Goal: Information Seeking & Learning: Understand process/instructions

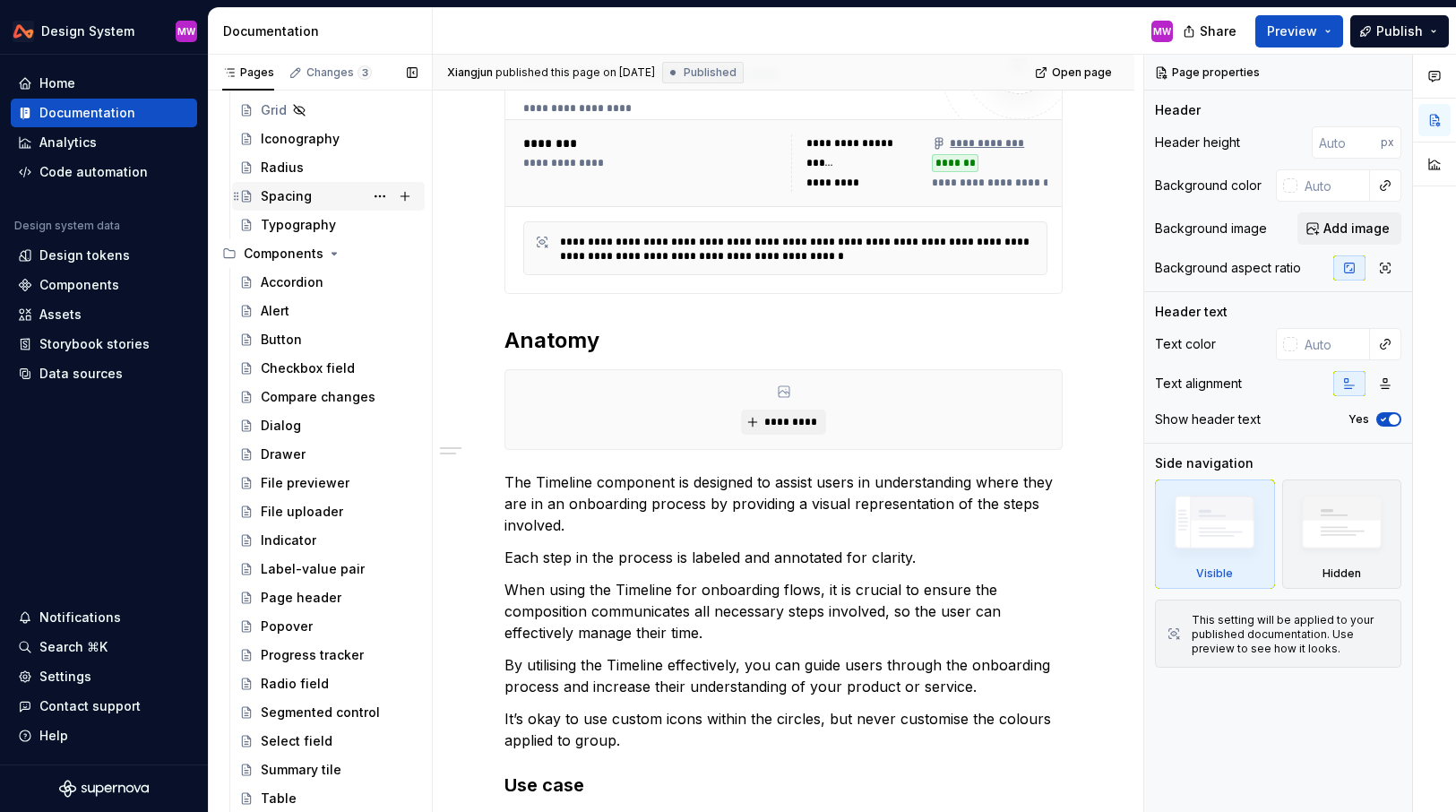
scroll to position [484, 0]
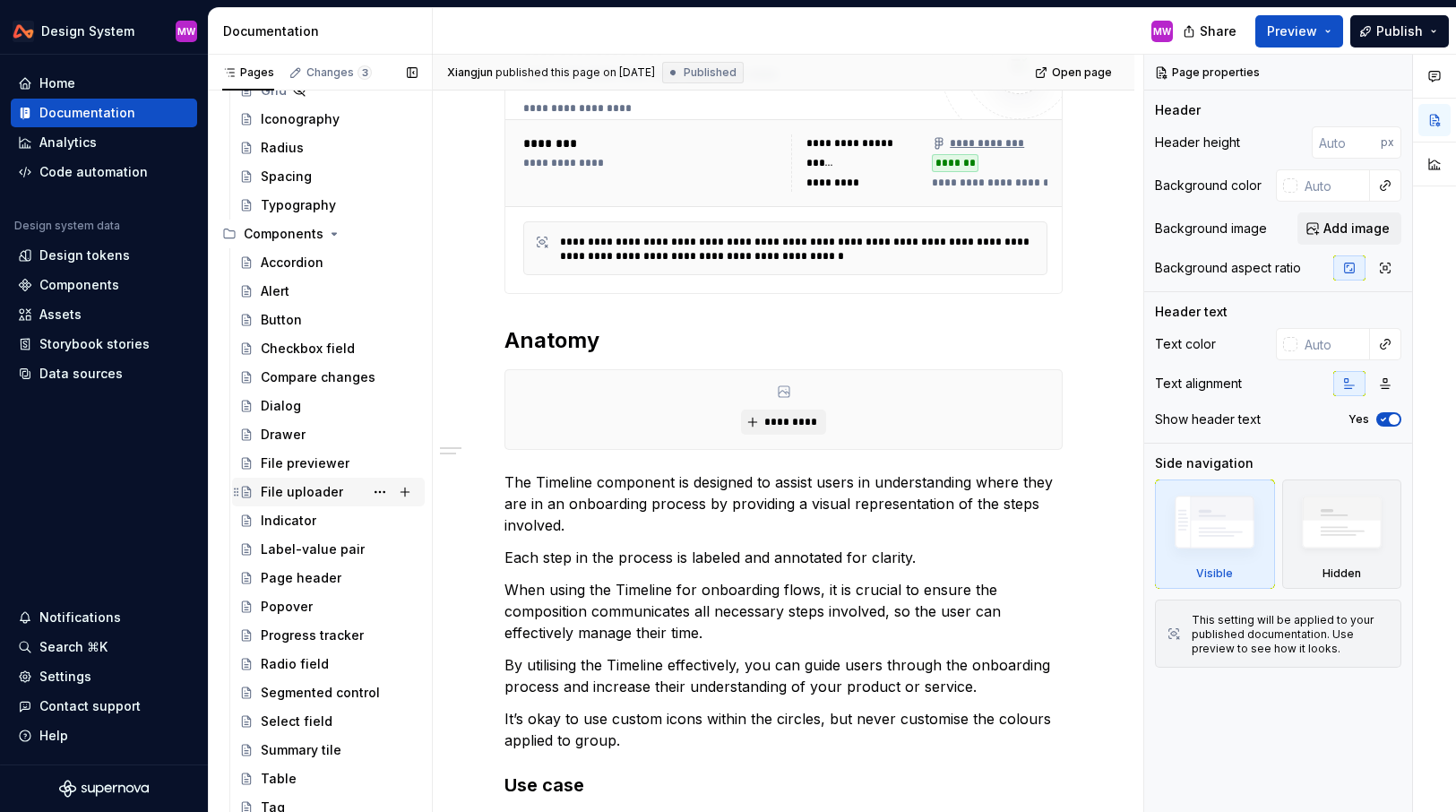
click at [340, 489] on div "File uploader" at bounding box center [339, 491] width 157 height 25
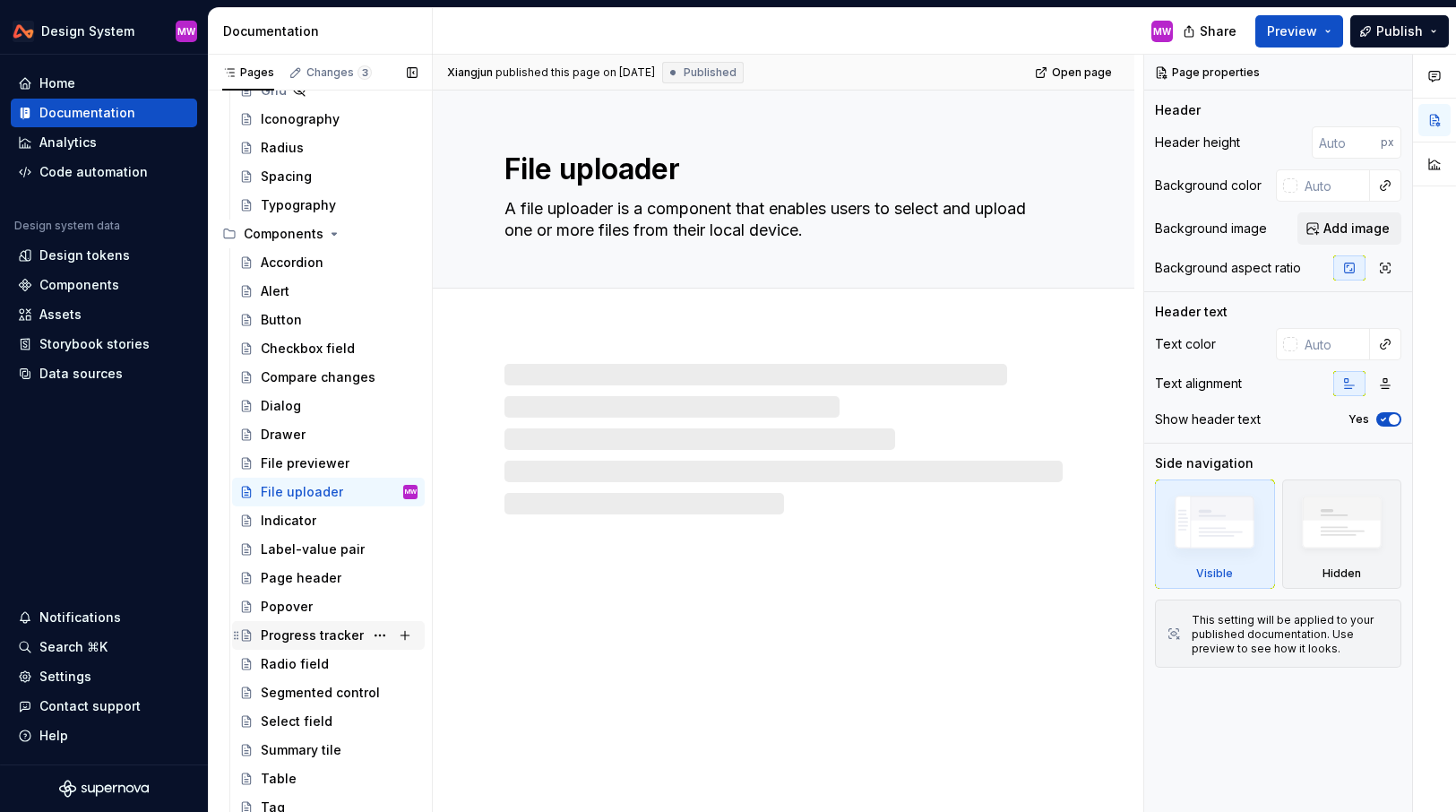
click at [330, 626] on div "Progress tracker" at bounding box center [313, 635] width 103 height 17
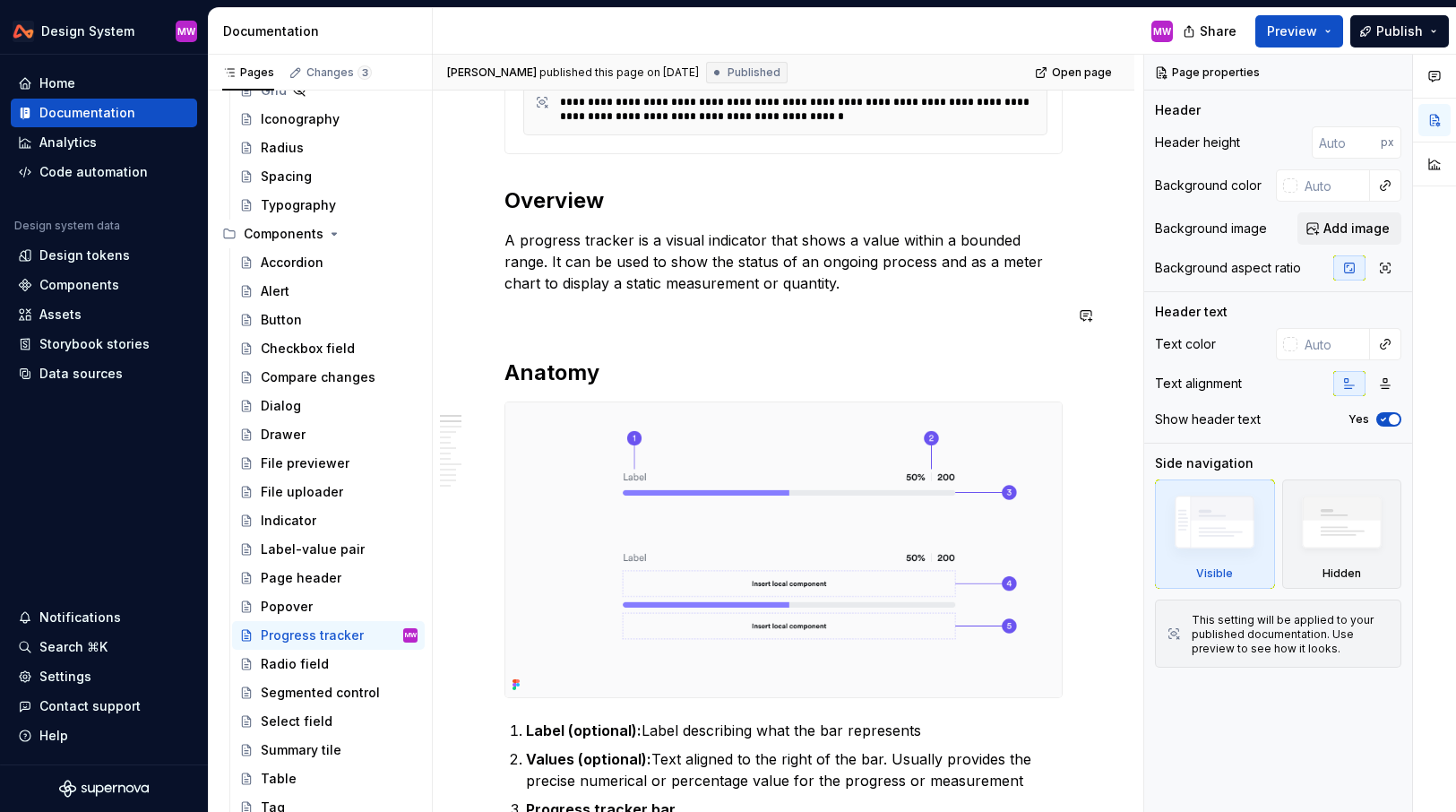
scroll to position [534, 0]
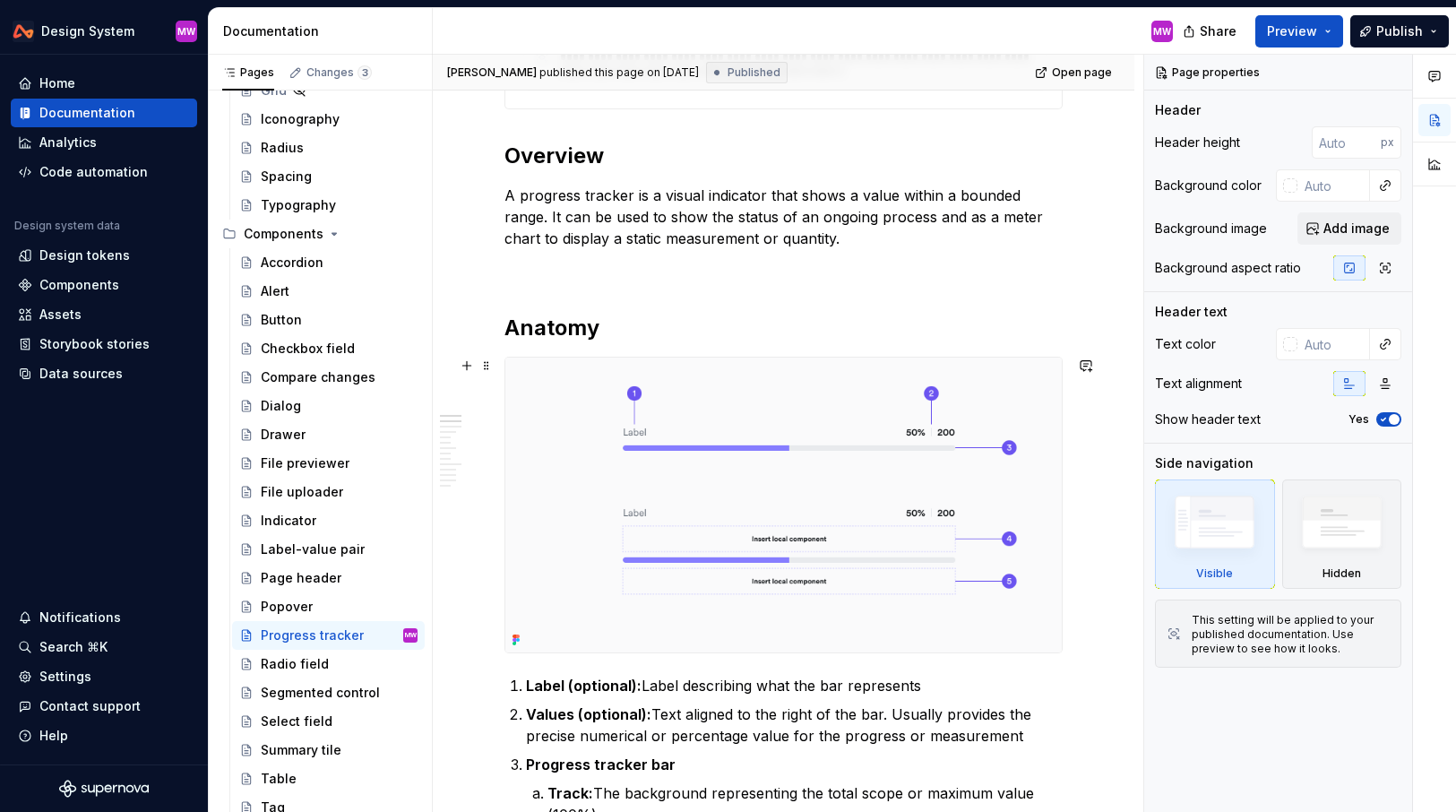
type textarea "*"
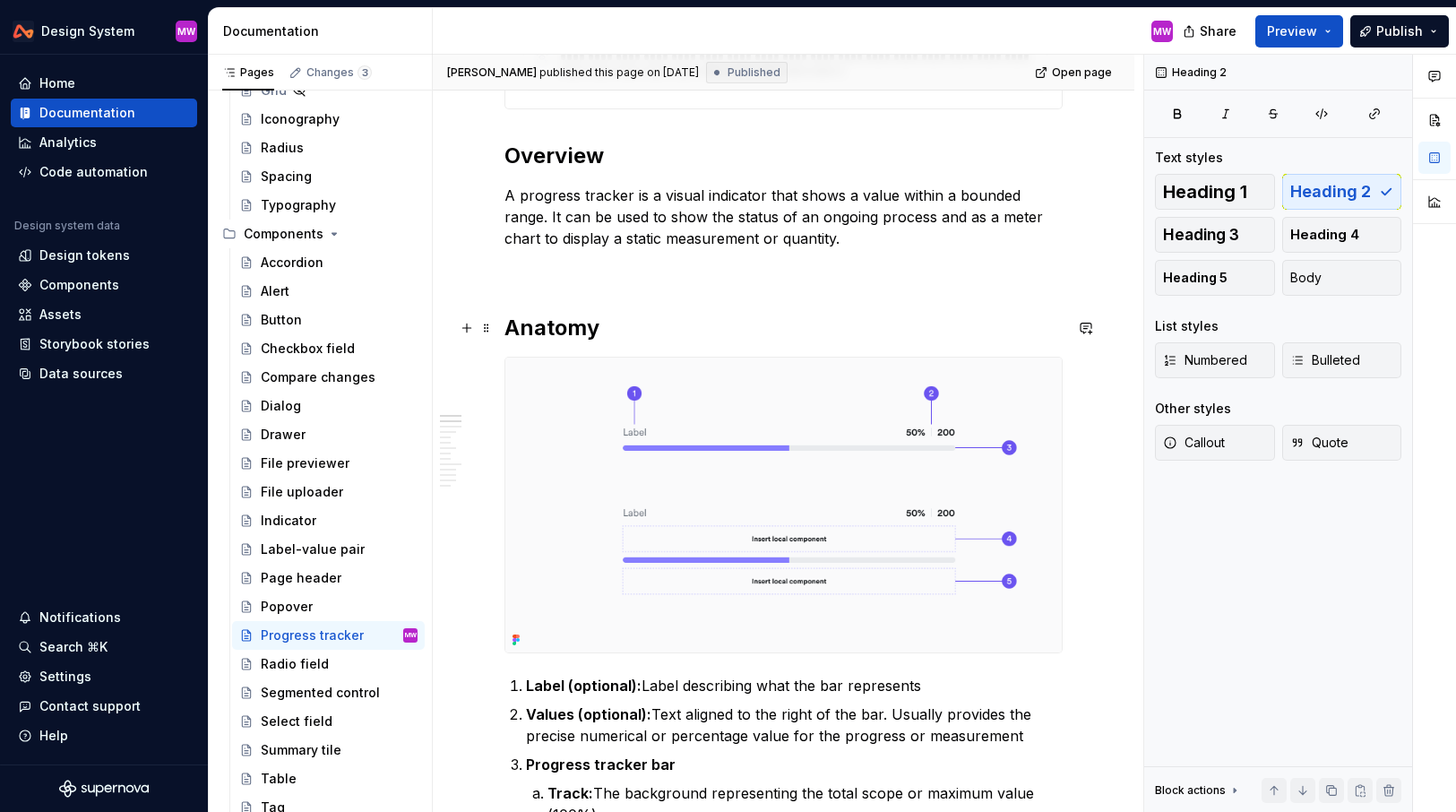
click at [550, 322] on h2 "Anatomy" at bounding box center [784, 327] width 558 height 29
click at [657, 324] on h2 "Anatomy" at bounding box center [784, 327] width 558 height 29
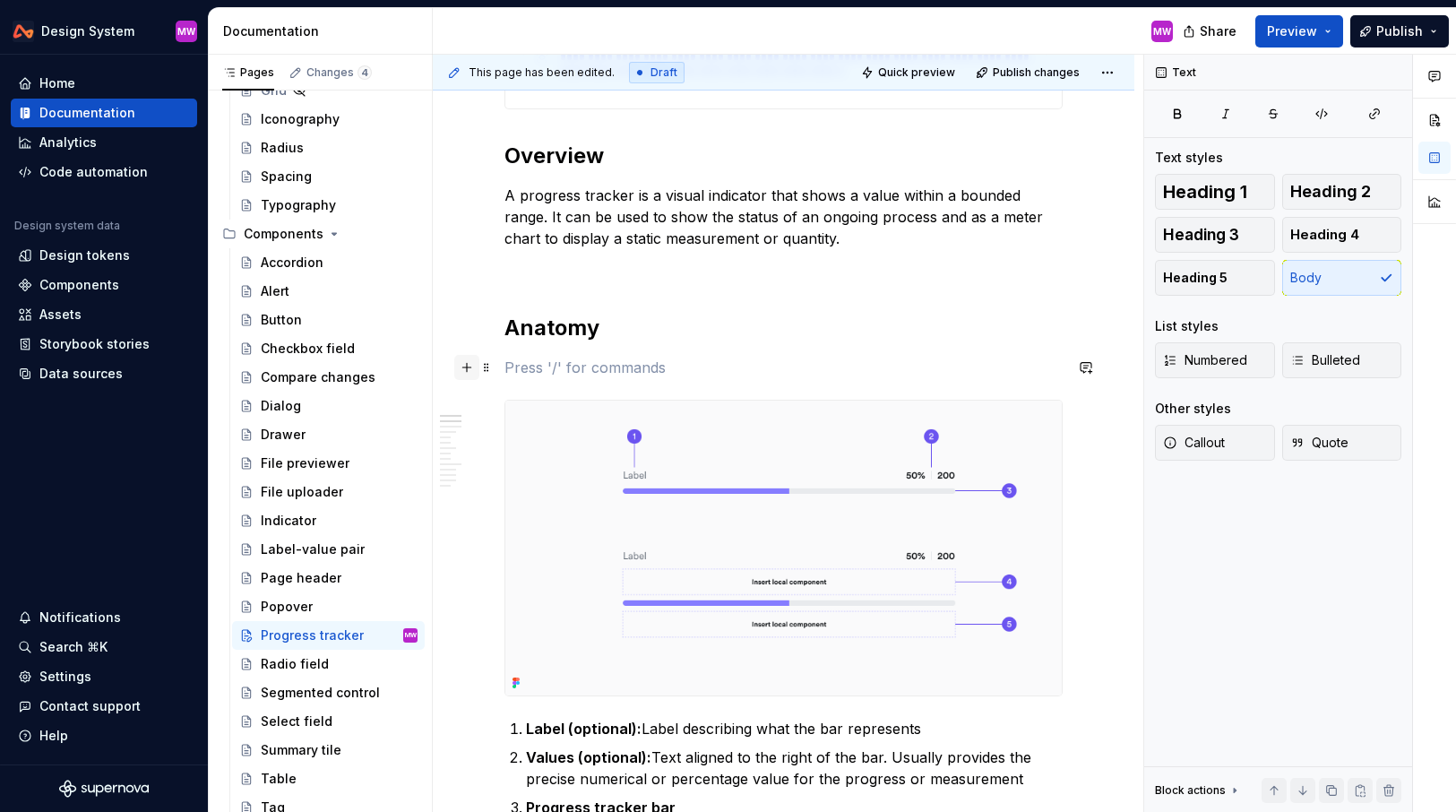
click at [469, 370] on button "button" at bounding box center [466, 367] width 25 height 25
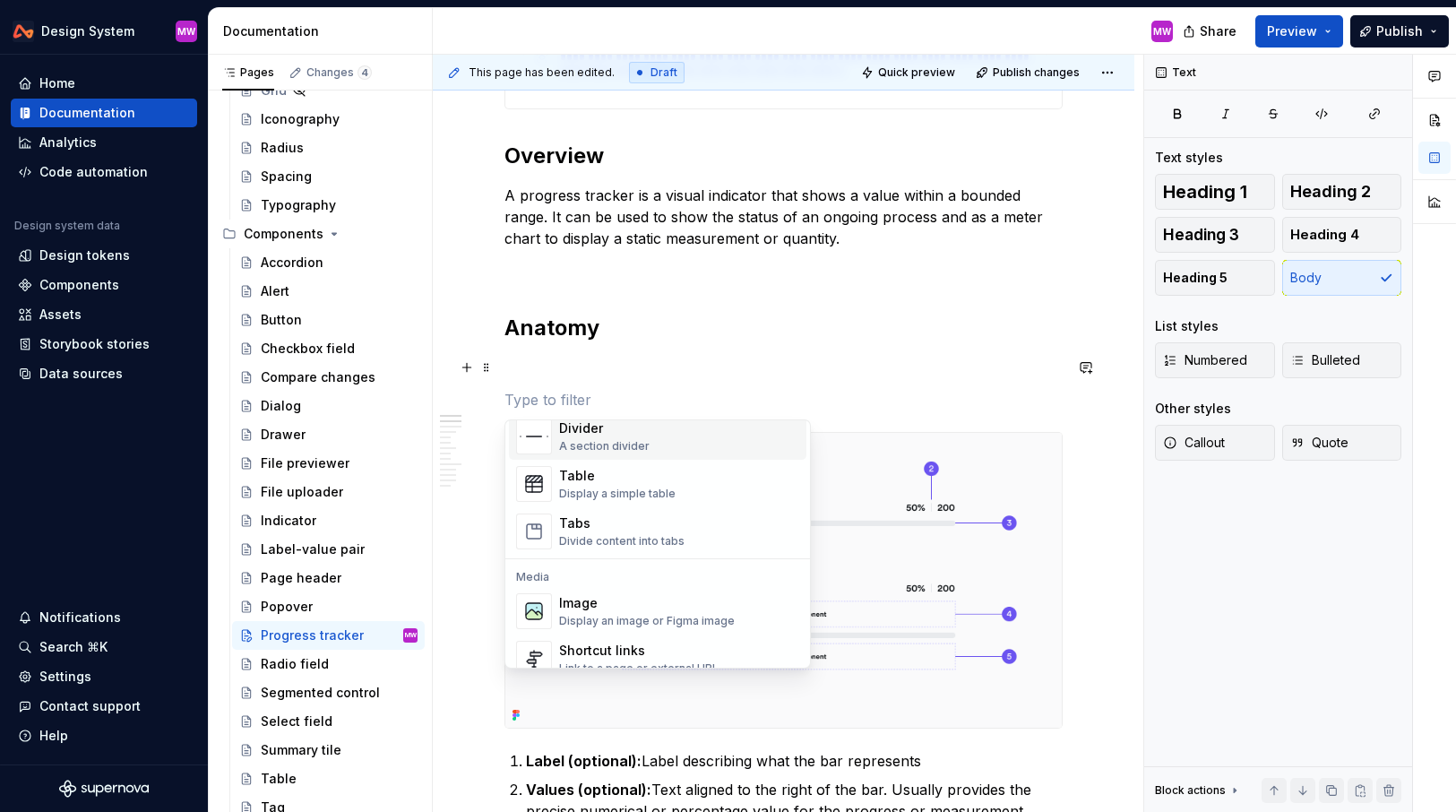
scroll to position [647, 0]
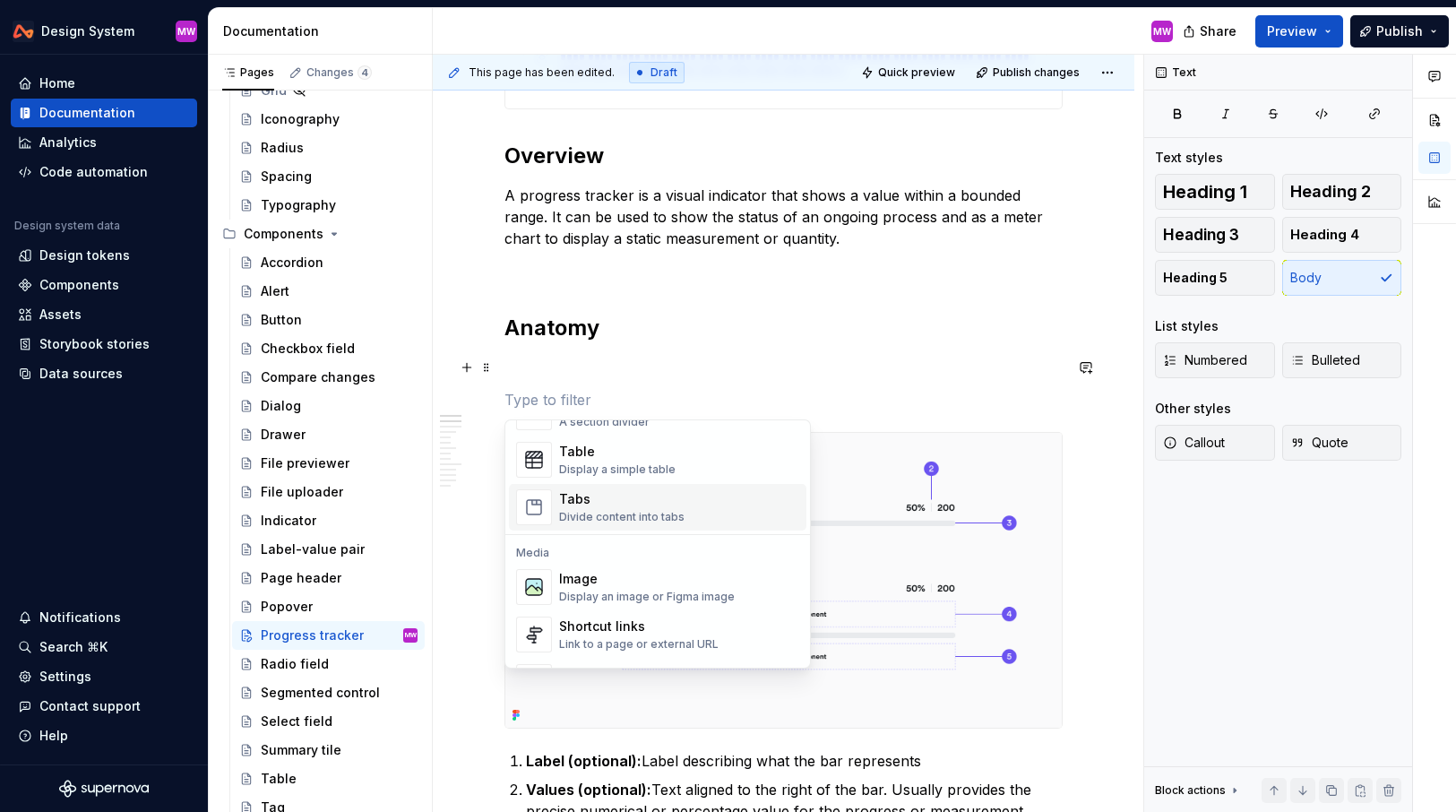
click at [592, 505] on div "Tabs" at bounding box center [622, 498] width 125 height 17
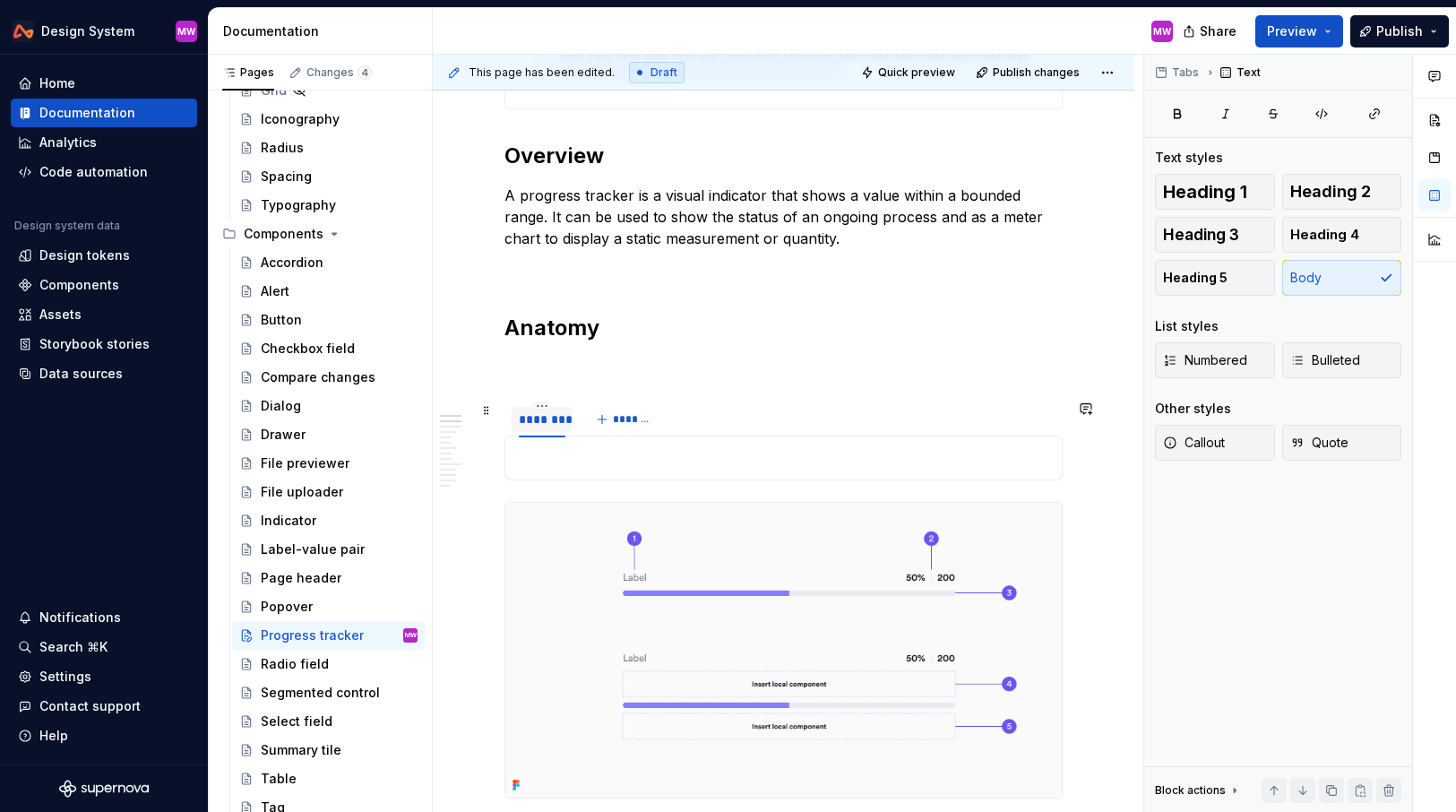
click at [542, 411] on div "********" at bounding box center [542, 418] width 47 height 17
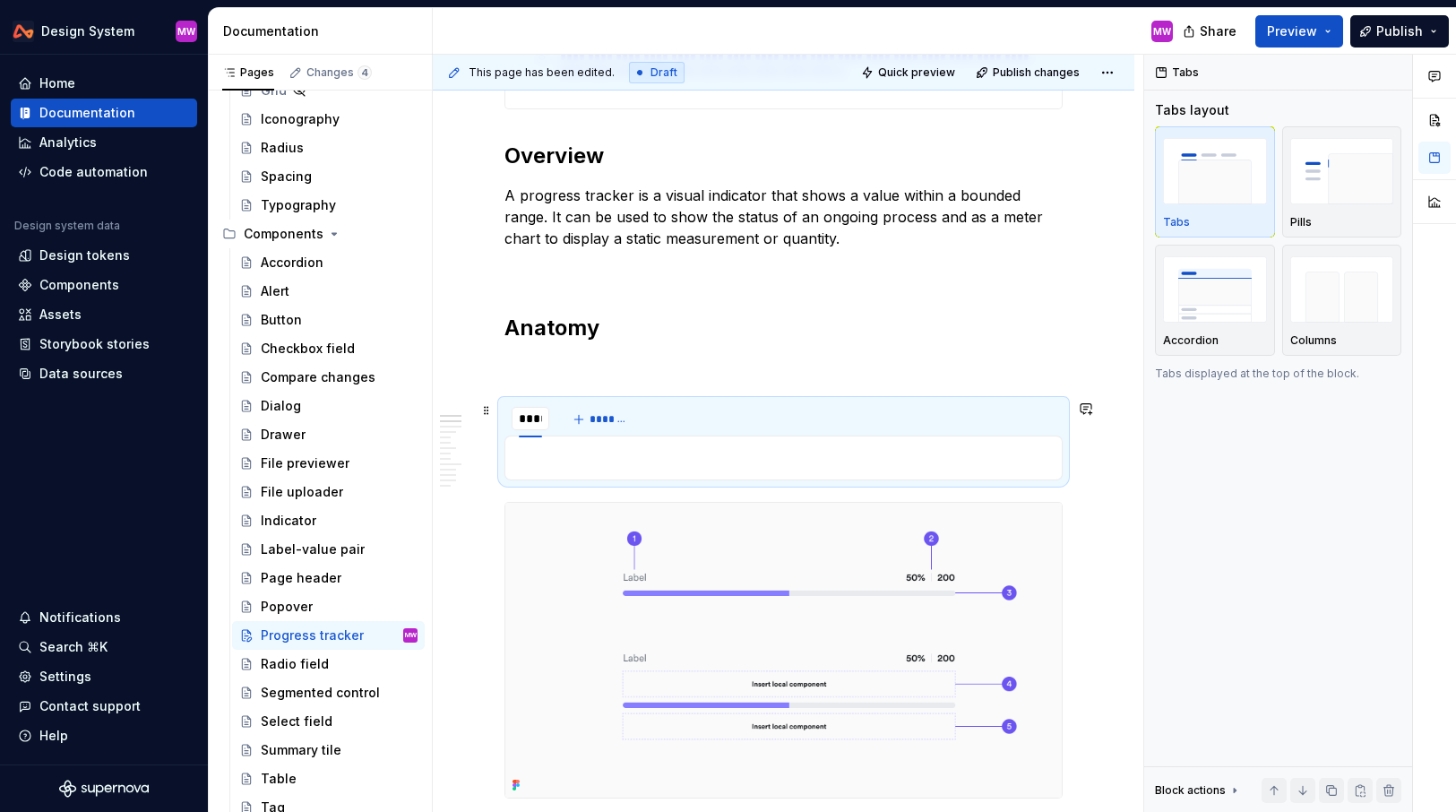
type input "******"
click at [625, 413] on span "*******" at bounding box center [628, 419] width 40 height 15
type input "*********"
click at [694, 324] on h2 "Anatomy" at bounding box center [784, 327] width 558 height 29
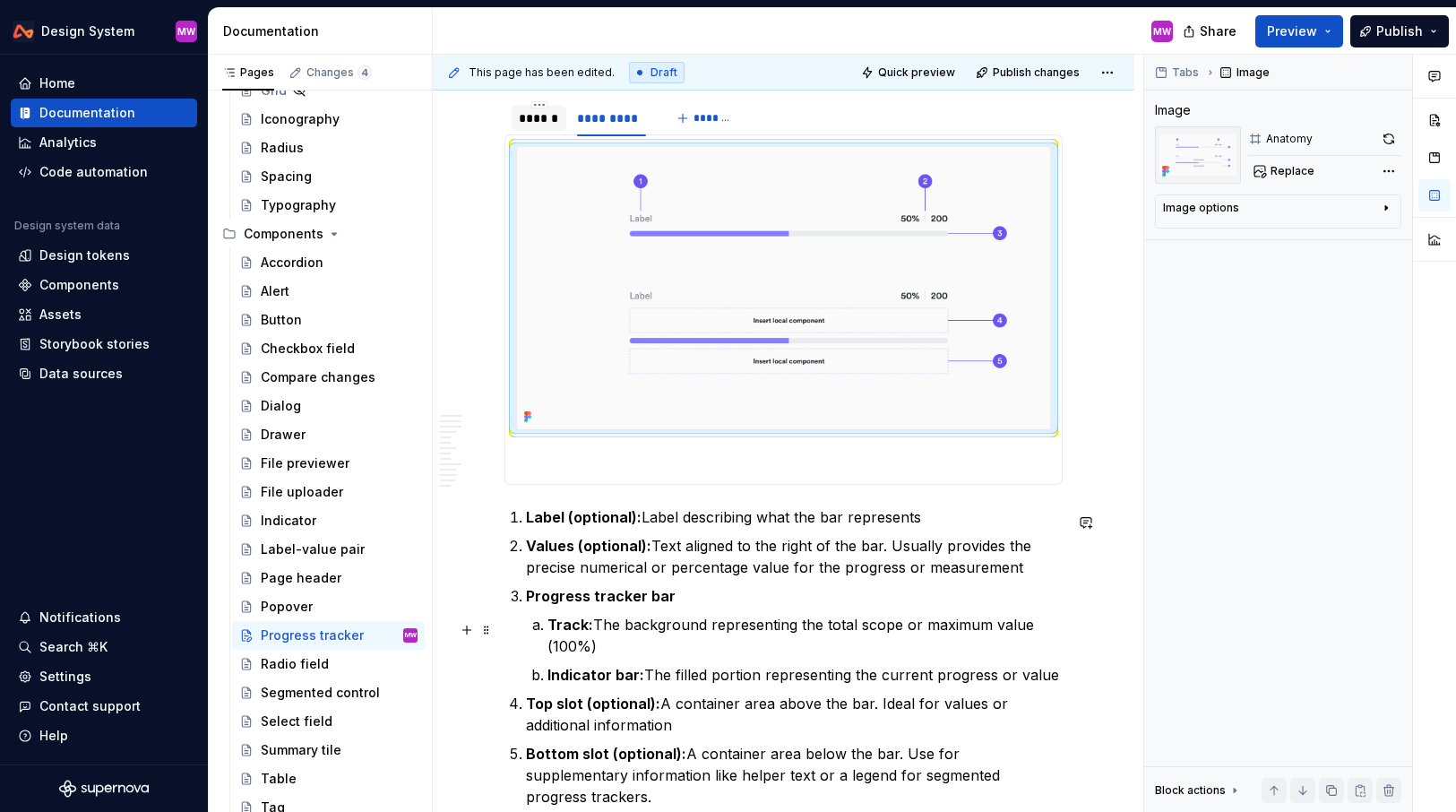
scroll to position [906, 0]
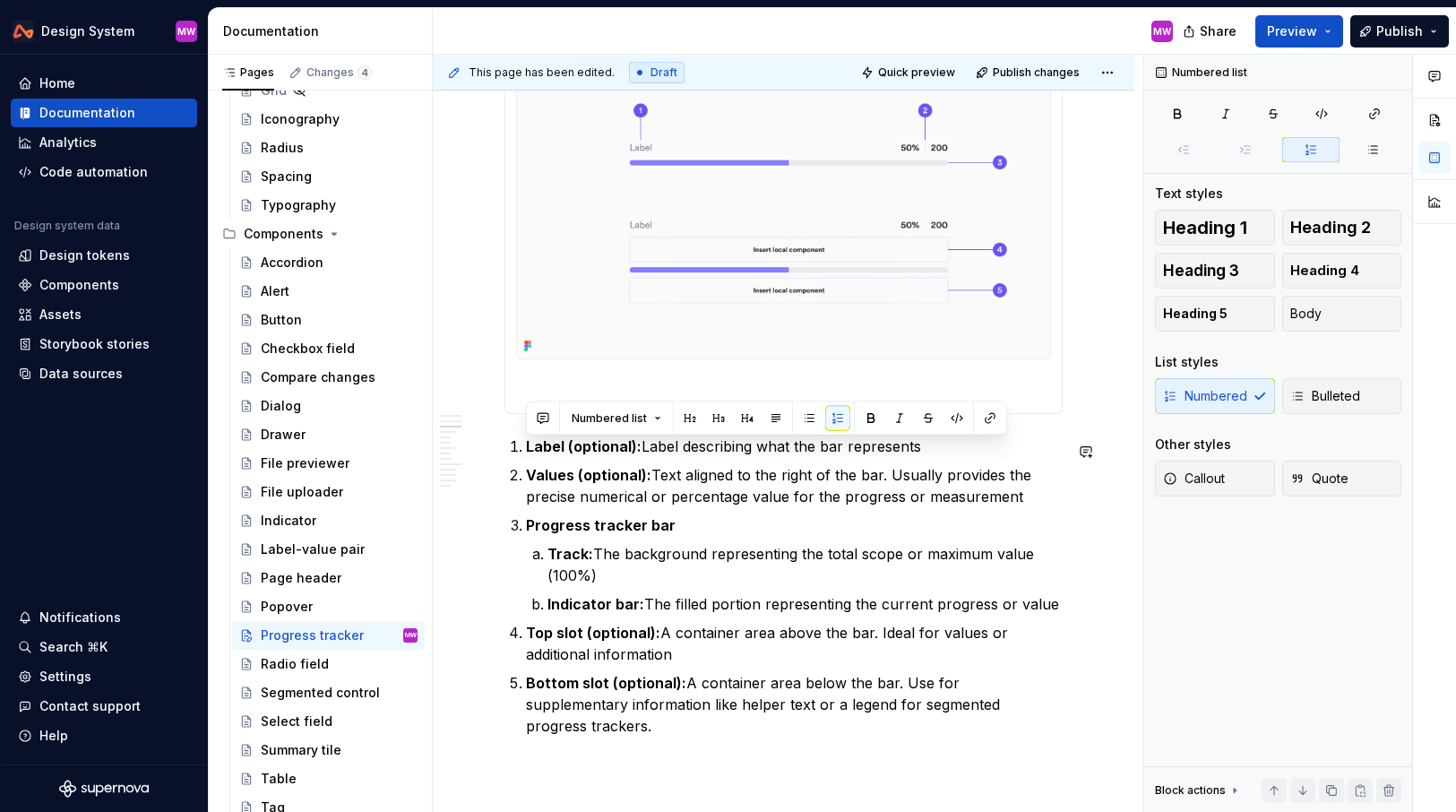
drag, startPoint x: 1041, startPoint y: 710, endPoint x: 509, endPoint y: 438, distance: 597.5
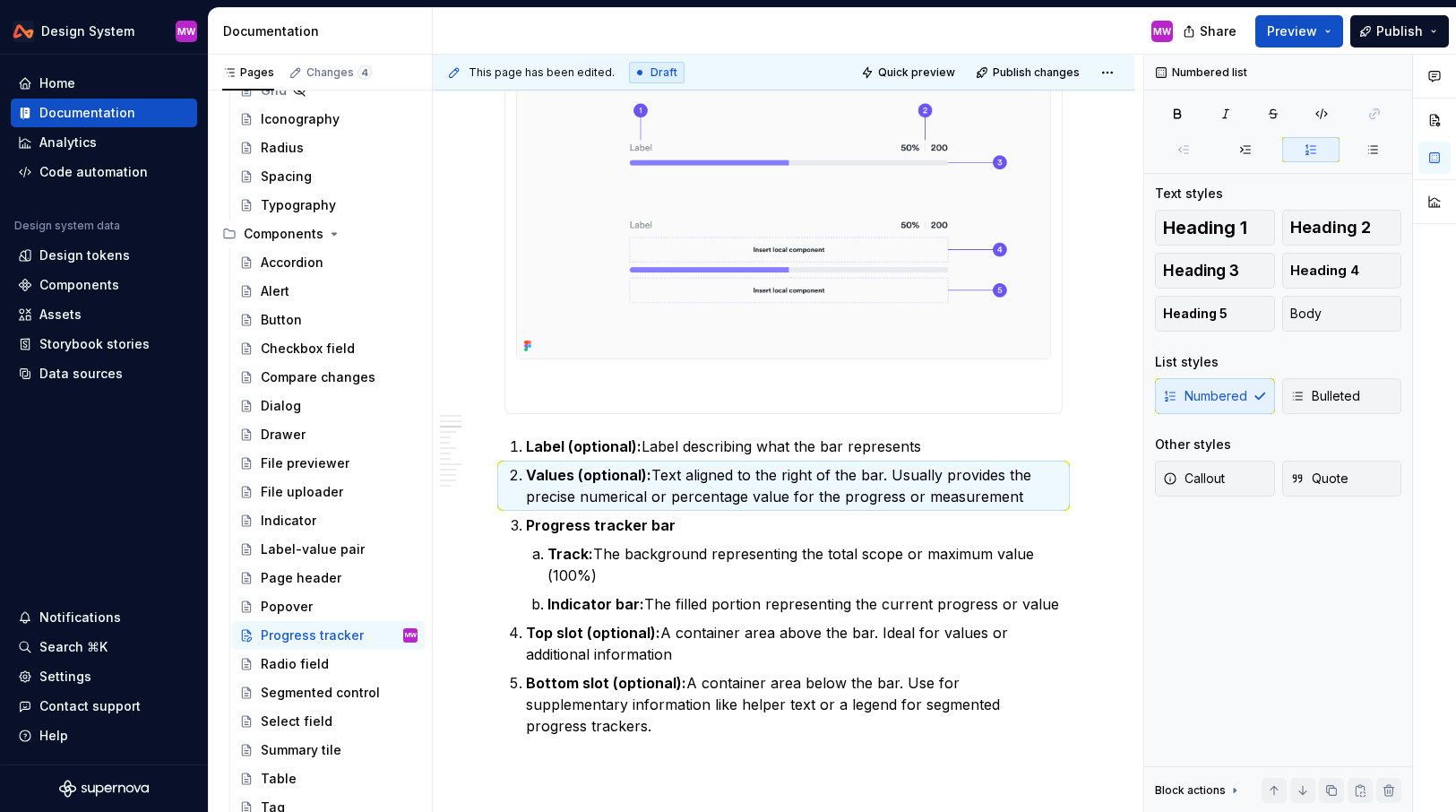
click at [526, 440] on li "Label (optional): Label describing what the bar represents" at bounding box center [795, 446] width 537 height 21
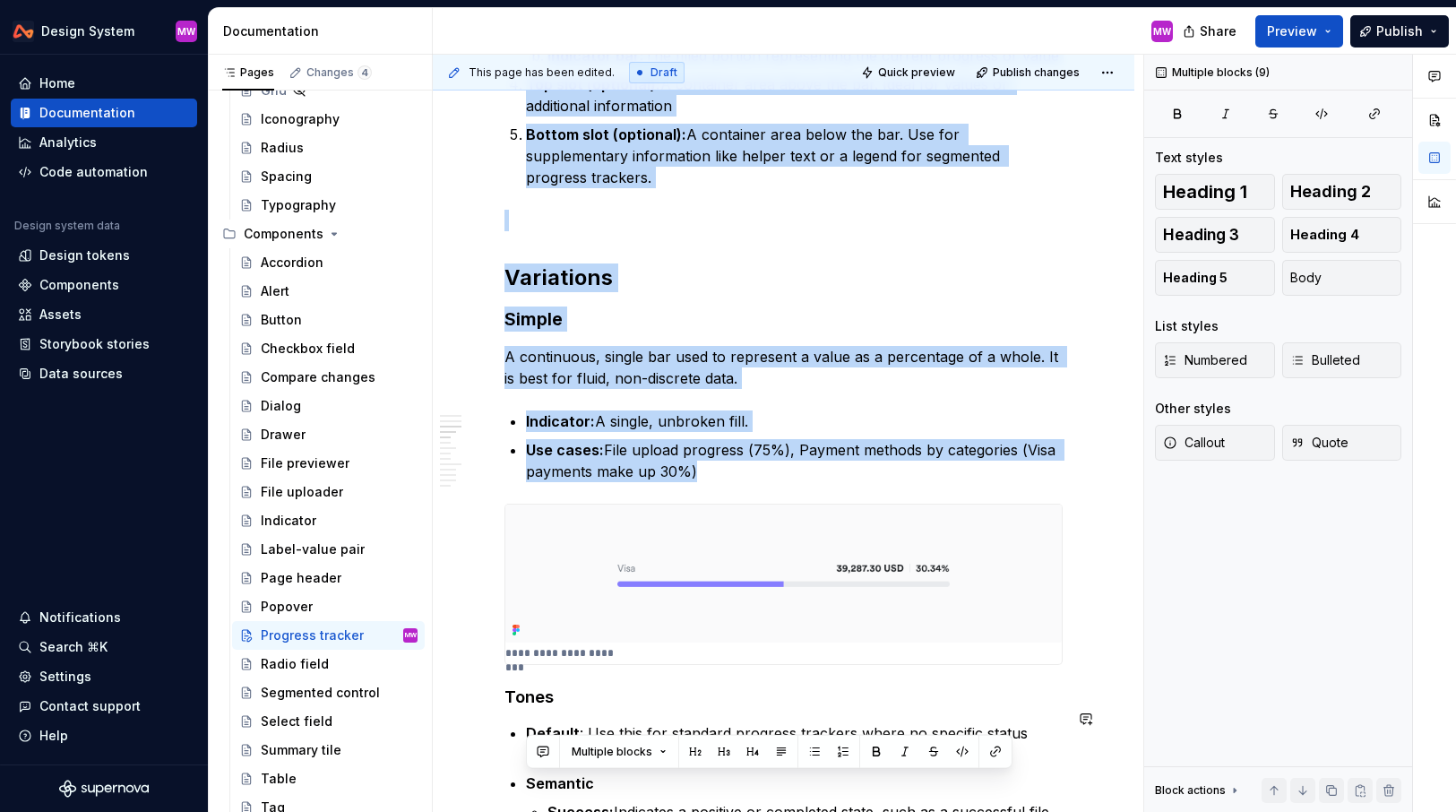
drag, startPoint x: 509, startPoint y: 449, endPoint x: 988, endPoint y: 622, distance: 509.3
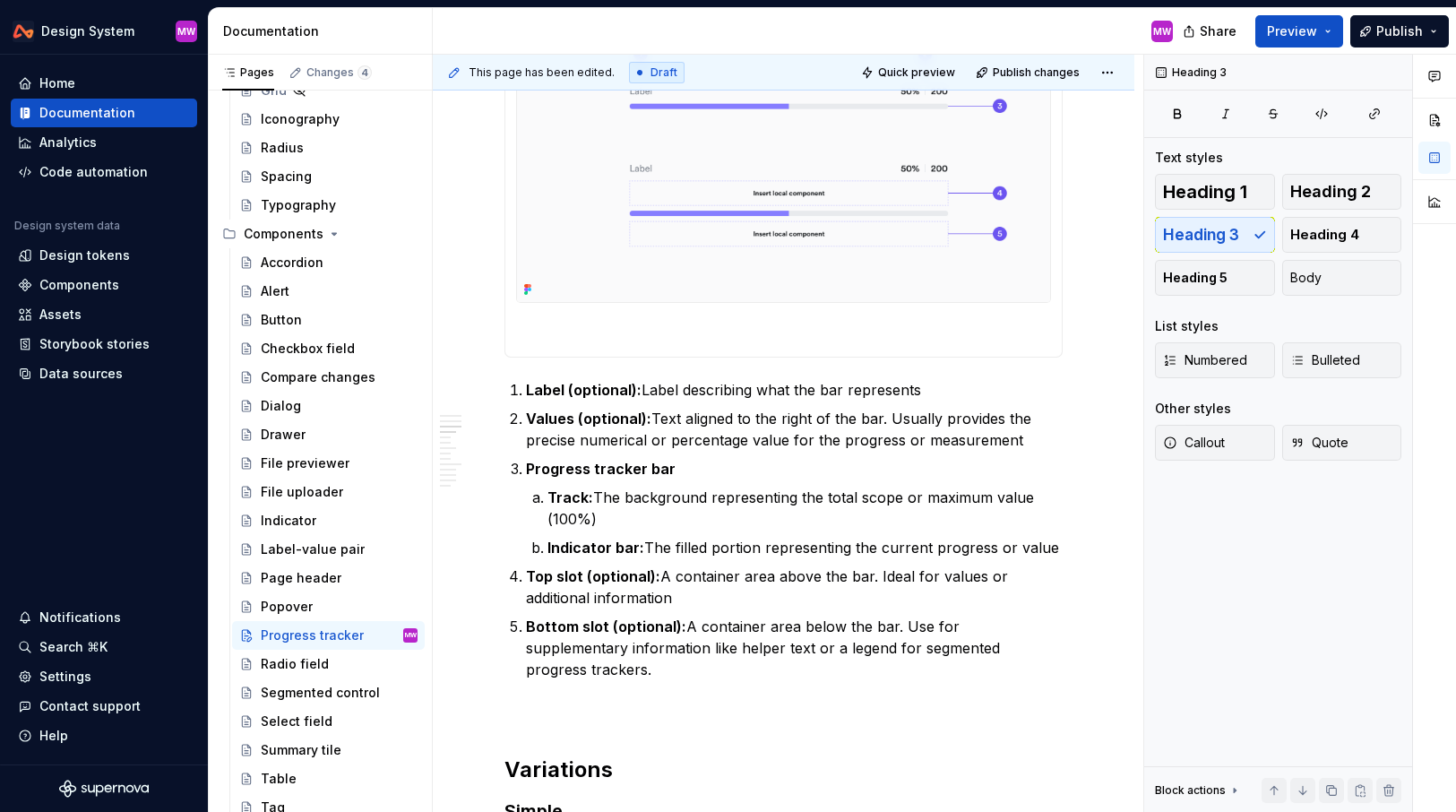
scroll to position [947, 0]
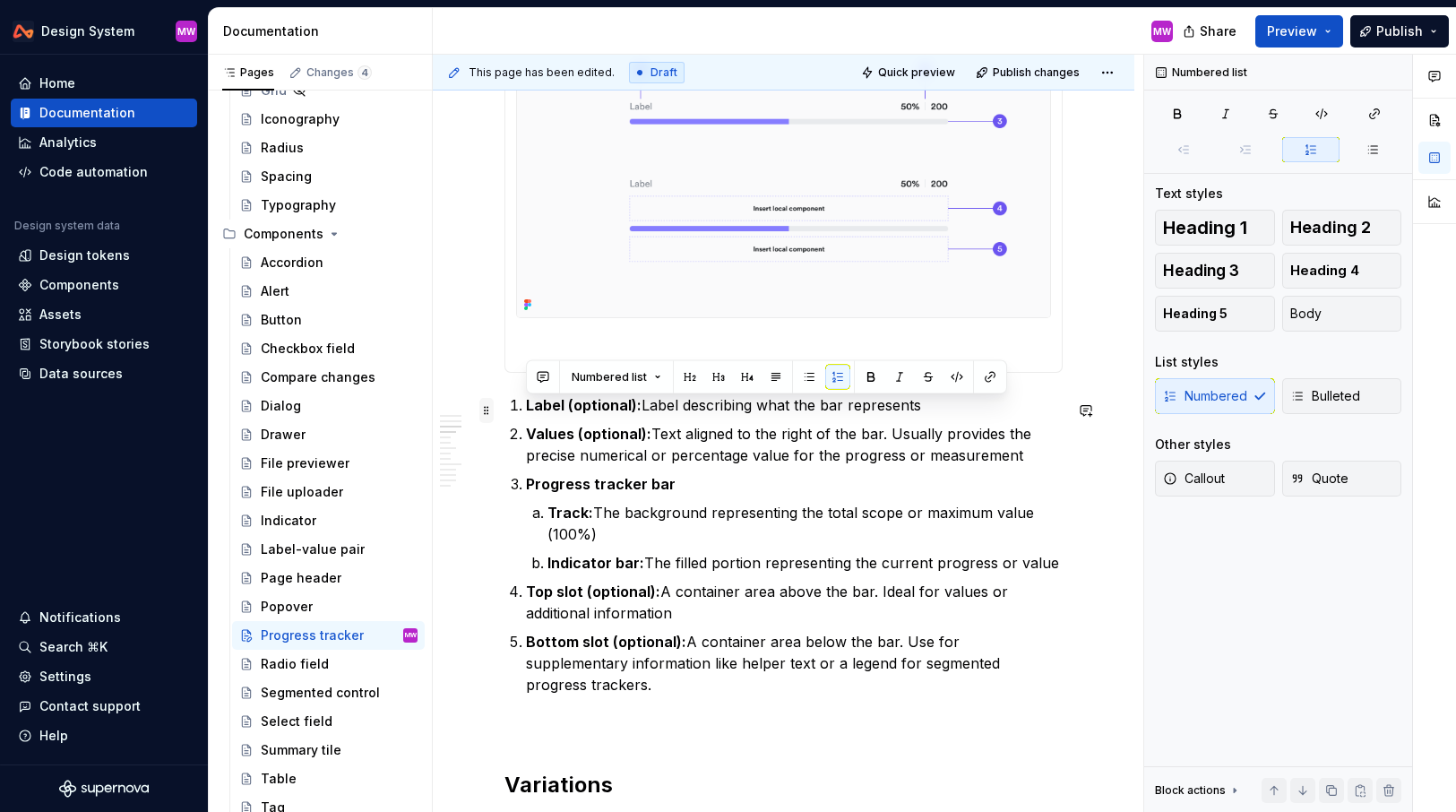
drag, startPoint x: 1045, startPoint y: 668, endPoint x: 491, endPoint y: 405, distance: 613.3
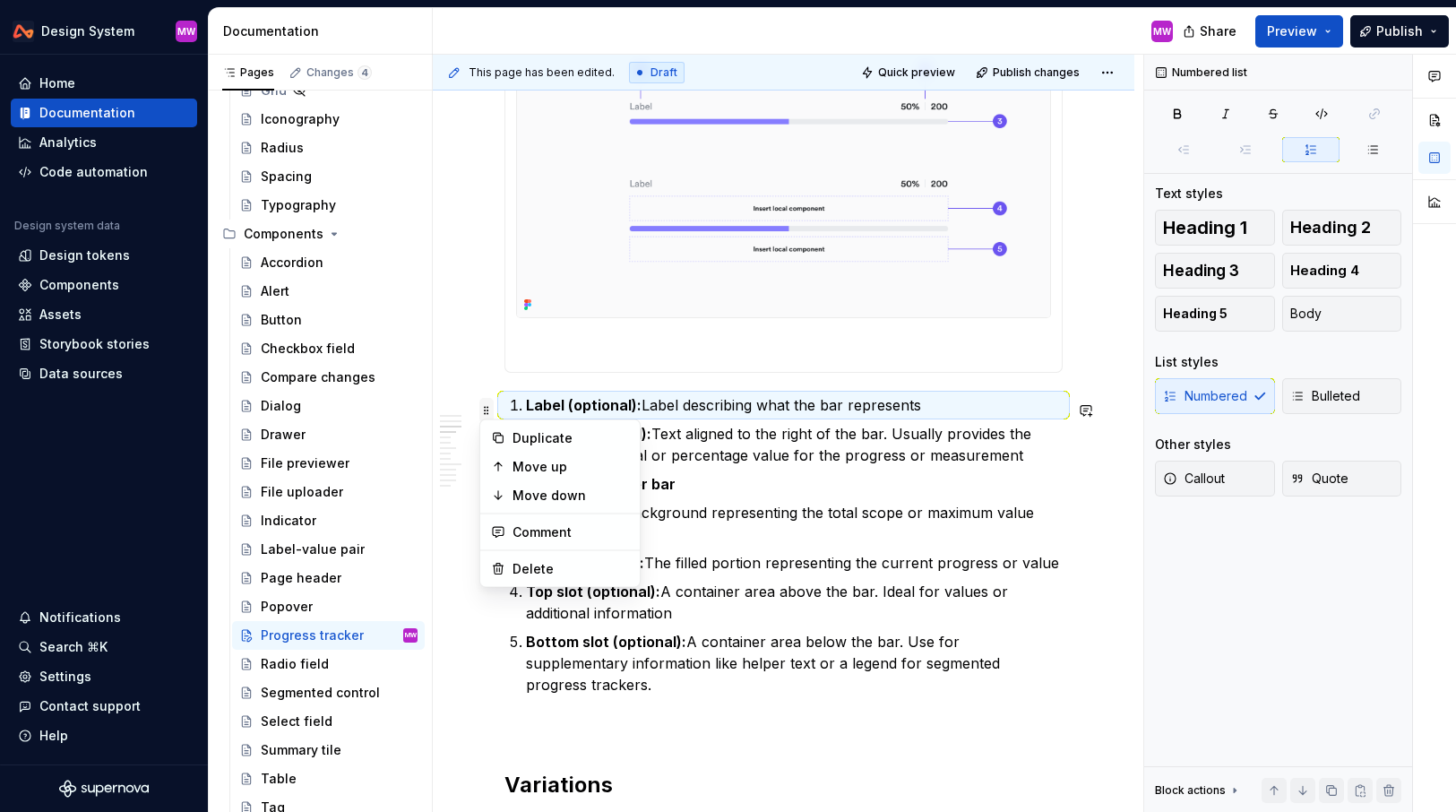
copy ol "Label (optional): Label describing what the bar represents Values (optional): T…"
click at [584, 341] on section-item-column at bounding box center [784, 198] width 535 height 327
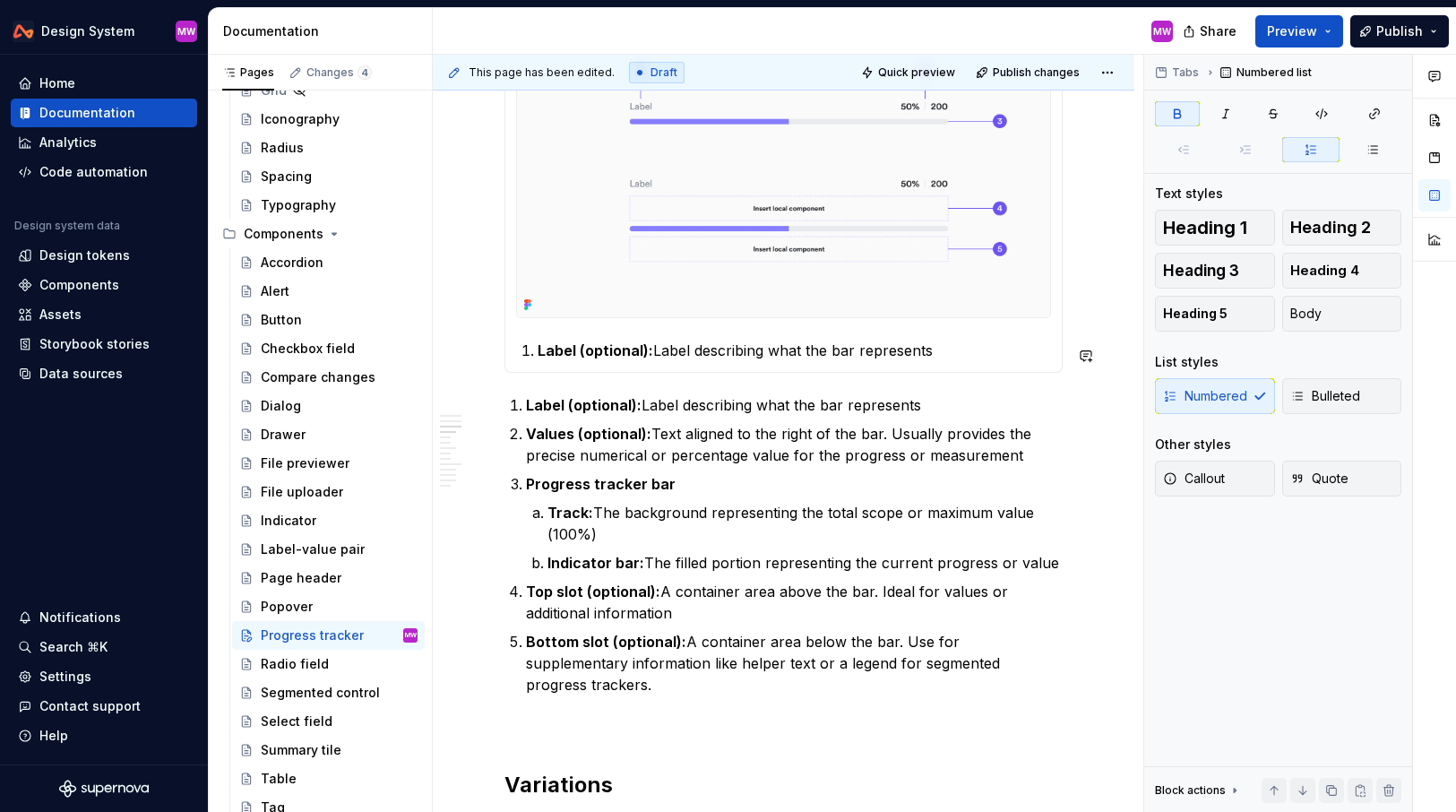
click at [963, 343] on section-item-column "Label (optional): Label describing what the bar represents" at bounding box center [784, 198] width 535 height 327
click at [966, 360] on p "Label (optional): Label describing what the bar represents" at bounding box center [795, 349] width 513 height 21
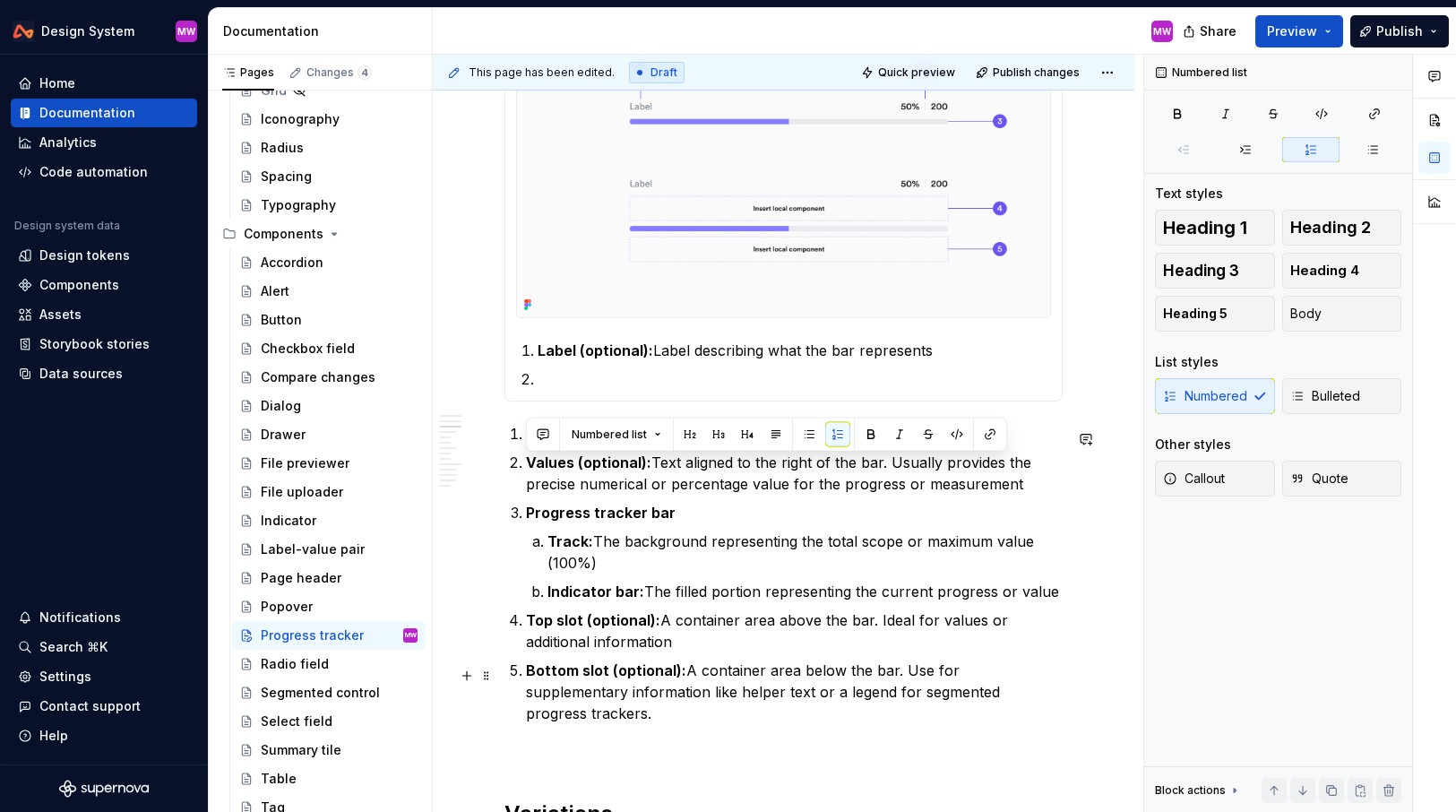
drag, startPoint x: 525, startPoint y: 466, endPoint x: 1027, endPoint y: 692, distance: 550.5
click at [1028, 692] on ol "Label (optional): Label describing what the bar represents Values (optional): T…" at bounding box center [795, 573] width 537 height 301
copy ol "Values (optional): Text aligned to the right of the bar. Usually provides the p…"
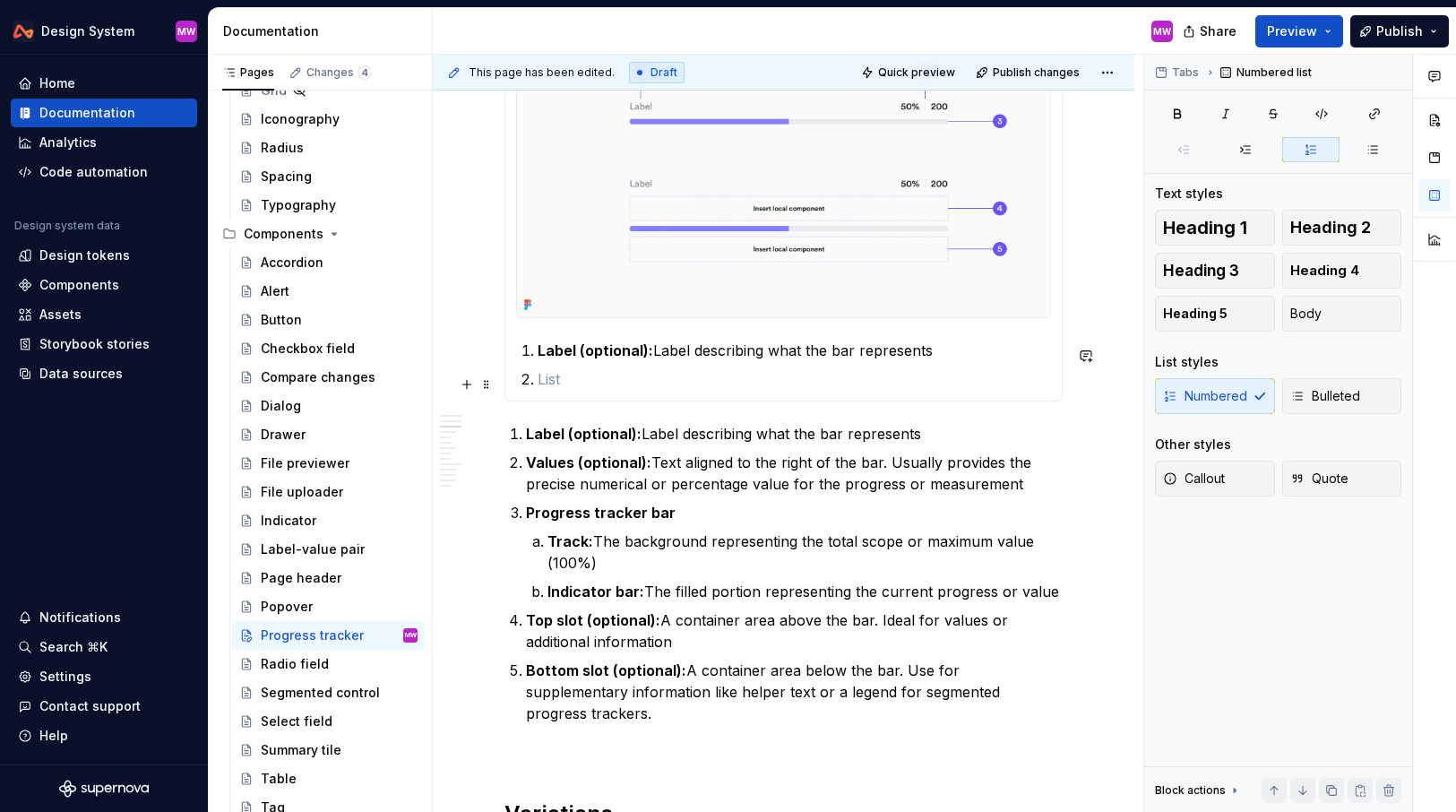
click at [561, 380] on p at bounding box center [795, 378] width 513 height 21
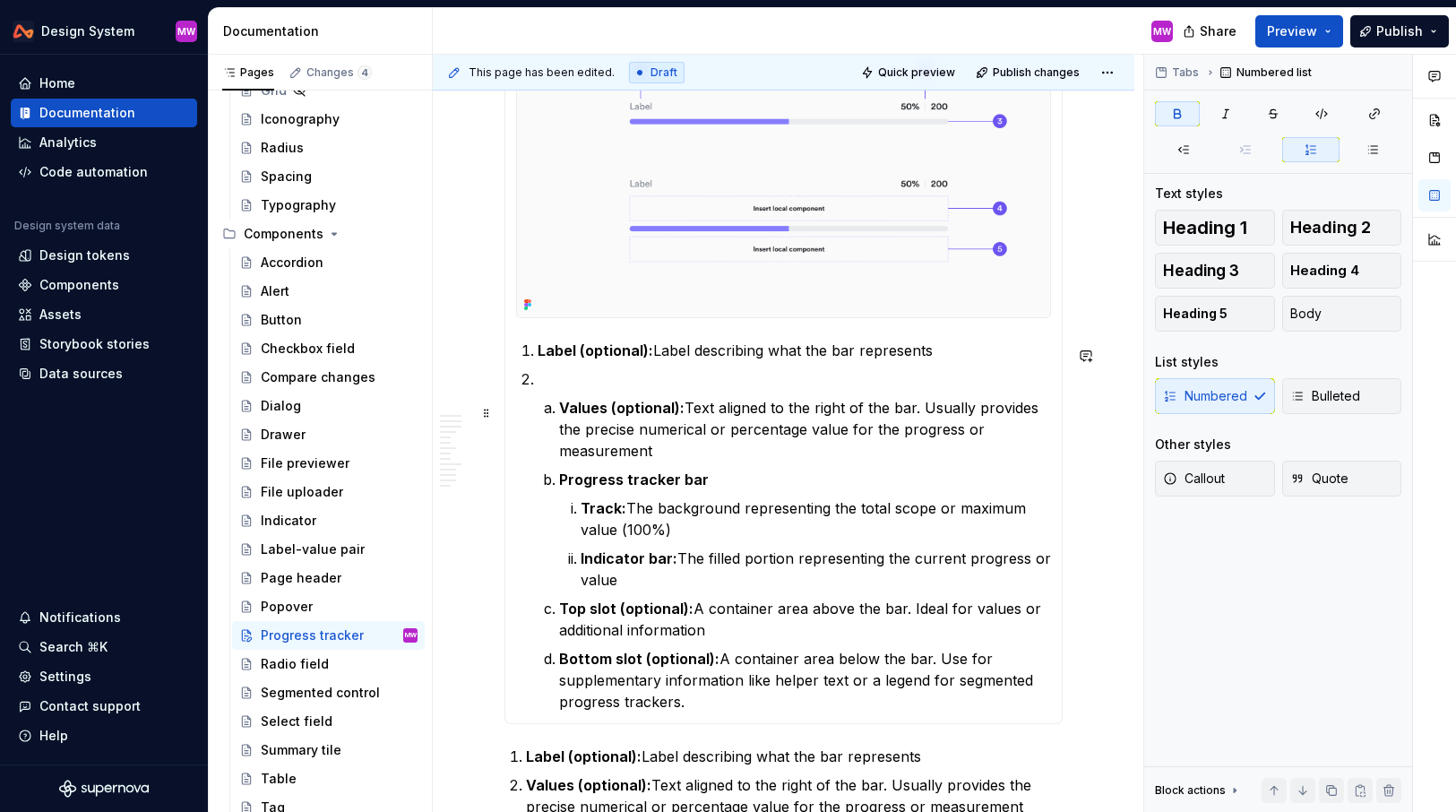
click at [562, 413] on strong "Values (optional):" at bounding box center [622, 407] width 125 height 17
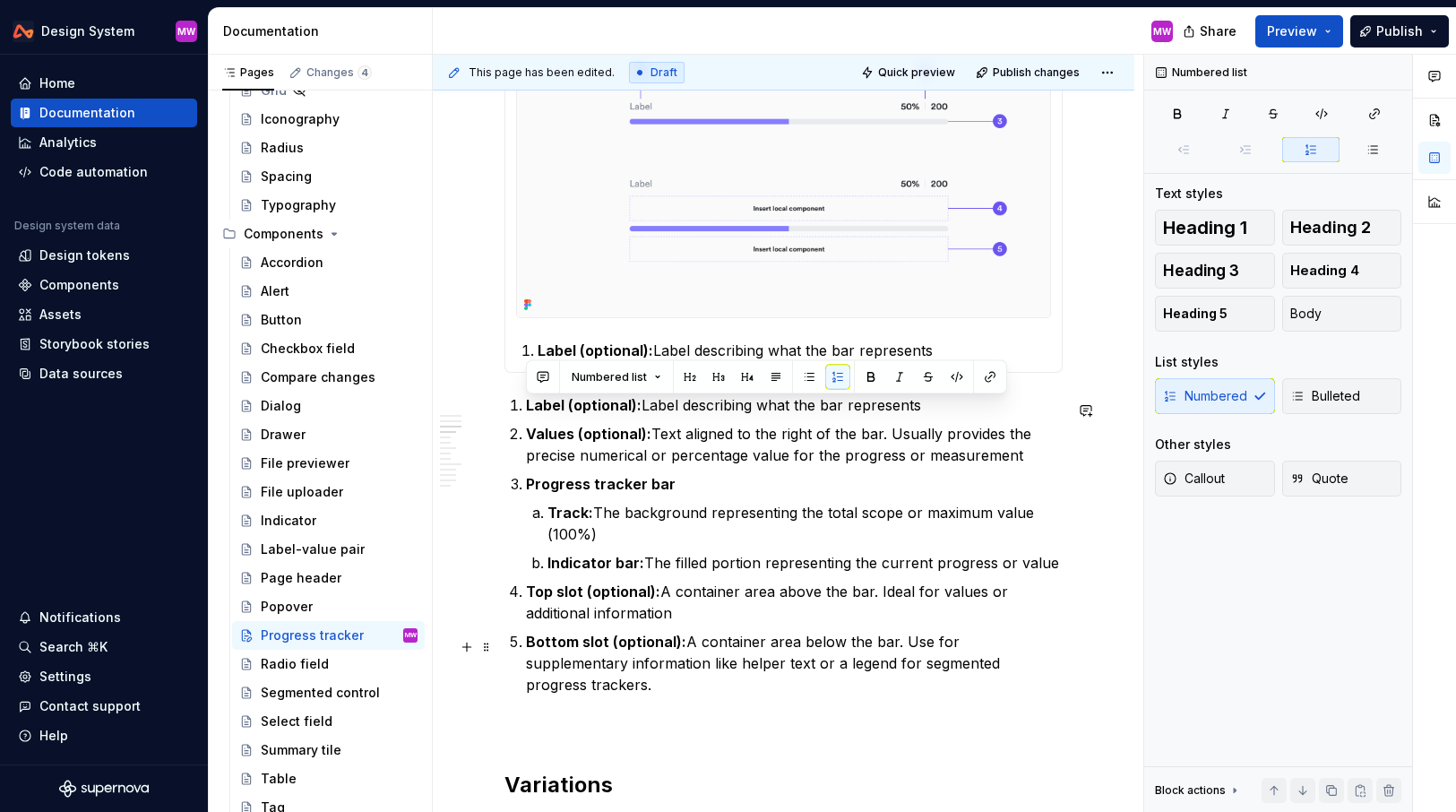
drag, startPoint x: 526, startPoint y: 404, endPoint x: 1035, endPoint y: 676, distance: 577.1
click at [1035, 676] on ol "Label (optional): Label describing what the bar represents Values (optional): T…" at bounding box center [795, 544] width 537 height 301
copy ol "Label (optional): Label describing what the bar represents Values (optional): T…"
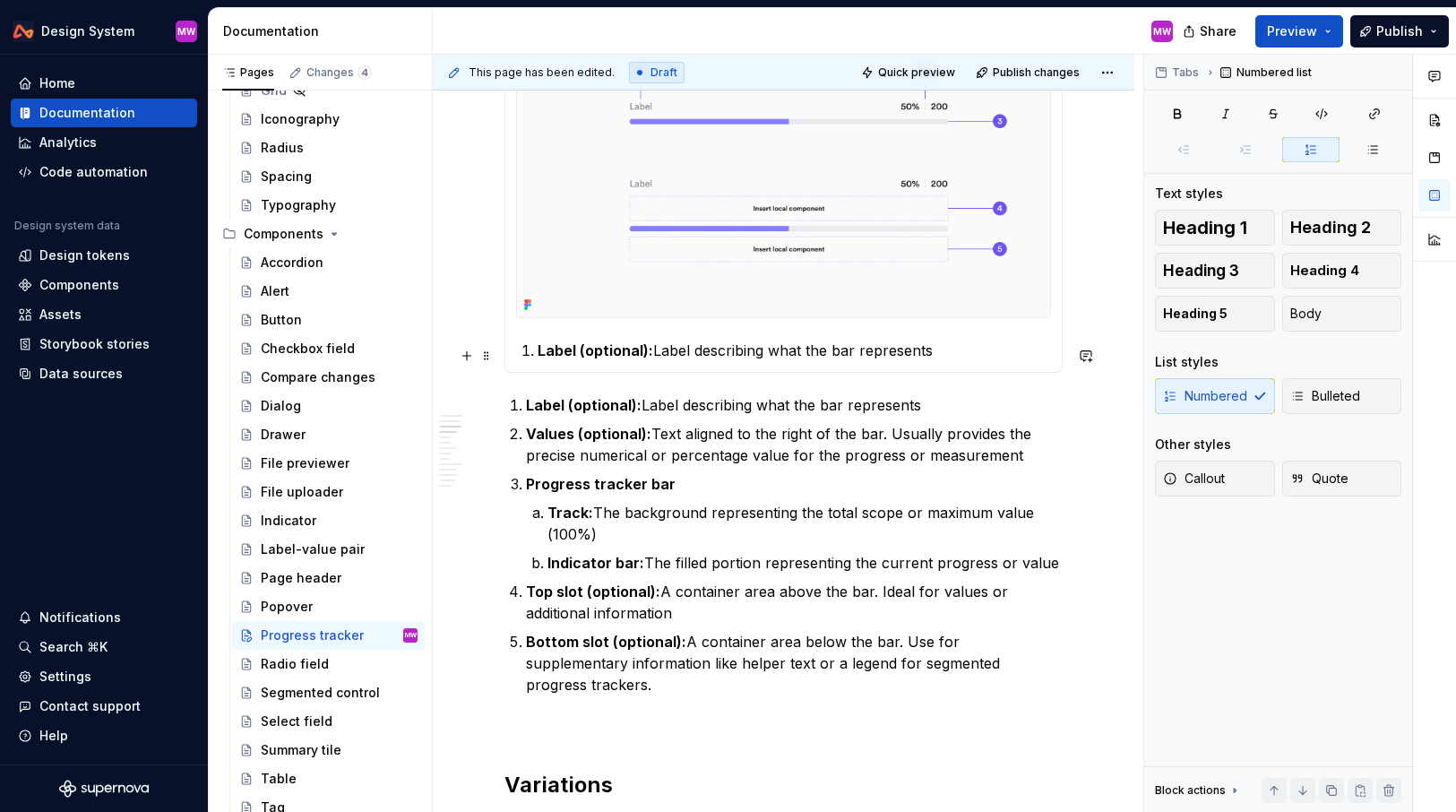
click at [950, 346] on p "Label (optional): Label describing what the bar represents" at bounding box center [795, 349] width 513 height 21
type textarea "*"
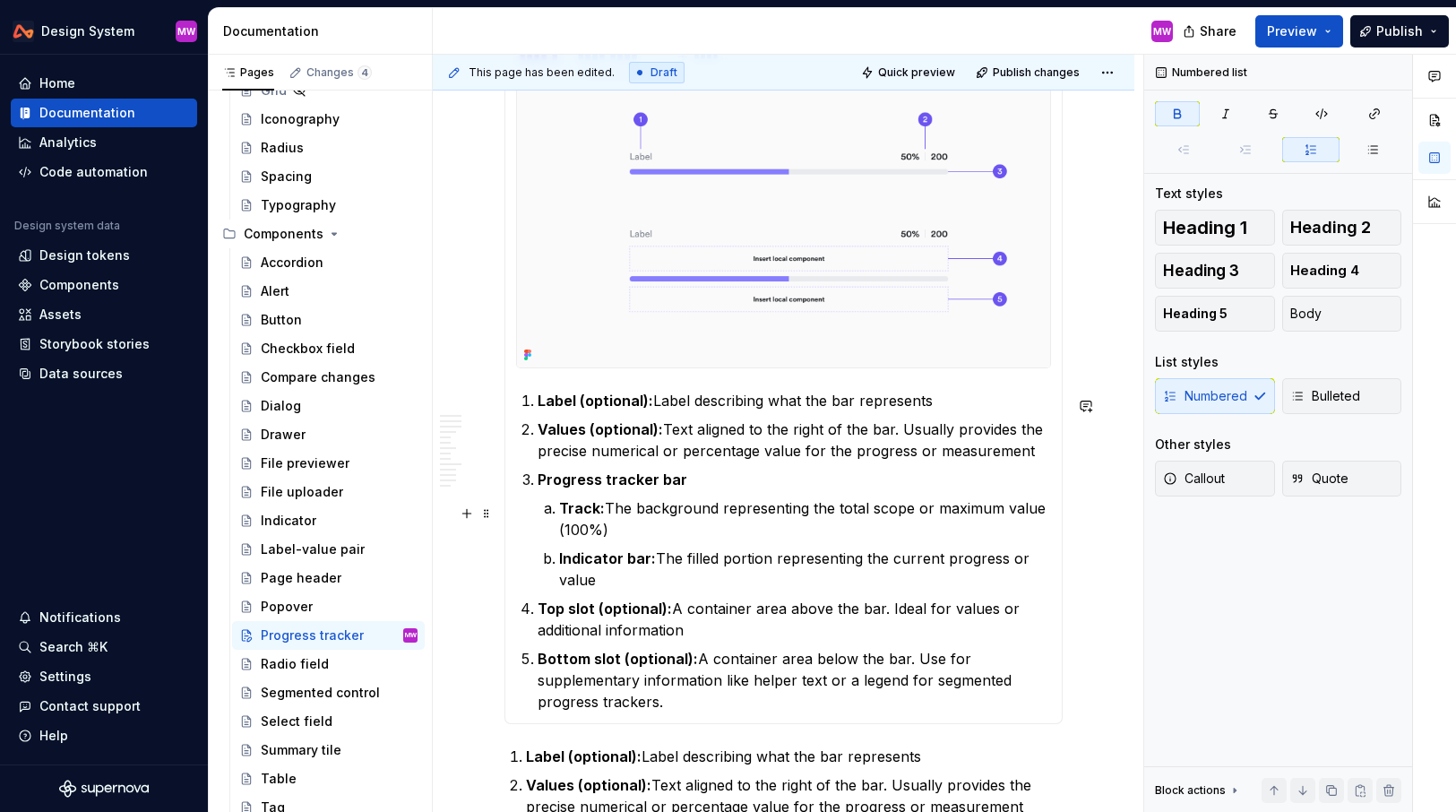
scroll to position [894, 0]
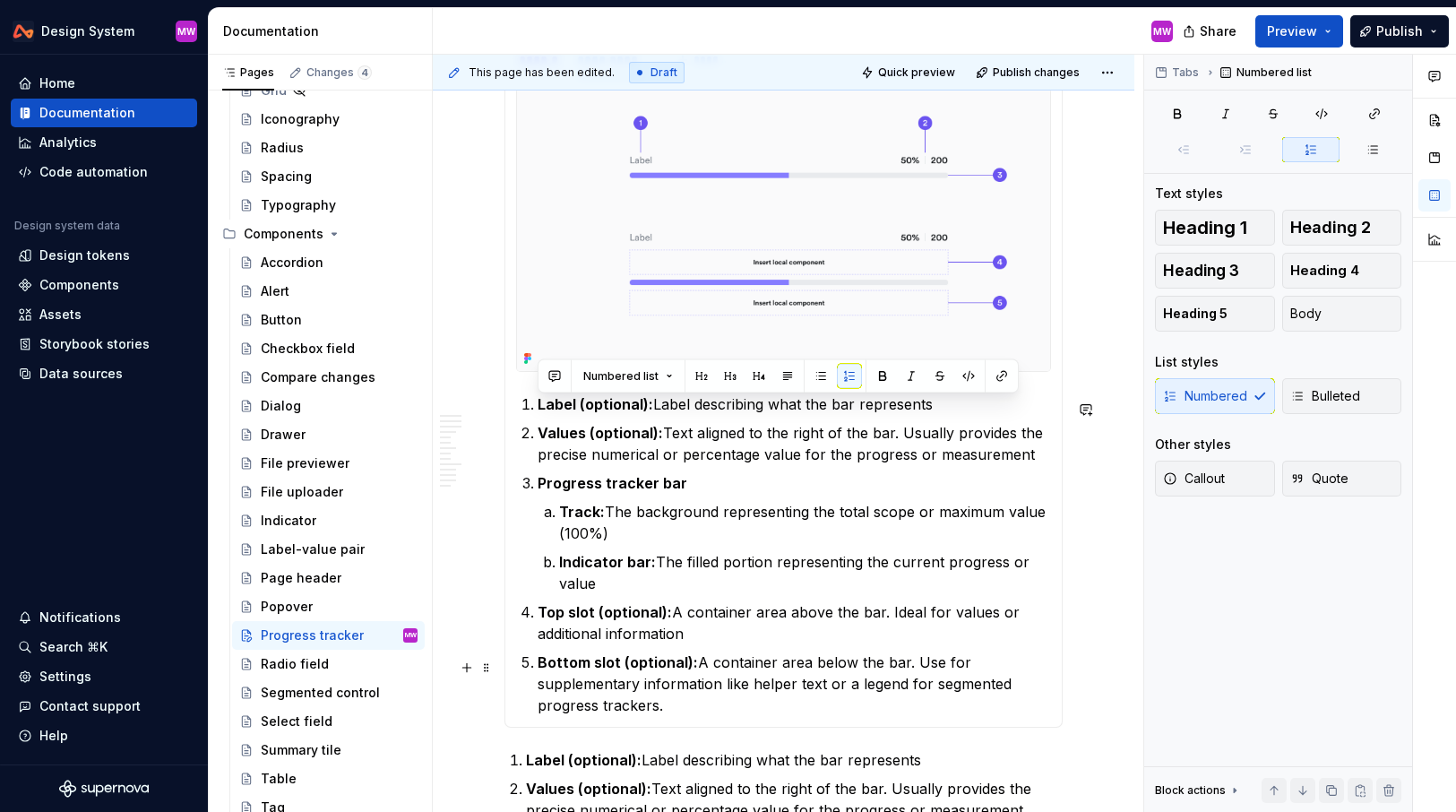
drag, startPoint x: 537, startPoint y: 407, endPoint x: 715, endPoint y: 708, distance: 349.7
click at [715, 708] on ol "Label (optional): Label describing what the bar represents Values (optional): T…" at bounding box center [795, 555] width 513 height 323
copy ol "Label (optional): Label describing what the bar represents Values (optional): T…"
click at [712, 493] on p "Progress tracker bar" at bounding box center [795, 483] width 513 height 21
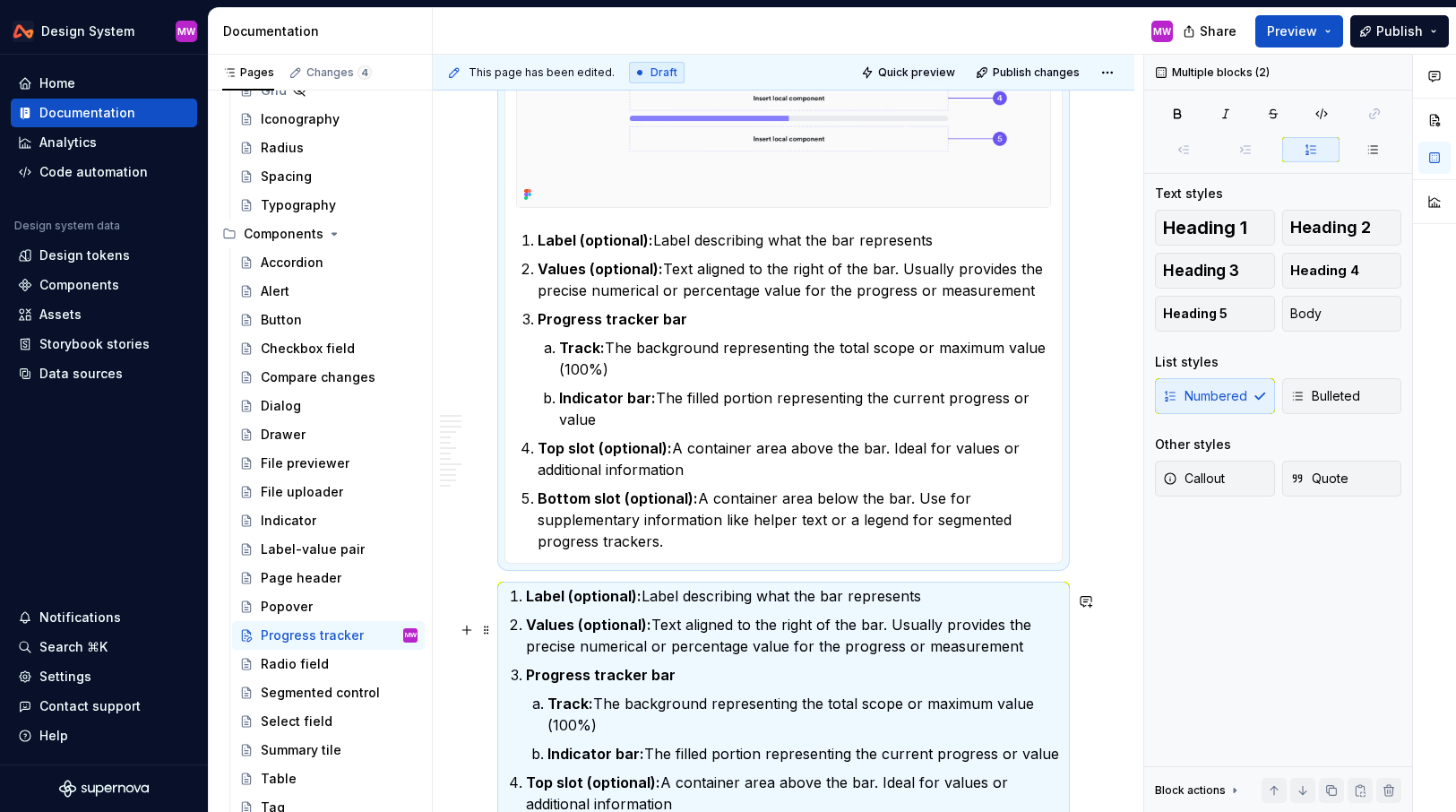
scroll to position [1061, 0]
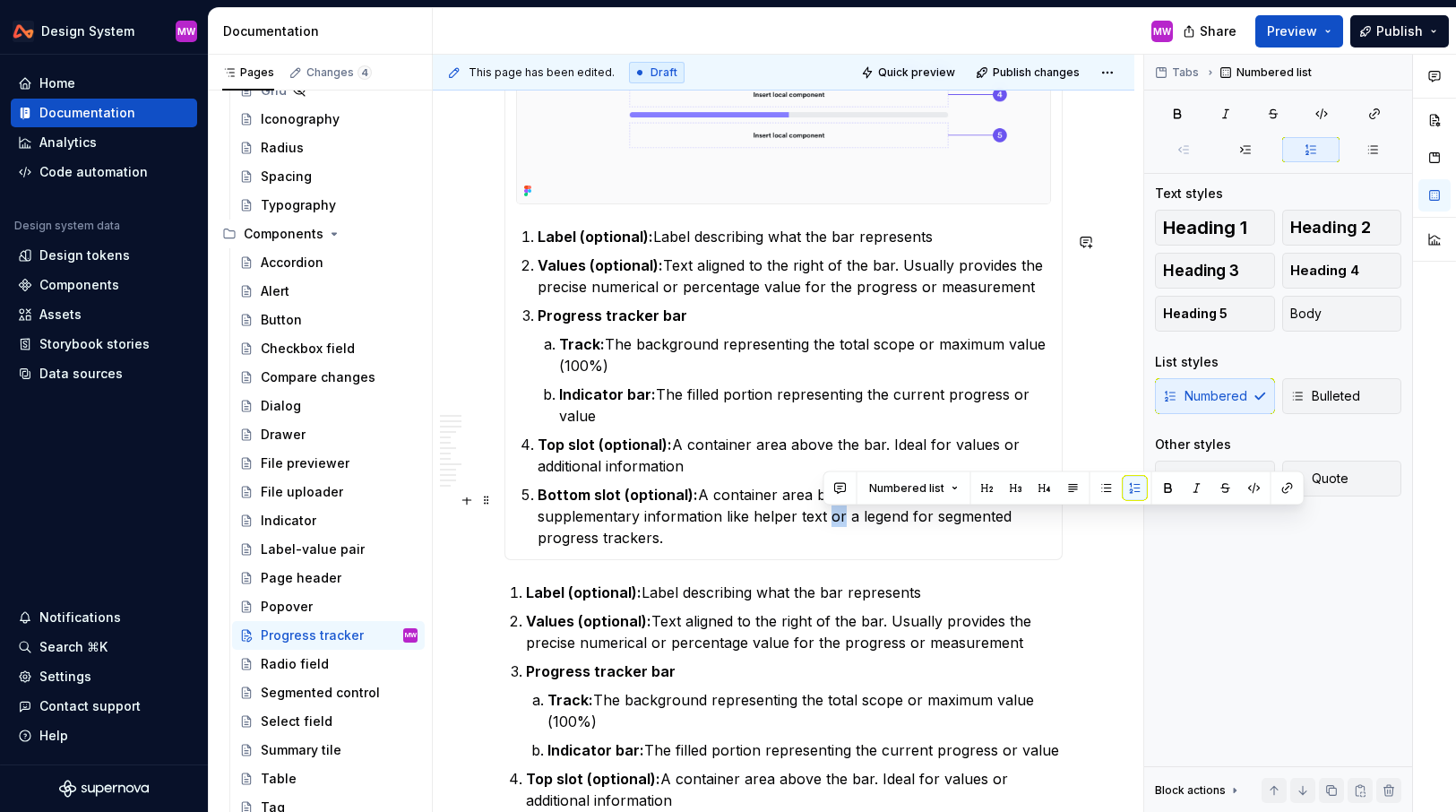
drag, startPoint x: 824, startPoint y: 689, endPoint x: 834, endPoint y: 511, distance: 178.3
click at [834, 511] on p "Bottom slot (optional): A container area below the bar. Use for supplementary i…" at bounding box center [795, 516] width 513 height 64
click at [831, 512] on p "Bottom slot (optional): A container area below the bar. Use for supplementary i…" at bounding box center [795, 516] width 513 height 64
drag, startPoint x: 823, startPoint y: 515, endPoint x: 834, endPoint y: 537, distance: 24.6
click at [834, 537] on p "Bottom slot (optional): A container area below the bar. Use for supplementary i…" at bounding box center [795, 516] width 513 height 64
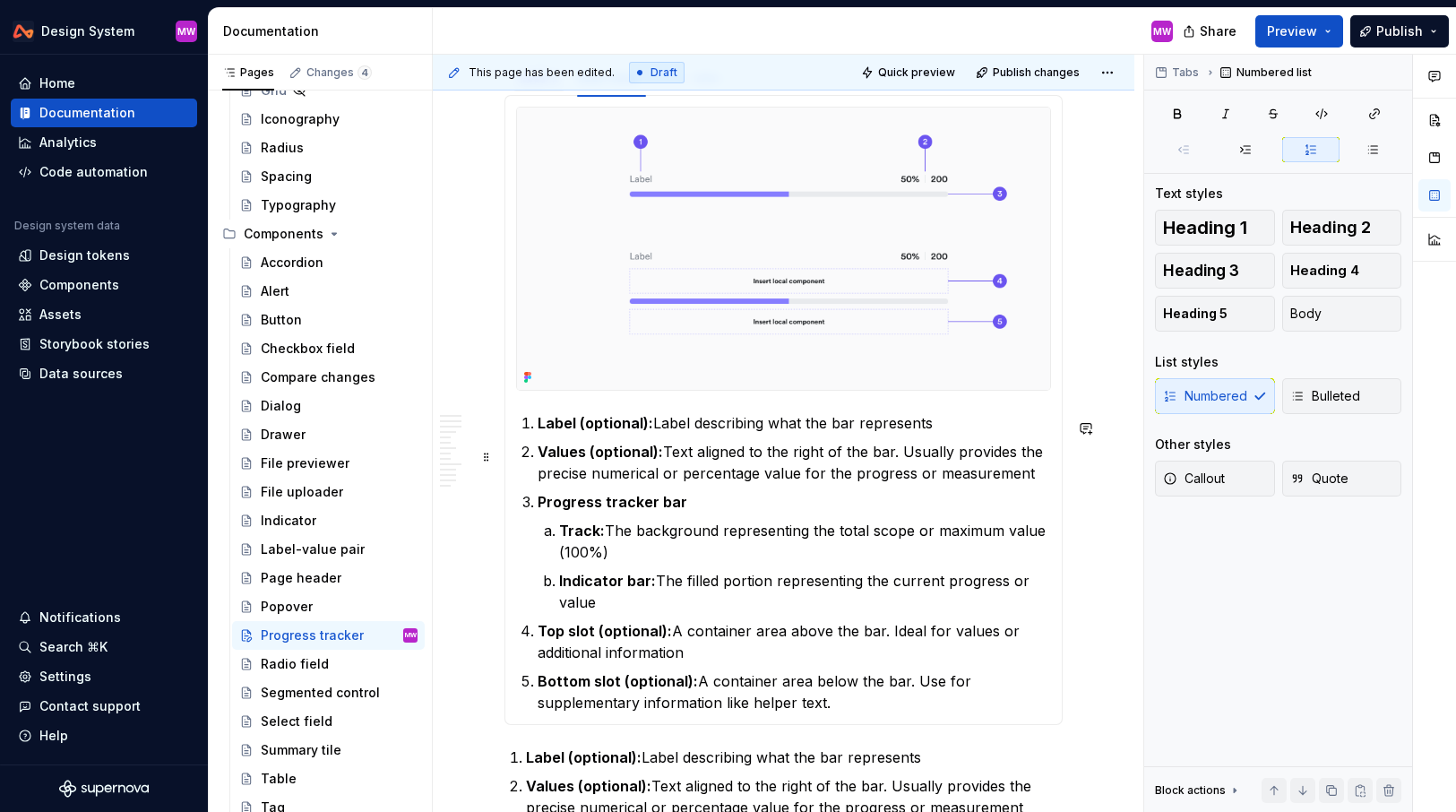
scroll to position [819, 0]
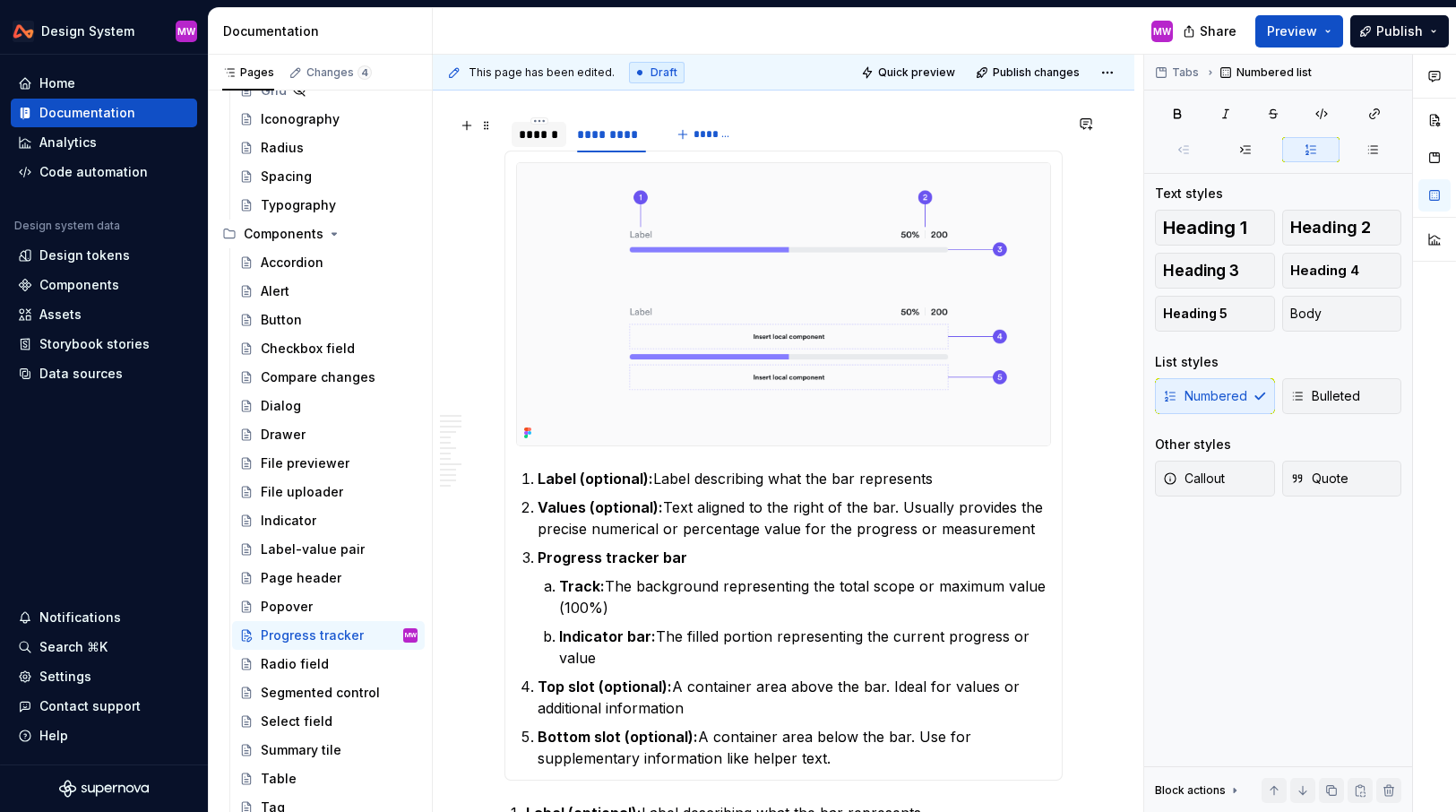
click at [549, 134] on div "******" at bounding box center [539, 133] width 40 height 17
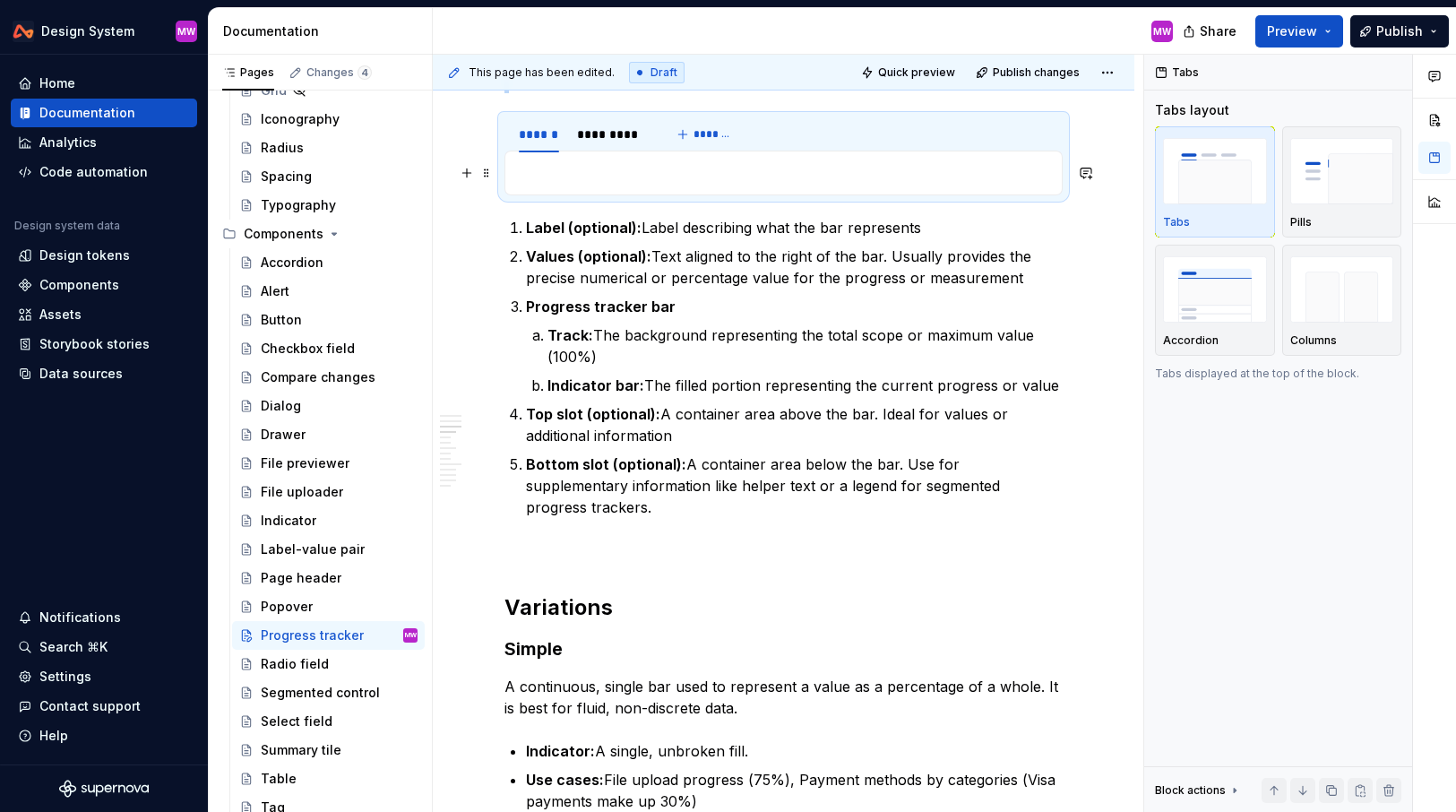
click at [554, 175] on p at bounding box center [784, 172] width 535 height 21
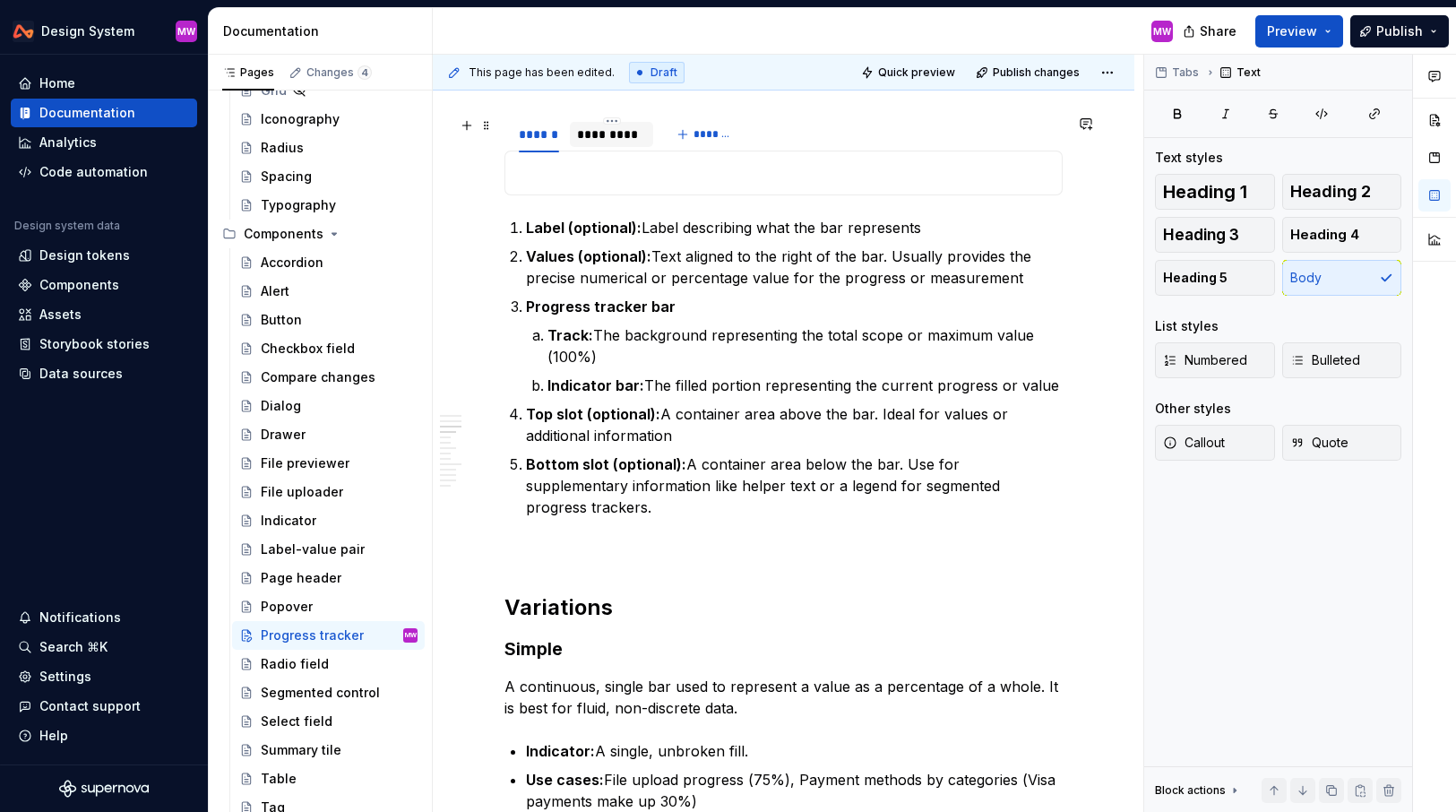
click at [607, 131] on div "*********" at bounding box center [612, 133] width 69 height 17
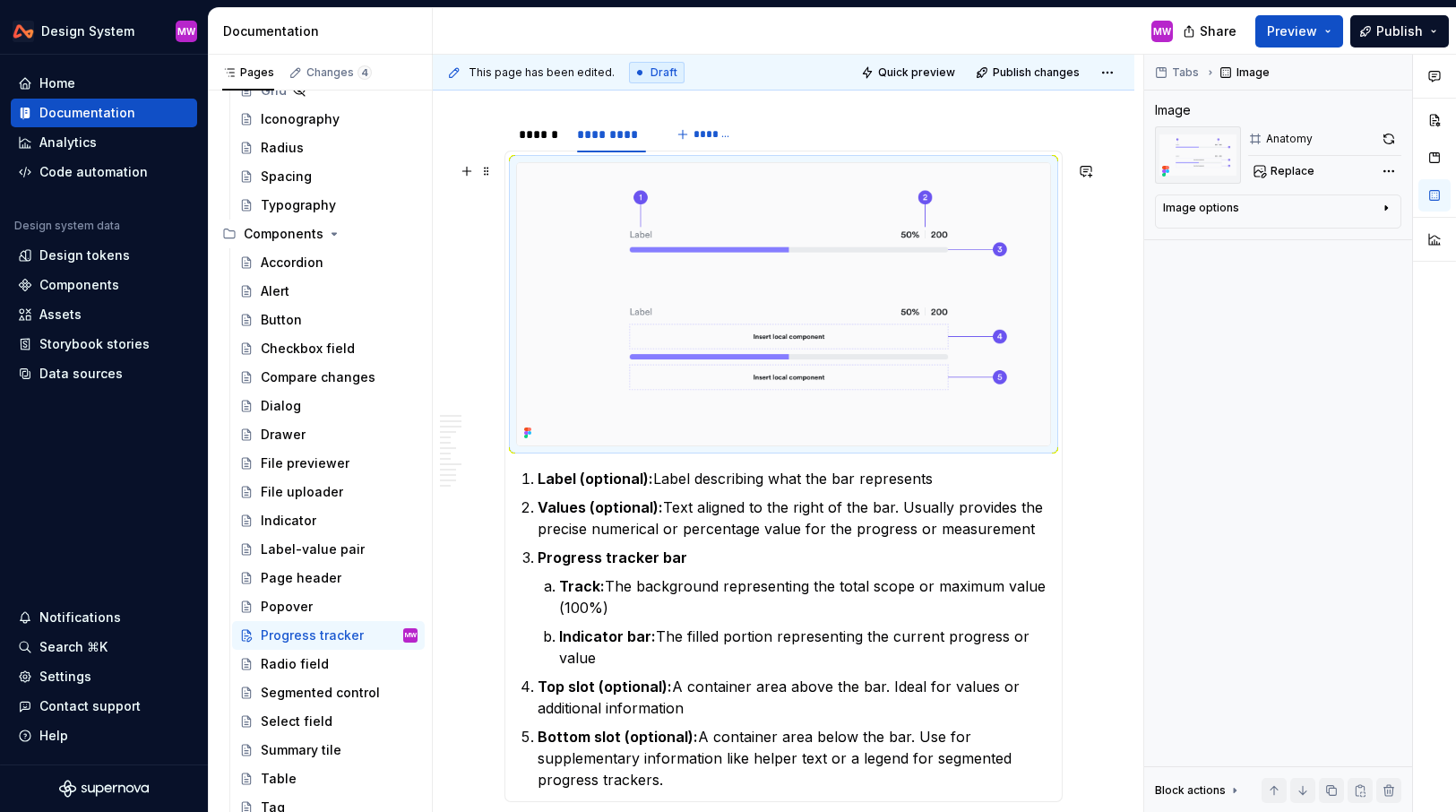
click at [747, 350] on img at bounding box center [784, 303] width 533 height 282
click at [548, 134] on div "******" at bounding box center [539, 133] width 40 height 17
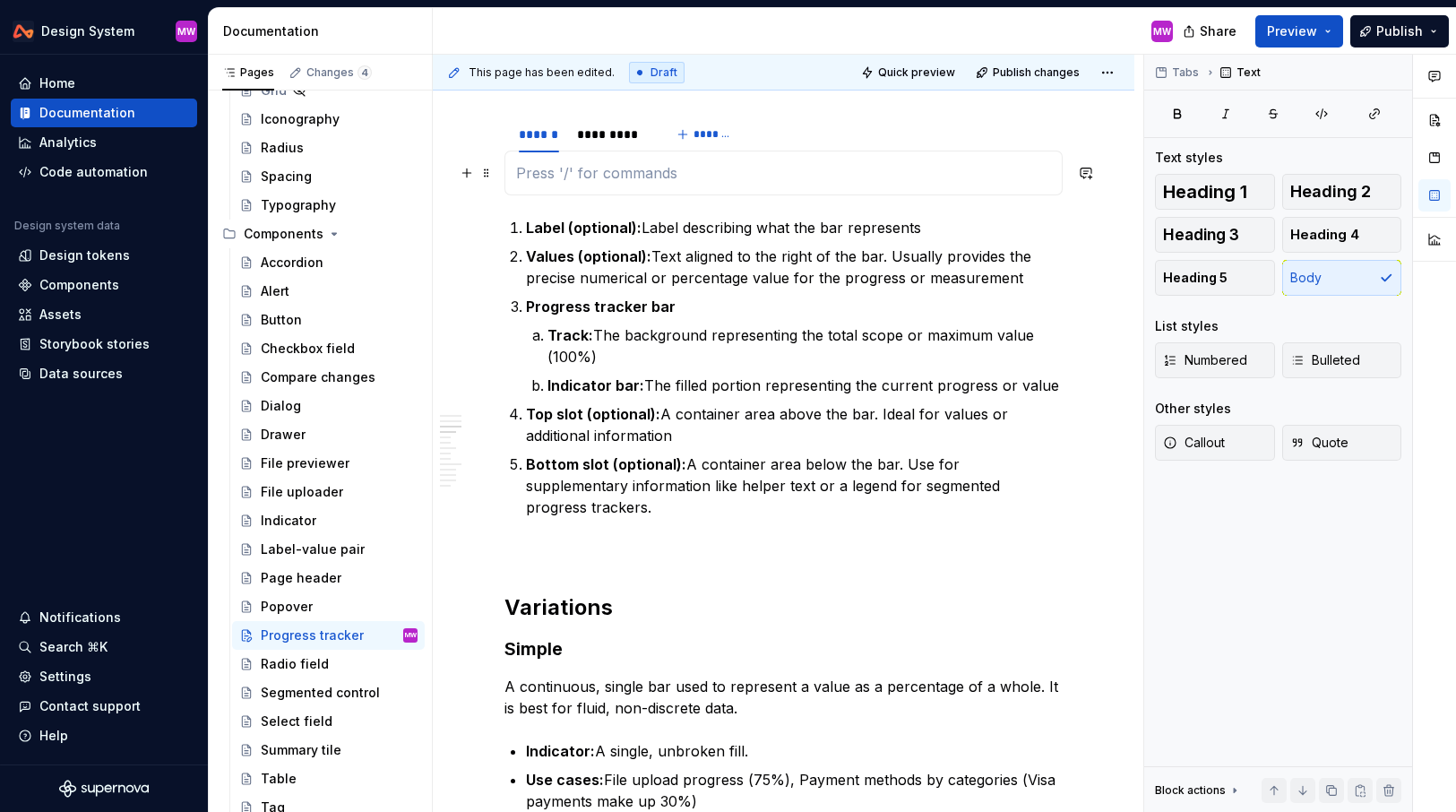
click at [605, 181] on p at bounding box center [784, 172] width 535 height 21
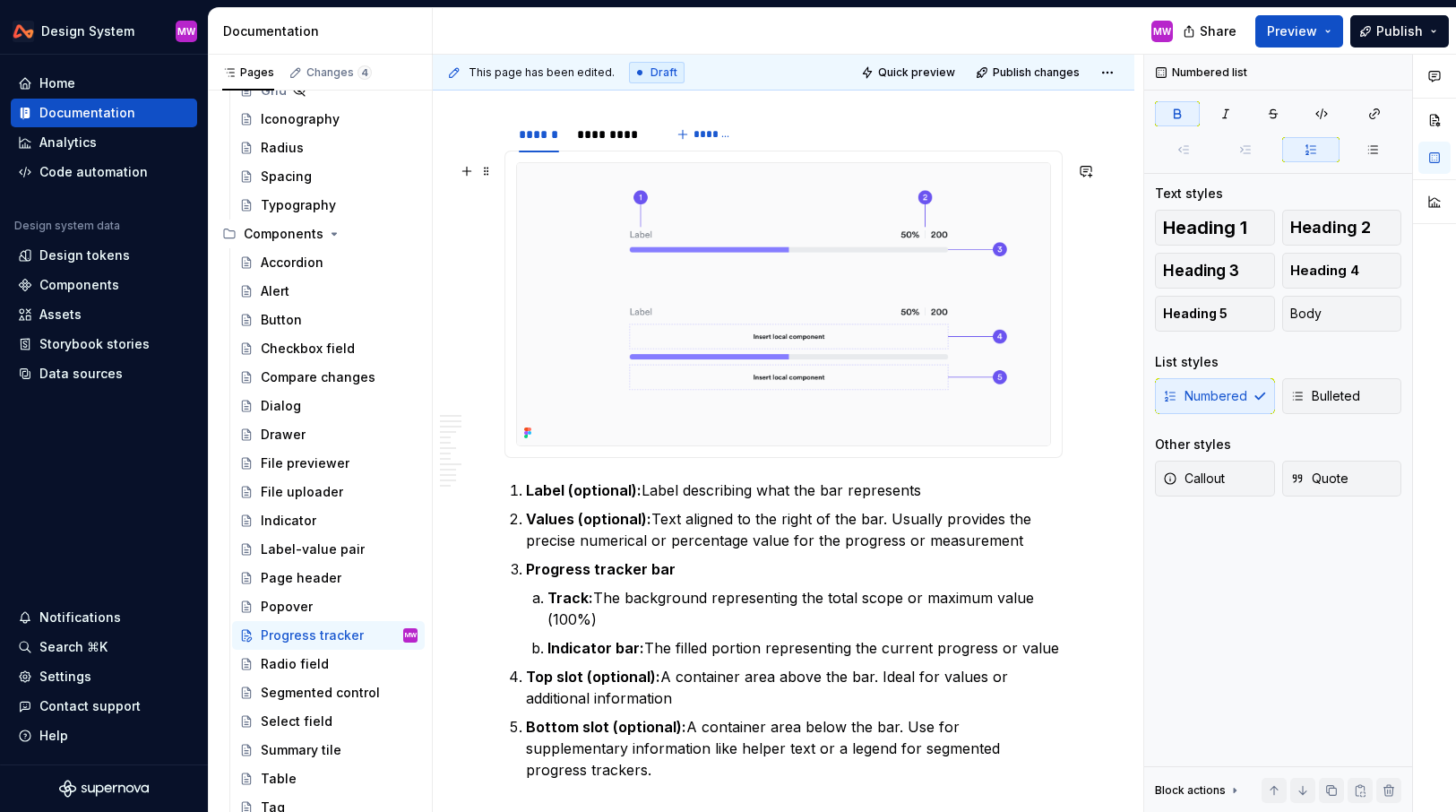
click at [1050, 397] on img at bounding box center [784, 303] width 533 height 282
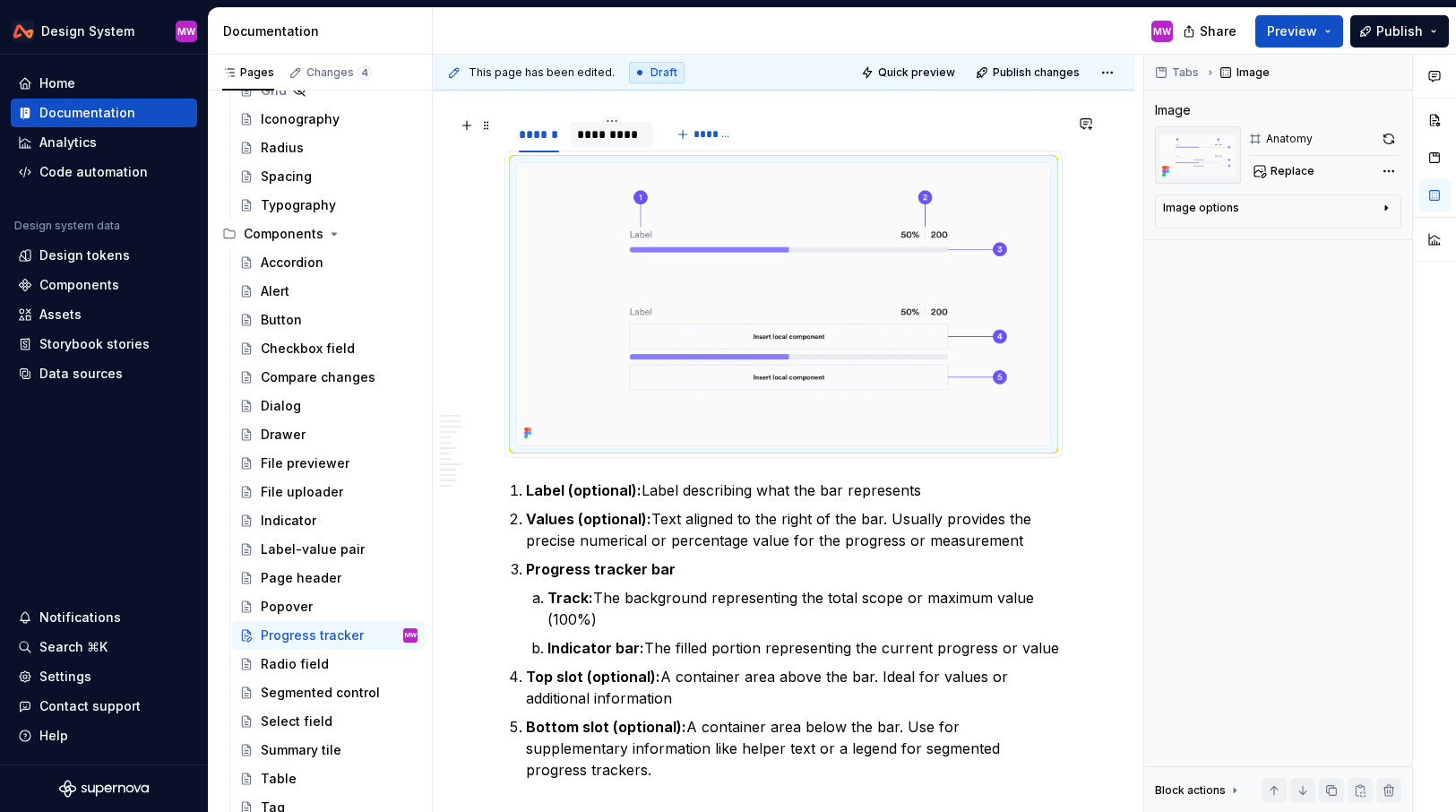
click at [623, 129] on div "*********" at bounding box center [612, 133] width 69 height 17
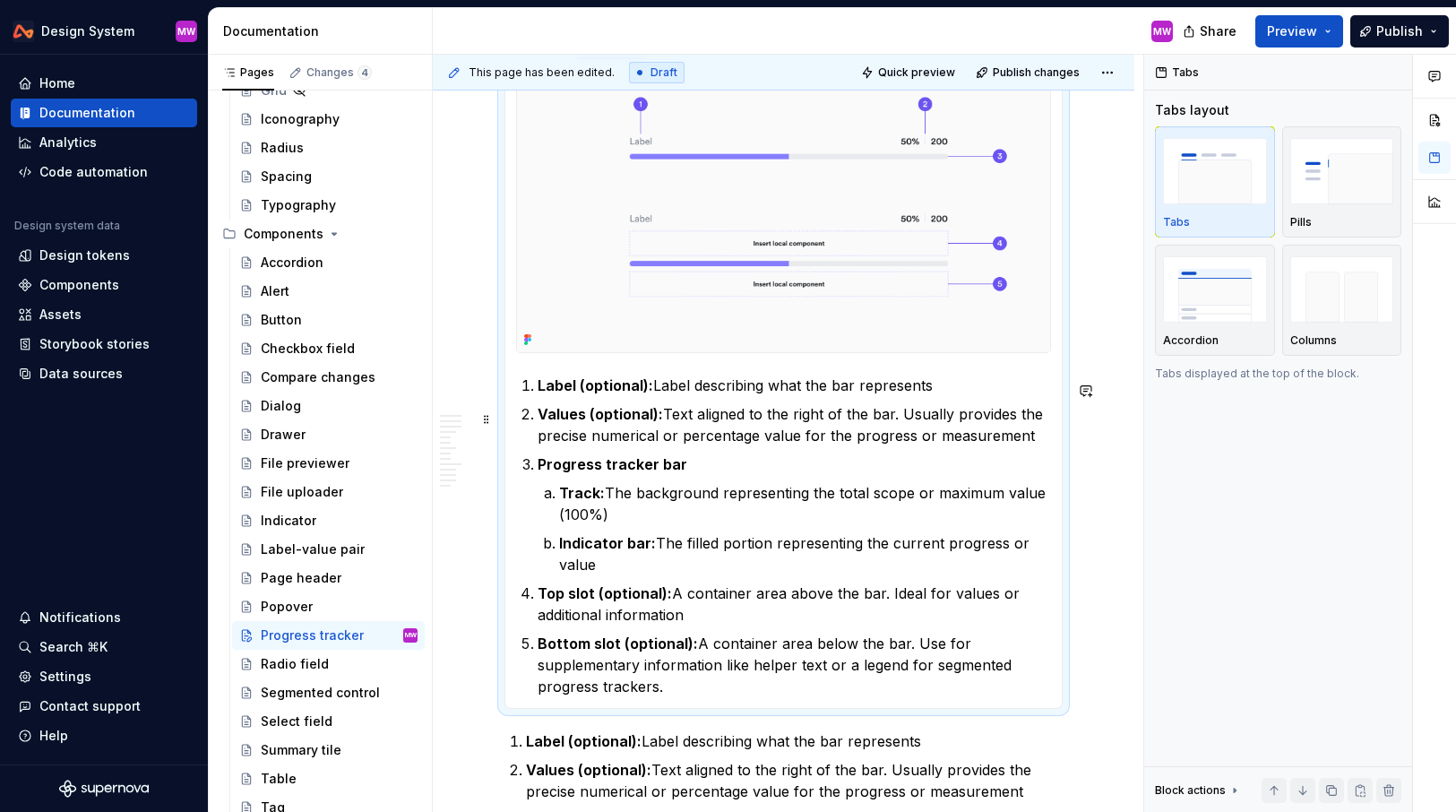
scroll to position [996, 0]
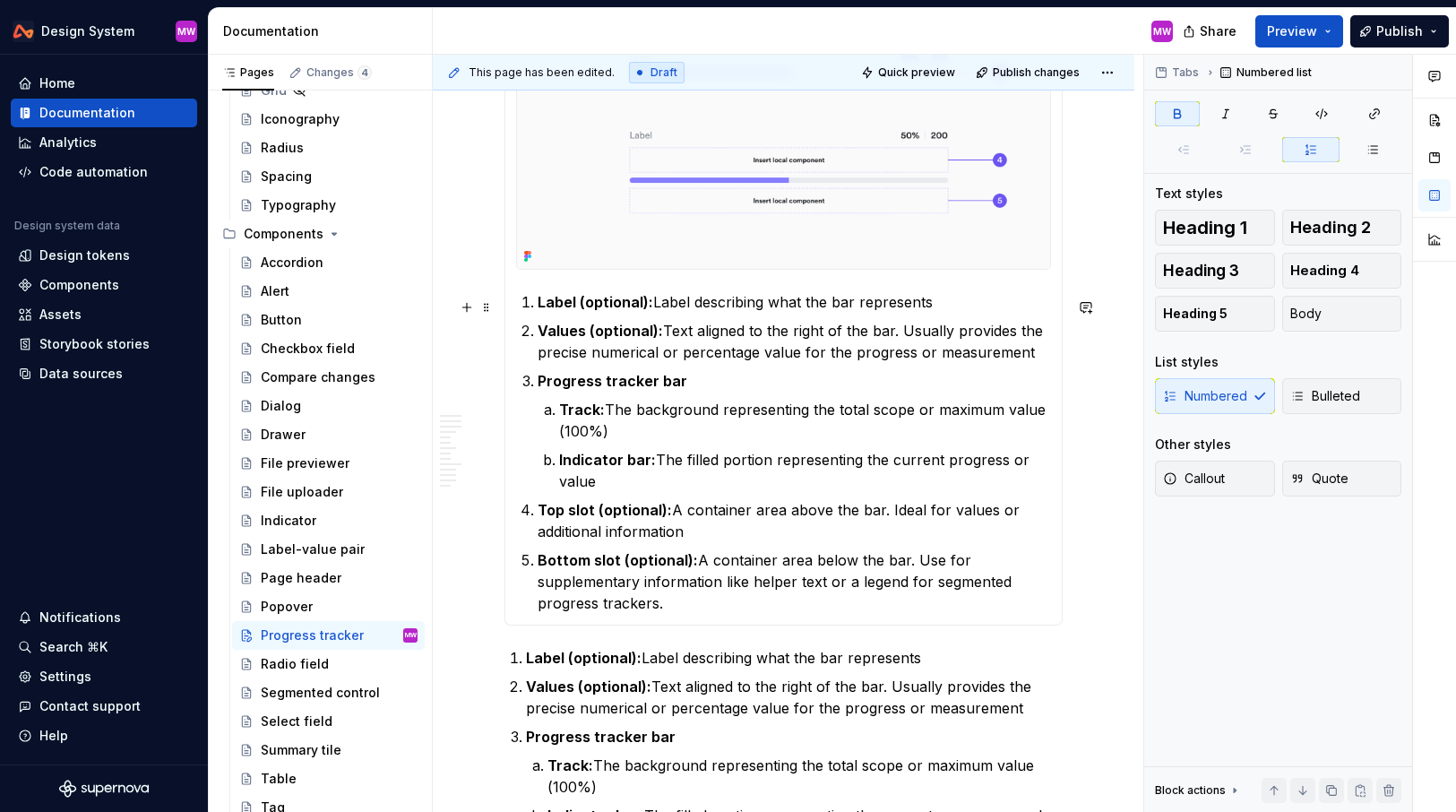
click at [538, 301] on li "Label (optional): Label describing what the bar represents" at bounding box center [795, 302] width 513 height 21
drag, startPoint x: 536, startPoint y: 303, endPoint x: 670, endPoint y: 612, distance: 336.8
click at [670, 612] on ol "Label (optional): Label describing what the bar represents Values (optional): T…" at bounding box center [795, 452] width 513 height 323
copy ol "Label (optional): Label describing what the bar represents Values (optional): T…"
click at [678, 458] on p "Indicator bar: The filled portion representing the current progress or value" at bounding box center [805, 470] width 492 height 43
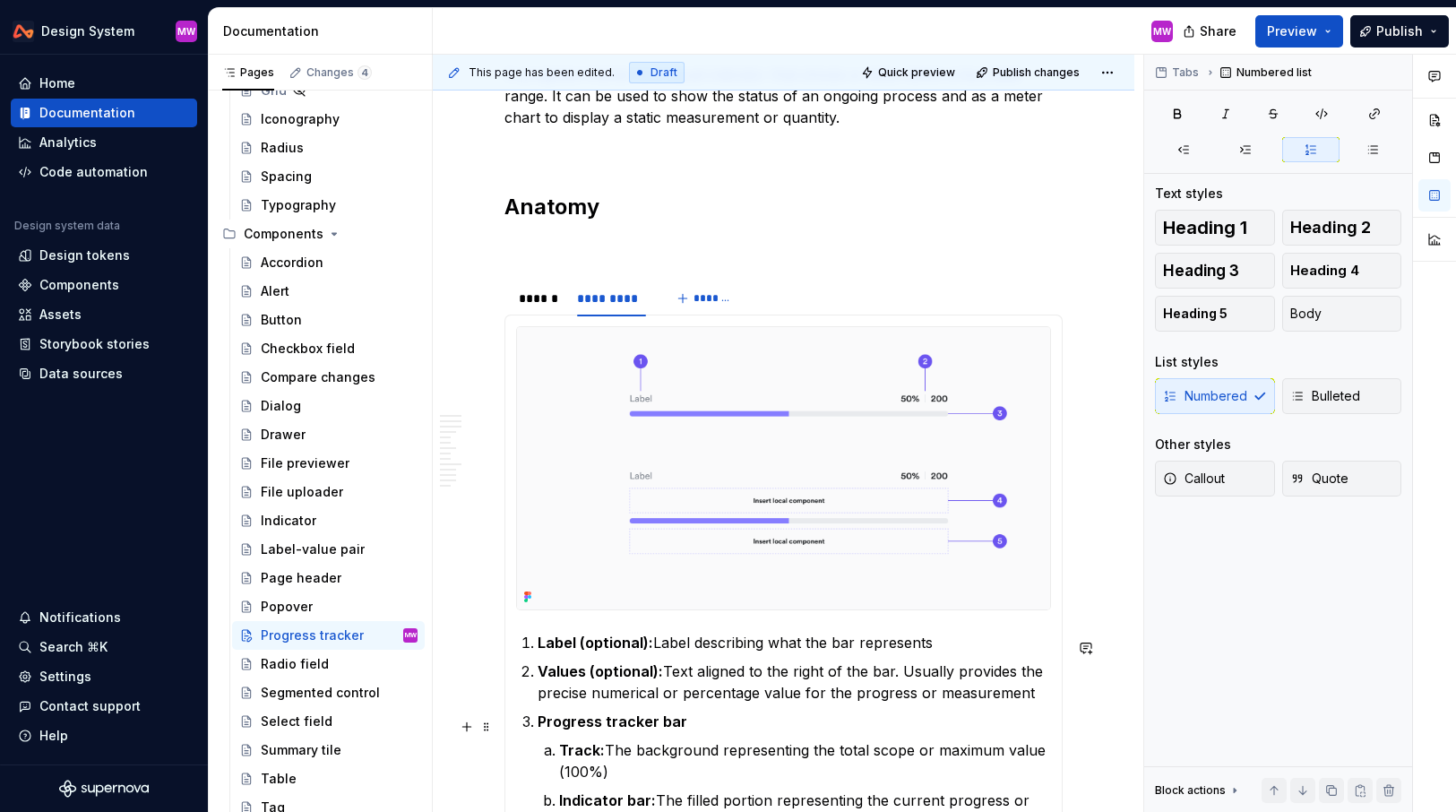
scroll to position [520, 0]
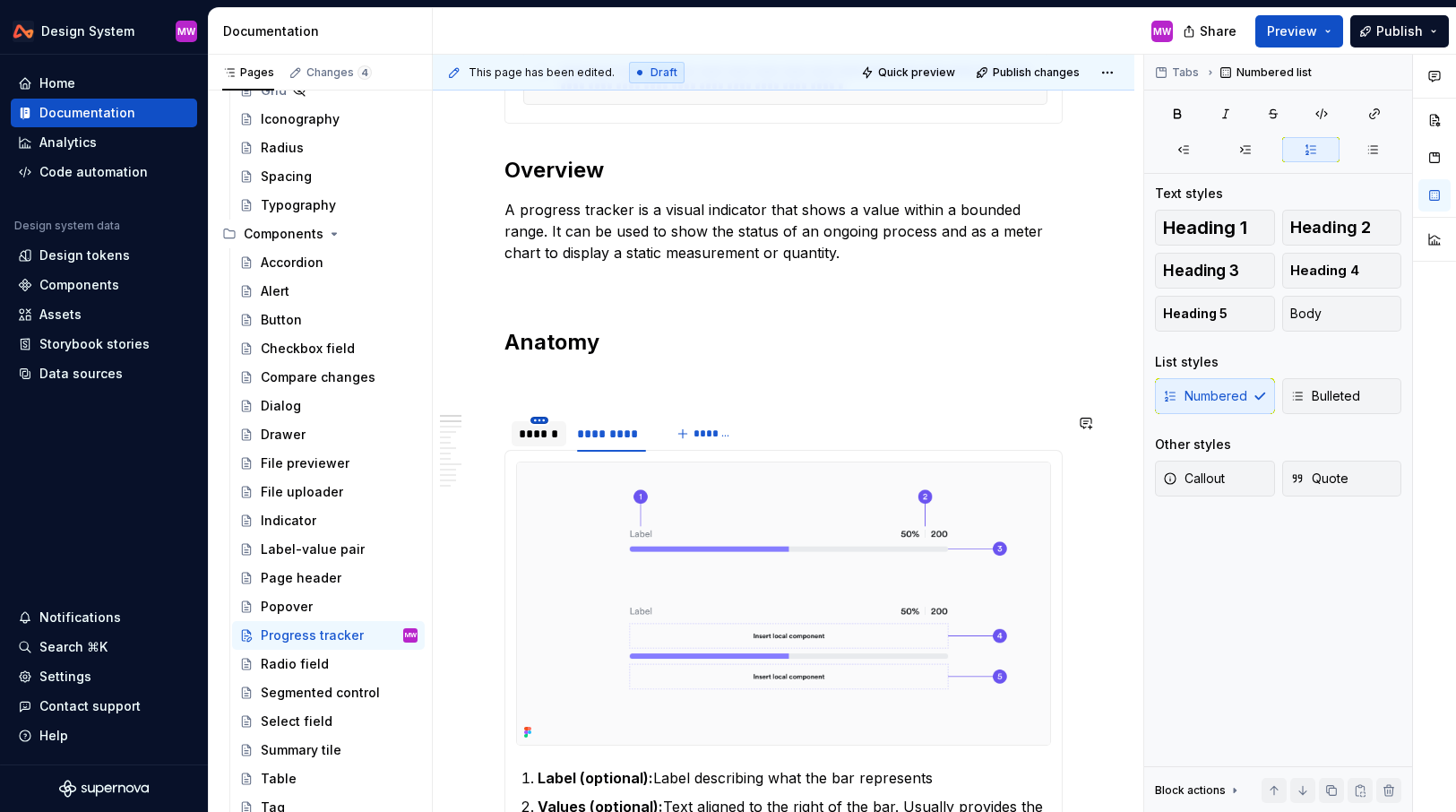
click at [541, 420] on html "Design System MW Home Documentation Analytics Code automation Design system dat…" at bounding box center [728, 406] width 1456 height 812
click at [638, 353] on html "Design System MW Home Documentation Analytics Code automation Design system dat…" at bounding box center [728, 406] width 1456 height 812
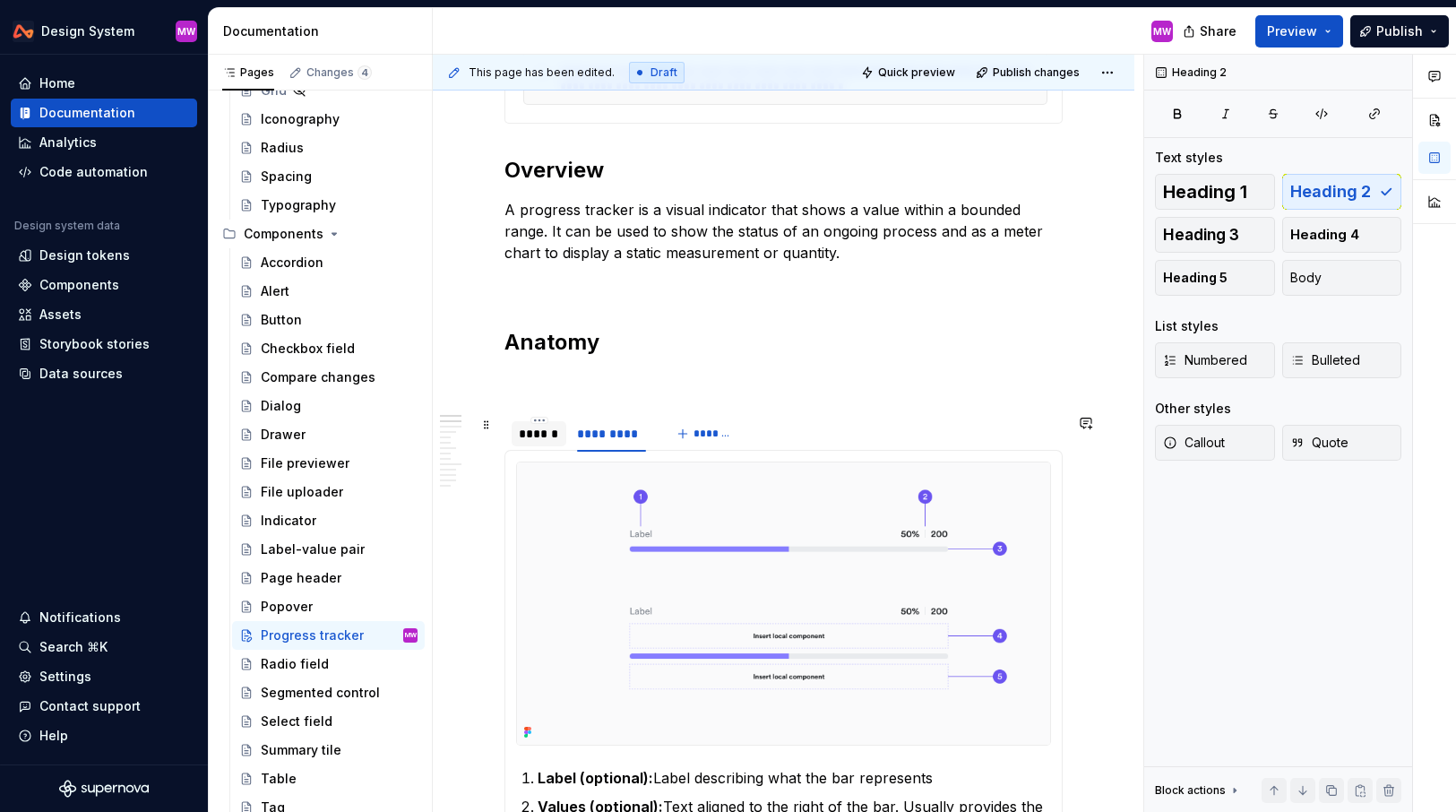
click at [538, 435] on div "******" at bounding box center [539, 433] width 40 height 17
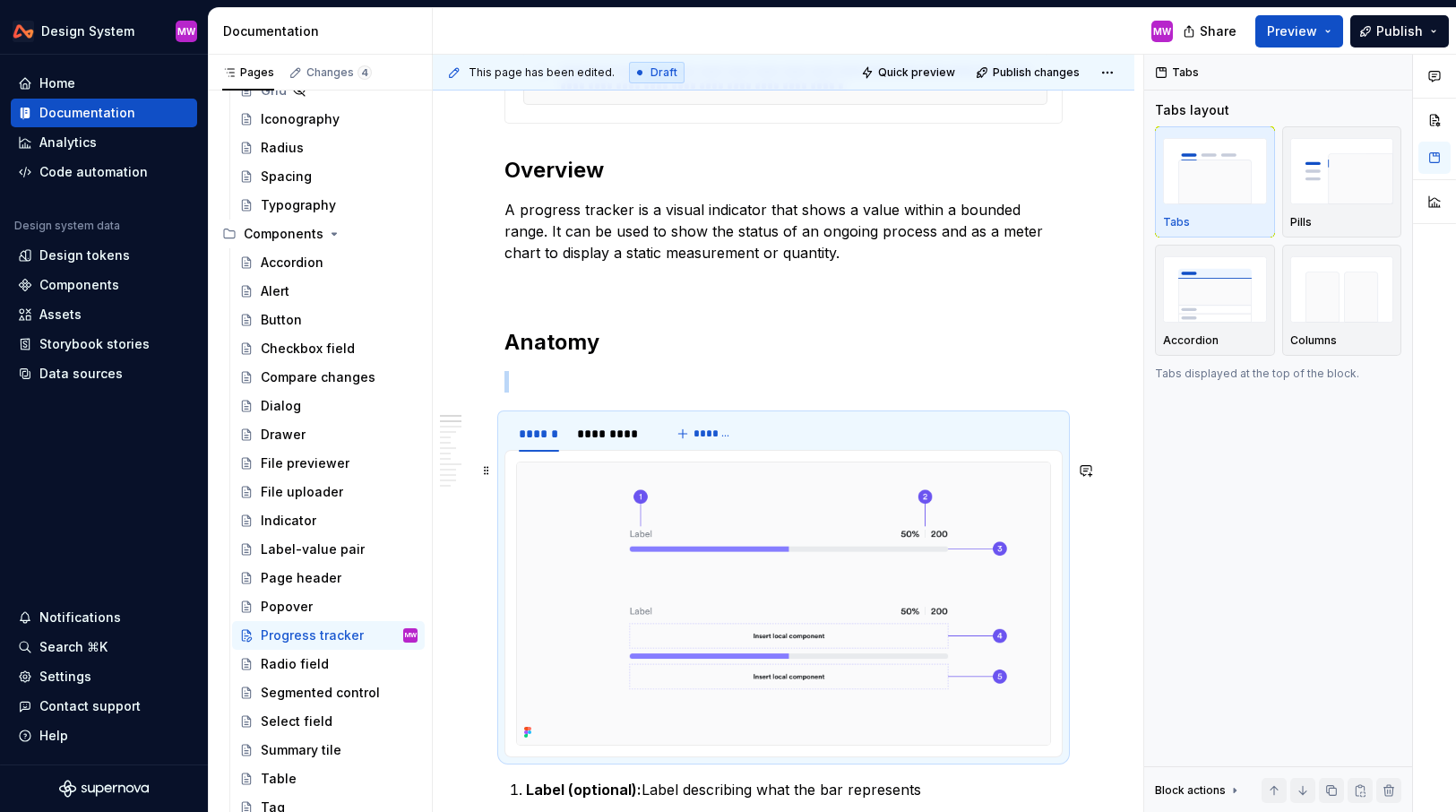
scroll to position [821, 0]
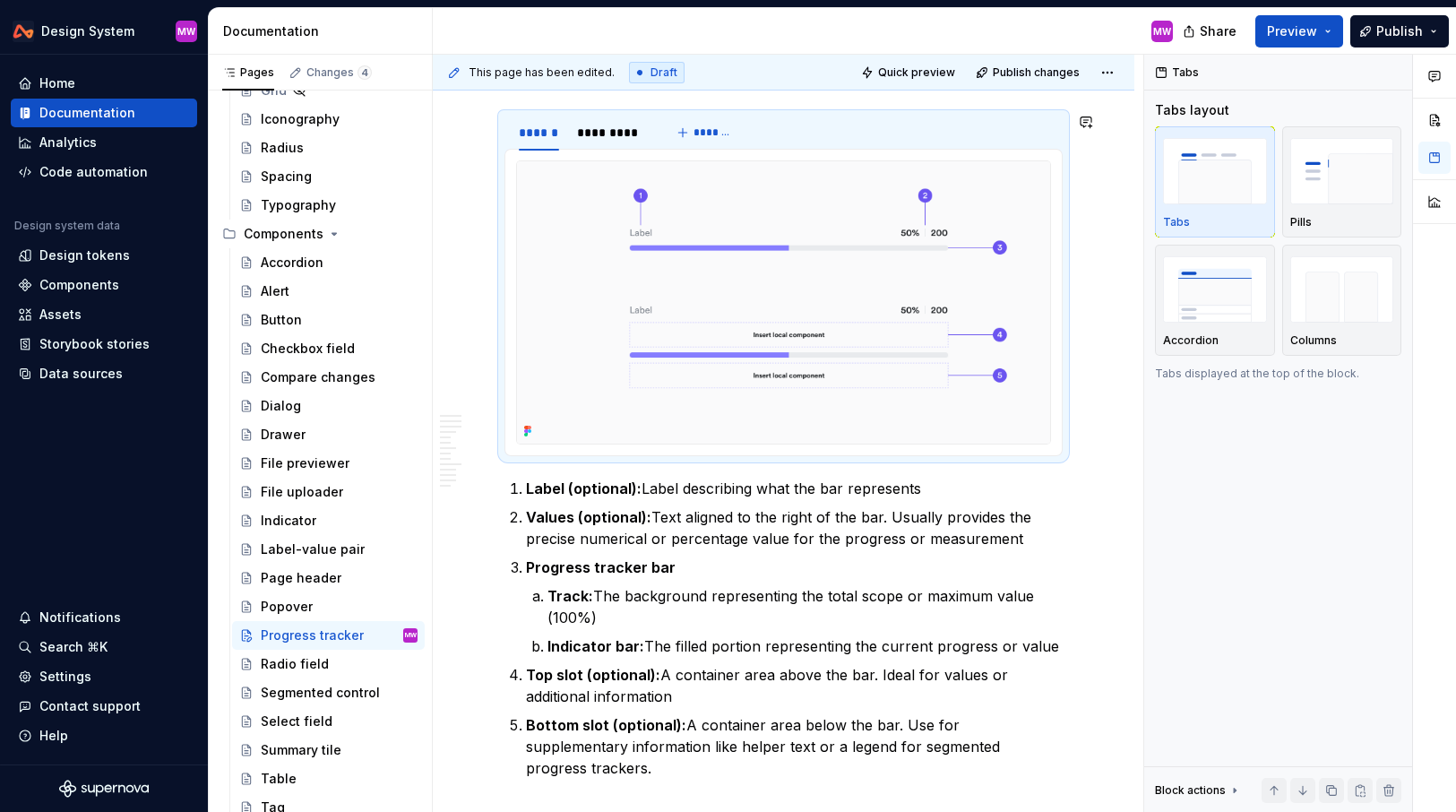
click at [746, 383] on img at bounding box center [784, 302] width 533 height 282
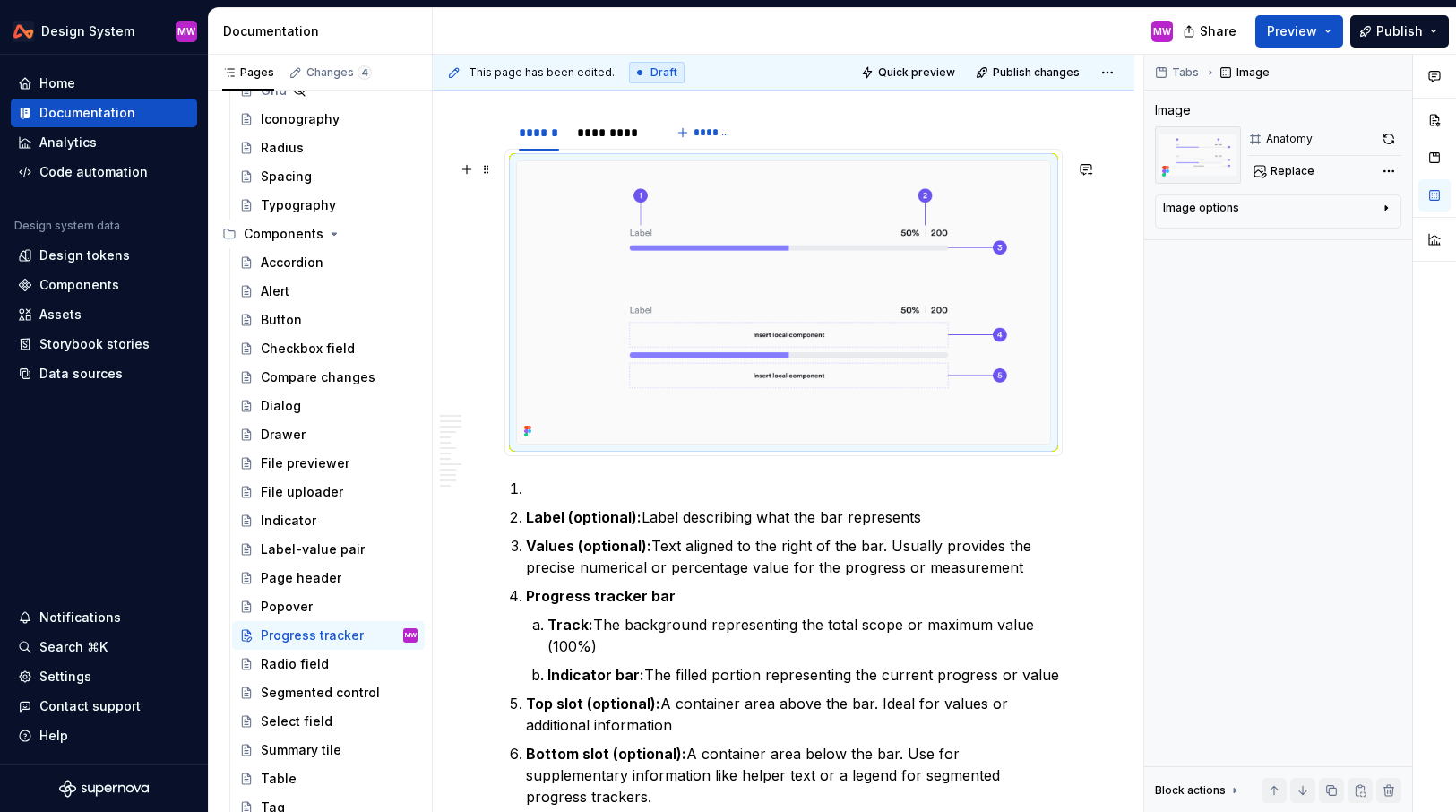
click at [906, 424] on img at bounding box center [784, 302] width 533 height 282
click at [1051, 417] on div at bounding box center [784, 302] width 535 height 284
click at [485, 171] on span at bounding box center [487, 169] width 15 height 25
click at [624, 193] on div "Duplicate" at bounding box center [570, 197] width 117 height 17
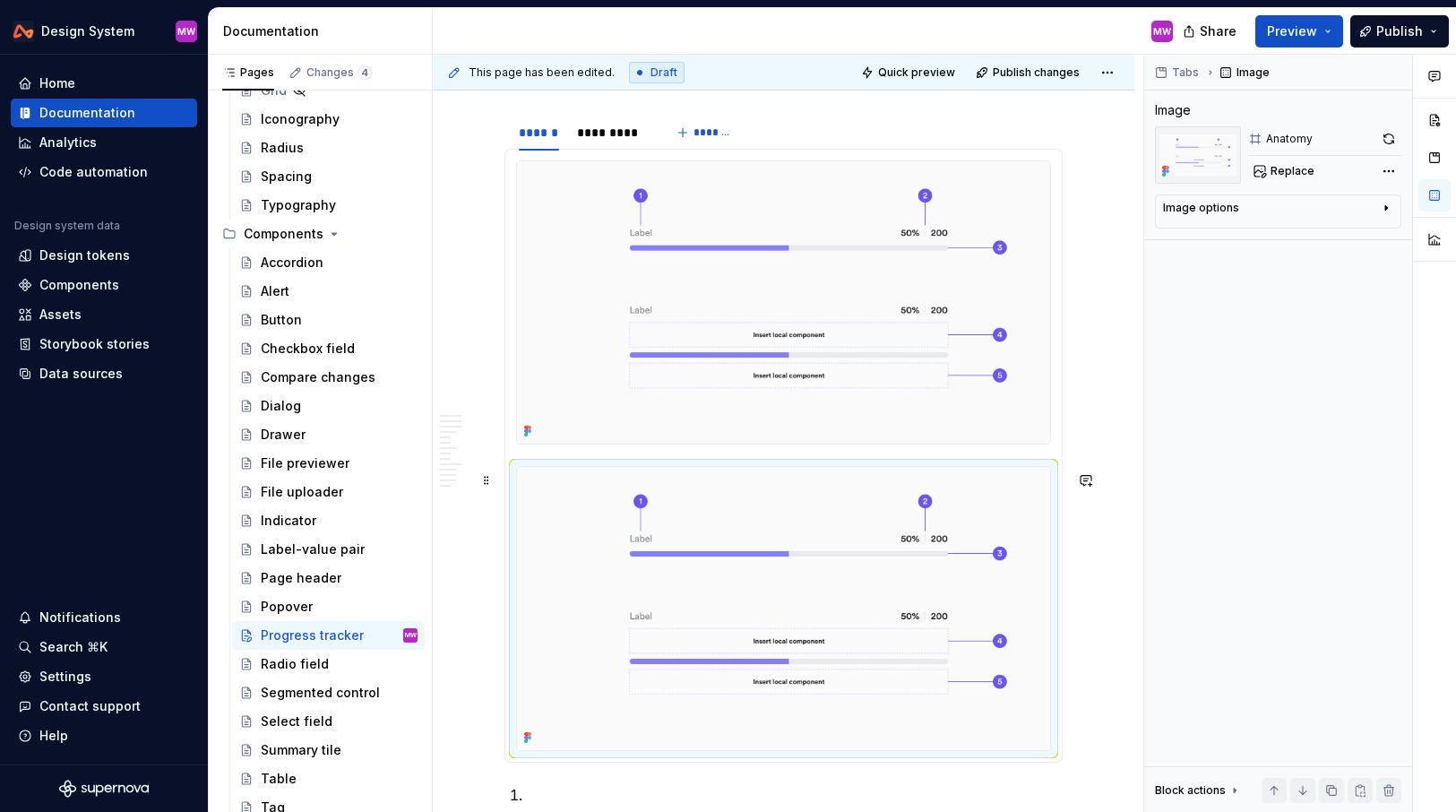
click at [612, 502] on img at bounding box center [784, 608] width 533 height 282
click at [576, 486] on img at bounding box center [784, 608] width 533 height 282
click at [487, 477] on span at bounding box center [487, 480] width 15 height 25
click at [762, 526] on img at bounding box center [784, 608] width 533 height 282
click at [756, 609] on img at bounding box center [784, 608] width 533 height 282
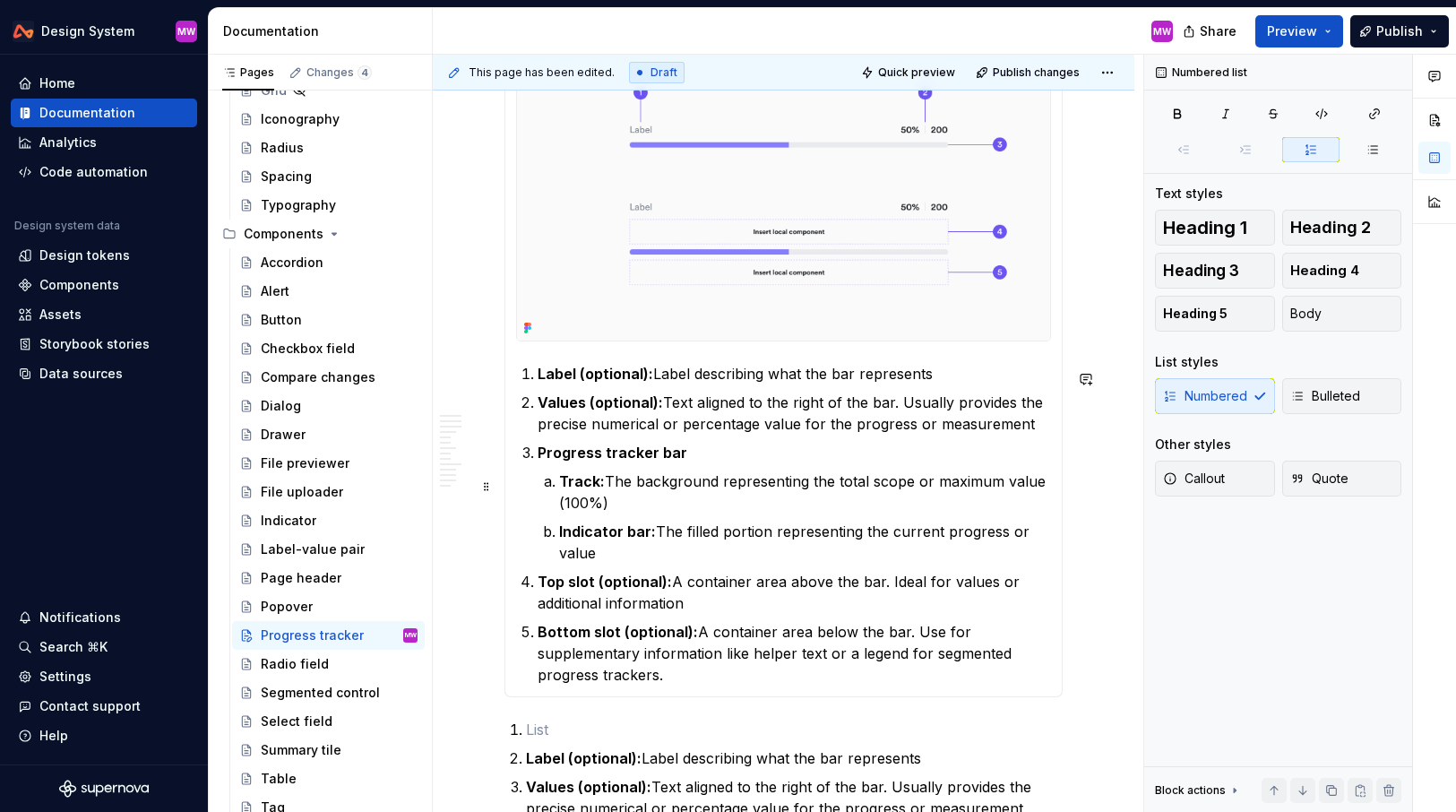
scroll to position [928, 0]
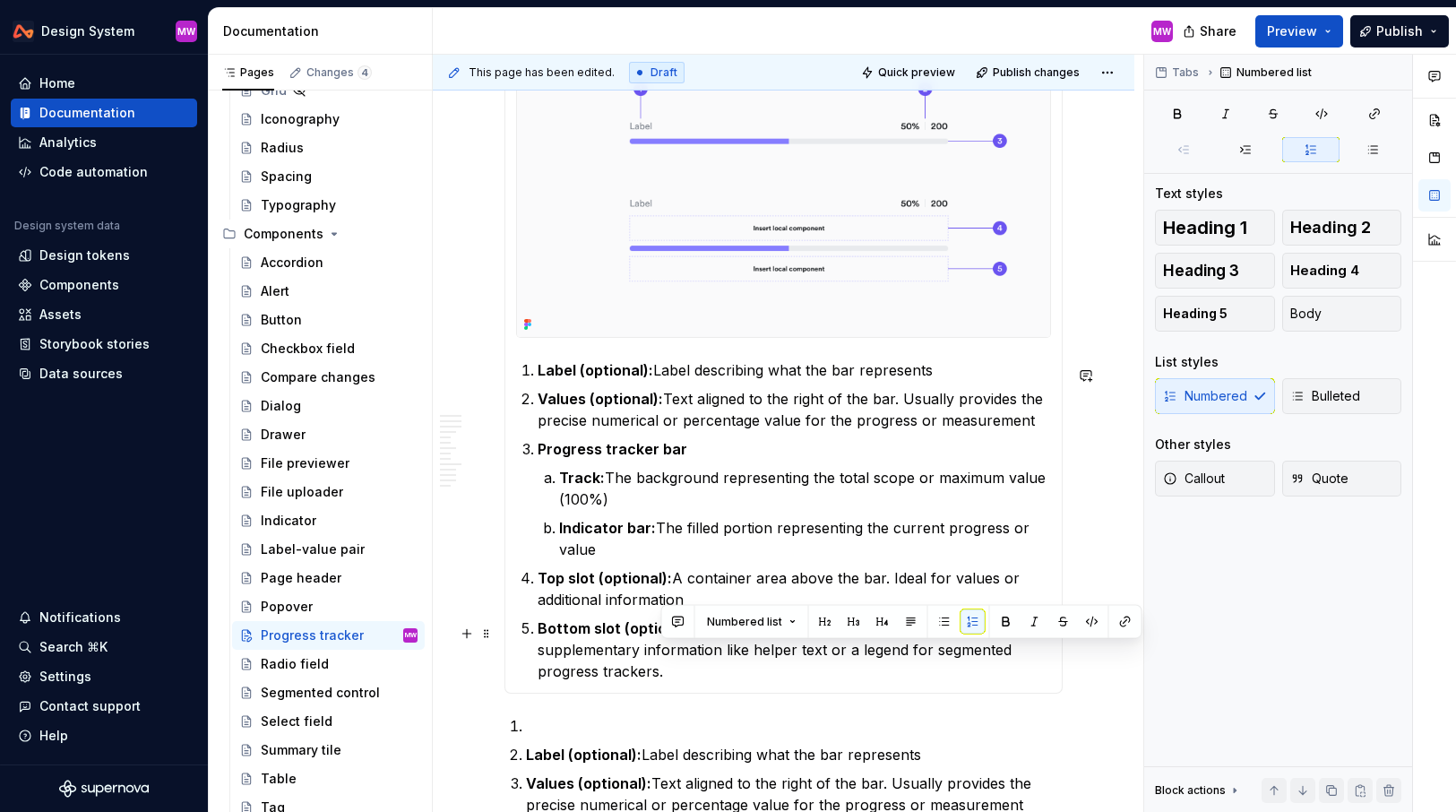
drag, startPoint x: 822, startPoint y: 654, endPoint x: 827, endPoint y: 668, distance: 14.9
click at [827, 668] on p "Bottom slot (optional): A container area below the bar. Use for supplementary i…" at bounding box center [795, 649] width 513 height 64
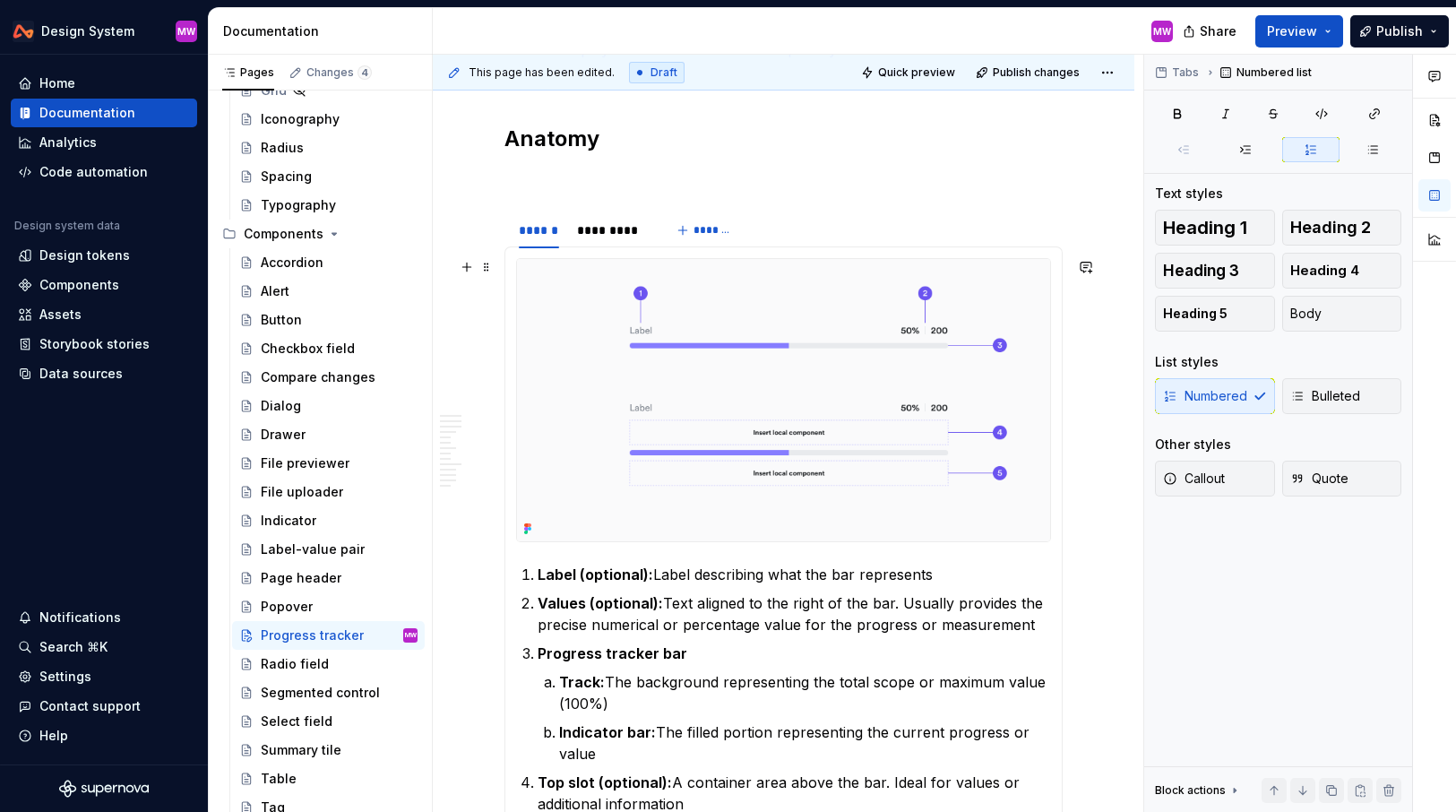
scroll to position [646, 0]
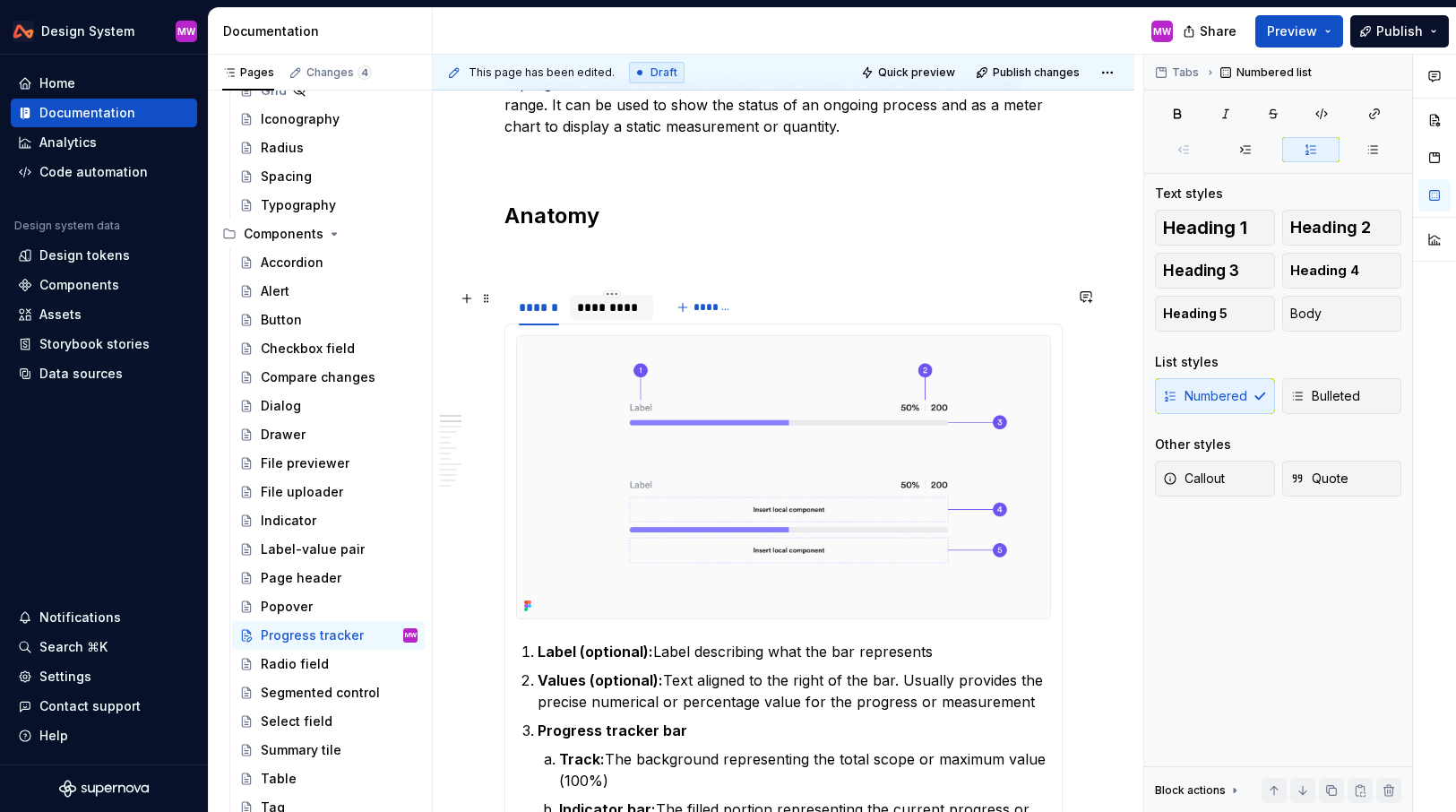
click at [613, 303] on div "*********" at bounding box center [612, 306] width 69 height 17
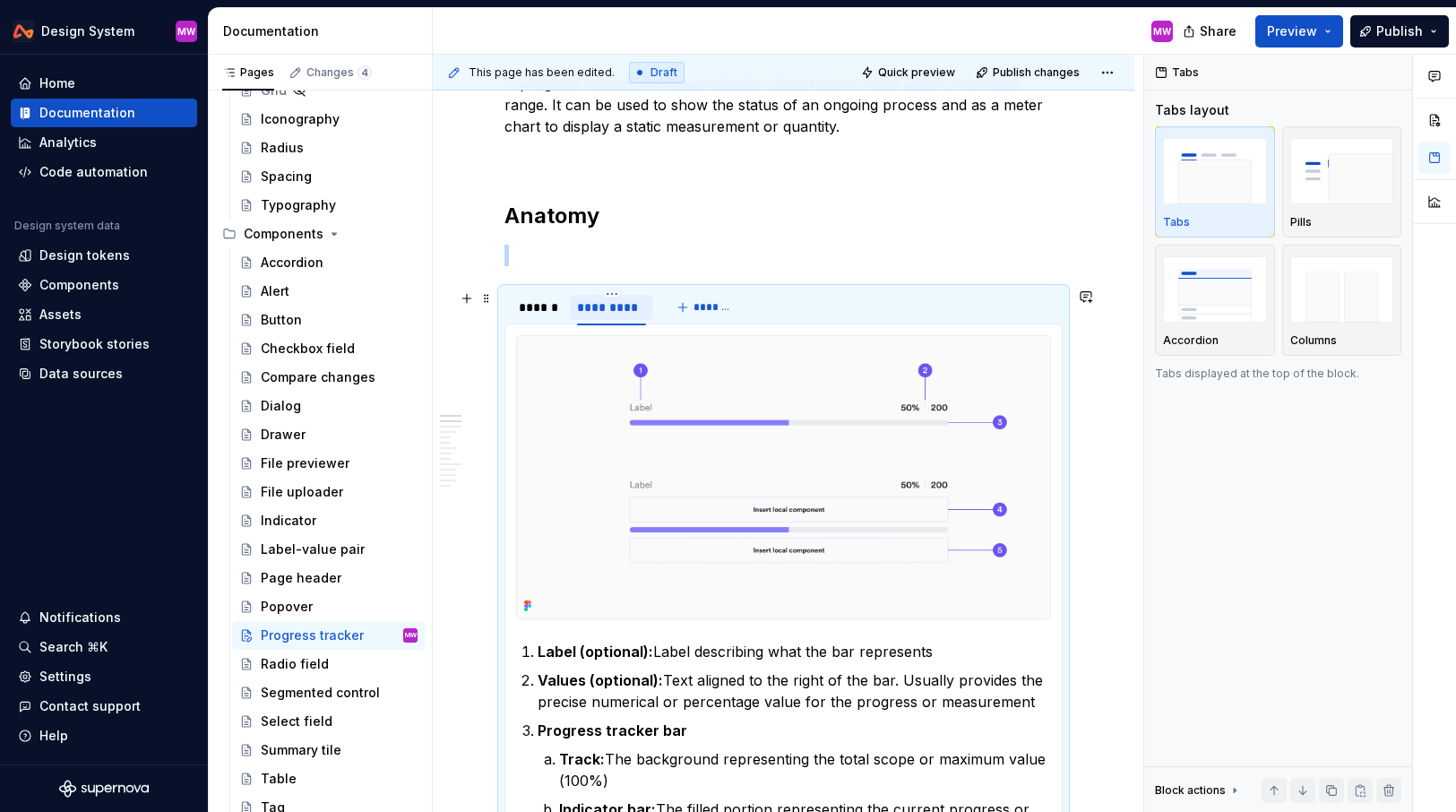
click at [619, 309] on div "*********" at bounding box center [612, 306] width 69 height 17
click at [773, 449] on img at bounding box center [784, 476] width 533 height 282
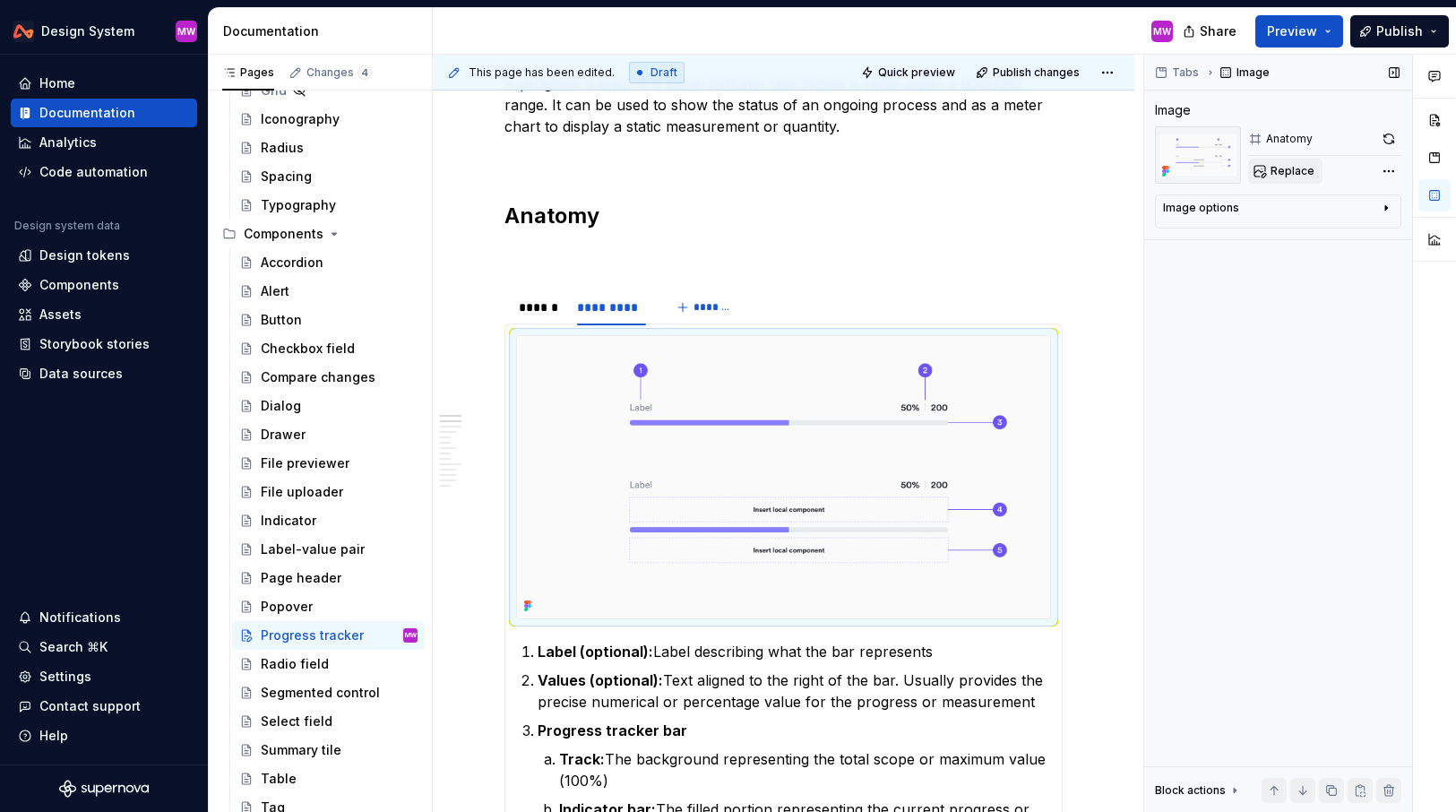
click at [1290, 170] on span "Replace" at bounding box center [1293, 171] width 44 height 15
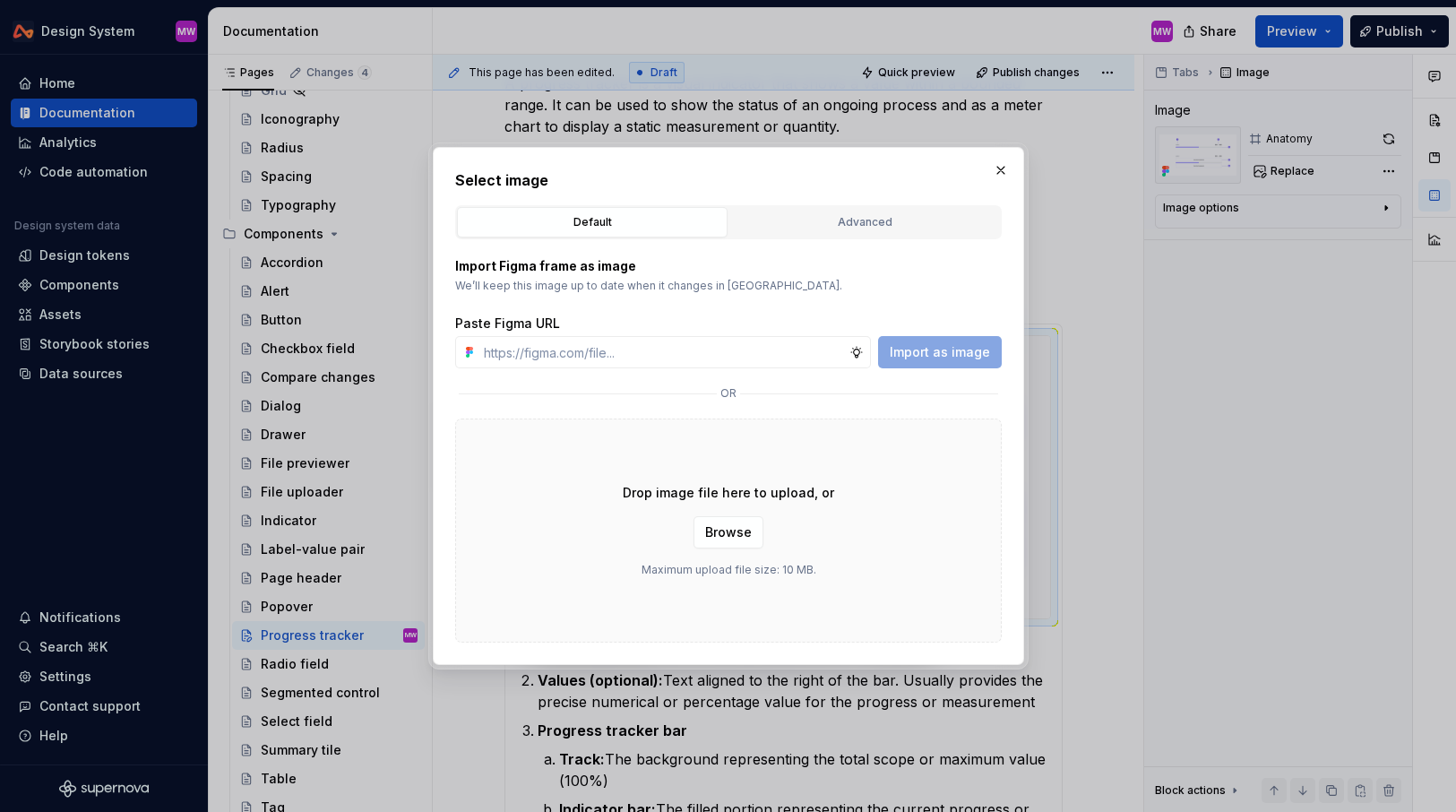
type textarea "*"
click at [790, 350] on input "text" at bounding box center [662, 351] width 373 height 32
paste input "[URL][DOMAIN_NAME]"
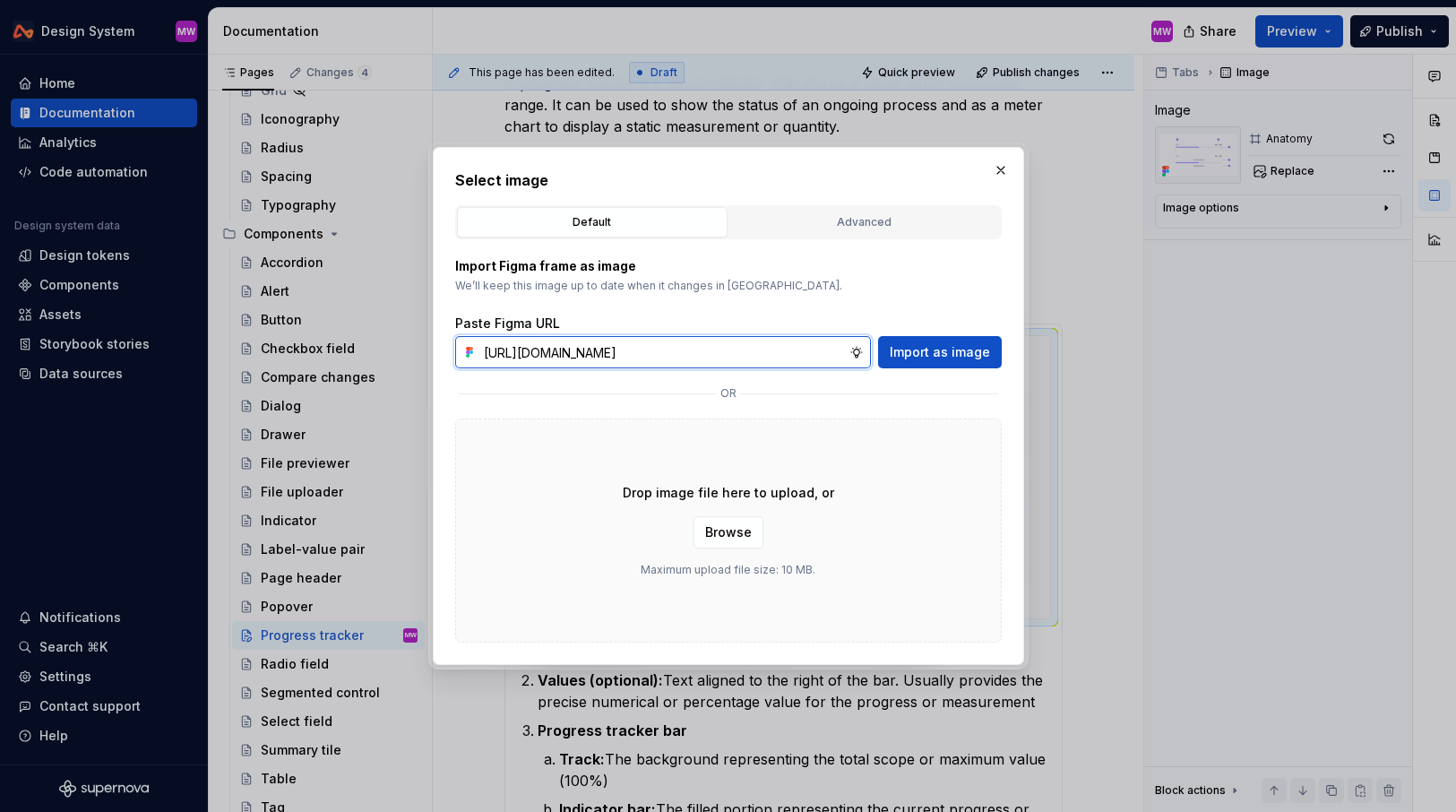
scroll to position [0, 426]
type input "[URL][DOMAIN_NAME]"
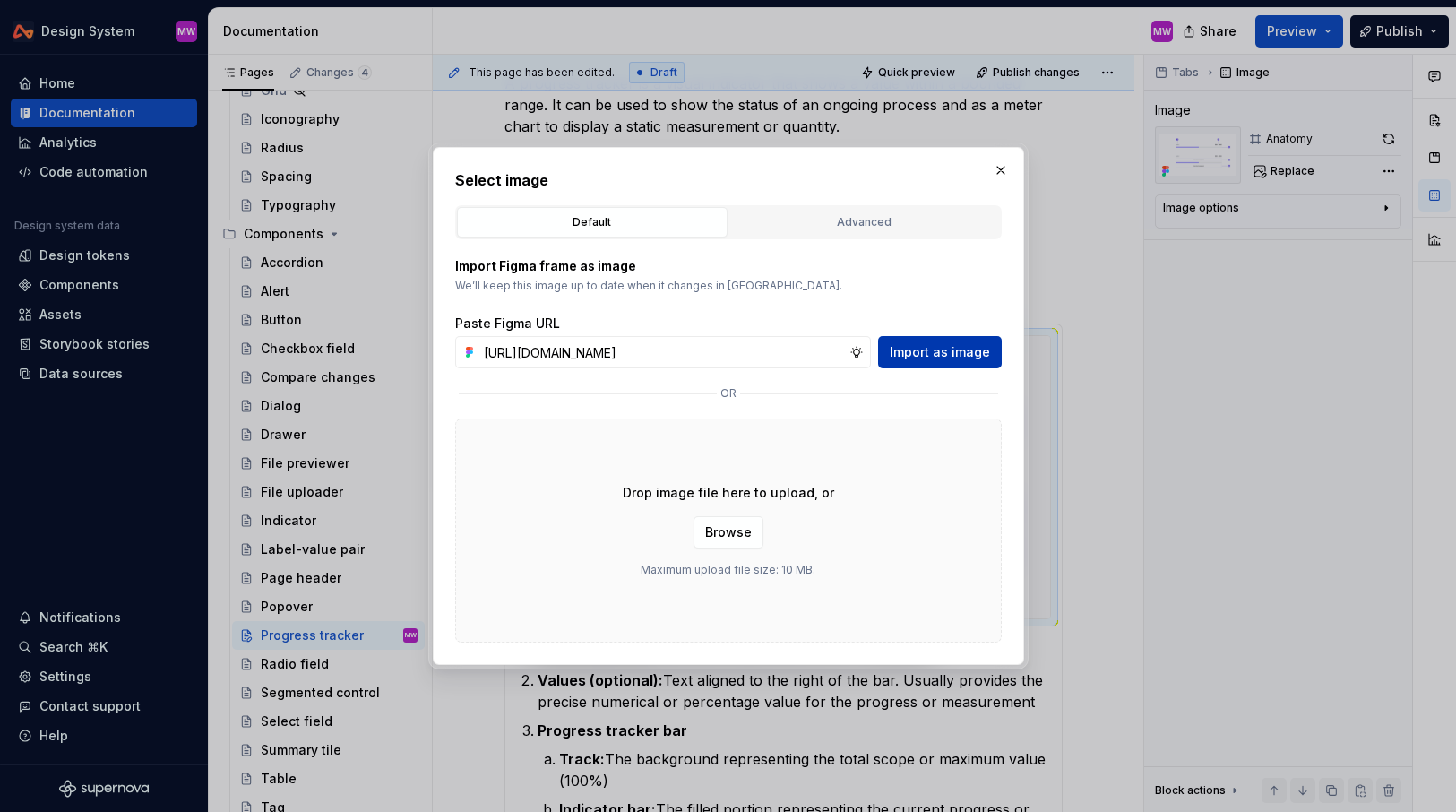
scroll to position [0, 0]
click at [967, 350] on span "Import as image" at bounding box center [940, 351] width 100 height 17
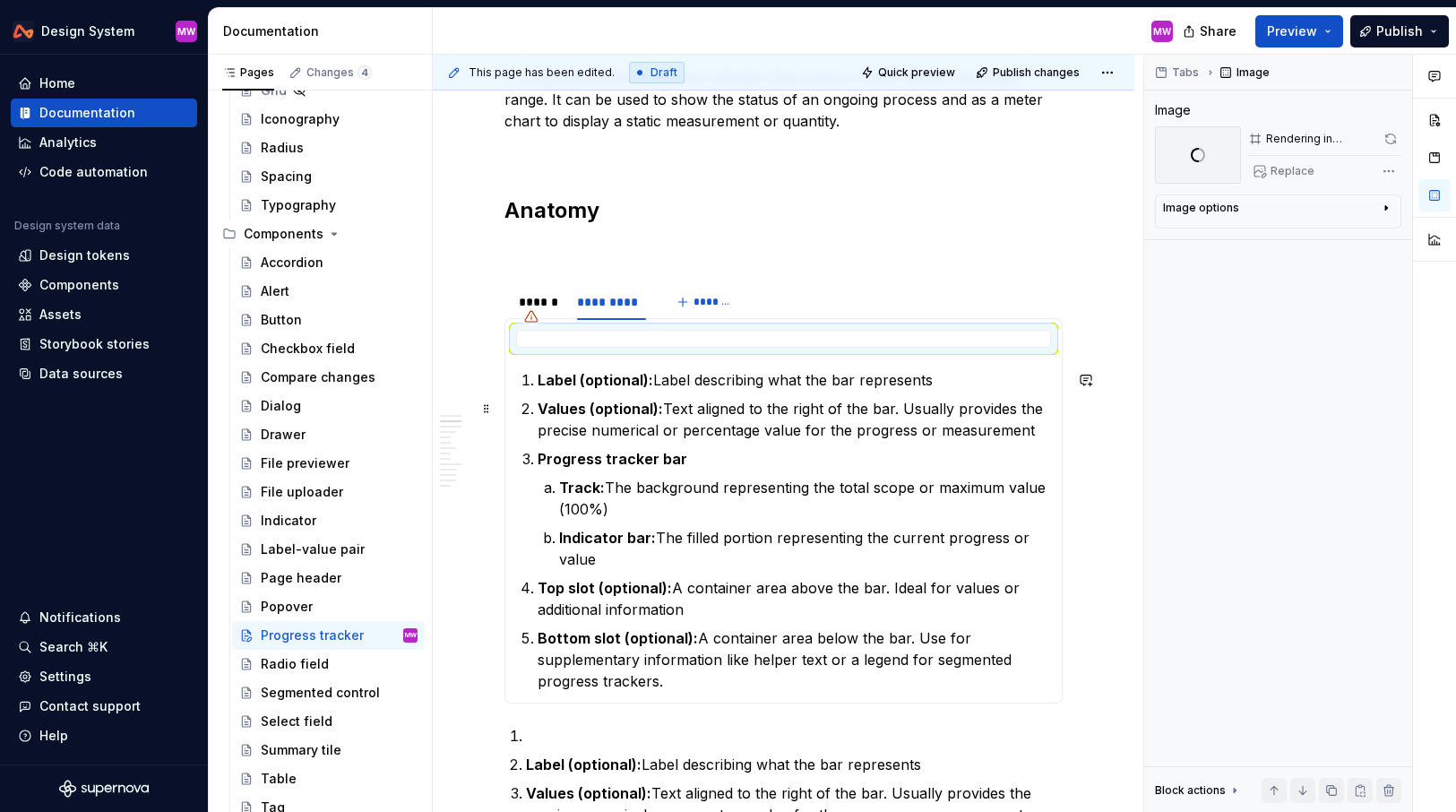
scroll to position [711, 0]
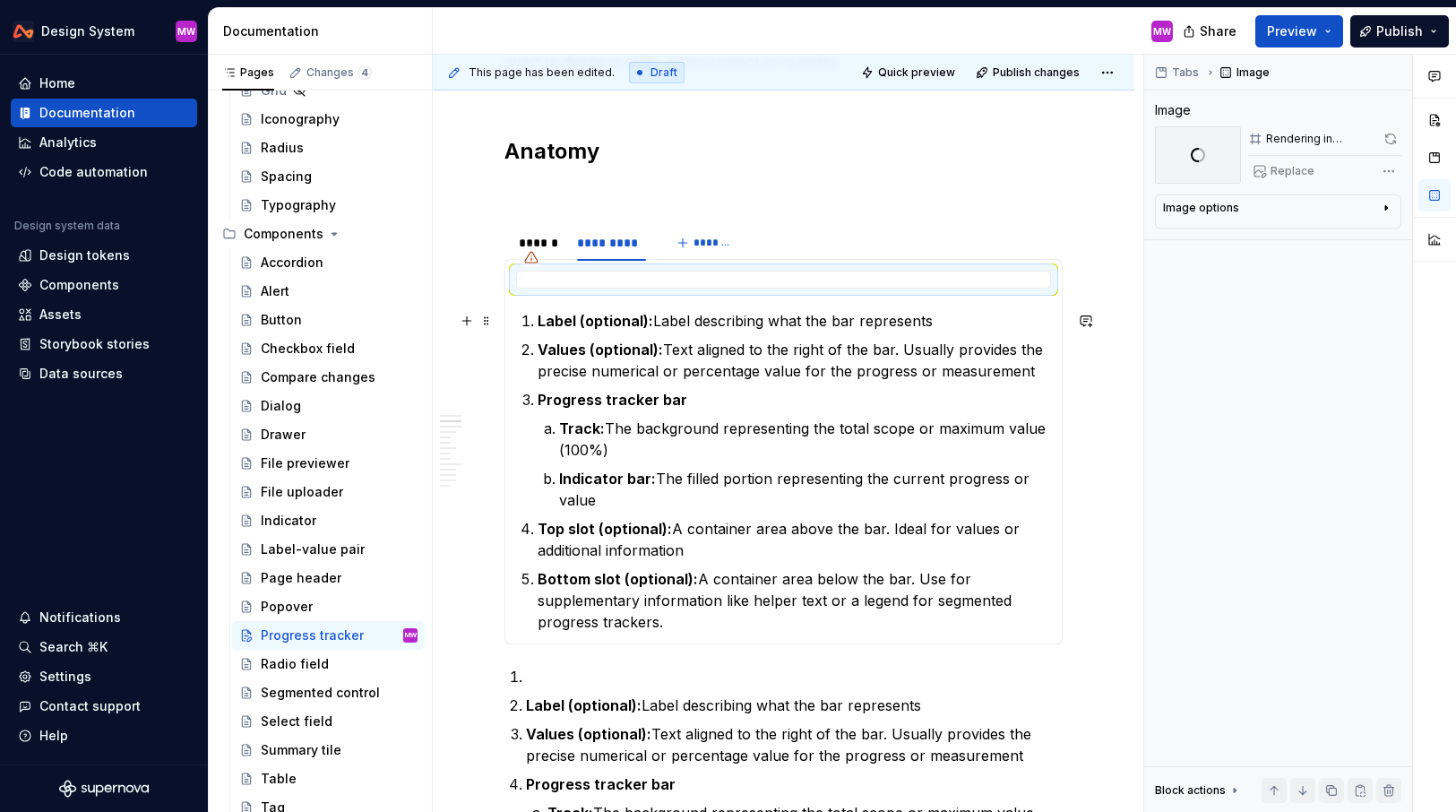
click at [973, 328] on p "Label (optional): Label describing what the bar represents" at bounding box center [795, 320] width 513 height 21
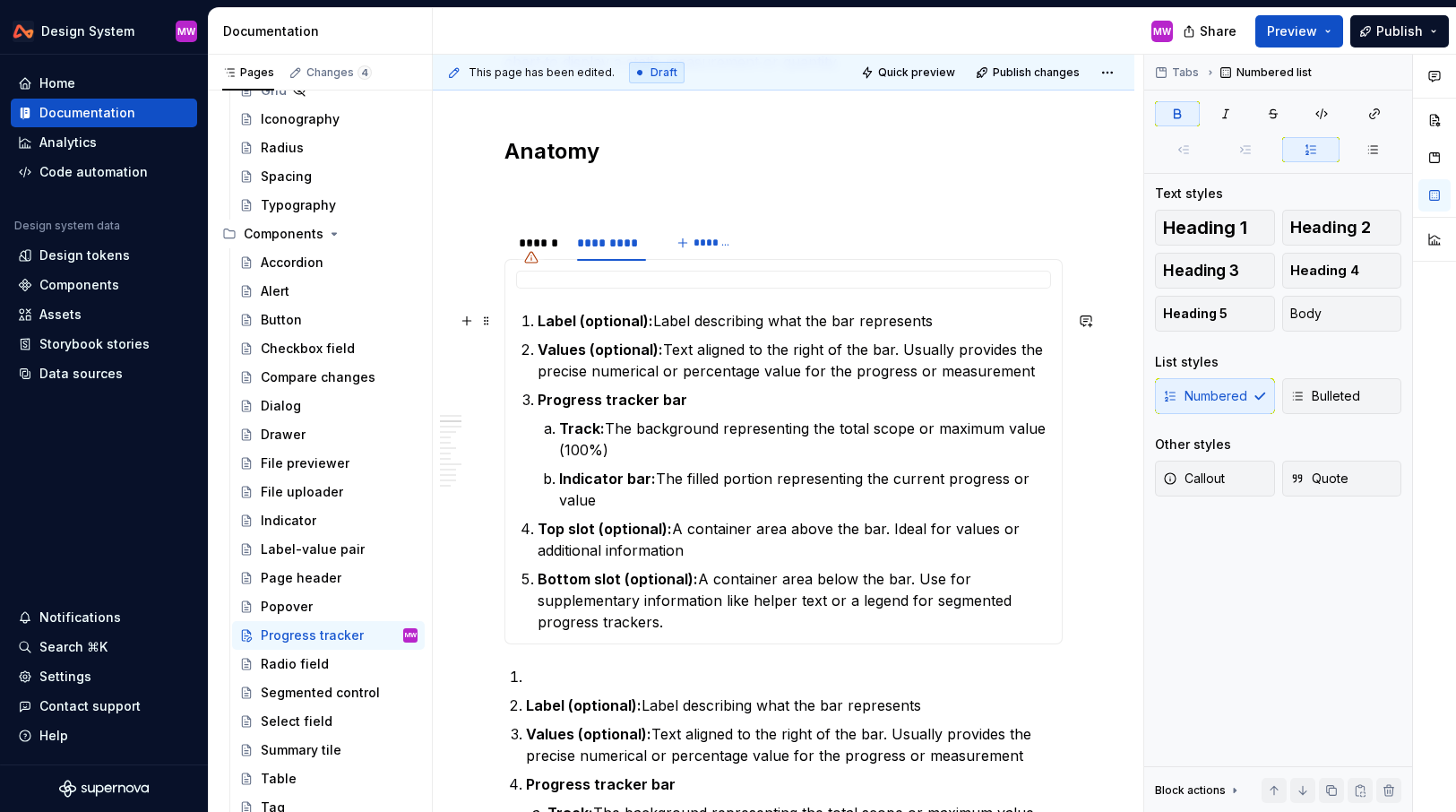
click at [579, 320] on strong "Label (optional):" at bounding box center [596, 320] width 116 height 17
click at [1015, 327] on p "Label or values (optional): Label describing what the bar represents" at bounding box center [795, 320] width 513 height 21
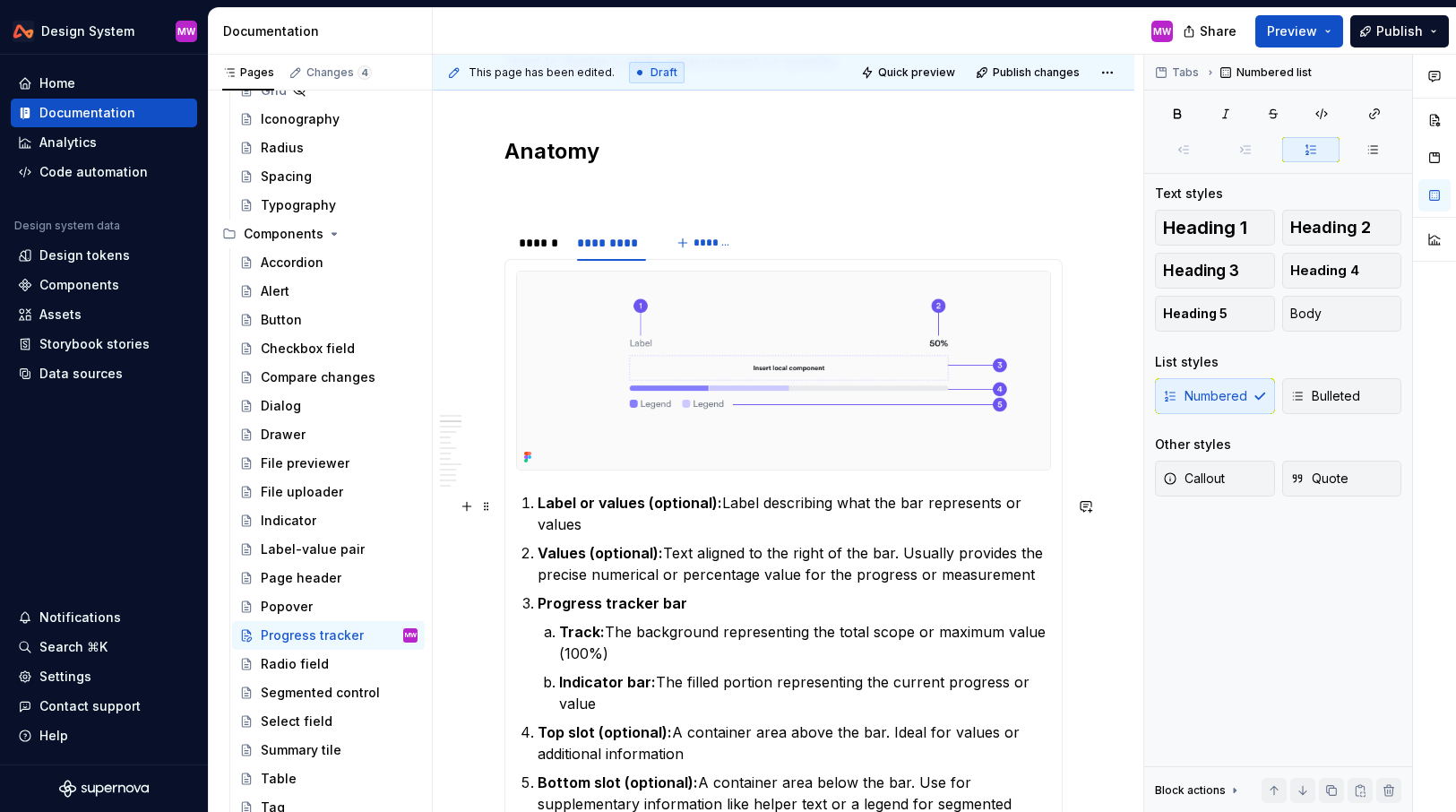
click at [762, 507] on p "Label or values (optional): Label describing what the bar represents or values" at bounding box center [795, 513] width 513 height 43
drag, startPoint x: 737, startPoint y: 527, endPoint x: 616, endPoint y: 527, distance: 121.0
click at [616, 527] on p "Label or values (optional): Label or values describing what the bar represents …" at bounding box center [795, 513] width 513 height 43
click at [715, 527] on p "Label or values (optional): Label or values describing what the bar represents …" at bounding box center [795, 513] width 513 height 43
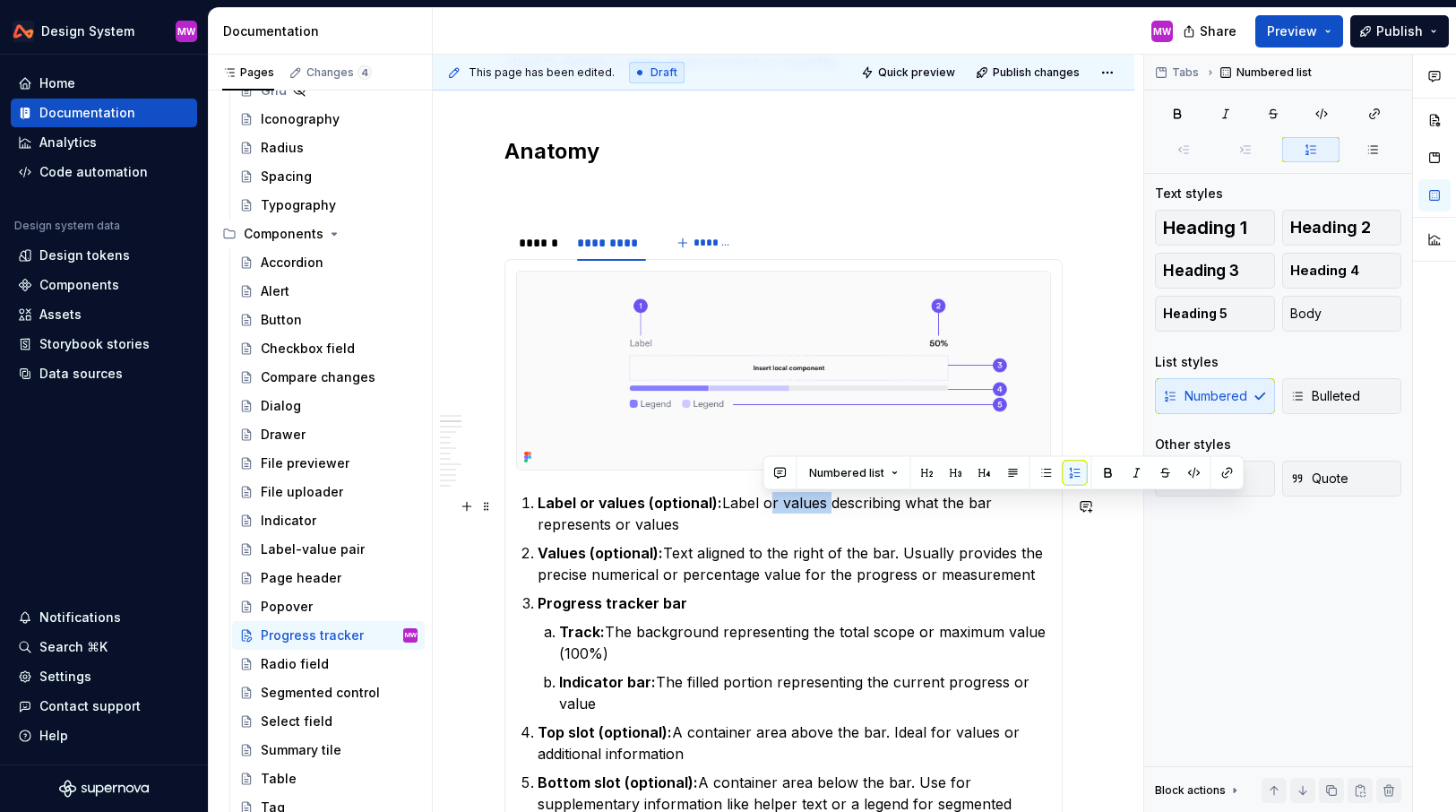
drag, startPoint x: 824, startPoint y: 511, endPoint x: 762, endPoint y: 510, distance: 62.0
click at [762, 510] on p "Label or values (optional): Label or values describing what the bar represents …" at bounding box center [795, 513] width 513 height 43
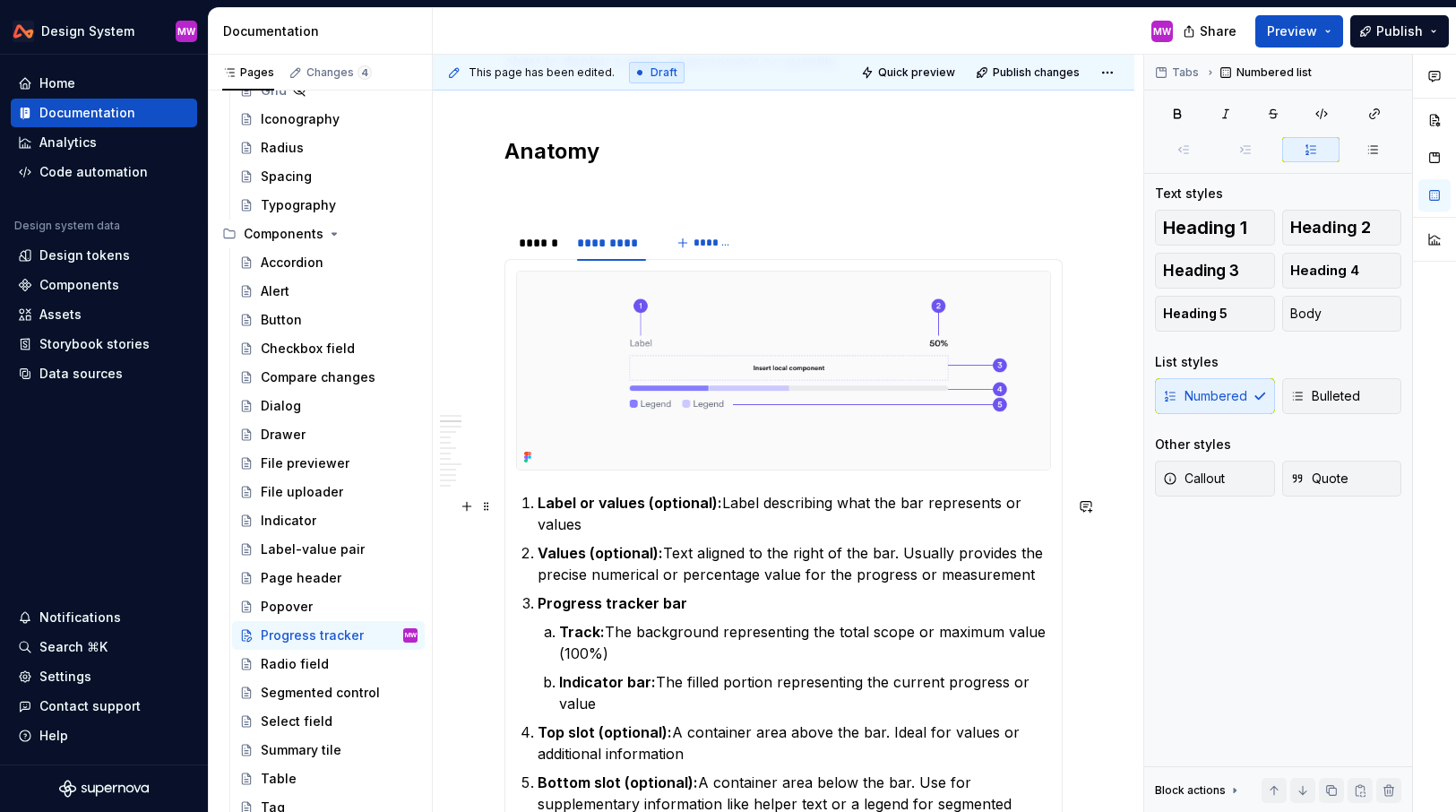
click at [785, 520] on p "Label or values (optional): Label describing what the bar represents or values" at bounding box center [795, 513] width 513 height 43
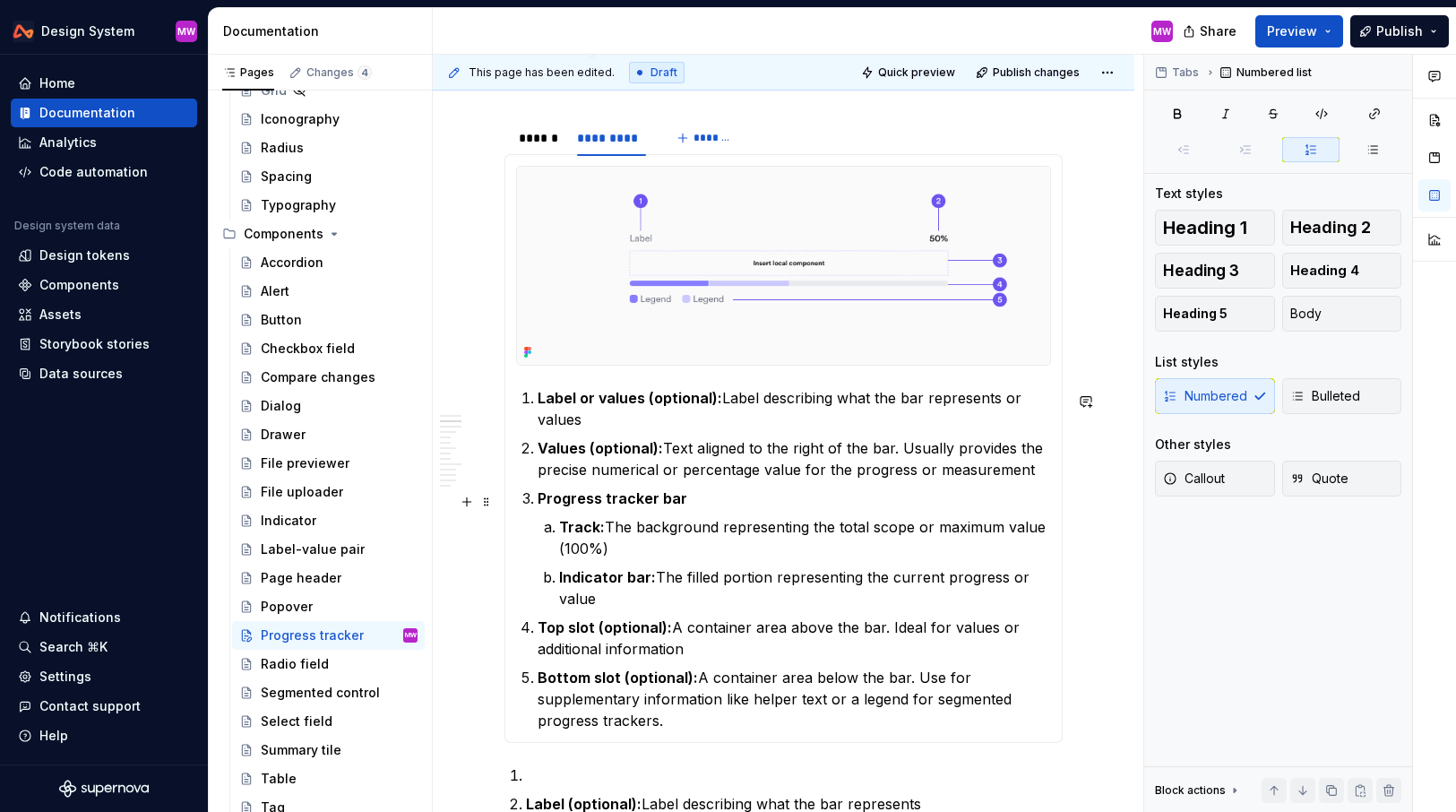
scroll to position [814, 0]
drag, startPoint x: 593, startPoint y: 474, endPoint x: 675, endPoint y: 474, distance: 82.0
click at [676, 474] on p "Values (optional): Text aligned to the right of the bar. Usually provides the p…" at bounding box center [795, 460] width 513 height 43
click at [675, 474] on p "Values (optional): Text aligned to the right of the bar. Usually provides the p…" at bounding box center [795, 460] width 513 height 43
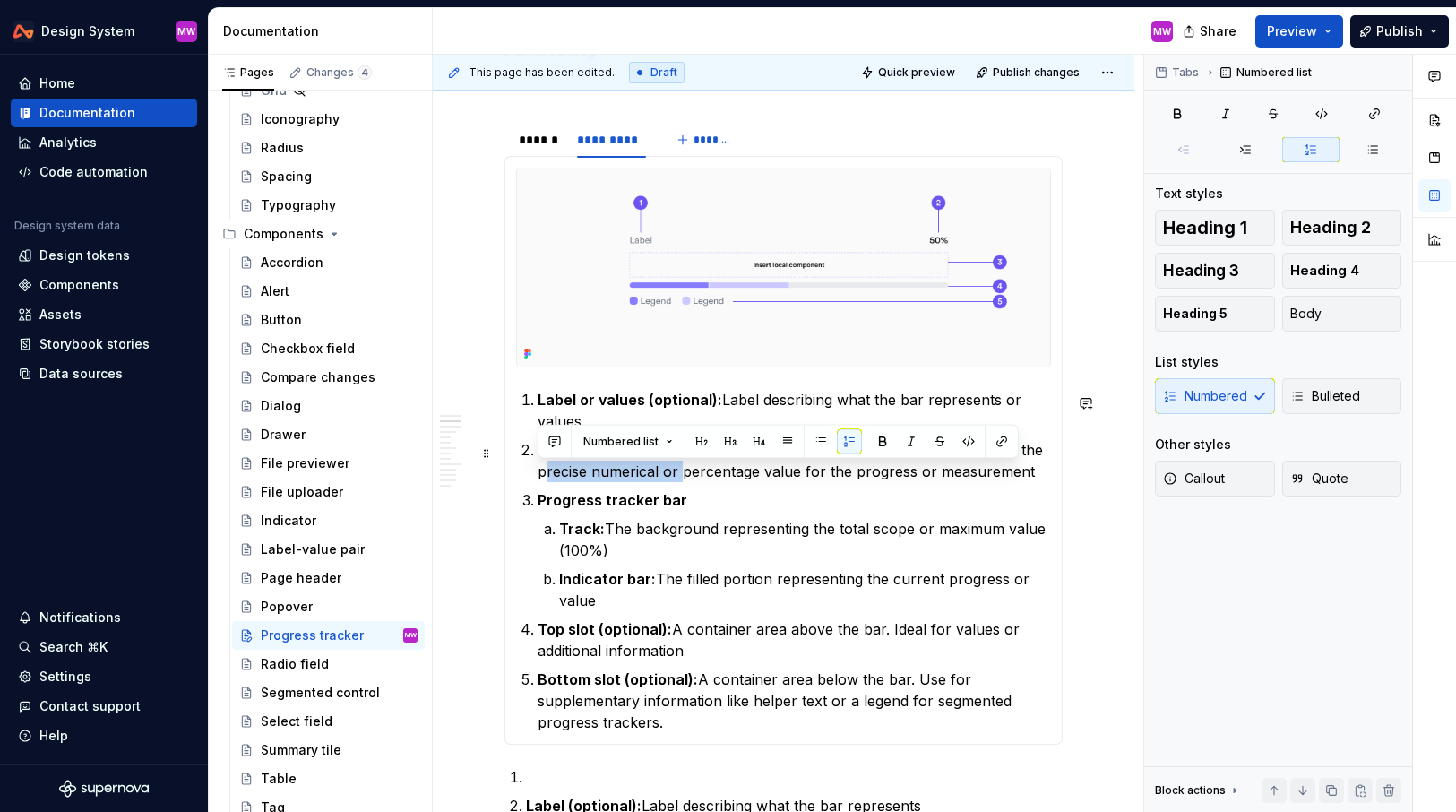
drag, startPoint x: 675, startPoint y: 474, endPoint x: 538, endPoint y: 475, distance: 137.0
click at [538, 475] on p "Values (optional): Text aligned to the right of the bar. Usually provides the p…" at bounding box center [795, 460] width 513 height 43
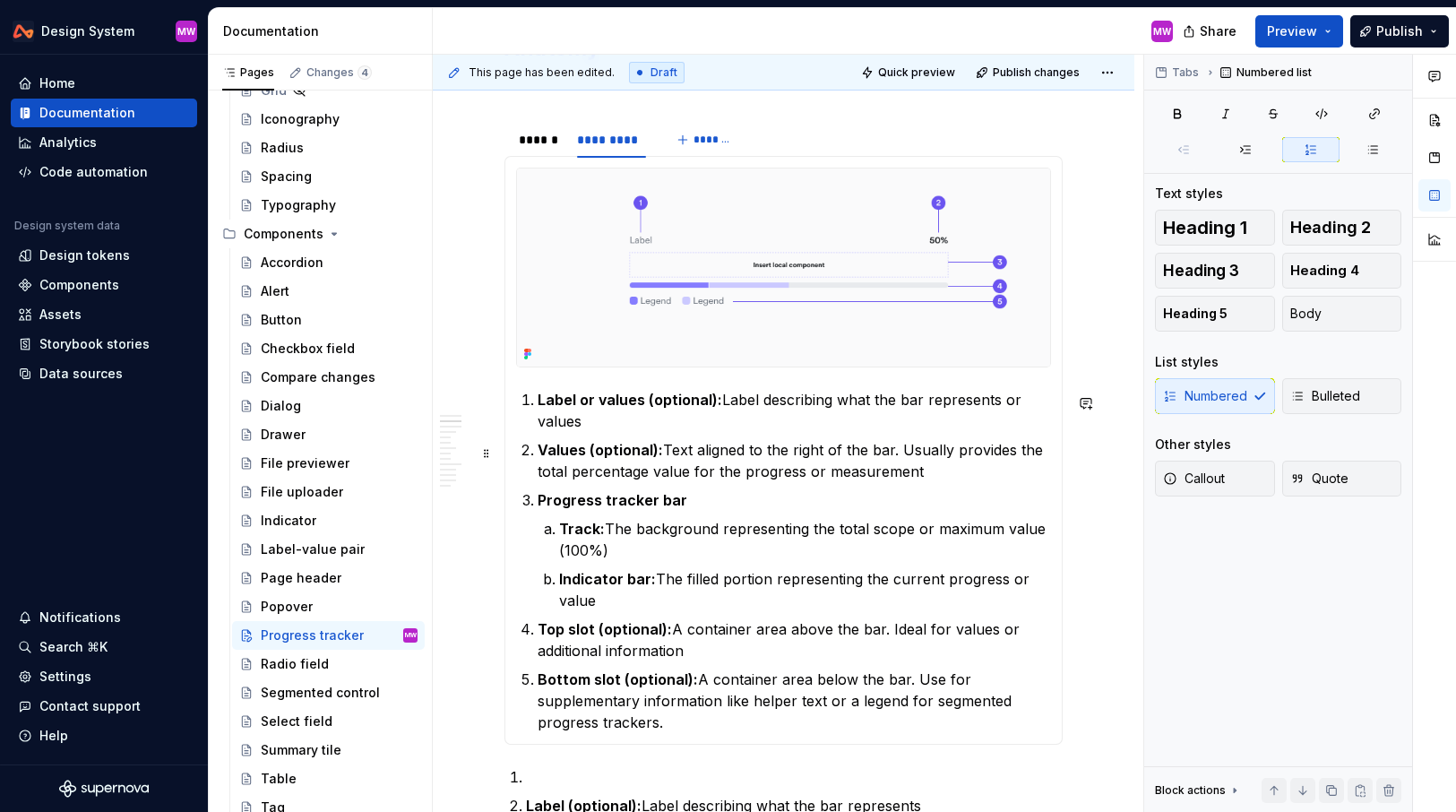
click at [743, 475] on p "Values (optional): Text aligned to the right of the bar. Usually provides the t…" at bounding box center [795, 460] width 513 height 43
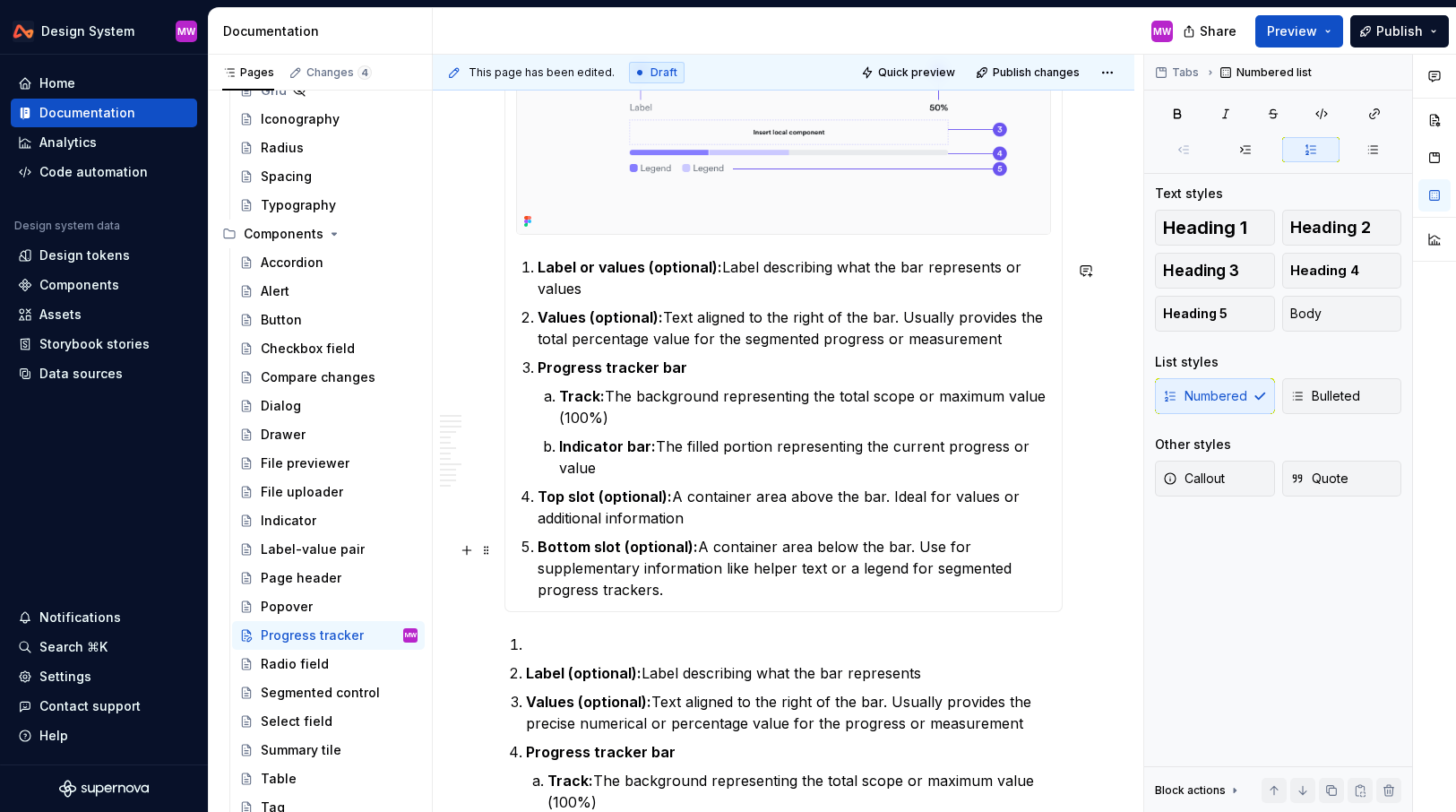
scroll to position [839, 0]
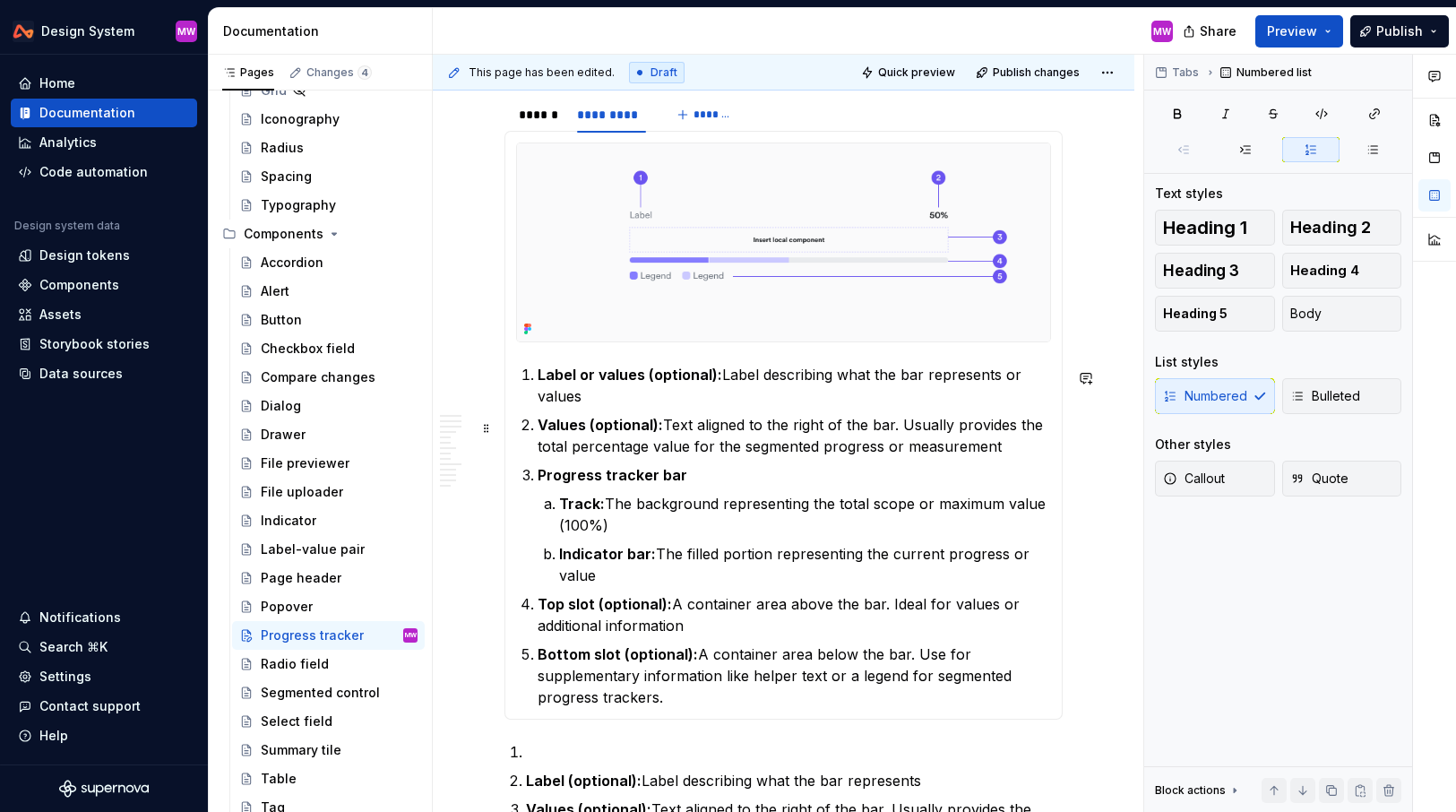
click at [743, 452] on p "Values (optional): Text aligned to the right of the bar. Usually provides the t…" at bounding box center [795, 435] width 513 height 43
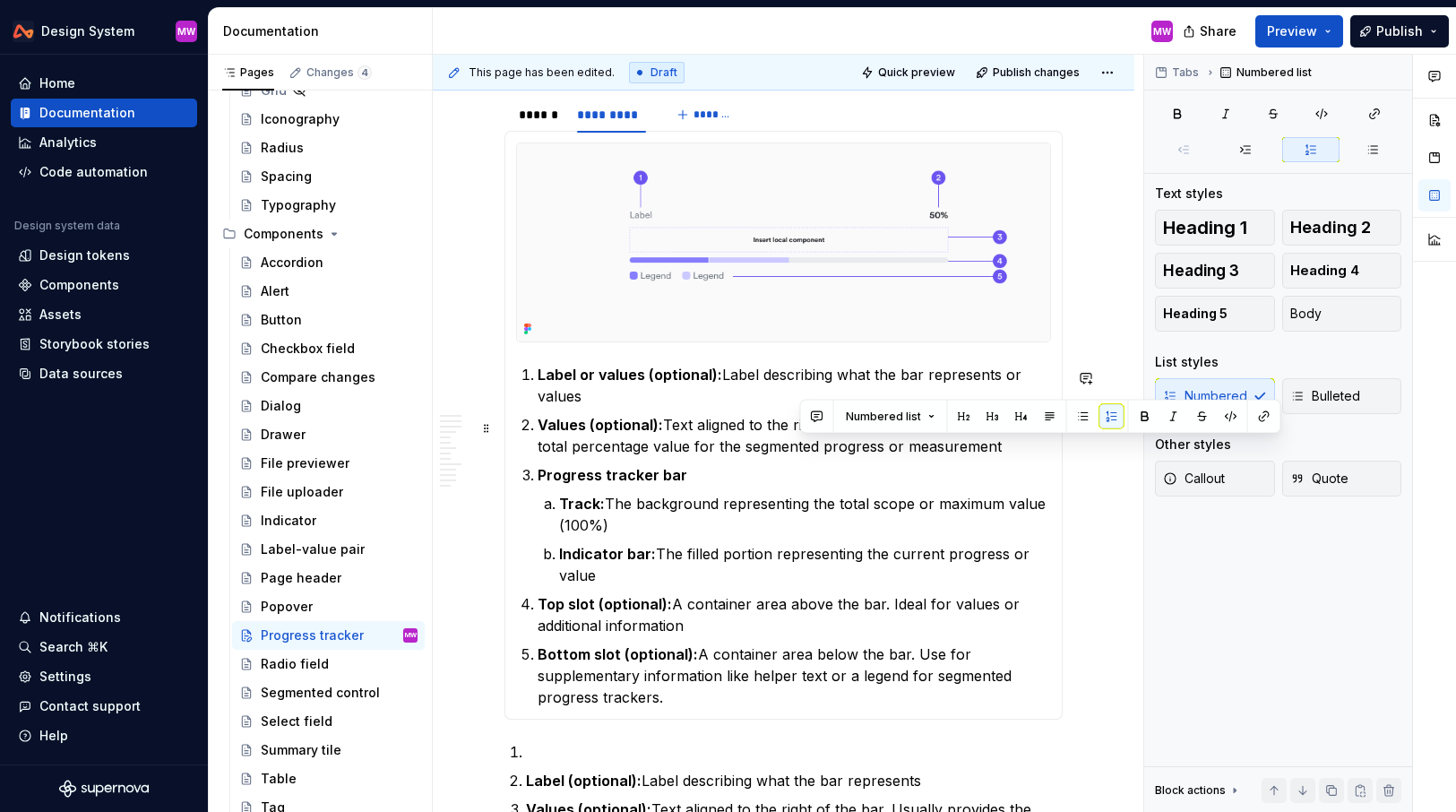
drag, startPoint x: 797, startPoint y: 449, endPoint x: 1017, endPoint y: 454, distance: 220.1
click at [1018, 455] on p "Values (optional): Text aligned to the right of the bar. Usually provides the t…" at bounding box center [795, 435] width 513 height 43
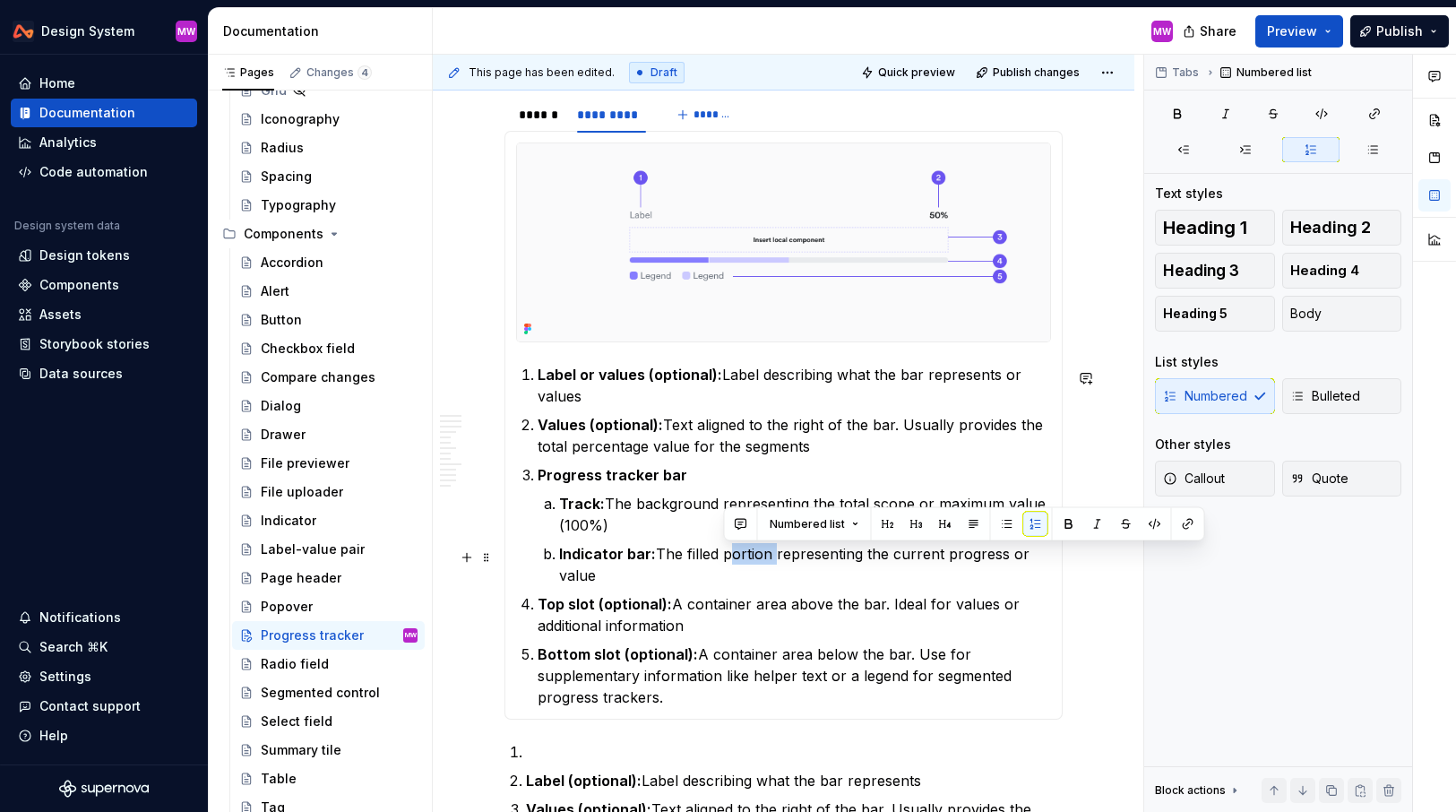
drag, startPoint x: 723, startPoint y: 556, endPoint x: 770, endPoint y: 557, distance: 47.0
click at [770, 557] on p "Indicator bar: The filled portion representing the current progress or value" at bounding box center [805, 565] width 492 height 43
drag, startPoint x: 884, startPoint y: 554, endPoint x: 903, endPoint y: 577, distance: 29.8
click at [903, 577] on p "Indicator bar: The filled segments representing the current progress or value" at bounding box center [805, 565] width 492 height 43
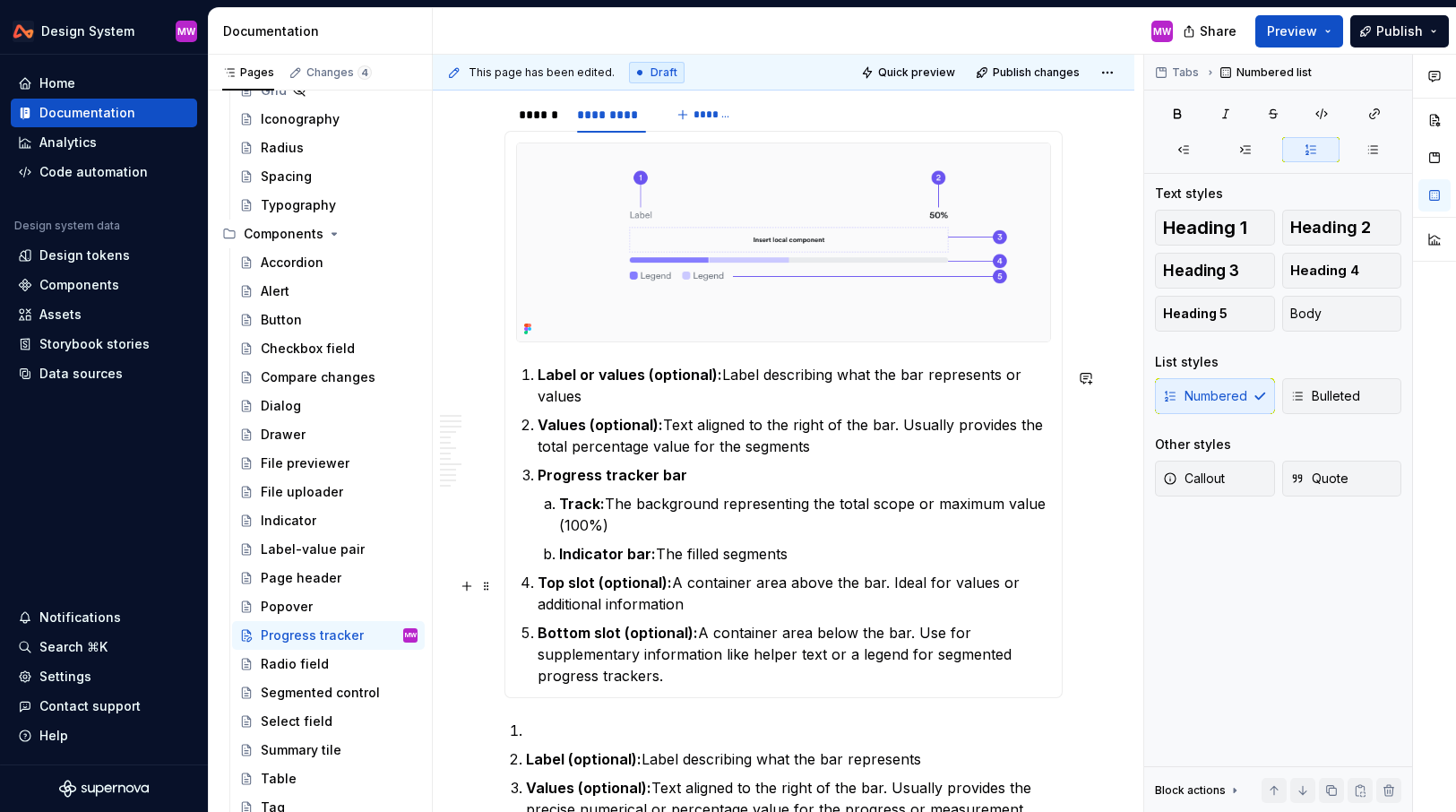
click at [791, 603] on p "Top slot (optional): A container area above the bar. Ideal for values or additi…" at bounding box center [795, 593] width 513 height 43
drag, startPoint x: 1000, startPoint y: 379, endPoint x: 1009, endPoint y: 395, distance: 18.4
click at [1009, 395] on p "Label or values (optional): Label describing what the bar represents or values" at bounding box center [795, 385] width 513 height 43
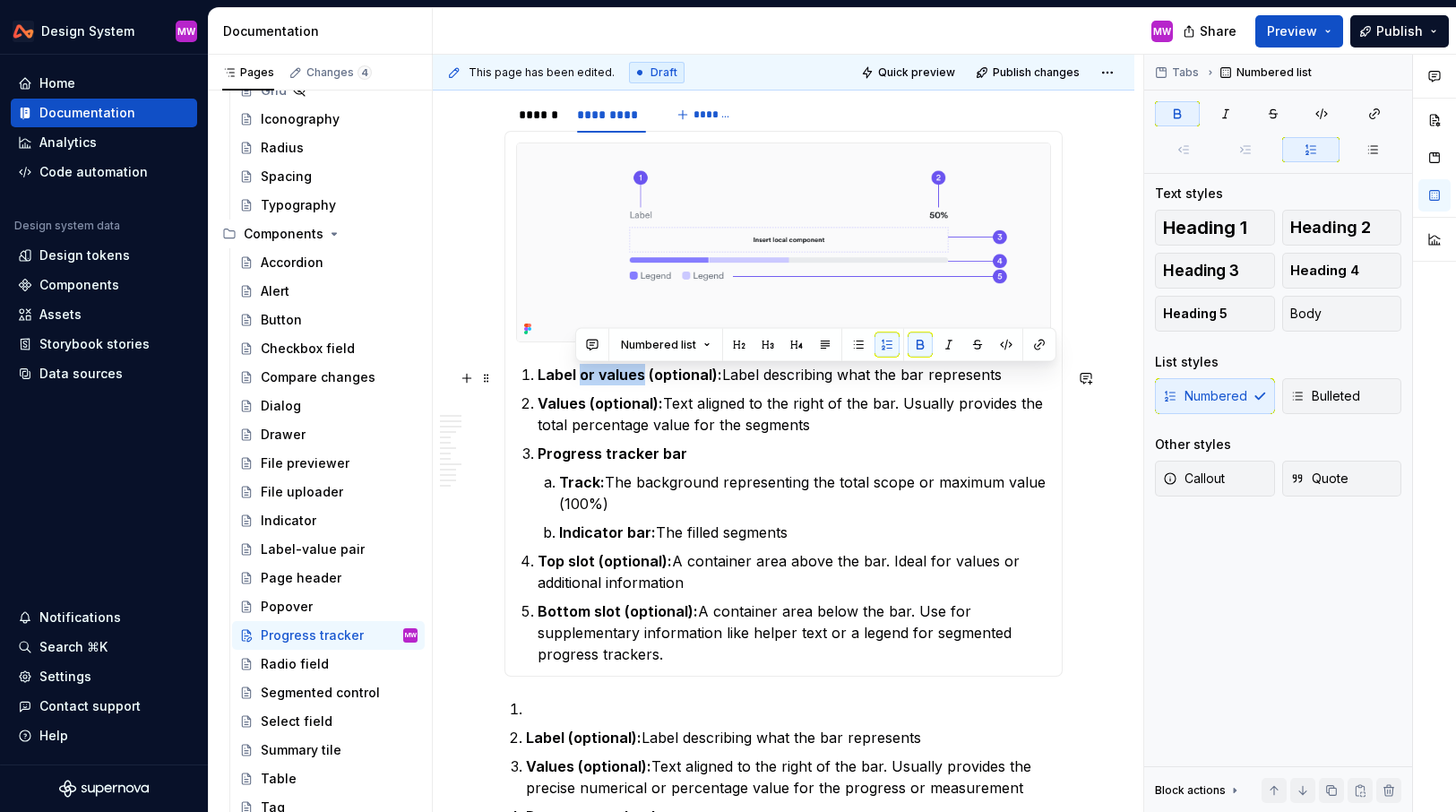
drag, startPoint x: 644, startPoint y: 380, endPoint x: 578, endPoint y: 379, distance: 66.0
click at [578, 379] on strong "Label or values (optional):" at bounding box center [630, 374] width 185 height 17
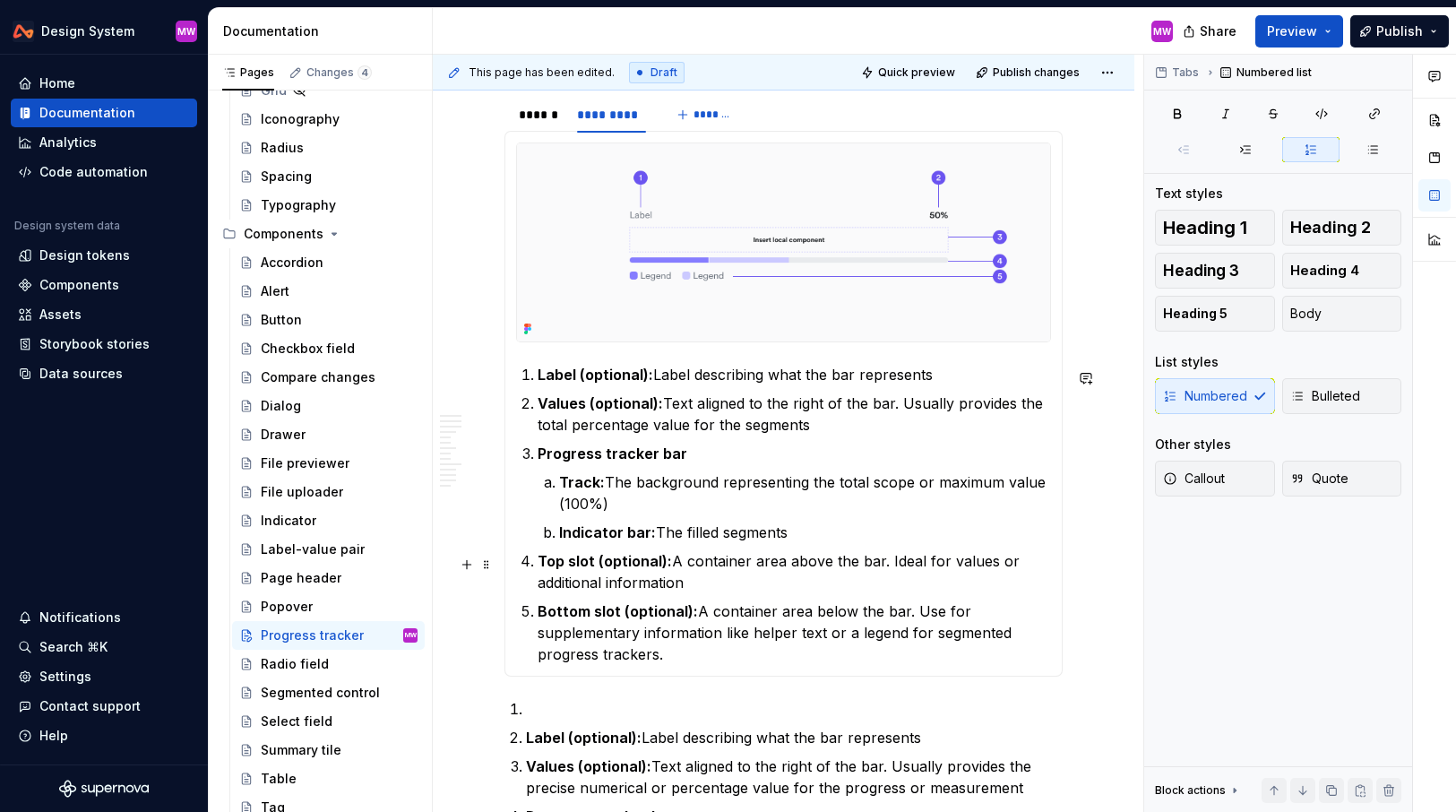
click at [774, 587] on p "Top slot (optional): A container area above the bar. Ideal for values or additi…" at bounding box center [795, 571] width 513 height 43
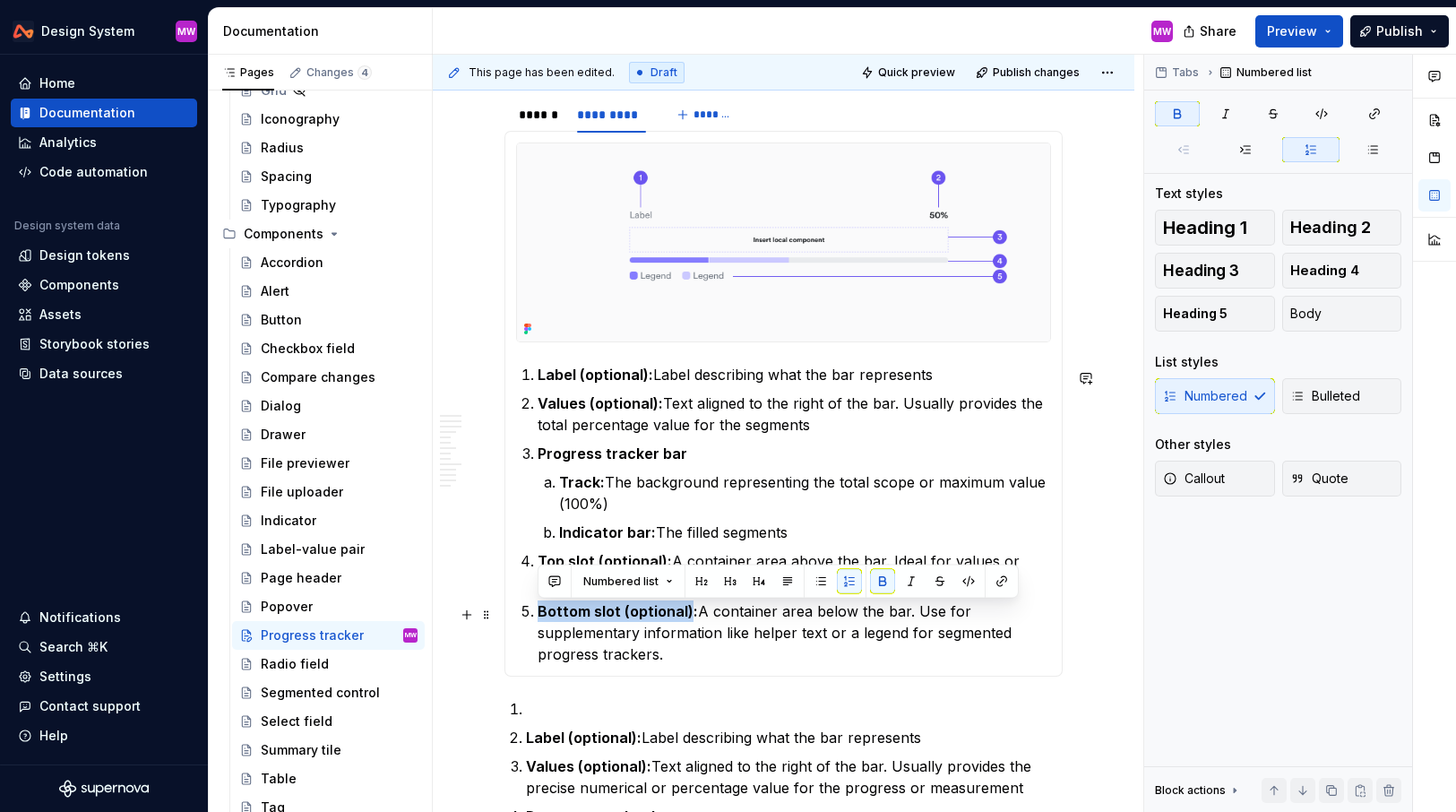
drag, startPoint x: 689, startPoint y: 612, endPoint x: 540, endPoint y: 612, distance: 149.0
click at [540, 612] on strong "Bottom slot (optional):" at bounding box center [618, 611] width 160 height 17
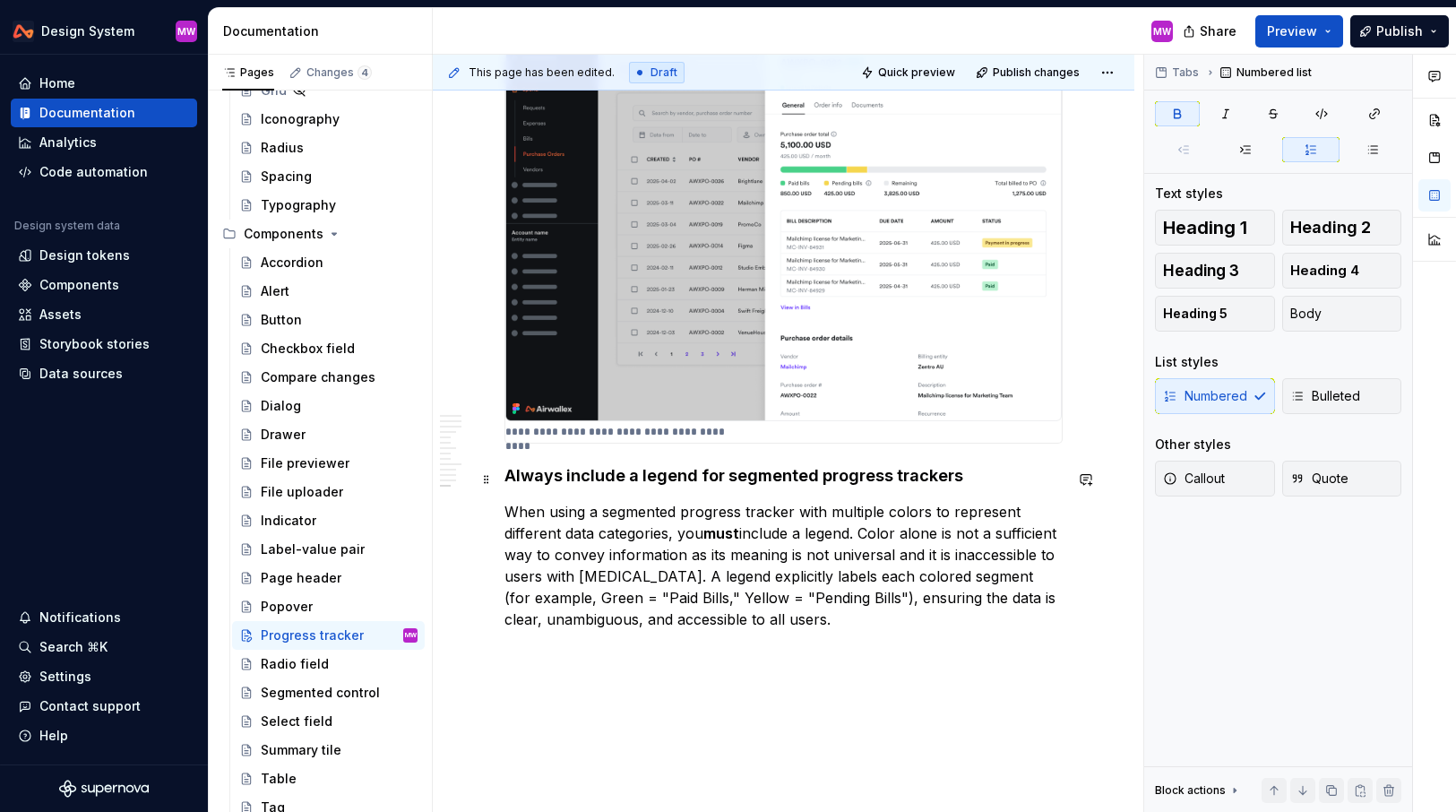
scroll to position [5657, 0]
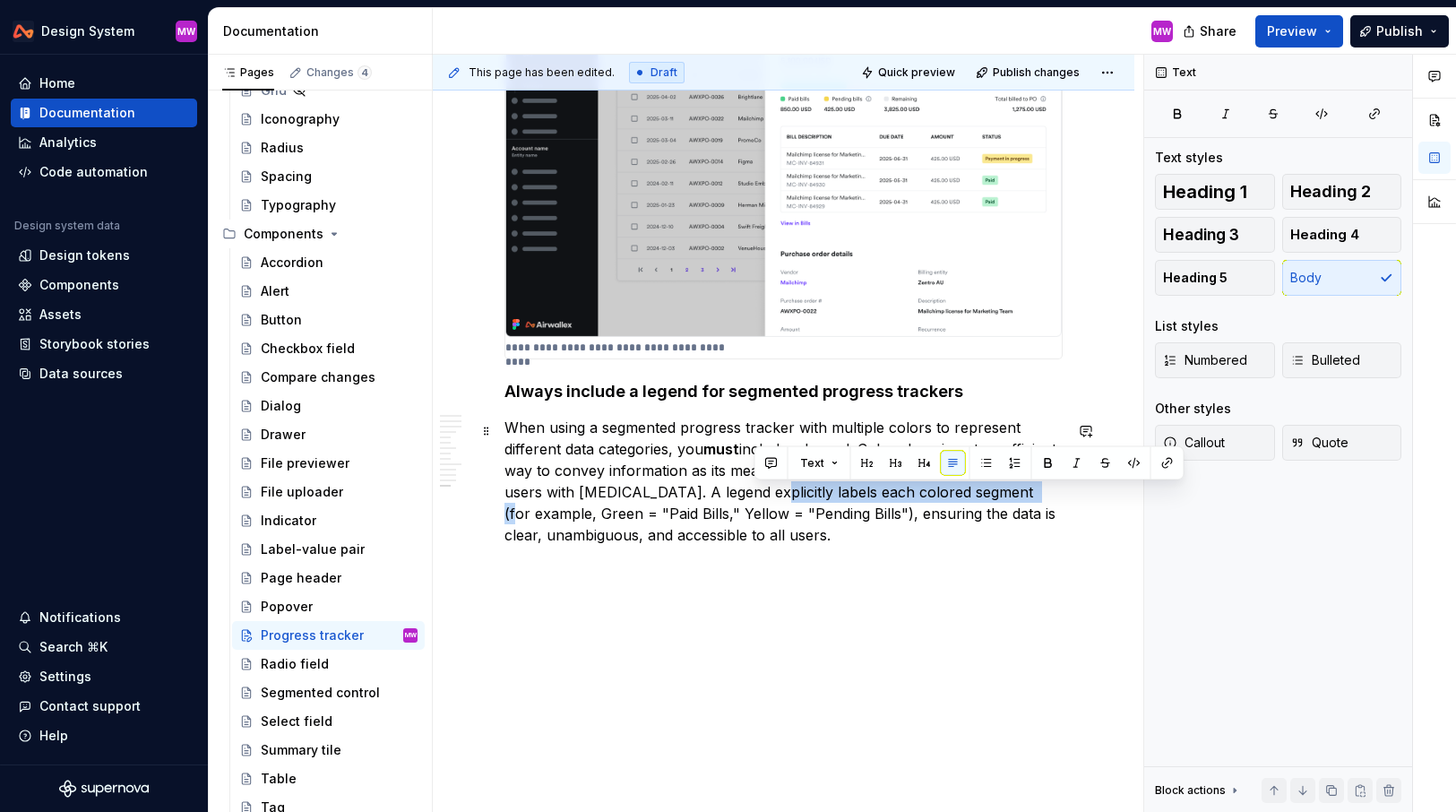
drag, startPoint x: 754, startPoint y: 496, endPoint x: 1015, endPoint y: 499, distance: 261.0
click at [1015, 499] on p "When using a segmented progress tracker with multiple colors to represent diffe…" at bounding box center [784, 481] width 558 height 129
copy p "explicitly labels each colored segment"
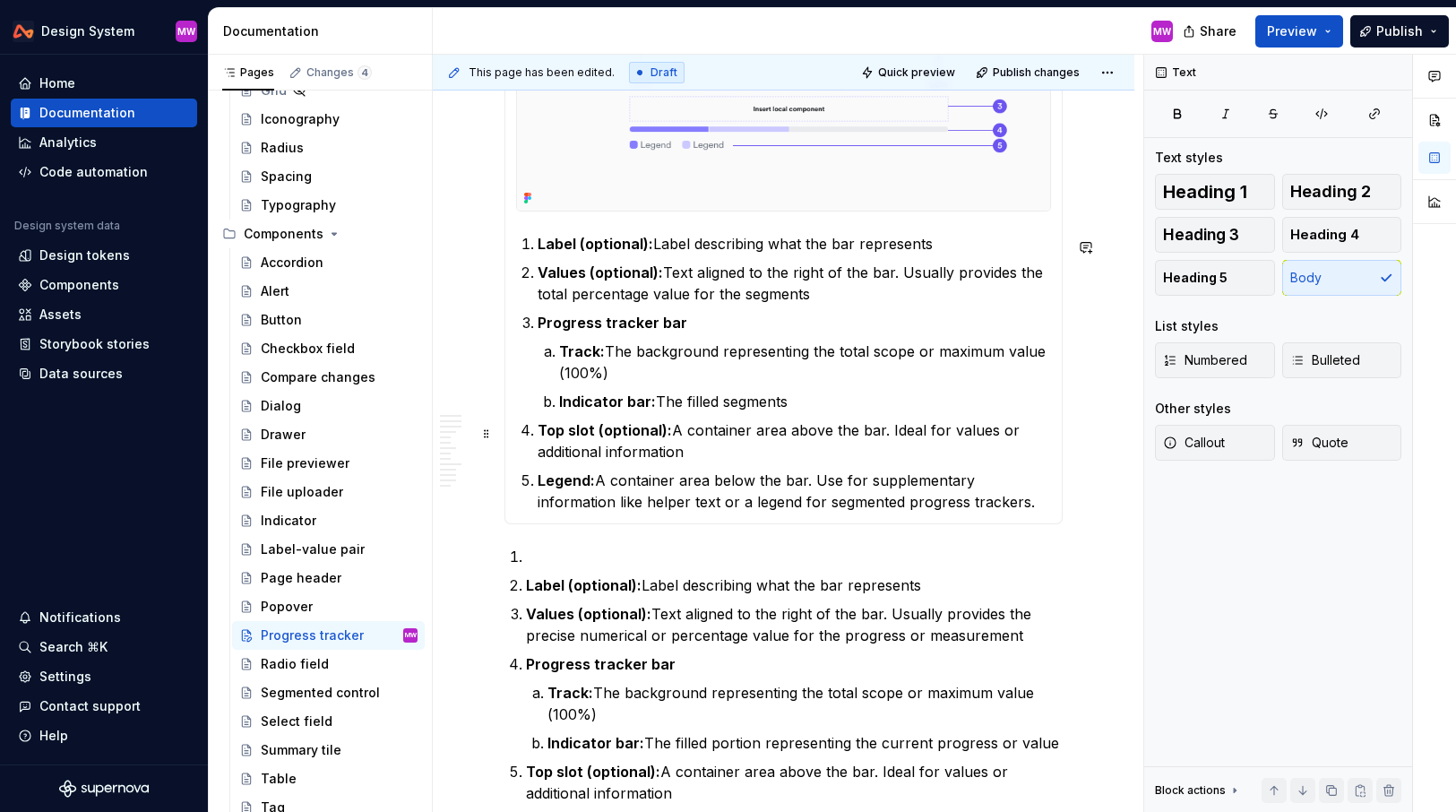
scroll to position [950, 0]
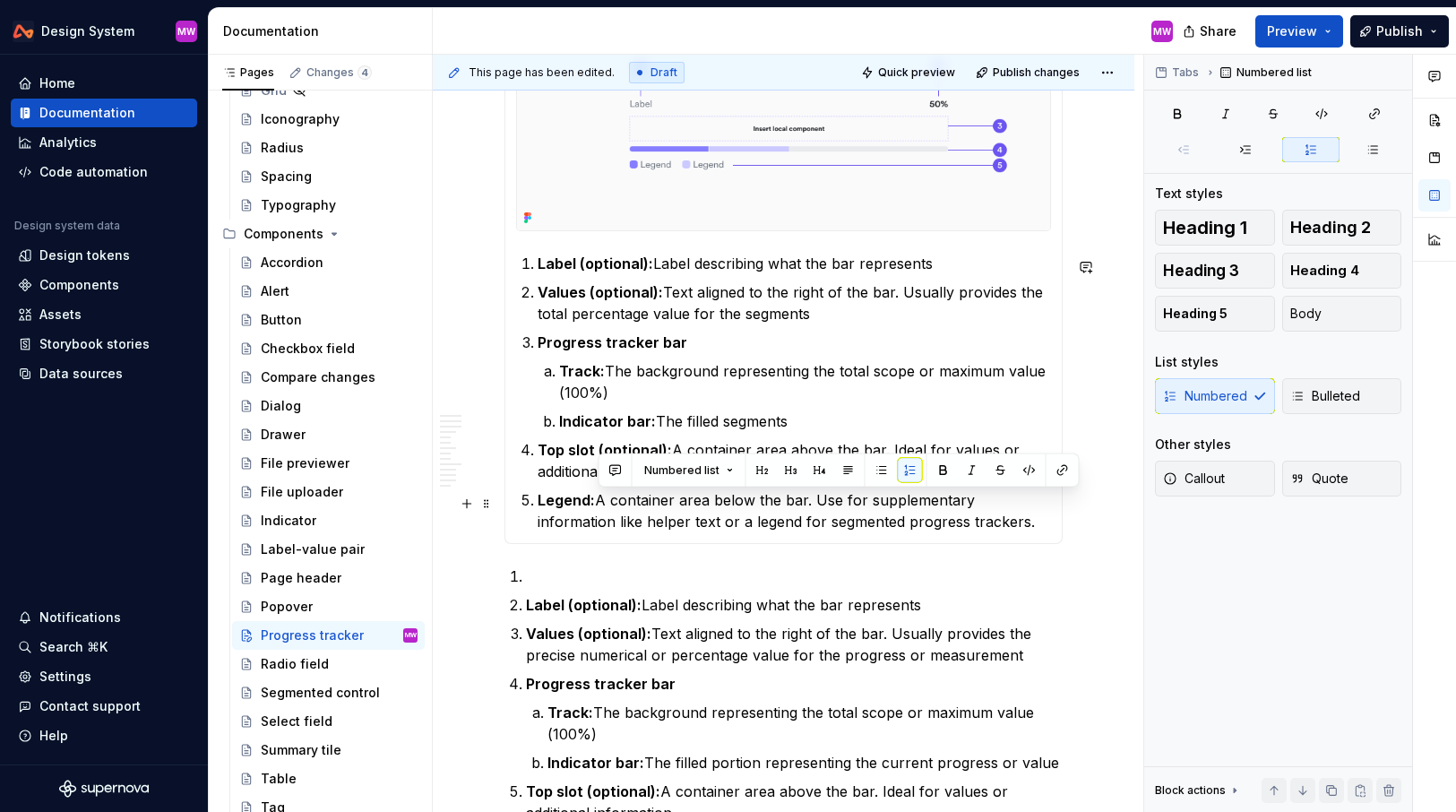
drag, startPoint x: 602, startPoint y: 503, endPoint x: 948, endPoint y: 532, distance: 347.2
click at [948, 532] on p "Legend: A container area below the bar. Use for supplementary information like …" at bounding box center [795, 510] width 513 height 43
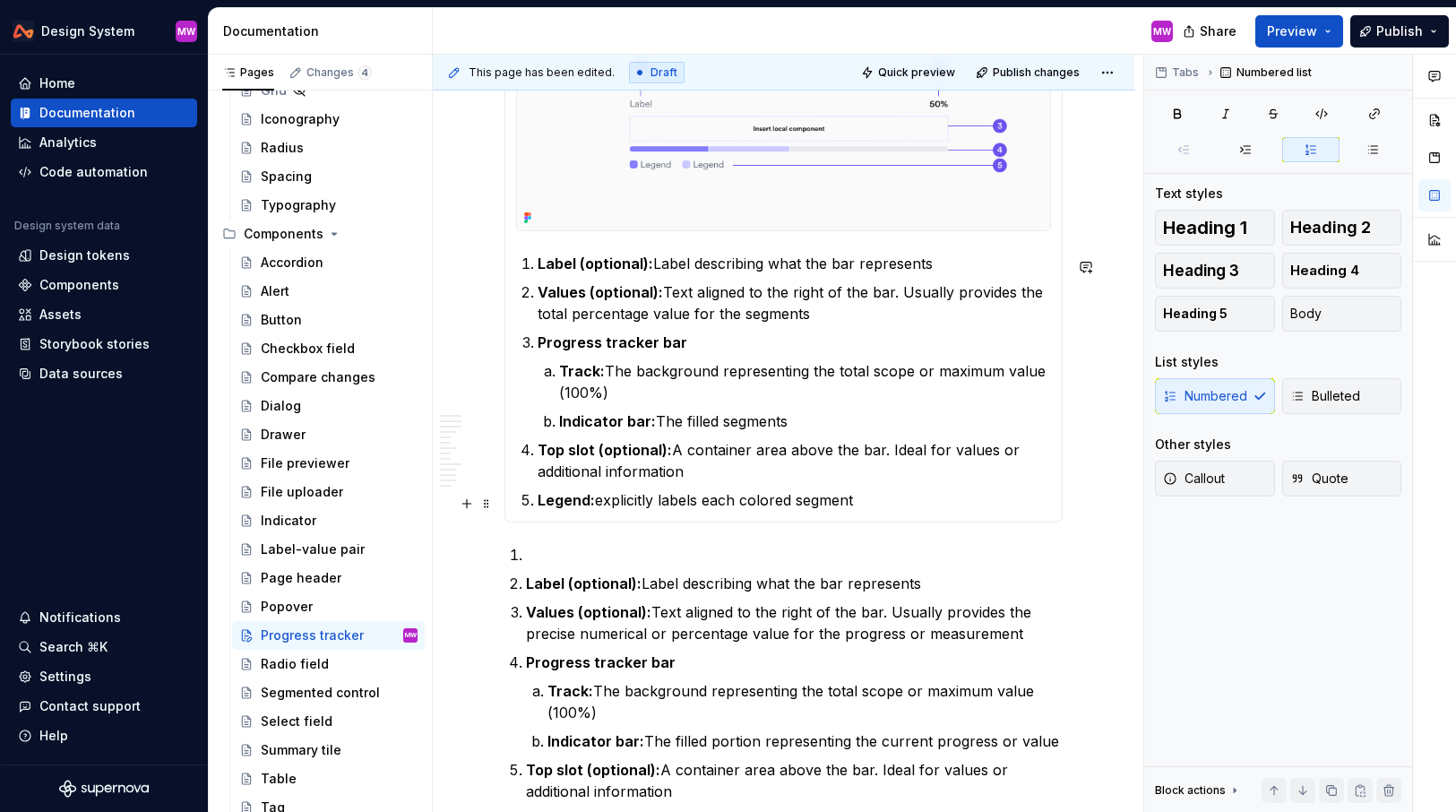
click at [606, 503] on p "Legend: explicitly labels each colored segment" at bounding box center [795, 499] width 513 height 21
click at [895, 500] on p "Legend: Explicitly labels each colored segment" at bounding box center [795, 499] width 513 height 21
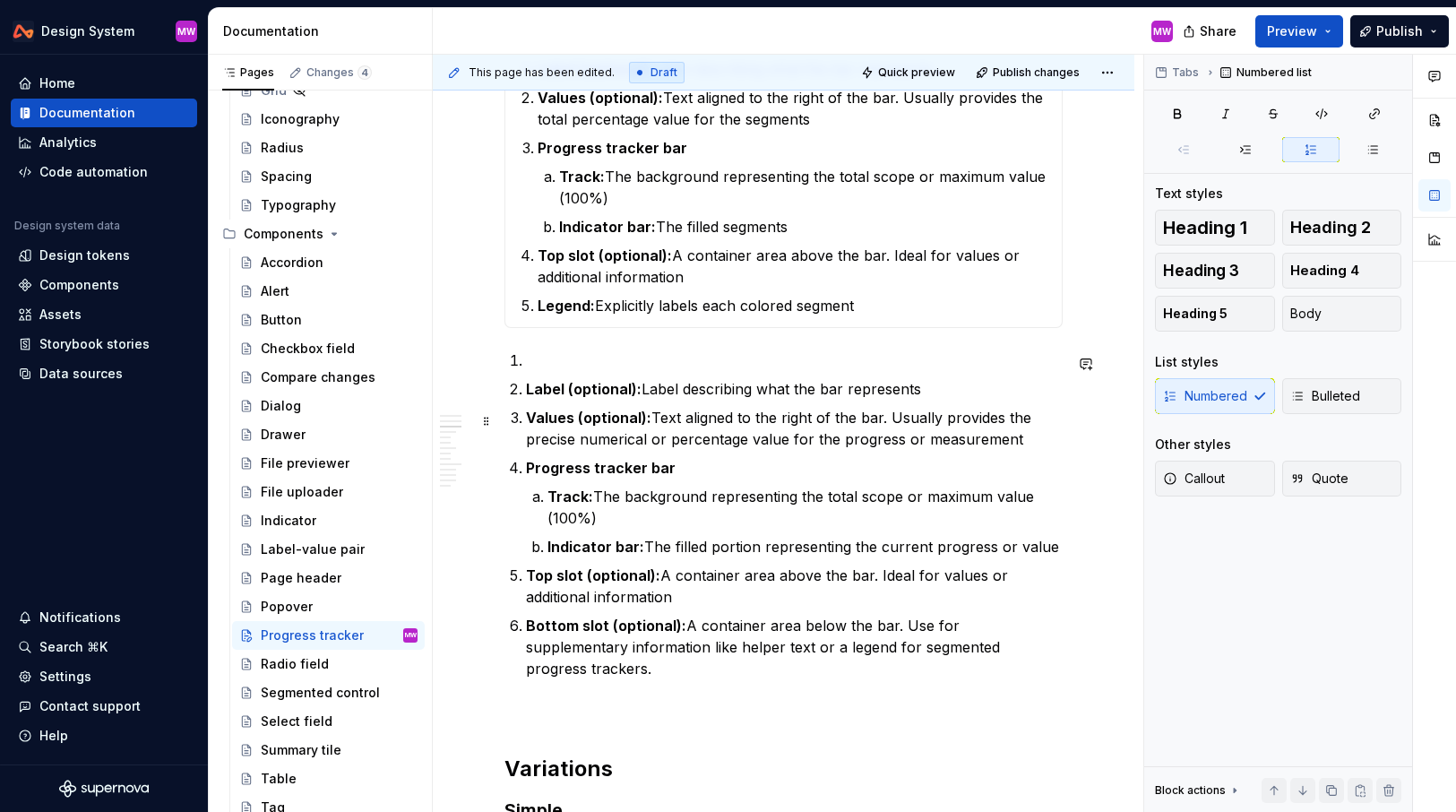
scroll to position [1228, 0]
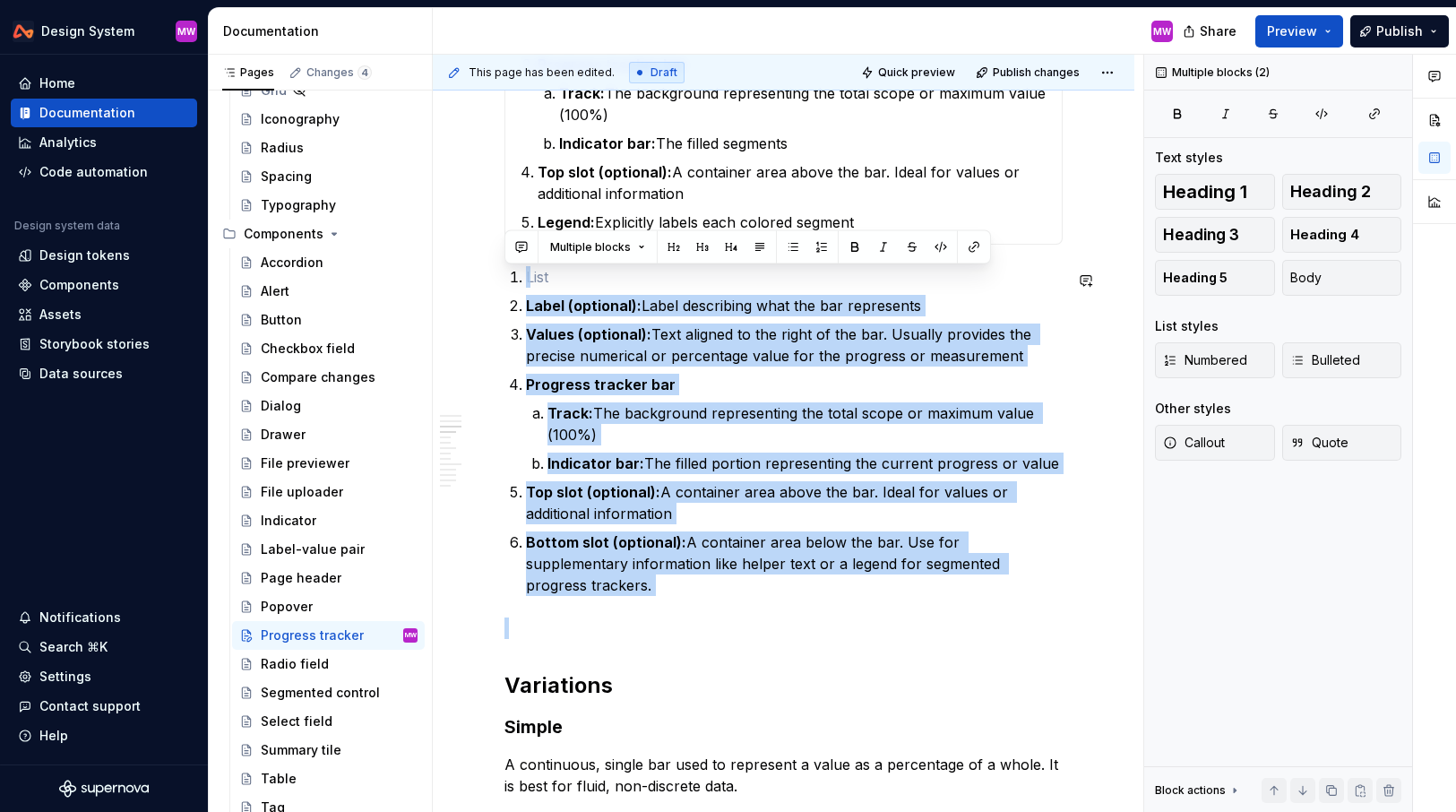
drag, startPoint x: 534, startPoint y: 281, endPoint x: 657, endPoint y: 585, distance: 327.9
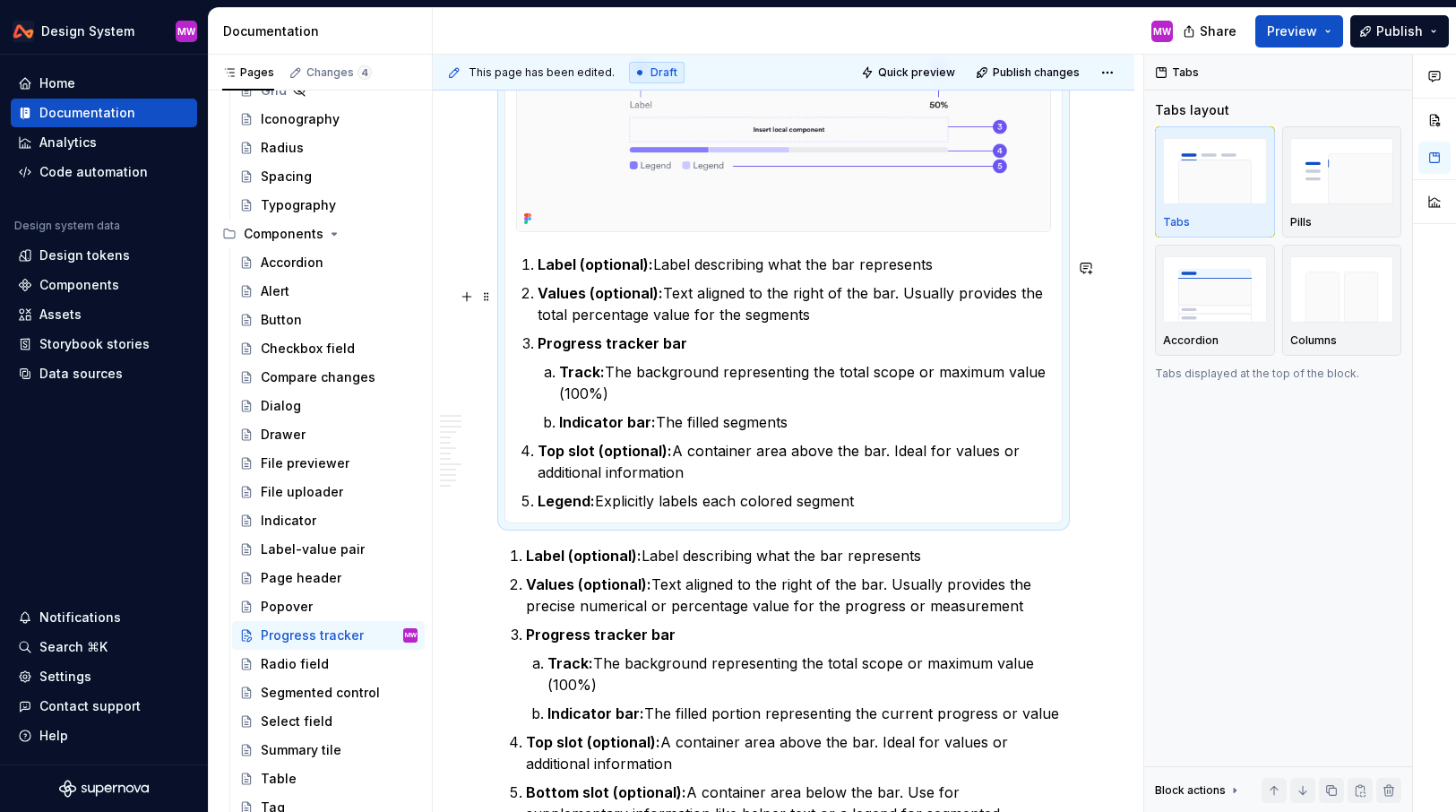
scroll to position [772, 0]
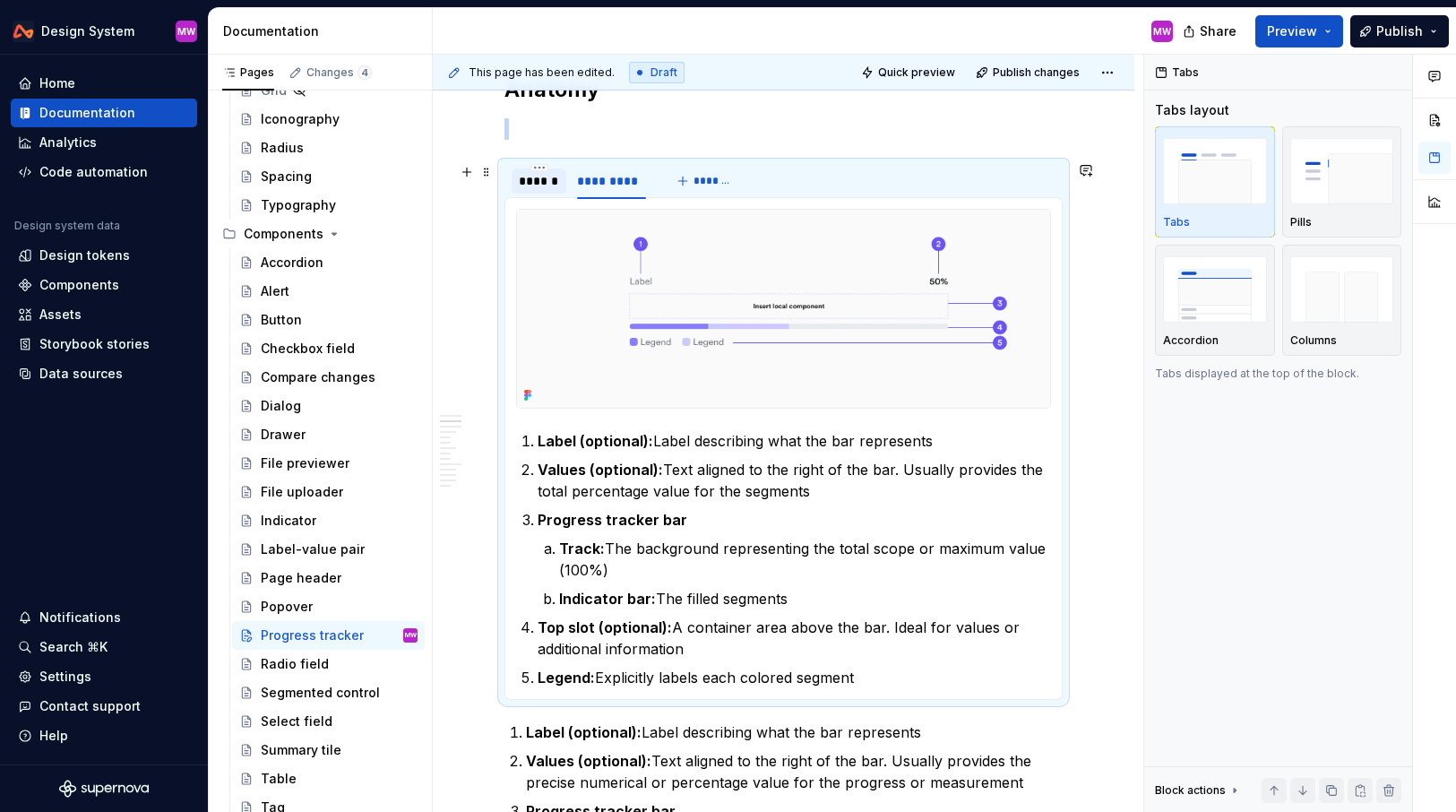
click at [547, 180] on div "******" at bounding box center [539, 180] width 40 height 17
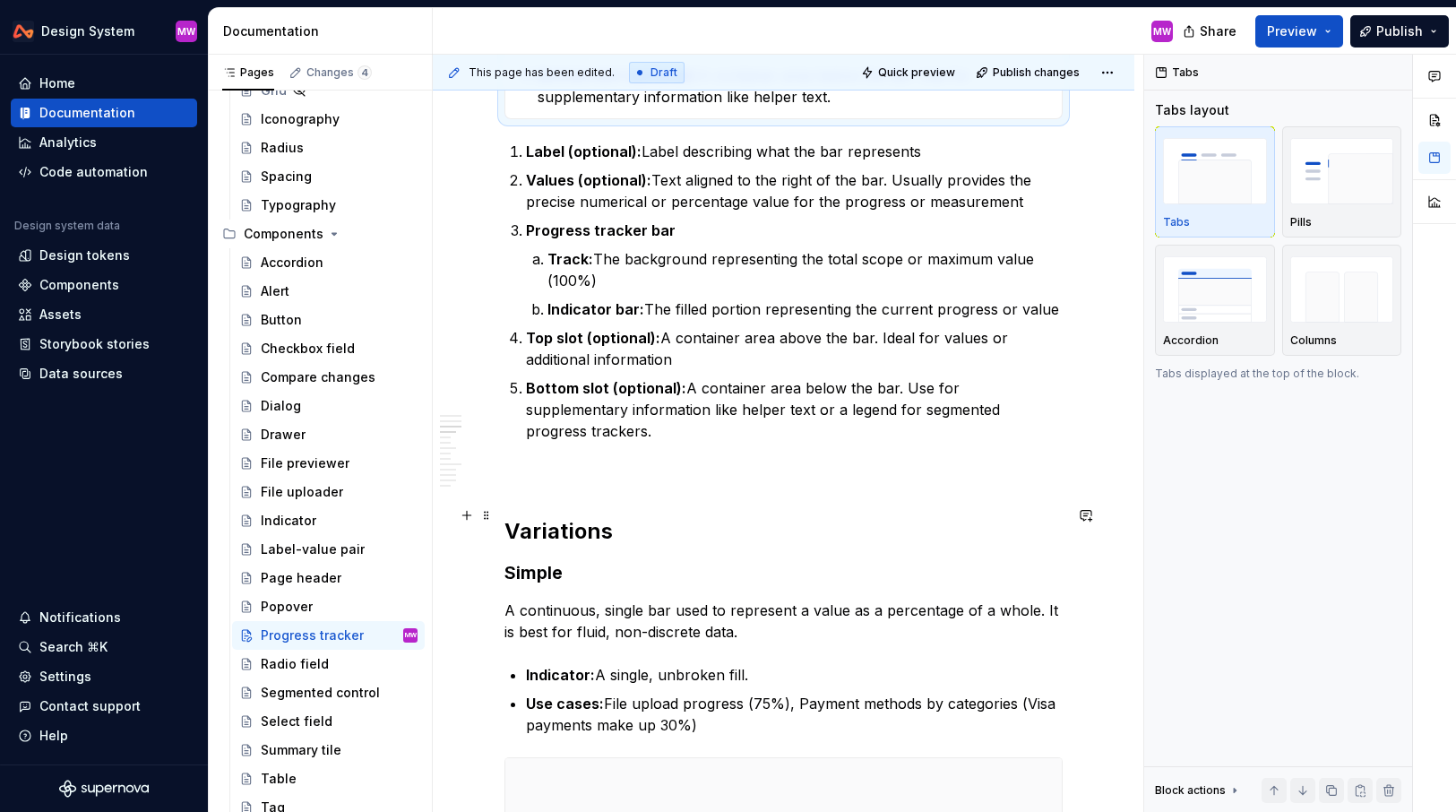
scroll to position [1486, 0]
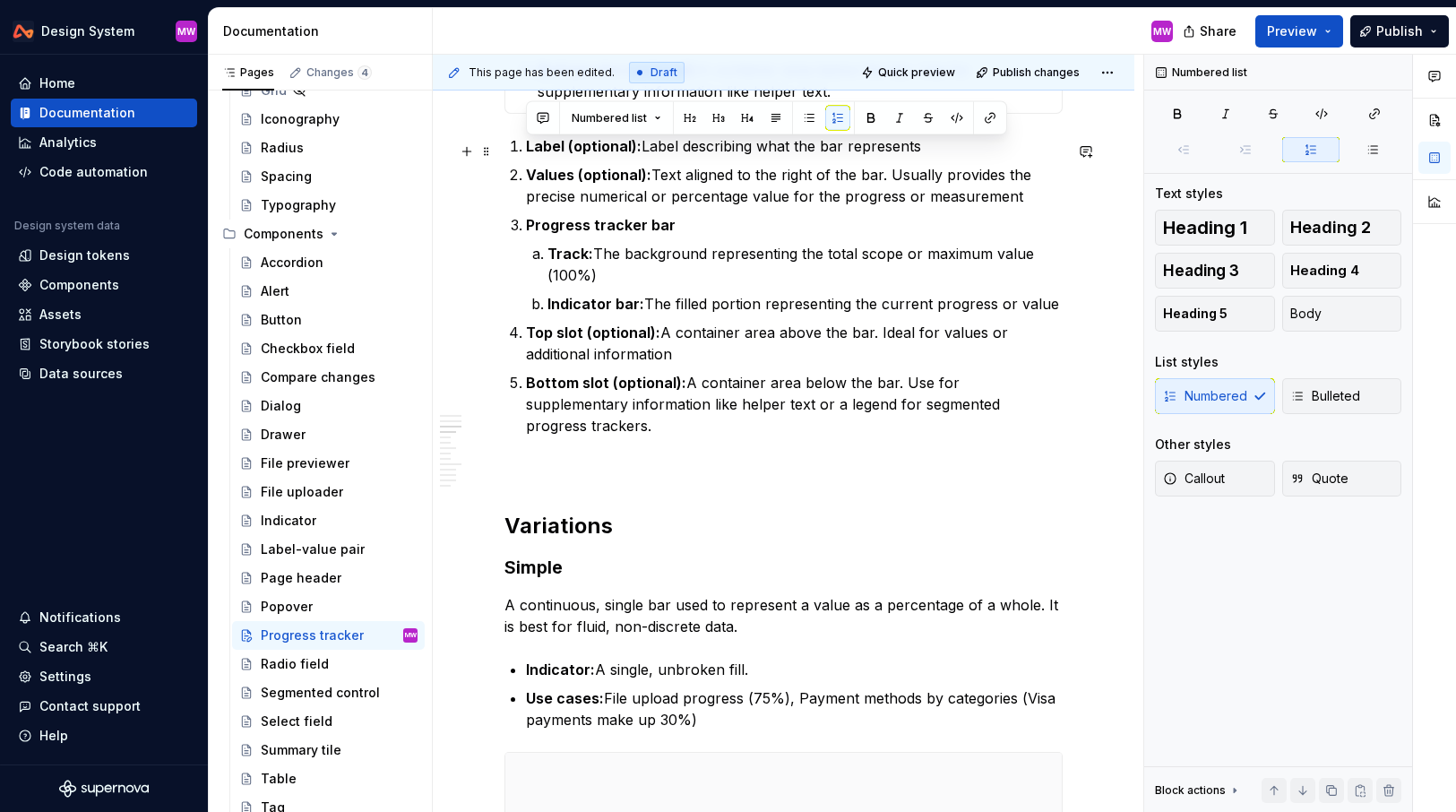
drag, startPoint x: 1049, startPoint y: 408, endPoint x: 514, endPoint y: 156, distance: 591.4
click at [526, 156] on ol "Label (optional): Label describing what the bar represents Values (optional): T…" at bounding box center [795, 285] width 537 height 301
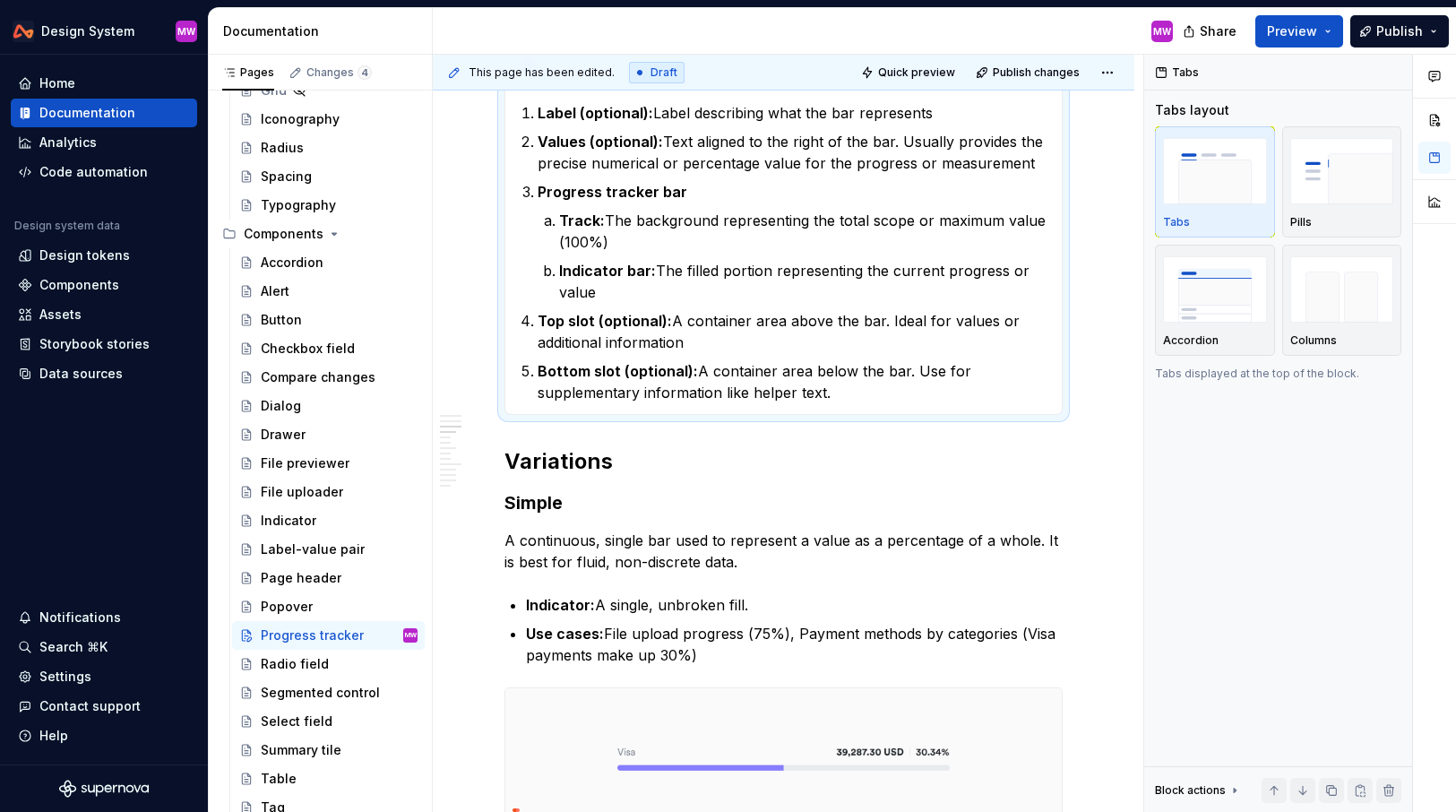
scroll to position [879, 0]
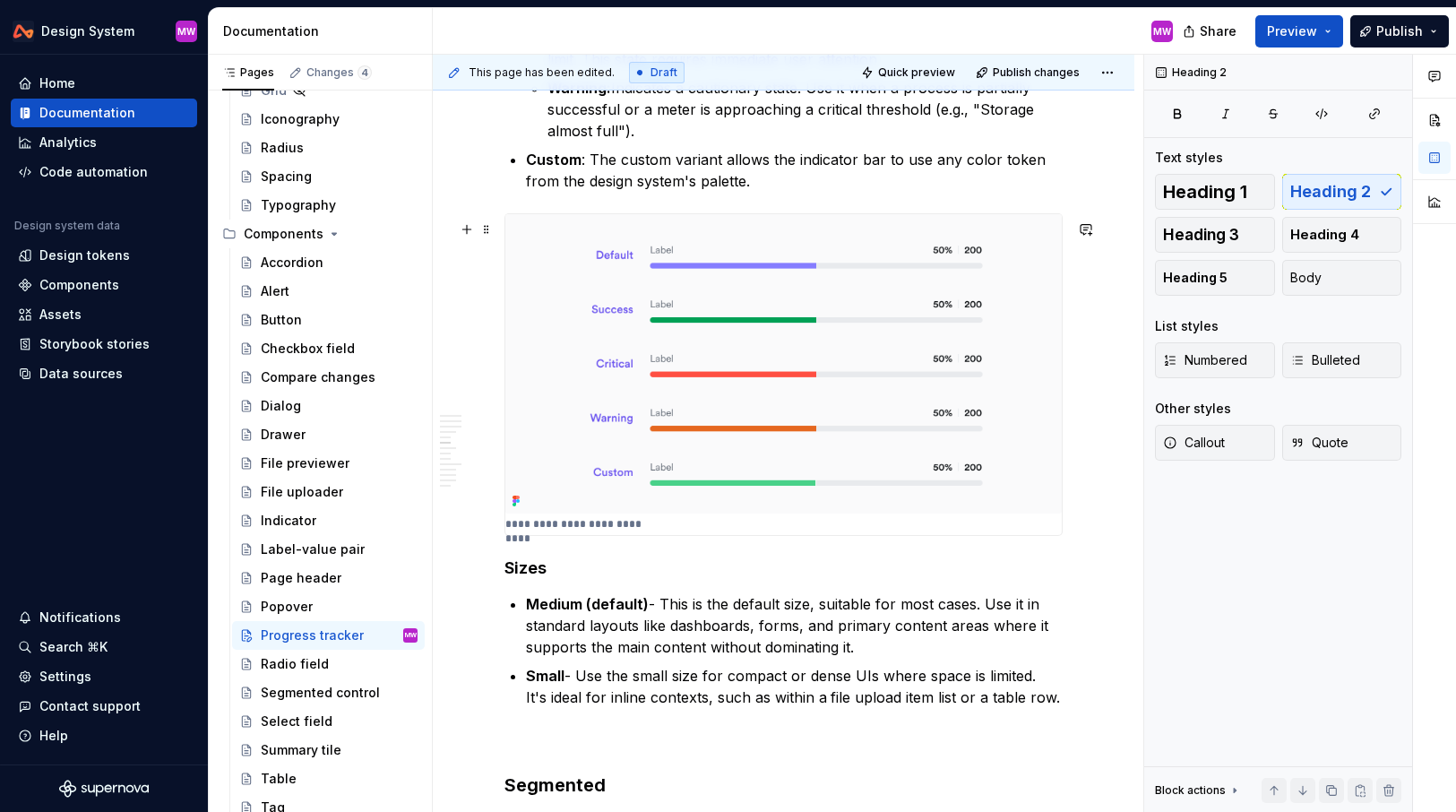
scroll to position [2148, 0]
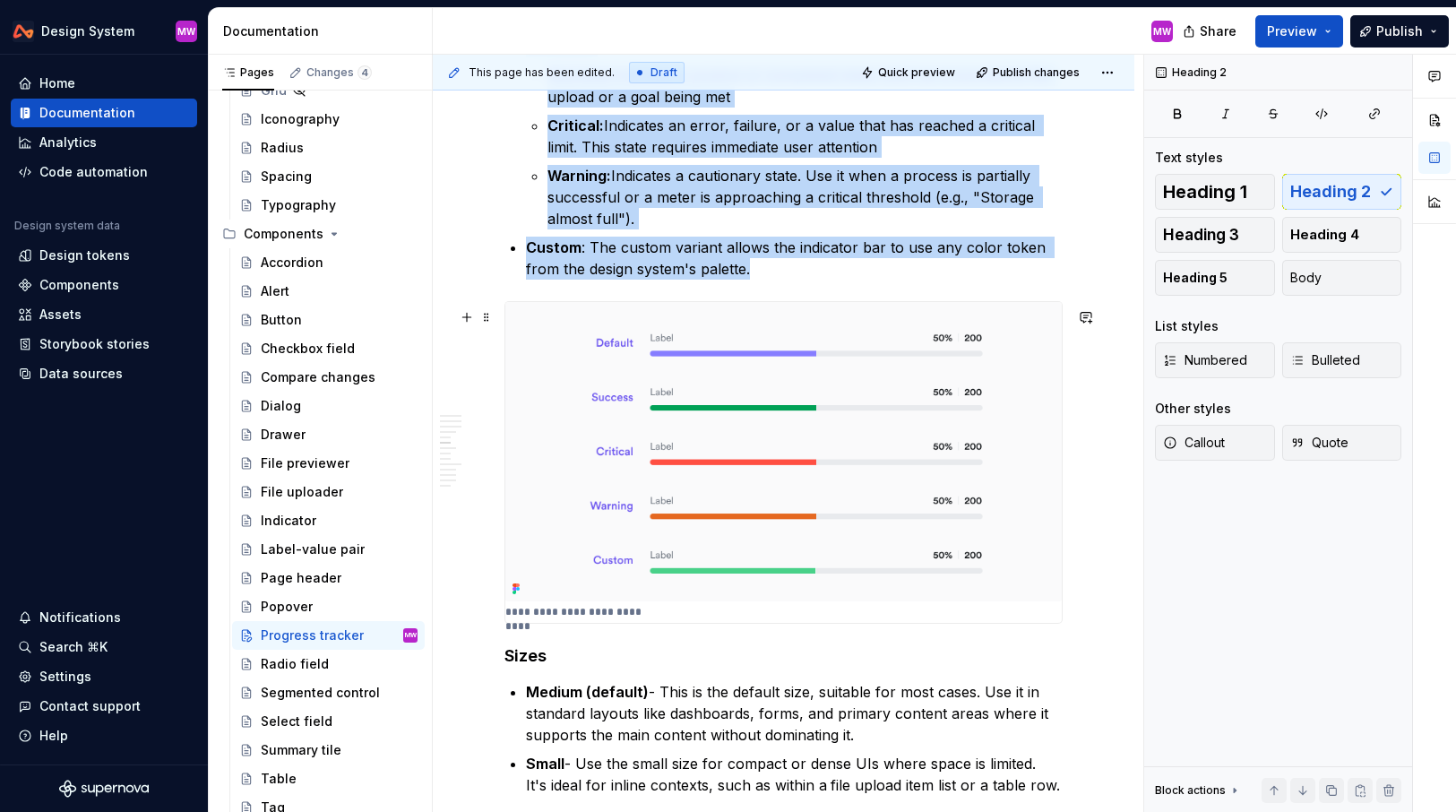
click at [757, 511] on img at bounding box center [784, 451] width 556 height 299
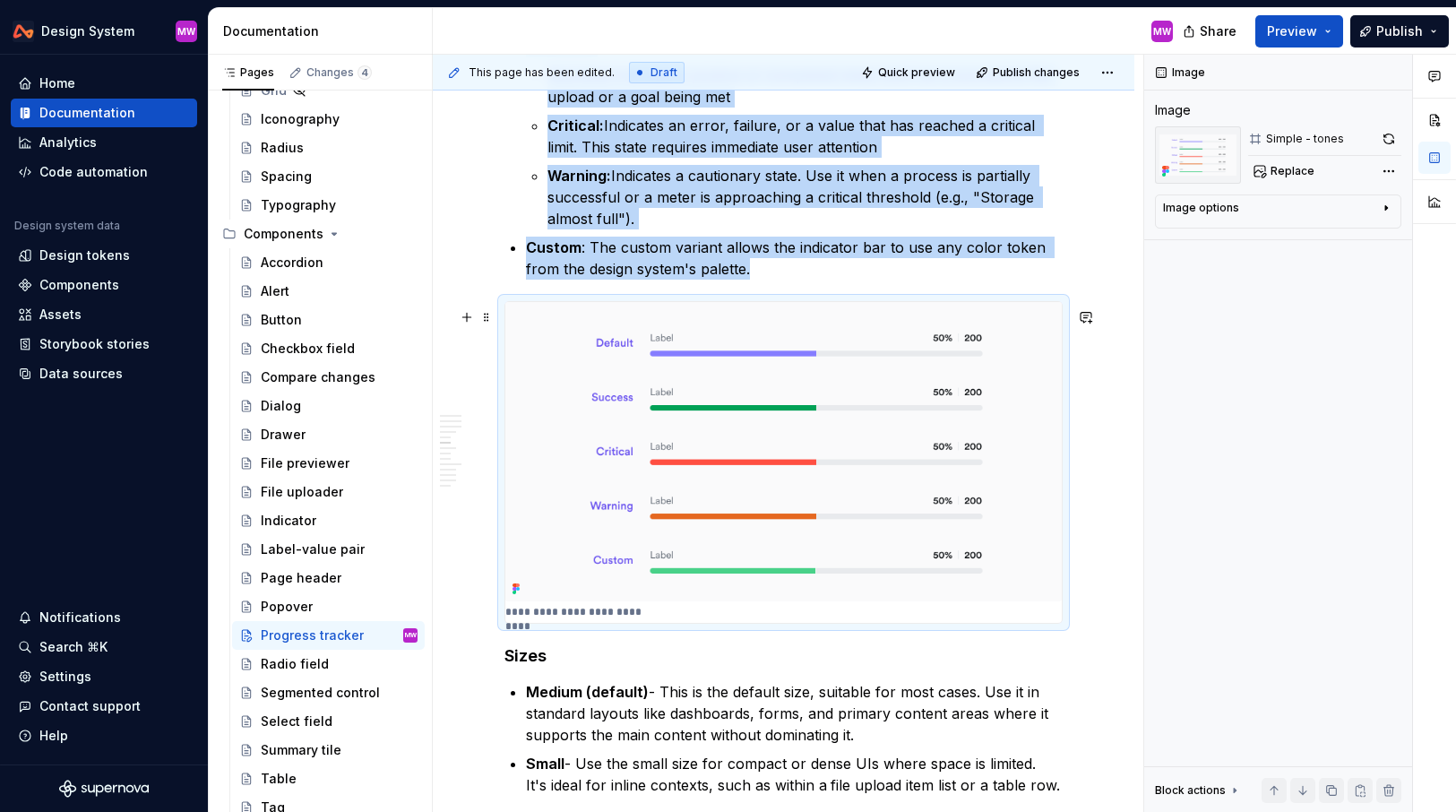
click at [658, 521] on img at bounding box center [784, 451] width 556 height 299
click at [1392, 136] on button "button" at bounding box center [1389, 138] width 25 height 25
click at [910, 429] on img at bounding box center [784, 451] width 556 height 299
click at [1387, 139] on button "button" at bounding box center [1389, 138] width 25 height 25
click at [670, 463] on img at bounding box center [784, 451] width 556 height 299
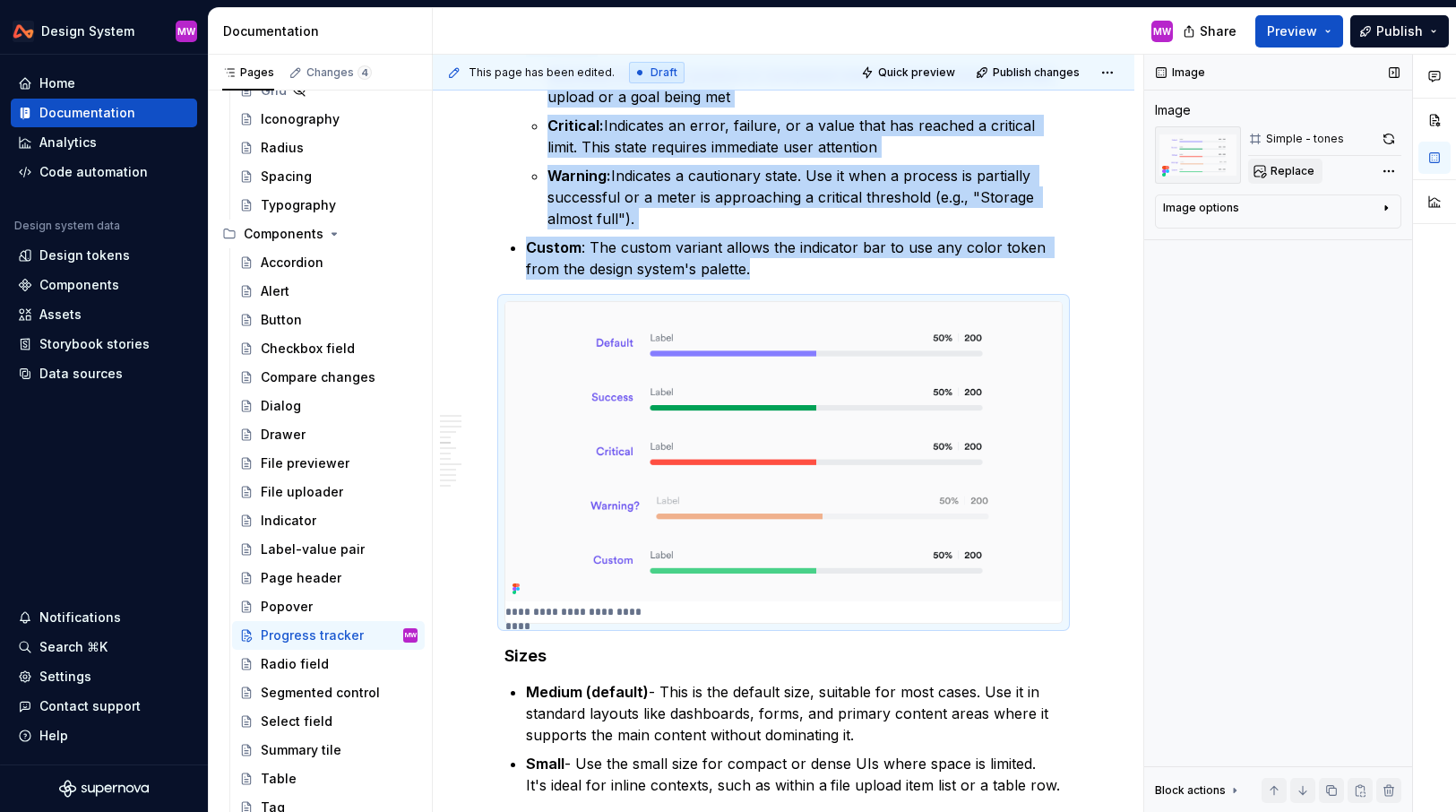
click at [1276, 177] on span "Replace" at bounding box center [1293, 171] width 44 height 15
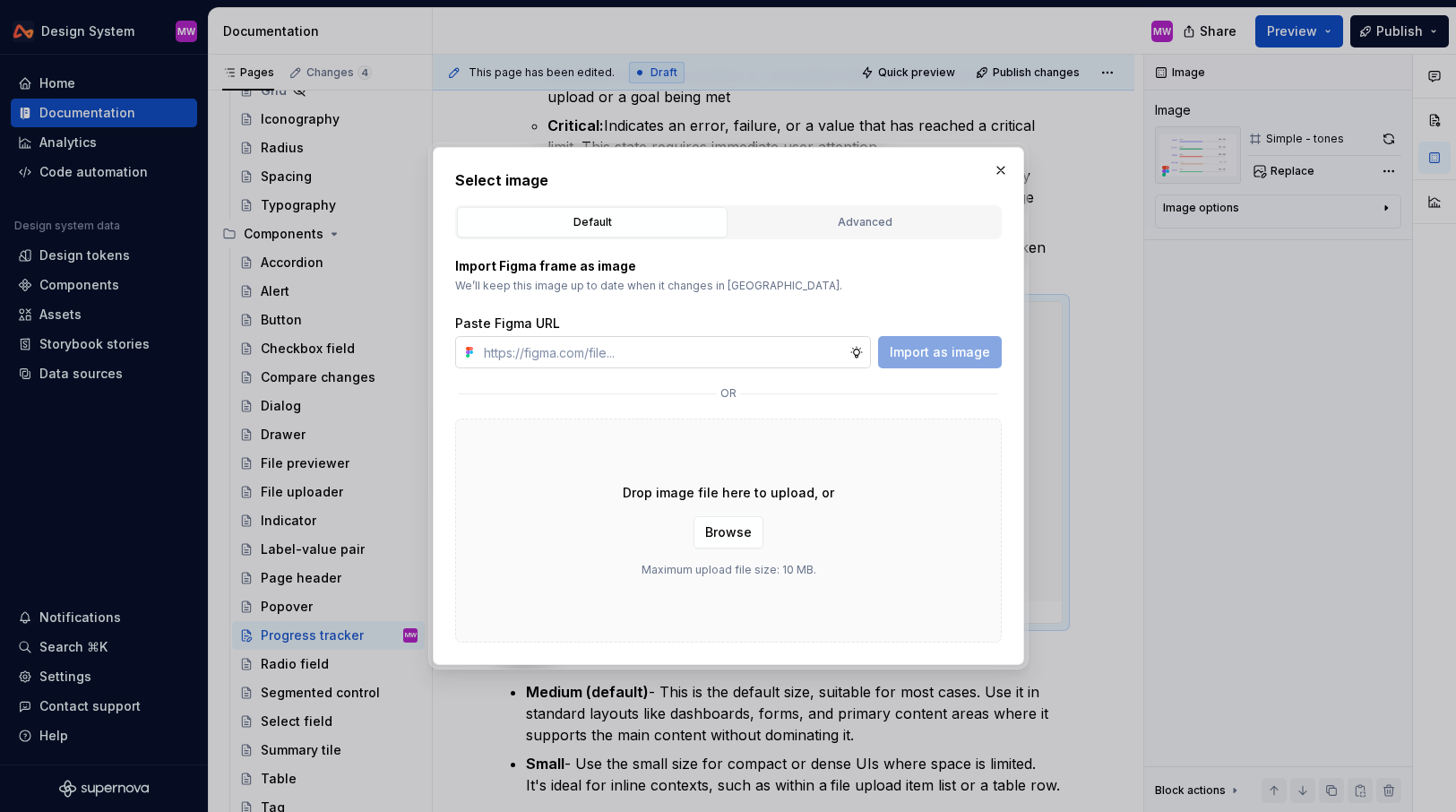
click at [742, 353] on input "text" at bounding box center [662, 351] width 373 height 32
type textarea "*"
type input "[URL][DOMAIN_NAME]"
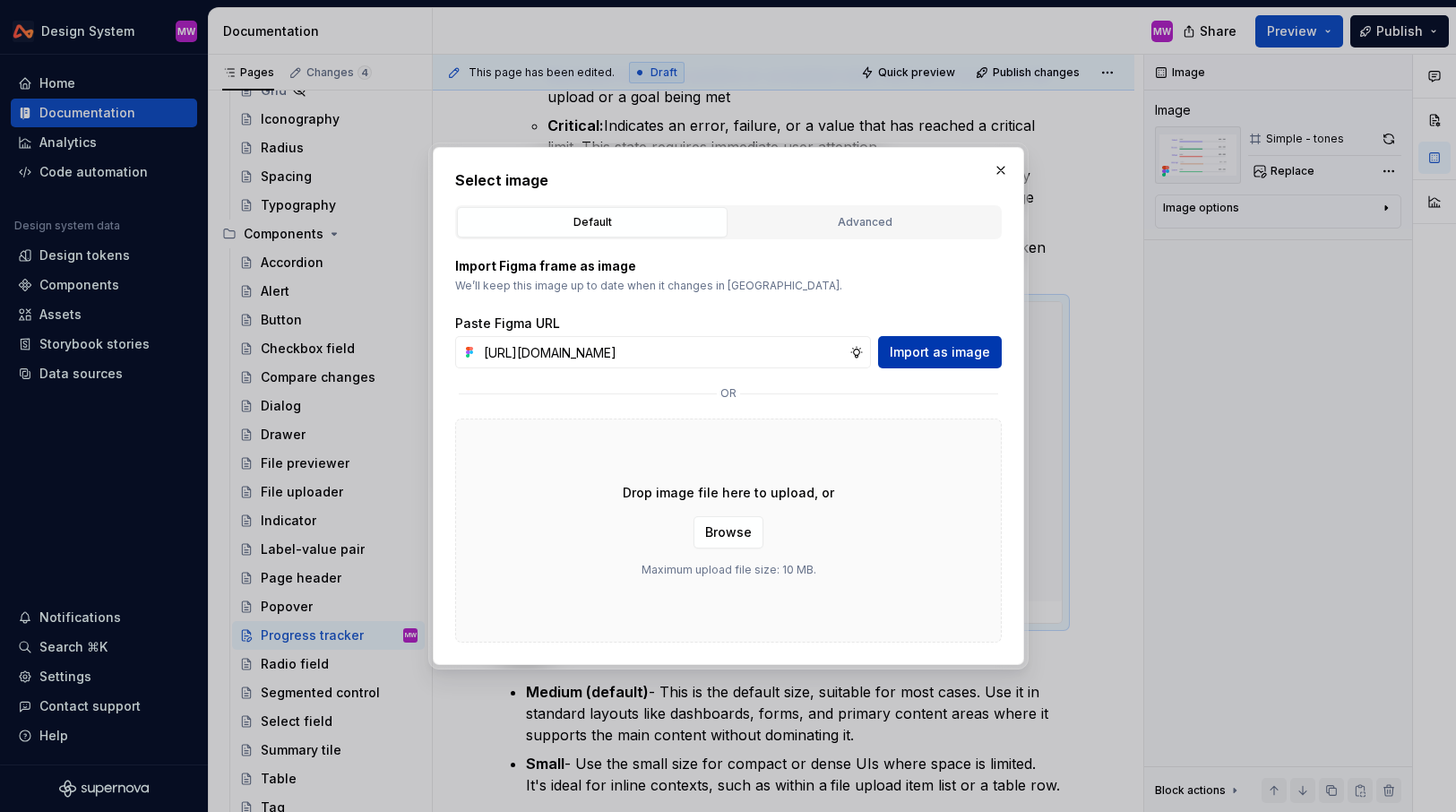
click at [967, 352] on span "Import as image" at bounding box center [940, 351] width 100 height 17
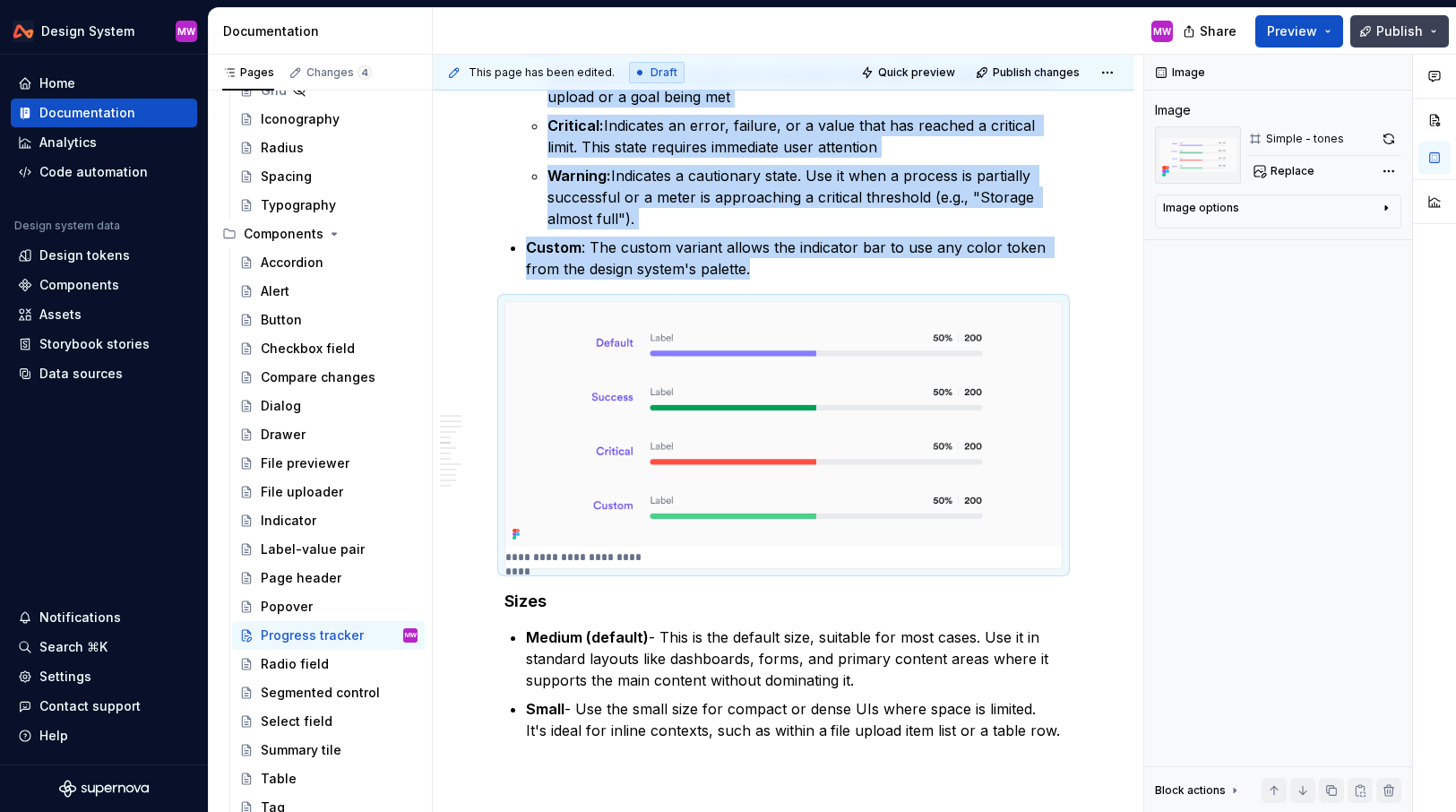
click at [1393, 40] on button "Publish" at bounding box center [1399, 31] width 98 height 32
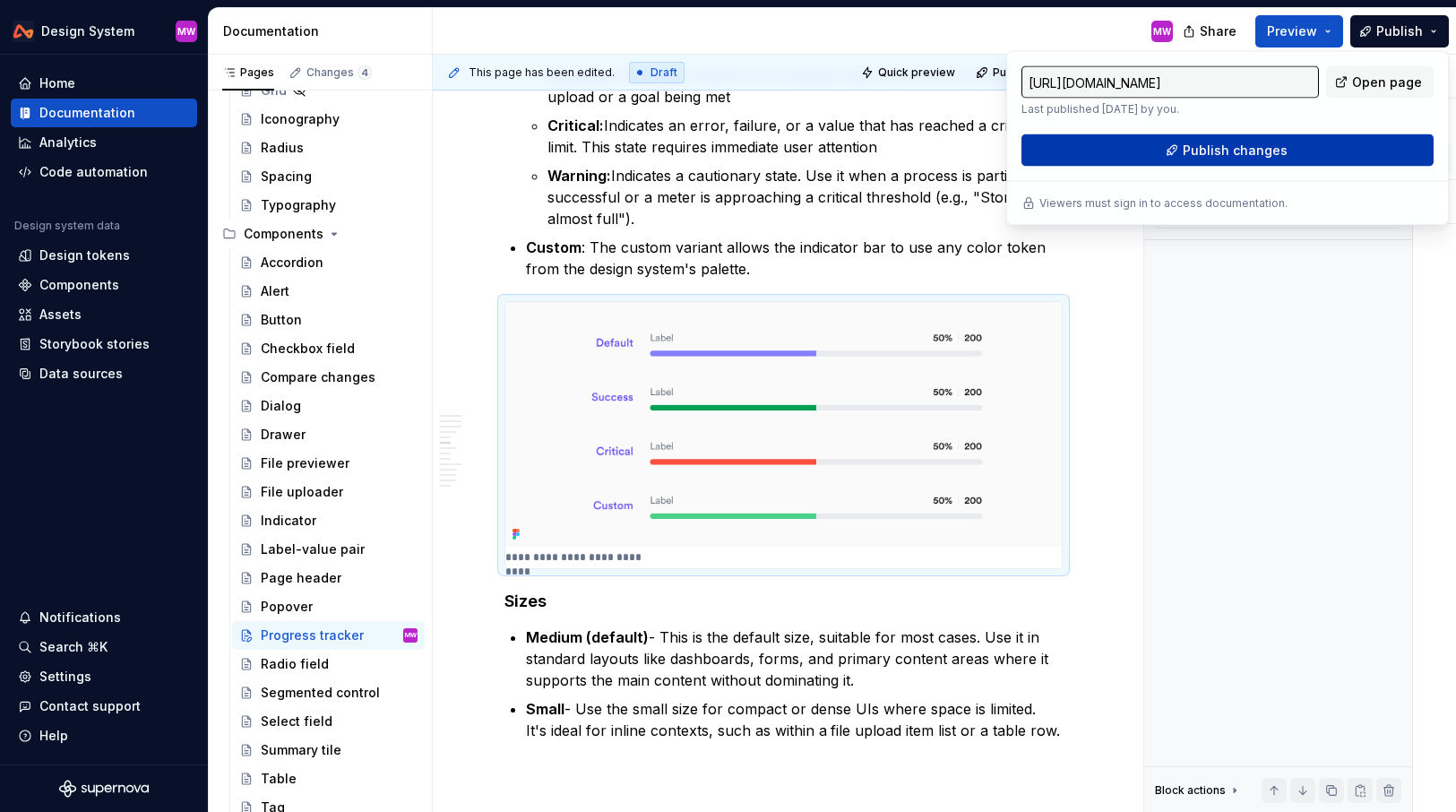
click at [1244, 156] on span "Publish changes" at bounding box center [1235, 150] width 105 height 17
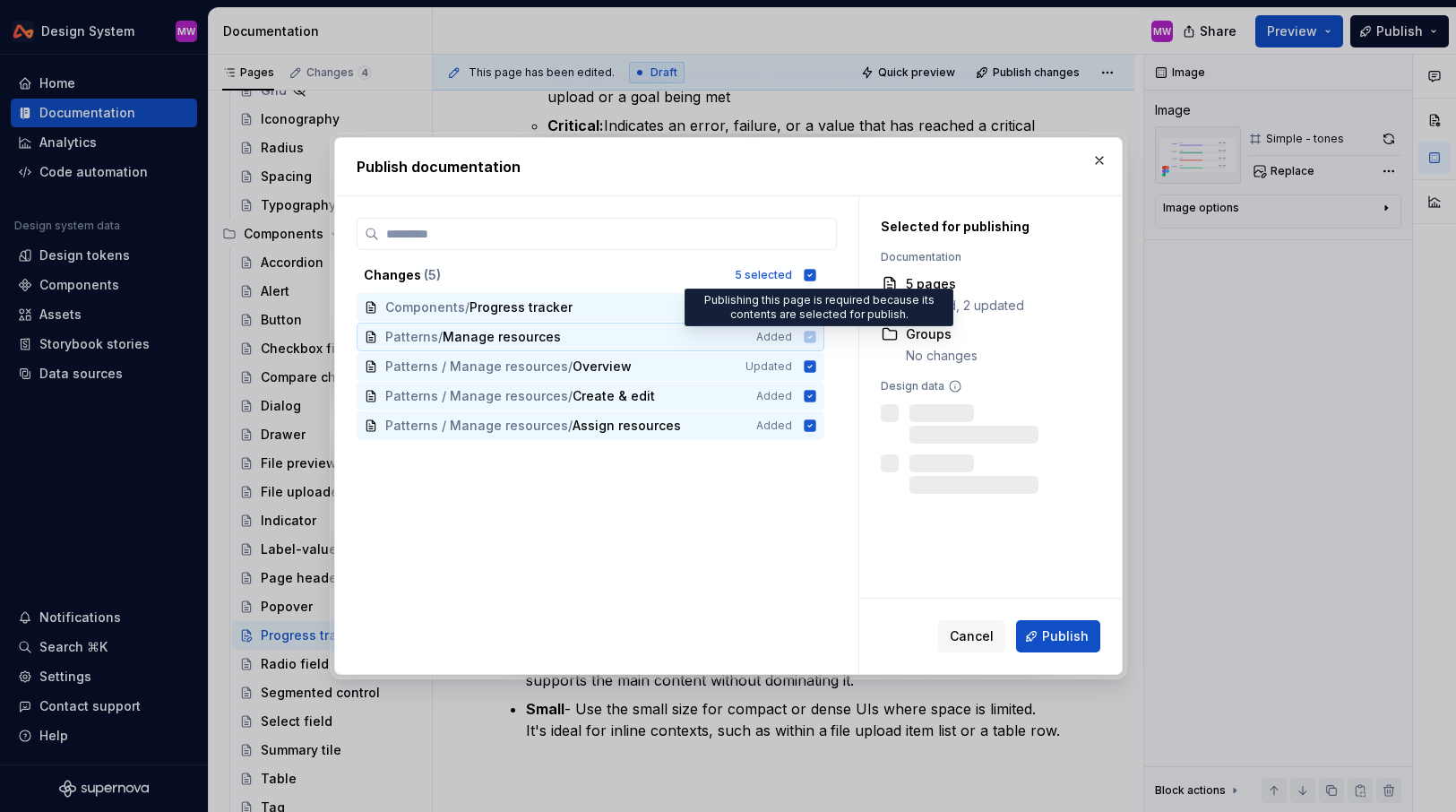
click at [818, 337] on icon at bounding box center [810, 337] width 15 height 15
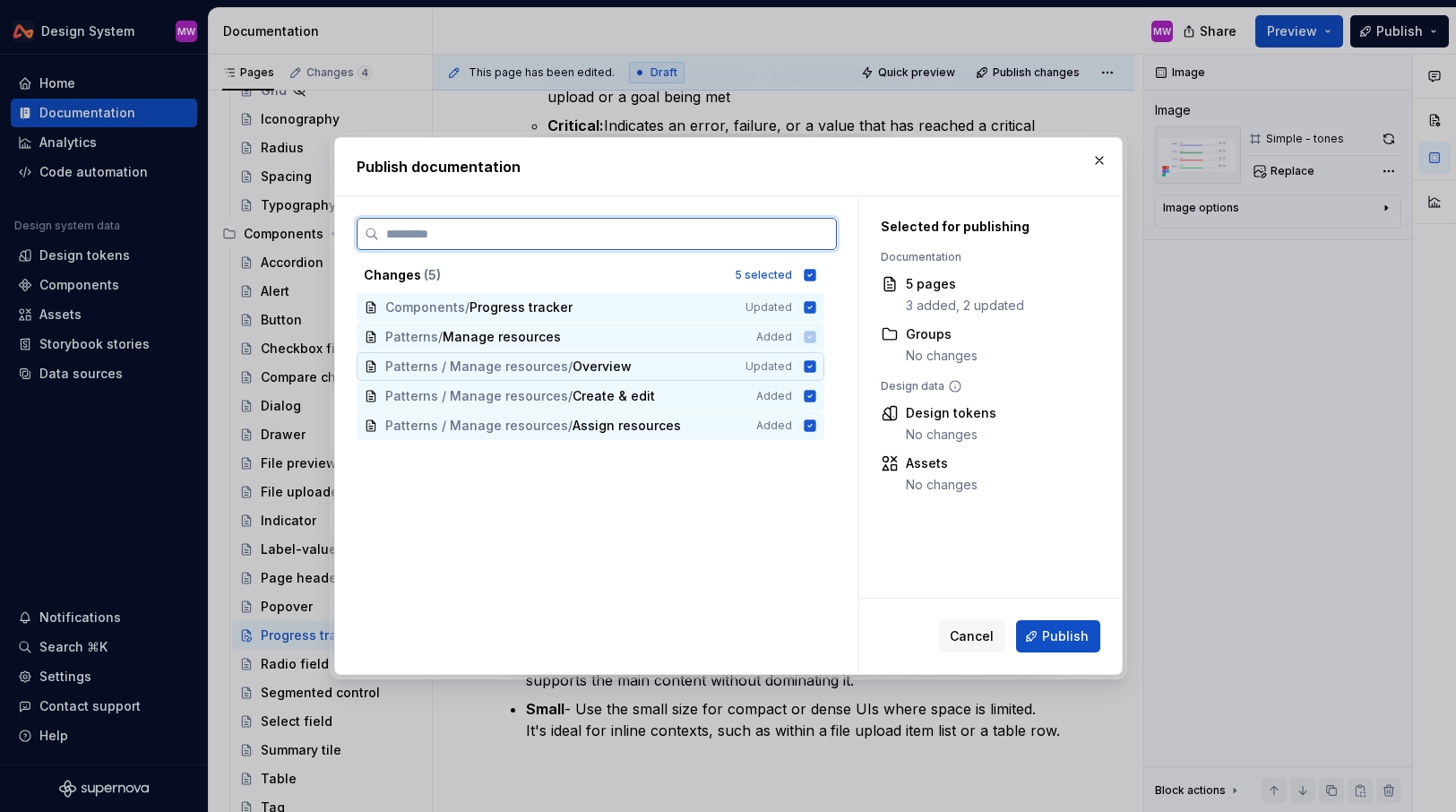
click at [816, 368] on icon at bounding box center [809, 366] width 12 height 12
click at [816, 397] on icon at bounding box center [809, 395] width 12 height 12
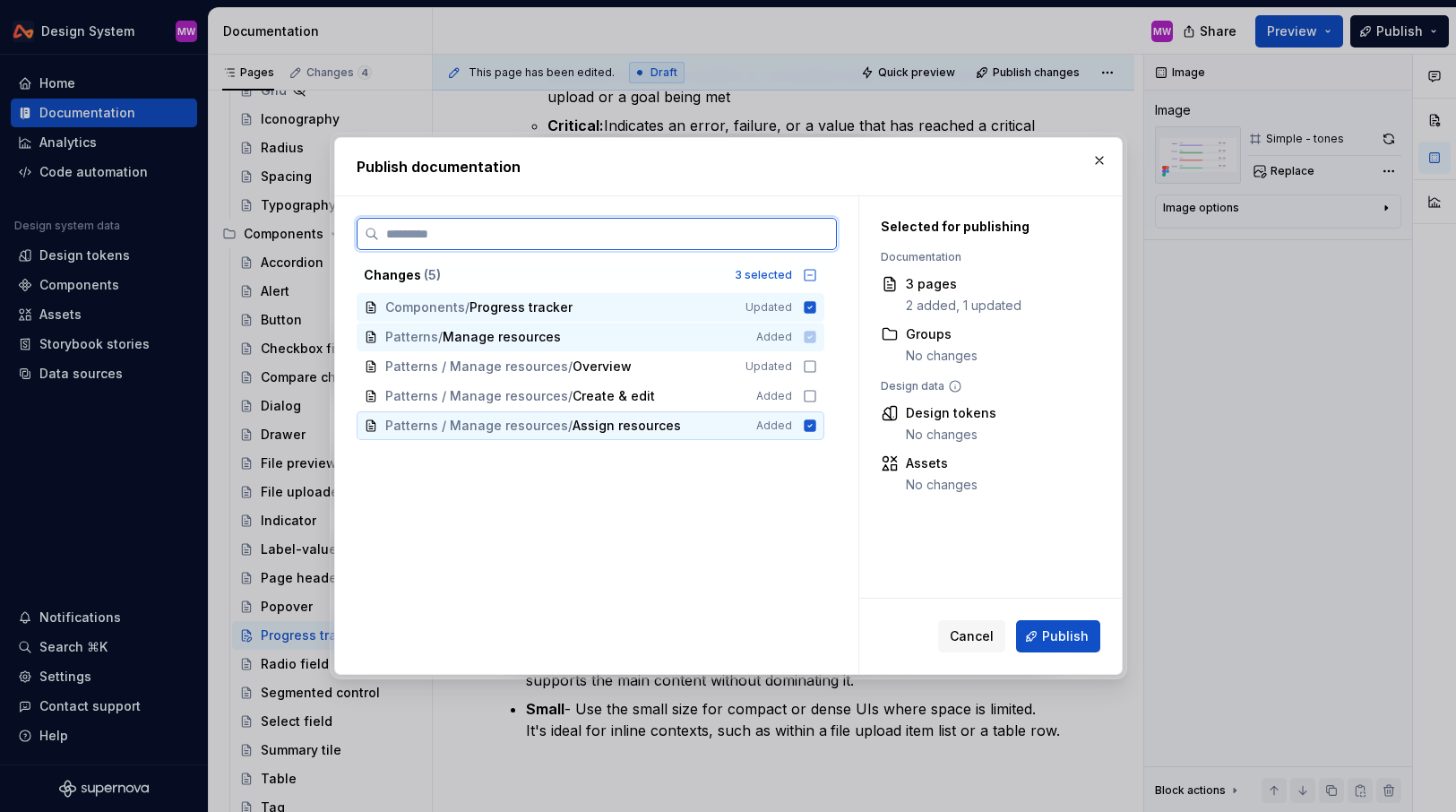
click at [816, 425] on icon at bounding box center [809, 425] width 12 height 12
click at [816, 332] on icon at bounding box center [809, 337] width 12 height 12
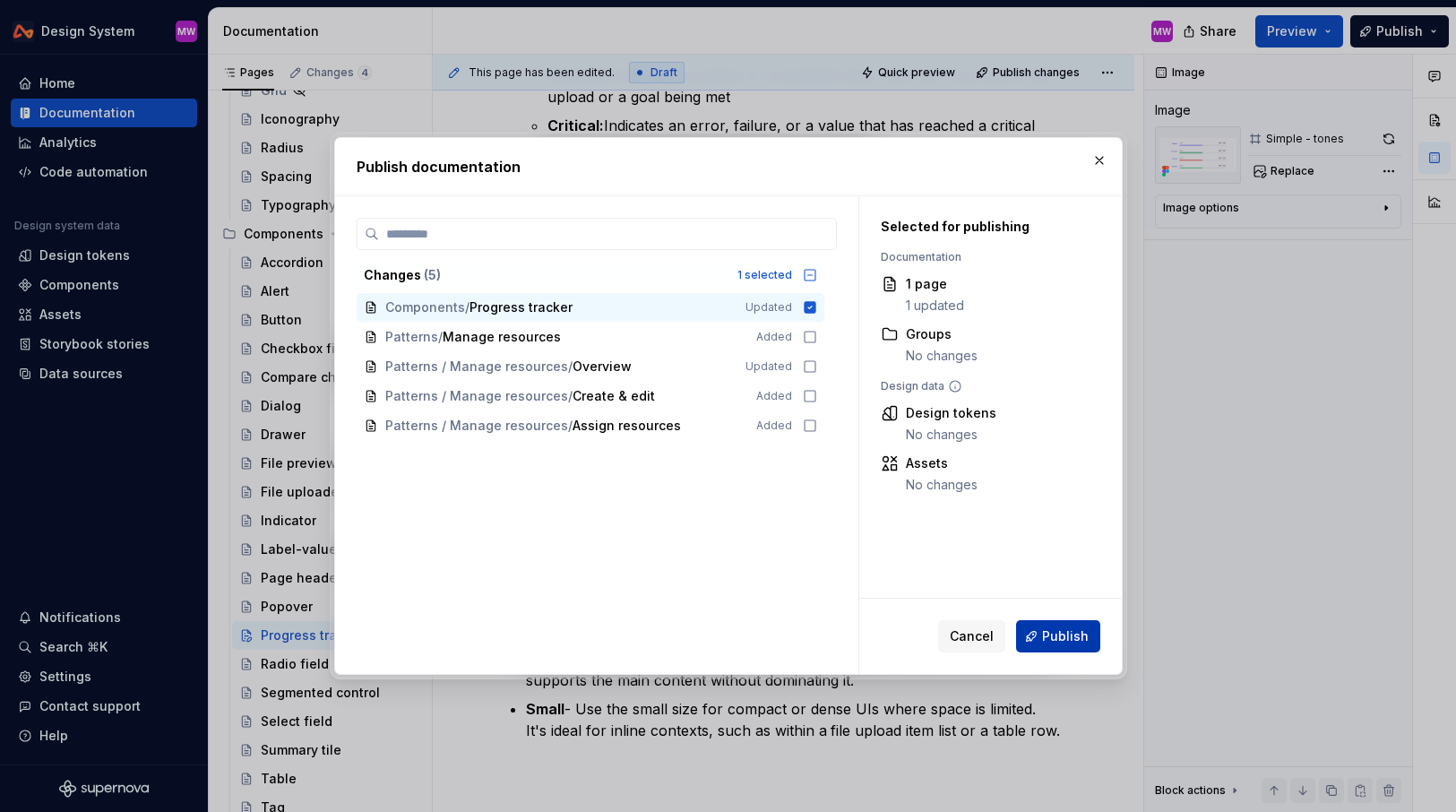
click at [1060, 641] on span "Publish" at bounding box center [1065, 635] width 47 height 17
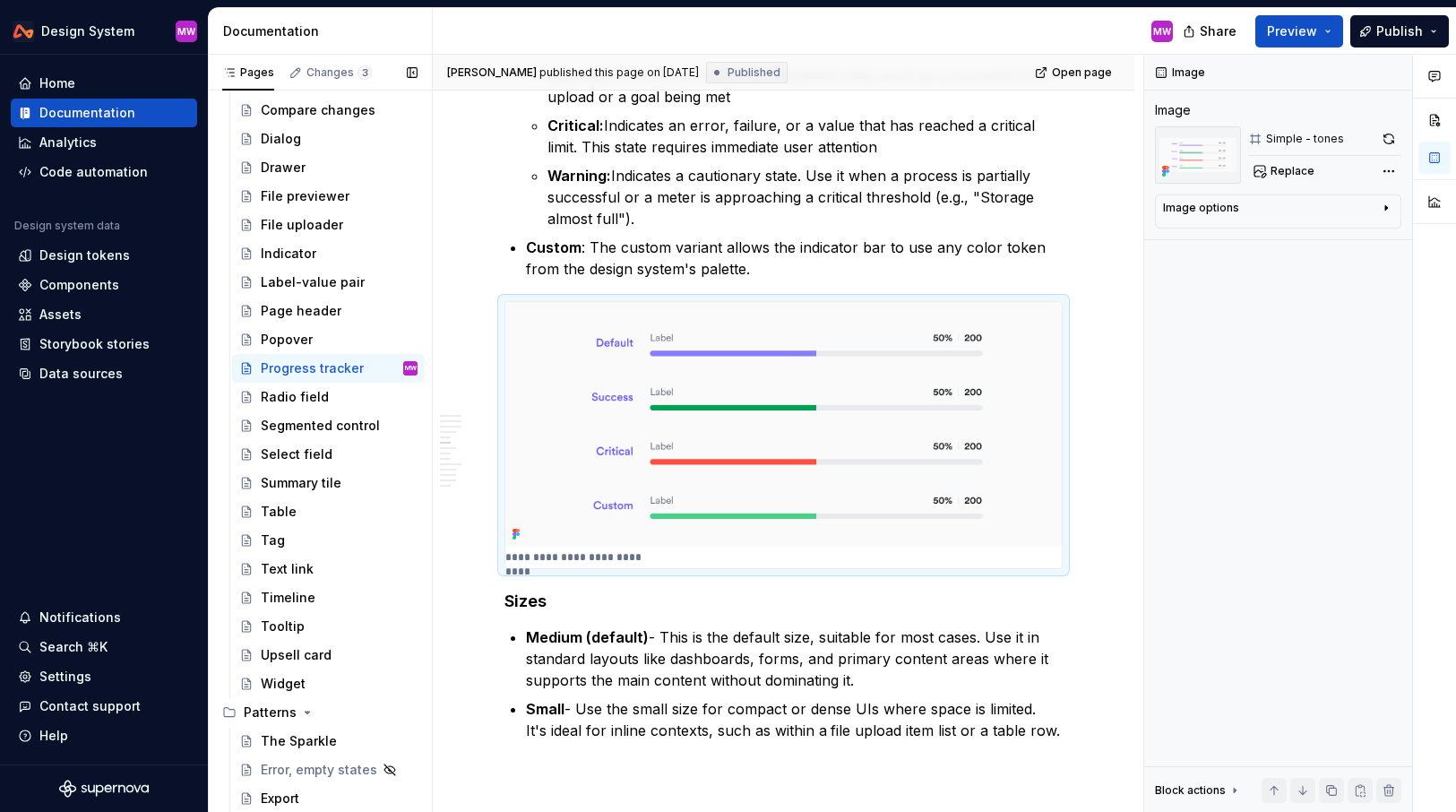
scroll to position [751, 0]
click at [325, 596] on div "Timeline" at bounding box center [339, 597] width 157 height 25
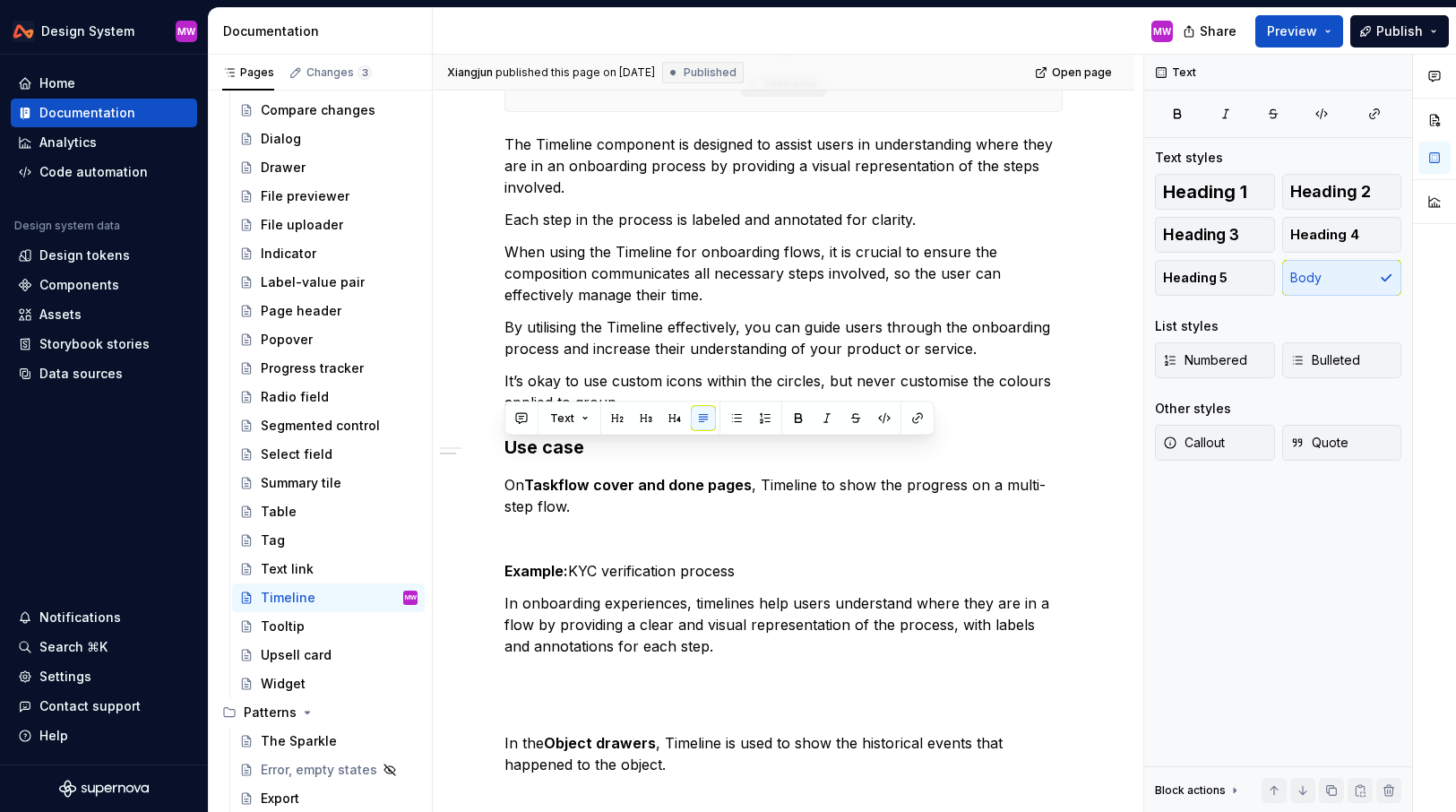
scroll to position [1076, 0]
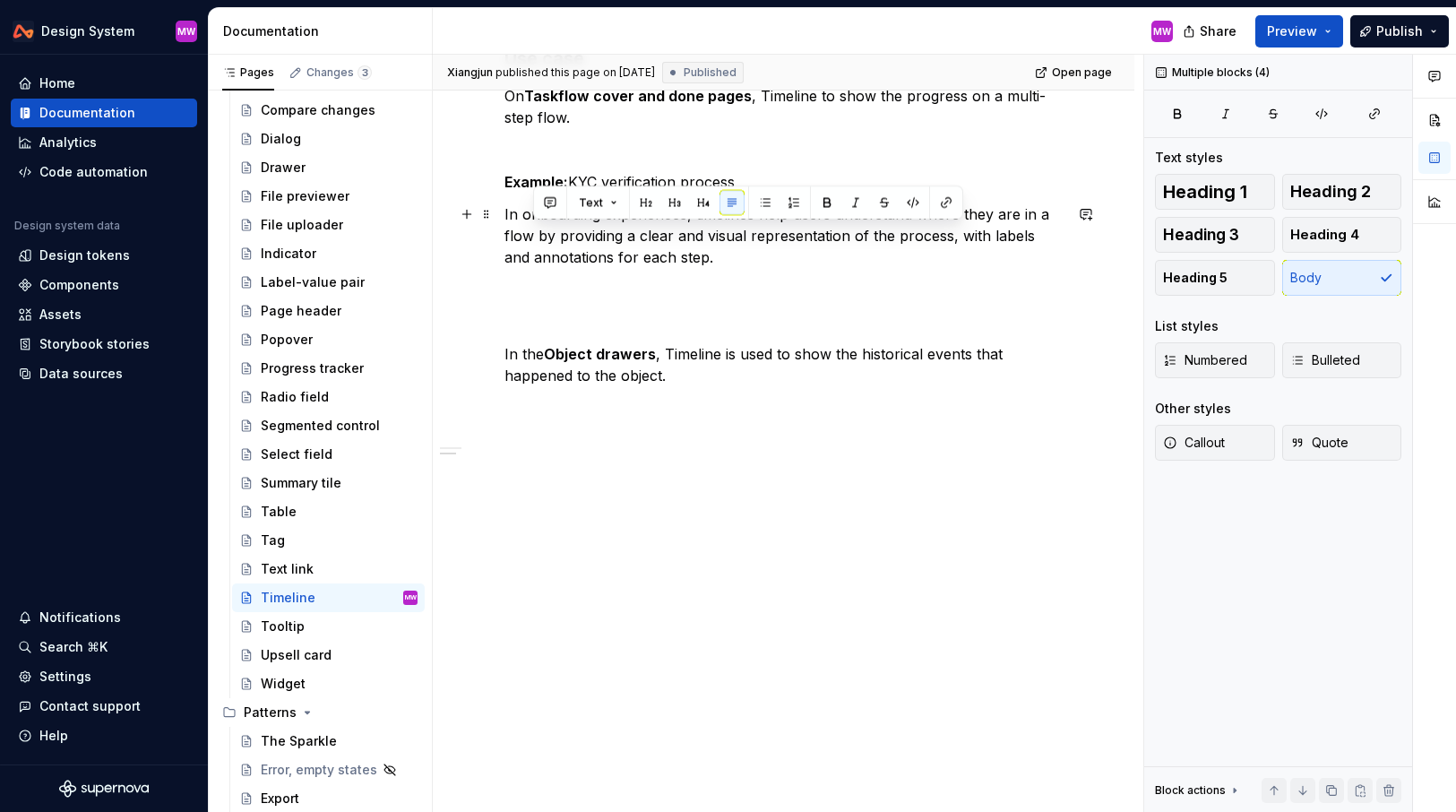
drag, startPoint x: 743, startPoint y: 692, endPoint x: 527, endPoint y: 234, distance: 506.4
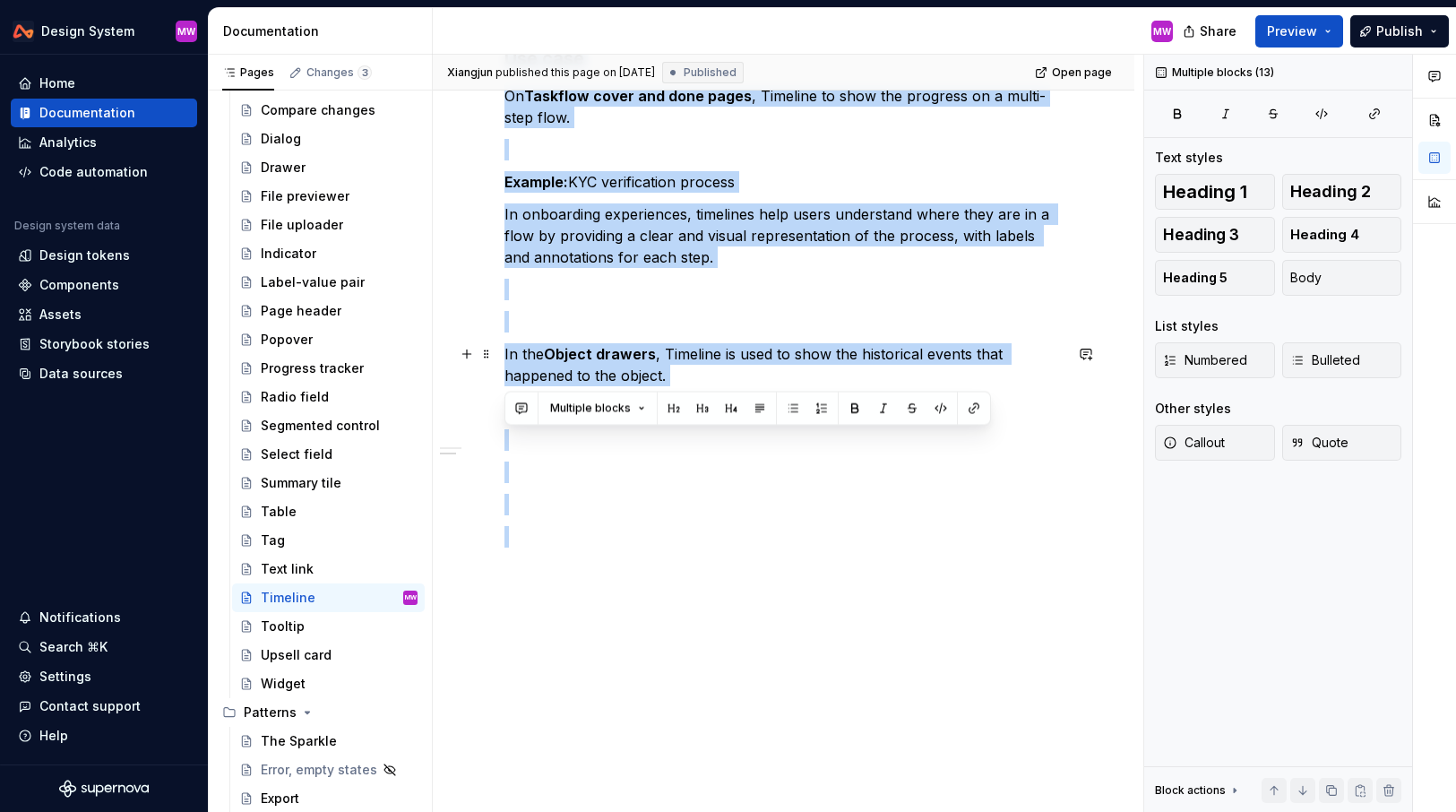
drag, startPoint x: 507, startPoint y: 549, endPoint x: 739, endPoint y: 378, distance: 288.2
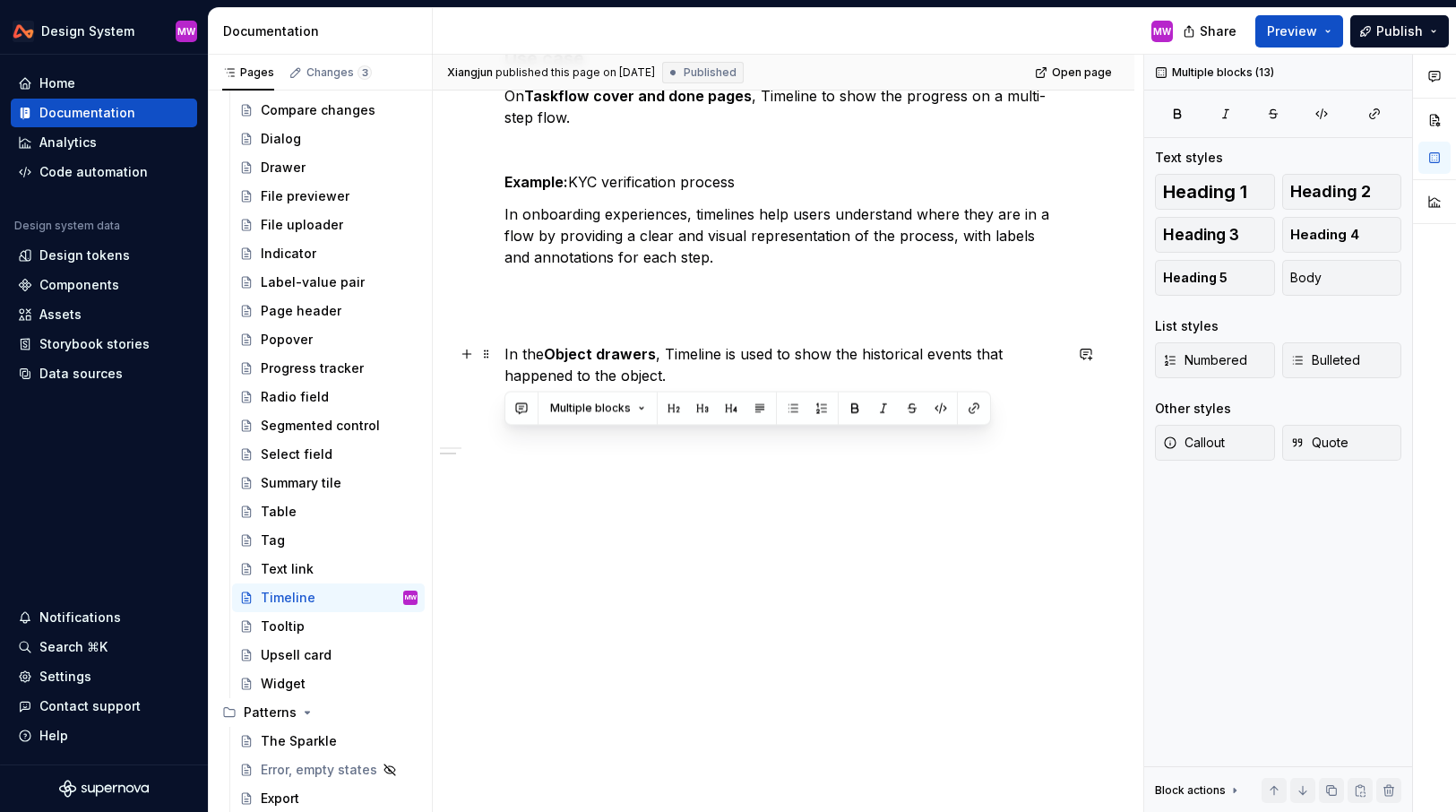
click at [684, 325] on p at bounding box center [784, 321] width 558 height 21
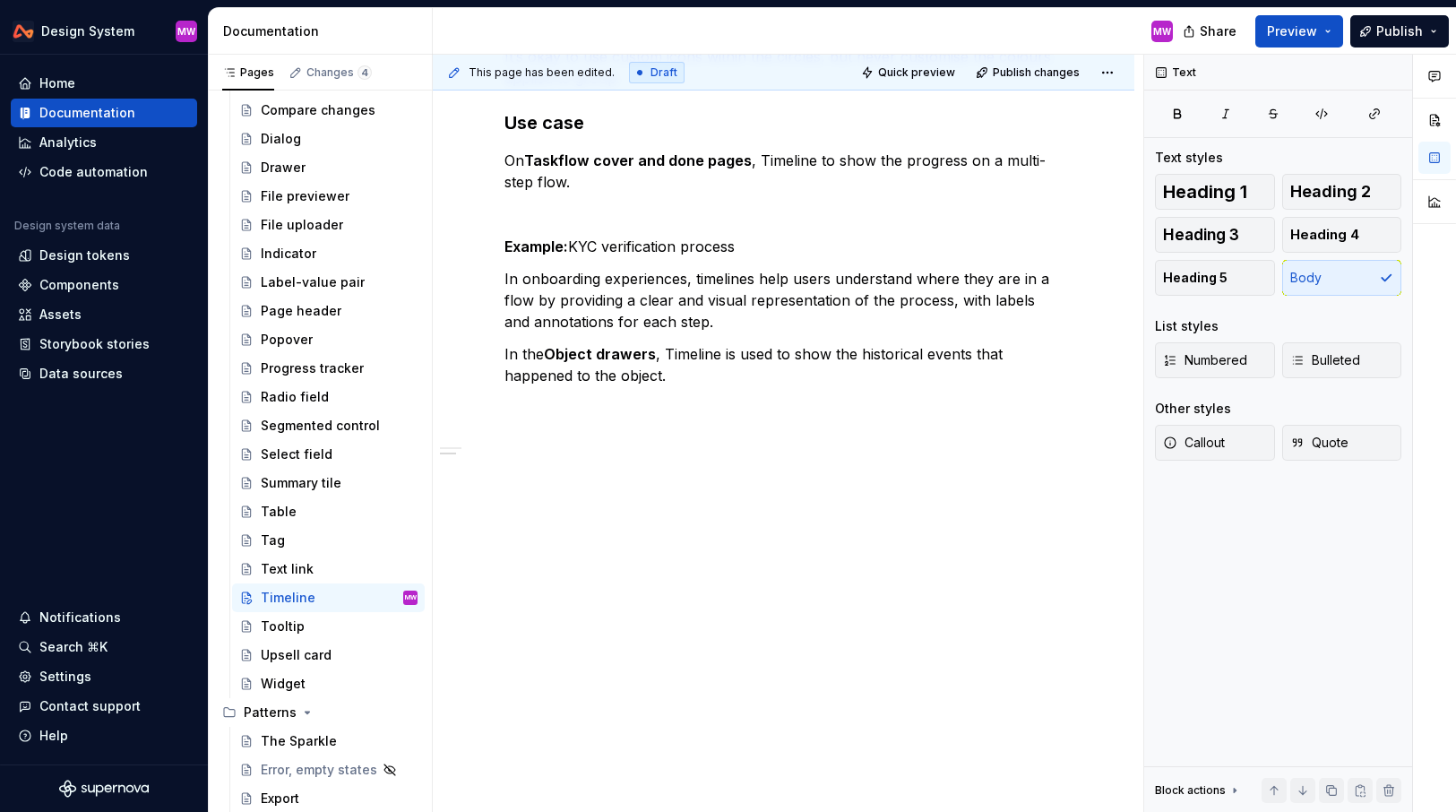
scroll to position [1012, 0]
click at [571, 212] on p at bounding box center [784, 213] width 558 height 21
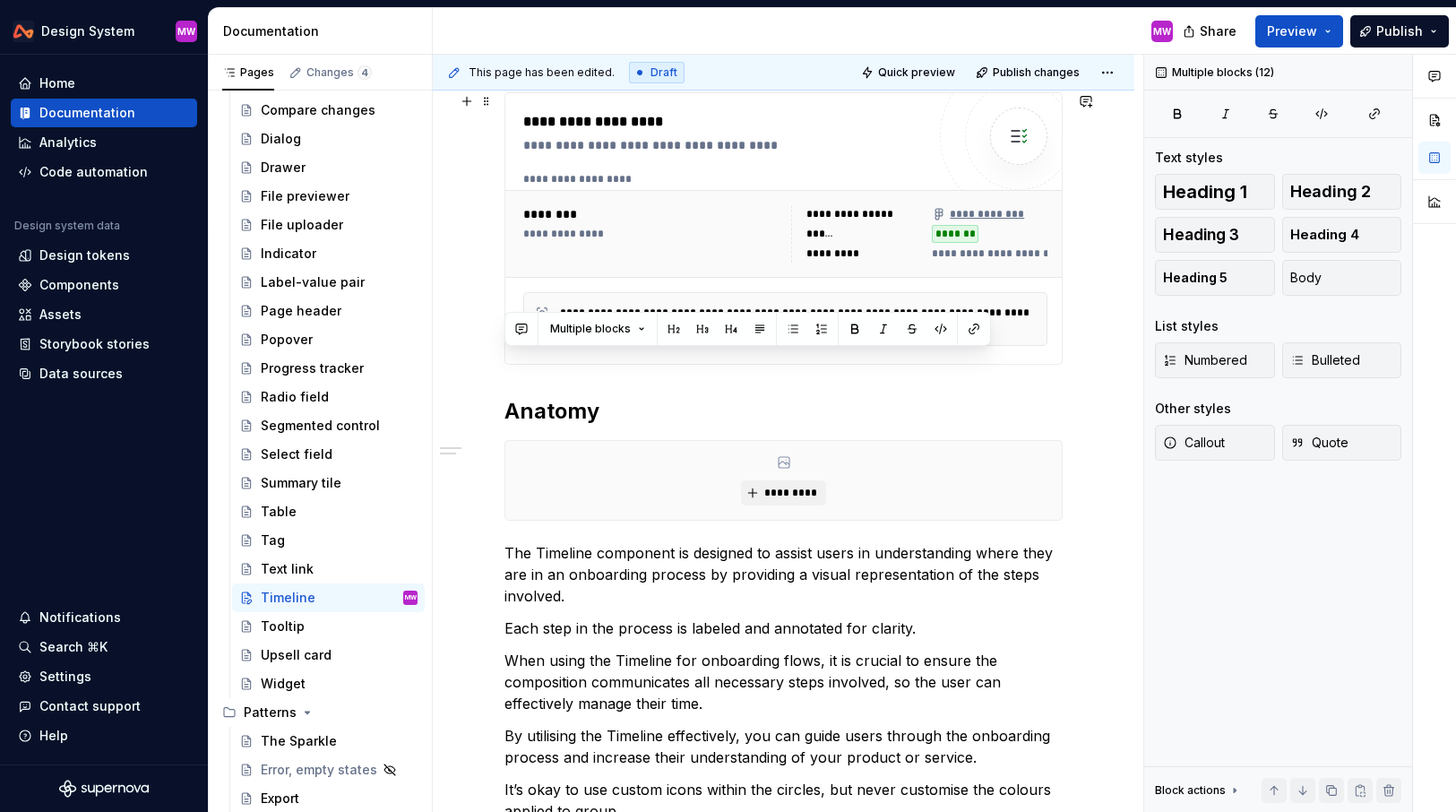
scroll to position [204, 0]
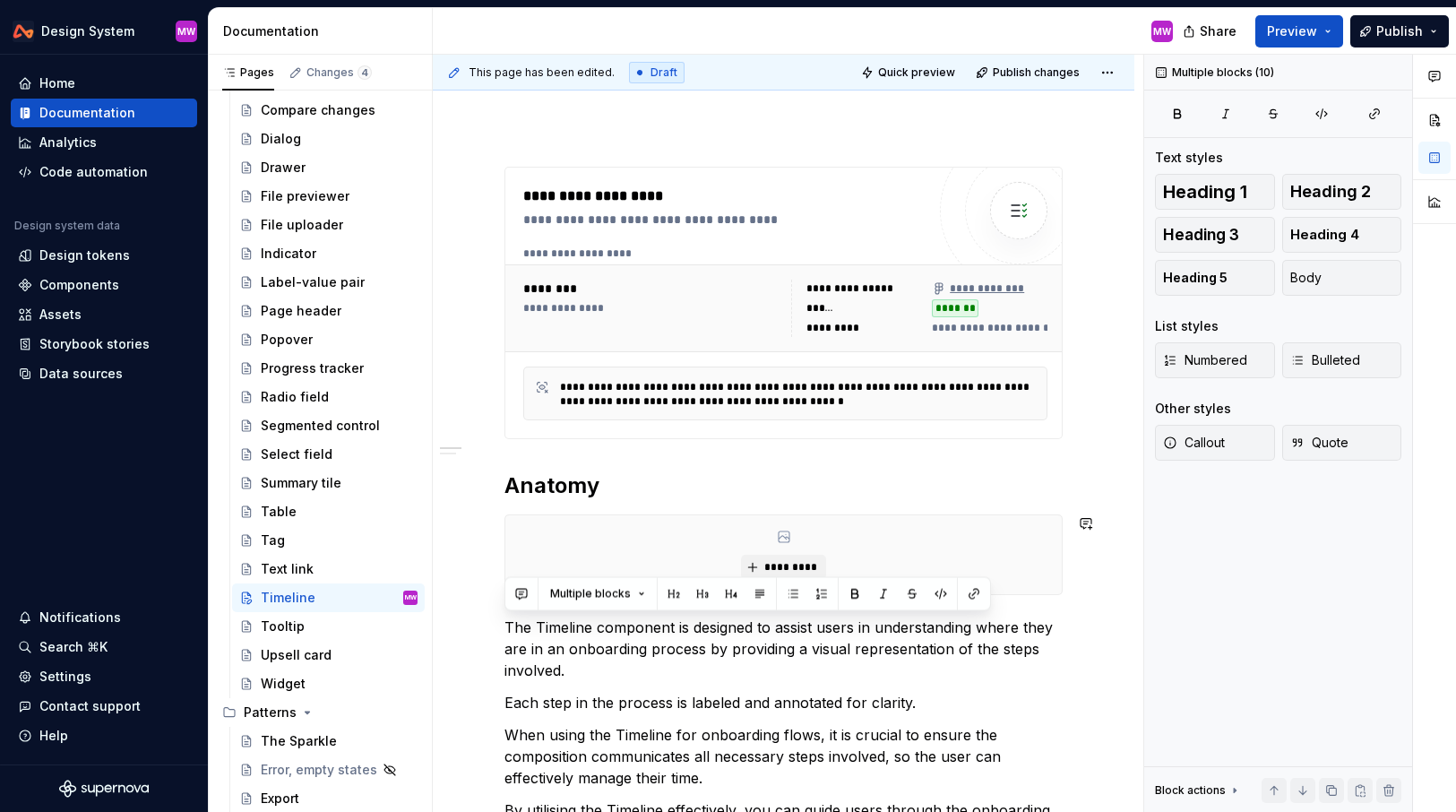
drag, startPoint x: 706, startPoint y: 630, endPoint x: 498, endPoint y: 610, distance: 209.0
click at [914, 593] on button "button" at bounding box center [911, 593] width 25 height 25
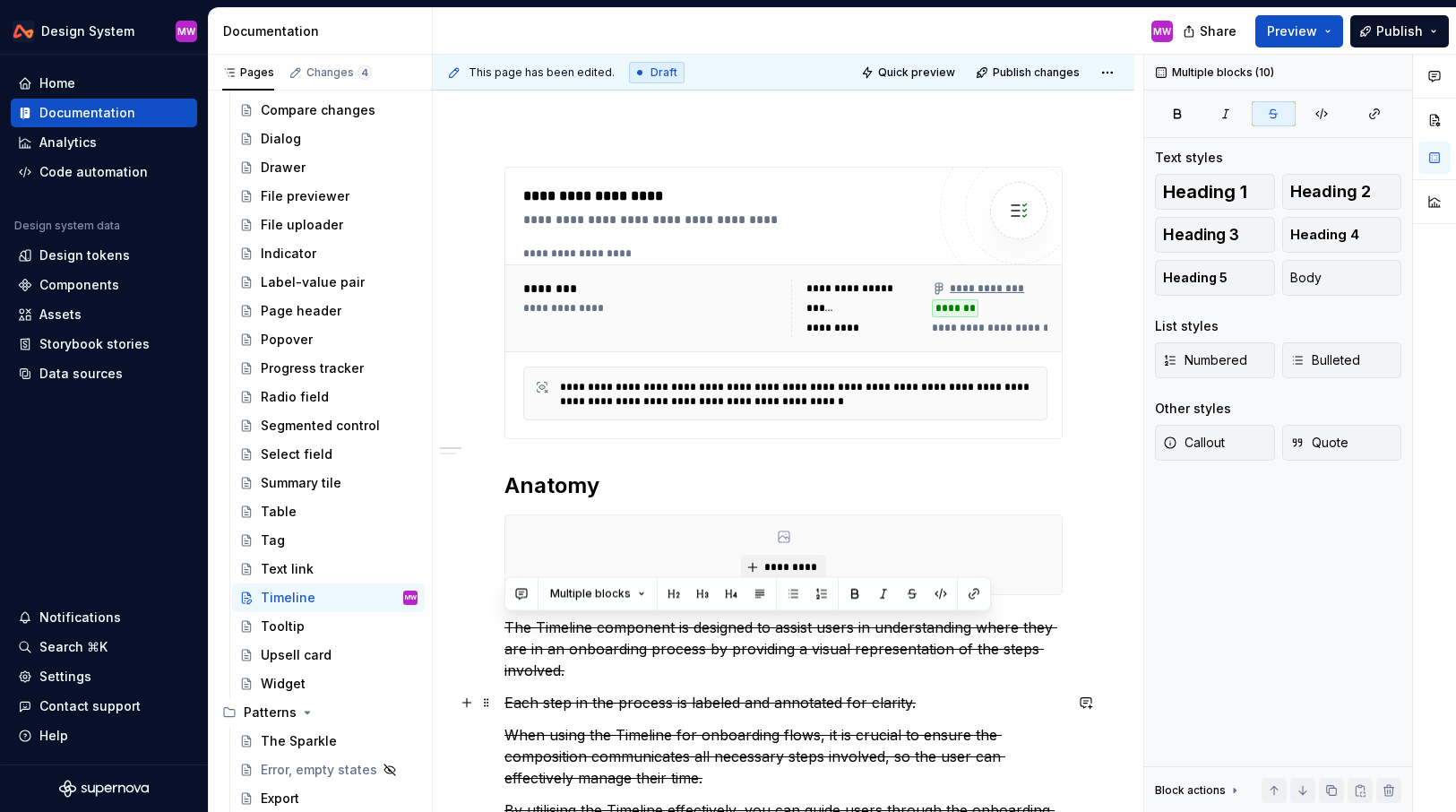
click at [943, 694] on p "Each step in the process is labeled and annotated for clarity." at bounding box center [784, 702] width 558 height 21
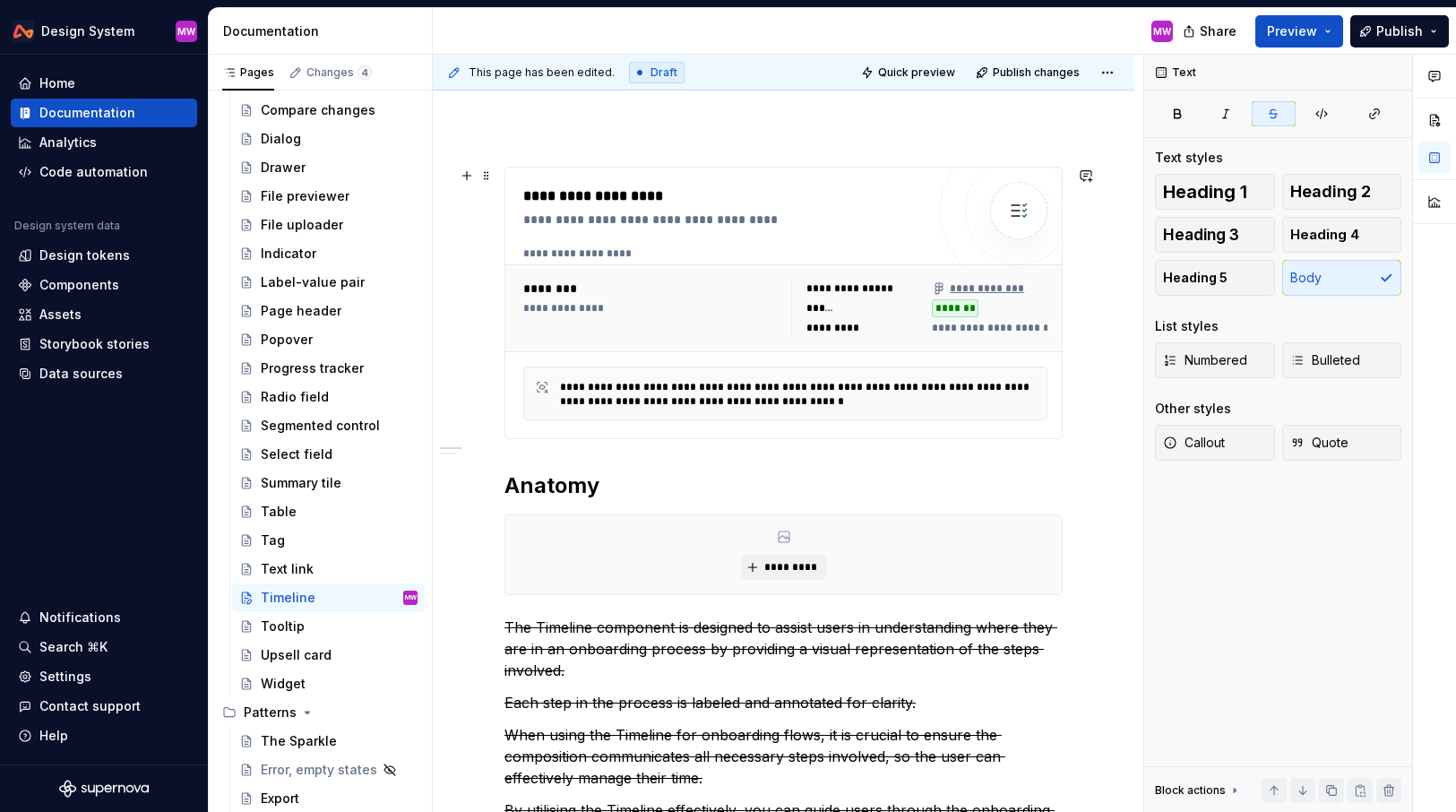
scroll to position [0, 0]
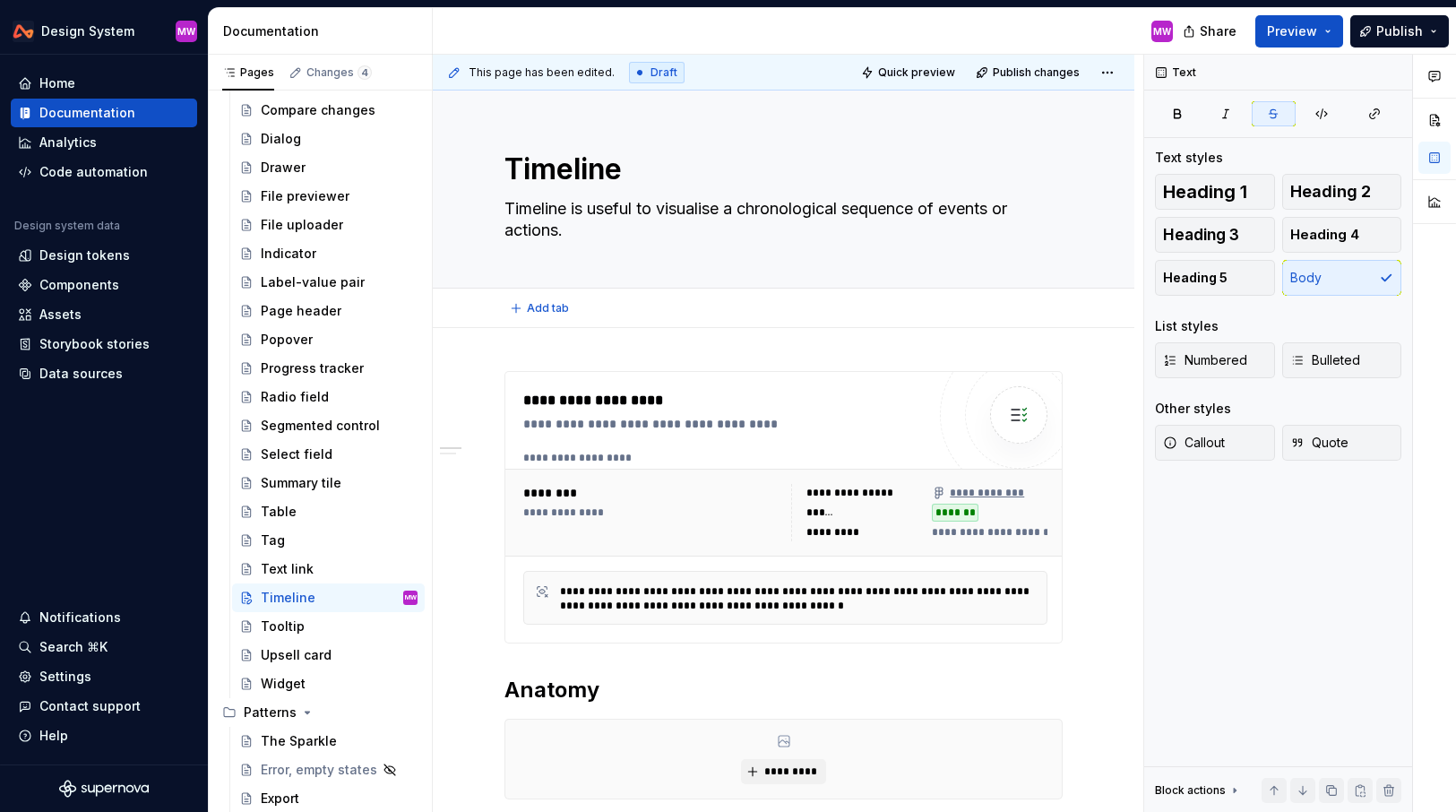
type textarea "*"
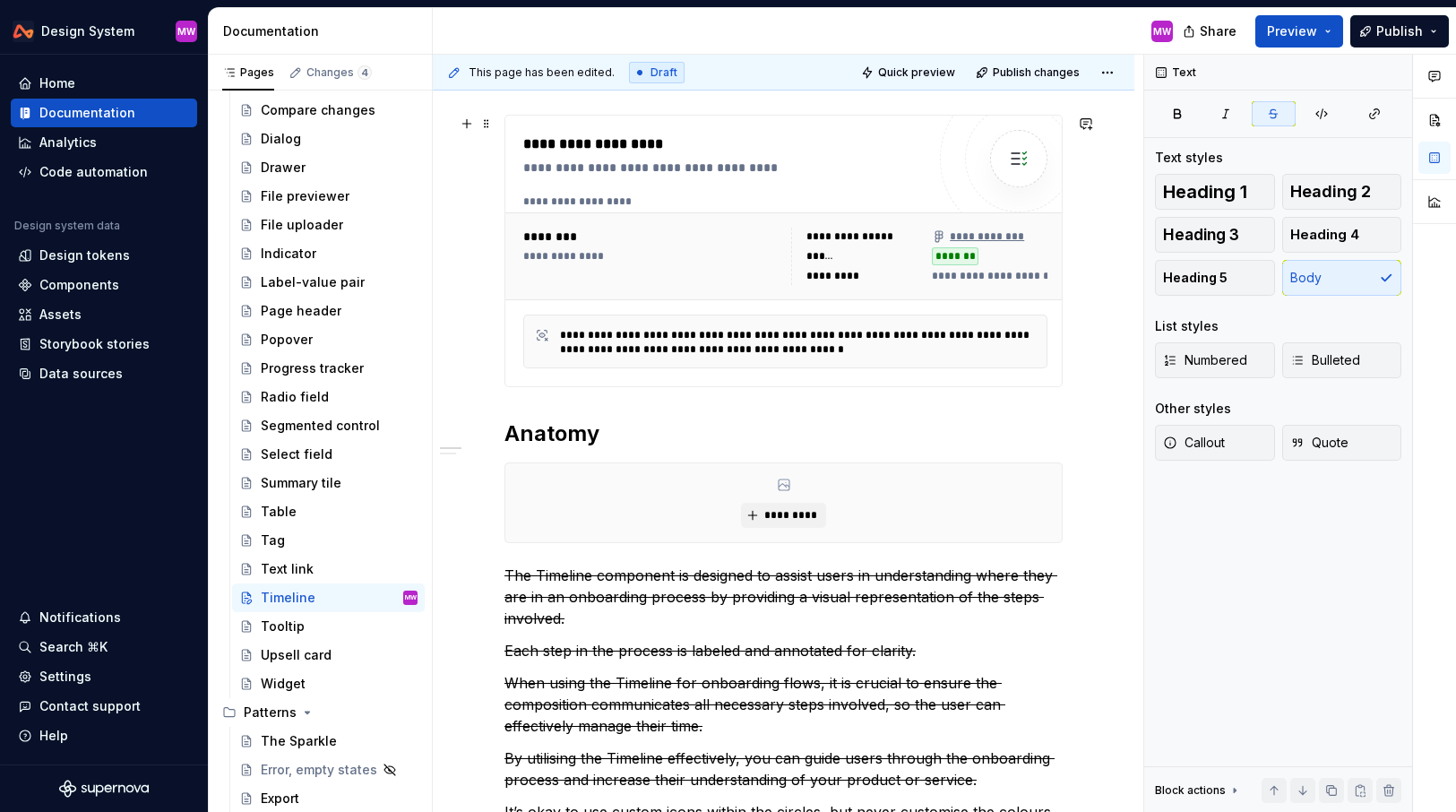
scroll to position [305, 0]
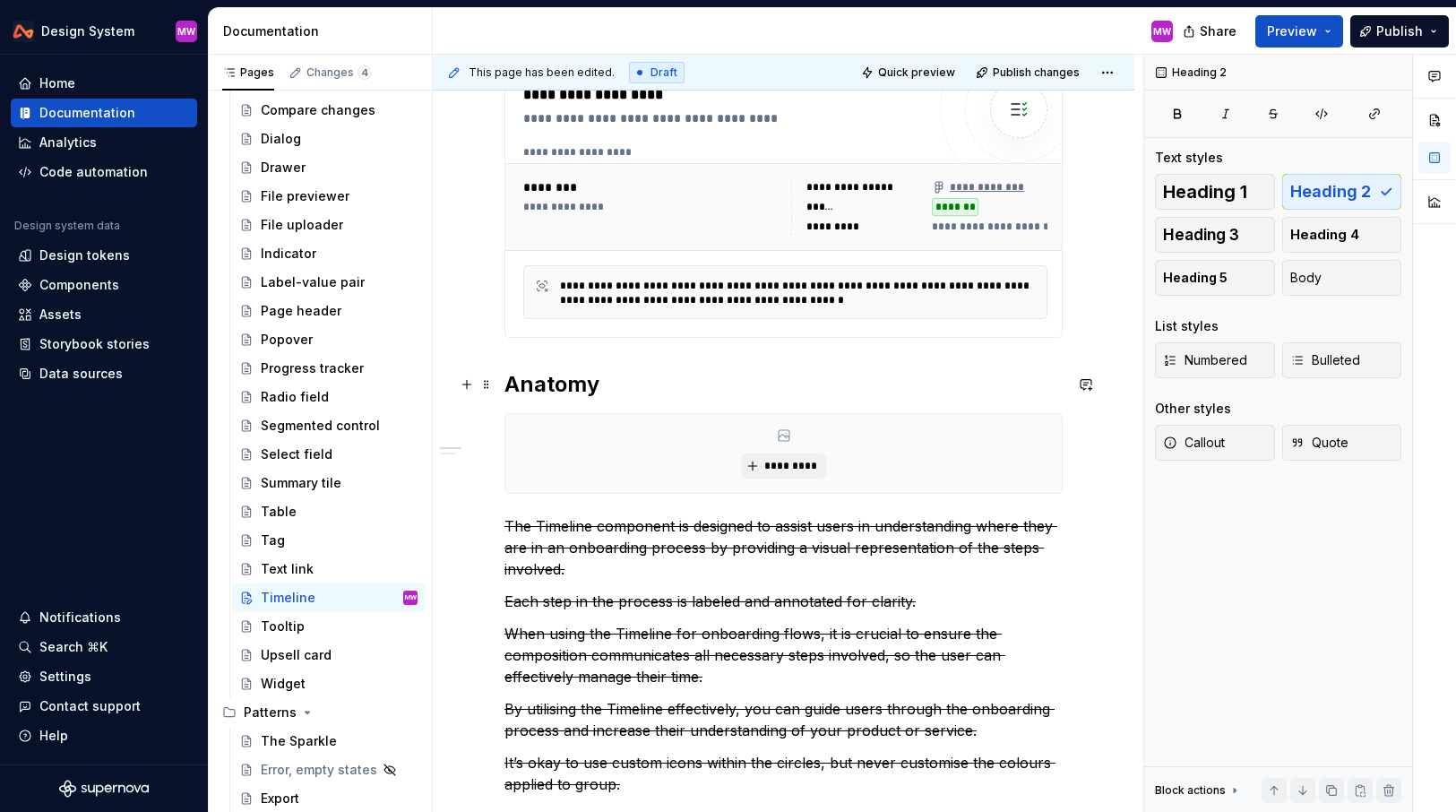
click at [505, 389] on h2 "Anatomy" at bounding box center [784, 383] width 558 height 29
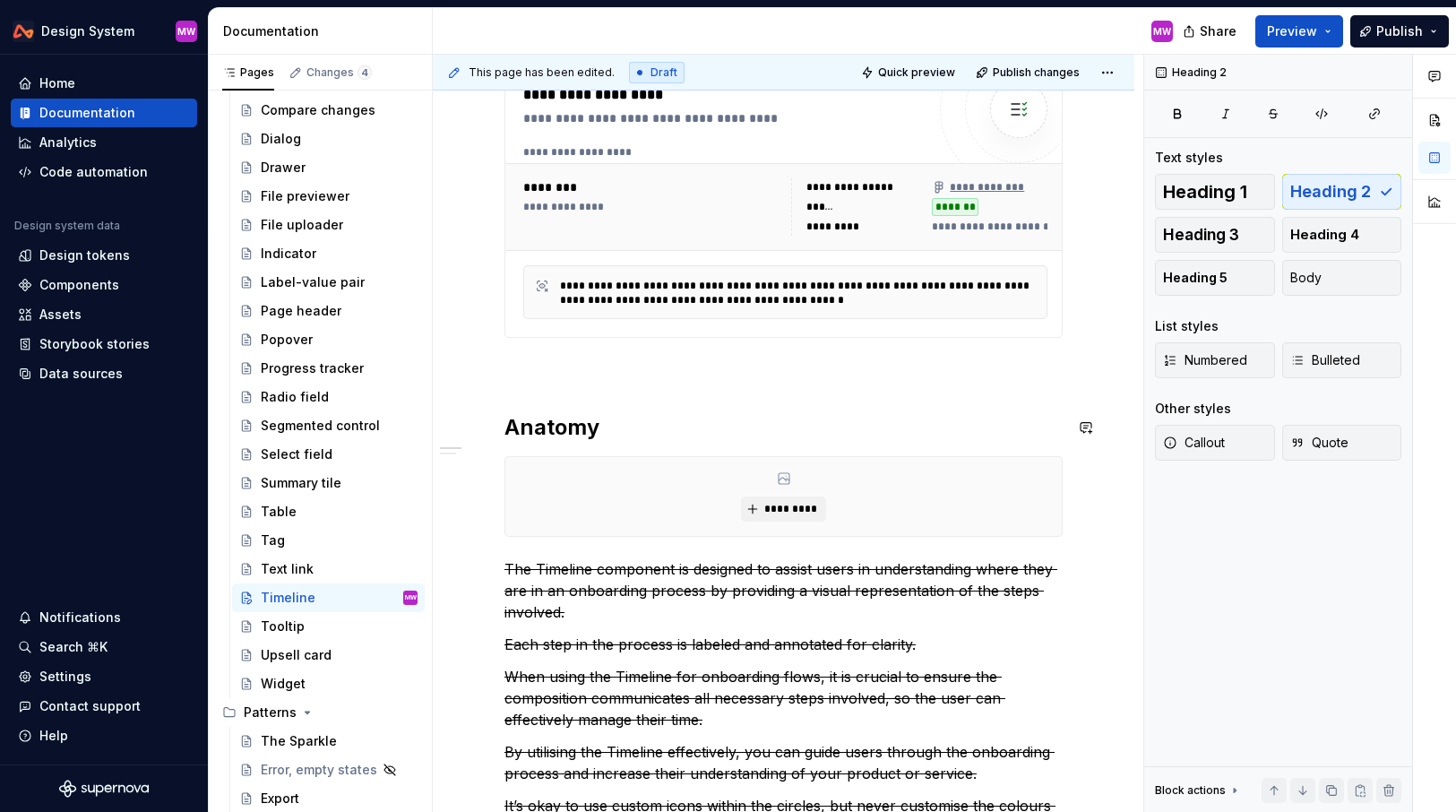
click at [532, 384] on div "**********" at bounding box center [784, 665] width 558 height 1199
click at [522, 369] on p at bounding box center [784, 370] width 558 height 21
click at [1297, 189] on span "Heading 2" at bounding box center [1331, 191] width 81 height 17
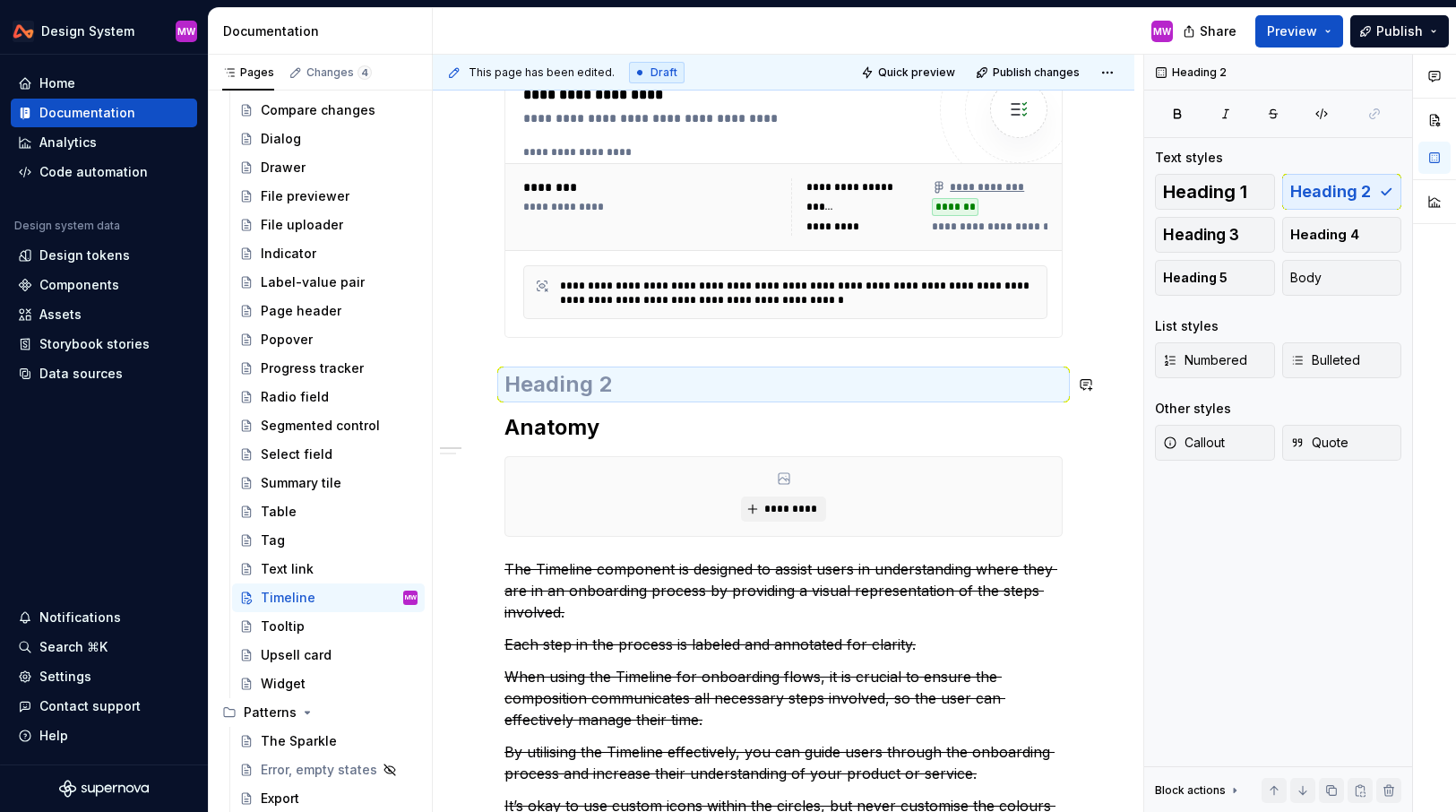
click at [556, 386] on h2 at bounding box center [784, 383] width 558 height 29
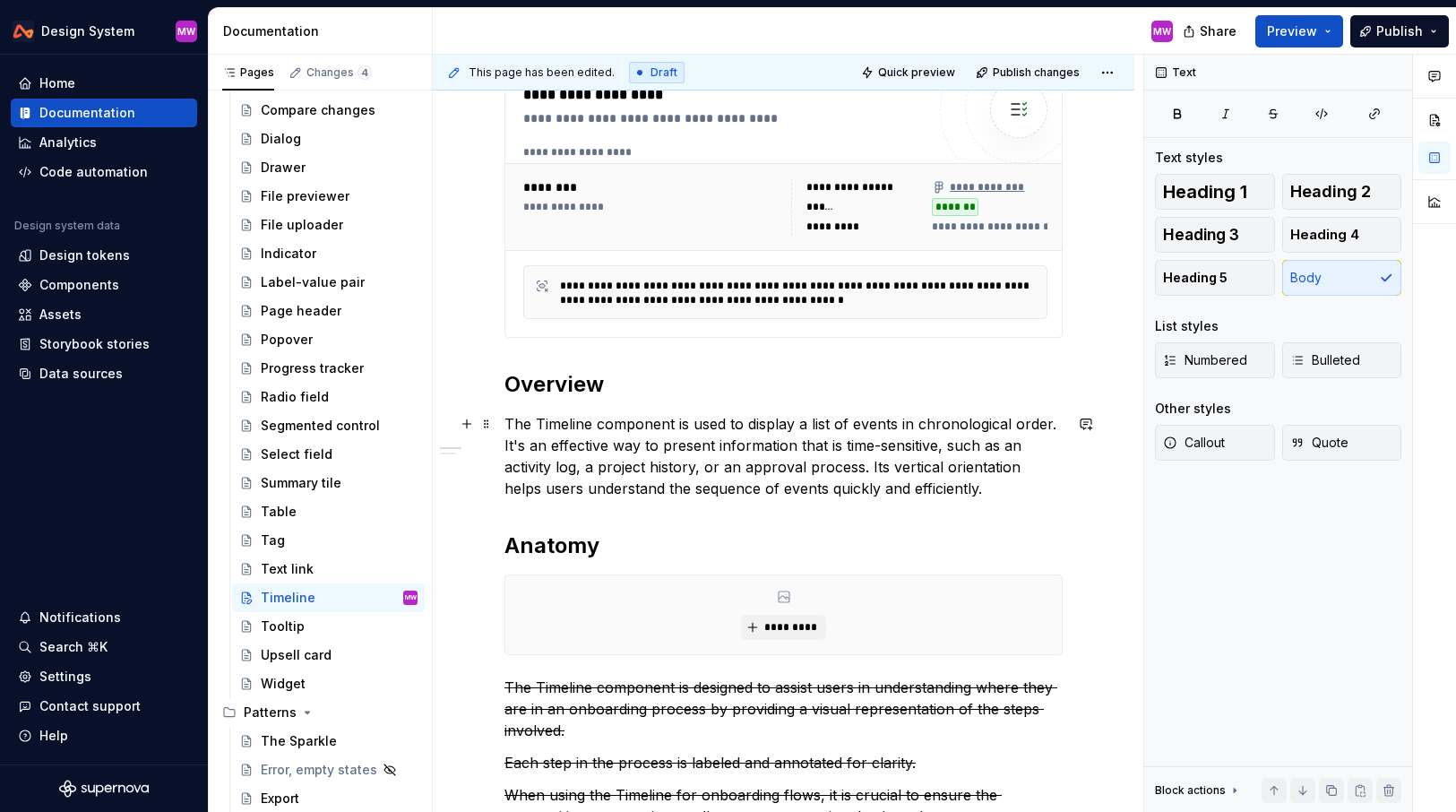
click at [545, 418] on p "The Timeline component is used to display a list of events in chronological ord…" at bounding box center [784, 456] width 558 height 86
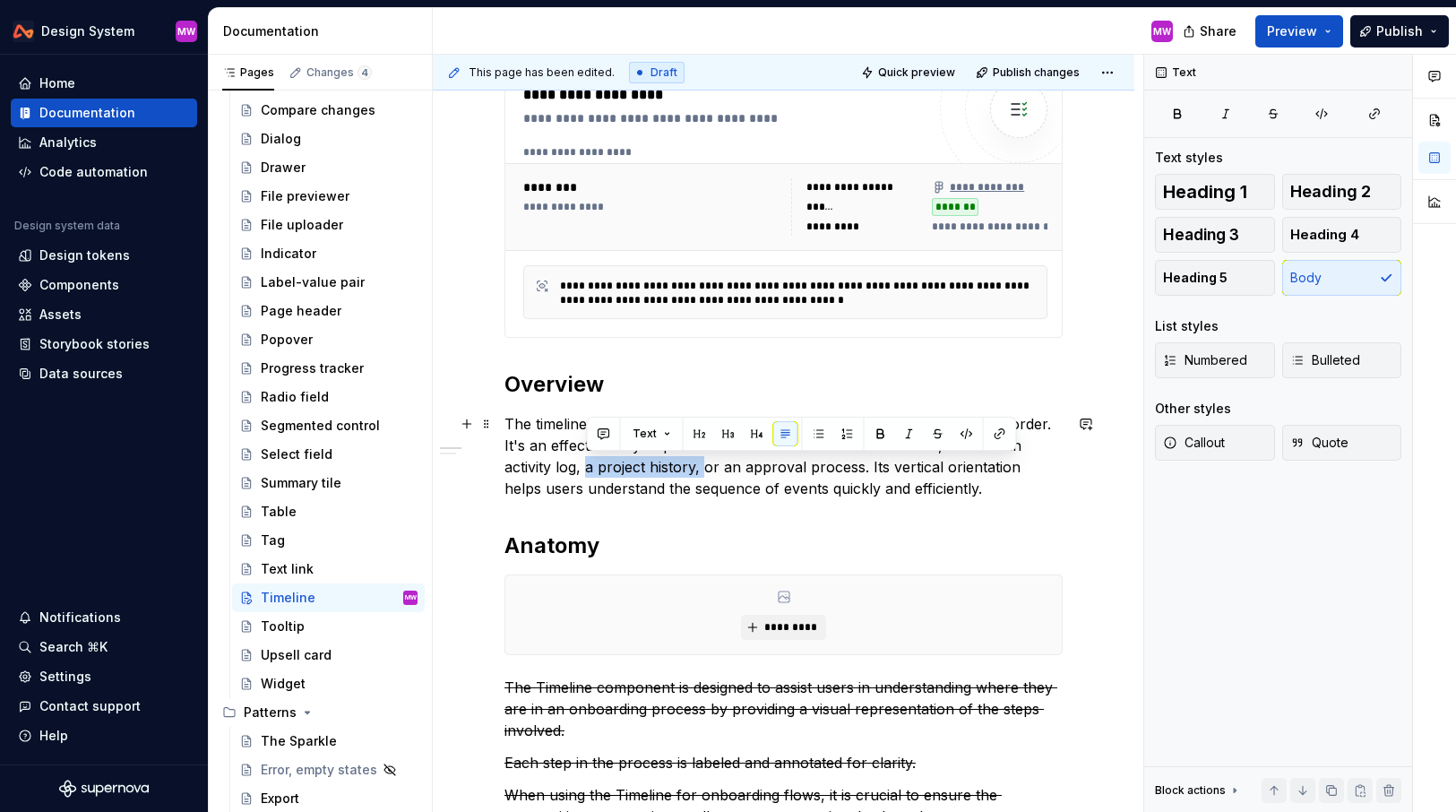
drag, startPoint x: 705, startPoint y: 467, endPoint x: 585, endPoint y: 467, distance: 120.0
click at [585, 467] on p "The timeline component is used to display a list of events in chronological ord…" at bounding box center [784, 456] width 558 height 86
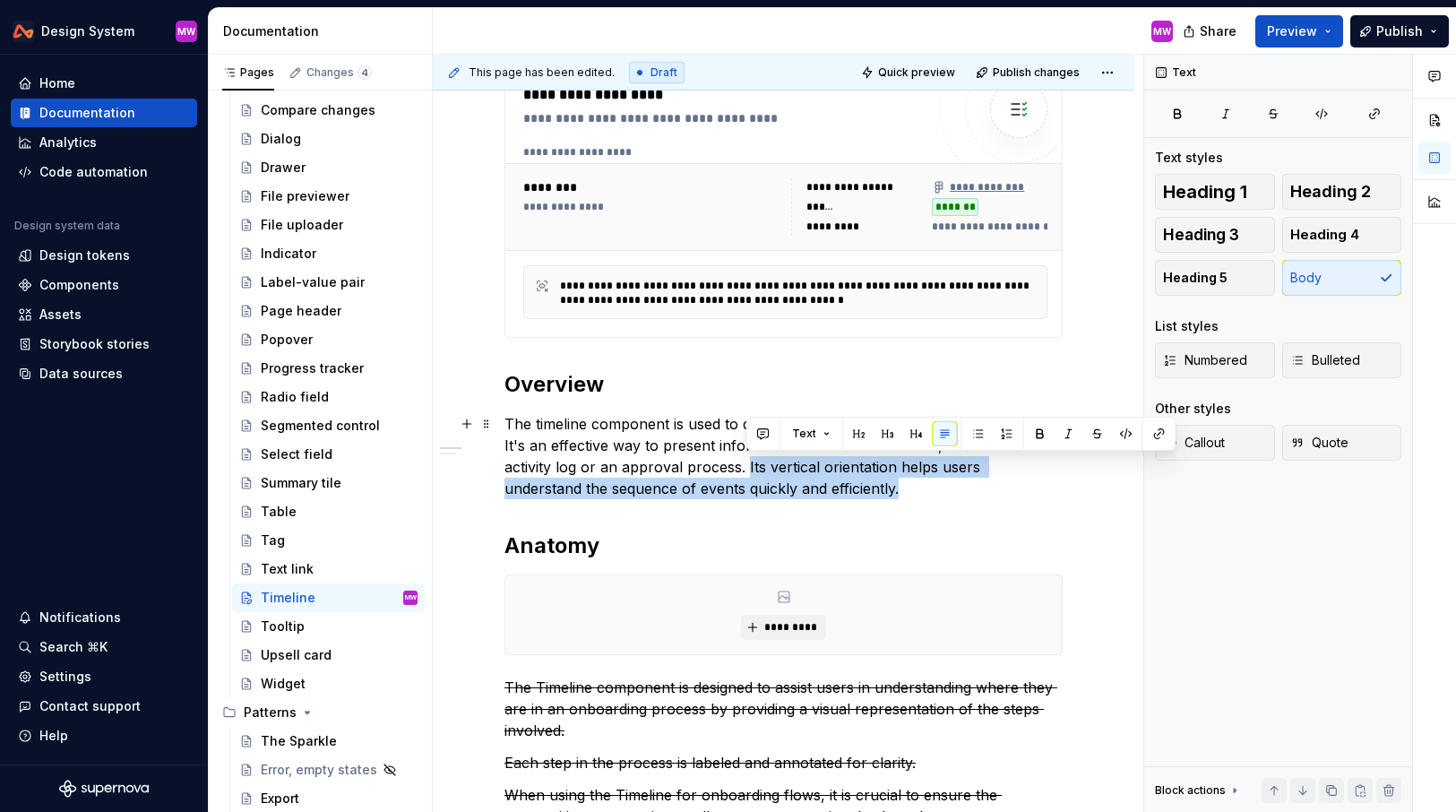
drag, startPoint x: 747, startPoint y: 466, endPoint x: 839, endPoint y: 492, distance: 95.6
click at [839, 492] on p "The timeline component is used to display a list of events in chronological ord…" at bounding box center [784, 456] width 558 height 86
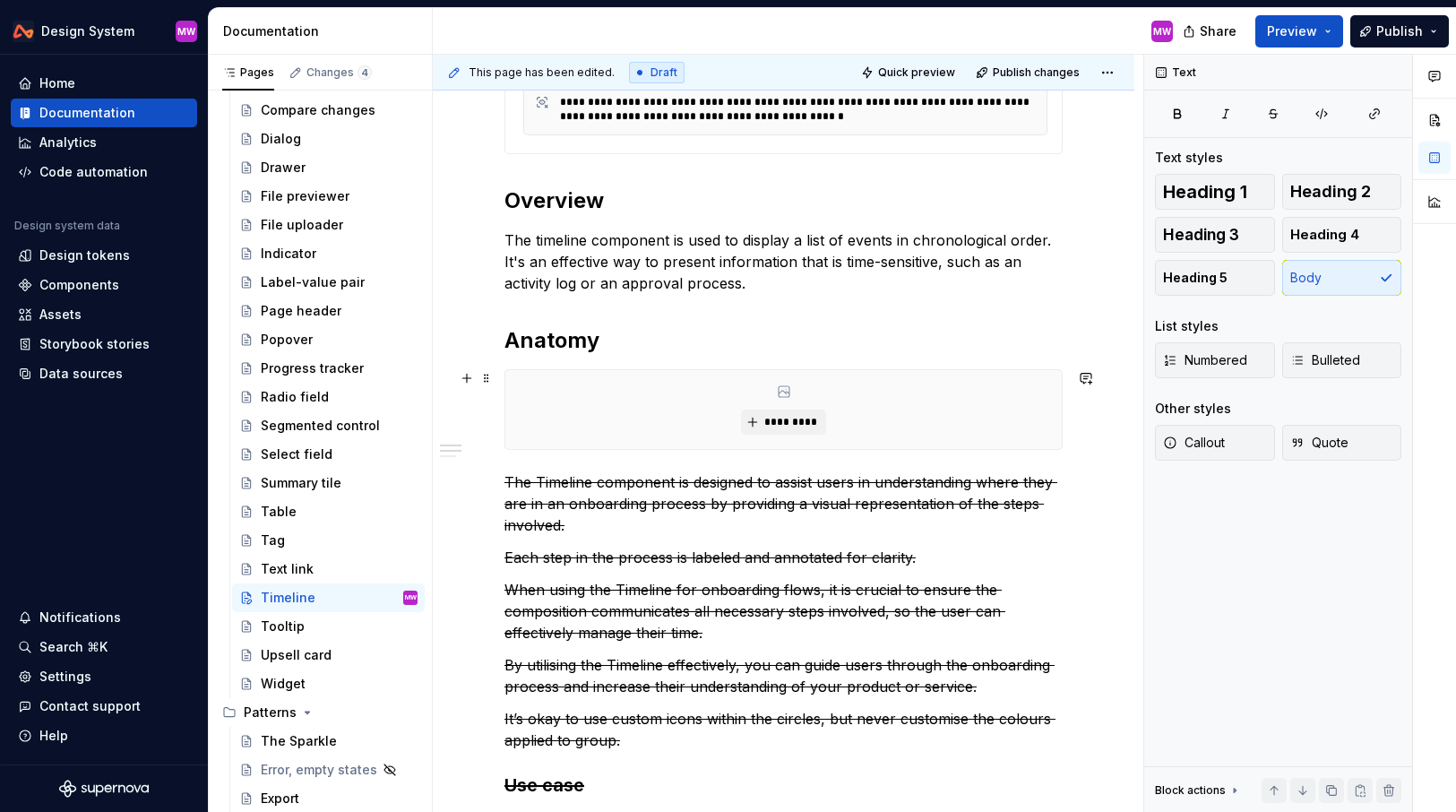
scroll to position [583, 0]
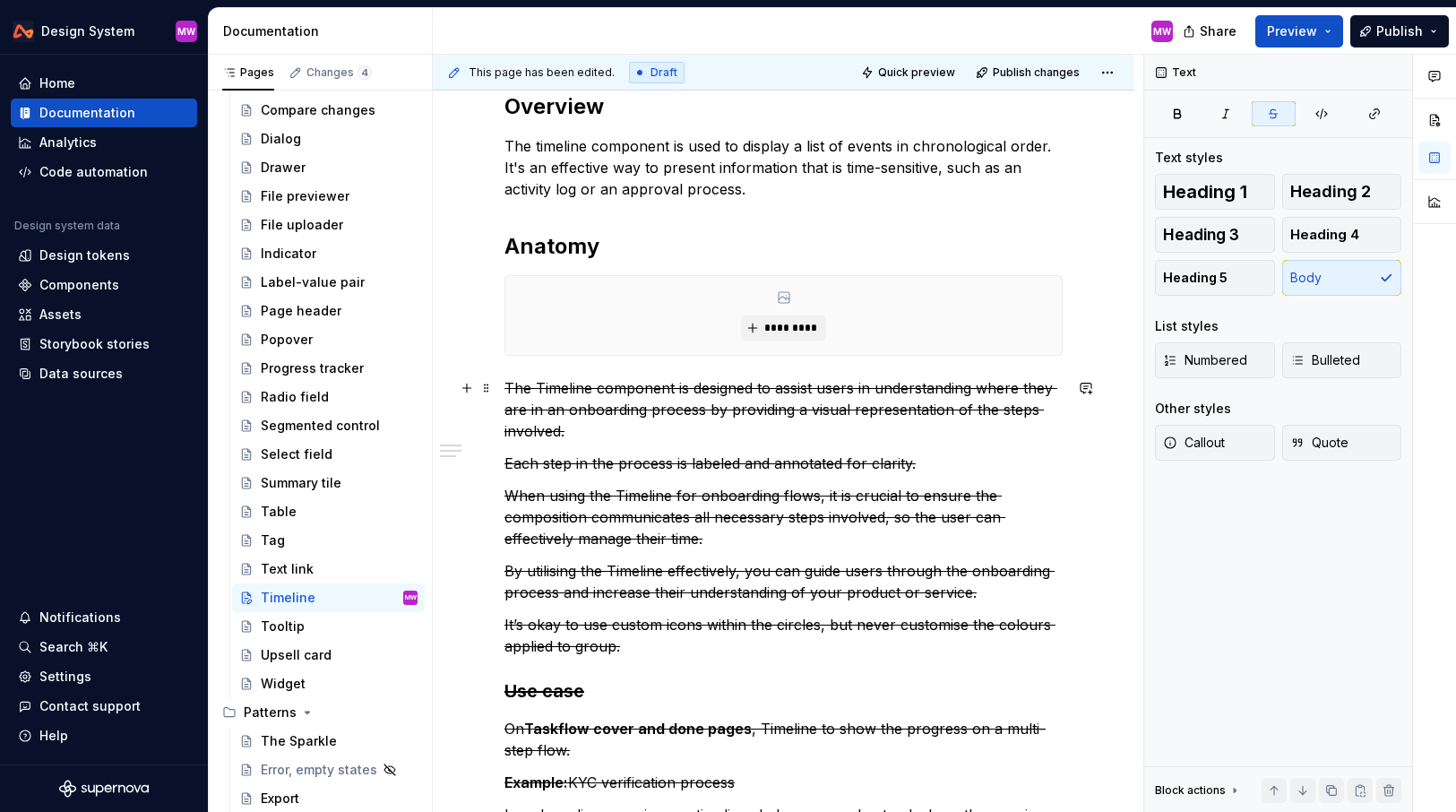
click at [505, 383] on s "The Timeline component is designed to assist users in understanding where they …" at bounding box center [781, 409] width 553 height 61
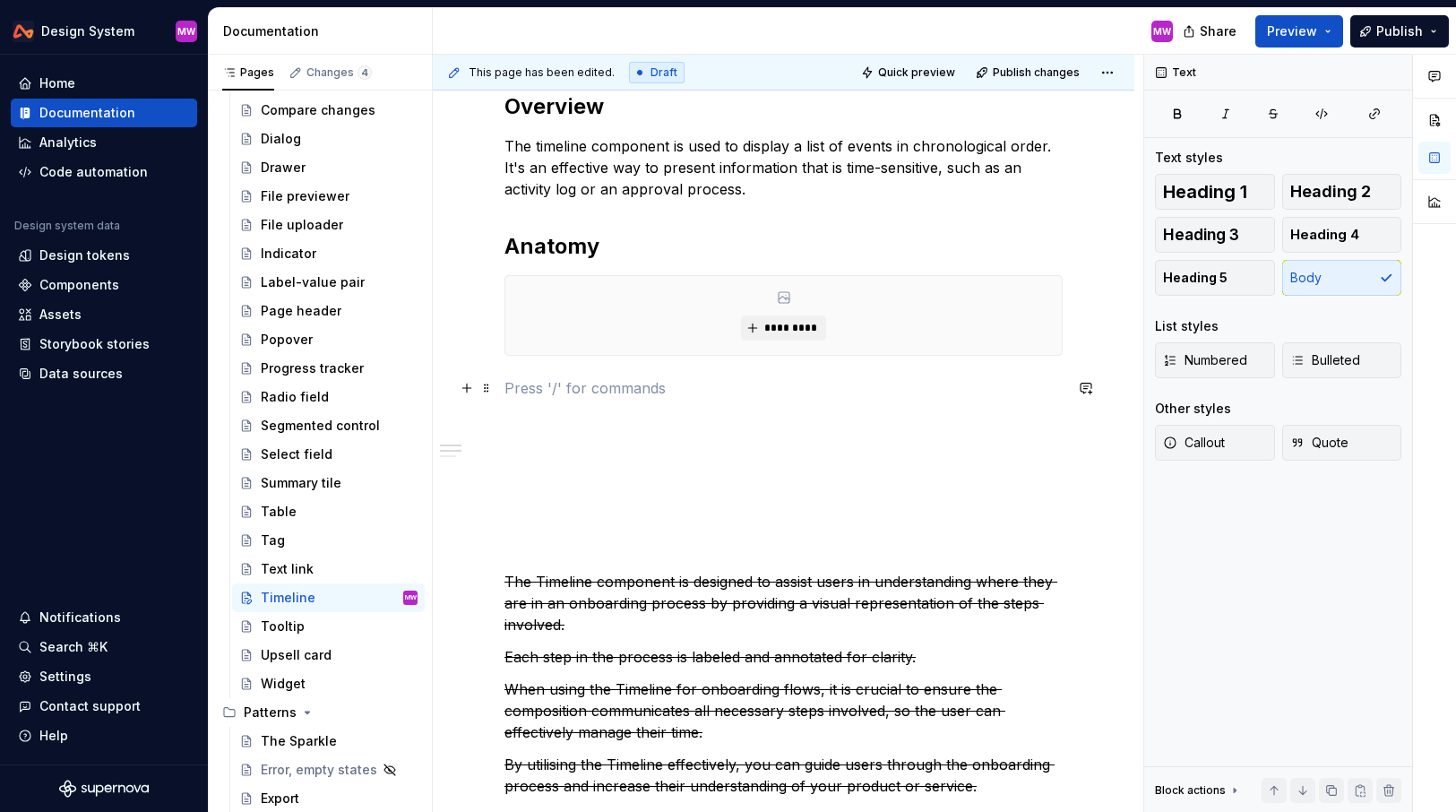
click at [562, 379] on p at bounding box center [784, 387] width 558 height 21
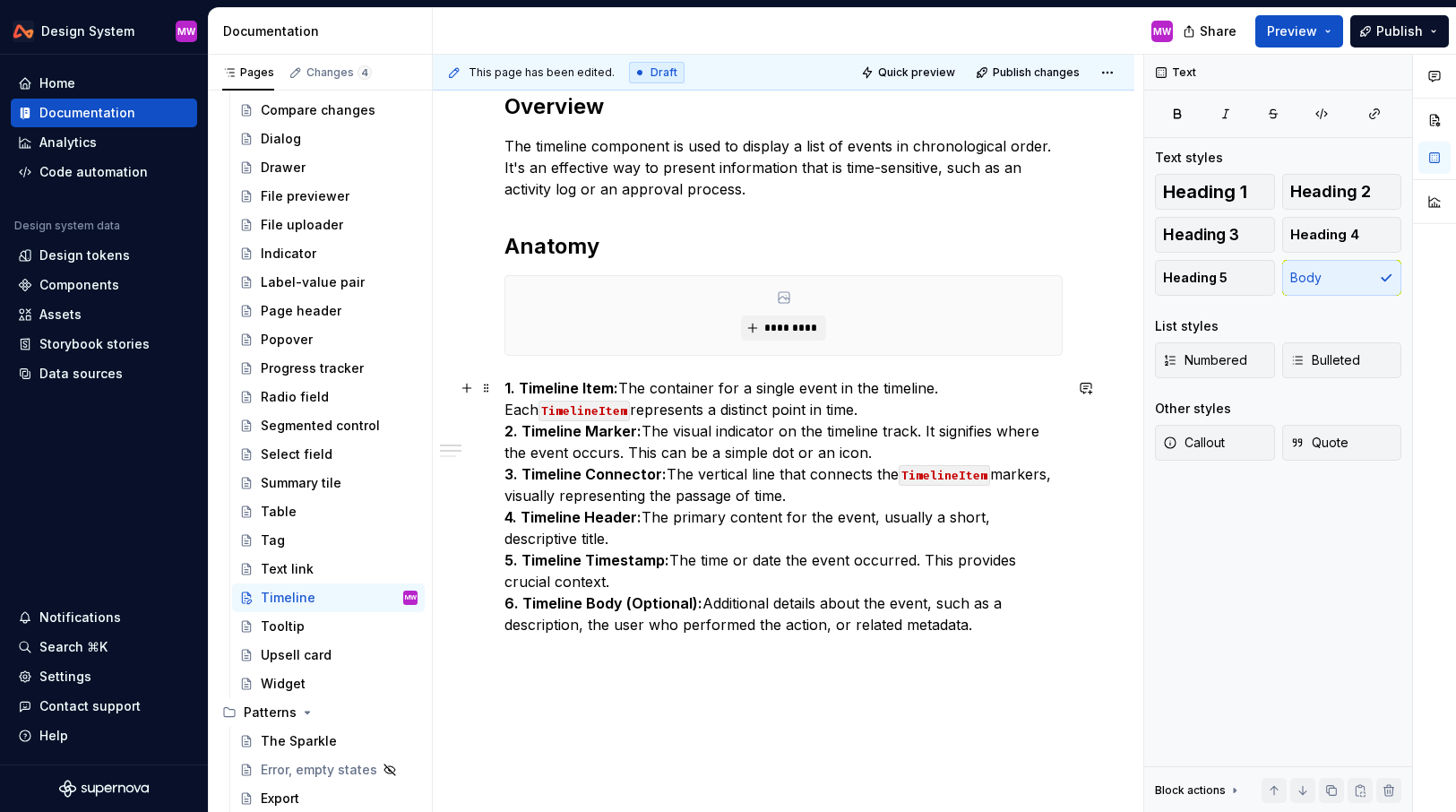
click at [585, 385] on strong "1. Timeline Item:" at bounding box center [562, 387] width 114 height 17
click at [598, 430] on strong "2. Timeline Marker:" at bounding box center [573, 430] width 137 height 17
click at [592, 473] on strong "3. Timeline Connector:" at bounding box center [586, 474] width 162 height 17
click at [845, 416] on p "1. Timeline item: The container for a single event in the timeline. Each Timeli…" at bounding box center [784, 506] width 558 height 258
click at [943, 390] on p "1. Timeline item: The container for a single event in the timeline. Each Timeli…" at bounding box center [784, 506] width 558 height 258
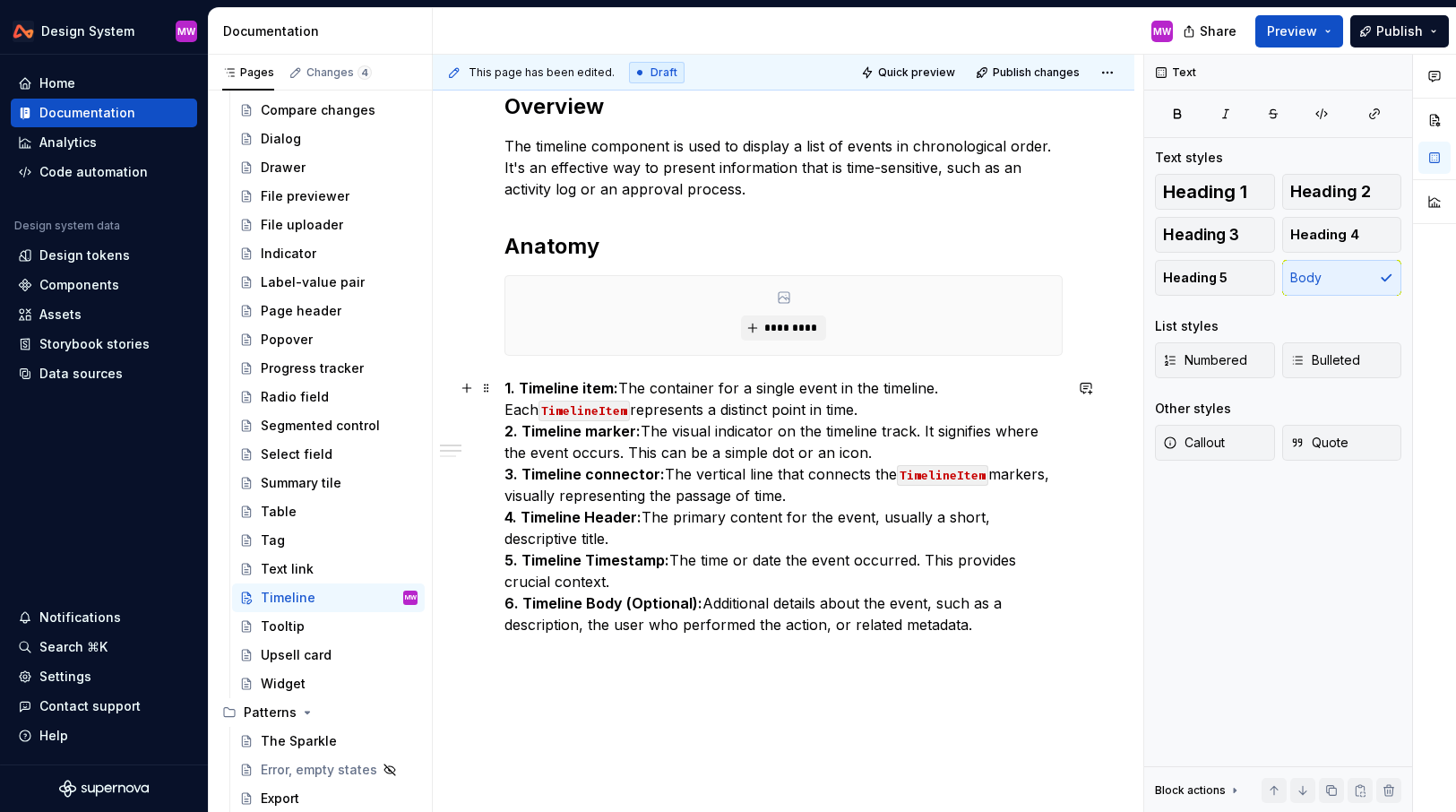
click at [599, 411] on p "1. Timeline item: The container for a single event in the timeline. Each Timeli…" at bounding box center [784, 506] width 558 height 258
drag, startPoint x: 944, startPoint y: 385, endPoint x: 983, endPoint y: 406, distance: 44.3
click at [983, 406] on p "1. Timeline item: The container for a single event in the timeline. Each Timeli…" at bounding box center [784, 506] width 558 height 258
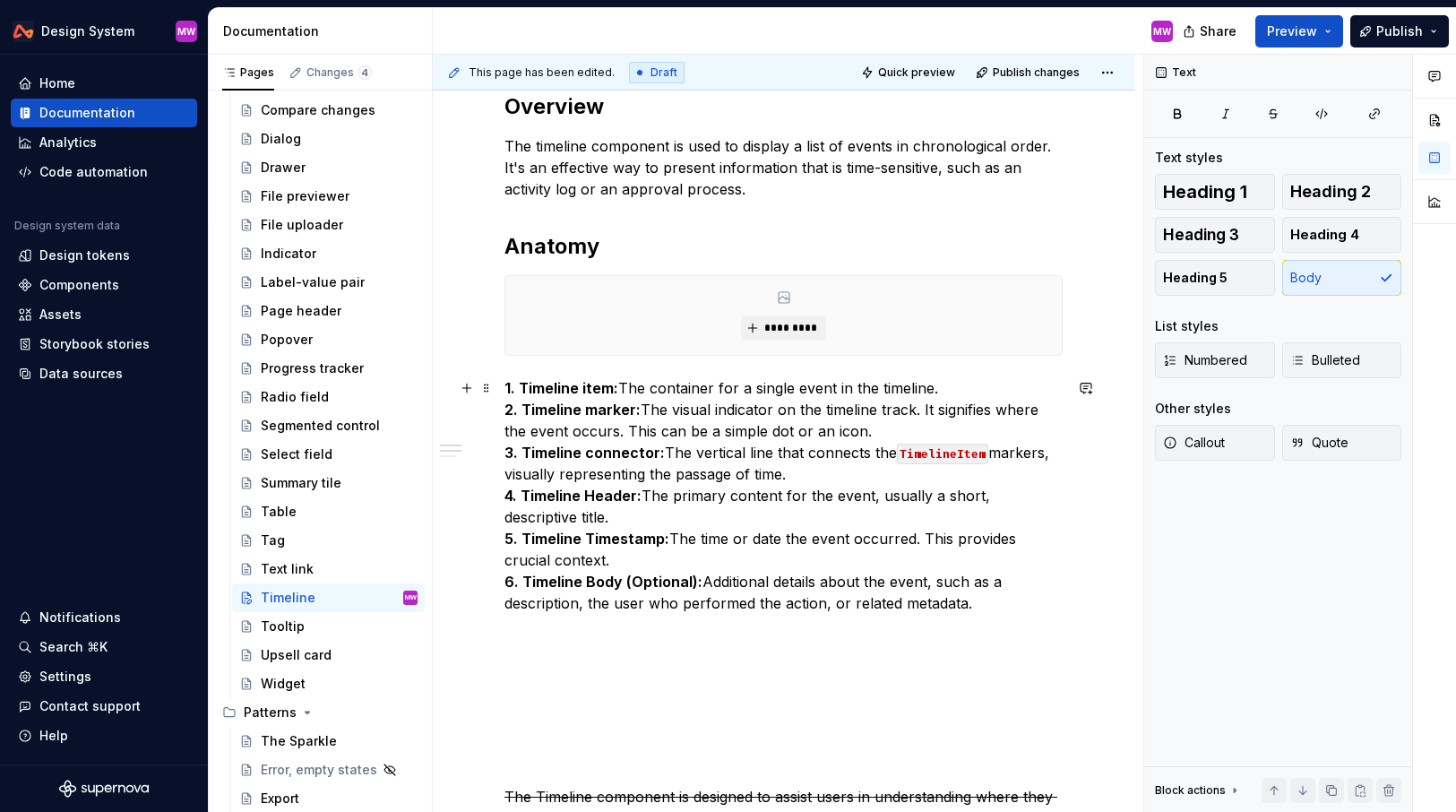
click at [856, 429] on p "1. Timeline item: The container for a single event in the timeline. 2. Timeline…" at bounding box center [784, 495] width 558 height 236
click at [771, 430] on p "1. Timeline item: The container for a single event in the timeline. 2. Timeline…" at bounding box center [784, 495] width 558 height 236
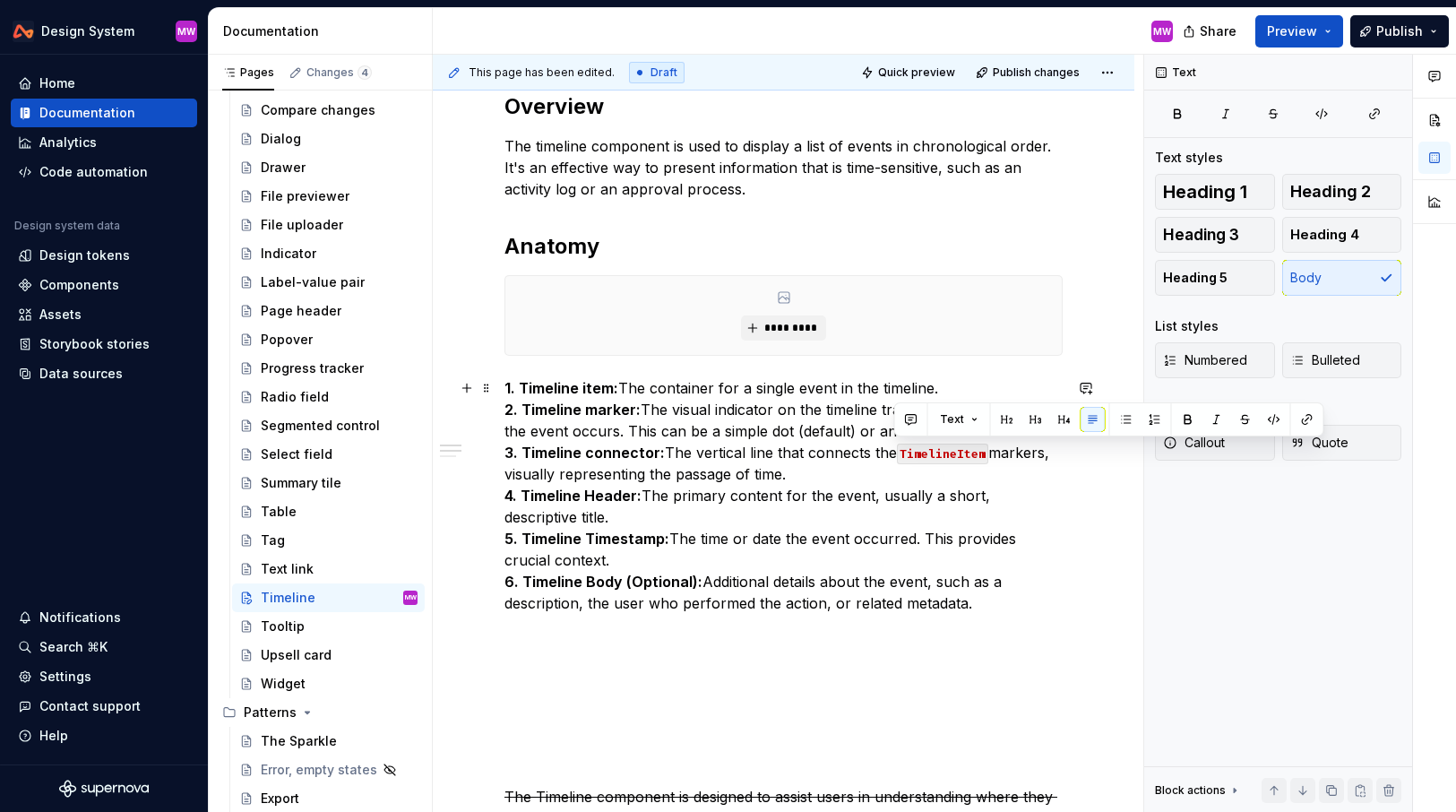
drag, startPoint x: 994, startPoint y: 452, endPoint x: 892, endPoint y: 452, distance: 102.0
click at [892, 452] on p "1. Timeline item: The container for a single event in the timeline. 2. Timeline…" at bounding box center [784, 495] width 558 height 236
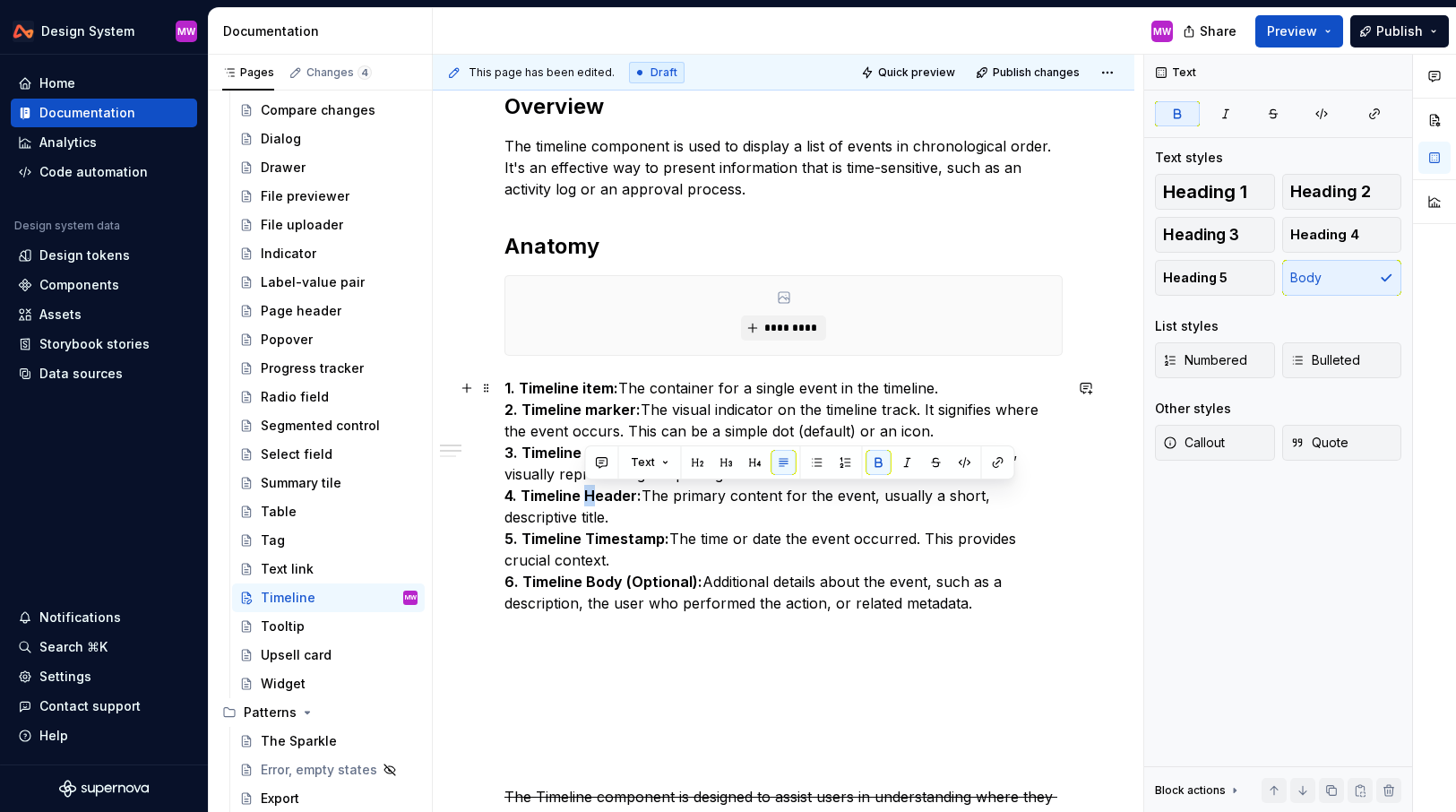
click at [587, 495] on strong "4. Timeline Header:" at bounding box center [573, 495] width 137 height 17
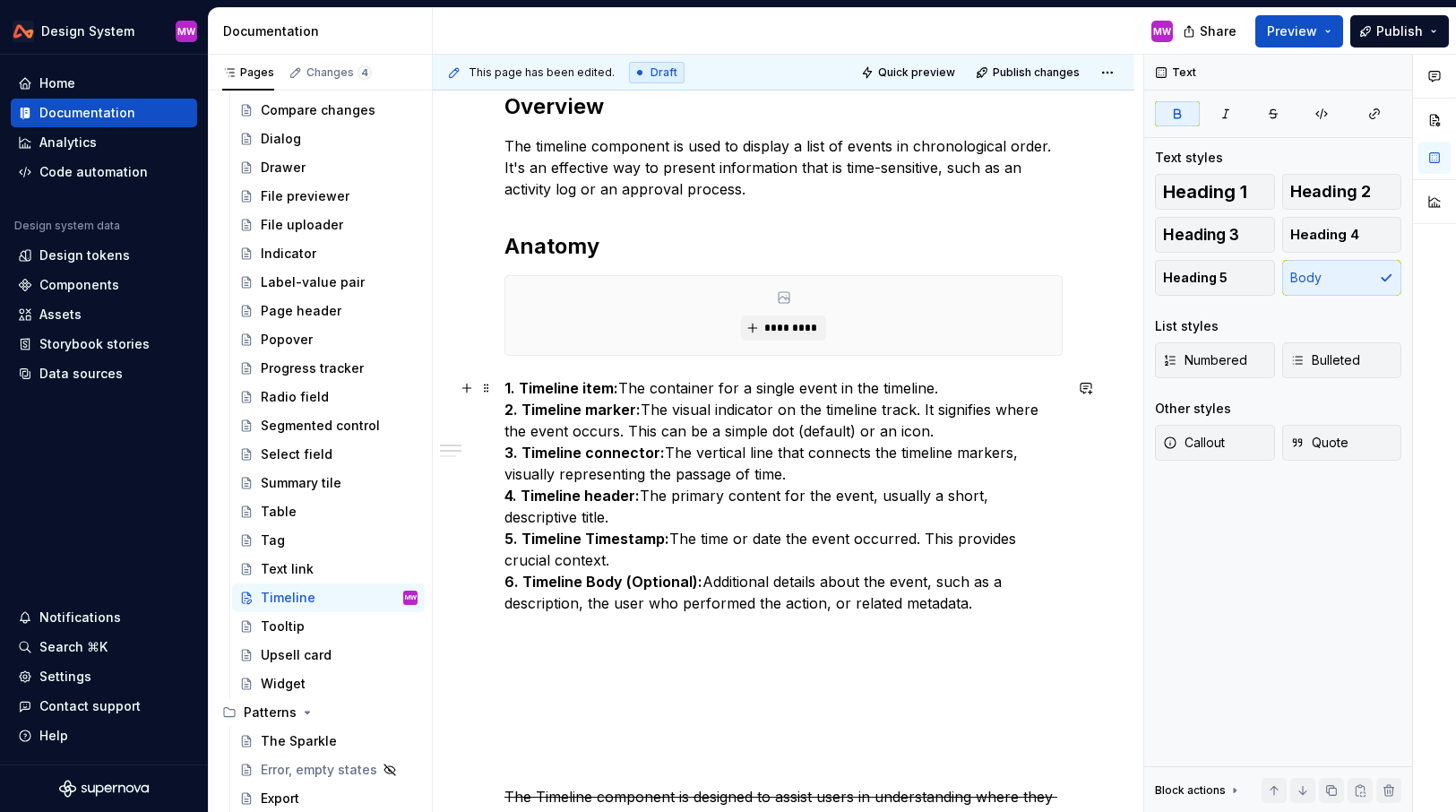
click at [630, 509] on p "1. Timeline item: The container for a single event in the timeline. 2. Timeline…" at bounding box center [784, 495] width 558 height 236
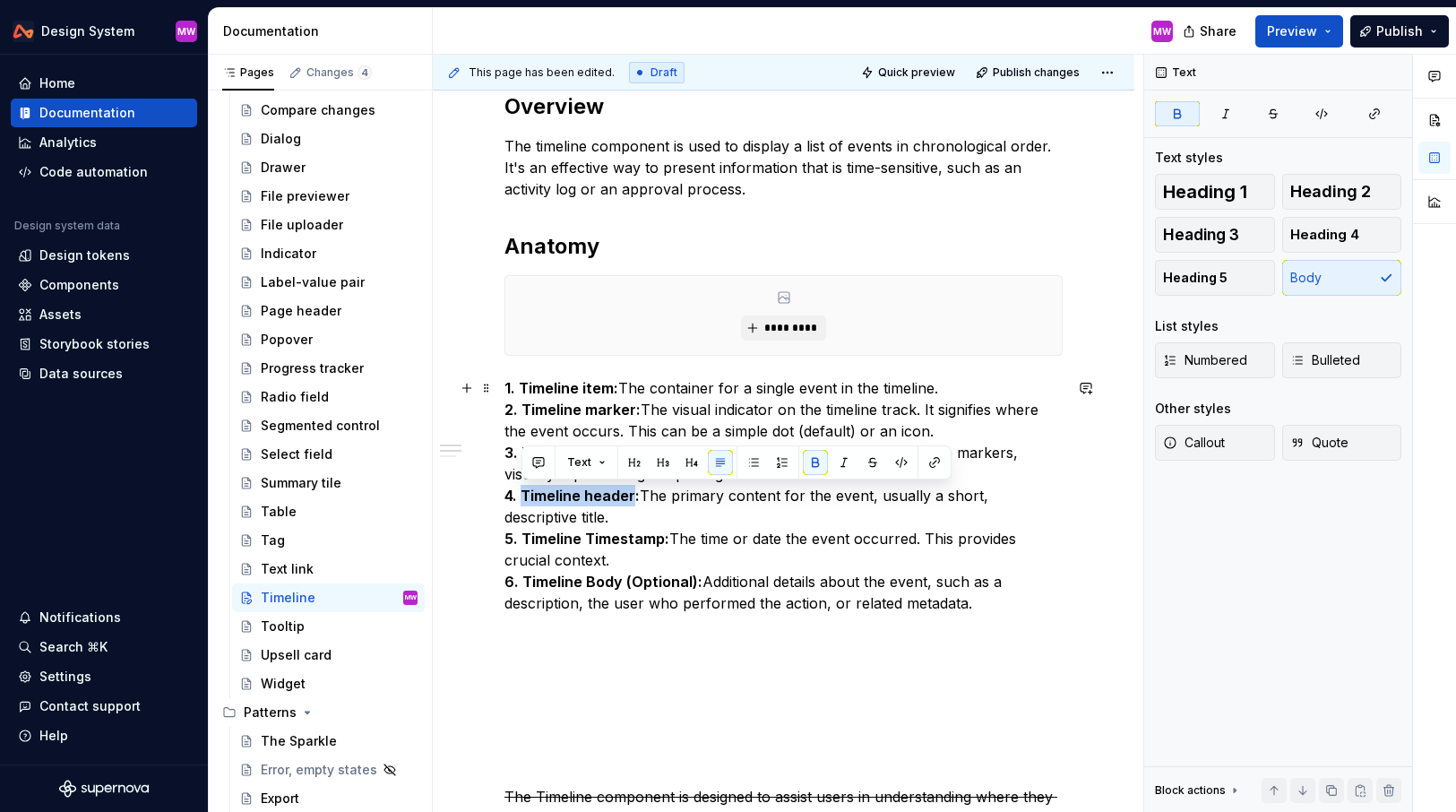
drag, startPoint x: 633, startPoint y: 499, endPoint x: 524, endPoint y: 498, distance: 109.0
click at [524, 498] on strong "4. Timeline header:" at bounding box center [572, 495] width 135 height 17
click at [684, 610] on p "1. Timeline item: The container for a single event in the timeline. 2. Timeline…" at bounding box center [784, 495] width 558 height 236
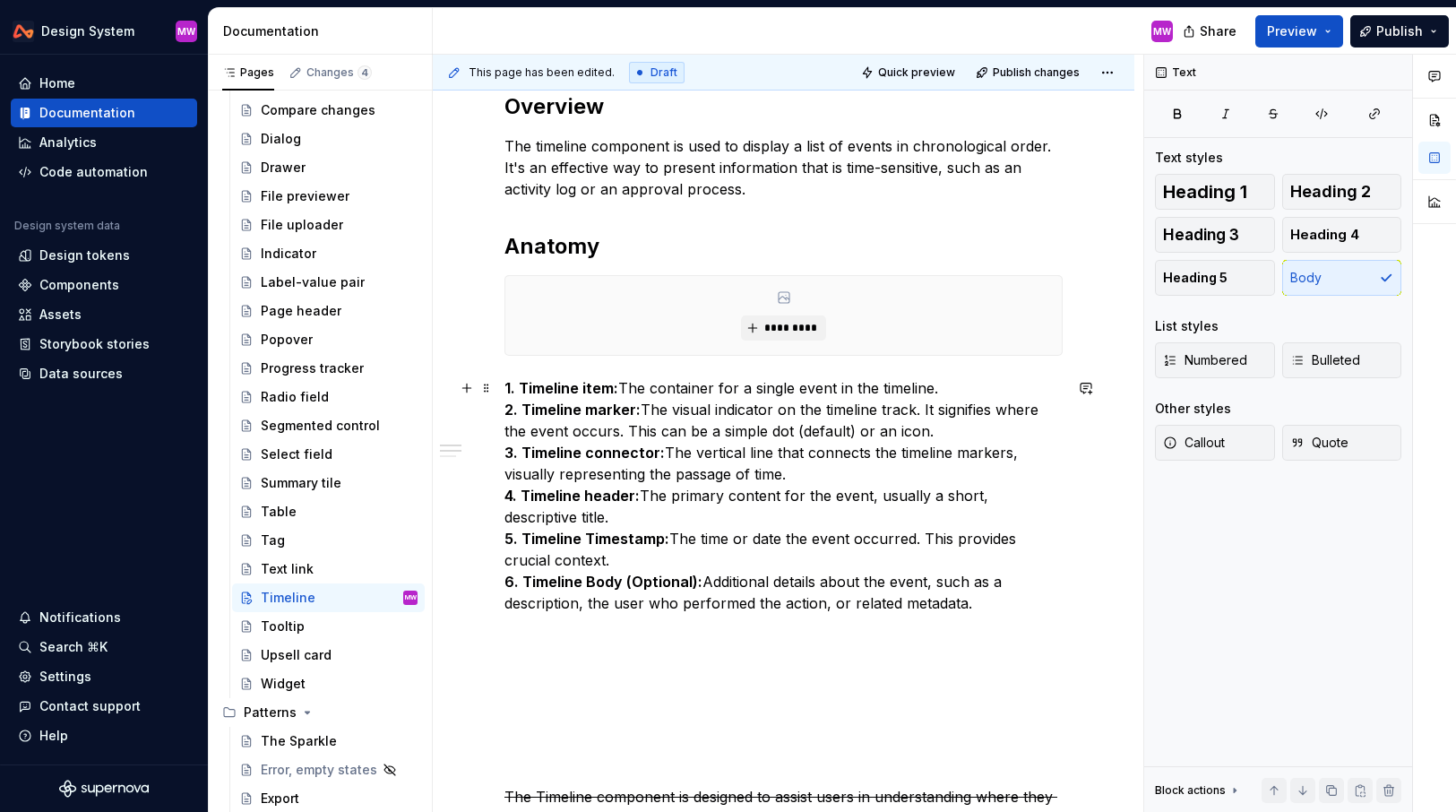
click at [796, 481] on p "1. Timeline item: The container for a single event in the timeline. 2. Timeline…" at bounding box center [784, 495] width 558 height 236
click at [974, 598] on p "1. Timeline item: The container for a single event in the timeline. 2. Timeline…" at bounding box center [784, 495] width 558 height 236
click at [523, 493] on strong "4. Timeline header:" at bounding box center [572, 495] width 135 height 17
click at [585, 493] on strong "4. Timeline header:" at bounding box center [572, 495] width 135 height 17
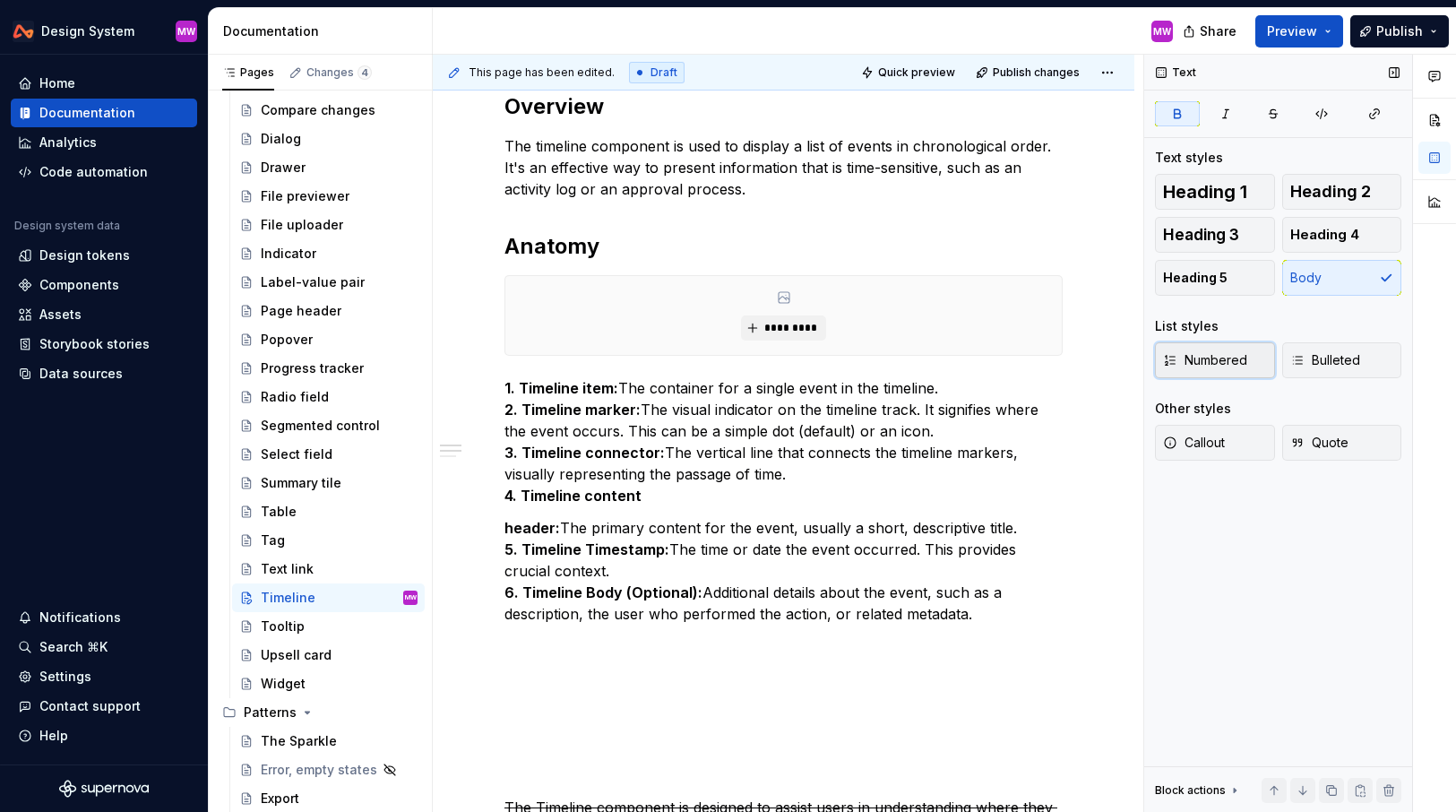
click at [1229, 367] on span "Numbered" at bounding box center [1206, 360] width 85 height 17
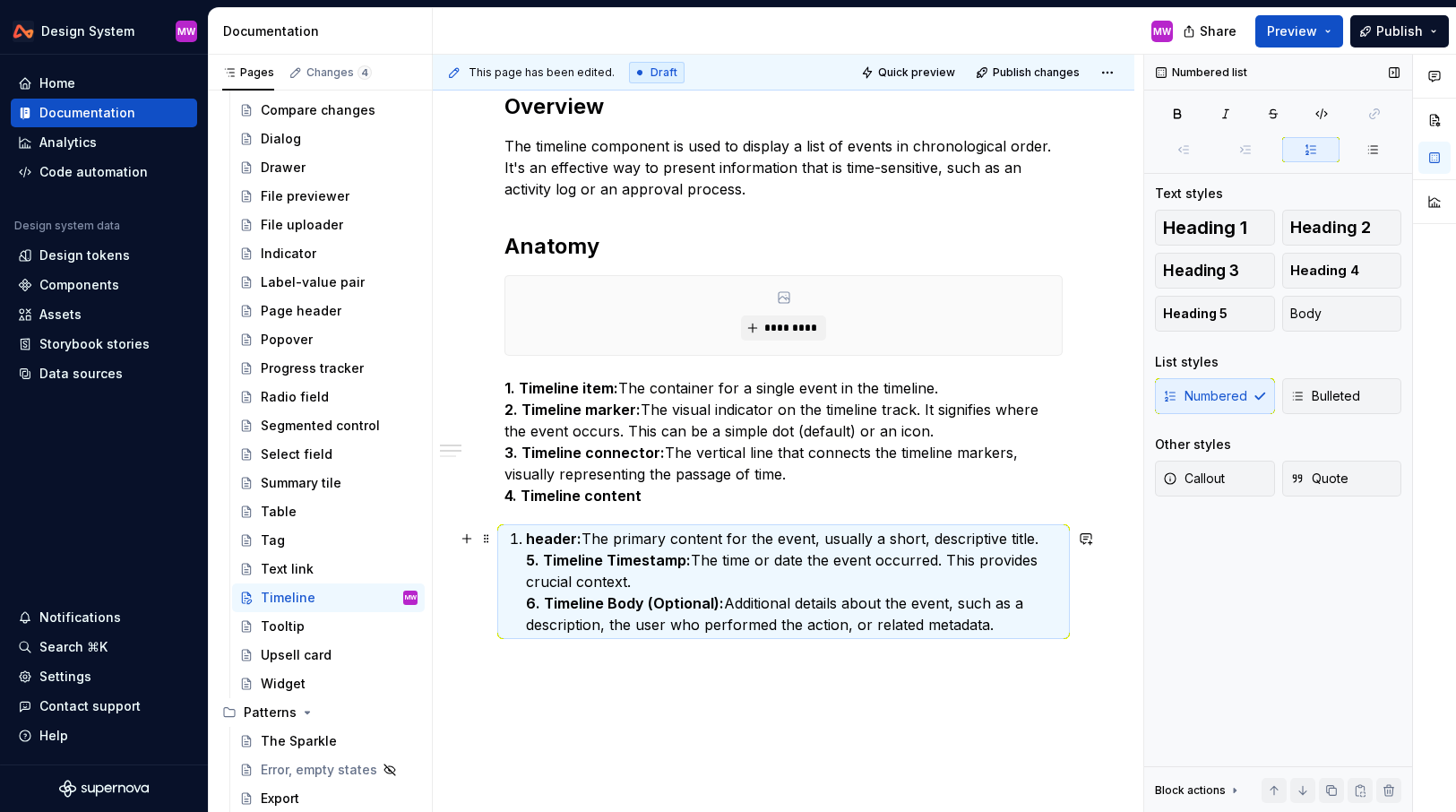
click at [573, 541] on strong "header:" at bounding box center [554, 538] width 55 height 17
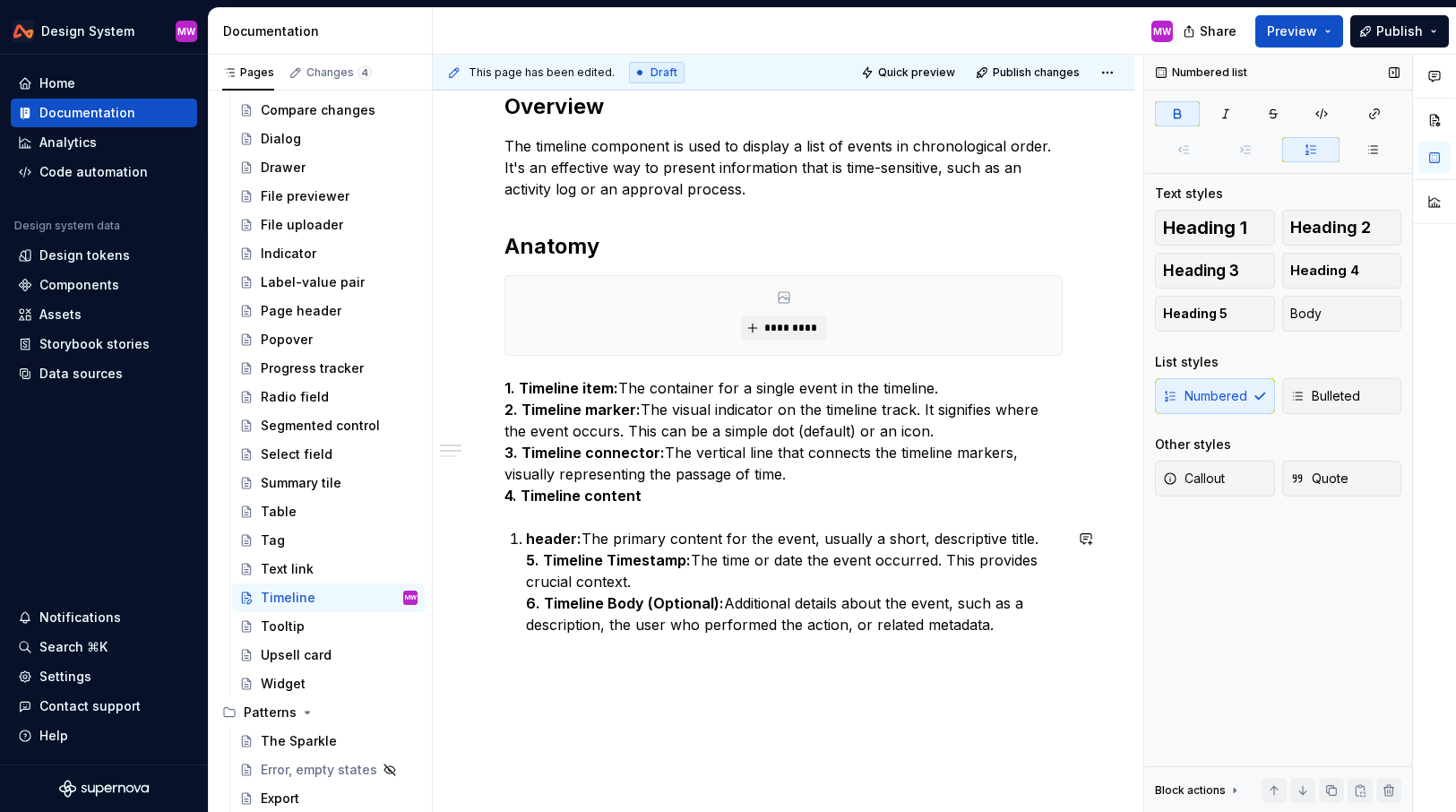
click at [524, 521] on div "**********" at bounding box center [784, 656] width 558 height 1736
click at [727, 482] on p "1. Timeline item: The container for a single event in the timeline. 2. Timeline…" at bounding box center [784, 441] width 558 height 129
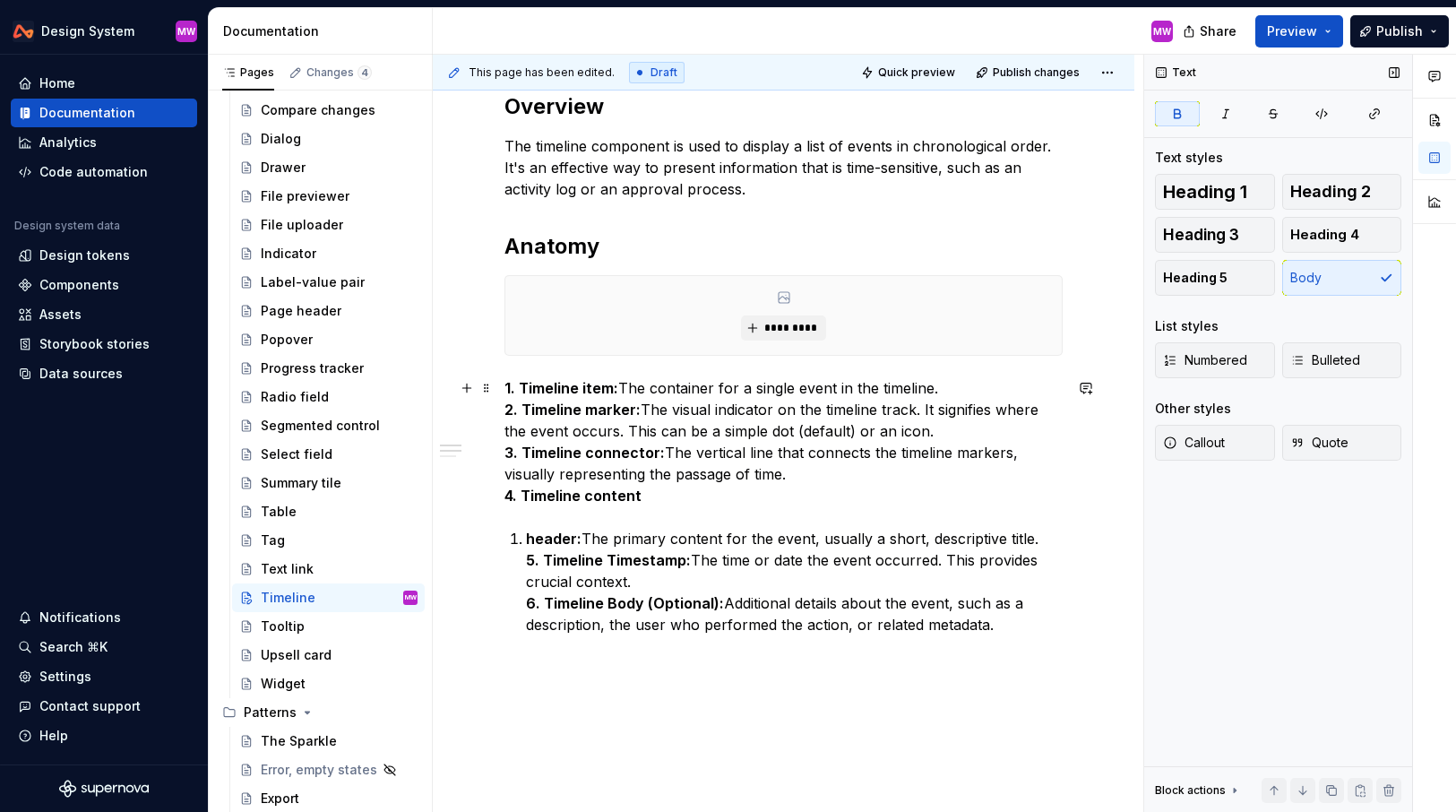
click at [672, 490] on p "1. Timeline item: The container for a single event in the timeline. 2. Timeline…" at bounding box center [784, 441] width 558 height 129
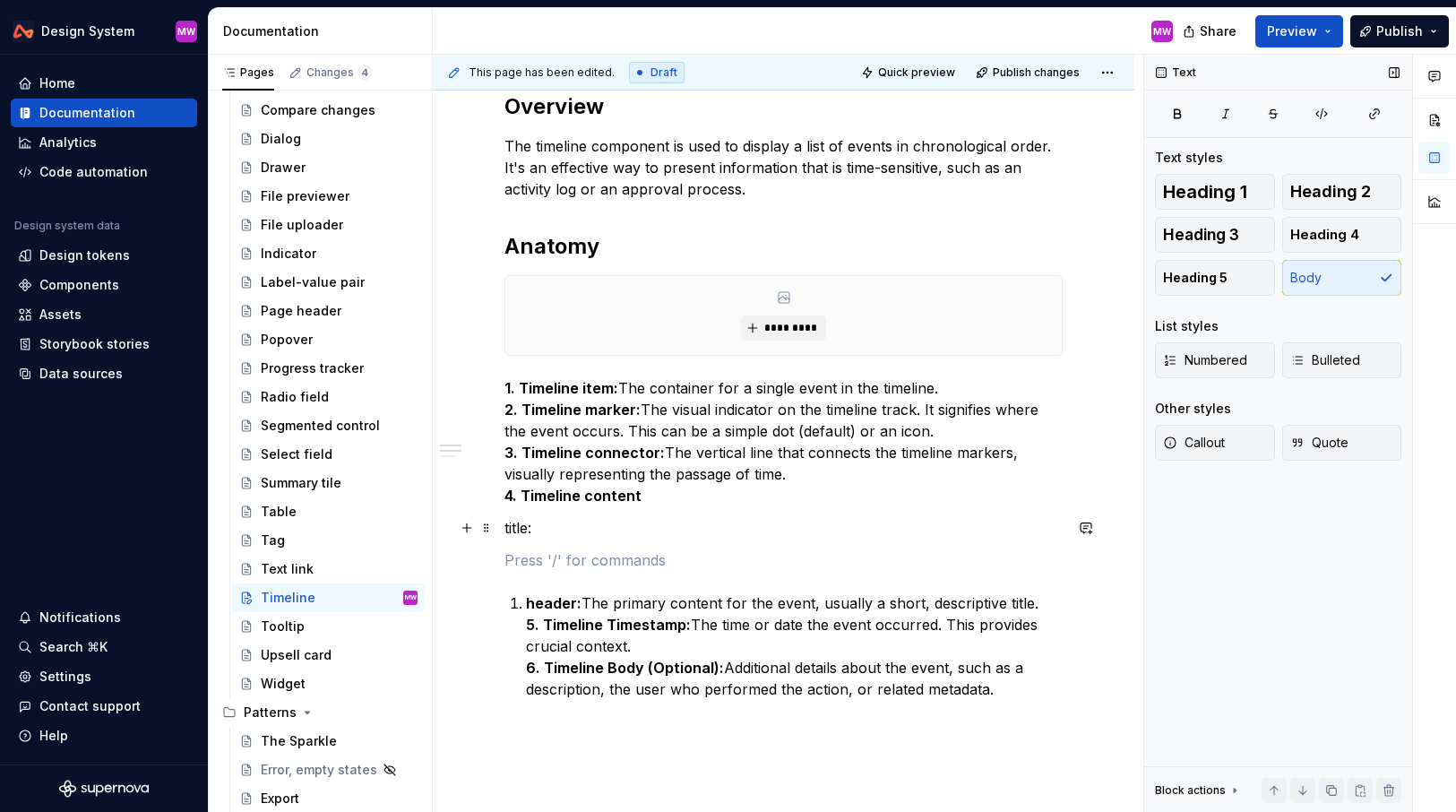
click at [503, 529] on div "**********" at bounding box center [784, 799] width 702 height 2110
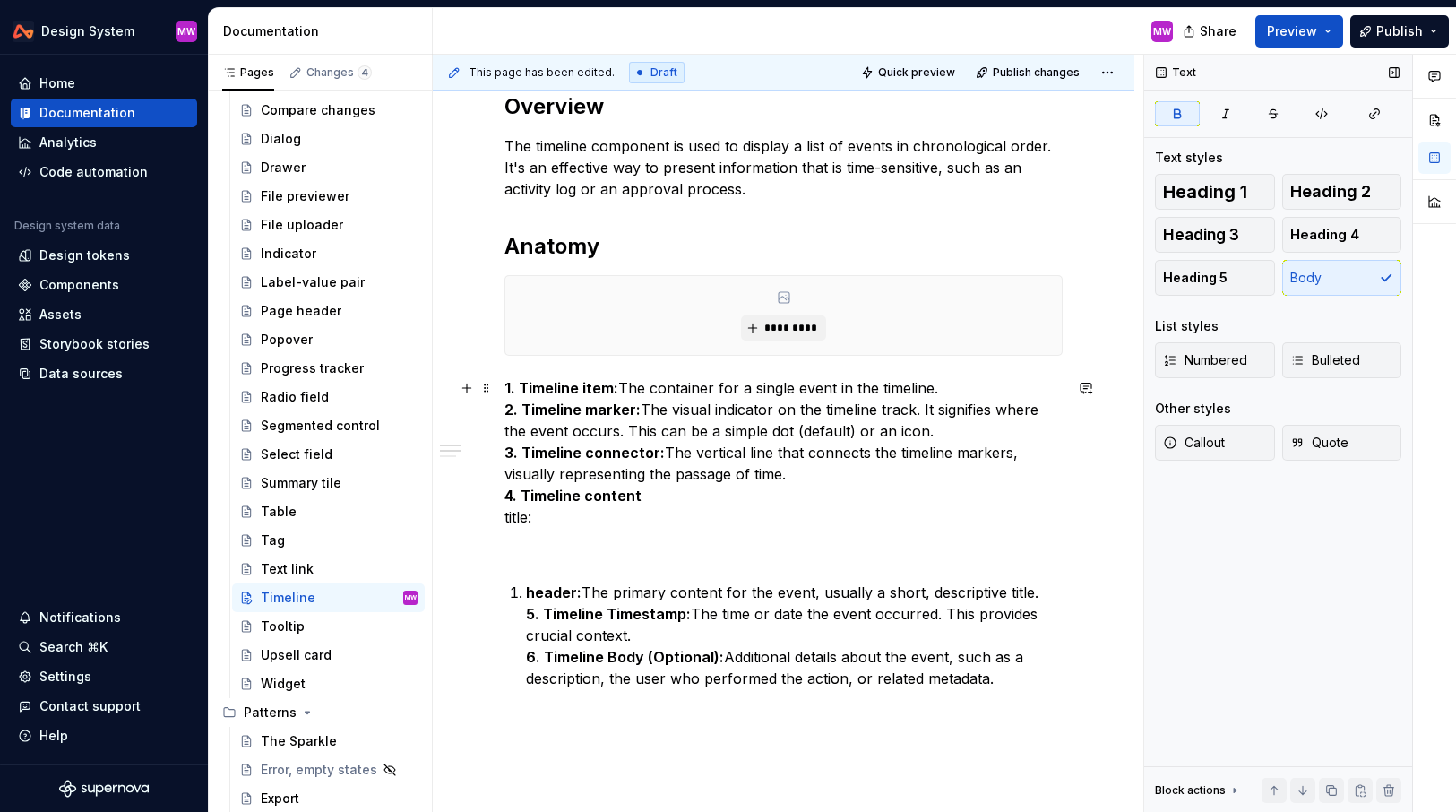
click at [949, 392] on p "1. Timeline item: The container for a single event in the timeline. 2. Timeline…" at bounding box center [784, 452] width 558 height 151
click at [507, 411] on strong "2. Timeline marker:" at bounding box center [573, 409] width 136 height 17
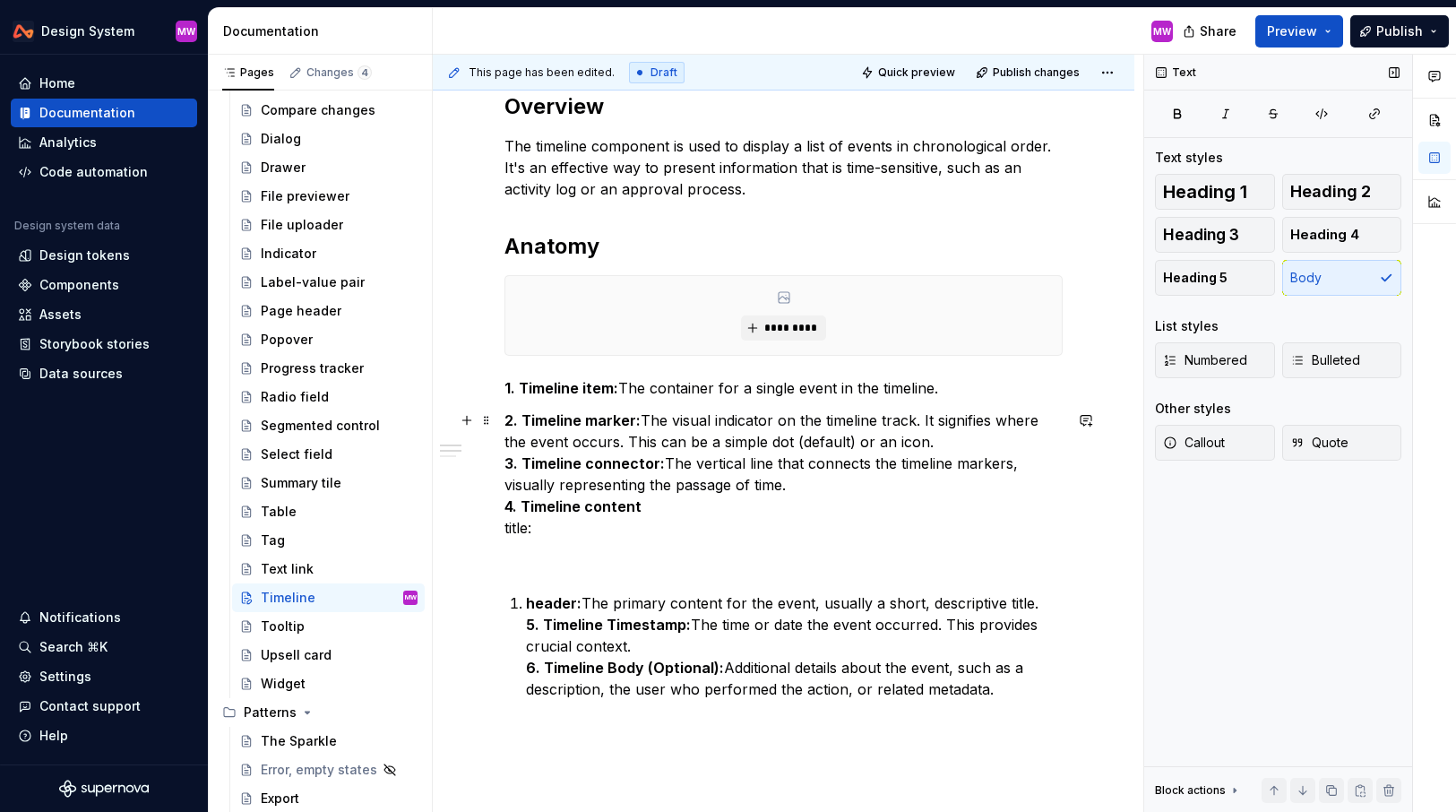
click at [506, 463] on strong "3. Timeline connector:" at bounding box center [585, 463] width 160 height 17
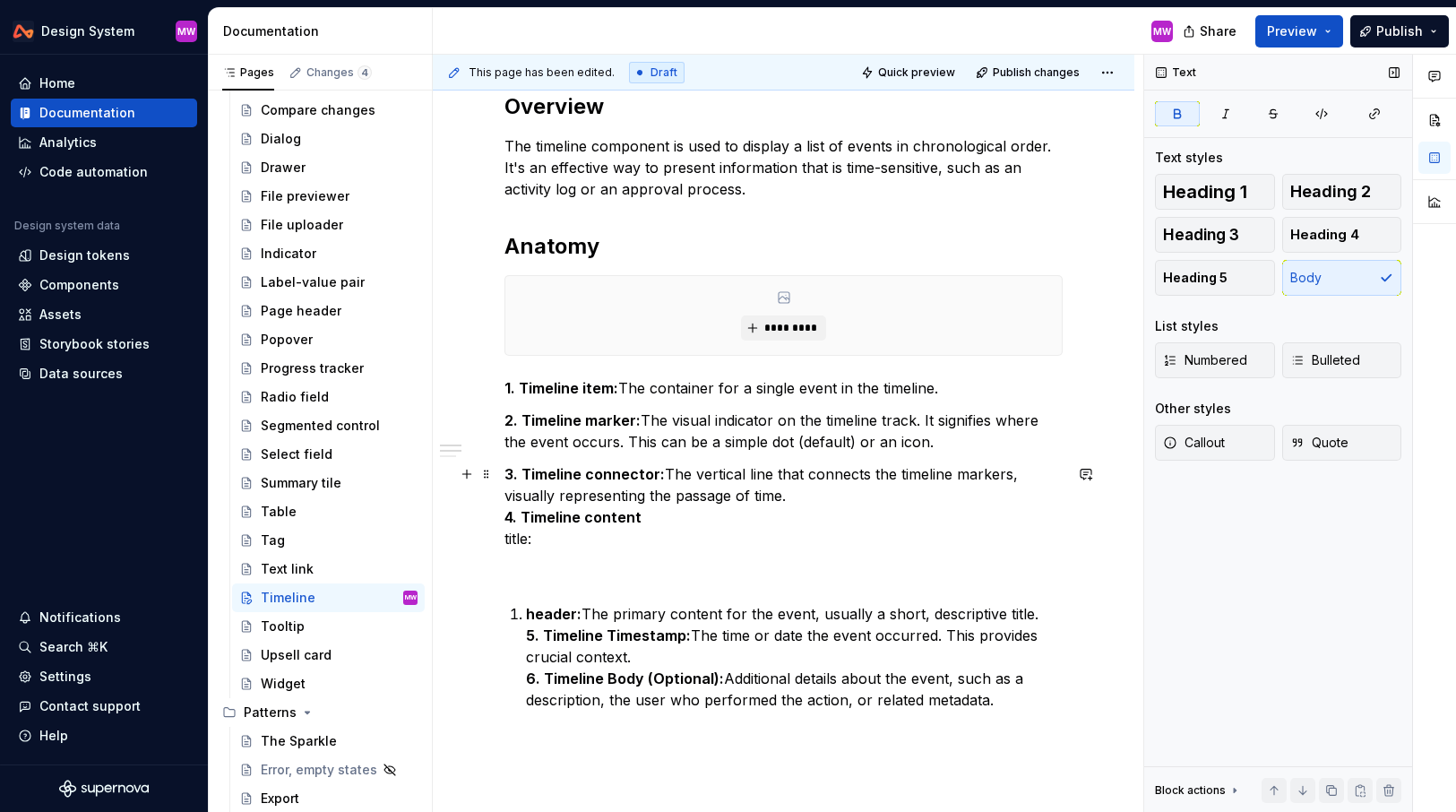
click at [506, 512] on strong "4. Timeline content" at bounding box center [573, 517] width 137 height 17
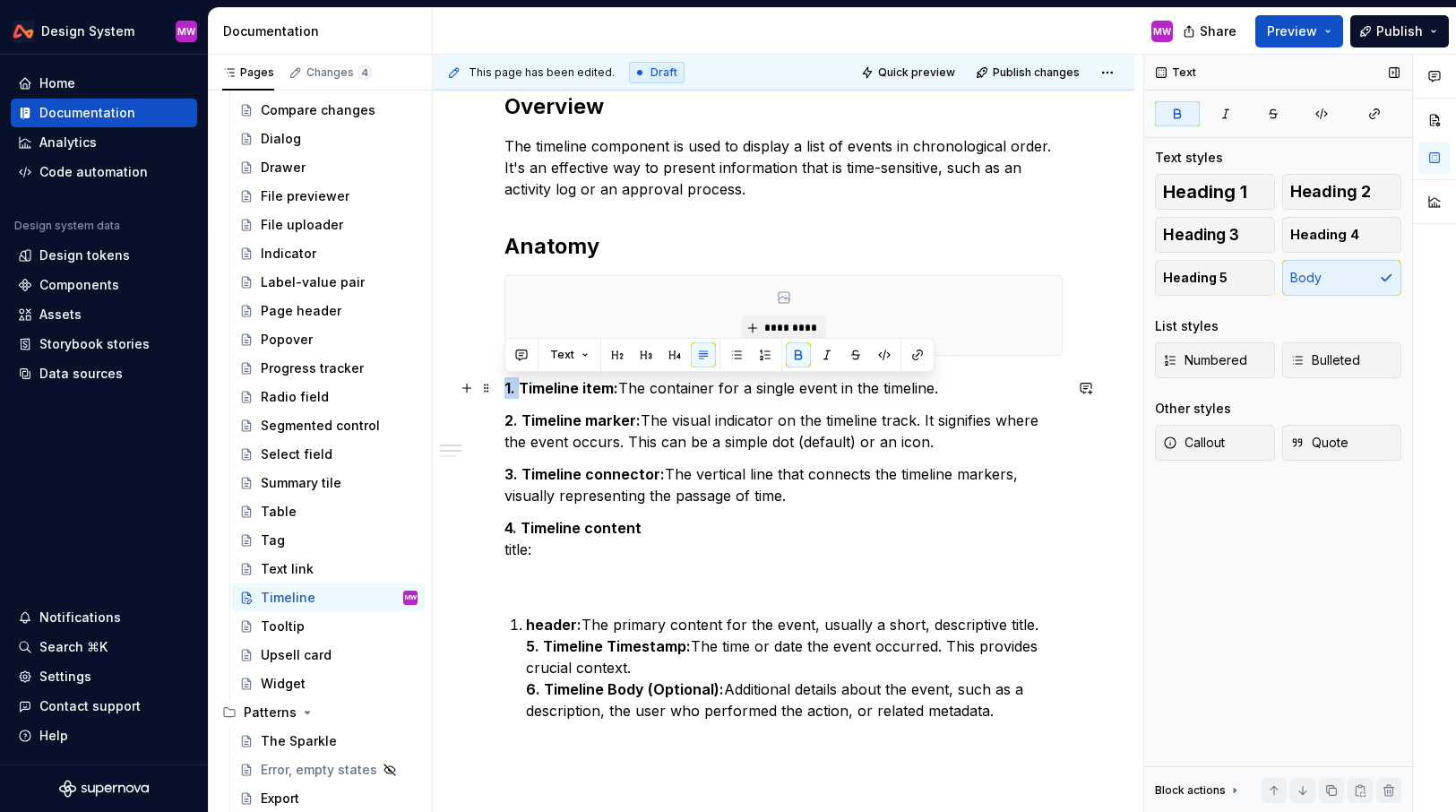
drag, startPoint x: 520, startPoint y: 391, endPoint x: 502, endPoint y: 391, distance: 18.0
click at [502, 391] on div "**********" at bounding box center [784, 809] width 702 height 2131
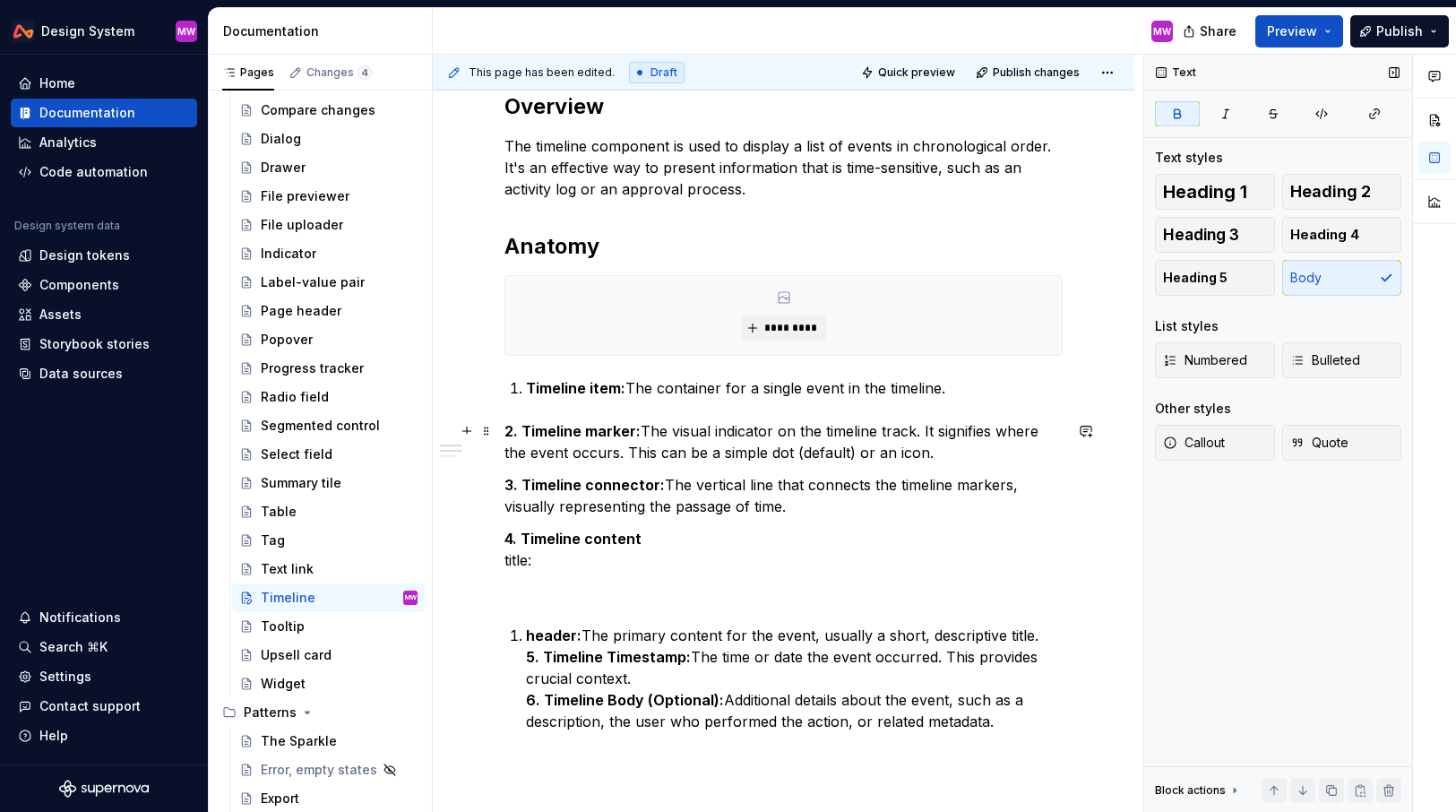
click at [524, 426] on strong "2. Timeline marker:" at bounding box center [573, 430] width 136 height 17
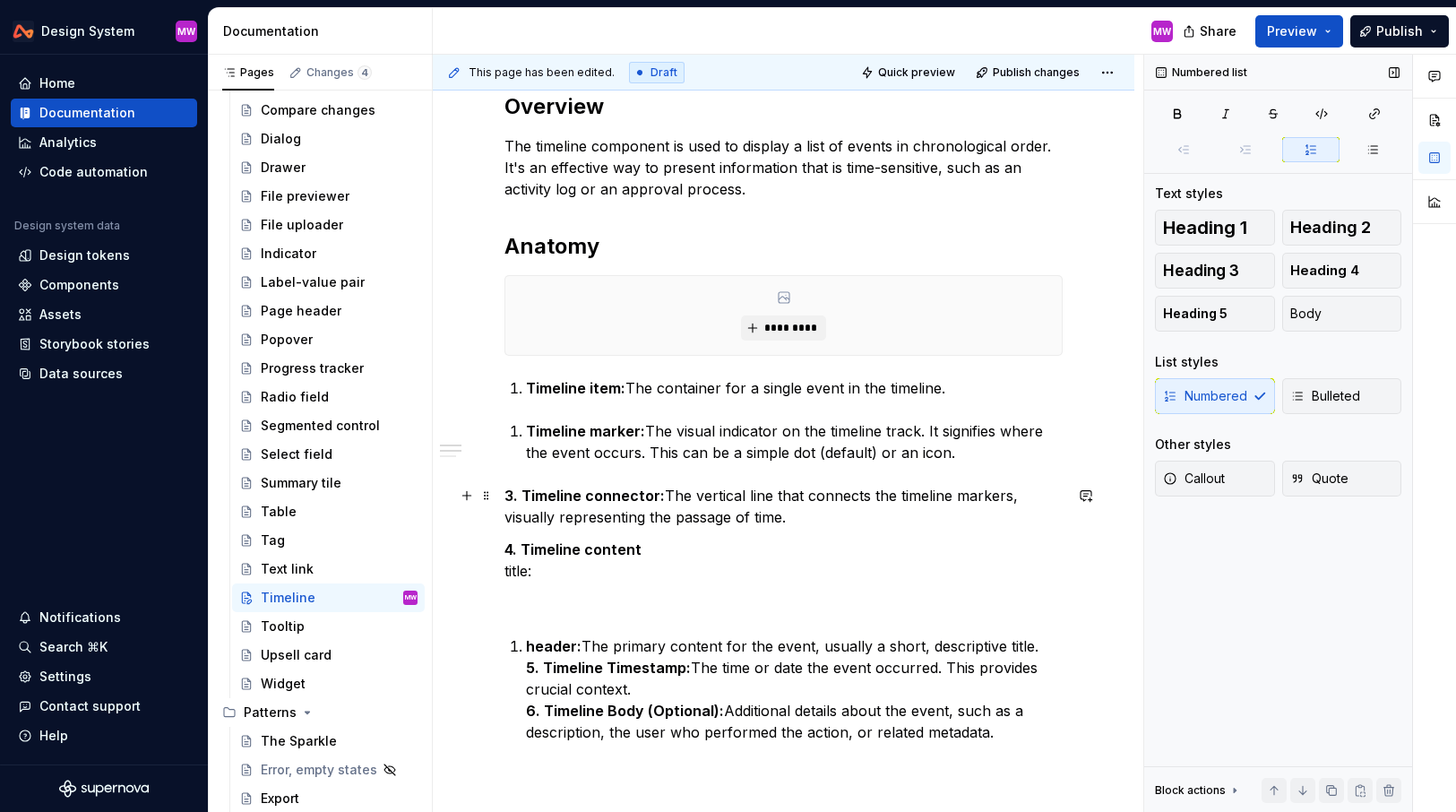
click at [522, 496] on strong "3. Timeline connector:" at bounding box center [585, 495] width 160 height 17
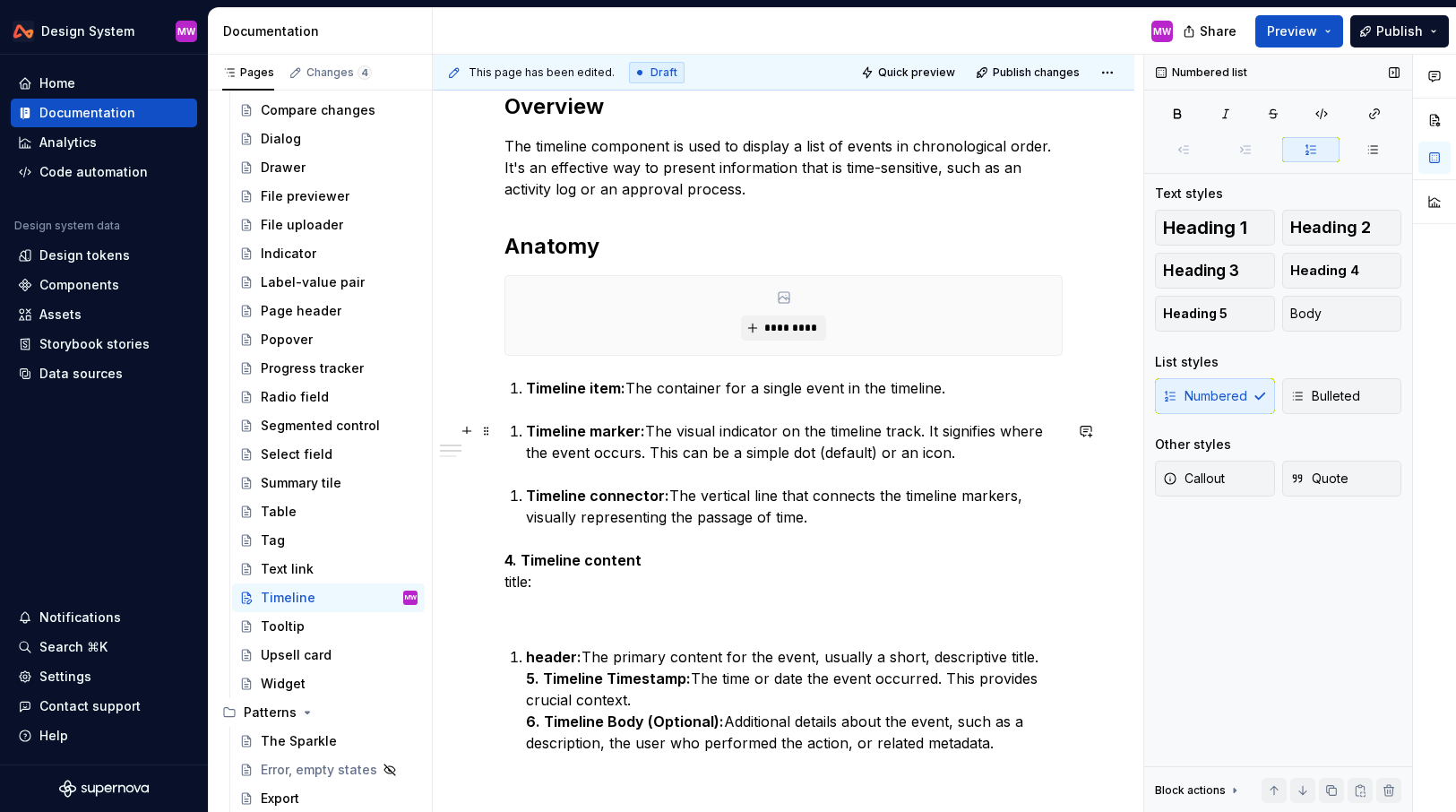
click at [527, 434] on strong "Timeline marker:" at bounding box center [586, 430] width 120 height 17
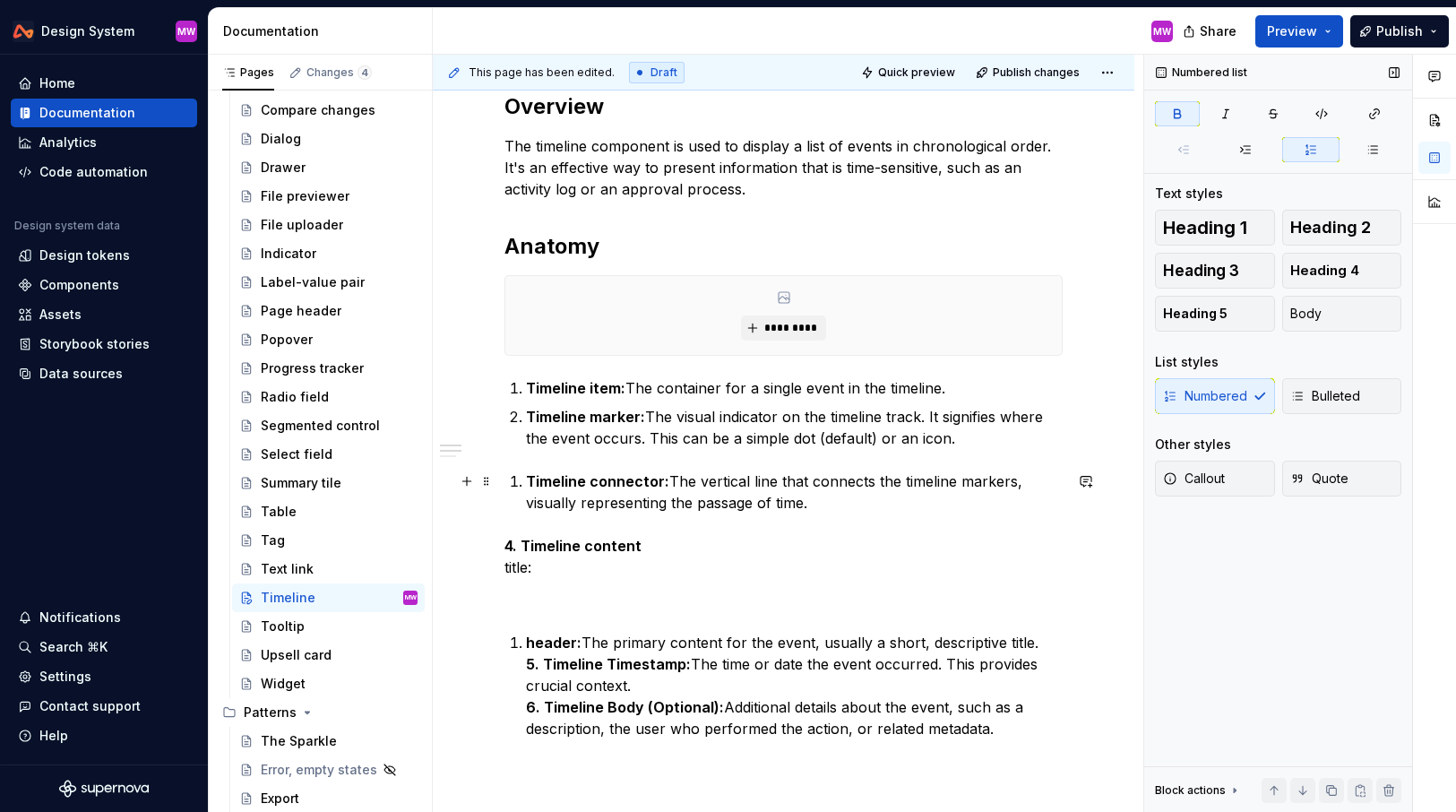
click at [526, 477] on li "Timeline connector: The vertical line that connects the timeline markers, visua…" at bounding box center [795, 492] width 537 height 43
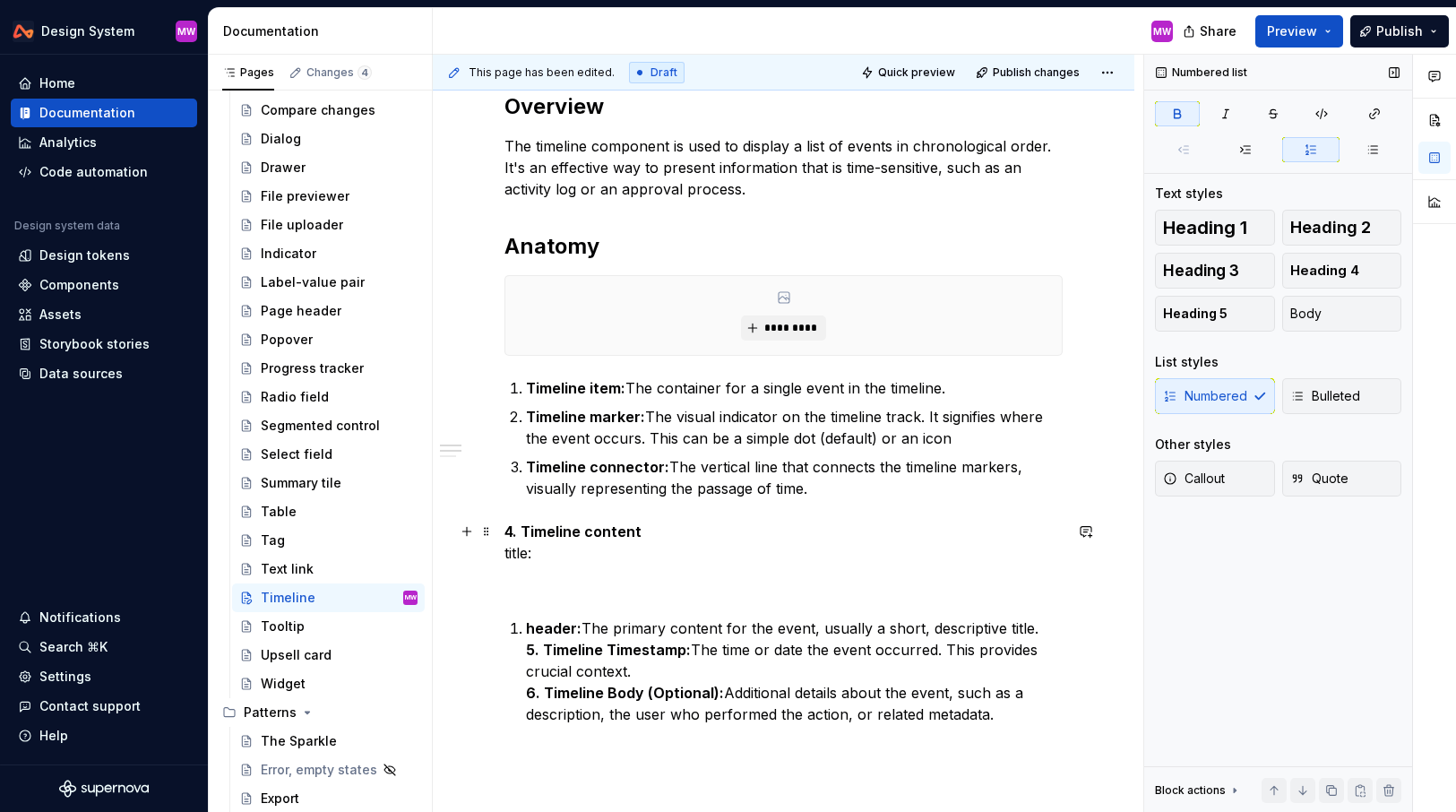
click at [521, 525] on strong "4. Timeline content" at bounding box center [573, 531] width 137 height 17
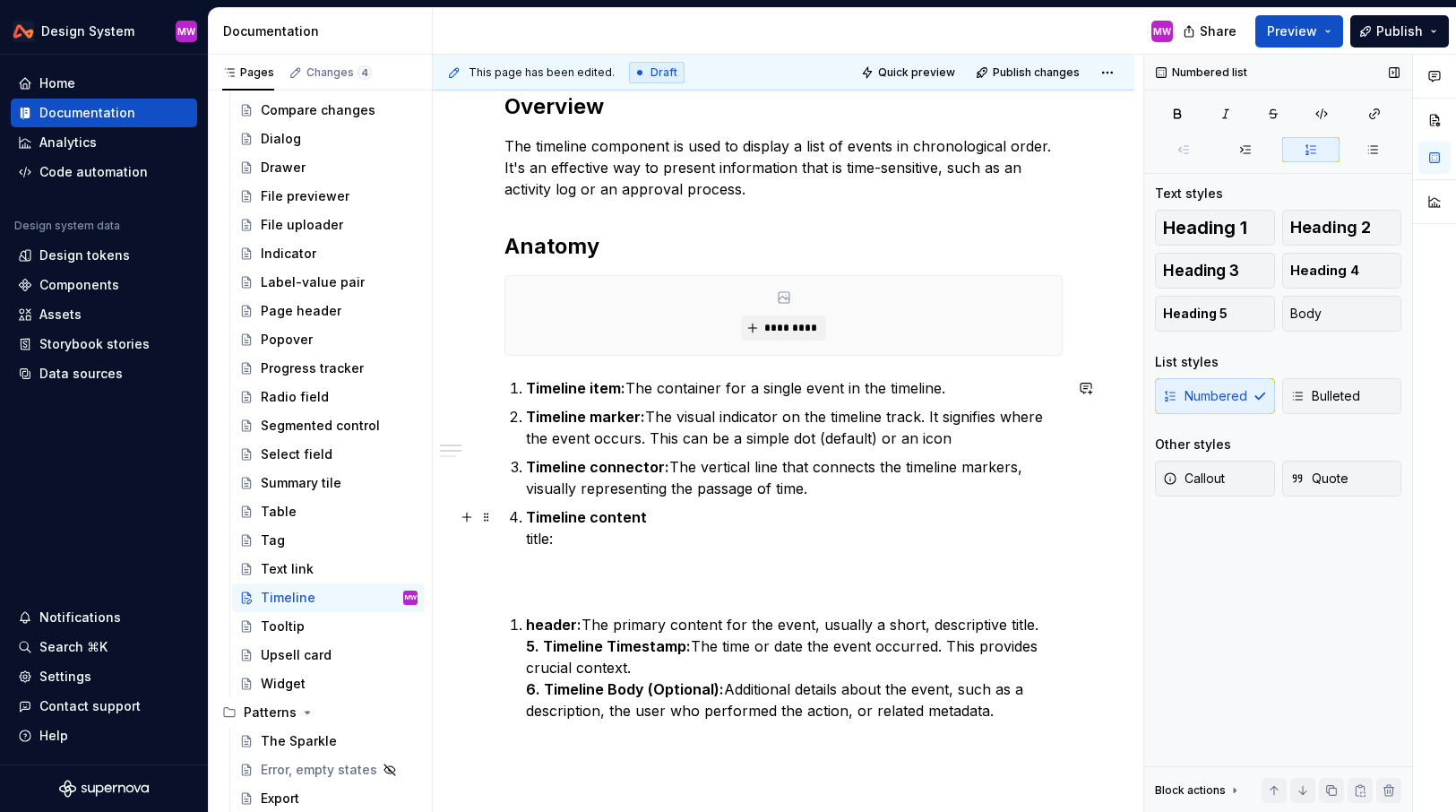
click at [526, 541] on p "Timeline content title:" at bounding box center [795, 528] width 537 height 43
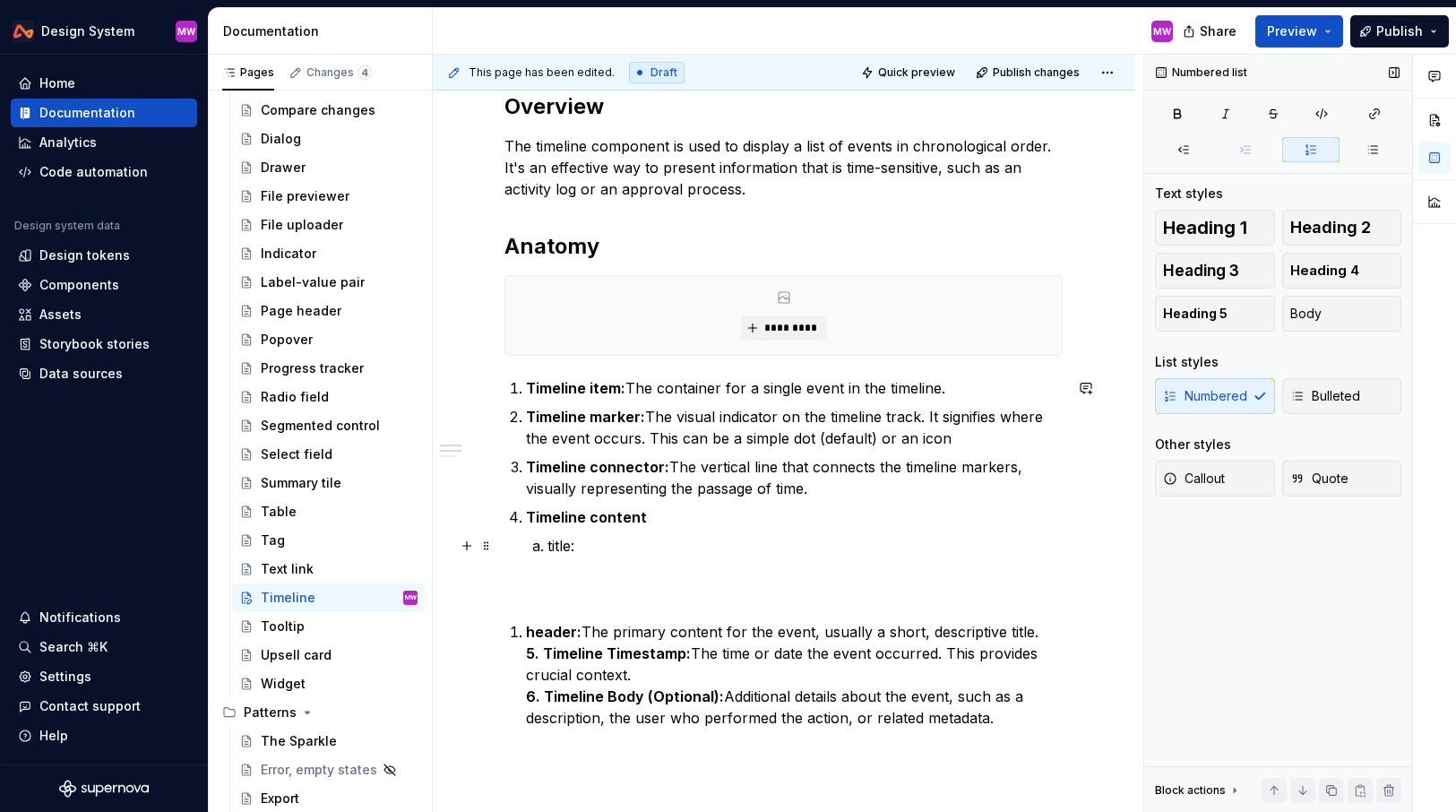
click at [554, 543] on p "title:" at bounding box center [805, 545] width 515 height 21
click at [611, 545] on p "Title:" at bounding box center [805, 545] width 515 height 21
drag, startPoint x: 872, startPoint y: 631, endPoint x: 1068, endPoint y: 635, distance: 196.0
click at [1063, 635] on p "header: The primary content for the event, usually a short, descriptive title. …" at bounding box center [795, 674] width 537 height 108
copy p "a short, descriptive title."
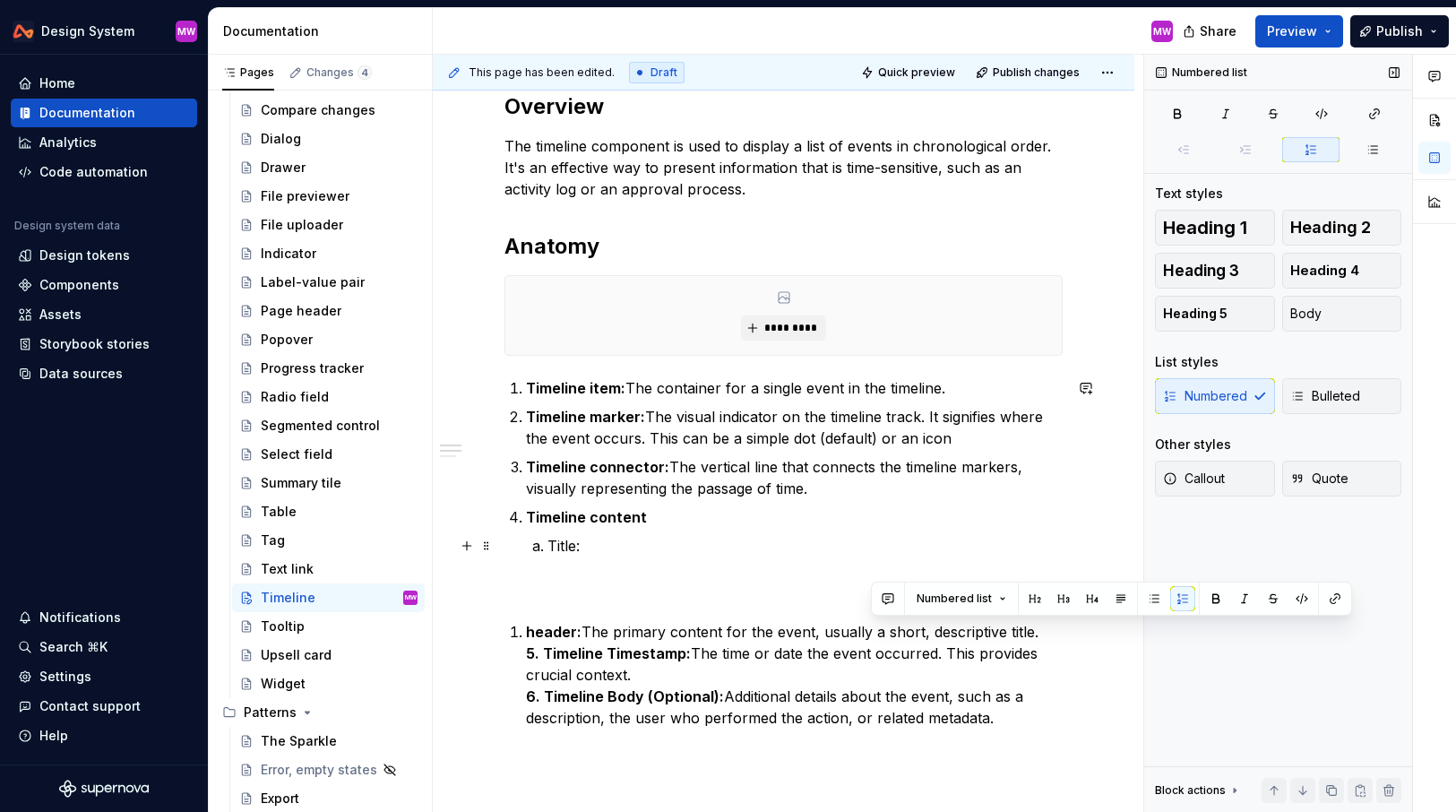
click at [607, 552] on p "Title:" at bounding box center [805, 545] width 515 height 21
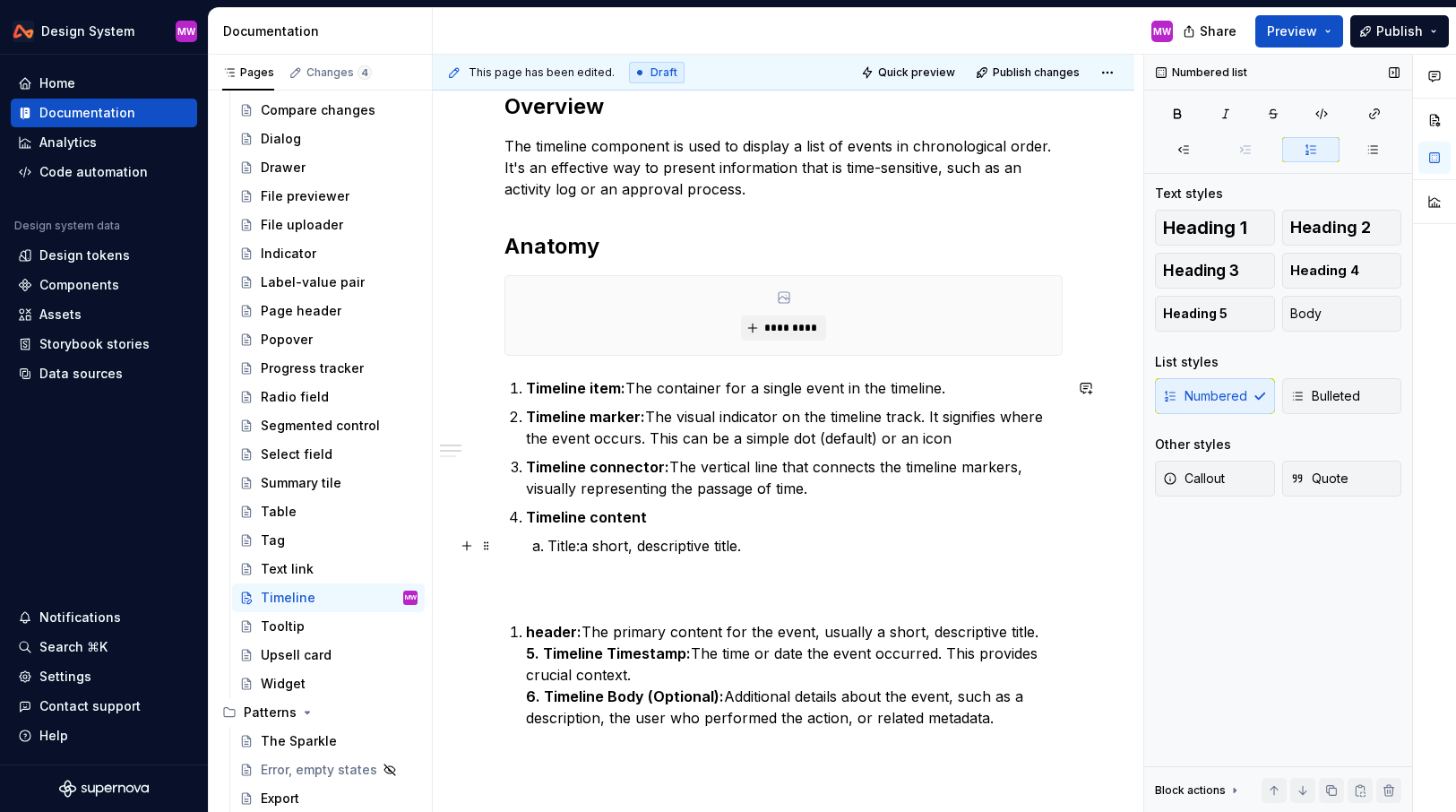
click at [582, 543] on p "Title:a short, descriptive title." at bounding box center [805, 545] width 515 height 21
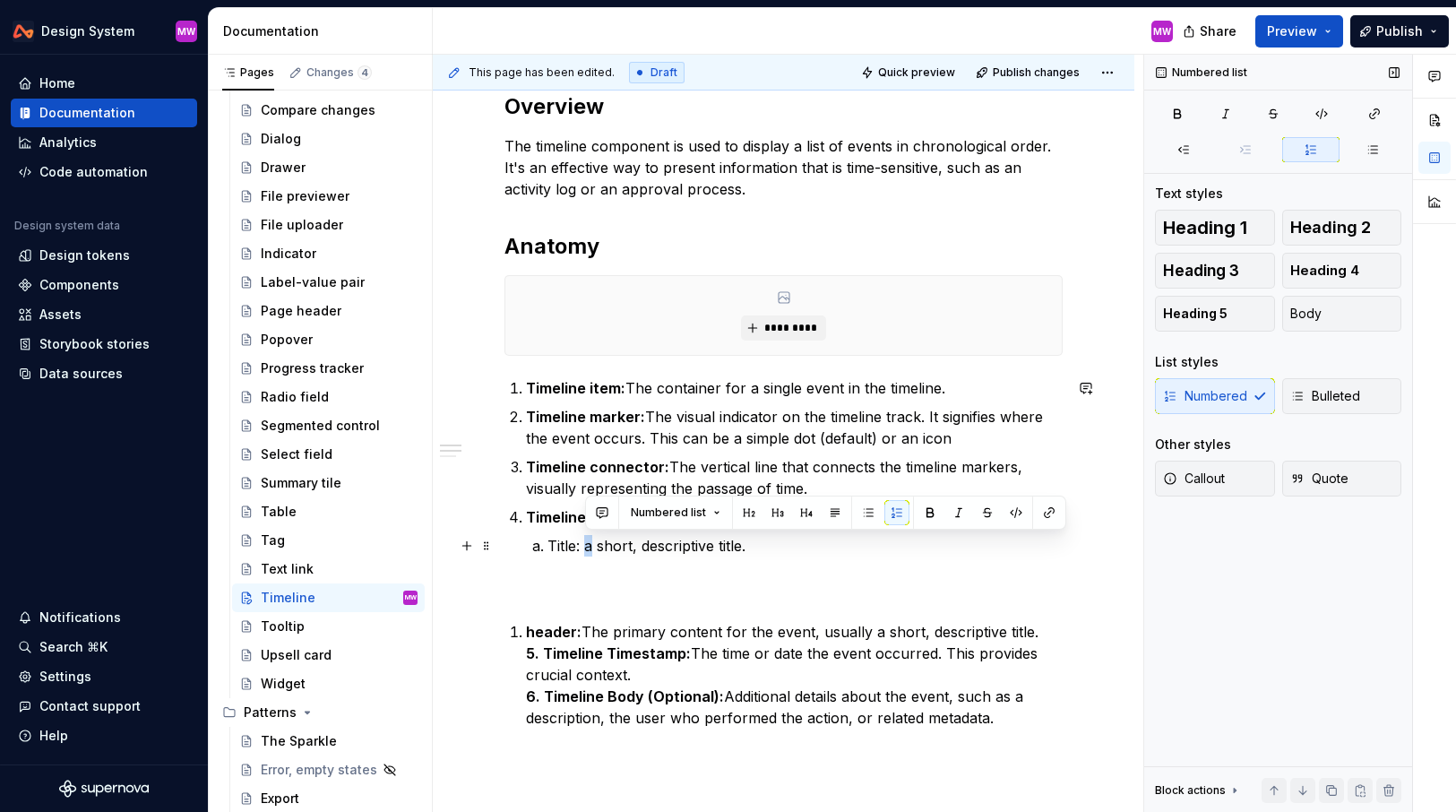
click at [588, 546] on p "Title: a short, descriptive title." at bounding box center [805, 545] width 515 height 21
click at [780, 543] on p "Title: A short, descriptive title." at bounding box center [805, 545] width 515 height 21
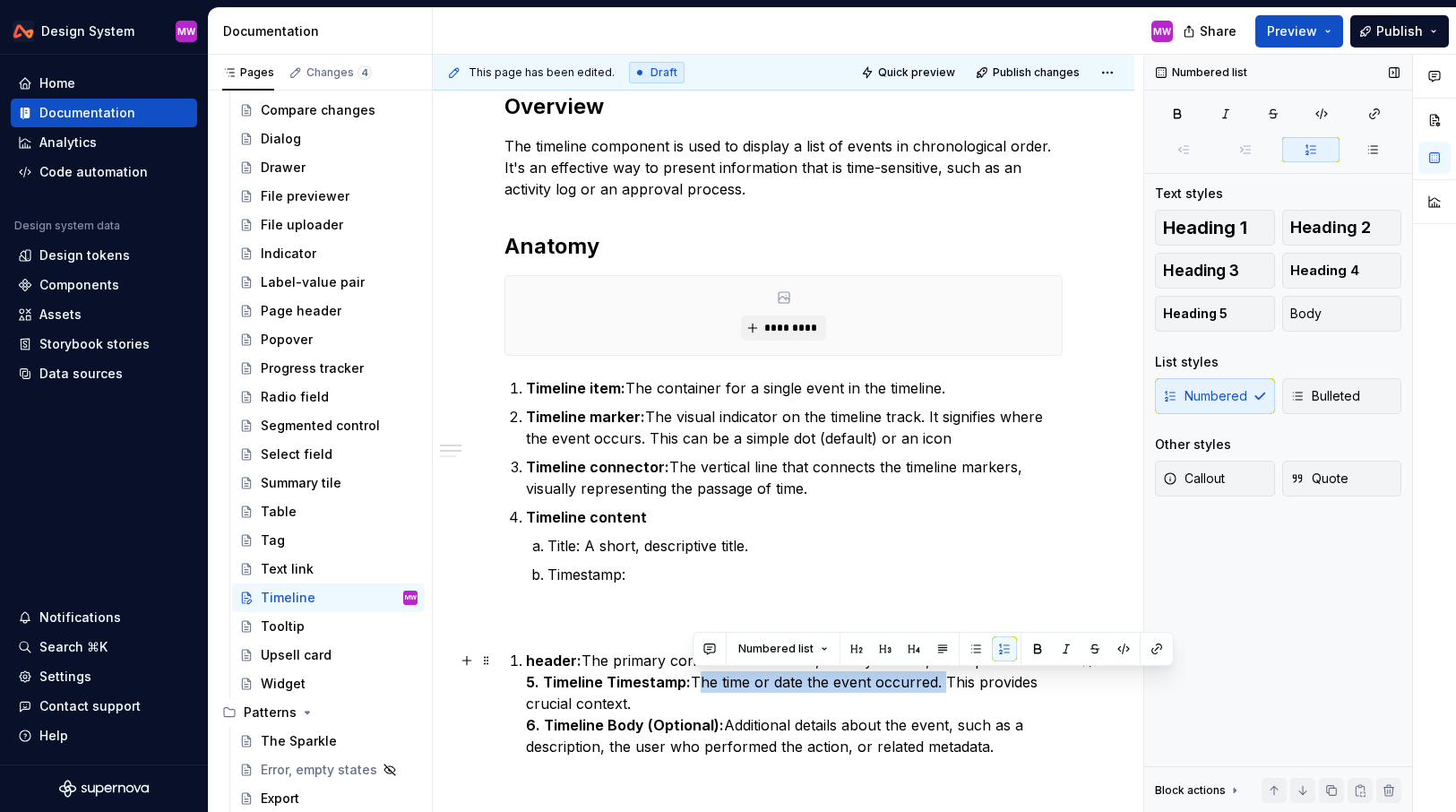
drag, startPoint x: 694, startPoint y: 680, endPoint x: 941, endPoint y: 682, distance: 247.0
click at [941, 682] on p "header: The primary content for the event, usually a short, descriptive title. …" at bounding box center [795, 703] width 537 height 108
copy p "The time or date the event occurred."
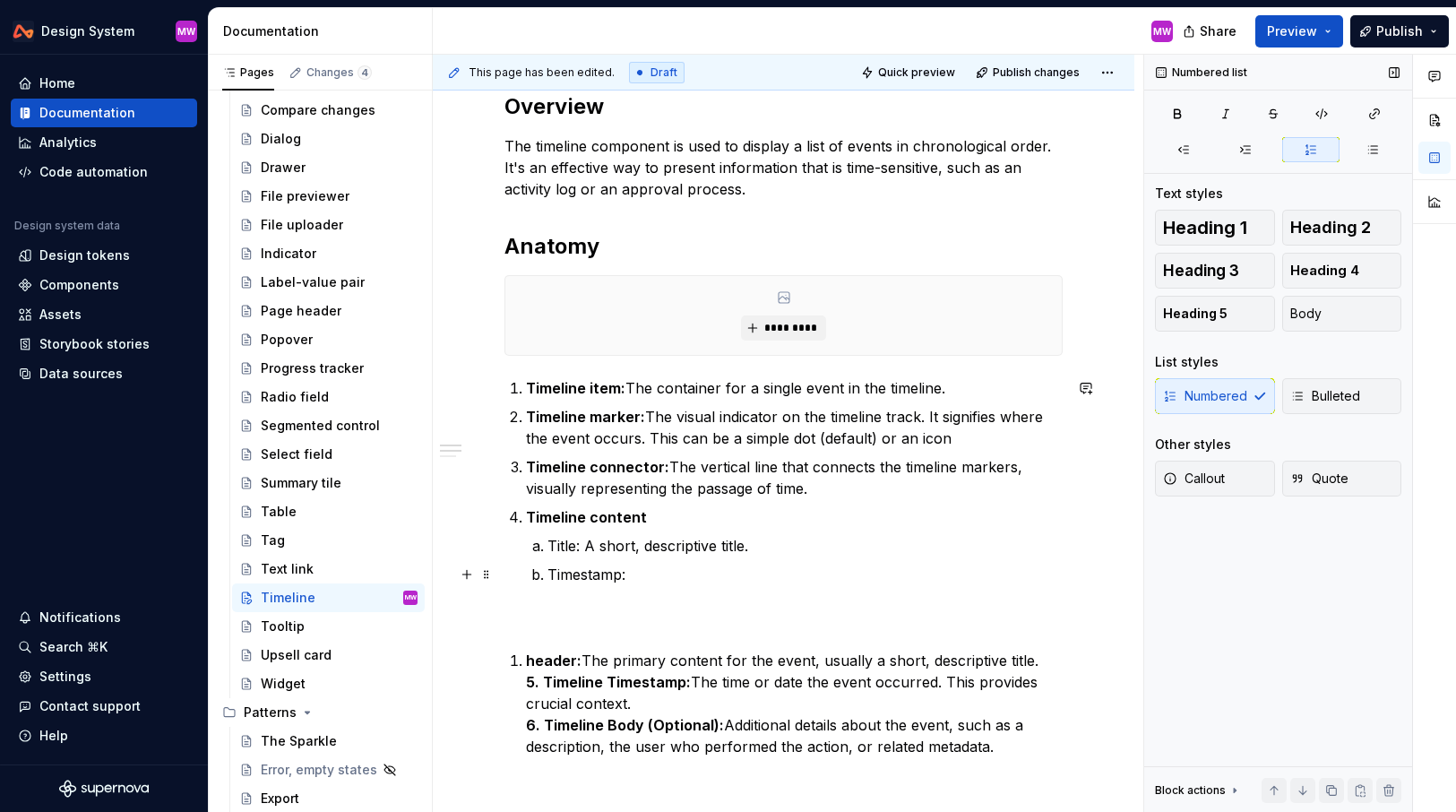
click at [653, 577] on p "Timestamp:" at bounding box center [805, 574] width 515 height 21
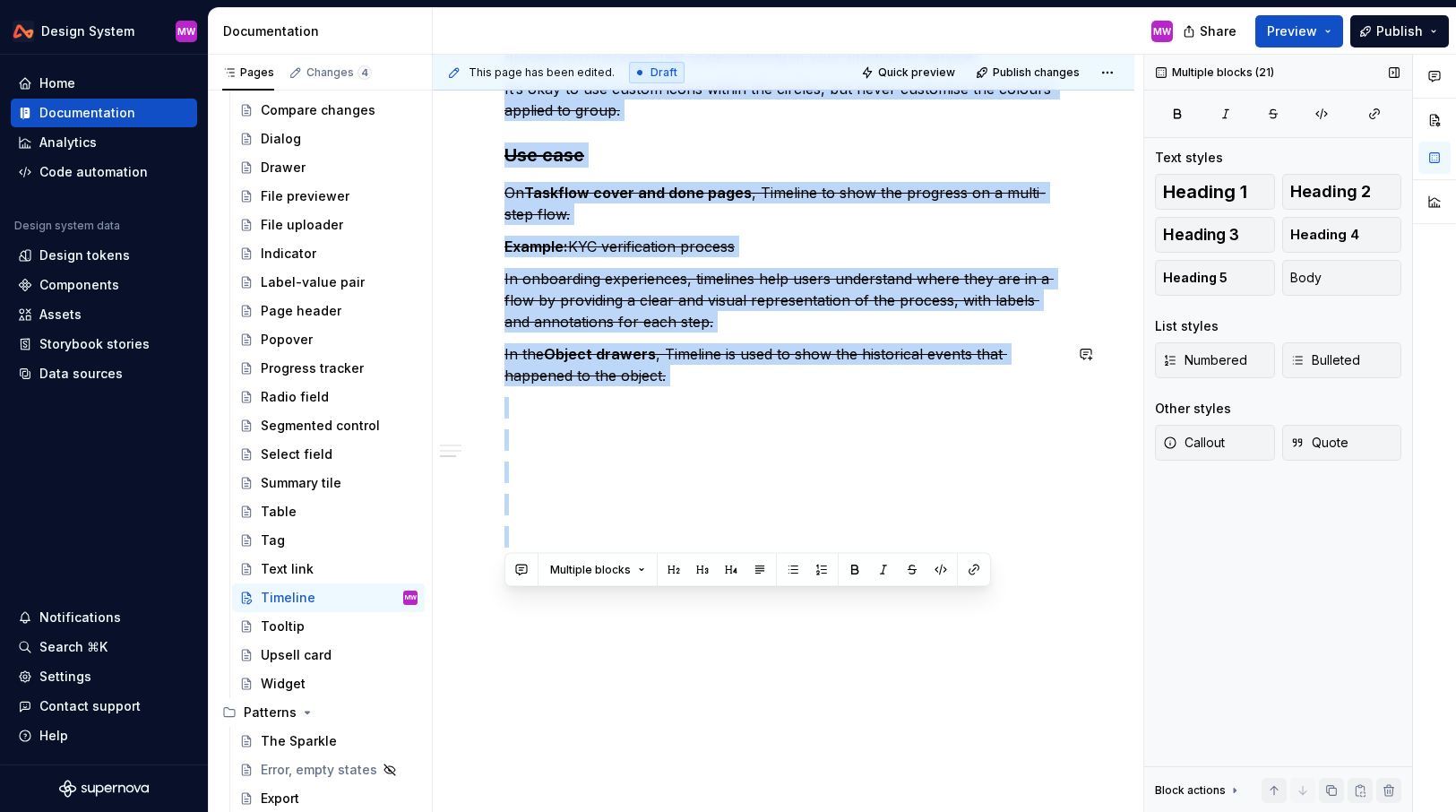
drag, startPoint x: 726, startPoint y: 726, endPoint x: 985, endPoint y: 551, distance: 312.6
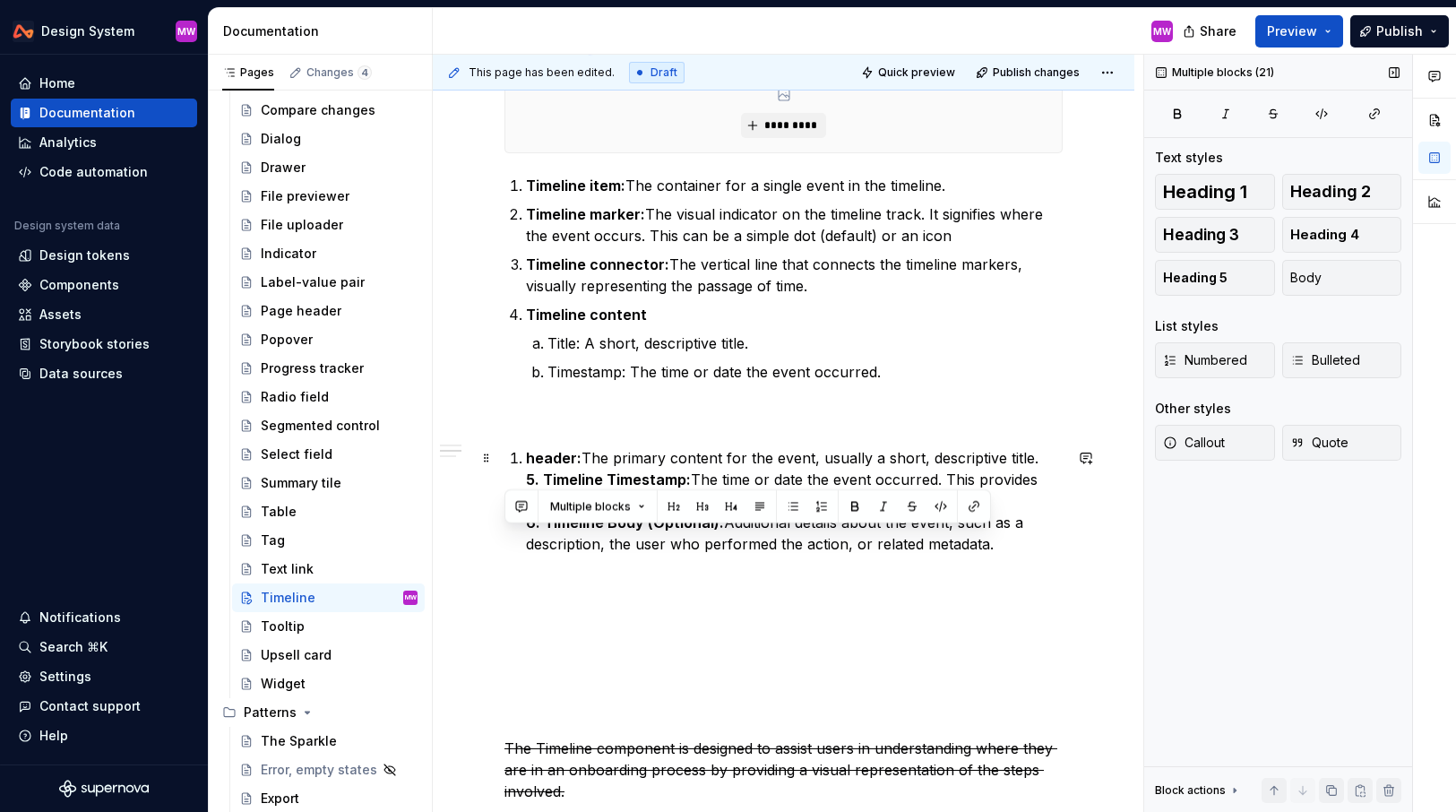
scroll to position [769, 0]
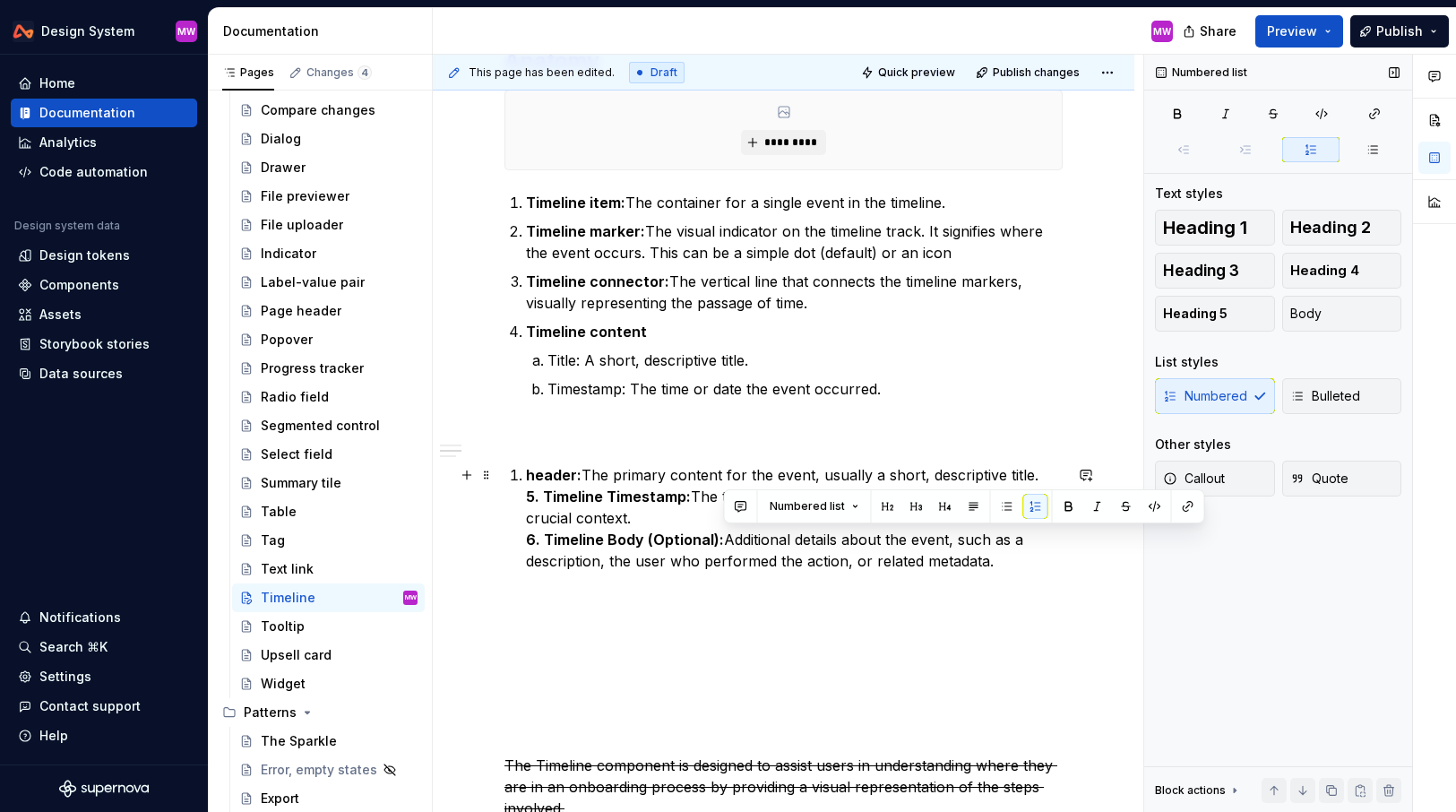
drag, startPoint x: 726, startPoint y: 537, endPoint x: 1036, endPoint y: 562, distance: 311.0
click at [1036, 562] on p "header: The primary content for the event, usually a short, descriptive title. …" at bounding box center [795, 518] width 537 height 108
copy p "Additional details about the event, such as a description, the user who perform…"
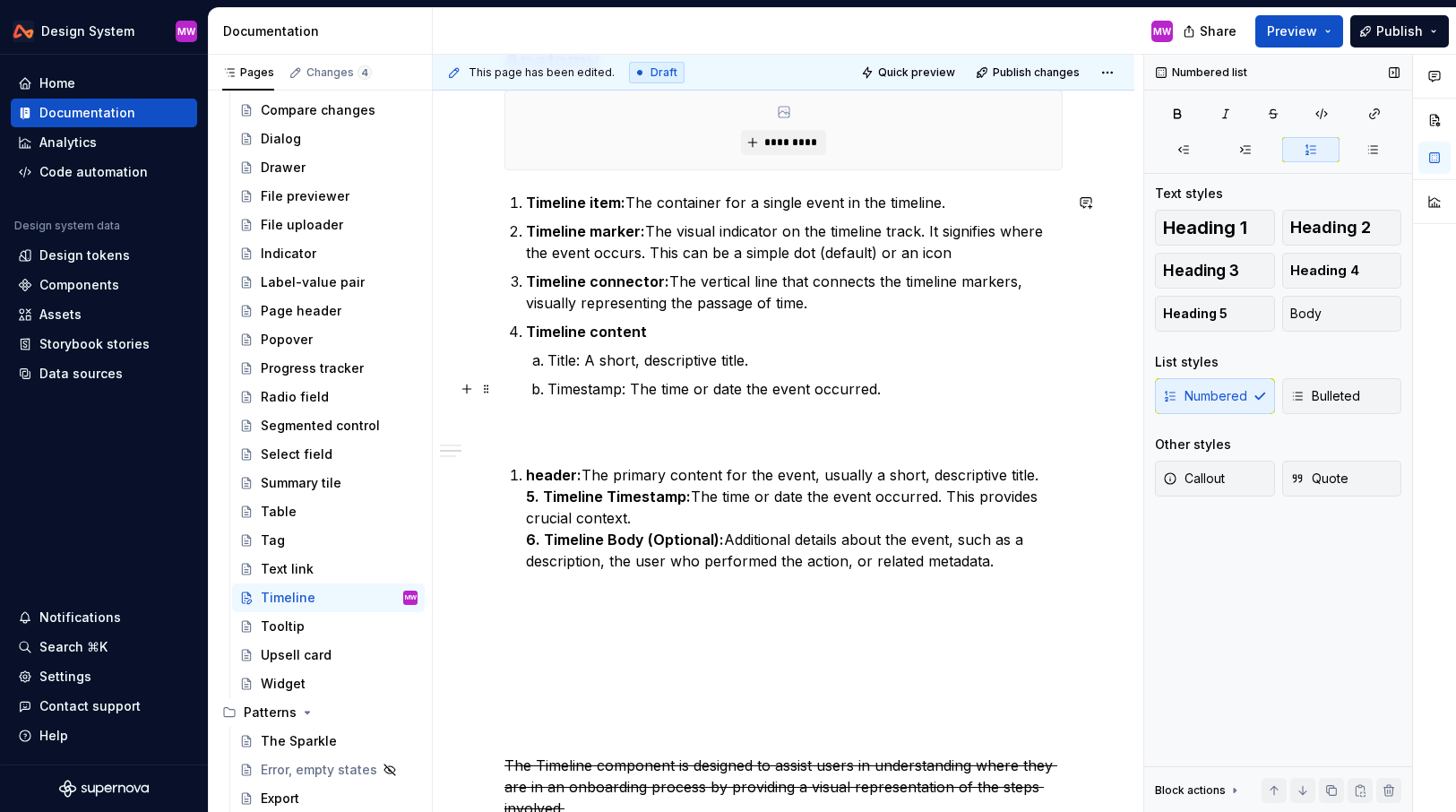
click at [900, 387] on p "Timestamp: The time or date the event occurred." at bounding box center [805, 388] width 515 height 21
click at [678, 333] on p "Timeline content" at bounding box center [795, 331] width 537 height 21
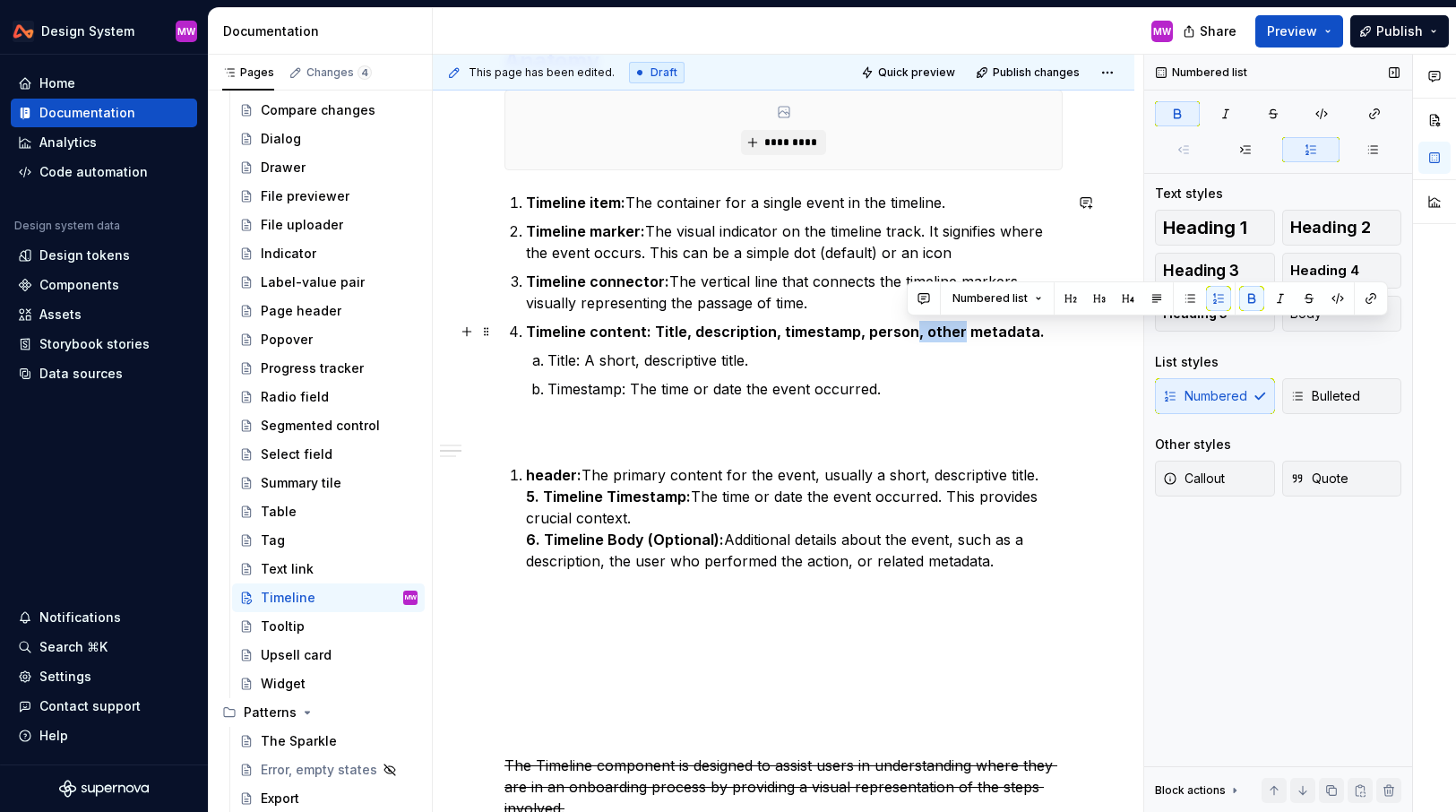
drag, startPoint x: 953, startPoint y: 329, endPoint x: 905, endPoint y: 328, distance: 48.0
click at [905, 328] on strong "Timeline content: Title, description, timestamp, person, other metadata." at bounding box center [785, 331] width 519 height 17
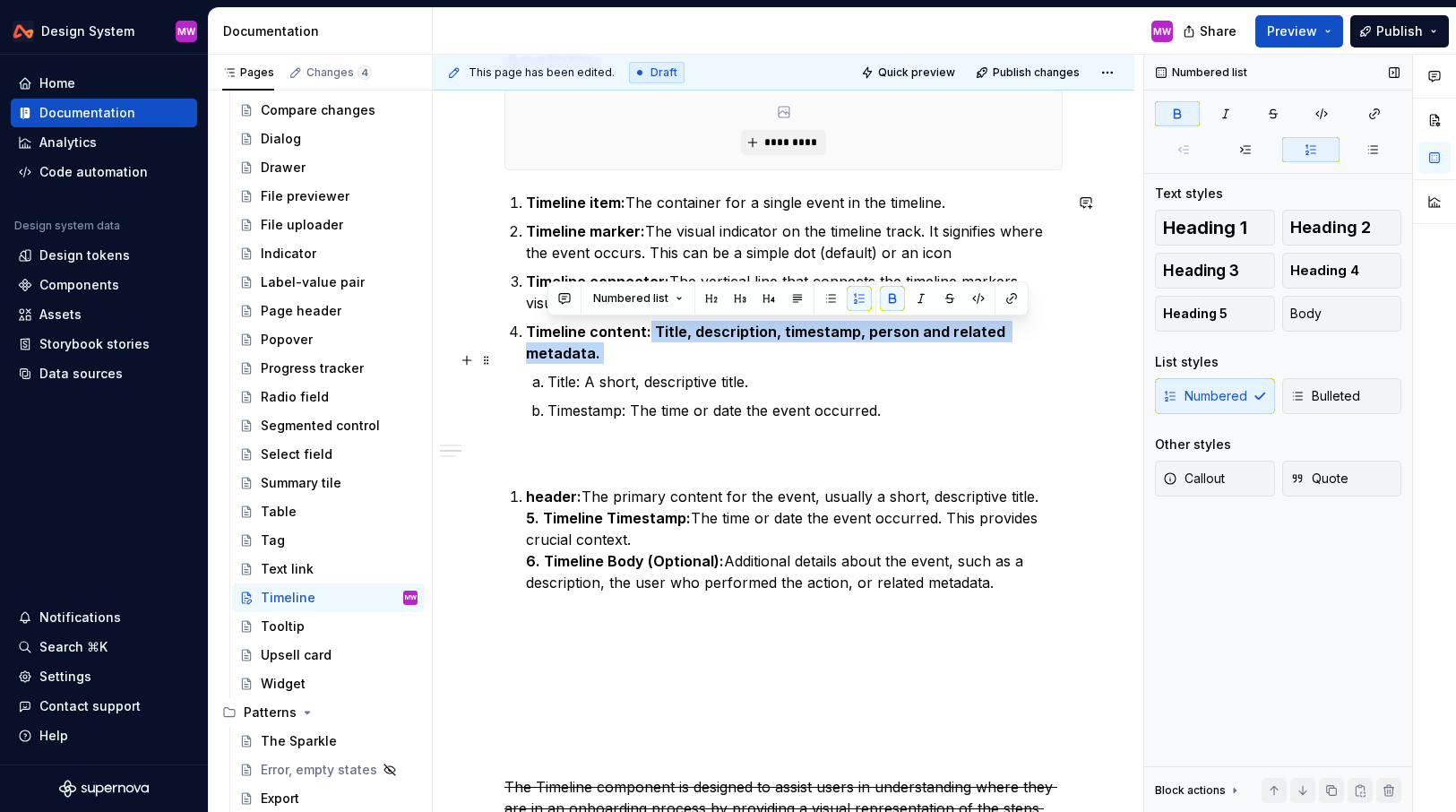
drag, startPoint x: 648, startPoint y: 333, endPoint x: 1096, endPoint y: 349, distance: 448.3
click at [1096, 349] on div "**********" at bounding box center [784, 654] width 702 height 2189
click at [897, 294] on button "button" at bounding box center [892, 298] width 25 height 25
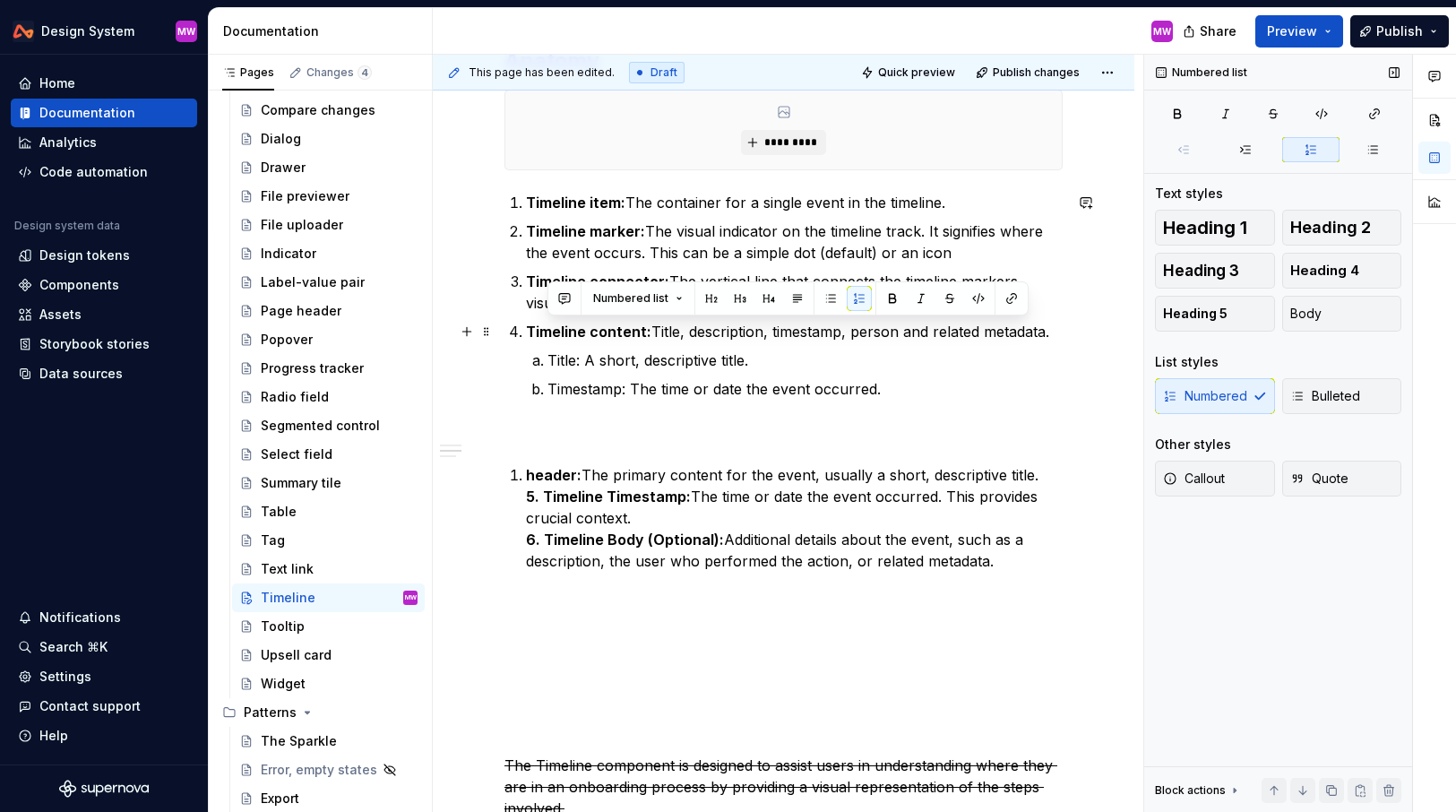
click at [824, 350] on p "Title: A short, descriptive title." at bounding box center [805, 360] width 515 height 21
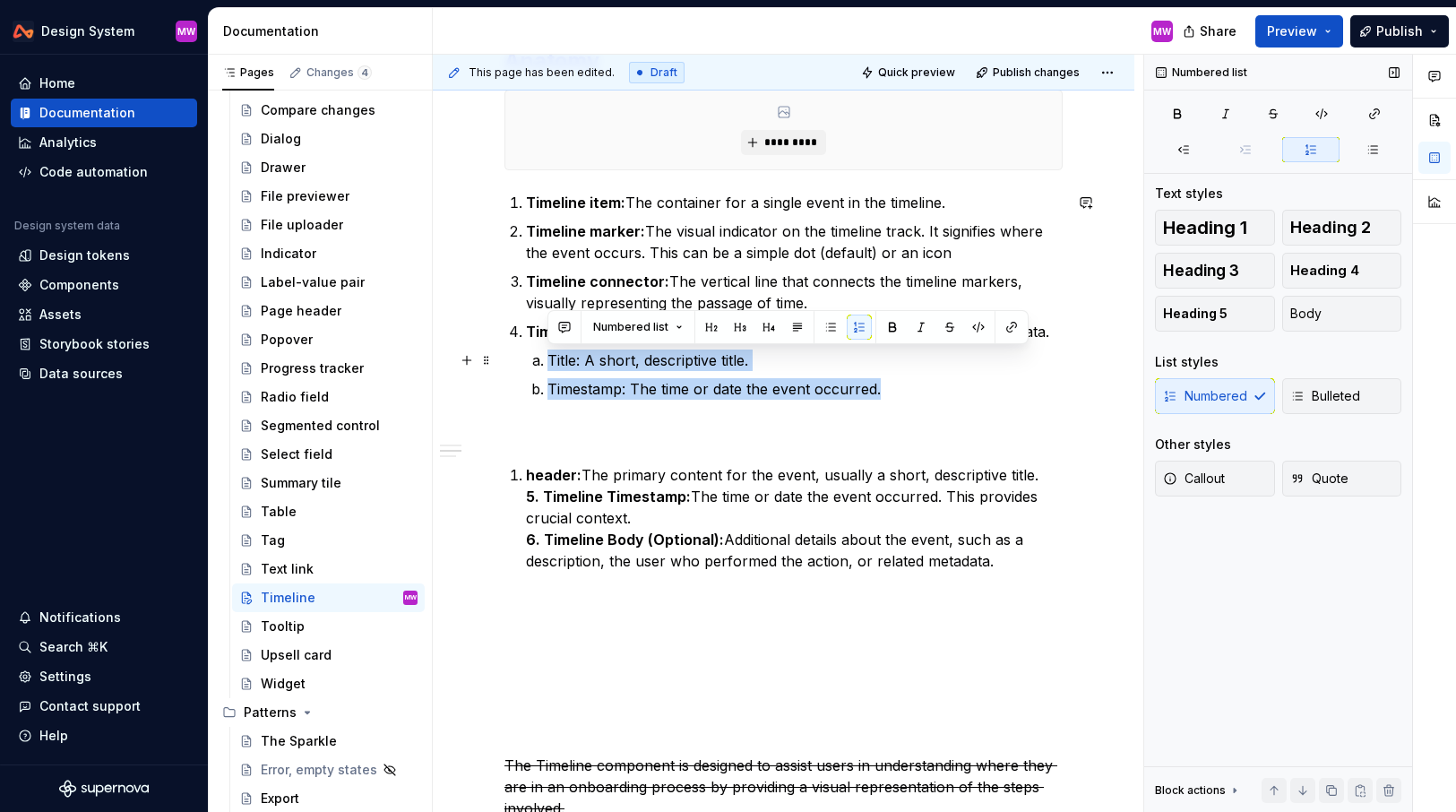
drag, startPoint x: 907, startPoint y: 393, endPoint x: 533, endPoint y: 365, distance: 375.0
click at [547, 365] on ol "Title: A short, descriptive title. Timestamp: The time or date the event occurr…" at bounding box center [805, 374] width 515 height 51
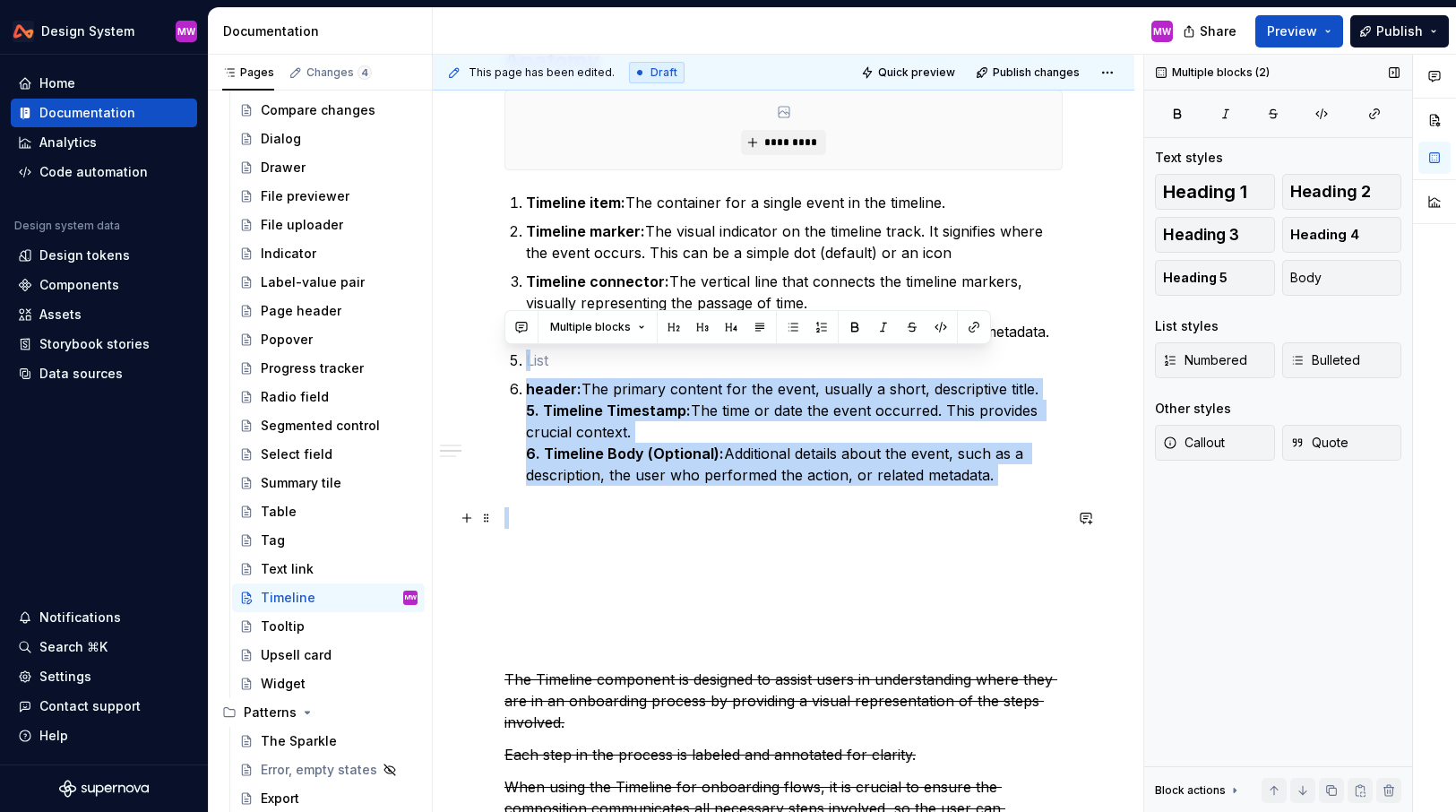
drag, startPoint x: 576, startPoint y: 357, endPoint x: 1052, endPoint y: 510, distance: 500.0
click at [1052, 510] on div "**********" at bounding box center [784, 487] width 558 height 1772
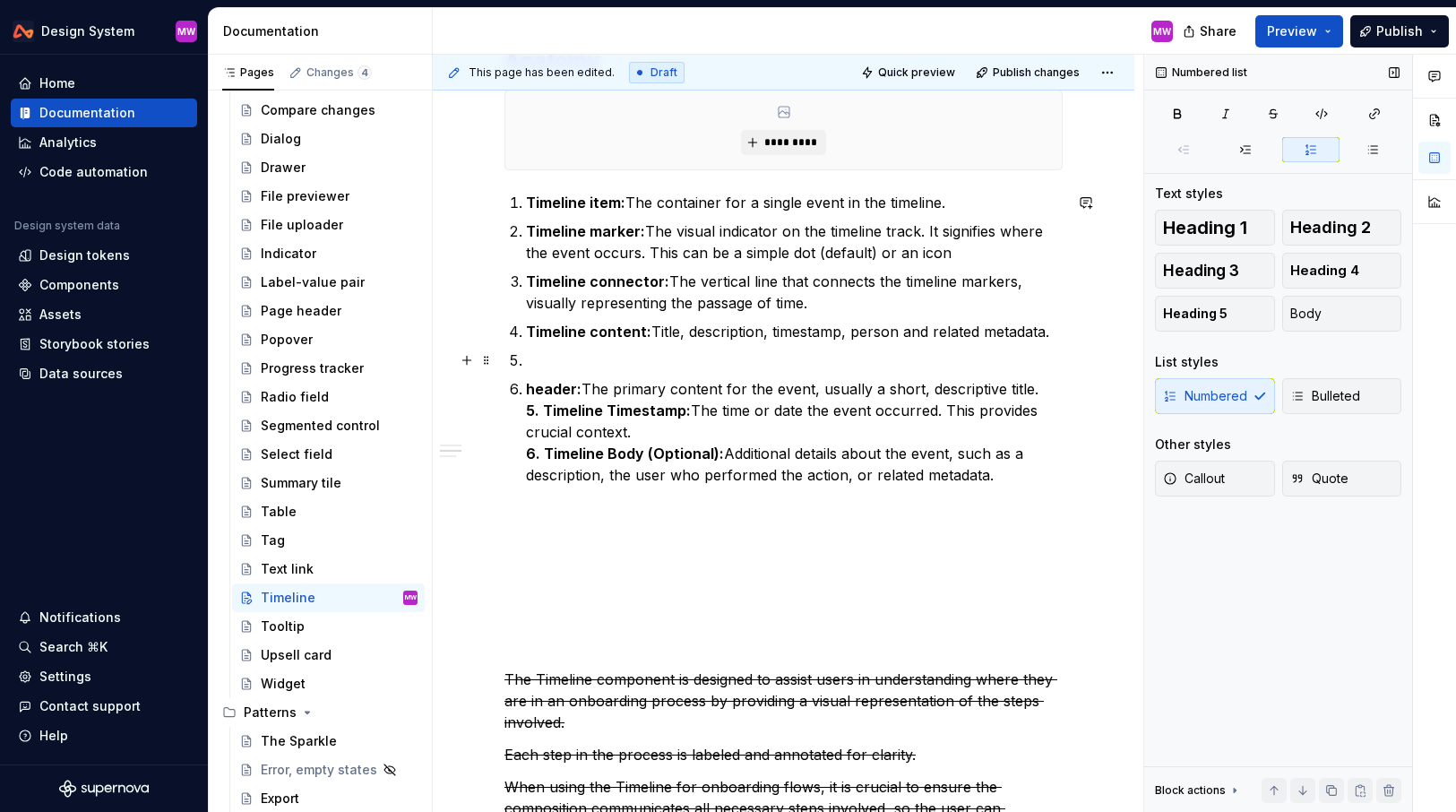
click at [564, 359] on p at bounding box center [795, 360] width 537 height 21
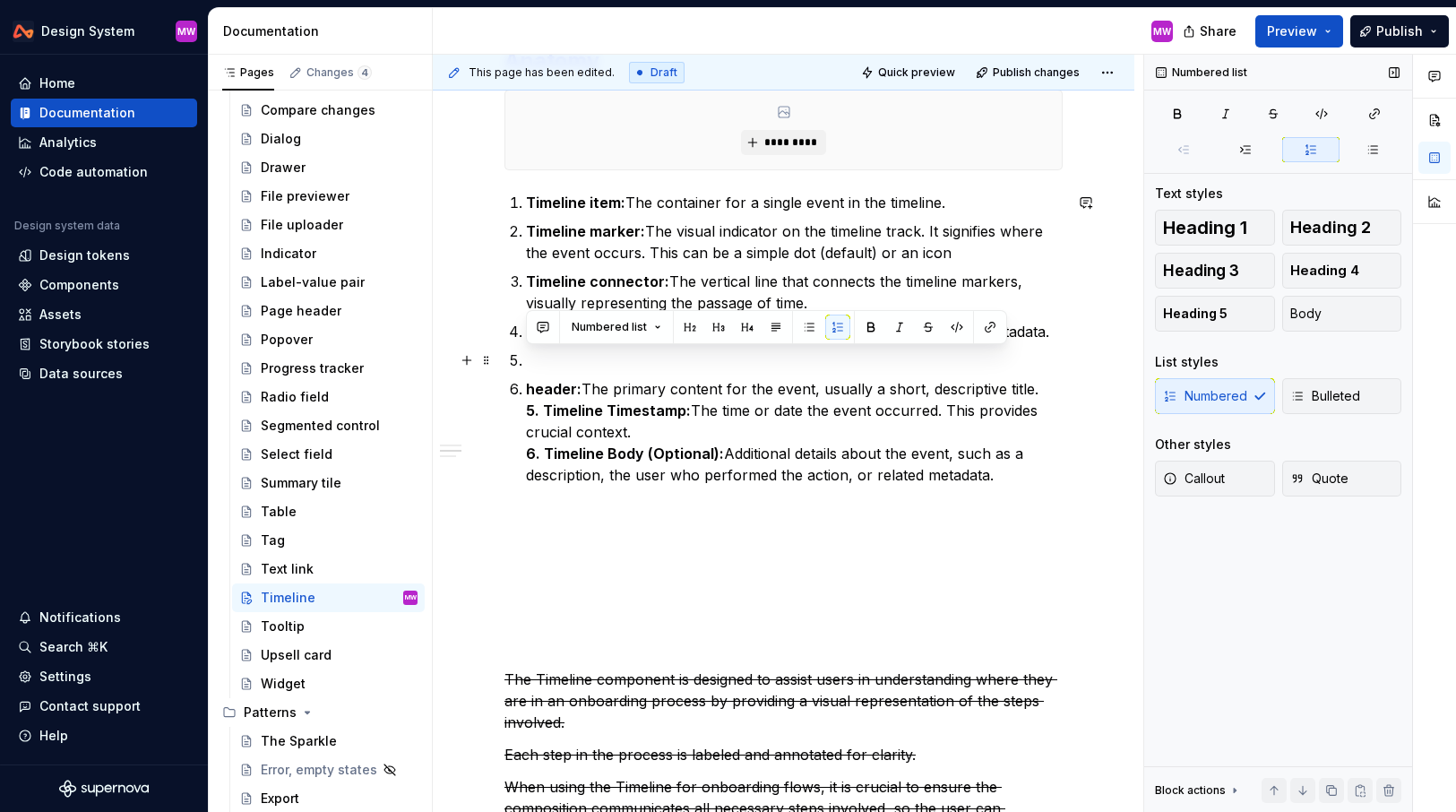
drag, startPoint x: 1027, startPoint y: 480, endPoint x: 533, endPoint y: 367, distance: 506.8
click at [533, 367] on ol "Timeline item: The container for a single event in the timeline. Timeline marke…" at bounding box center [795, 339] width 537 height 294
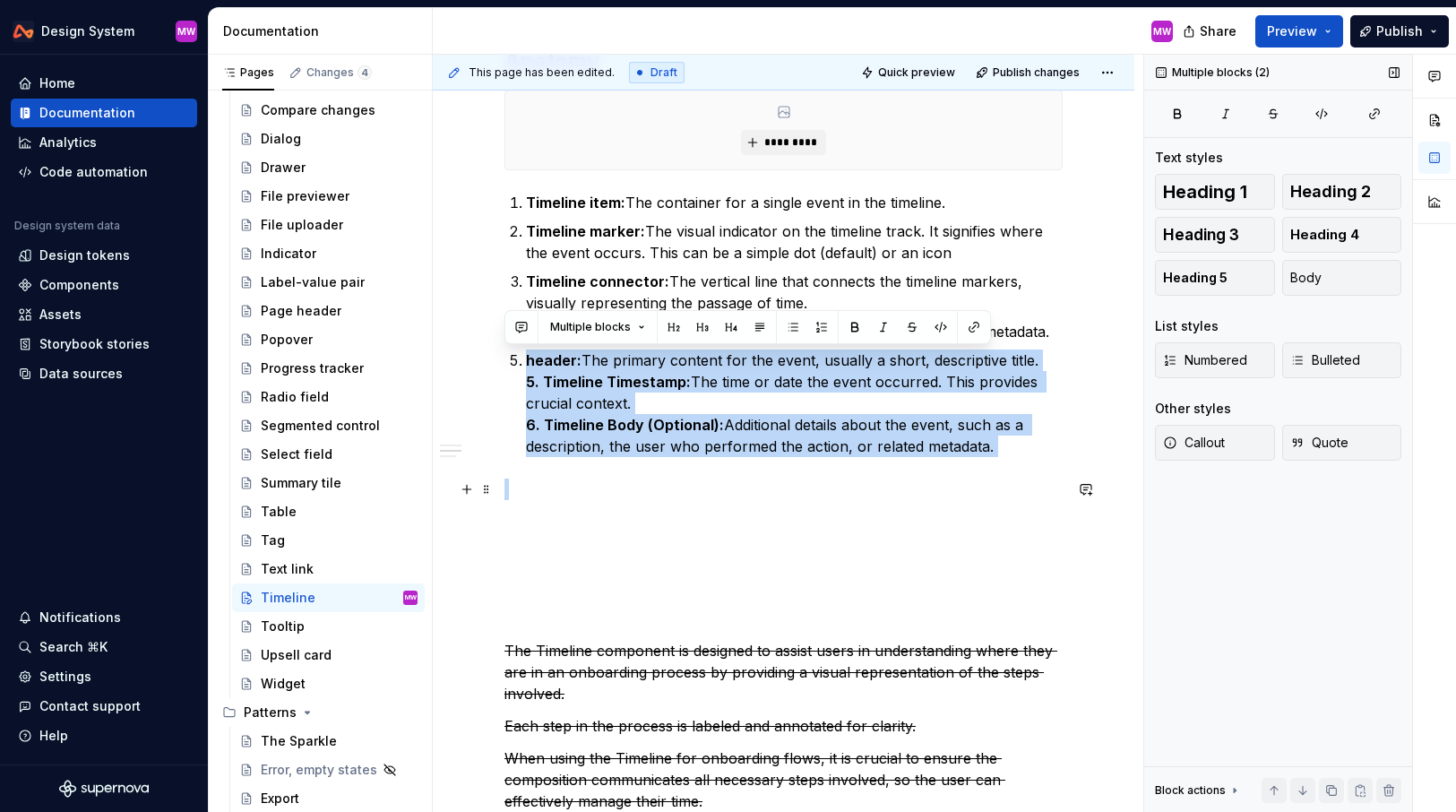
drag, startPoint x: 527, startPoint y: 360, endPoint x: 989, endPoint y: 493, distance: 480.8
click at [989, 494] on div "**********" at bounding box center [784, 474] width 558 height 1744
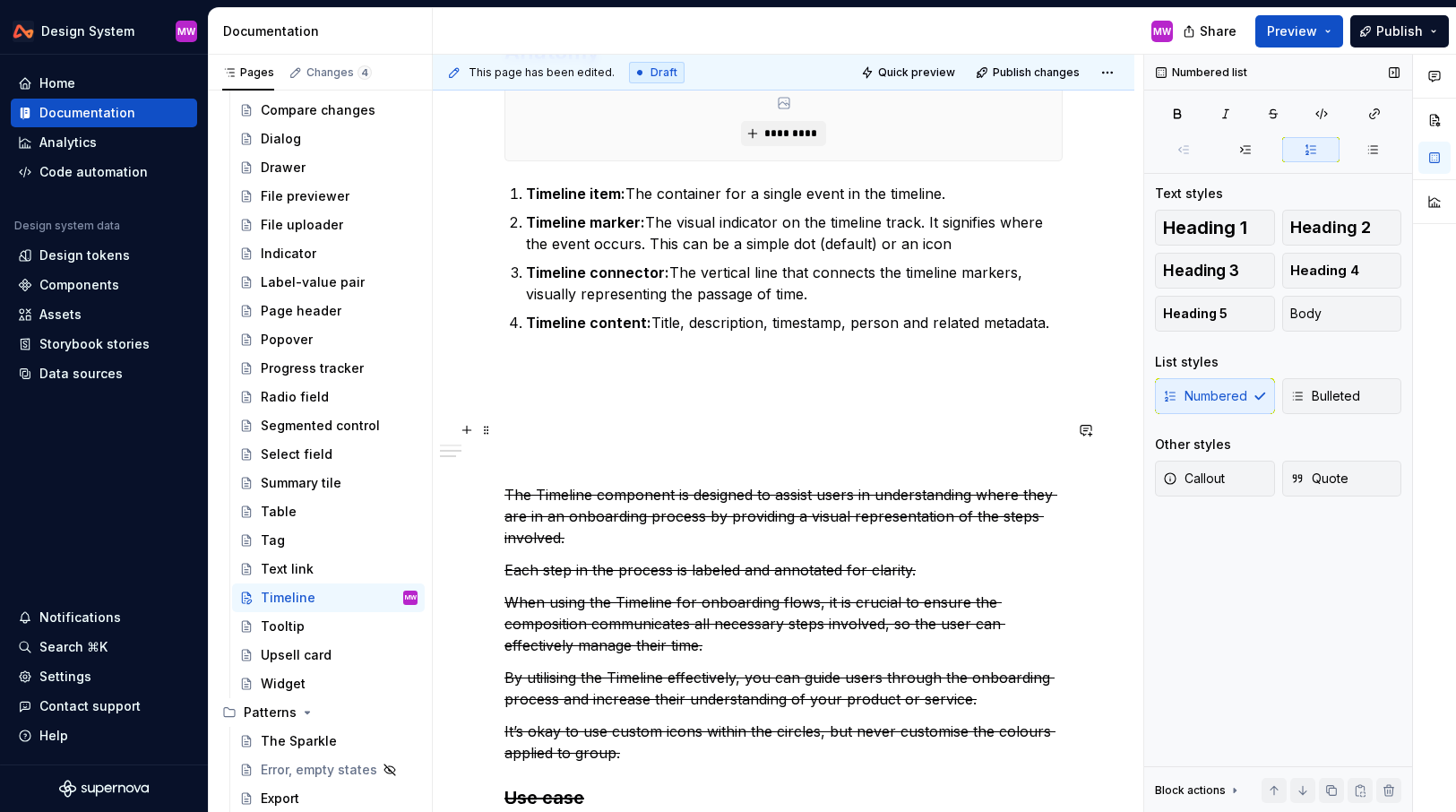
scroll to position [853, 0]
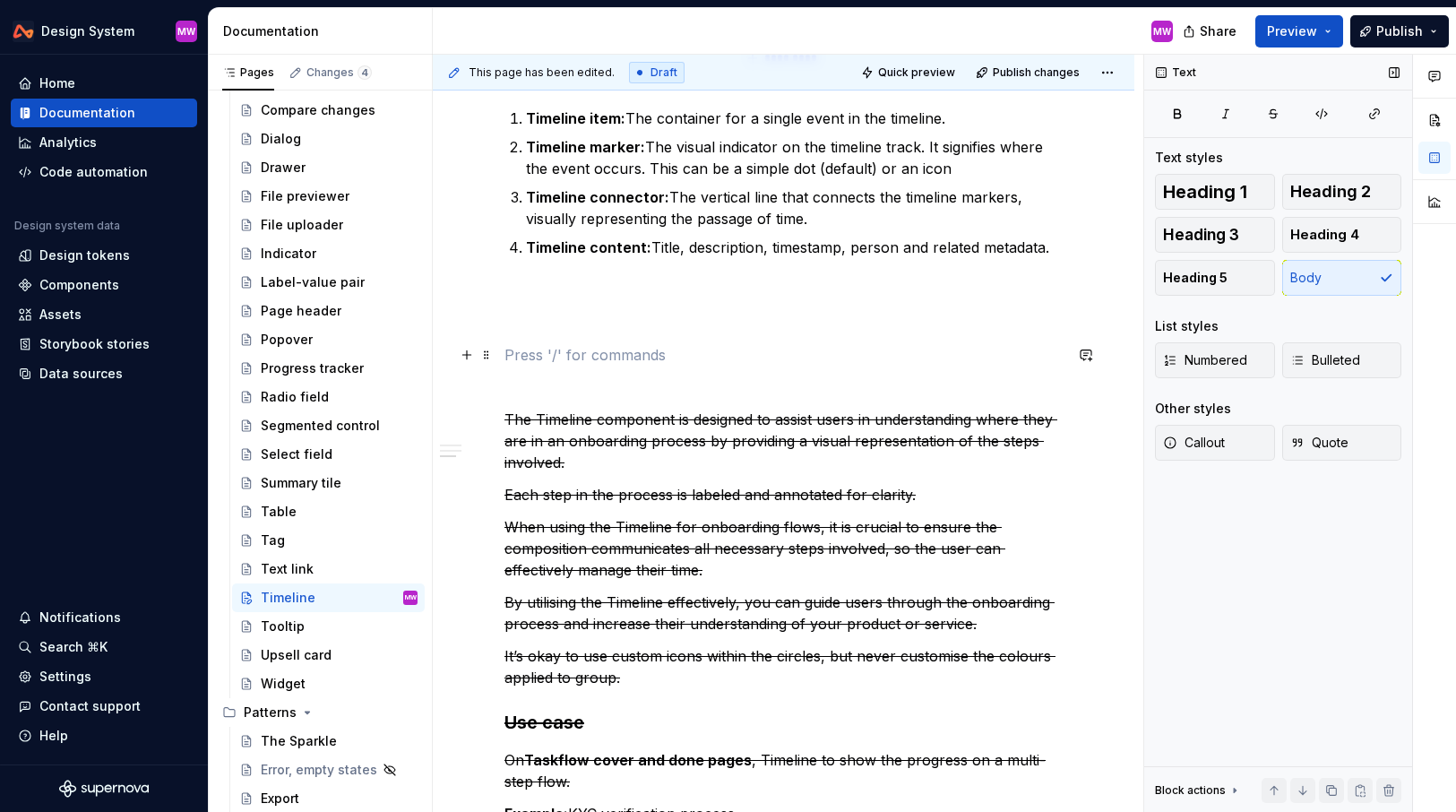
click at [579, 352] on p at bounding box center [784, 354] width 558 height 21
click at [562, 314] on p at bounding box center [784, 322] width 558 height 21
click at [1325, 193] on span "Heading 2" at bounding box center [1331, 191] width 81 height 17
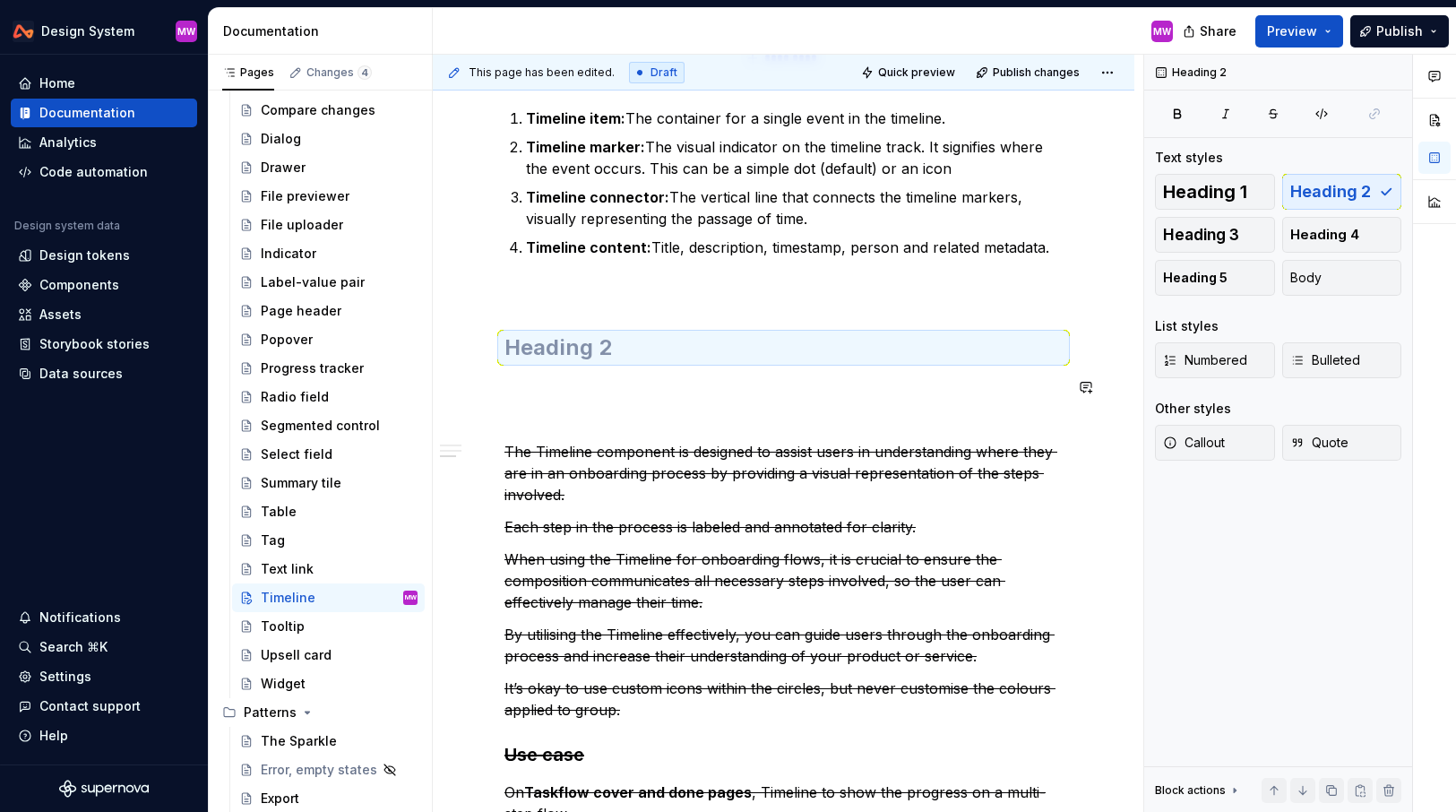
click at [566, 363] on div "**********" at bounding box center [784, 333] width 558 height 1630
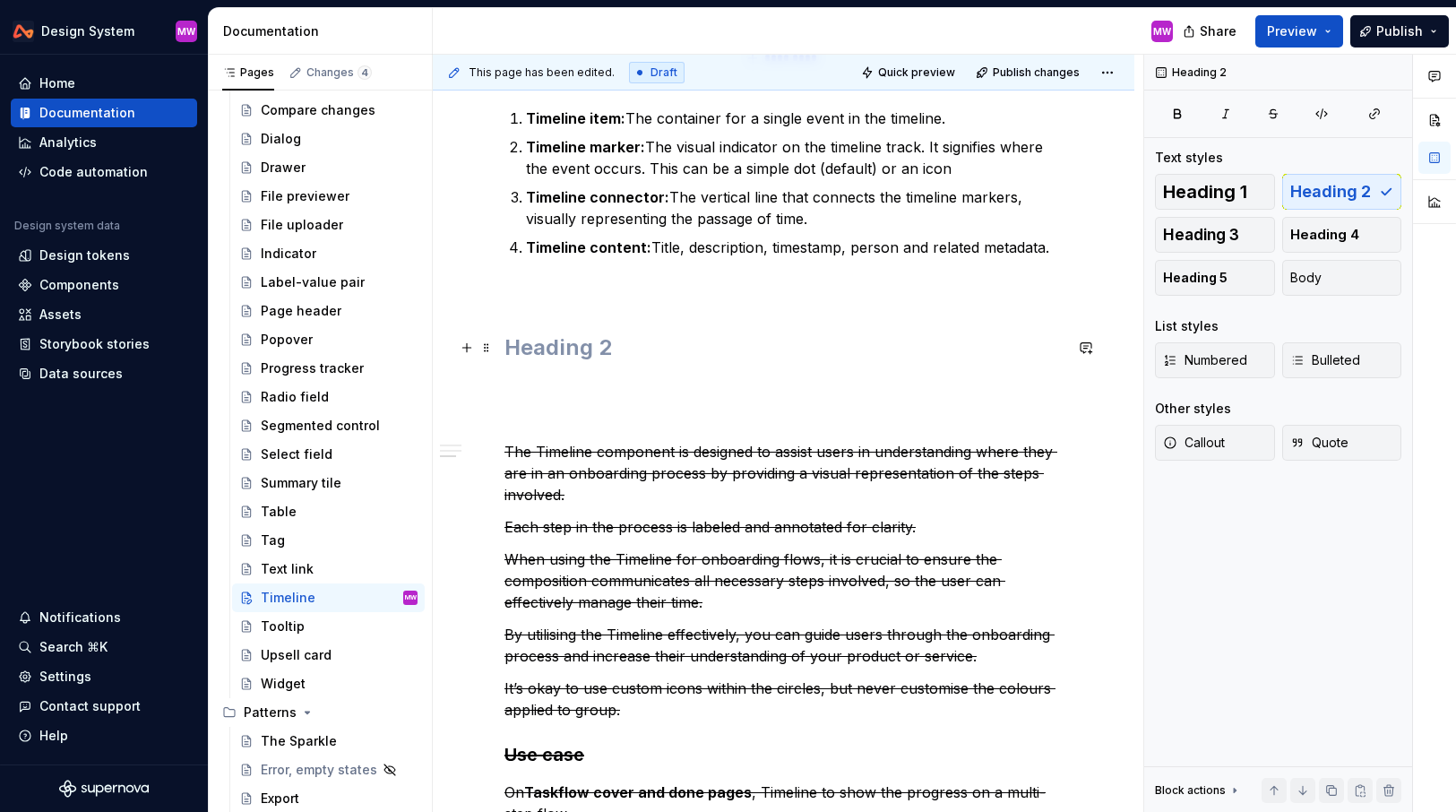
click at [559, 347] on h2 at bounding box center [784, 347] width 558 height 29
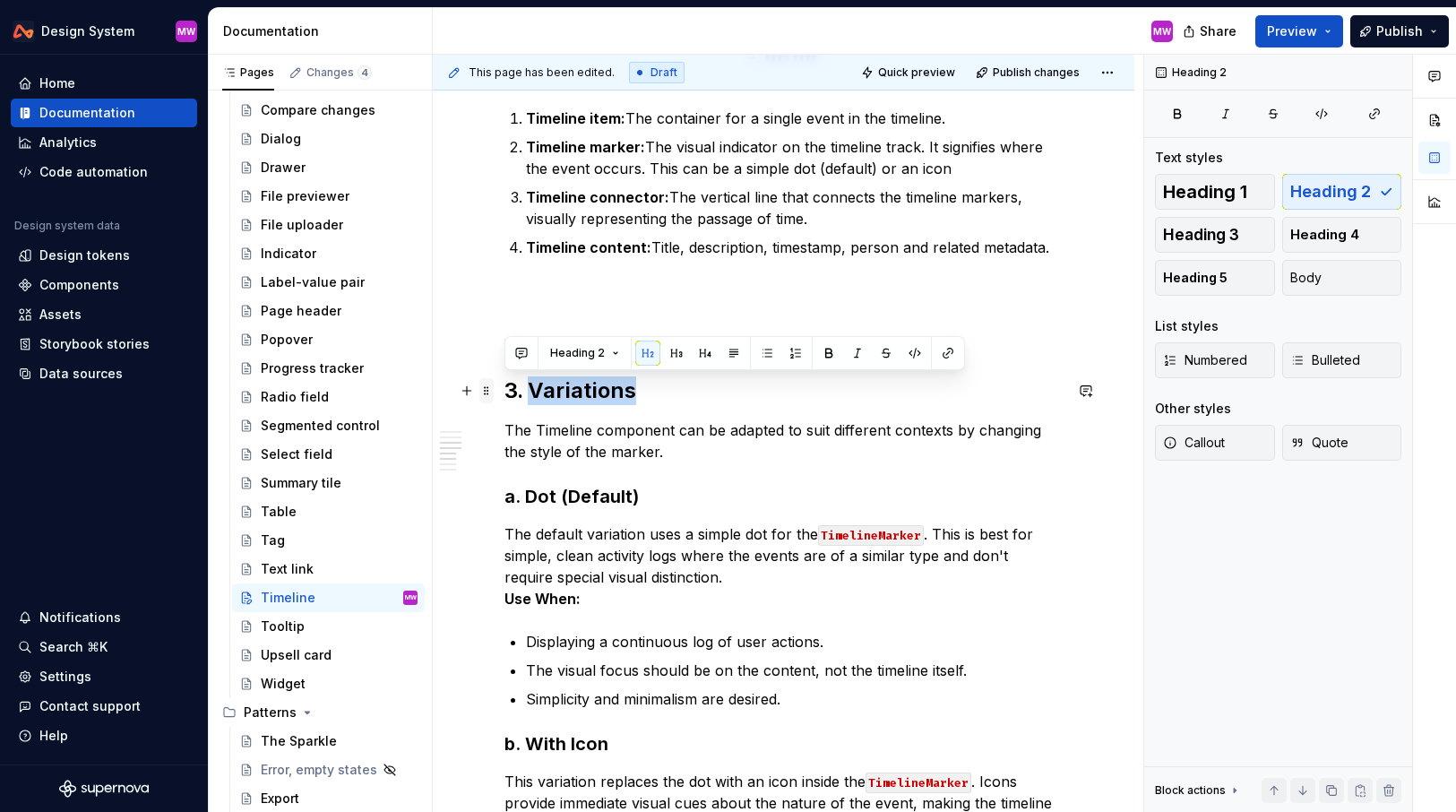
drag, startPoint x: 654, startPoint y: 398, endPoint x: 490, endPoint y: 396, distance: 164.0
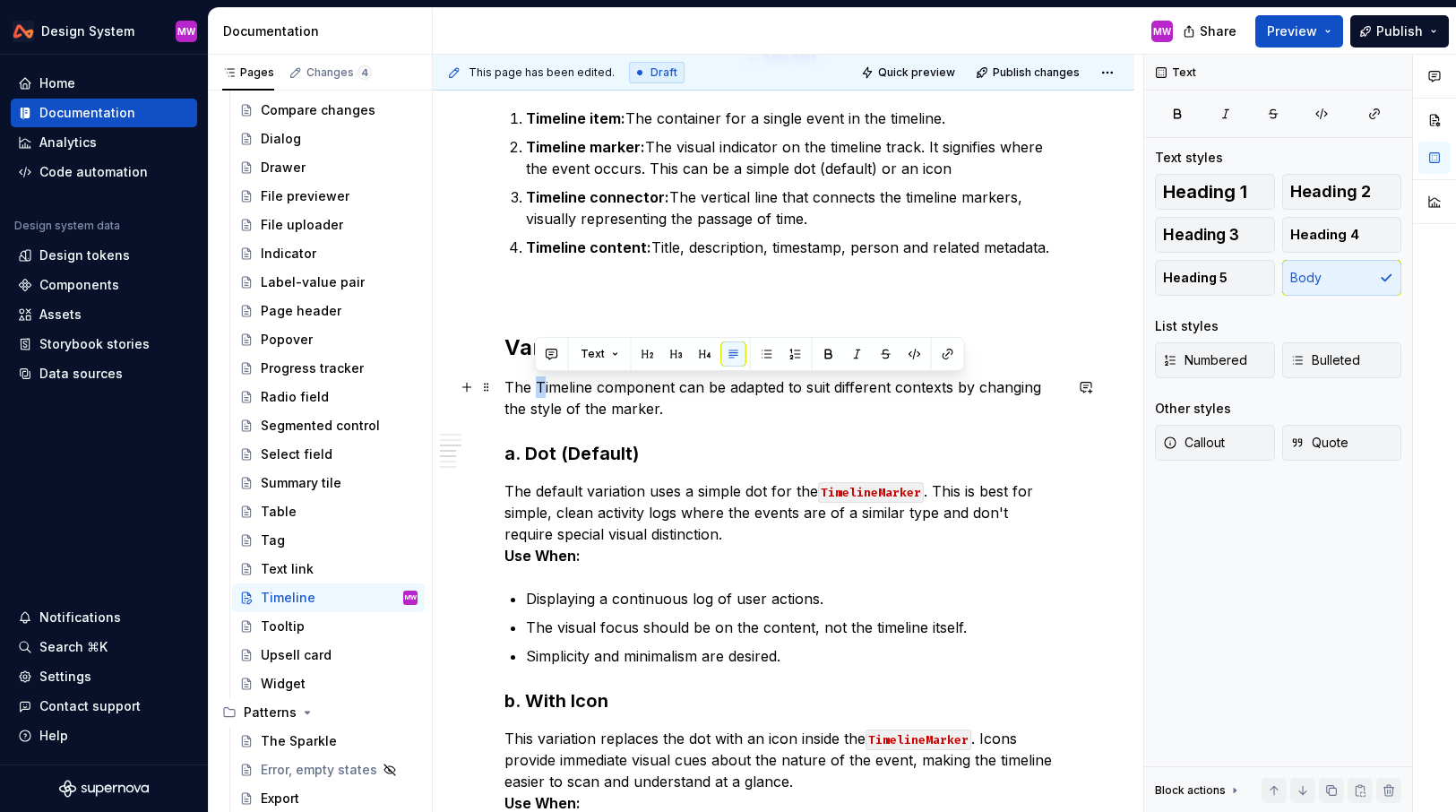
click at [537, 384] on p "The Timeline component can be adapted to suit different contexts by changing th…" at bounding box center [784, 397] width 558 height 43
click at [735, 410] on p "The timeline component can be adapted to suit different contexts by changing th…" at bounding box center [784, 397] width 558 height 43
click at [648, 346] on h2 "Variations" at bounding box center [784, 347] width 558 height 29
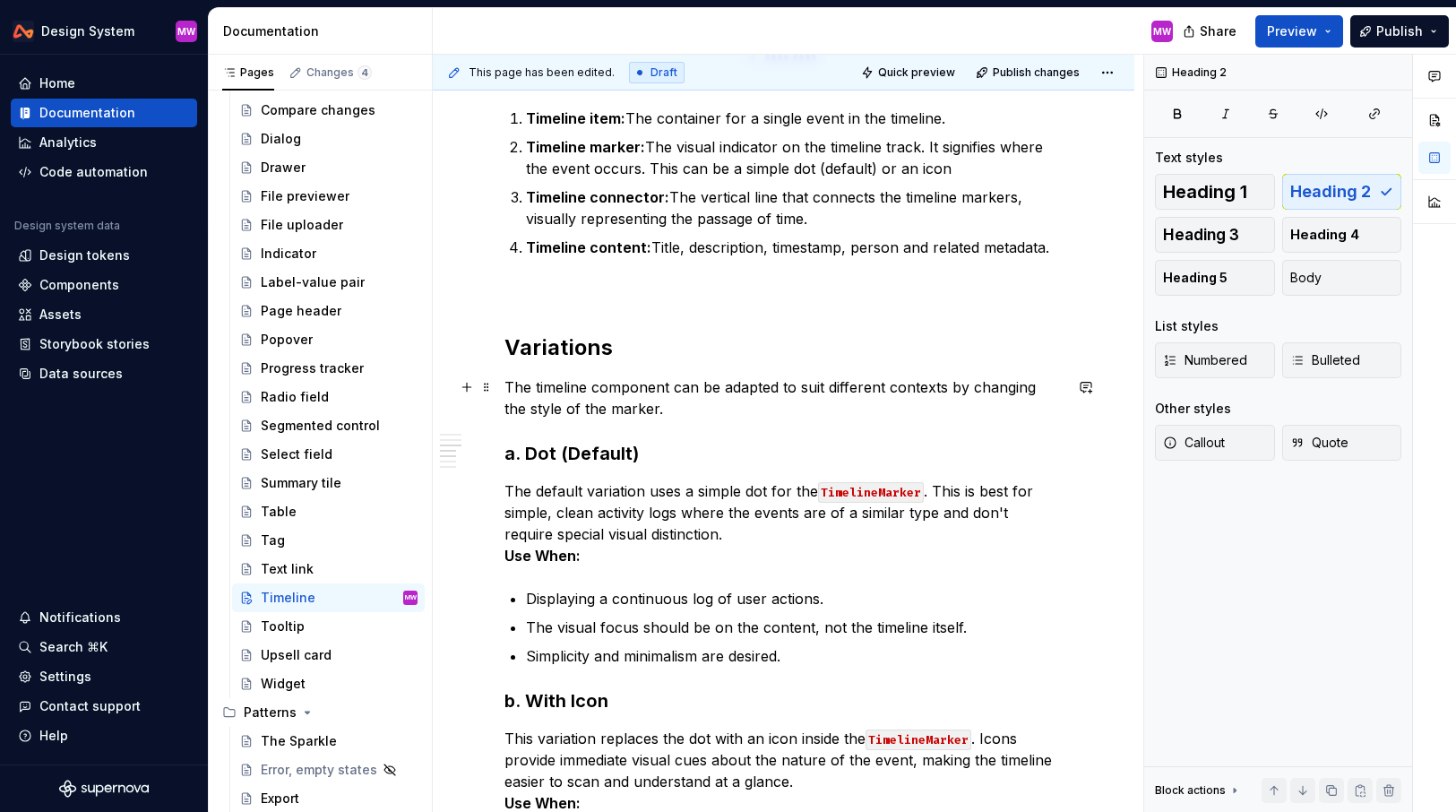
click at [506, 378] on p "The timeline component can be adapted to suit different contexts by changing th…" at bounding box center [784, 397] width 558 height 43
click at [527, 450] on h3 "a. Dot (Default)" at bounding box center [784, 452] width 558 height 25
click at [1350, 231] on span "Heading 4" at bounding box center [1324, 234] width 69 height 17
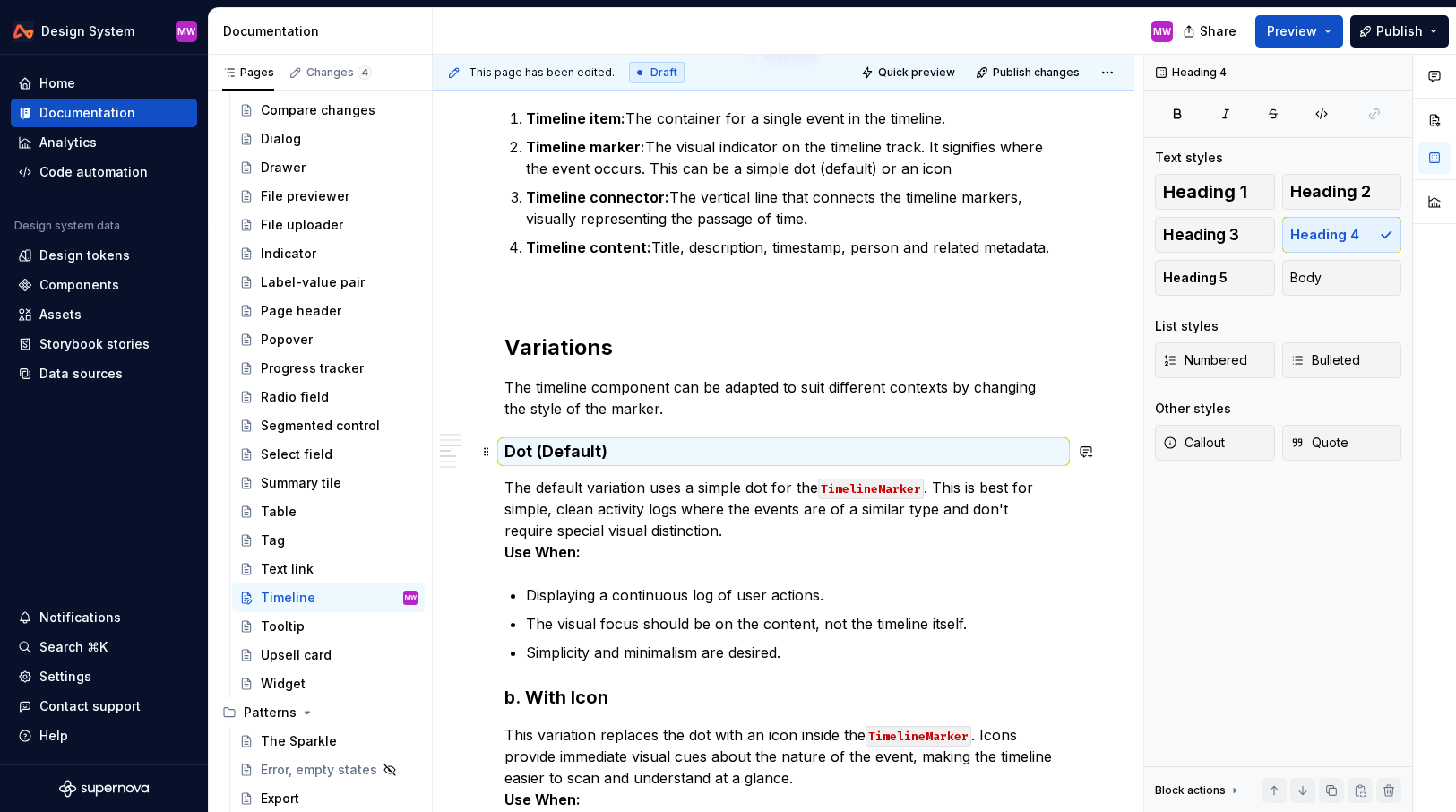
click at [698, 451] on h4 "Dot (Default)" at bounding box center [784, 451] width 558 height 21
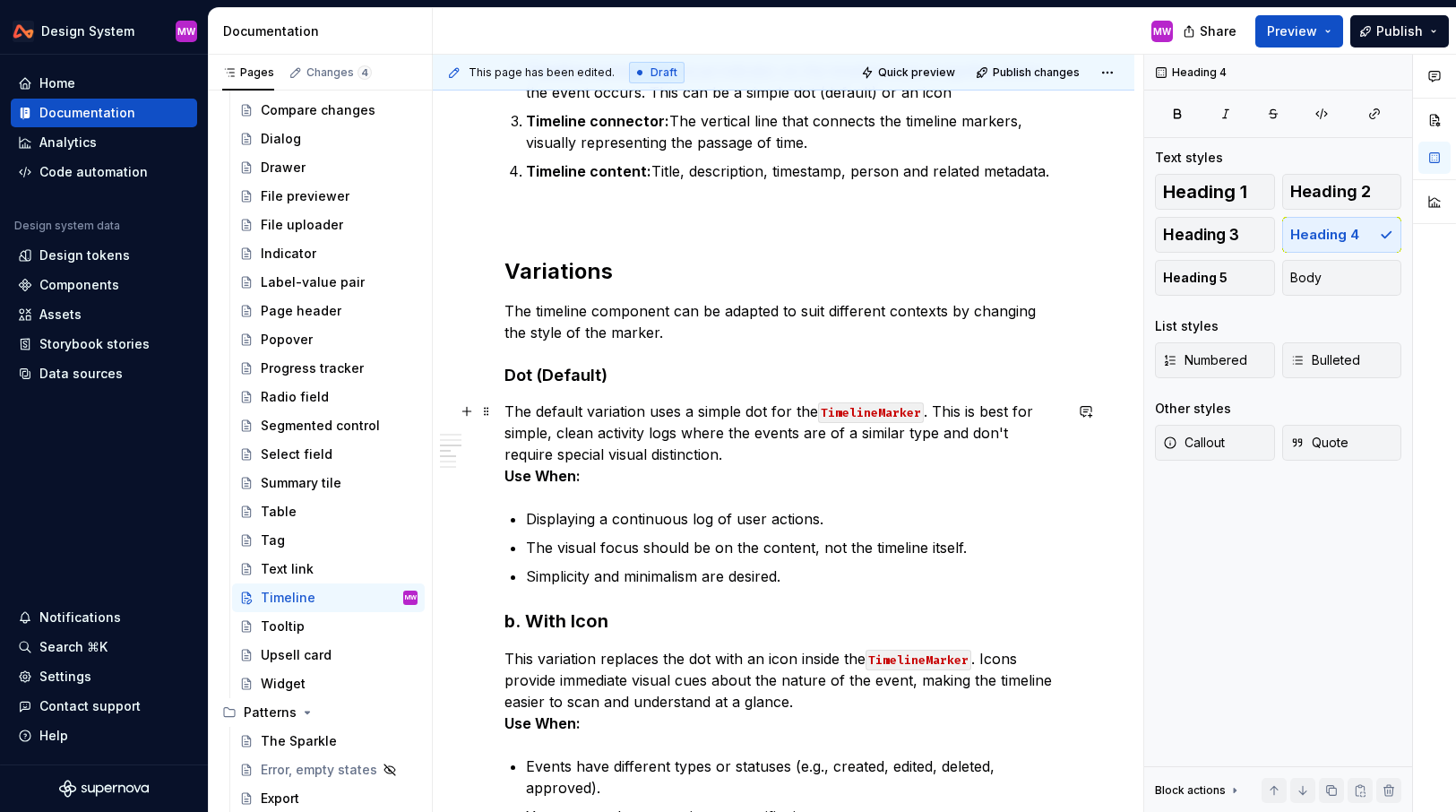
scroll to position [946, 0]
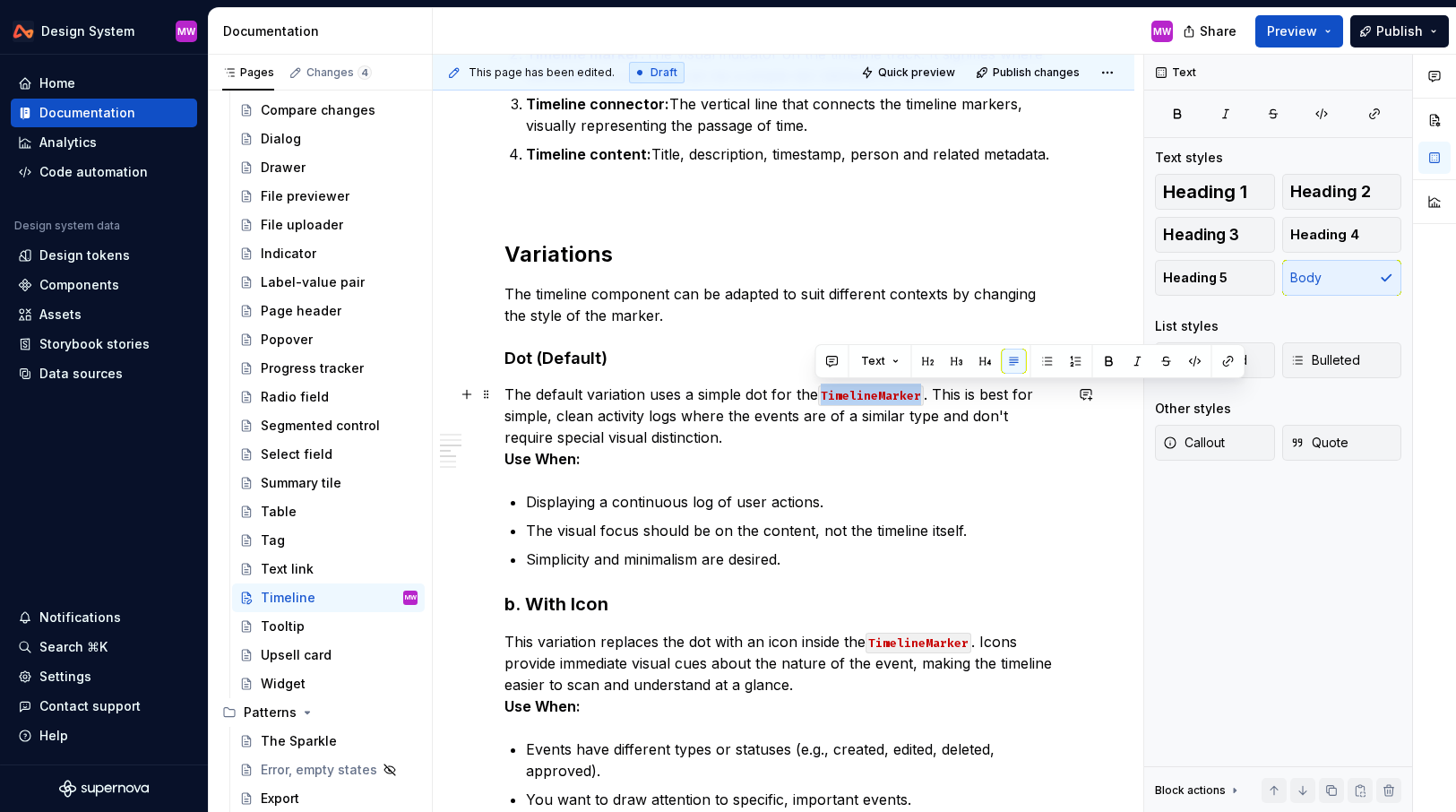
drag, startPoint x: 923, startPoint y: 392, endPoint x: 817, endPoint y: 399, distance: 106.2
click at [816, 399] on p "The default variation uses a simple dot for the TimelineMarker . This is best f…" at bounding box center [784, 427] width 558 height 86
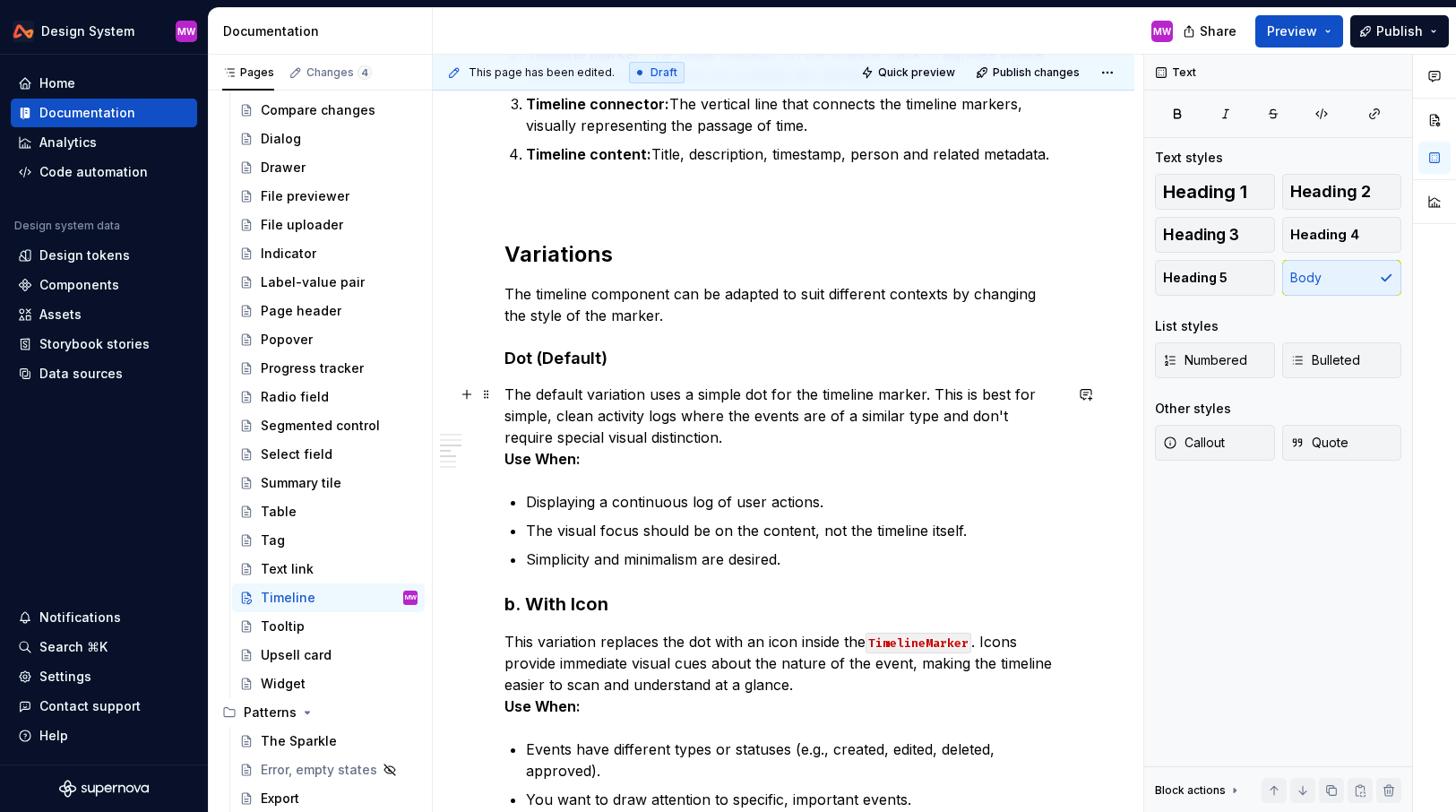
click at [507, 456] on strong "Use When:" at bounding box center [543, 458] width 76 height 17
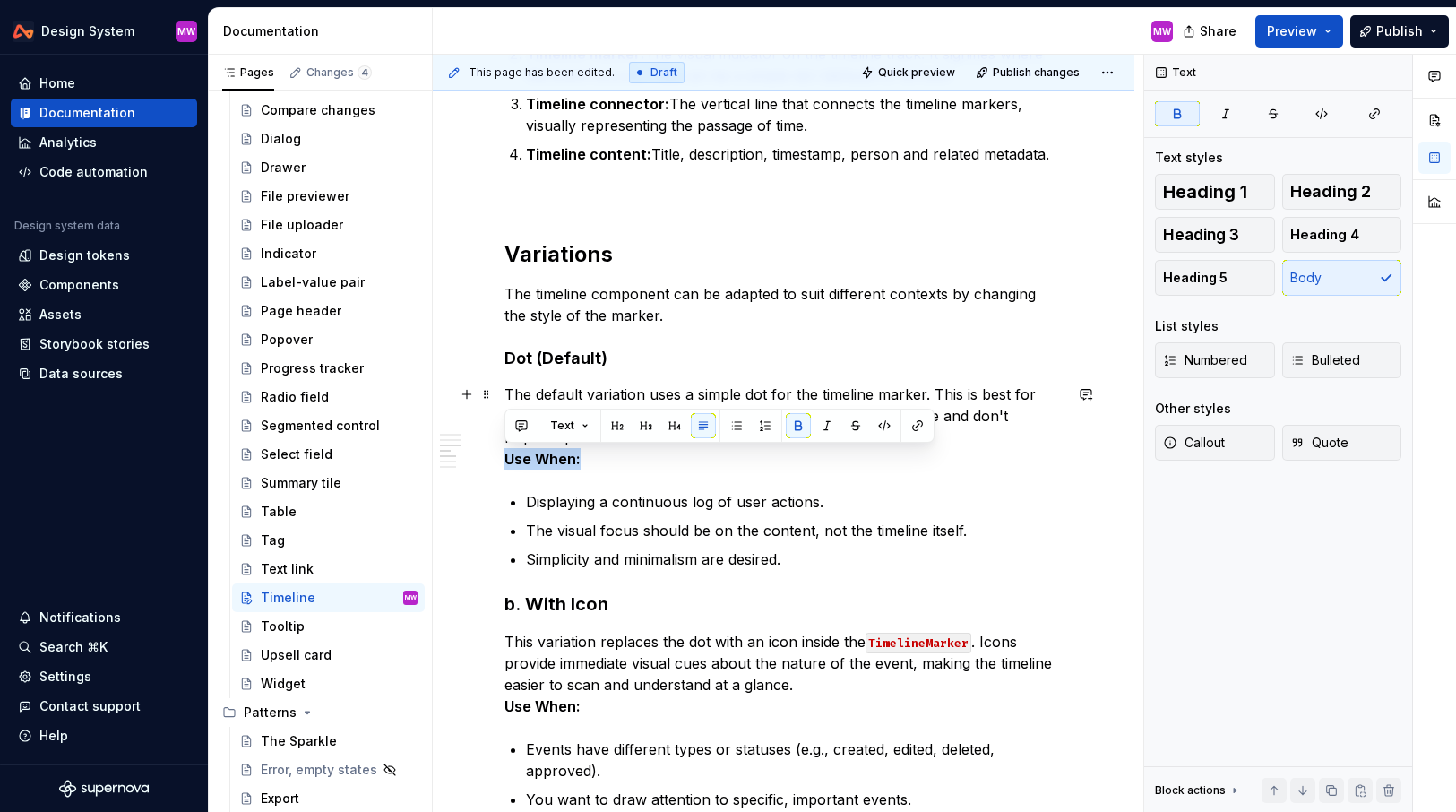
drag, startPoint x: 507, startPoint y: 456, endPoint x: 606, endPoint y: 457, distance: 99.0
click at [606, 457] on p "The default variation uses a simple dot for the timeline marker. This is best f…" at bounding box center [784, 427] width 558 height 86
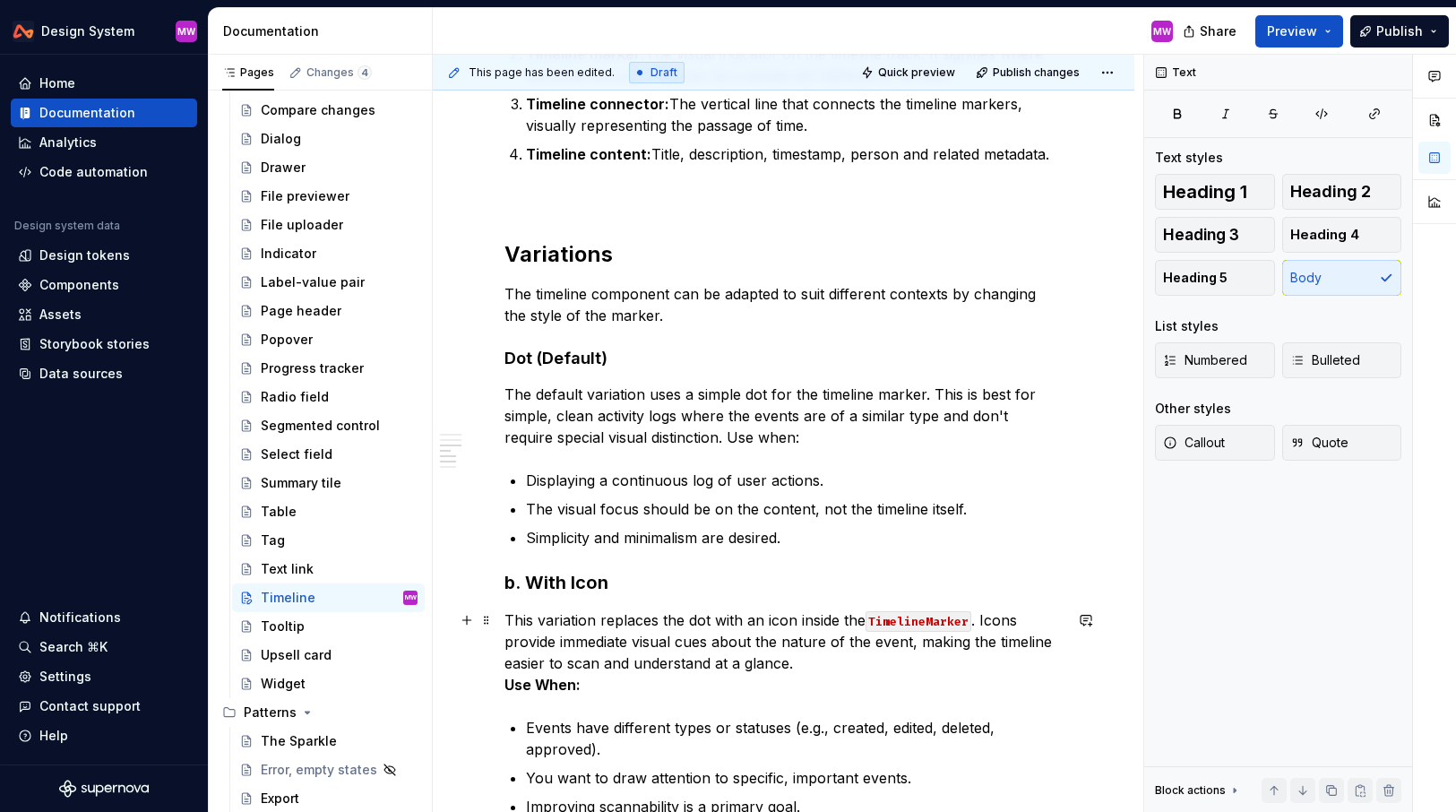
scroll to position [1041, 0]
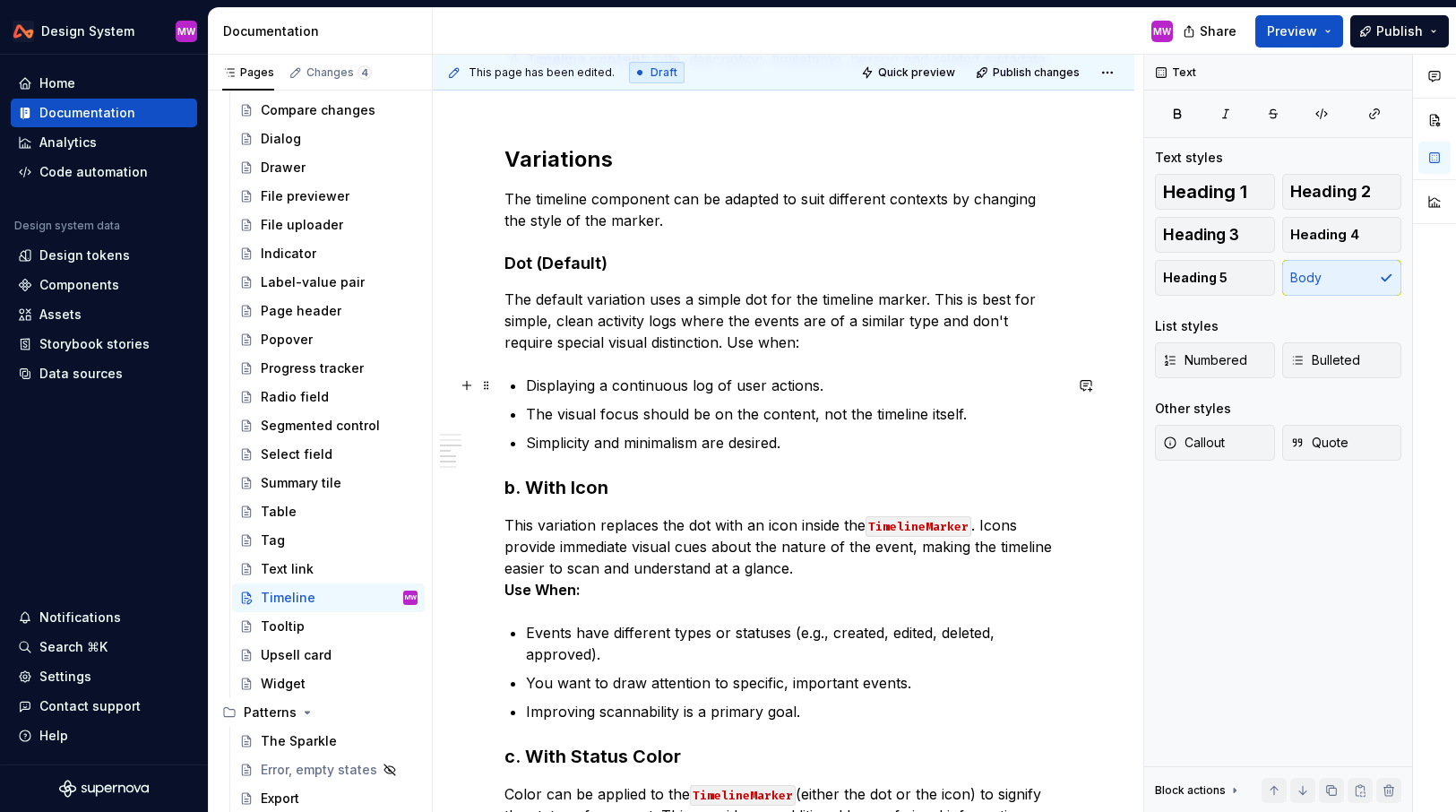
click at [831, 385] on p "Displaying a continuous log of user actions." at bounding box center [795, 384] width 537 height 21
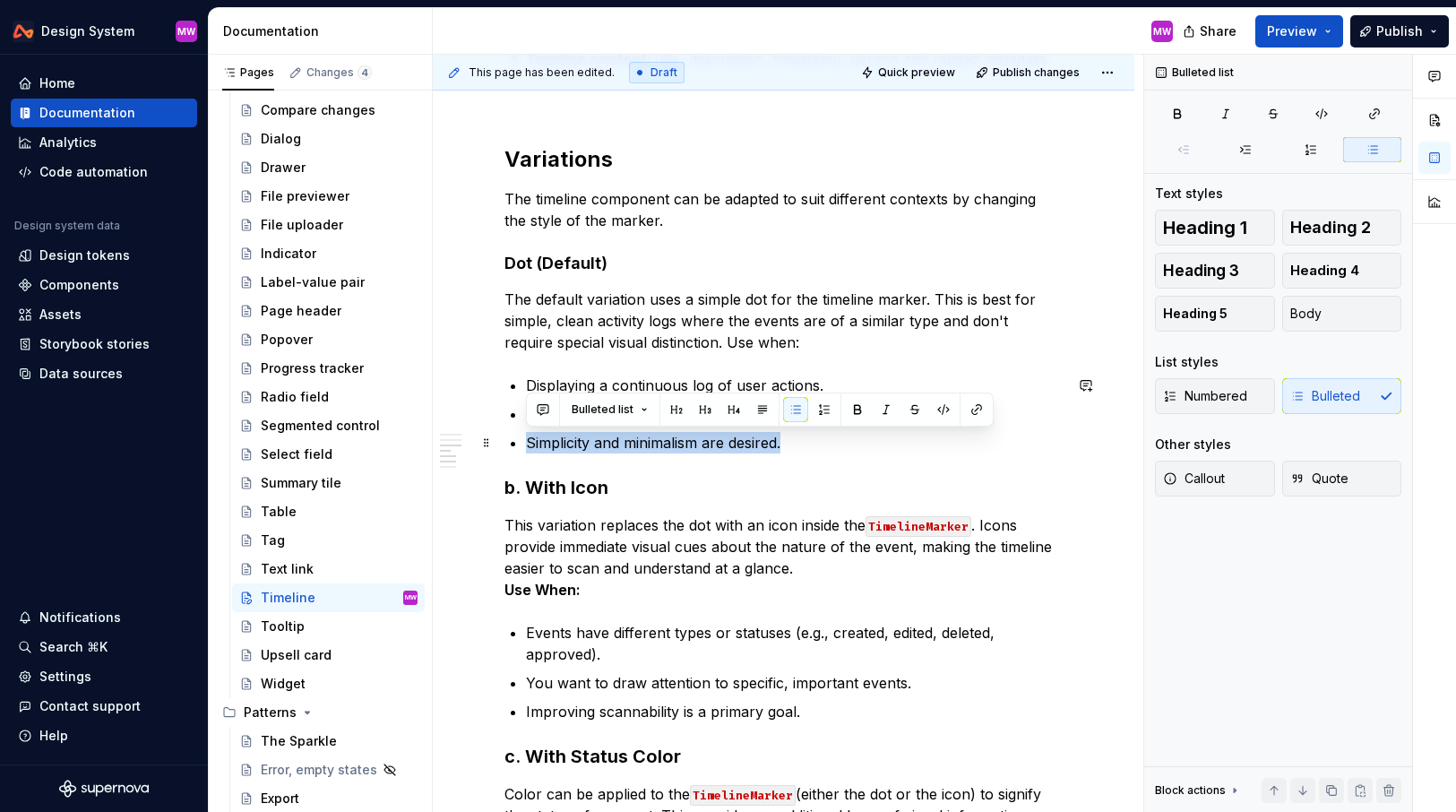
drag, startPoint x: 808, startPoint y: 445, endPoint x: 504, endPoint y: 442, distance: 304.0
click at [505, 442] on div "**********" at bounding box center [784, 610] width 558 height 2561
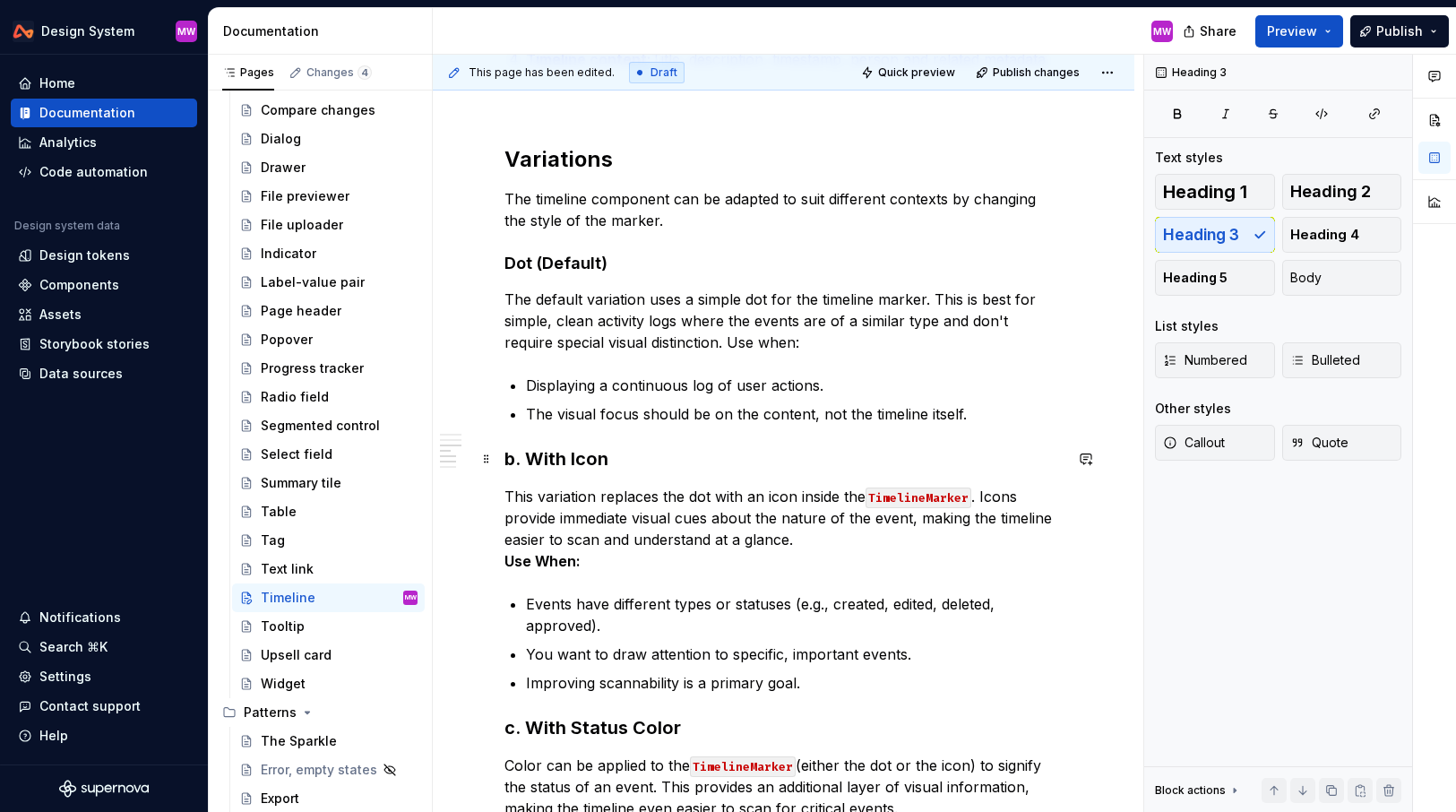
click at [525, 456] on h3 "b. With Icon" at bounding box center [784, 458] width 558 height 25
click at [556, 453] on h3 "With Icon" at bounding box center [784, 458] width 558 height 25
click at [598, 464] on h3 "With icon" at bounding box center [784, 458] width 558 height 25
click at [1312, 229] on span "Heading 4" at bounding box center [1324, 234] width 69 height 17
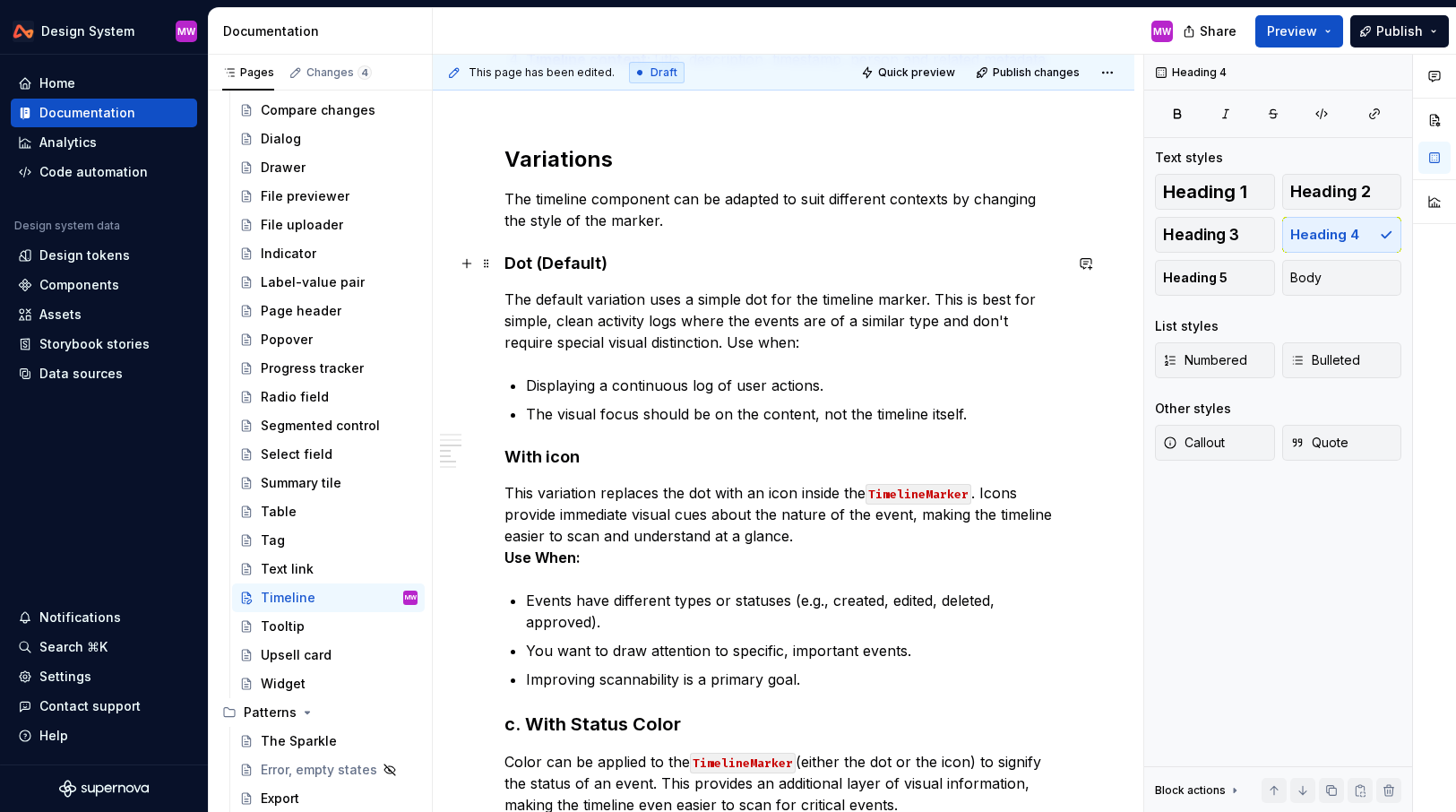
click at [548, 260] on h4 "Dot (Default)" at bounding box center [784, 263] width 558 height 21
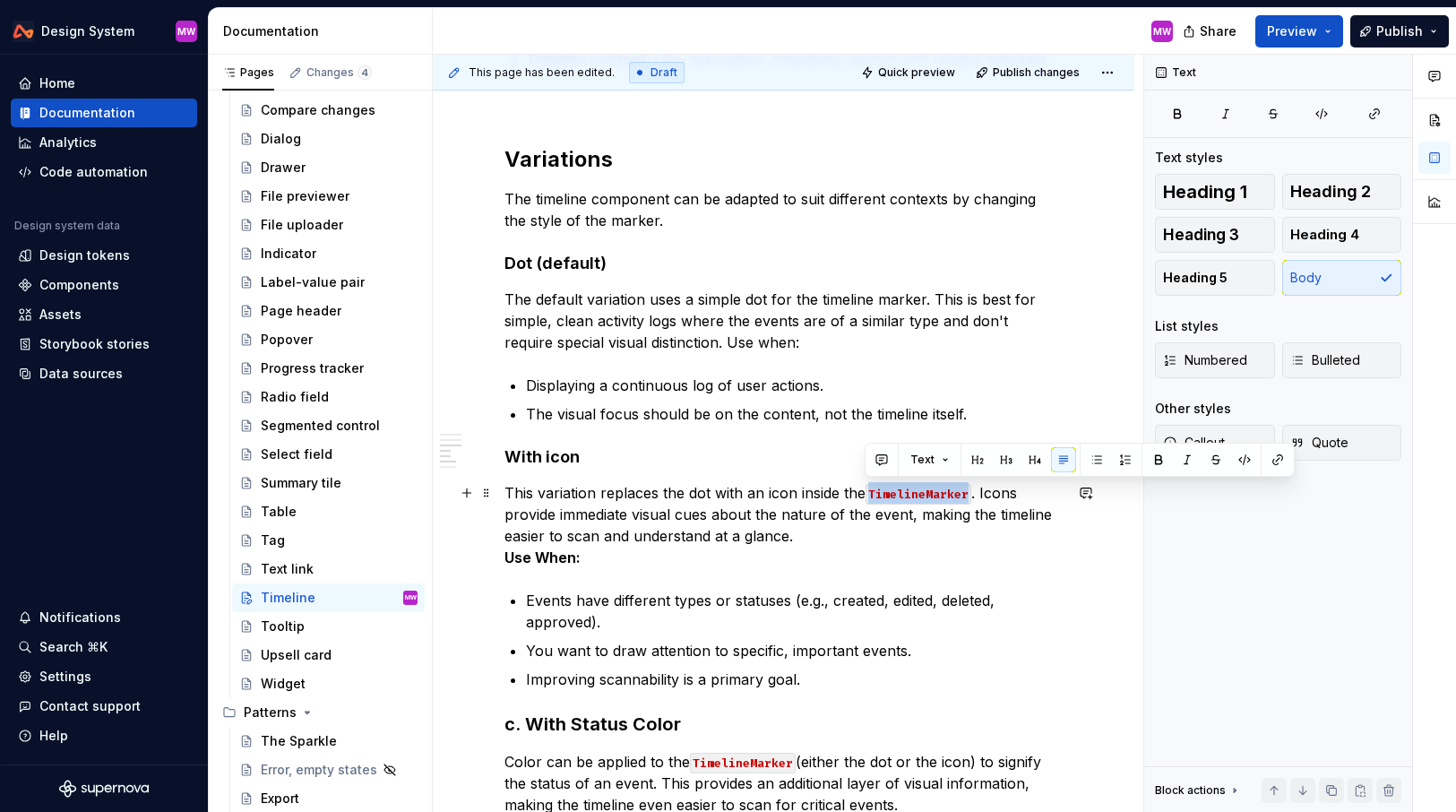
drag, startPoint x: 865, startPoint y: 489, endPoint x: 971, endPoint y: 488, distance: 106.0
click at [971, 488] on p "This variation replaces the dot with an icon inside the TimelineMarker . Icons …" at bounding box center [784, 525] width 558 height 86
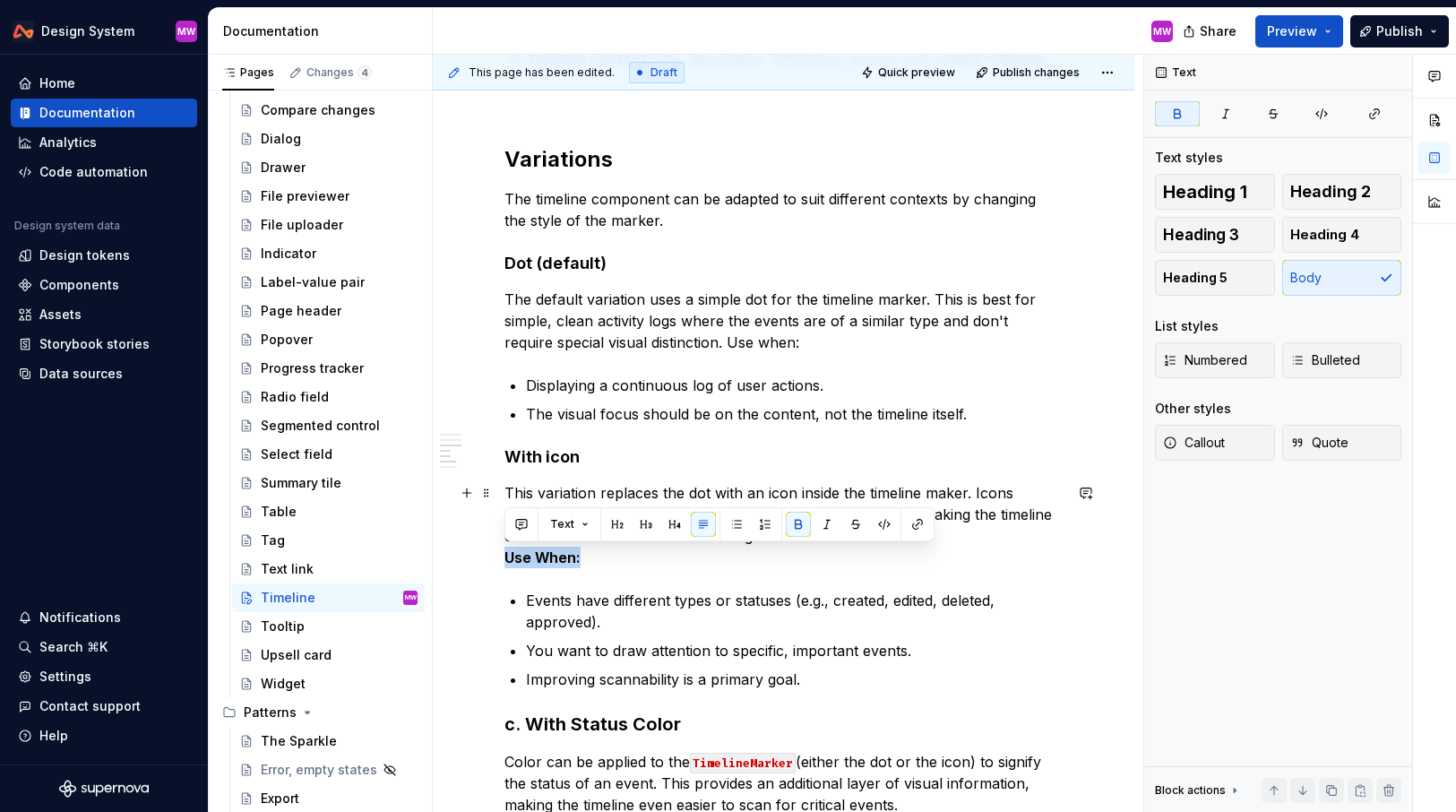
drag, startPoint x: 600, startPoint y: 563, endPoint x: 479, endPoint y: 563, distance: 121.0
click at [479, 563] on div "**********" at bounding box center [784, 704] width 702 height 2837
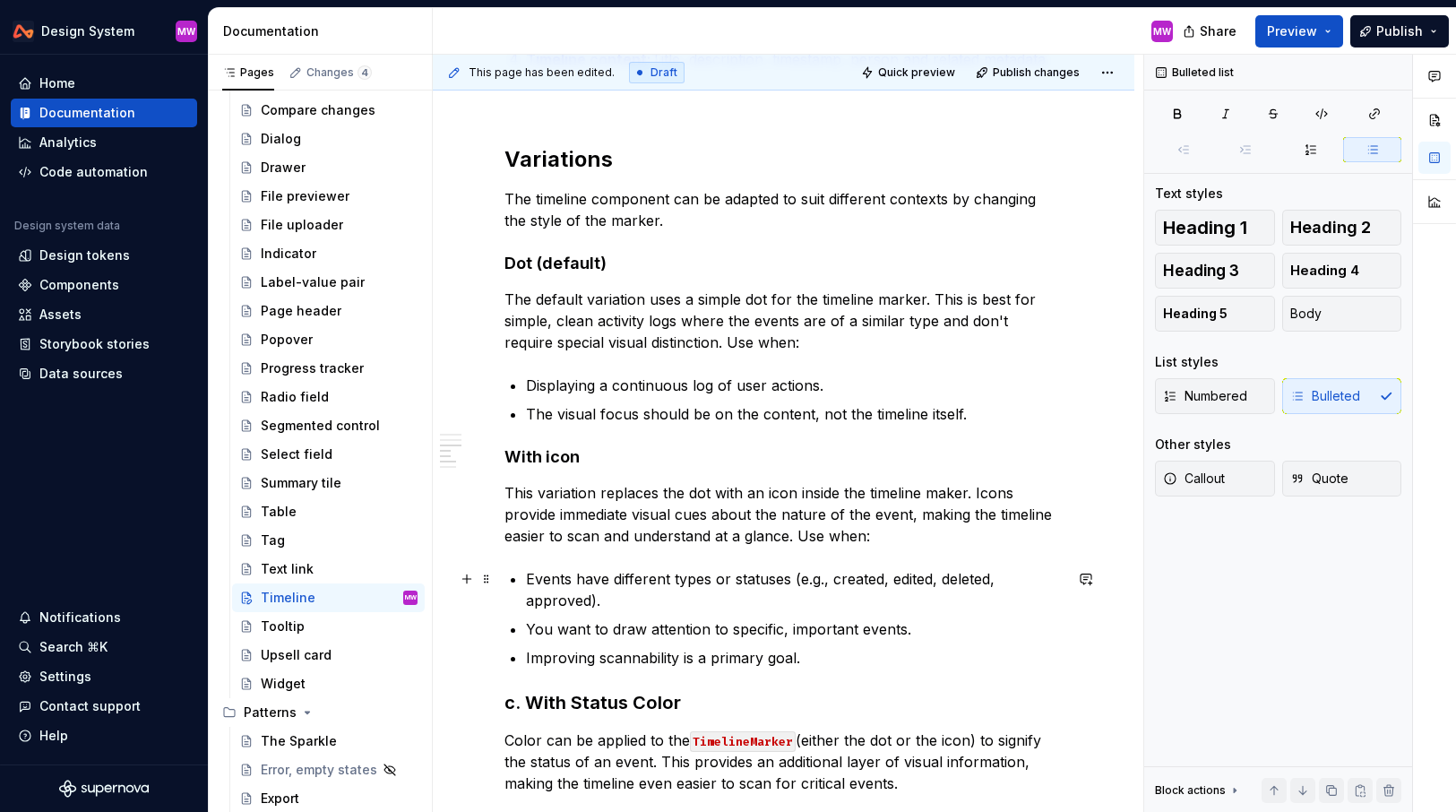
click at [657, 604] on p "Events have different types or statuses (e.g., created, edited, deleted, approv…" at bounding box center [795, 589] width 537 height 43
drag, startPoint x: 831, startPoint y: 578, endPoint x: 797, endPoint y: 578, distance: 34.0
click at [797, 578] on p "Events have different types or statuses (e.g., created, edited, deleted, approv…" at bounding box center [795, 589] width 537 height 43
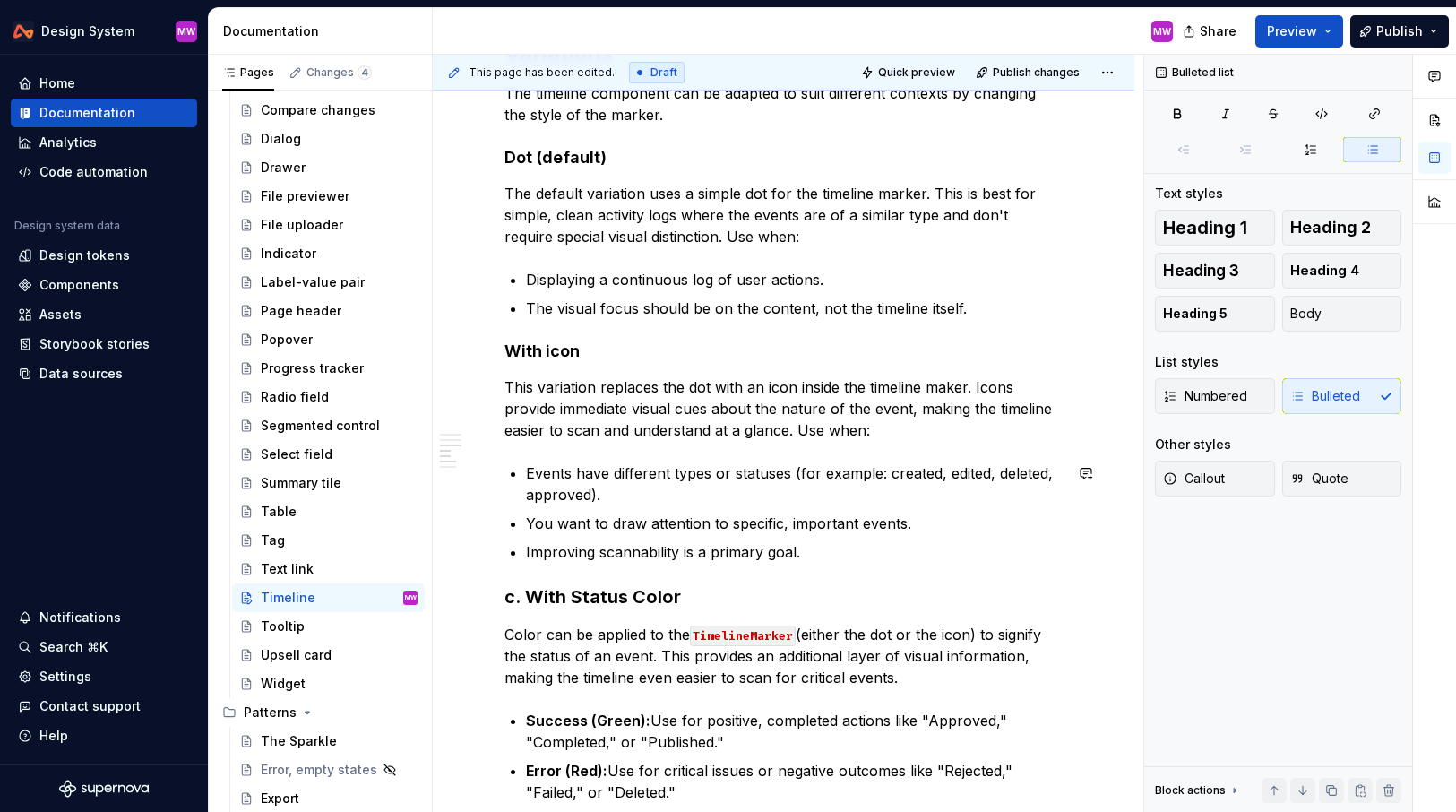
scroll to position [1183, 0]
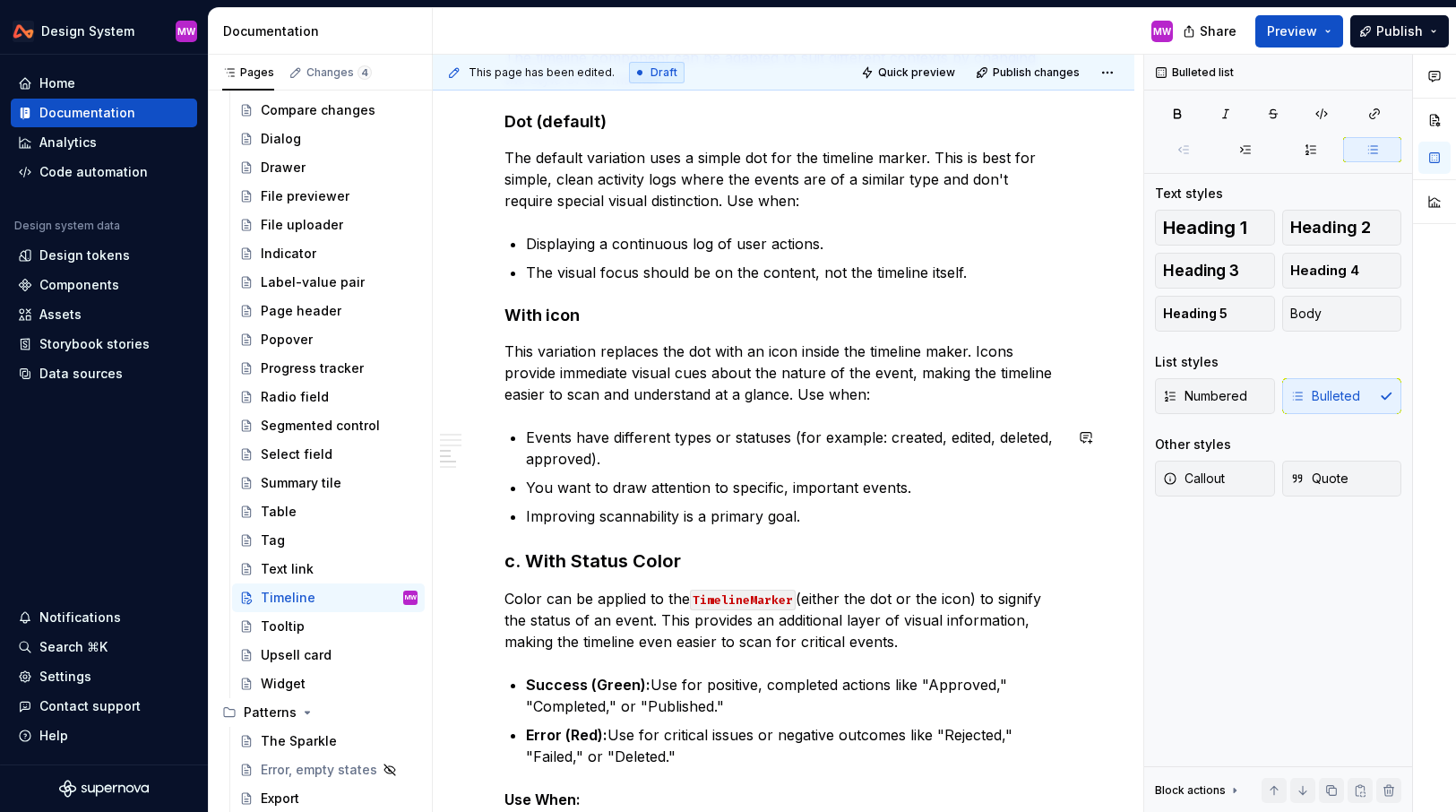
click at [835, 509] on p "Improving scannability is a primary goal." at bounding box center [795, 516] width 537 height 21
click at [705, 512] on p "Improving scannability is a primary goal." at bounding box center [795, 516] width 537 height 21
click at [734, 391] on p "This variation replaces the dot with an icon inside the timeline maker. Icons p…" at bounding box center [784, 372] width 558 height 64
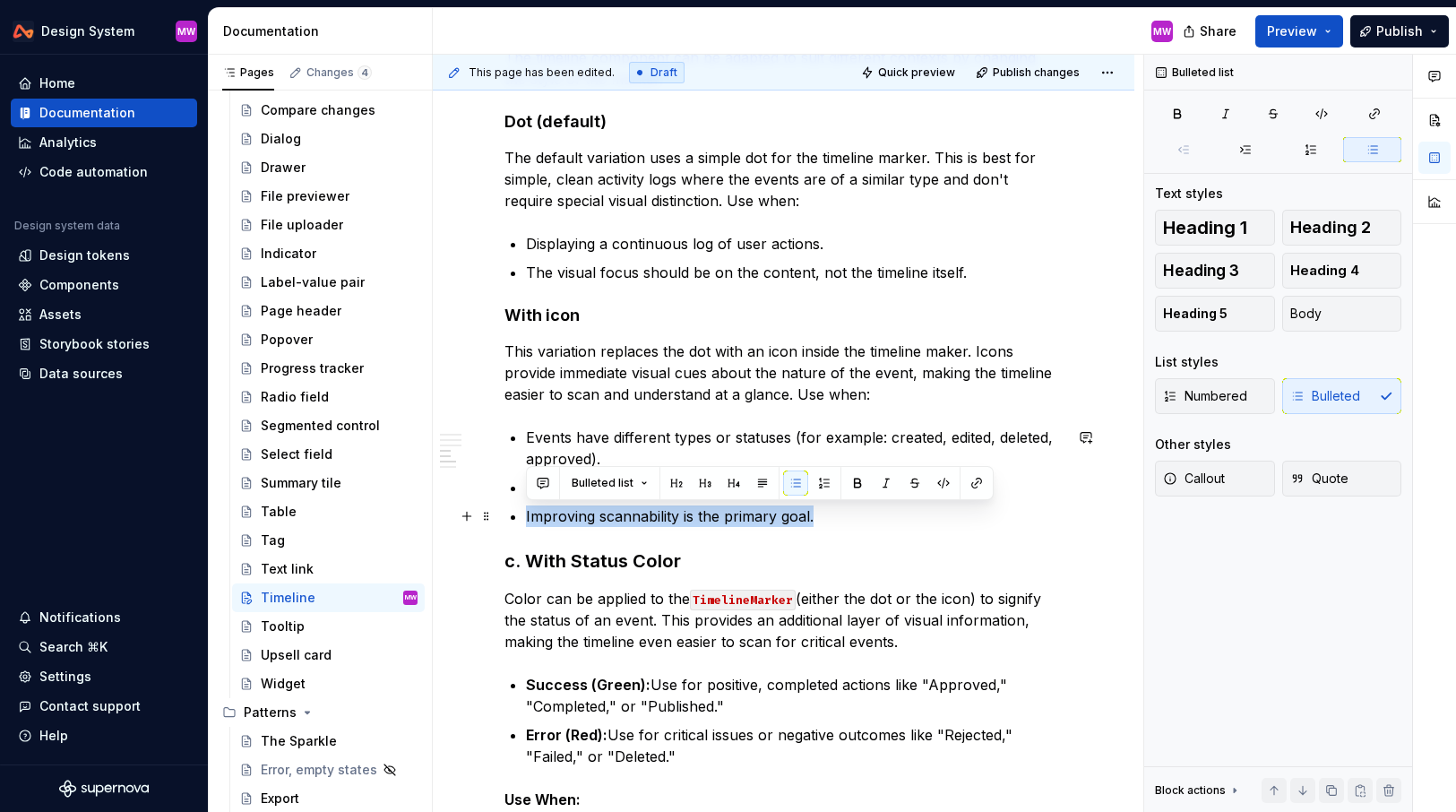
drag, startPoint x: 825, startPoint y: 511, endPoint x: 528, endPoint y: 509, distance: 297.0
click at [528, 509] on p "Improving scannability is the primary goal." at bounding box center [795, 516] width 537 height 21
copy p "Improving scannability is the primary goal."
click at [737, 390] on p "This variation replaces the dot with an icon inside the timeline maker. Icons p…" at bounding box center [784, 372] width 558 height 64
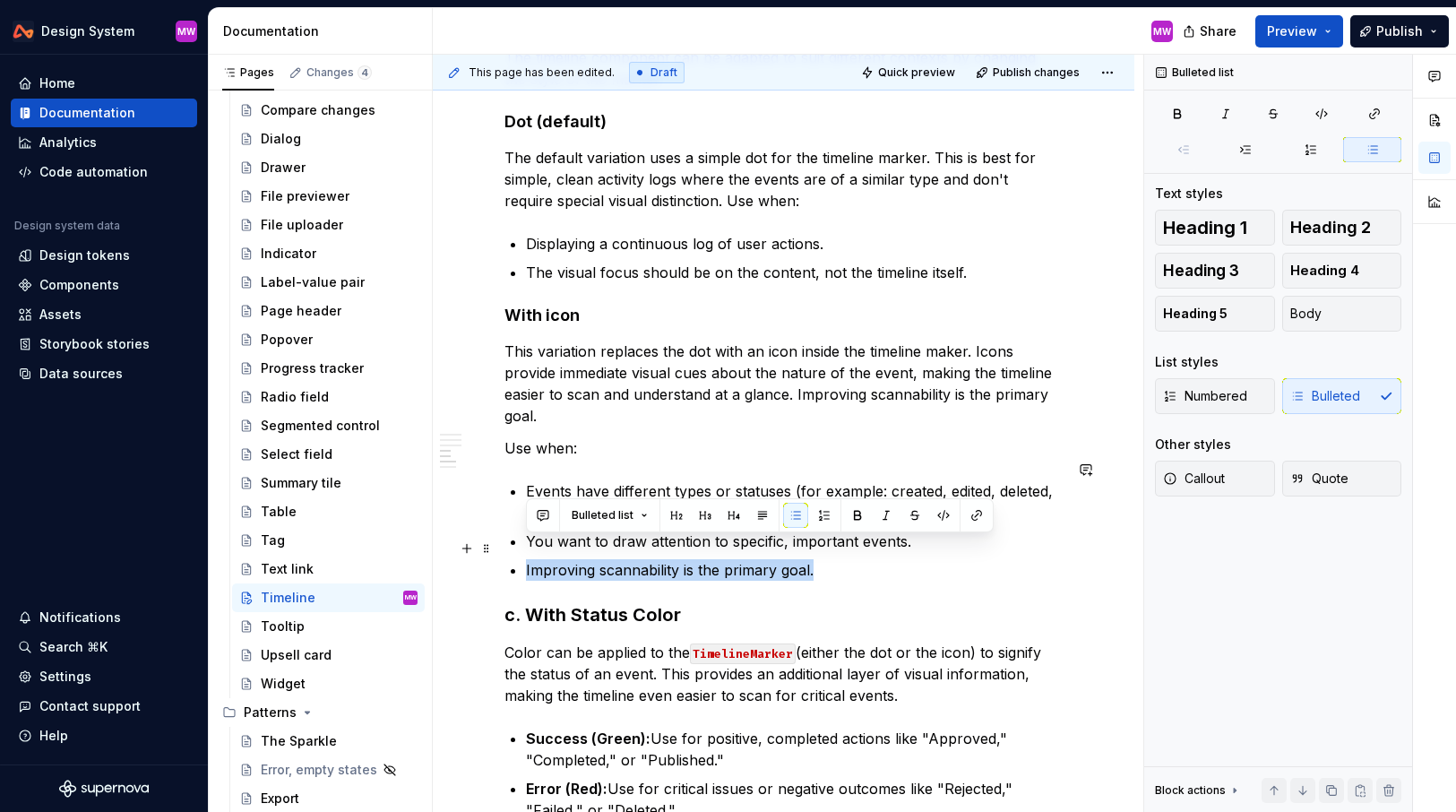
drag, startPoint x: 833, startPoint y: 557, endPoint x: 506, endPoint y: 555, distance: 327.0
click at [506, 555] on div "**********" at bounding box center [784, 468] width 558 height 2561
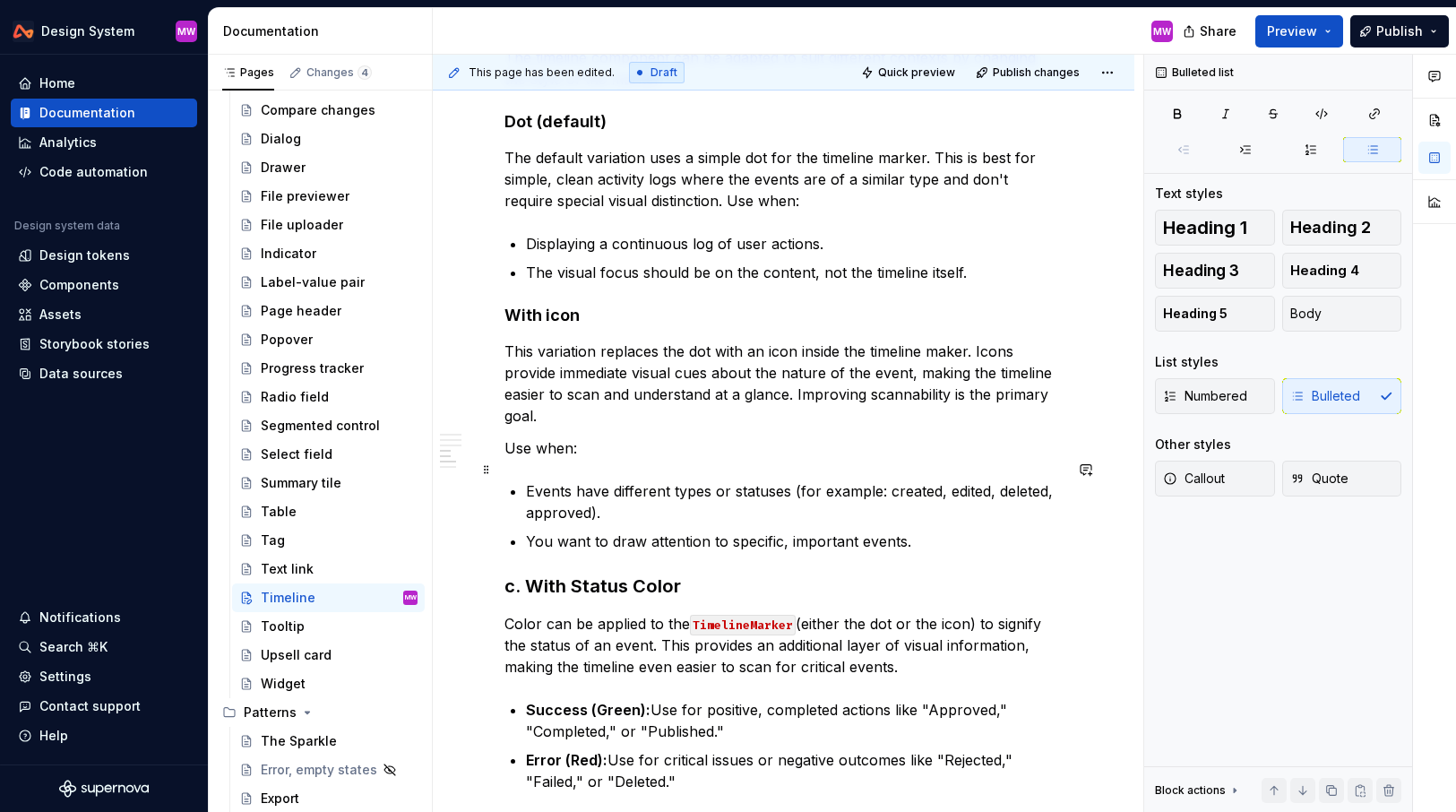
click at [888, 480] on p "Events have different types or statuses (for example: created, edited, deleted,…" at bounding box center [795, 501] width 537 height 43
click at [524, 574] on h3 "c. With Status Color" at bounding box center [784, 586] width 558 height 25
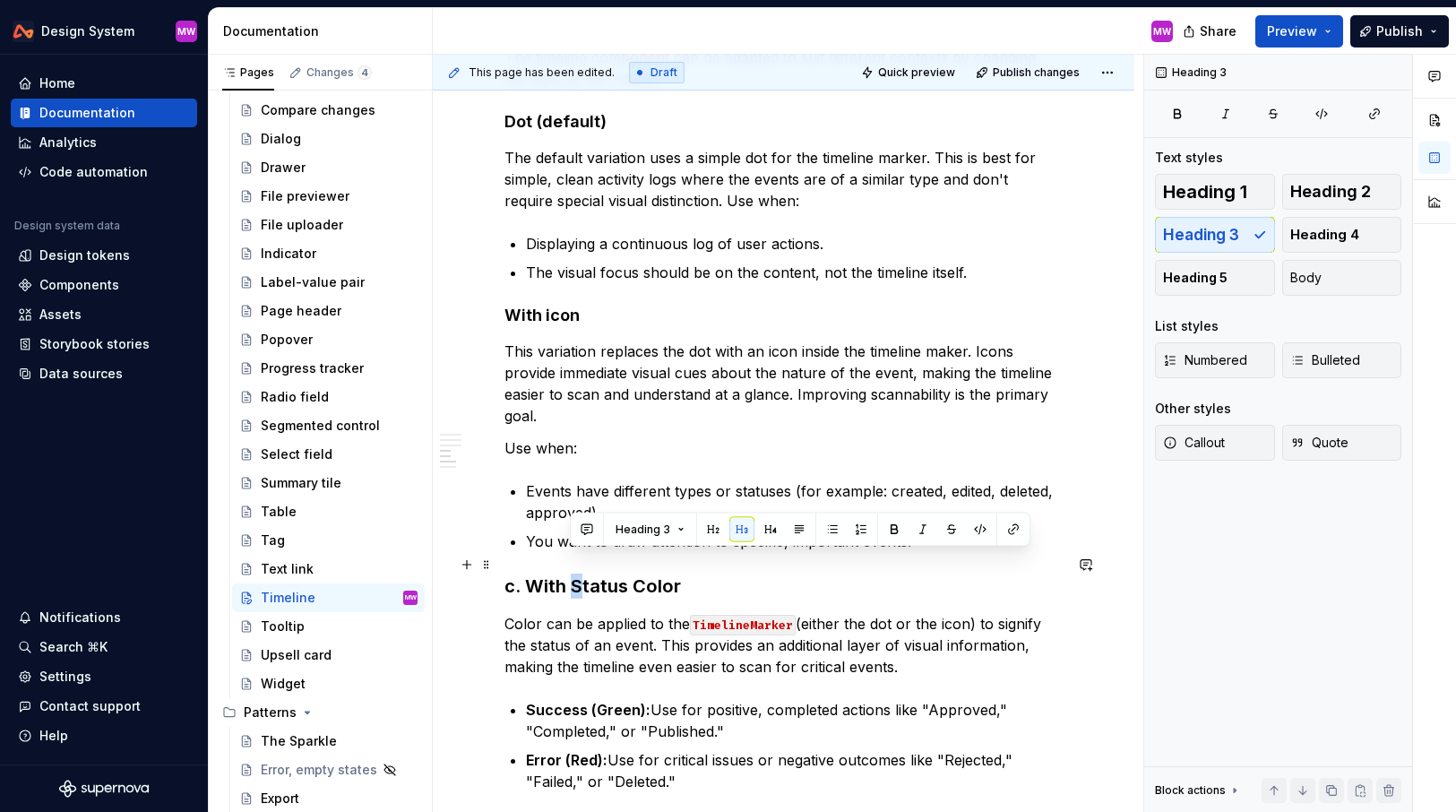
click at [575, 574] on h3 "c. With Status Color" at bounding box center [784, 586] width 558 height 25
click at [632, 574] on h3 "c. With status Color" at bounding box center [784, 586] width 558 height 25
click at [704, 574] on h3 "c. With status color" at bounding box center [784, 586] width 558 height 25
click at [527, 574] on h3 "c. With status color" at bounding box center [784, 586] width 558 height 25
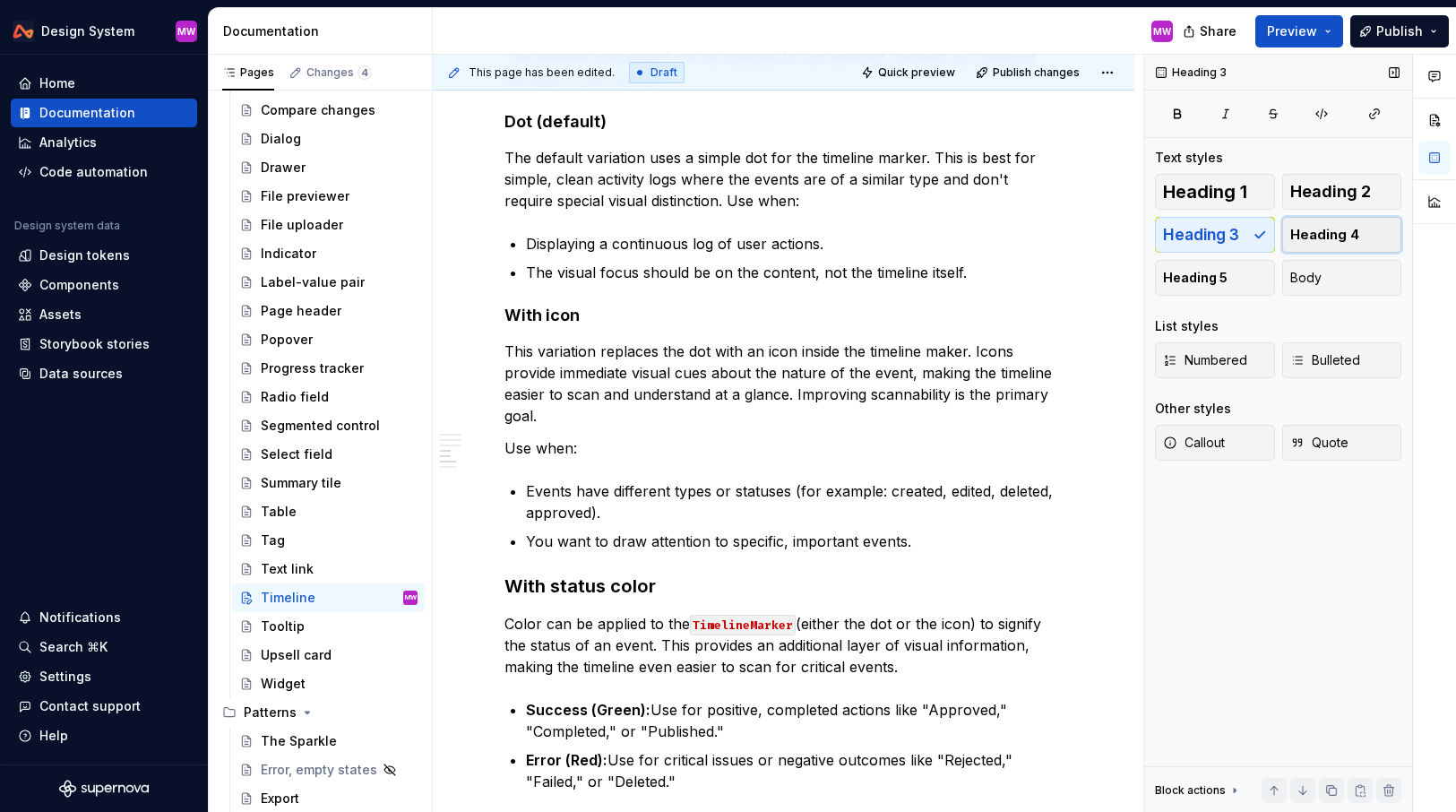
click at [1317, 235] on span "Heading 4" at bounding box center [1324, 234] width 69 height 17
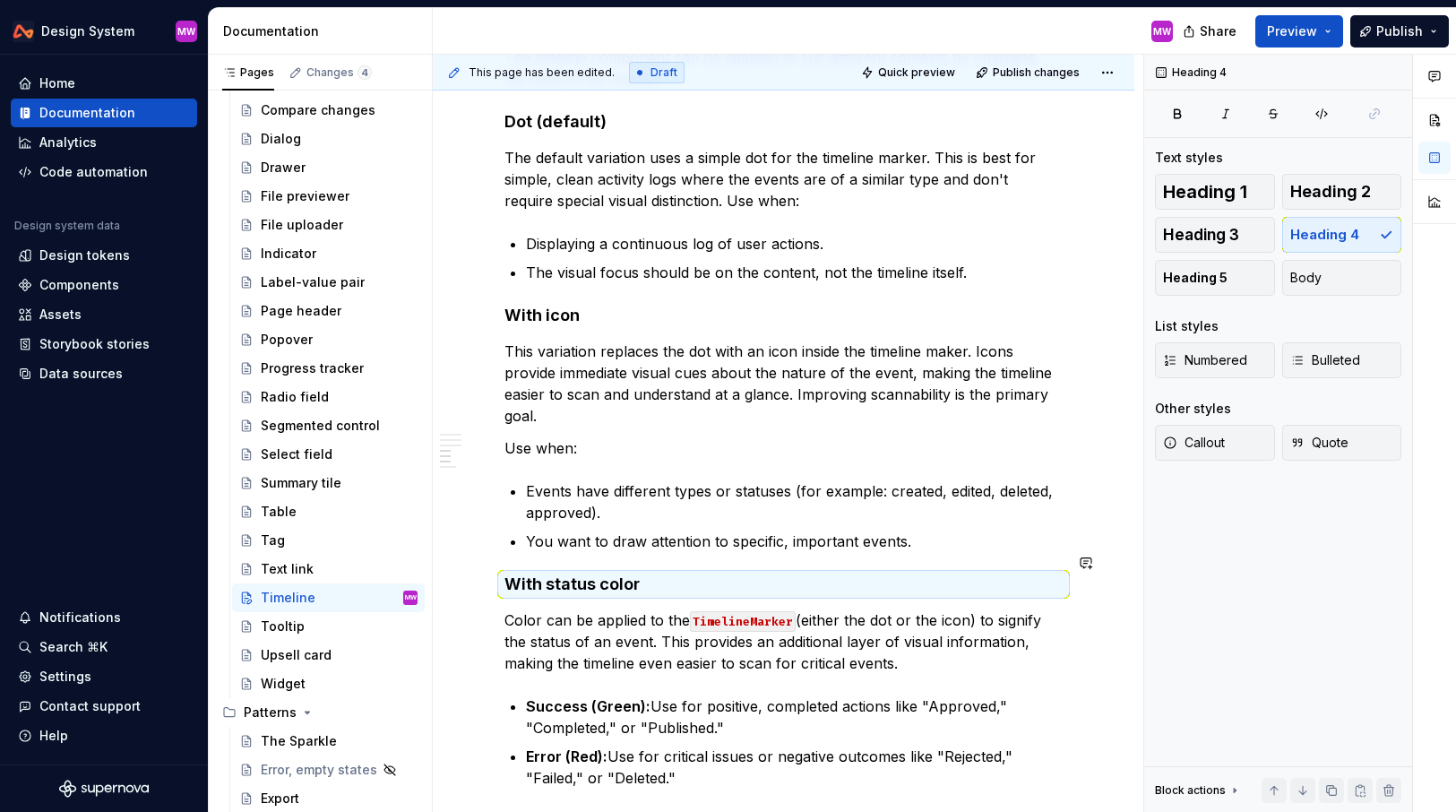
click at [726, 574] on h4 "With status color" at bounding box center [784, 584] width 558 height 21
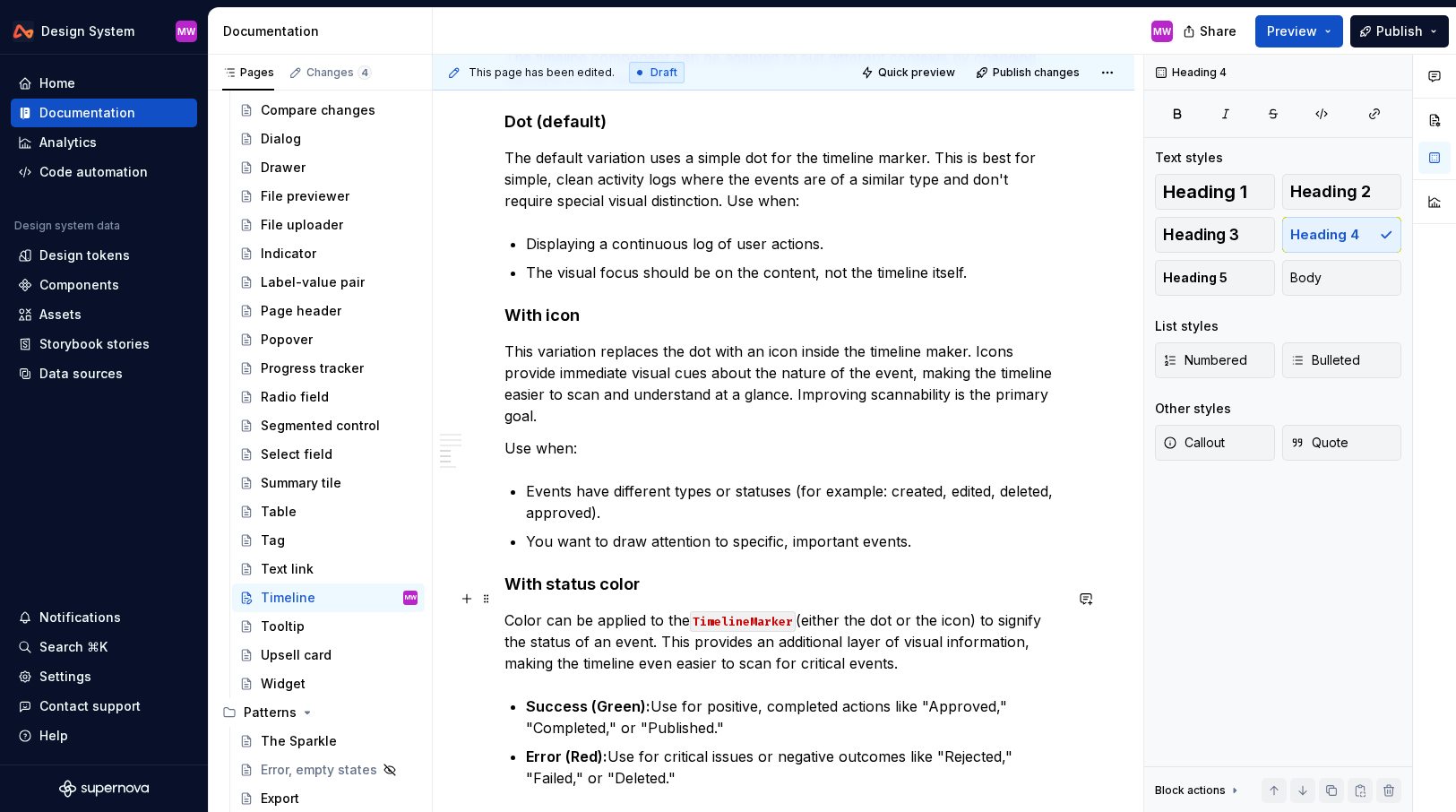
click at [801, 610] on p "Color can be applied to the TimelineMarker (either the dot or the icon) to sign…" at bounding box center [784, 642] width 558 height 64
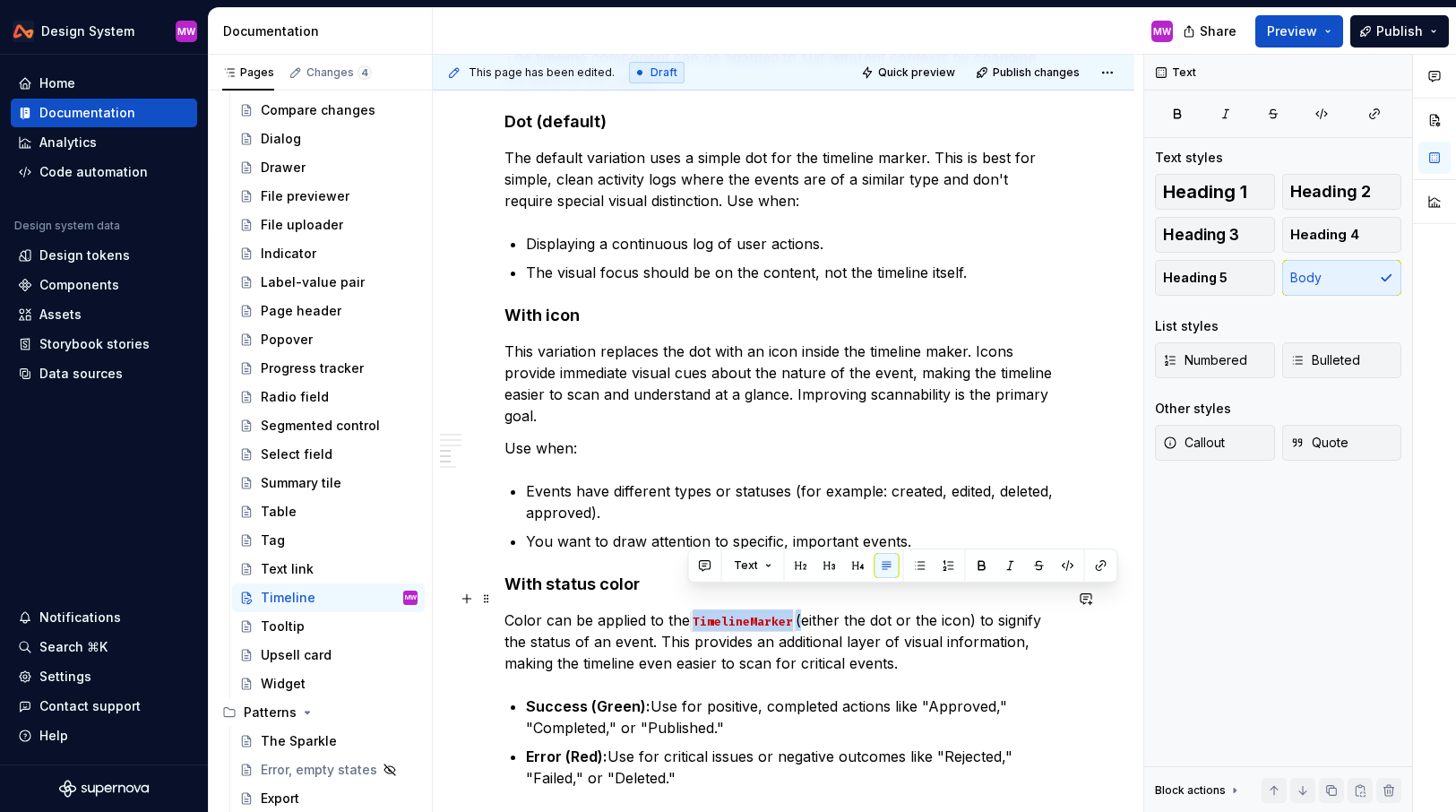
drag, startPoint x: 800, startPoint y: 600, endPoint x: 685, endPoint y: 603, distance: 115.0
click at [685, 610] on p "Color can be applied to the TimelineMarker (either the dot or the icon) to sign…" at bounding box center [784, 642] width 558 height 64
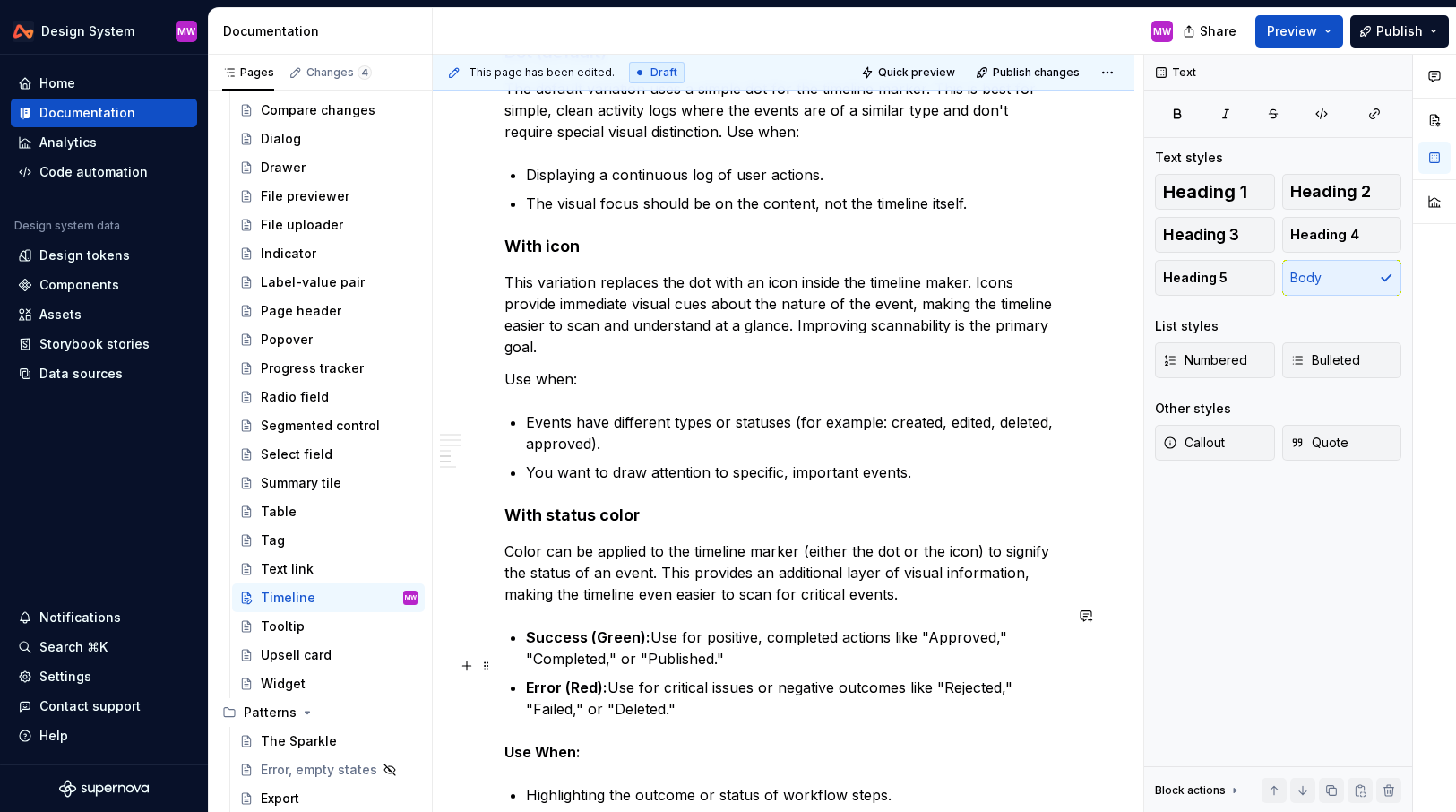
scroll to position [1275, 0]
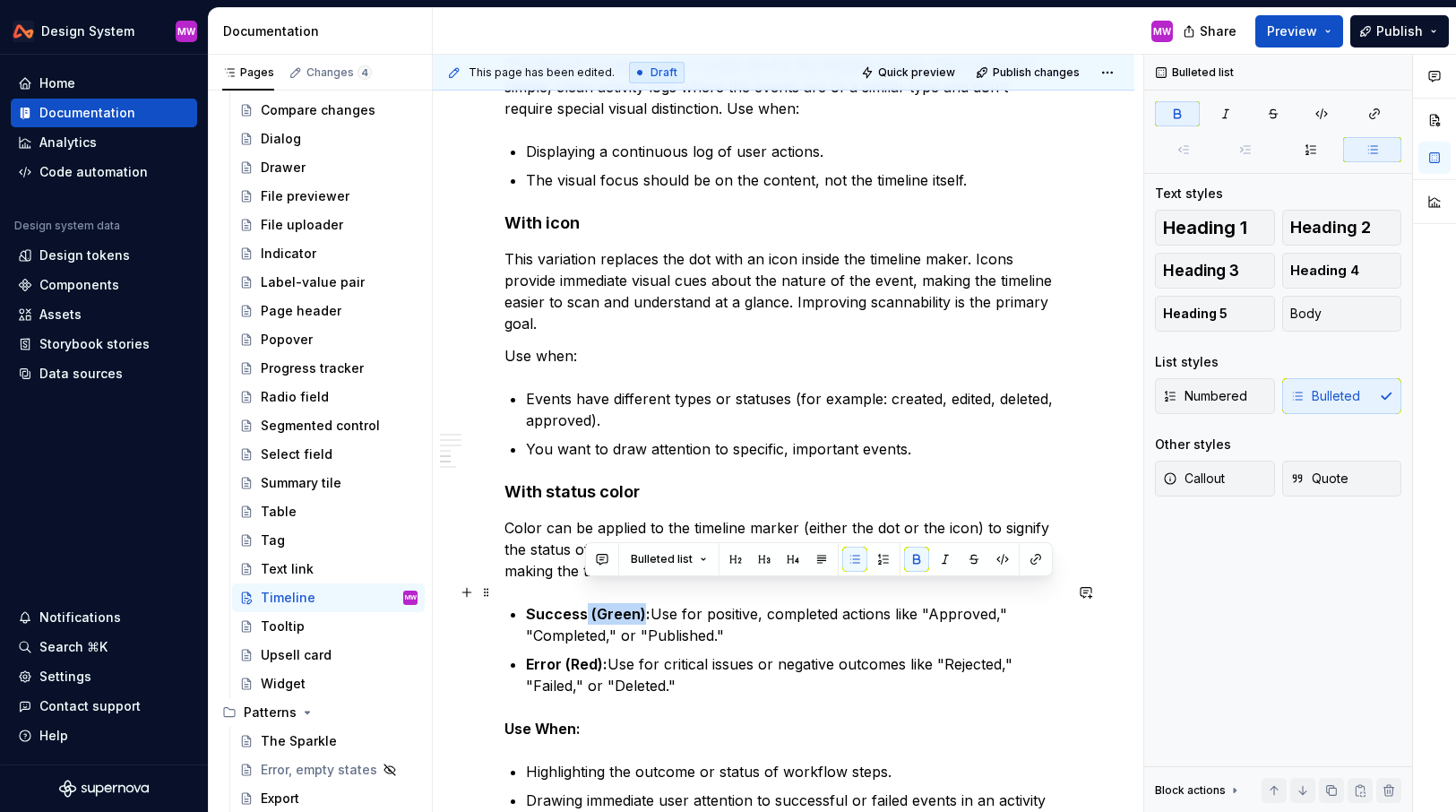
drag, startPoint x: 643, startPoint y: 591, endPoint x: 586, endPoint y: 591, distance: 57.0
click at [587, 605] on strong "Success (Green):" at bounding box center [588, 613] width 124 height 17
click at [603, 605] on strong "Success (Green):" at bounding box center [588, 613] width 124 height 17
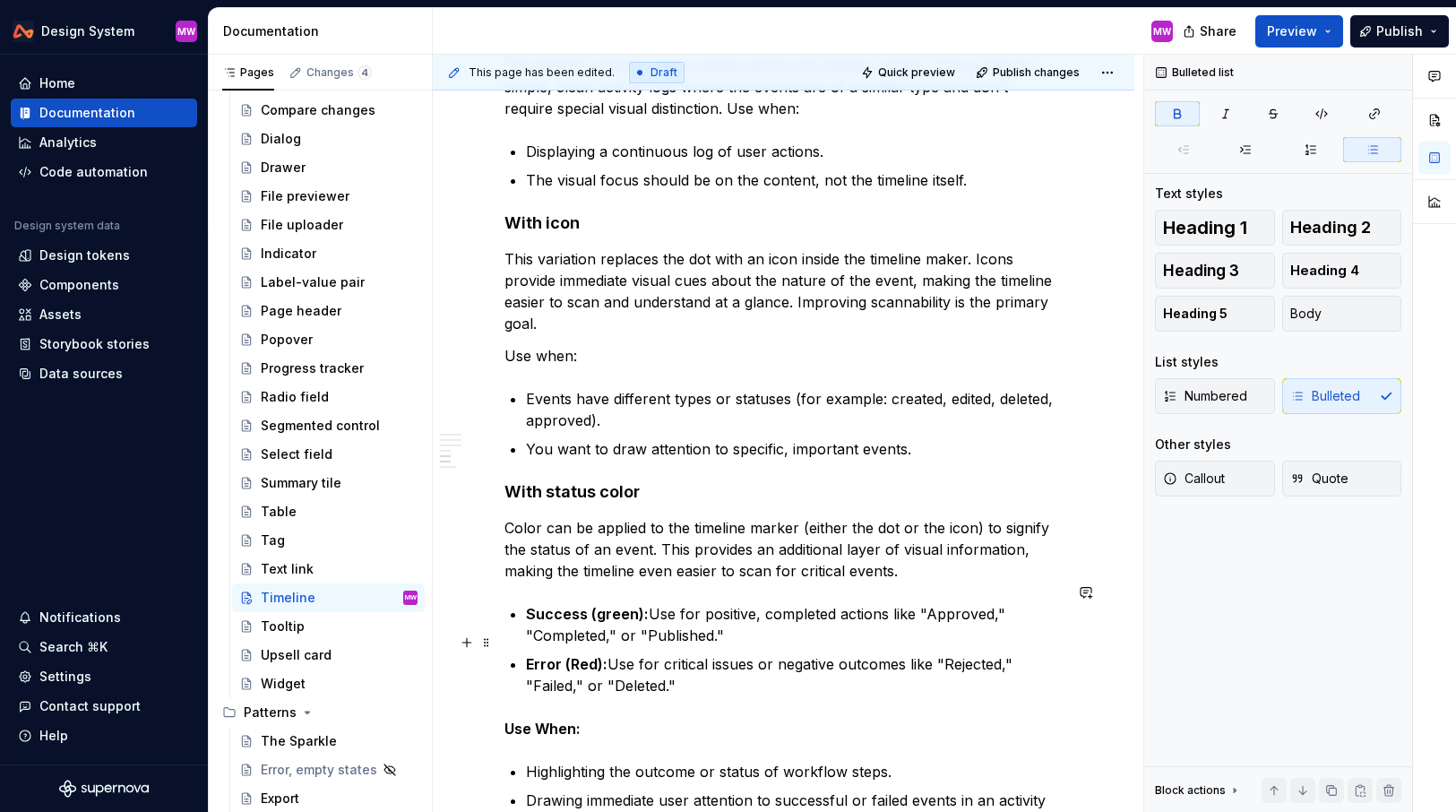
click at [579, 655] on strong "Error (Red):" at bounding box center [567, 663] width 82 height 17
click at [727, 619] on p "Success (green): Use for positive, completed actions like "Approved," "Complete…" at bounding box center [795, 624] width 537 height 43
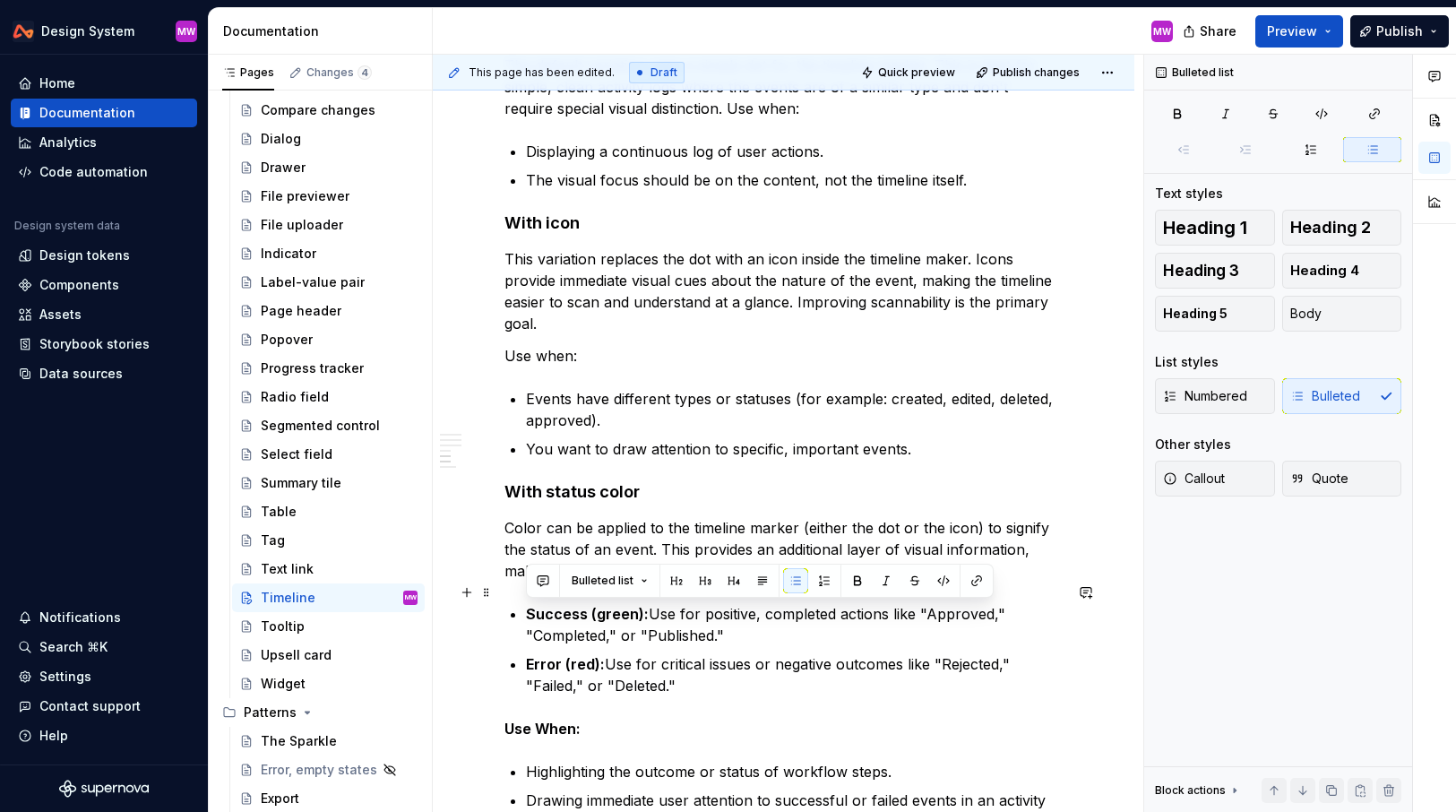
drag, startPoint x: 737, startPoint y: 615, endPoint x: 499, endPoint y: 607, distance: 238.1
click at [499, 607] on div "**********" at bounding box center [784, 471] width 702 height 2837
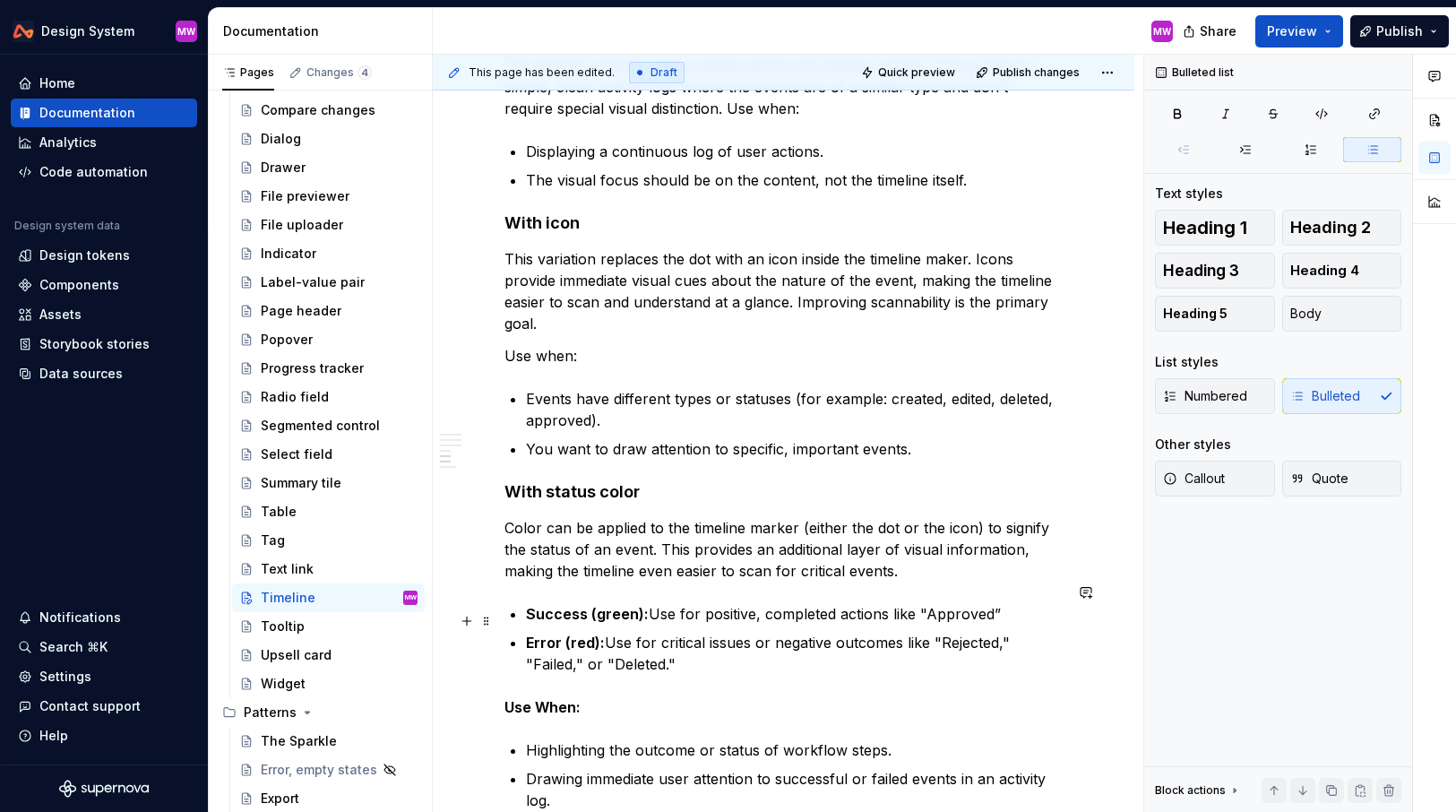
click at [772, 641] on p "Error (red): Use for critical issues or negative outcomes like "Rejected," "Fai…" at bounding box center [795, 653] width 537 height 43
click at [1001, 603] on p "Success (green): Use for positive, completed actions like "Approved”" at bounding box center [795, 613] width 537 height 21
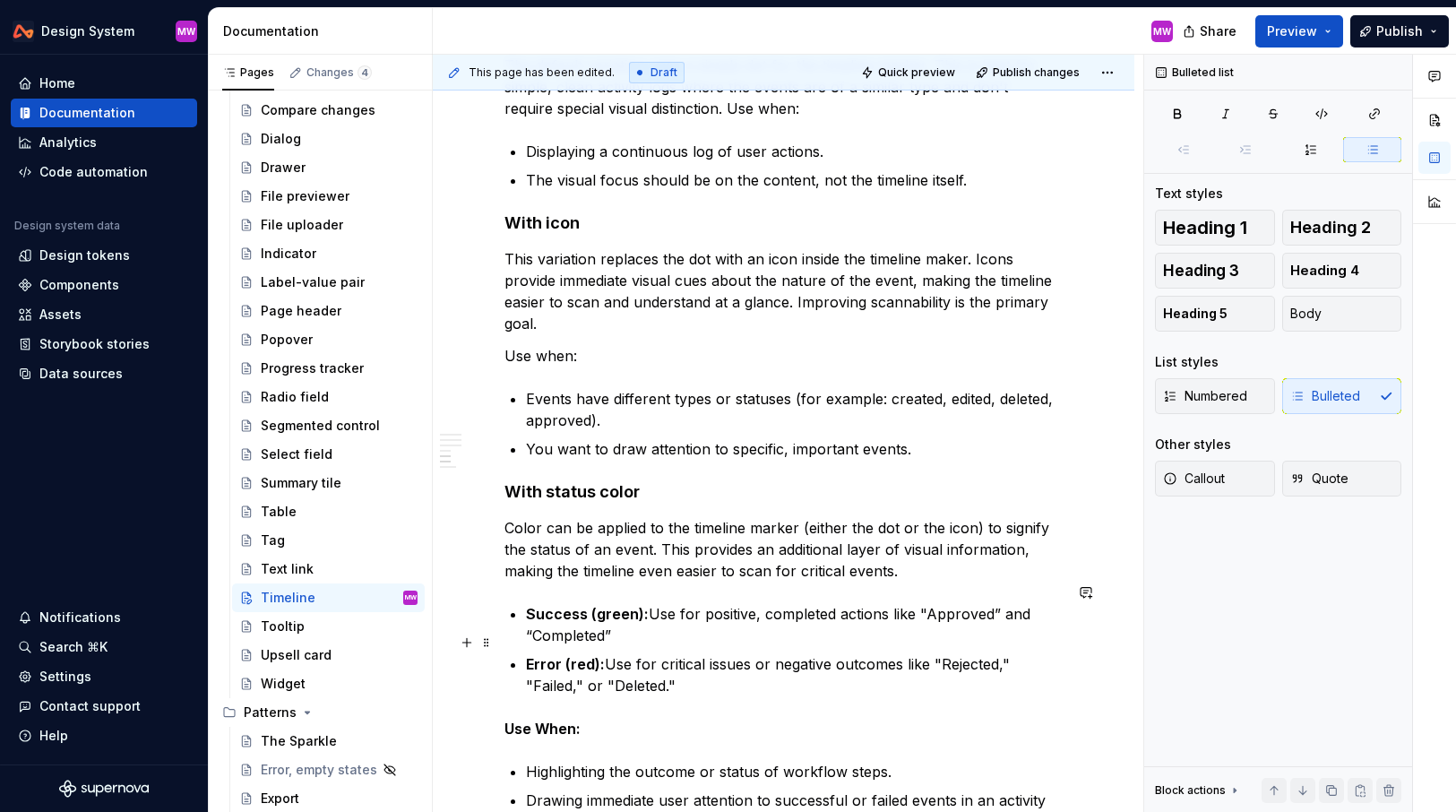
click at [951, 662] on p "Error (red): Use for critical issues or negative outcomes like "Rejected," "Fai…" at bounding box center [795, 674] width 537 height 43
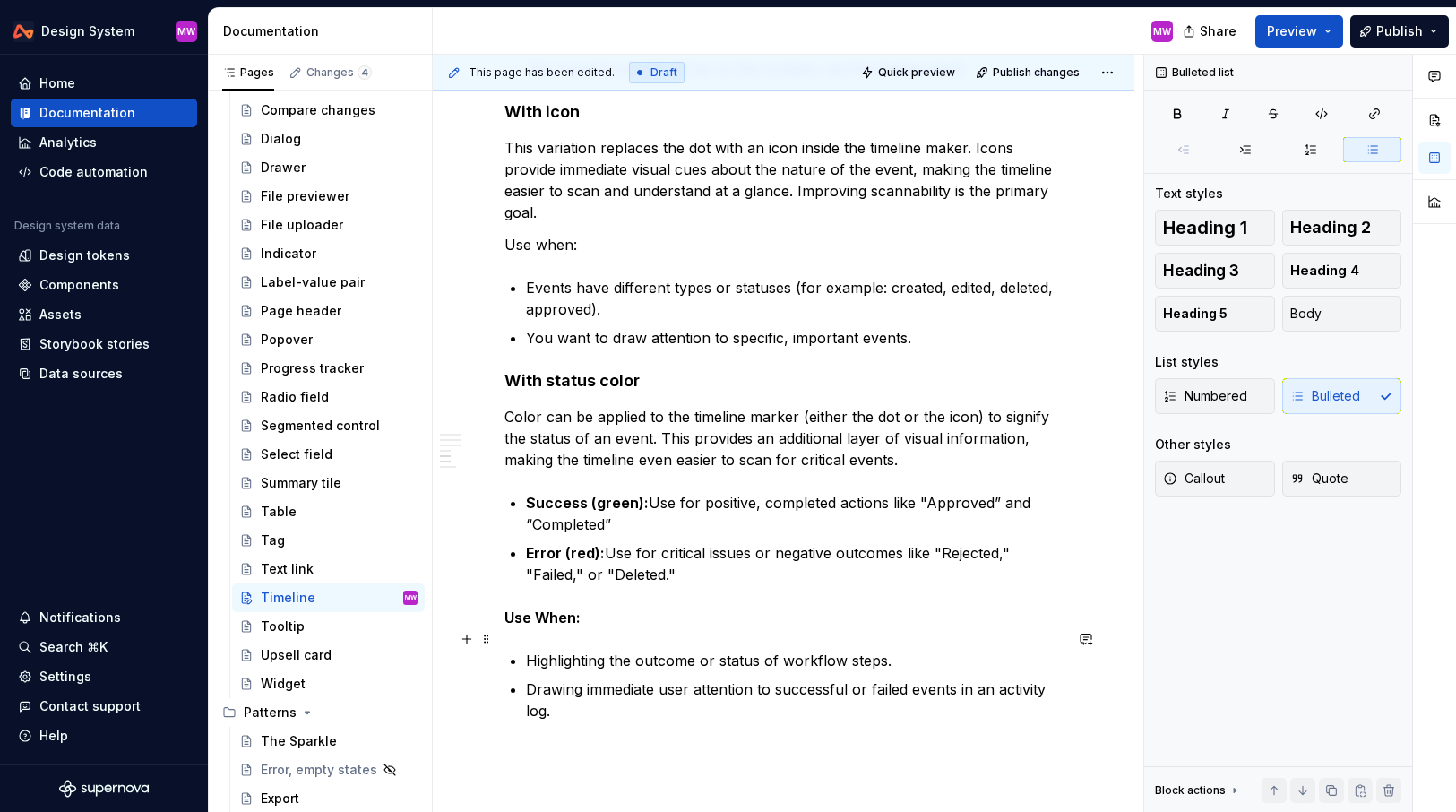
scroll to position [1422, 0]
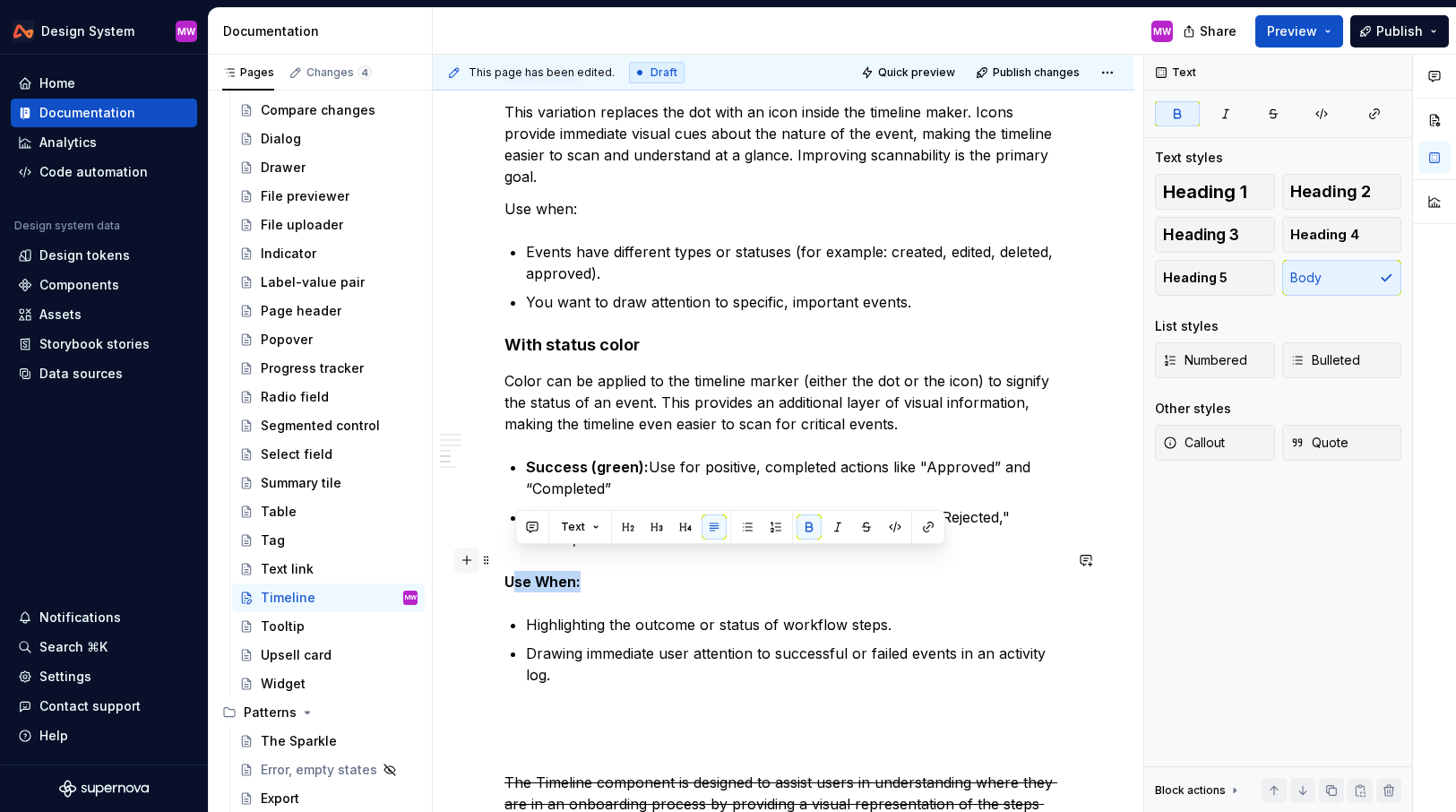
drag, startPoint x: 600, startPoint y: 566, endPoint x: 473, endPoint y: 566, distance: 127.0
click at [505, 566] on div "**********" at bounding box center [784, 223] width 558 height 2550
click at [543, 573] on strong "Use When:" at bounding box center [543, 581] width 76 height 17
drag, startPoint x: 607, startPoint y: 566, endPoint x: 509, endPoint y: 565, distance: 98.0
click at [509, 571] on p "Use when:" at bounding box center [784, 581] width 558 height 21
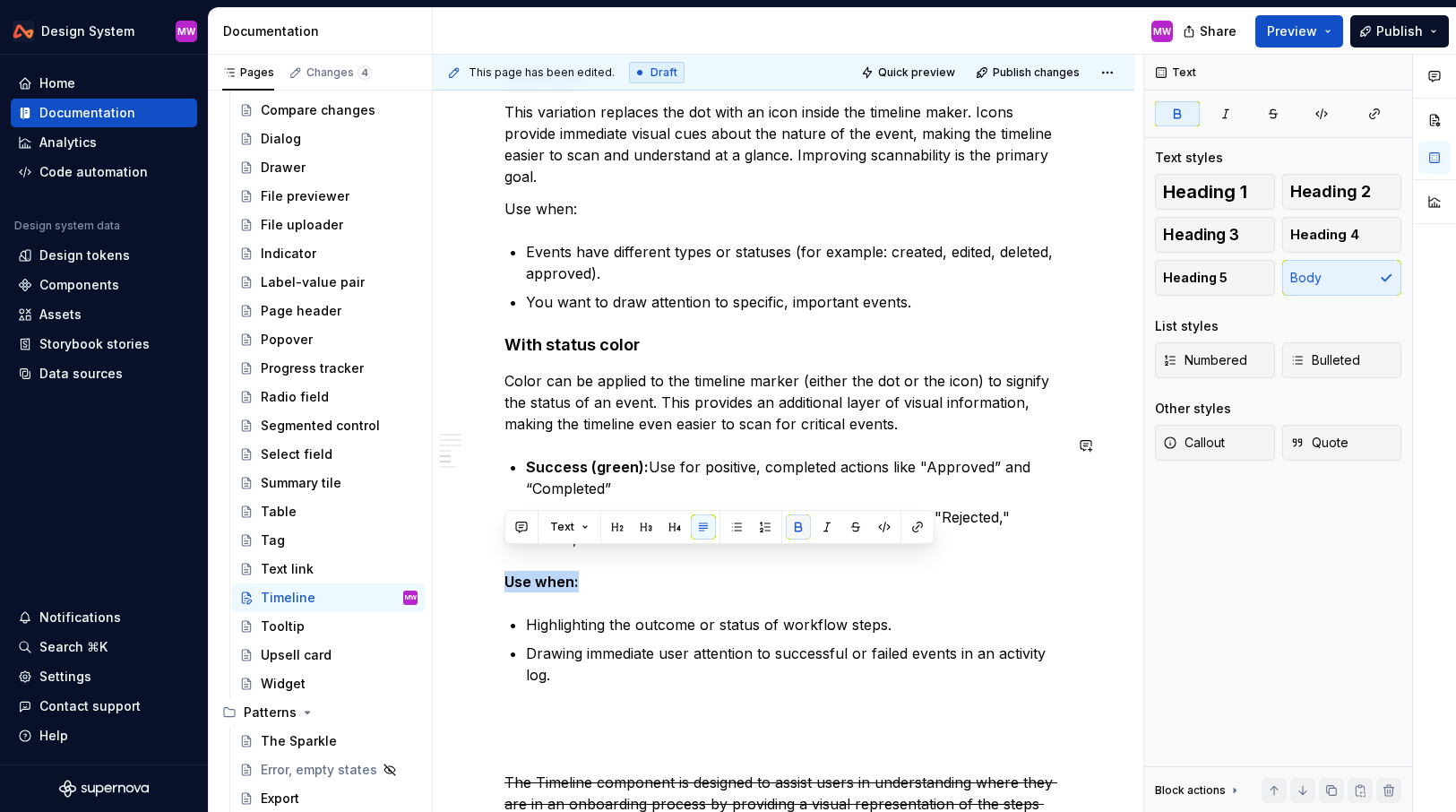
click at [794, 522] on button "button" at bounding box center [798, 526] width 25 height 25
click at [839, 576] on div "**********" at bounding box center [784, 213] width 558 height 2529
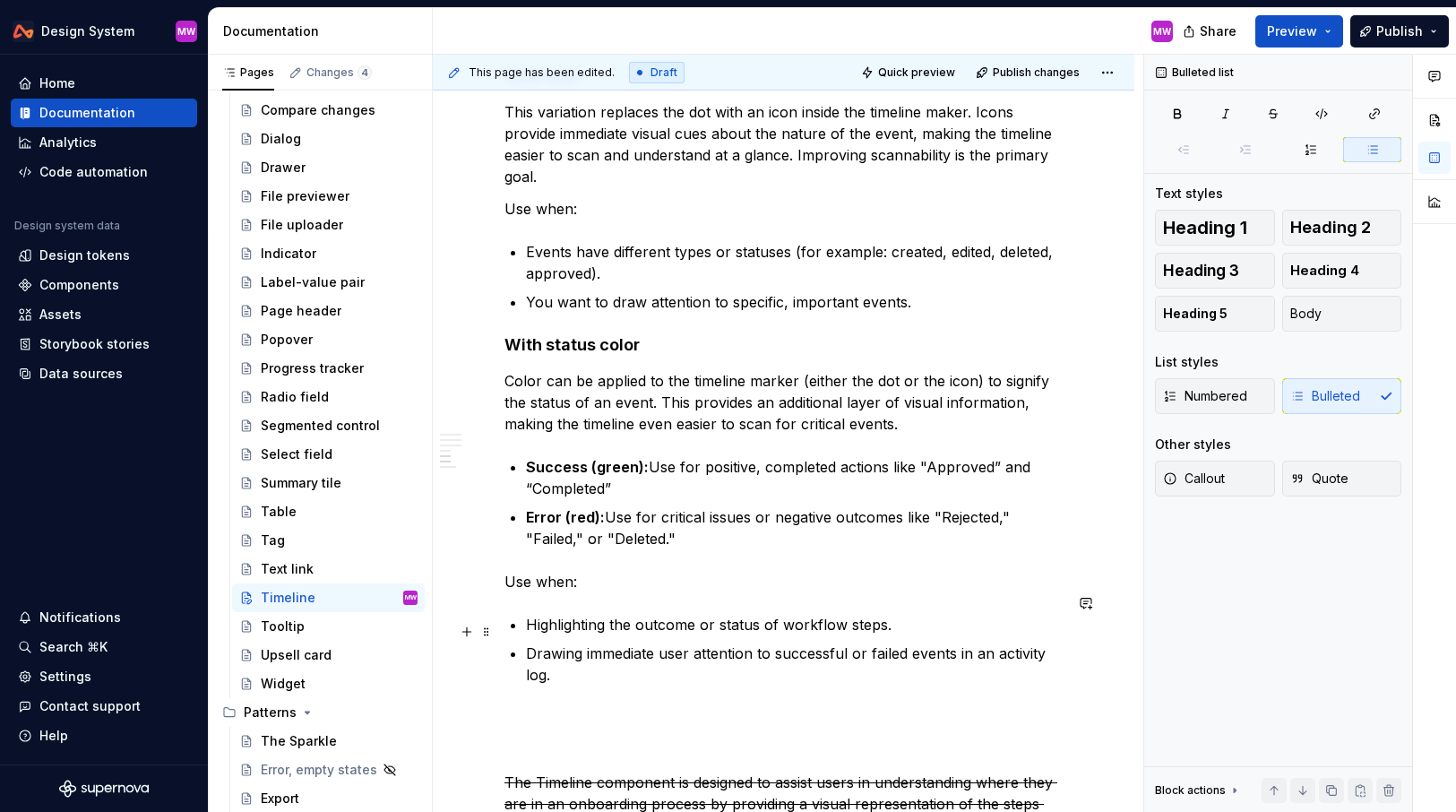
click at [934, 643] on p "Drawing immediate user attention to successful or failed events in an activity …" at bounding box center [795, 664] width 537 height 43
click at [920, 613] on p "Highlighting the outcome or status of workflow steps." at bounding box center [795, 623] width 537 height 21
click at [826, 650] on p "Drawing immediate user attention to successful or failed events in an activity …" at bounding box center [795, 664] width 537 height 43
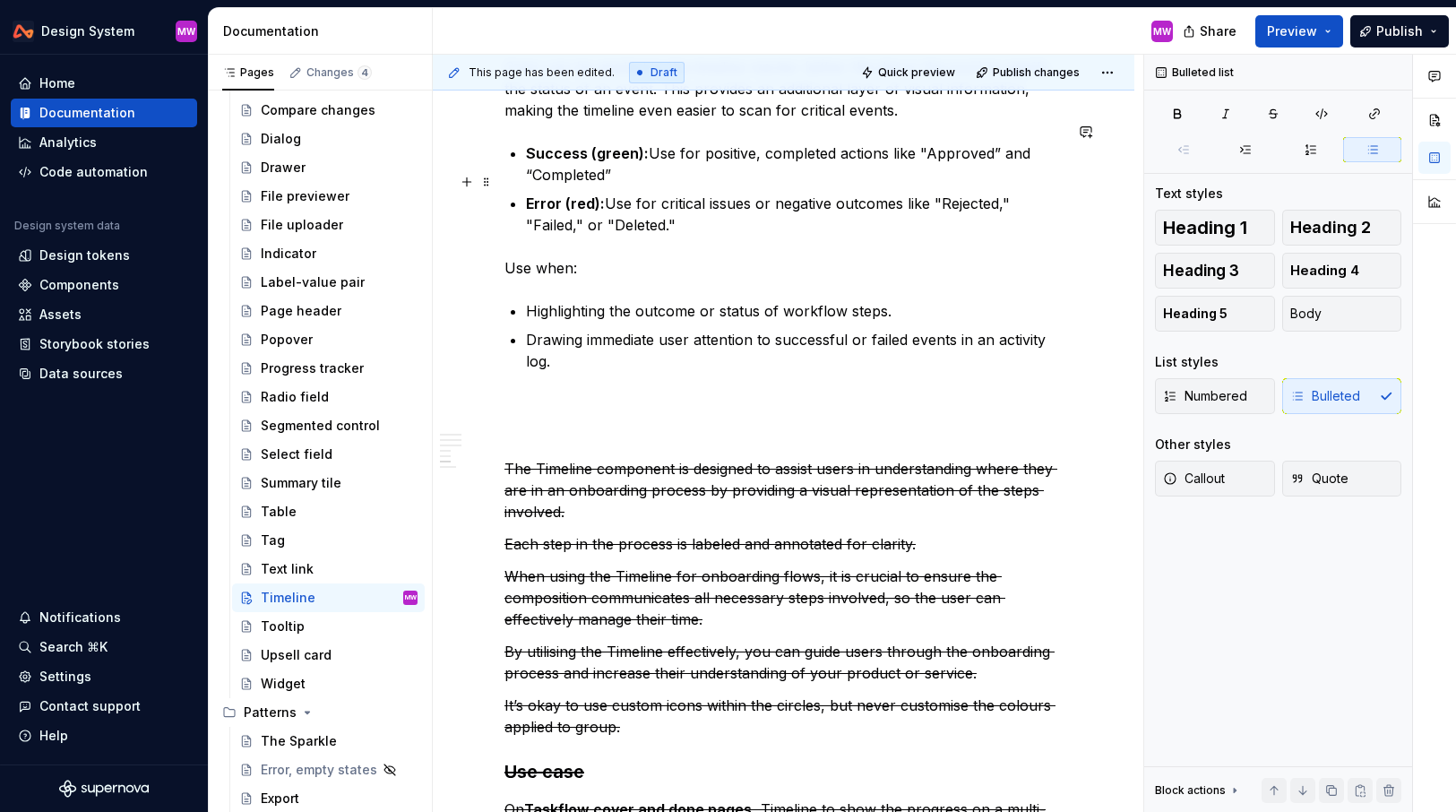
scroll to position [1778, 0]
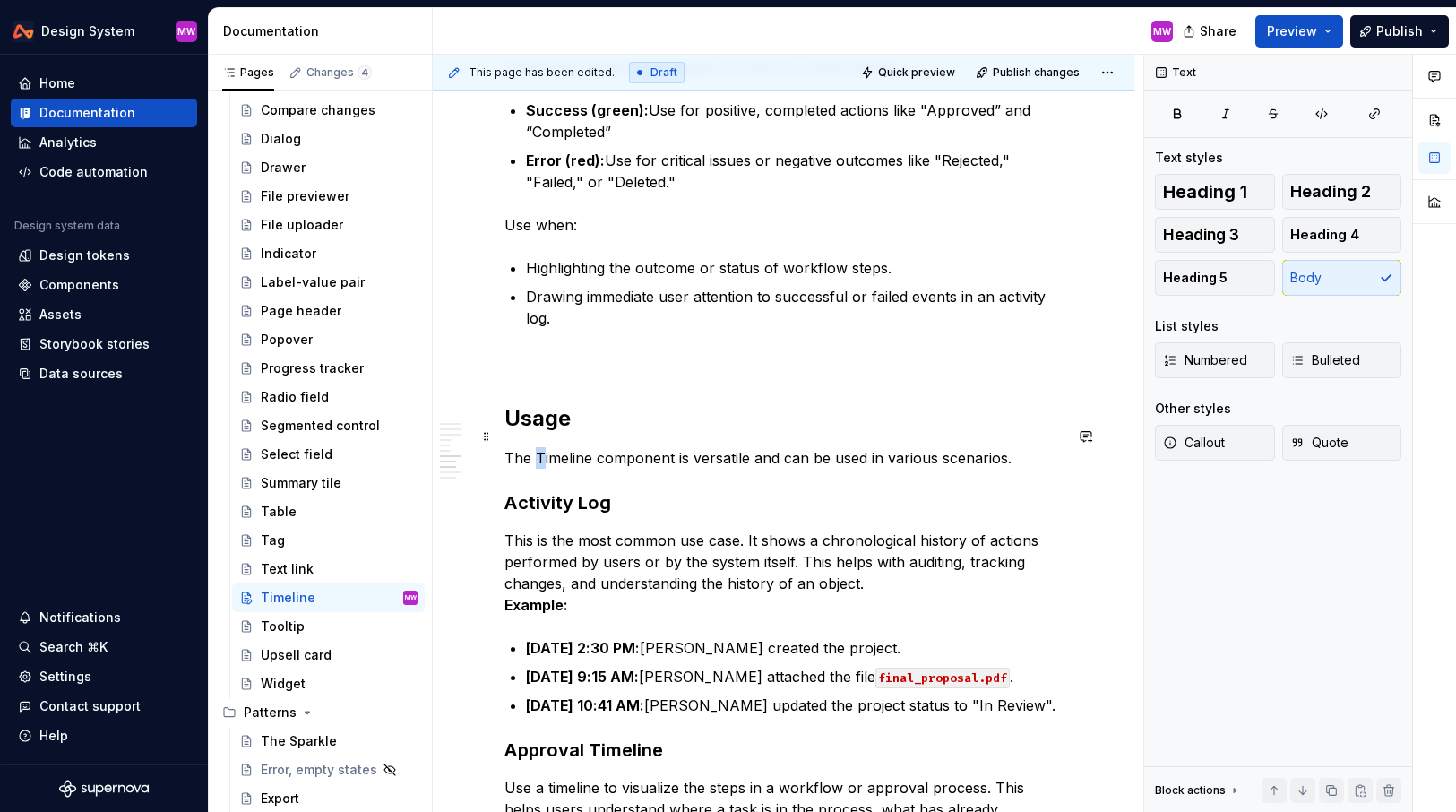
click at [542, 447] on p "The Timeline component is versatile and can be used in various scenarios." at bounding box center [784, 457] width 558 height 21
click at [623, 490] on h3 "Activity Log" at bounding box center [784, 502] width 558 height 25
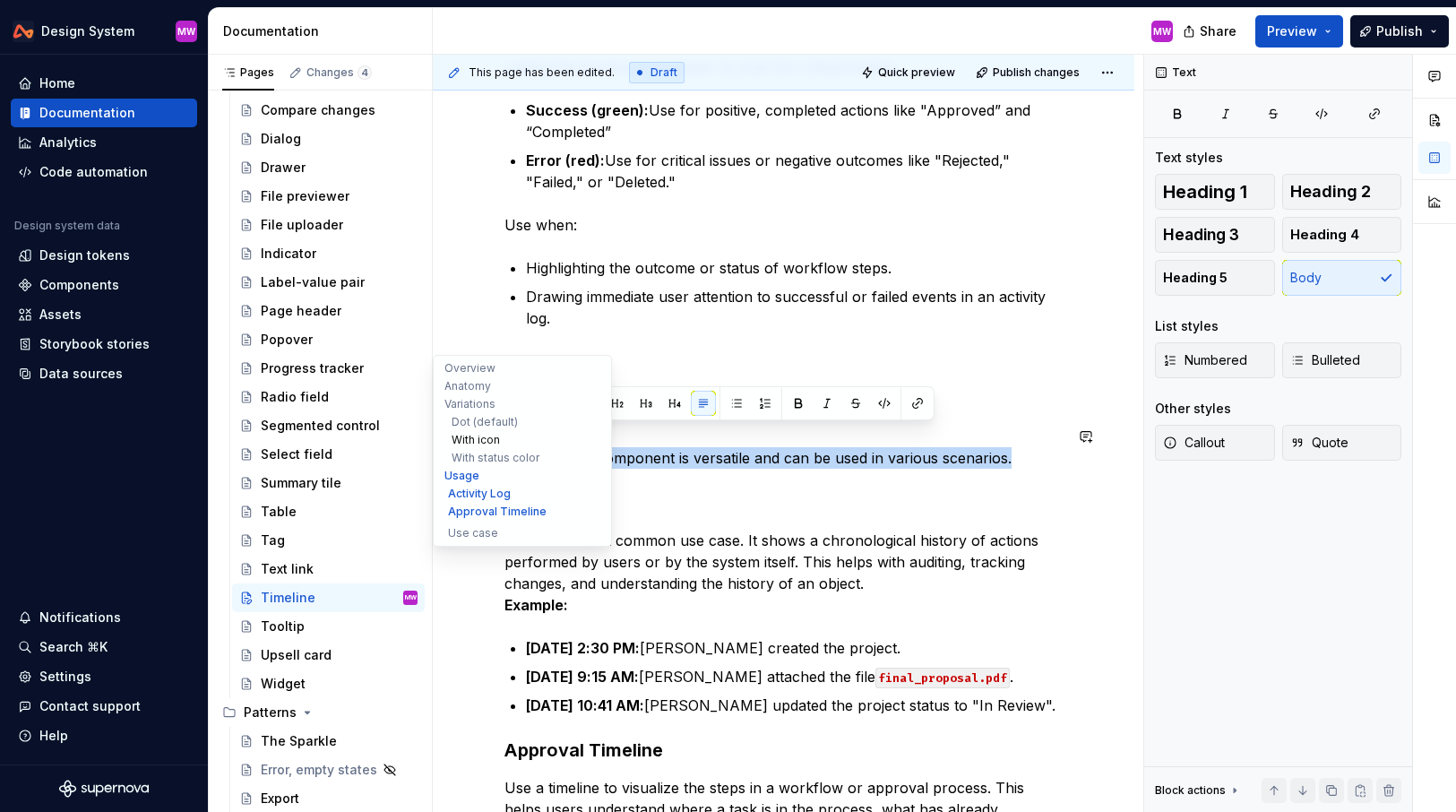
drag, startPoint x: 1015, startPoint y: 440, endPoint x: 473, endPoint y: 439, distance: 542.0
click at [473, 439] on div "**********" at bounding box center [784, 203] width 702 height 3784
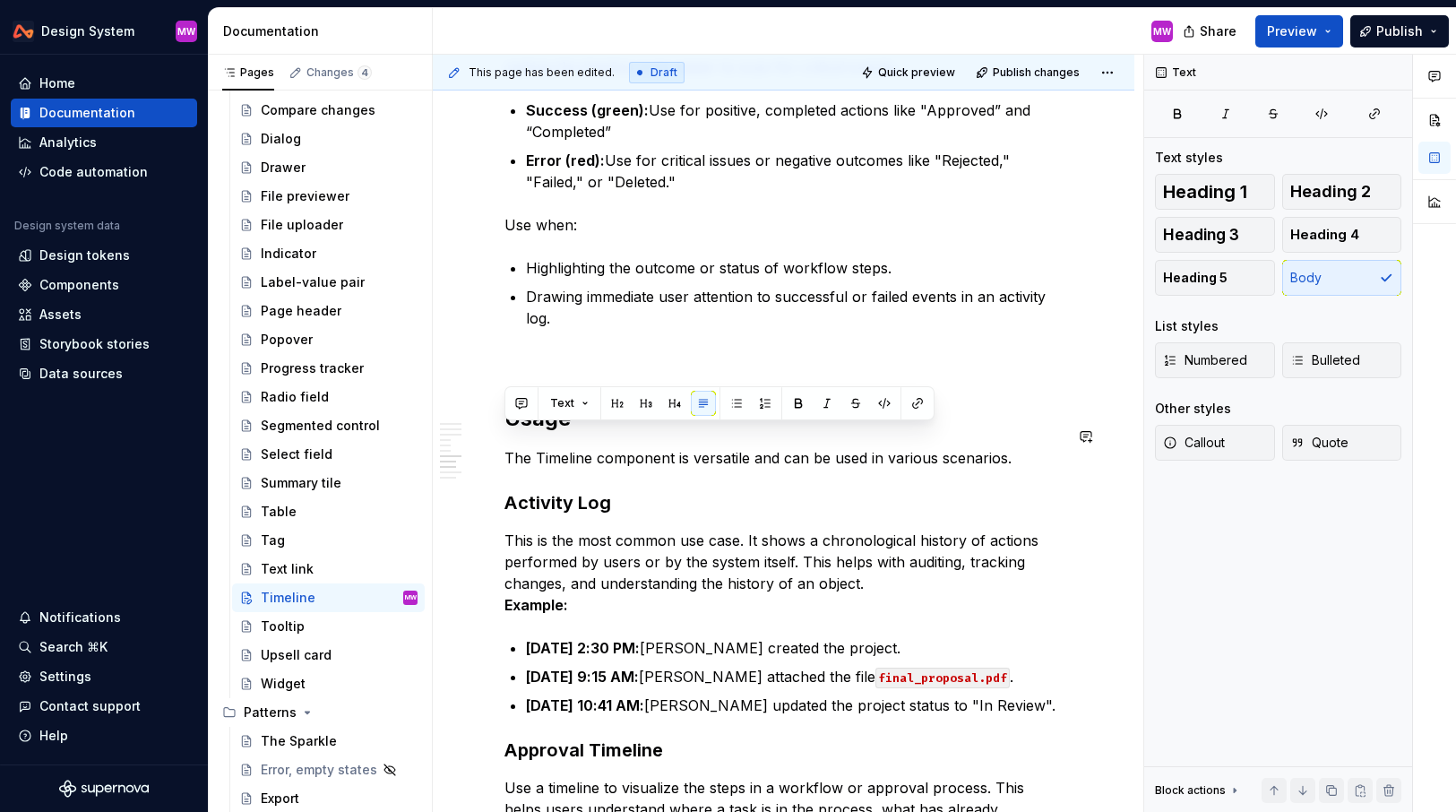
click at [701, 459] on div "**********" at bounding box center [784, 212] width 558 height 3239
click at [1037, 447] on p "The Timeline component is versatile and can be used in various scenarios." at bounding box center [784, 457] width 558 height 21
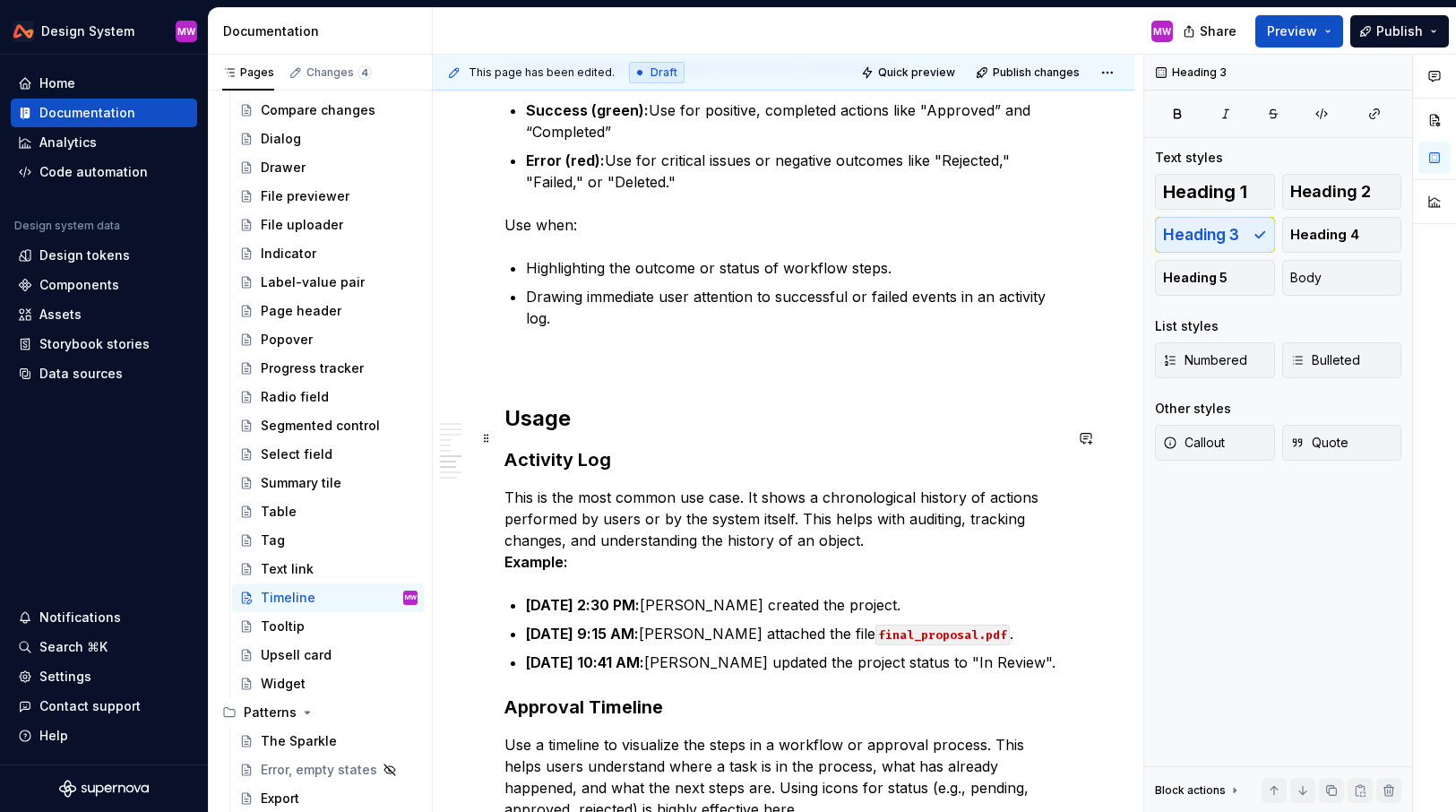
click at [584, 447] on h3 "Activity Log" at bounding box center [784, 459] width 558 height 25
click at [646, 447] on h3 "Activity log" at bounding box center [784, 459] width 558 height 25
click at [536, 362] on div "**********" at bounding box center [784, 189] width 558 height 3196
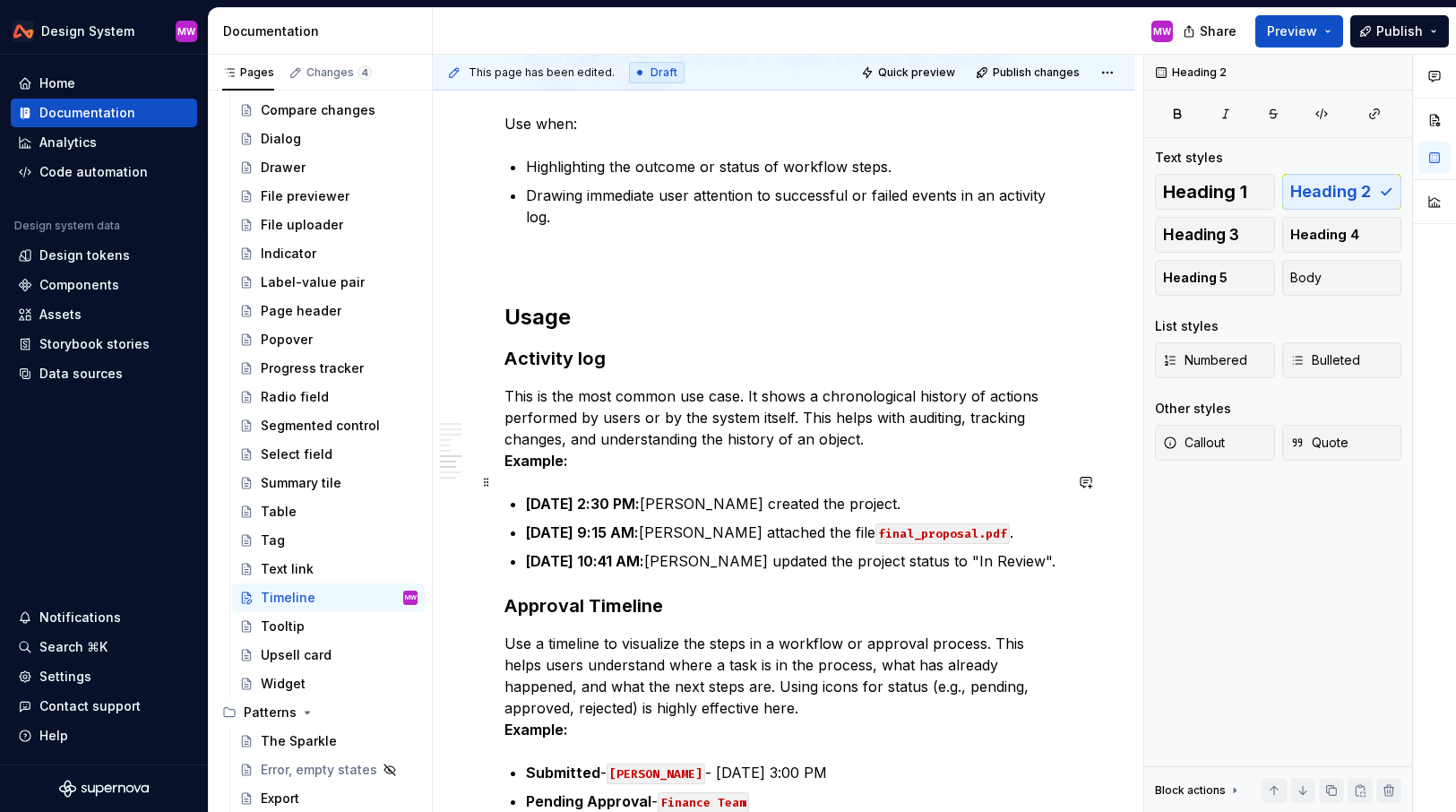
scroll to position [1899, 0]
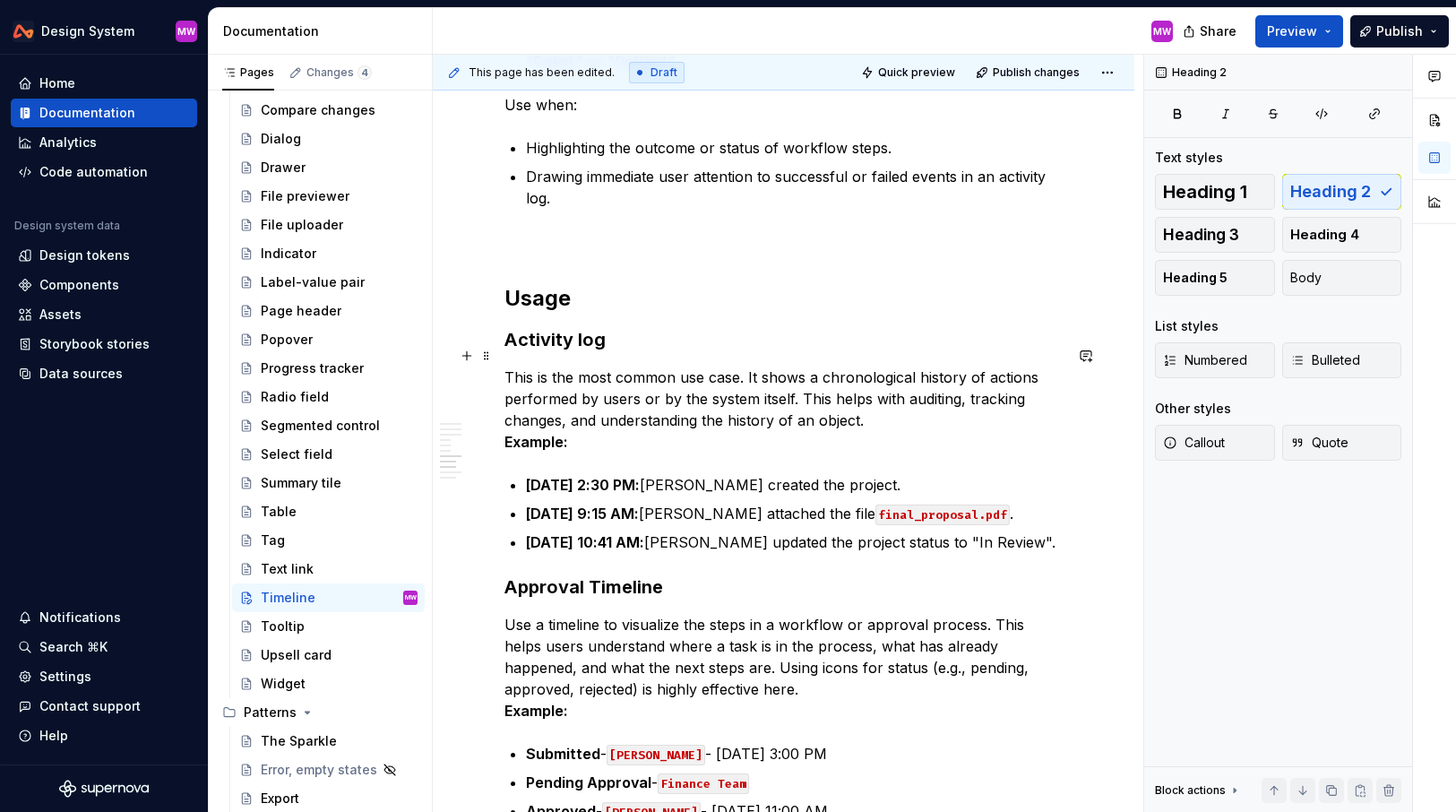
click at [877, 402] on p "This is the most common use case. It shows a chronological history of actions p…" at bounding box center [784, 410] width 558 height 86
click at [590, 418] on p "This is the most common use case. It shows a chronological history of actions p…" at bounding box center [784, 410] width 558 height 86
click at [895, 396] on p "This is the most common use case. It shows a chronological history of actions p…" at bounding box center [784, 410] width 558 height 86
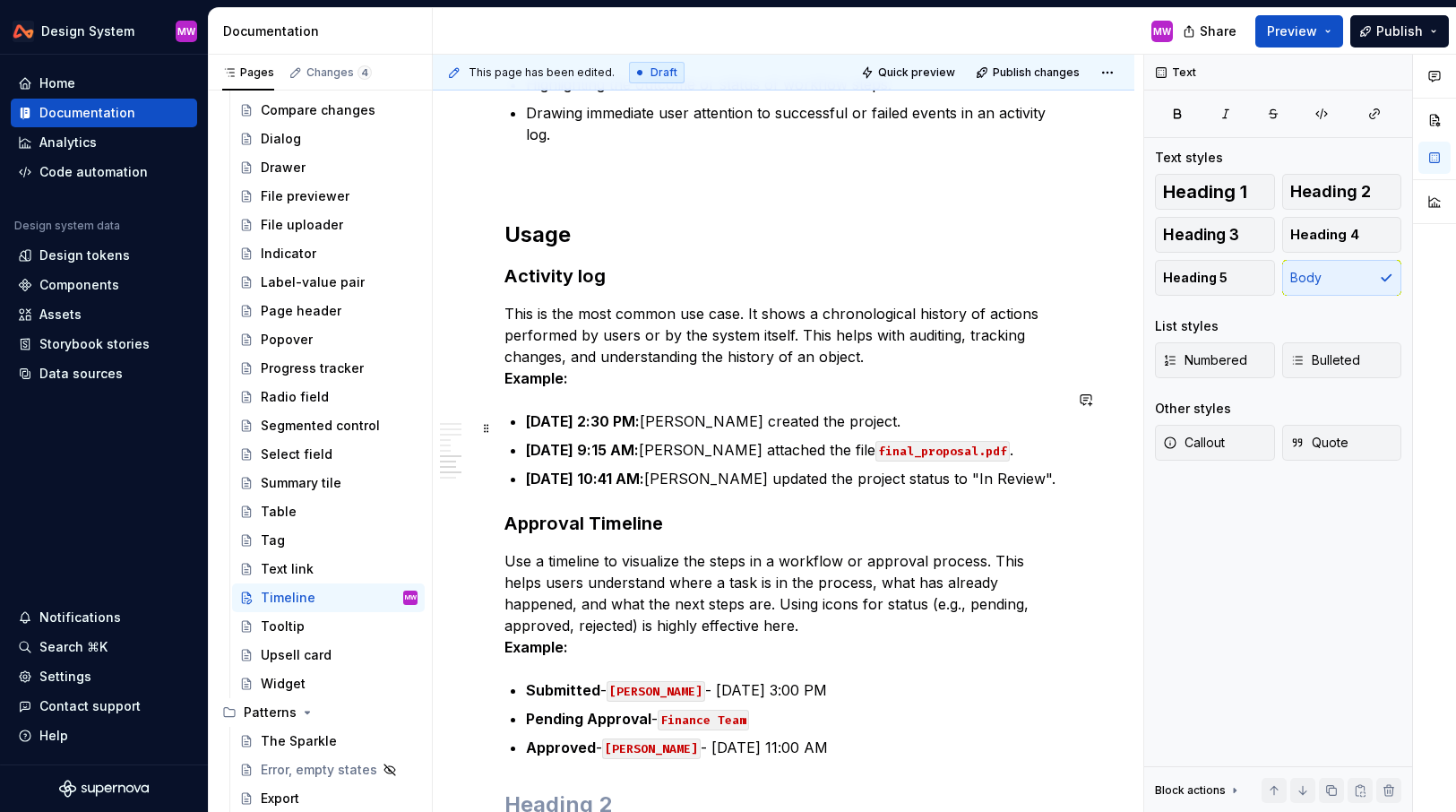
scroll to position [1982, 0]
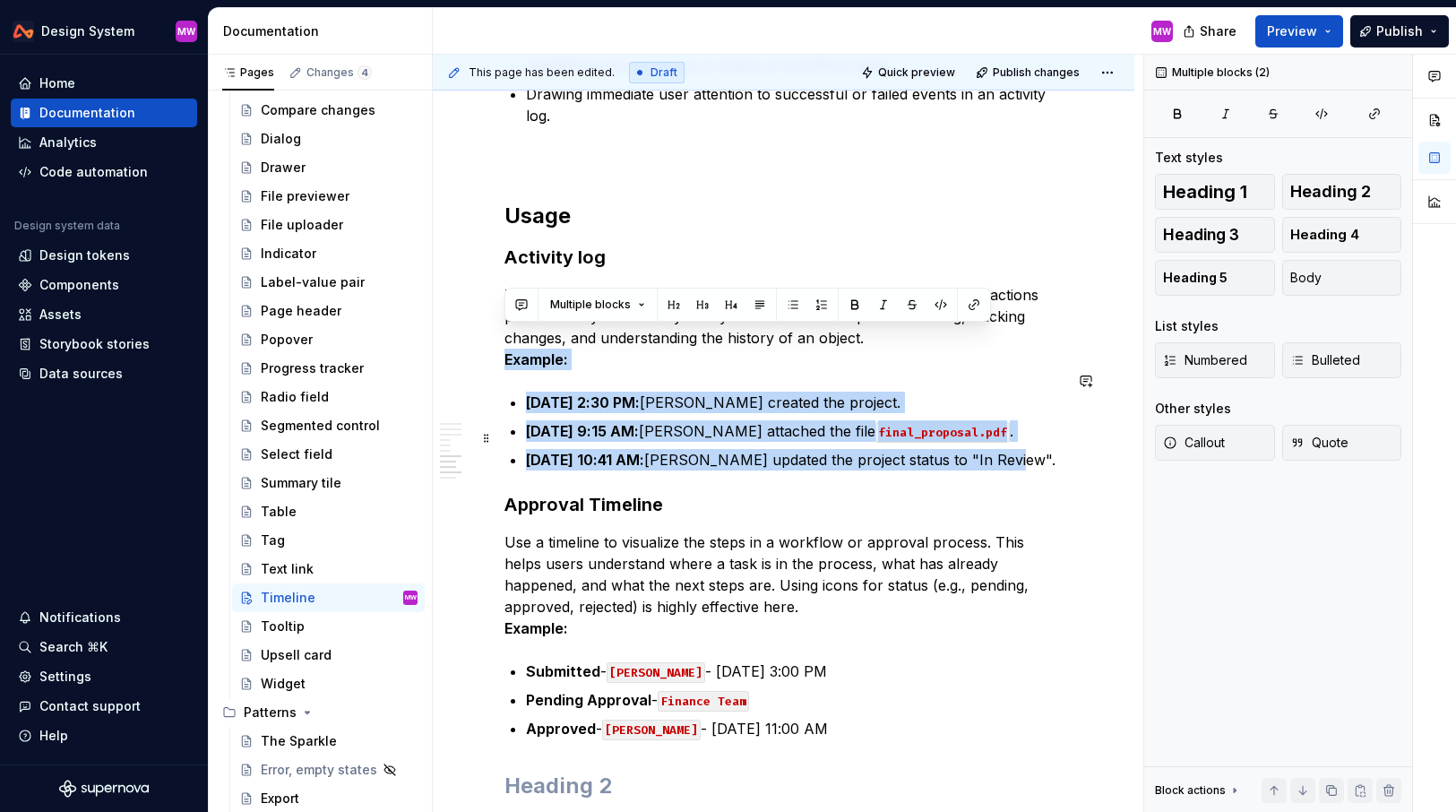
drag, startPoint x: 506, startPoint y: 337, endPoint x: 1001, endPoint y: 446, distance: 506.9
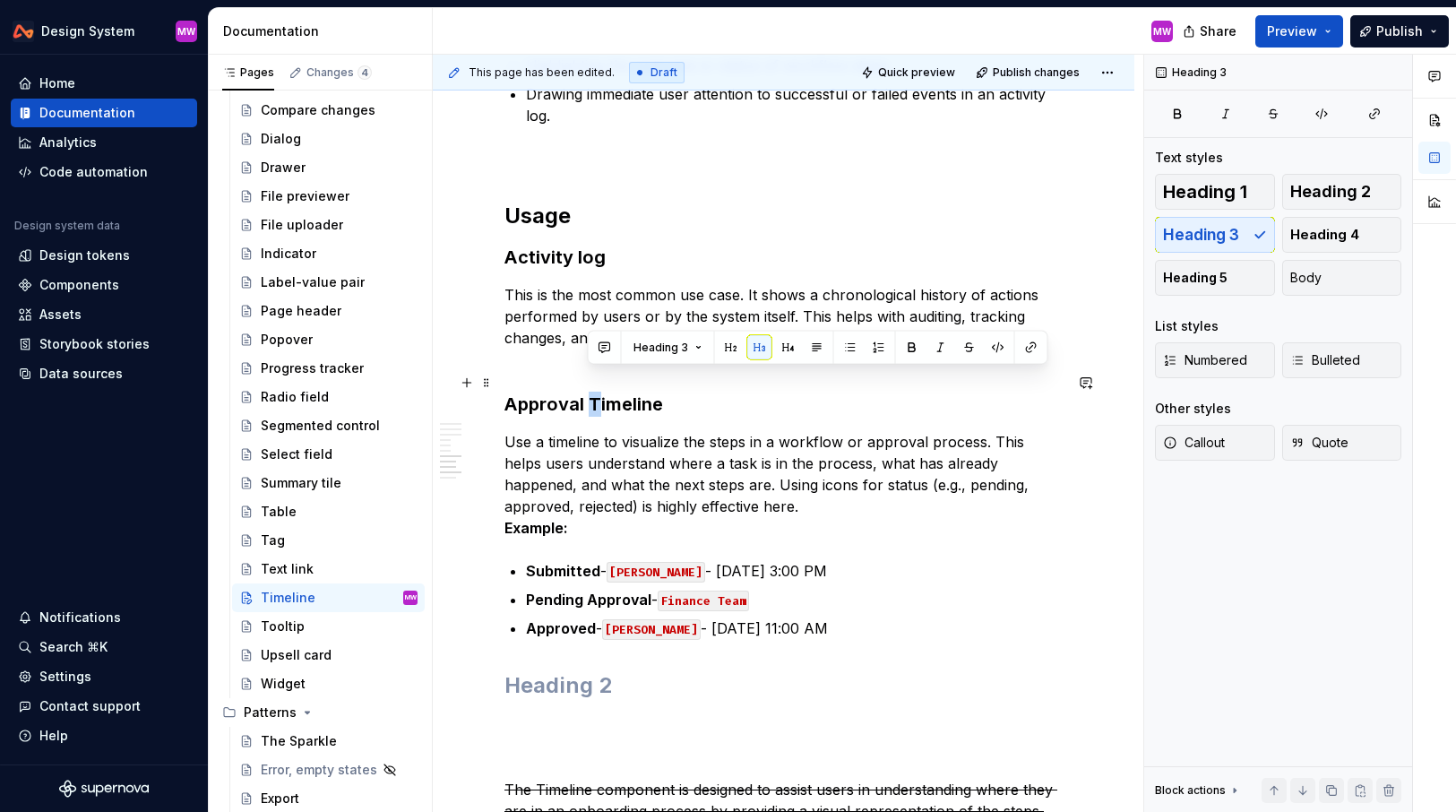
click at [590, 392] on h3 "Approval Timeline" at bounding box center [784, 404] width 558 height 25
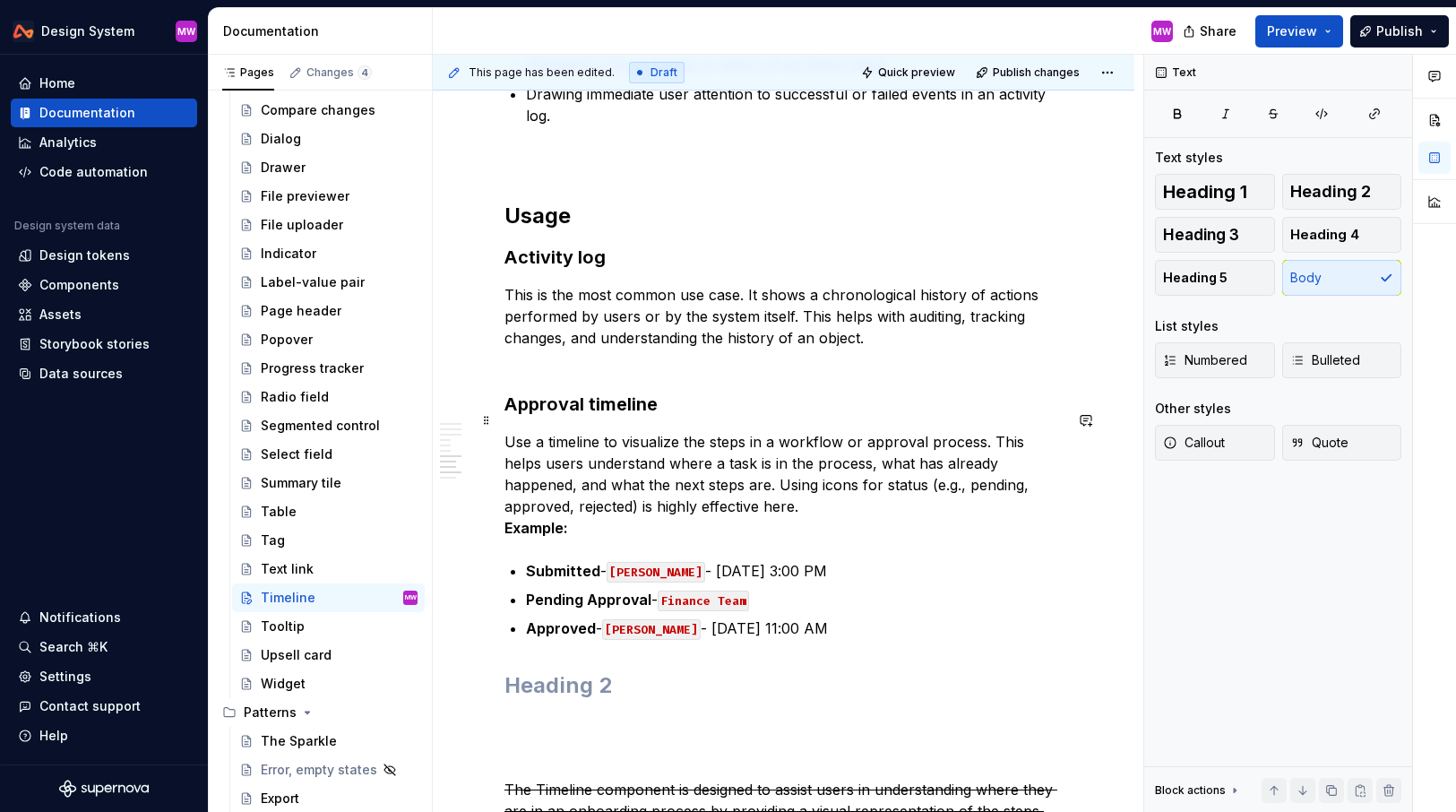
click at [668, 463] on p "Use a timeline to visualize the steps in a workflow or approval process. This h…" at bounding box center [784, 485] width 558 height 108
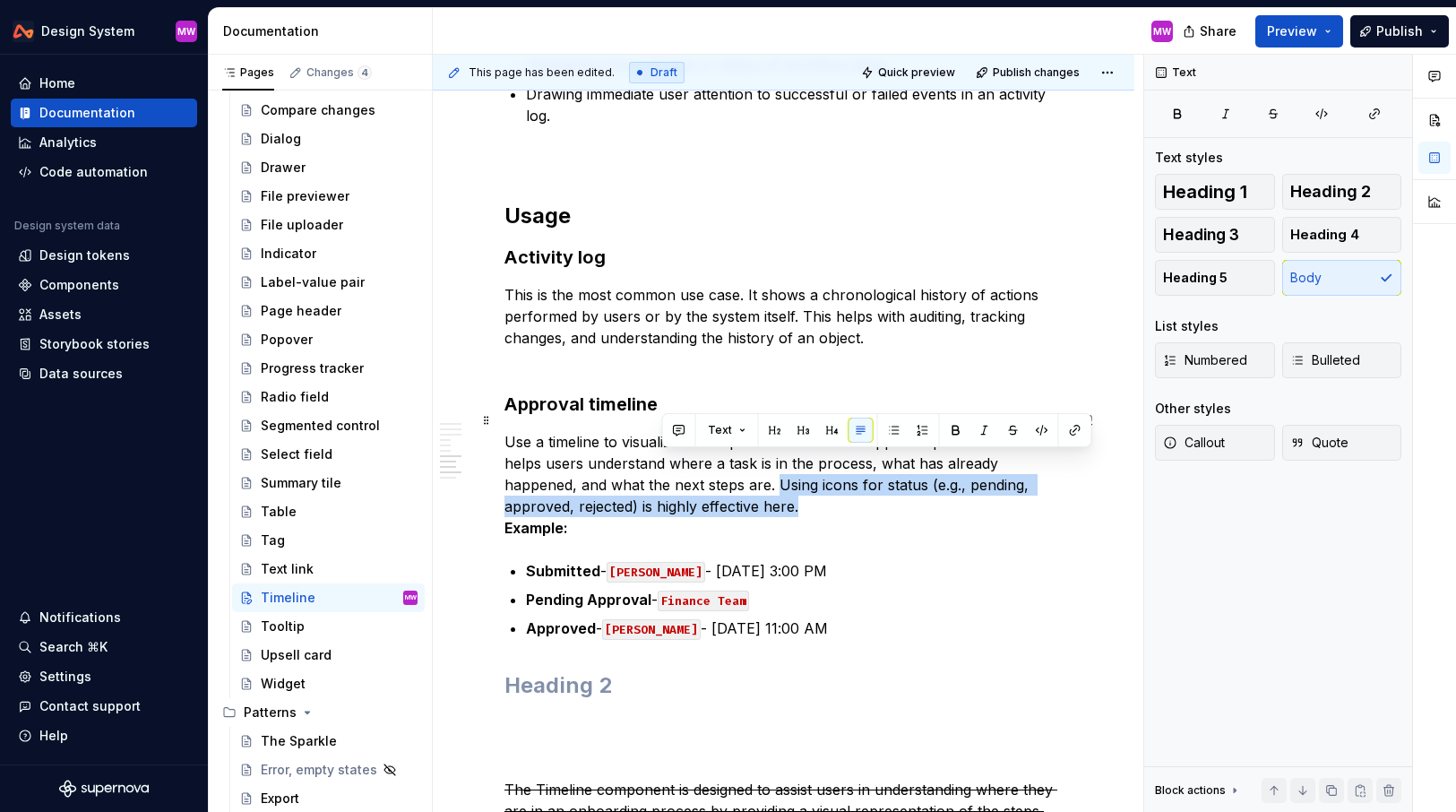
drag, startPoint x: 671, startPoint y: 462, endPoint x: 697, endPoint y: 486, distance: 35.4
click at [698, 486] on p "Use a timeline to visualize the steps in a workflow or approval process. This h…" at bounding box center [784, 485] width 558 height 108
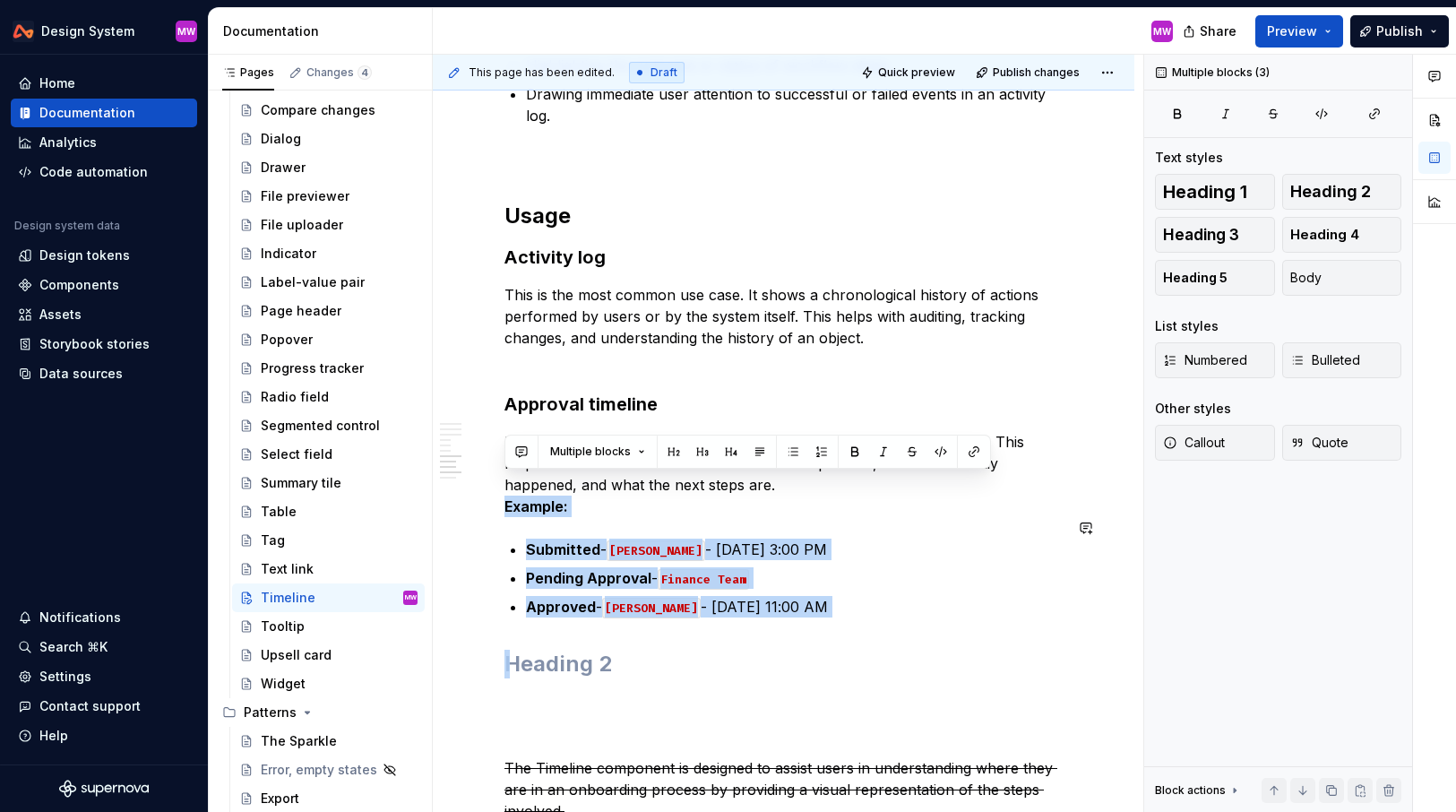
drag, startPoint x: 507, startPoint y: 482, endPoint x: 694, endPoint y: 603, distance: 222.7
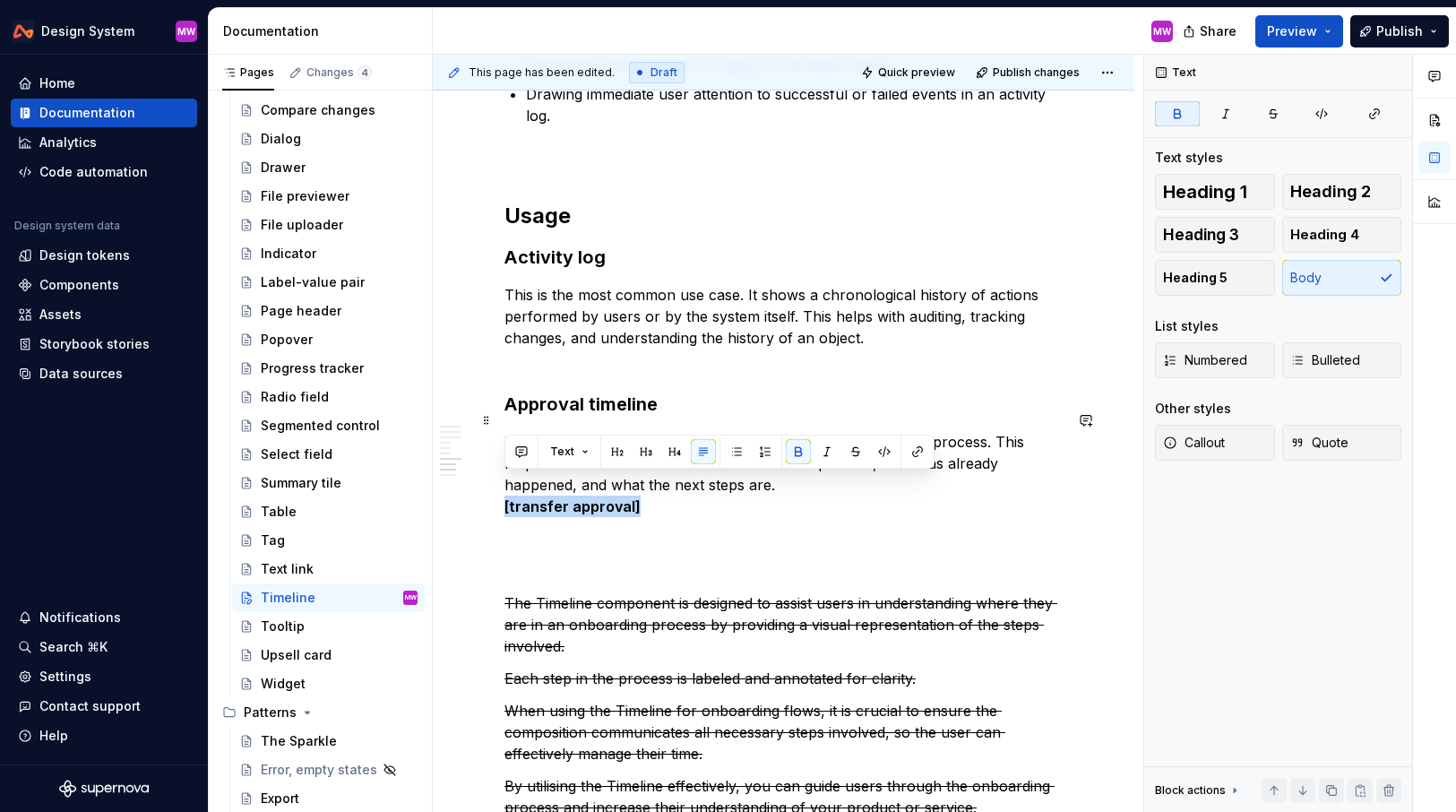
drag, startPoint x: 696, startPoint y: 485, endPoint x: 495, endPoint y: 485, distance: 201.0
click at [796, 450] on button "button" at bounding box center [798, 451] width 25 height 25
click at [910, 311] on p "This is the most common use case. It shows a chronological history of actions p…" at bounding box center [784, 327] width 558 height 86
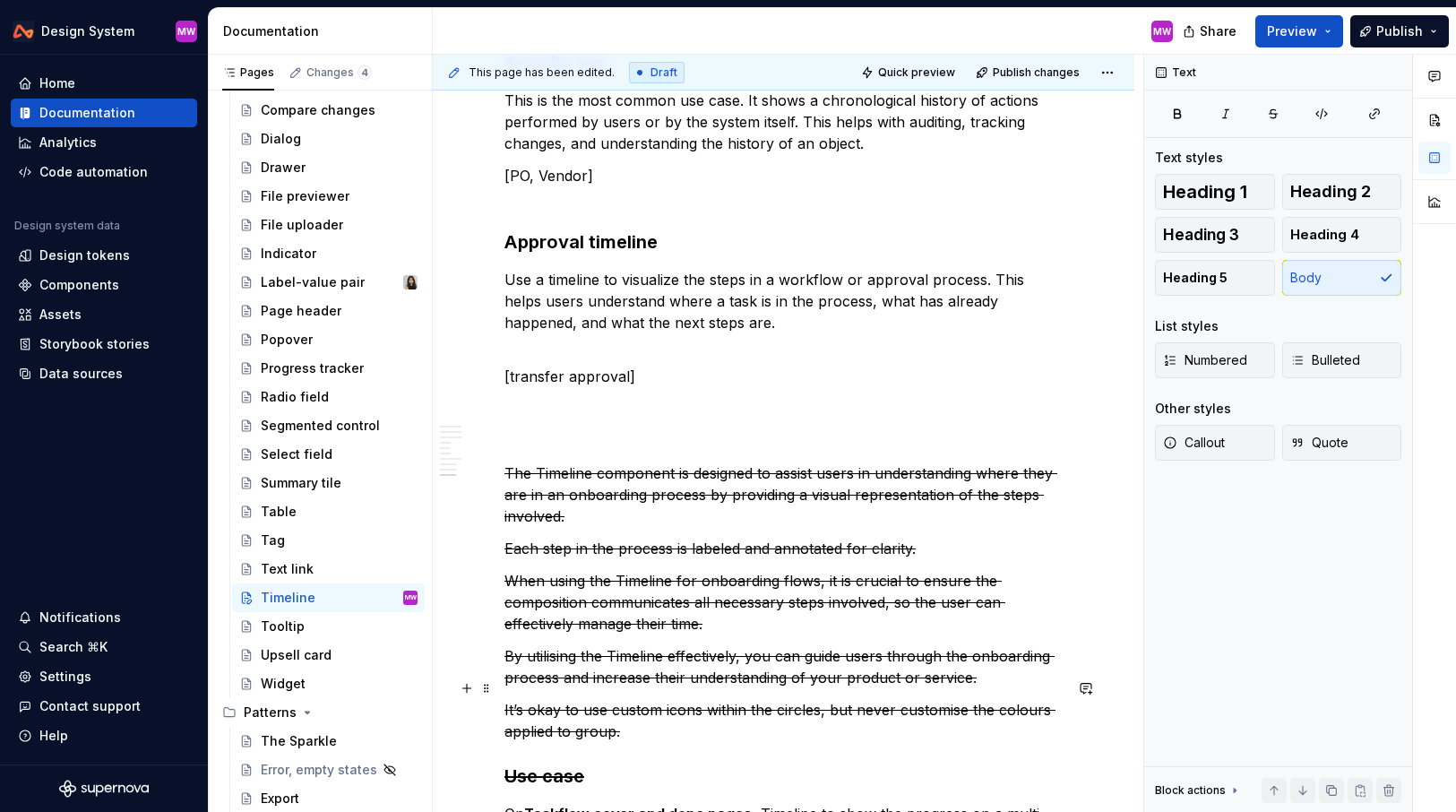
scroll to position [2140, 0]
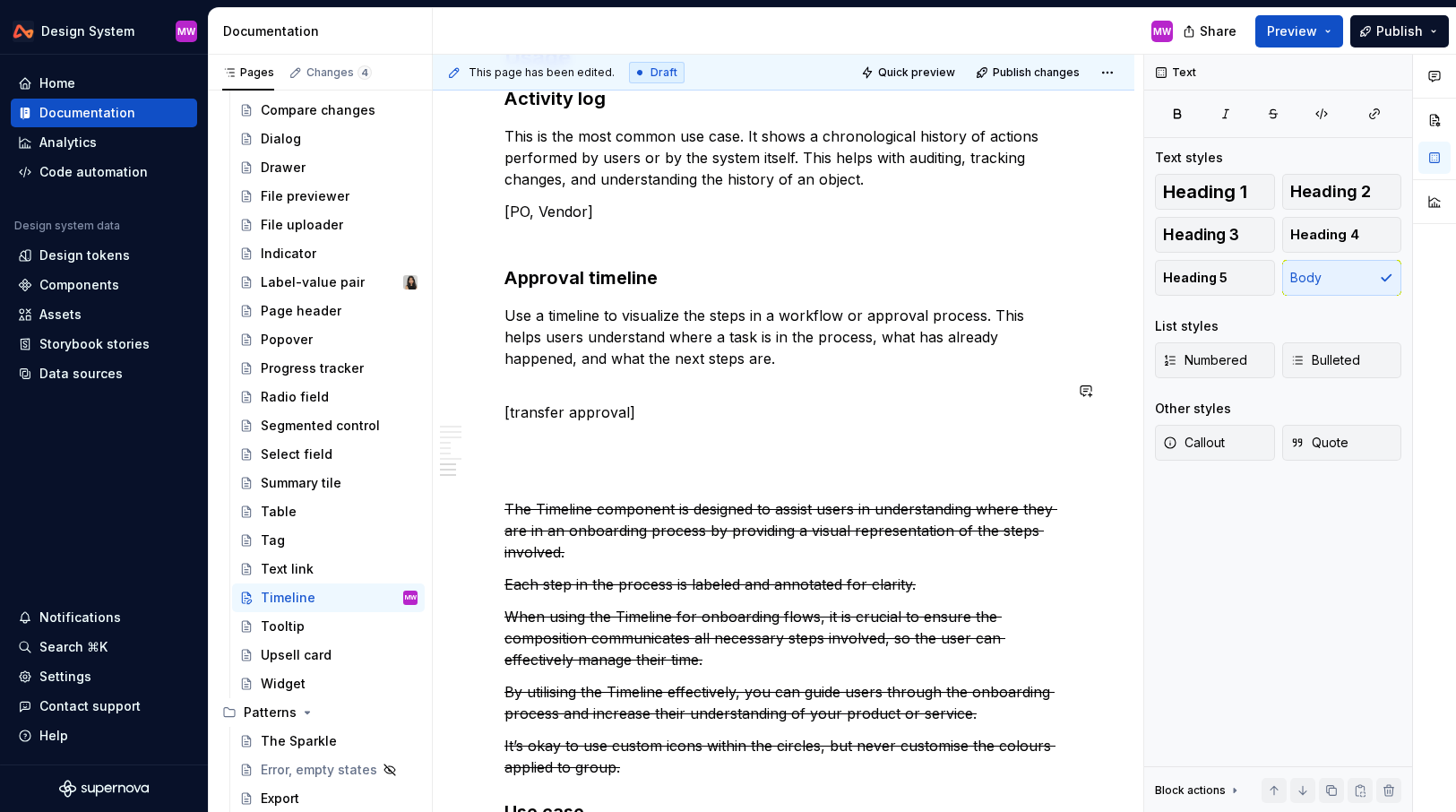
click at [659, 402] on p "[transfer approval]" at bounding box center [784, 412] width 558 height 21
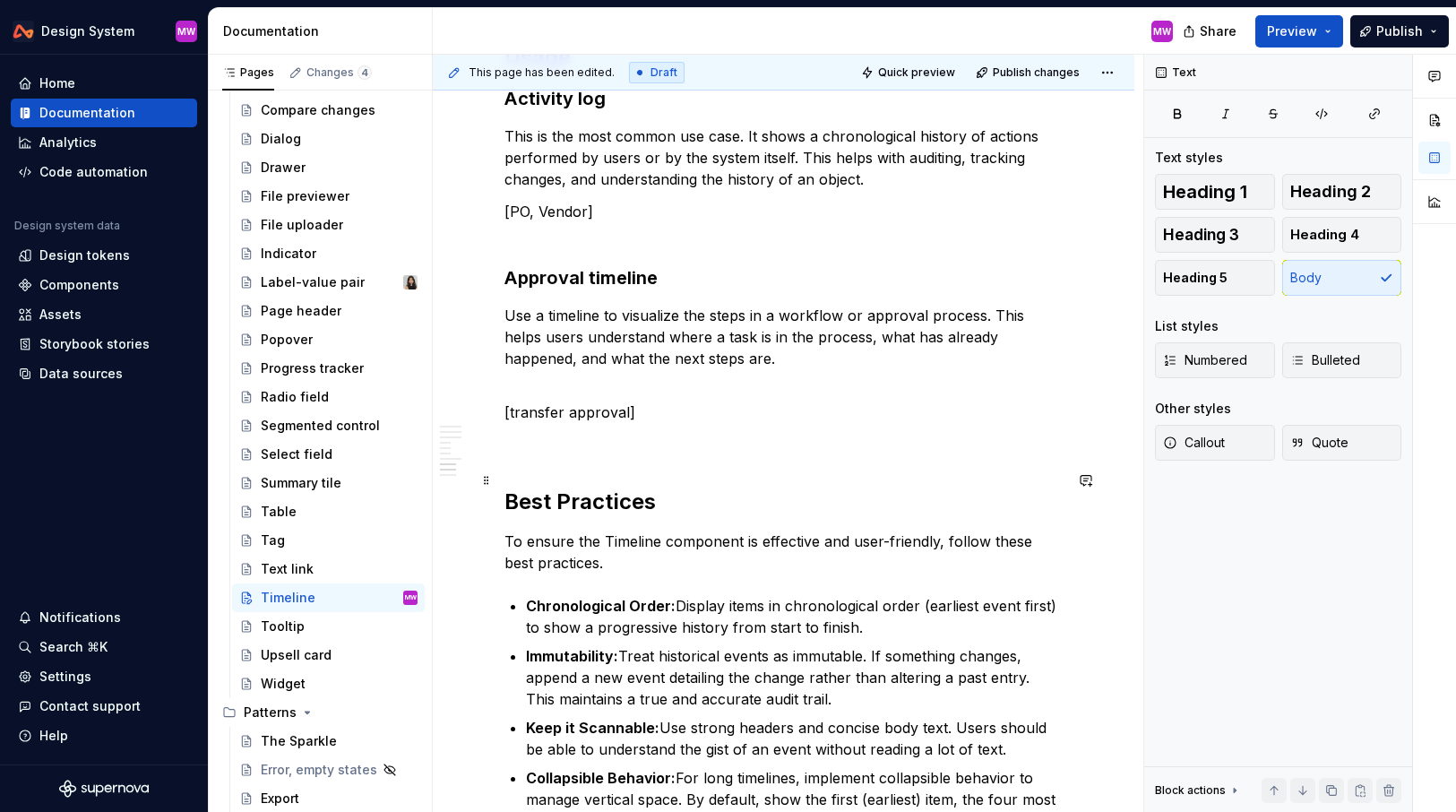
click at [569, 487] on h2 "Best Practices" at bounding box center [784, 501] width 558 height 29
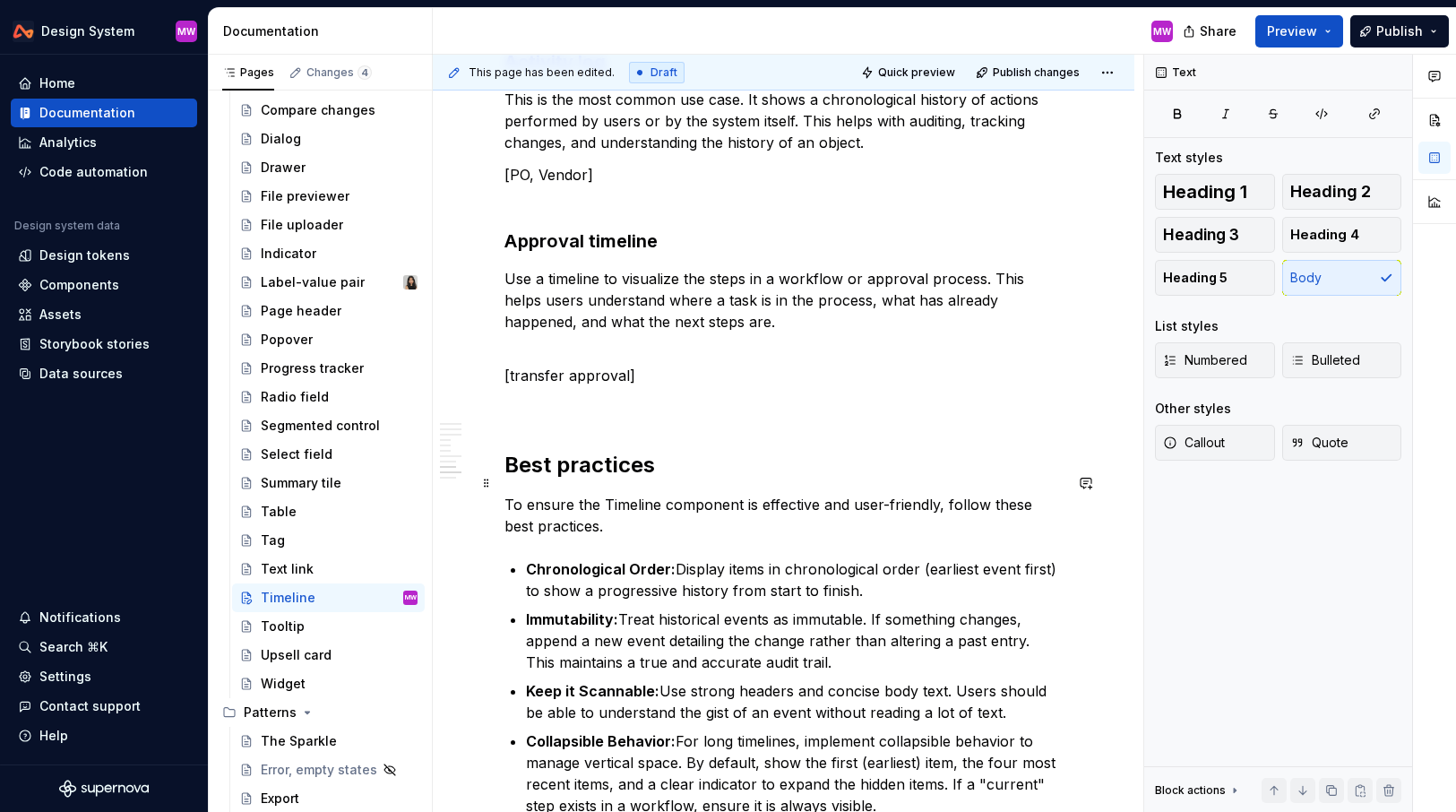
click at [609, 494] on p "To ensure the Timeline component is effective and user-friendly, follow these b…" at bounding box center [784, 515] width 558 height 43
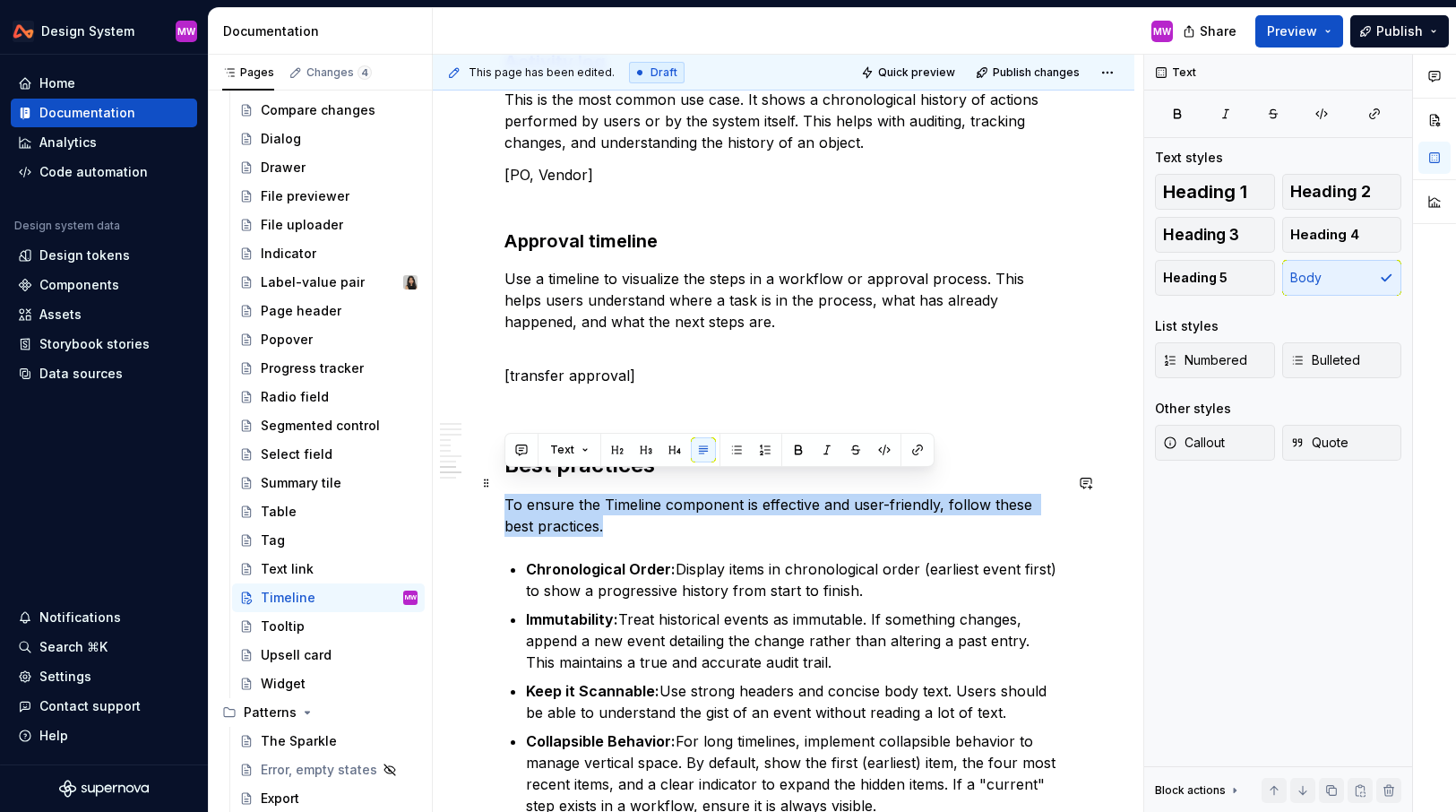
drag, startPoint x: 573, startPoint y: 505, endPoint x: 507, endPoint y: 479, distance: 70.9
click at [507, 494] on p "To ensure the Timeline component is effective and user-friendly, follow these b…" at bounding box center [784, 515] width 558 height 43
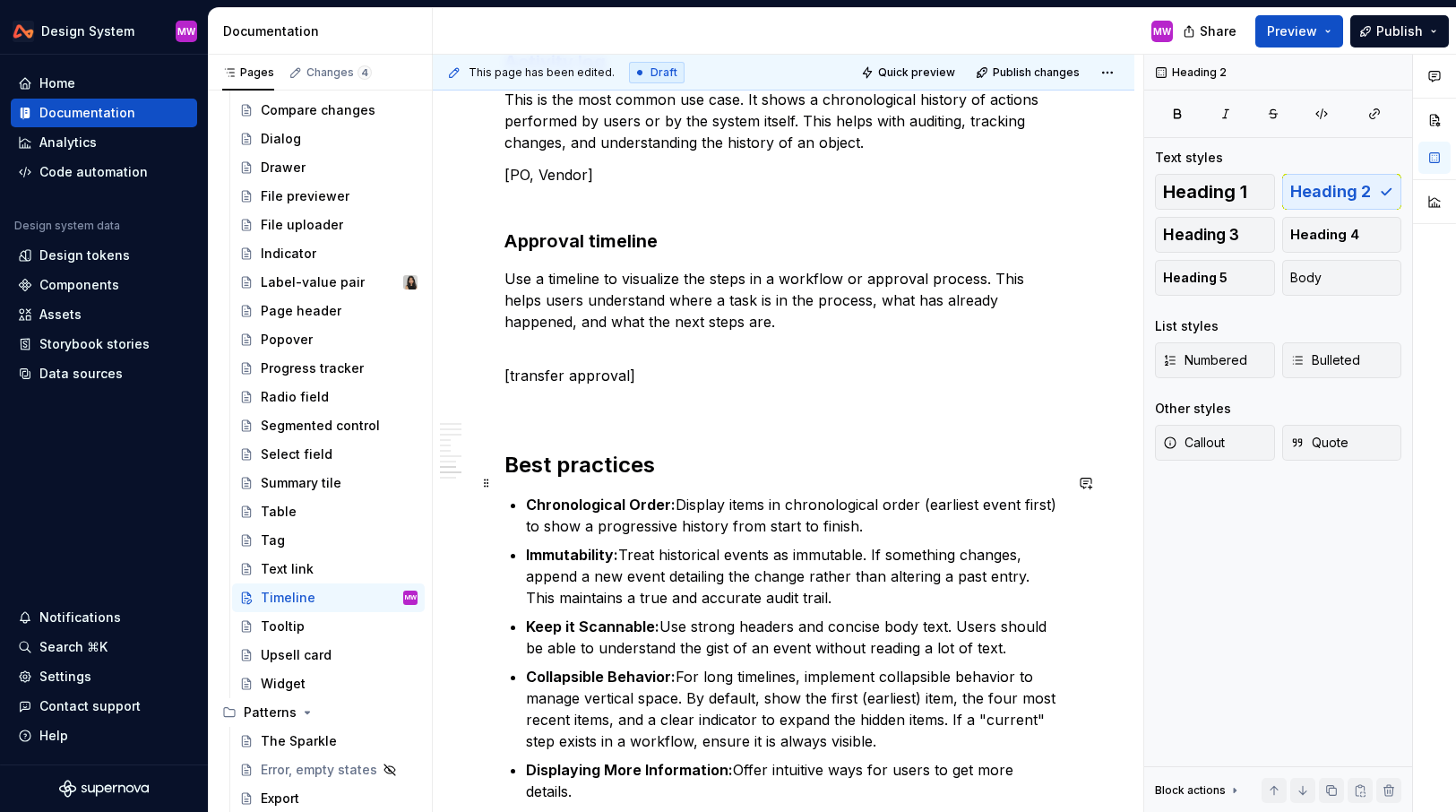
click at [527, 496] on strong "Chronological Order:" at bounding box center [601, 504] width 150 height 17
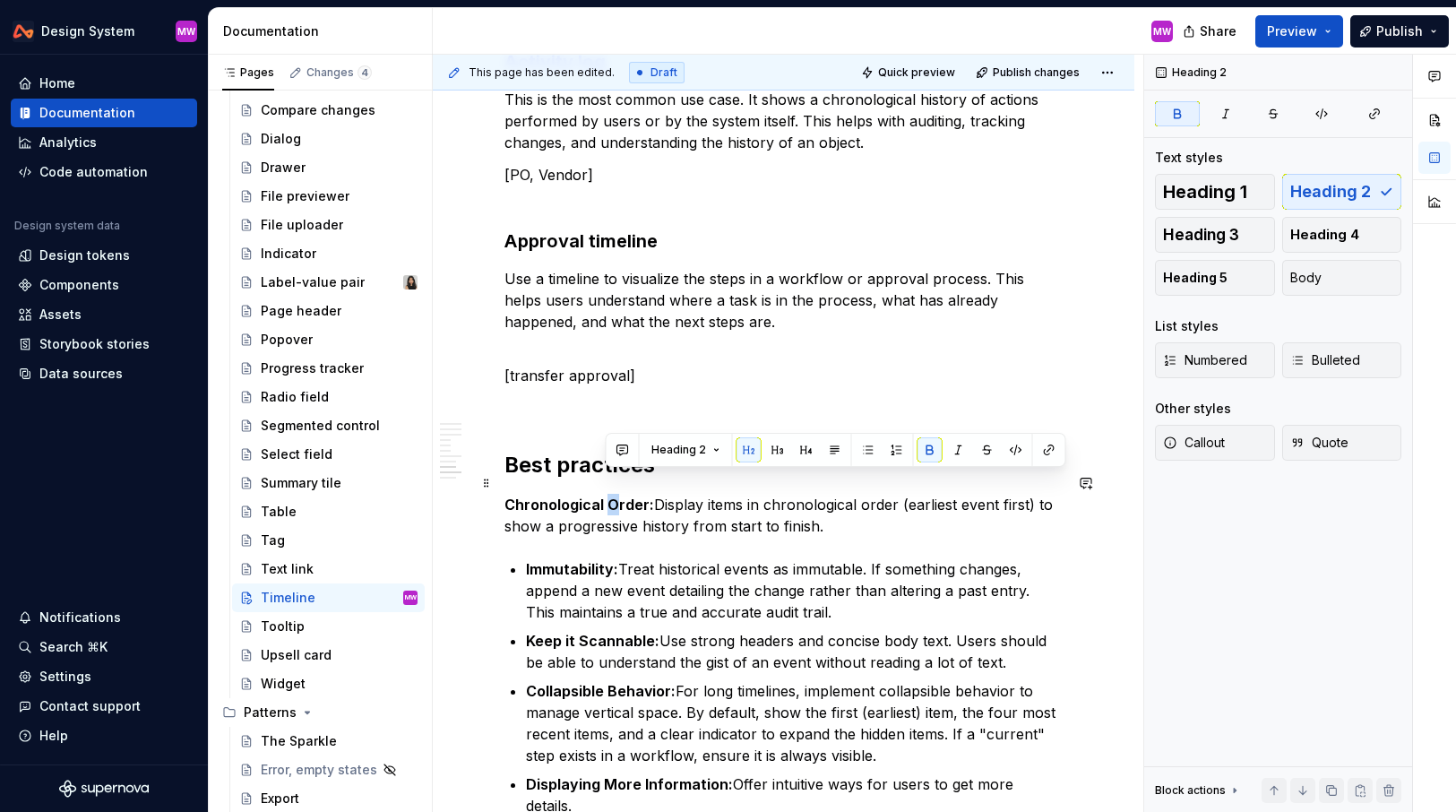
click at [608, 496] on strong "Chronological Order:" at bounding box center [579, 504] width 150 height 17
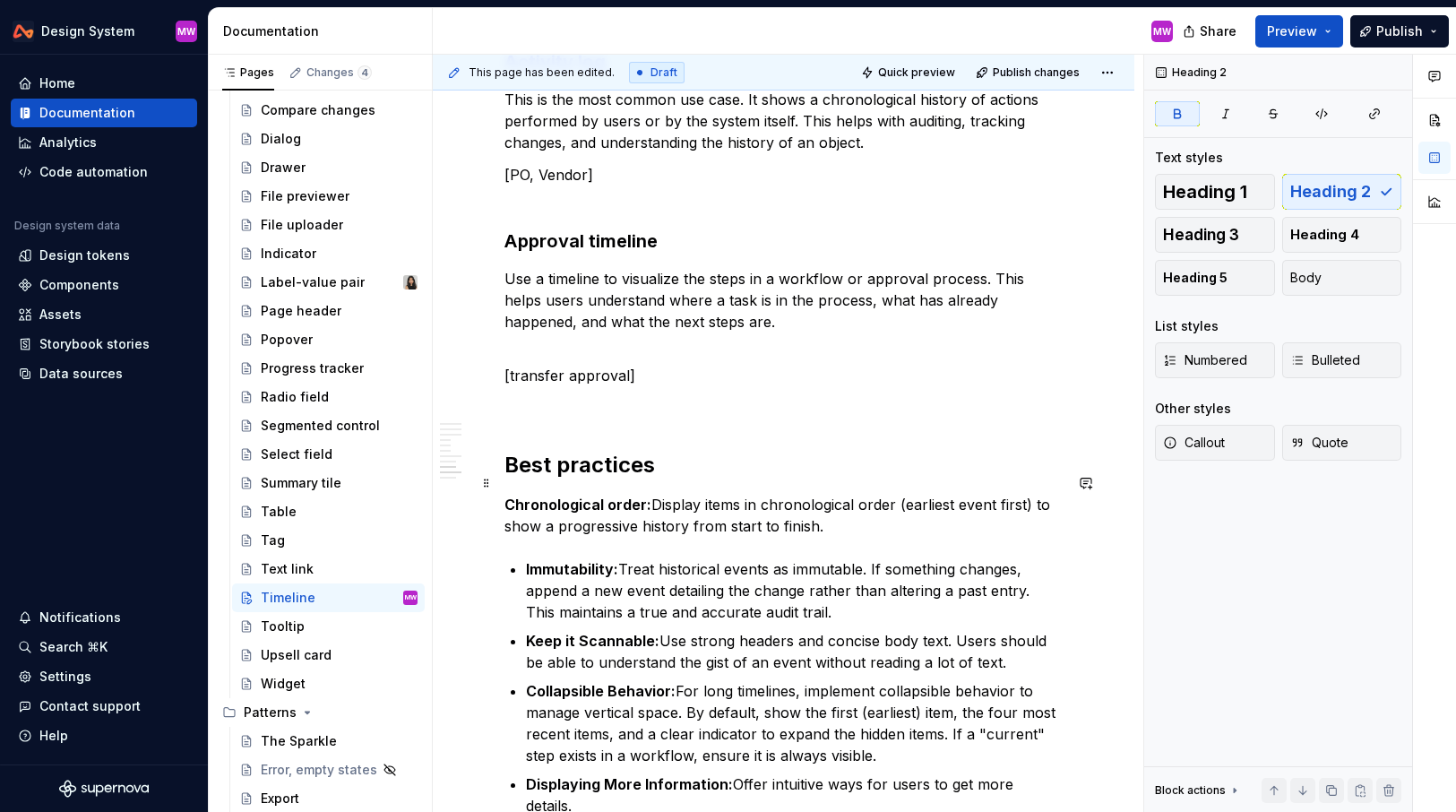
click at [651, 494] on p "Chronological order: Display items in chronological order (earliest event first…" at bounding box center [784, 515] width 558 height 43
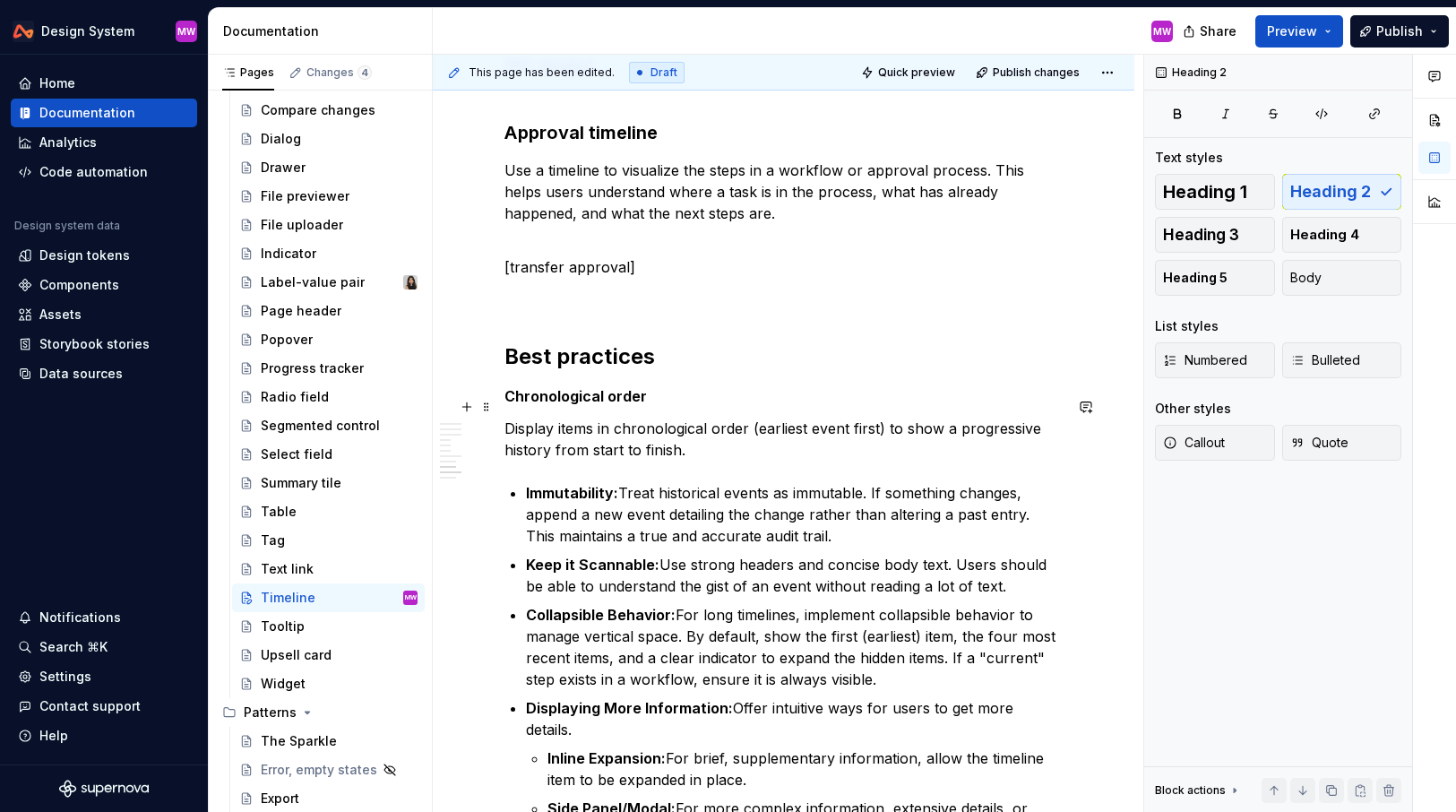
scroll to position [2362, 0]
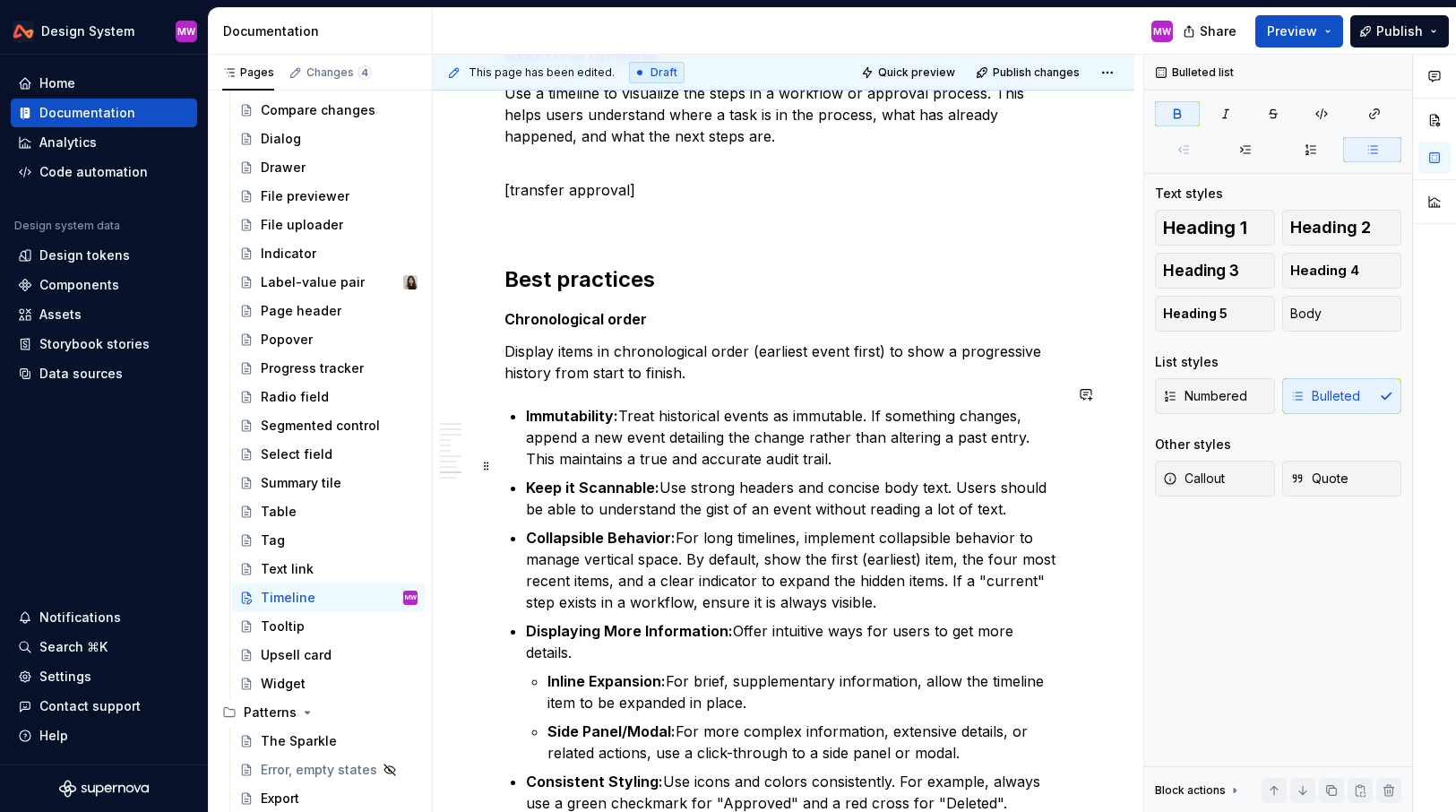
click at [585, 478] on strong "Keep it Scannable:" at bounding box center [592, 486] width 133 height 17
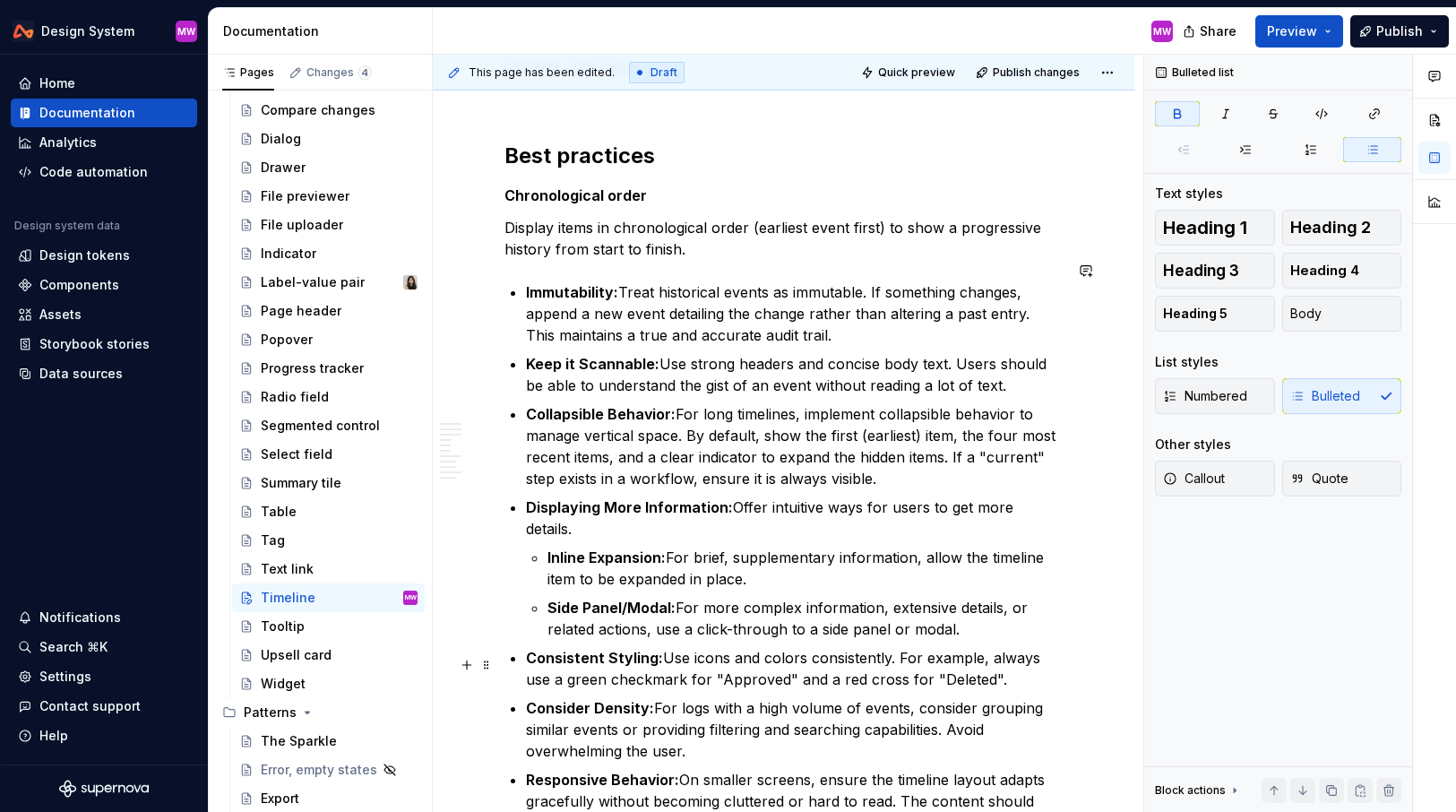
scroll to position [2429, 0]
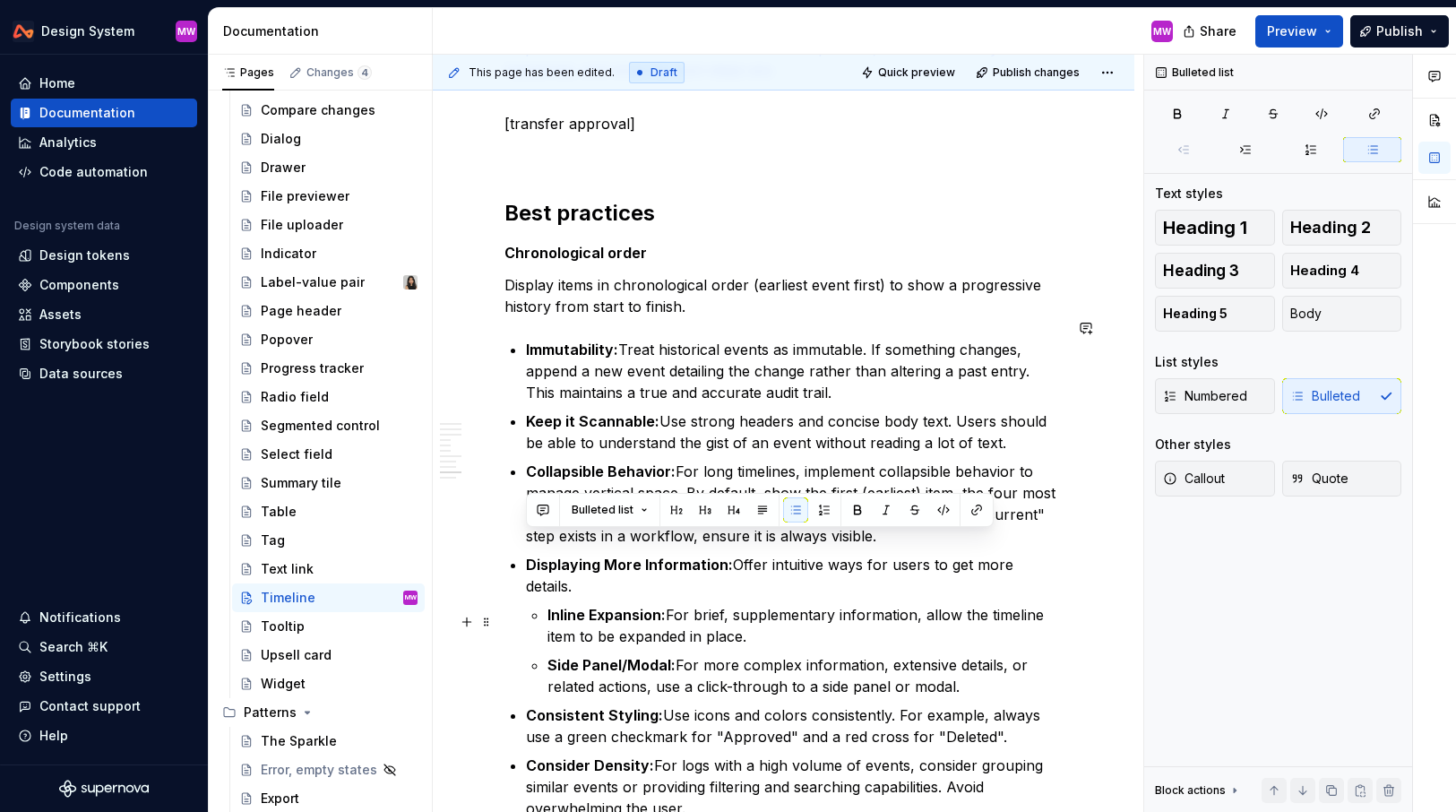
drag, startPoint x: 528, startPoint y: 543, endPoint x: 1000, endPoint y: 650, distance: 484.0
click at [1000, 650] on li "Displaying More Information: Offer intuitive ways for users to get more details…" at bounding box center [795, 625] width 537 height 143
click at [691, 199] on h2 "Best practices" at bounding box center [784, 212] width 558 height 29
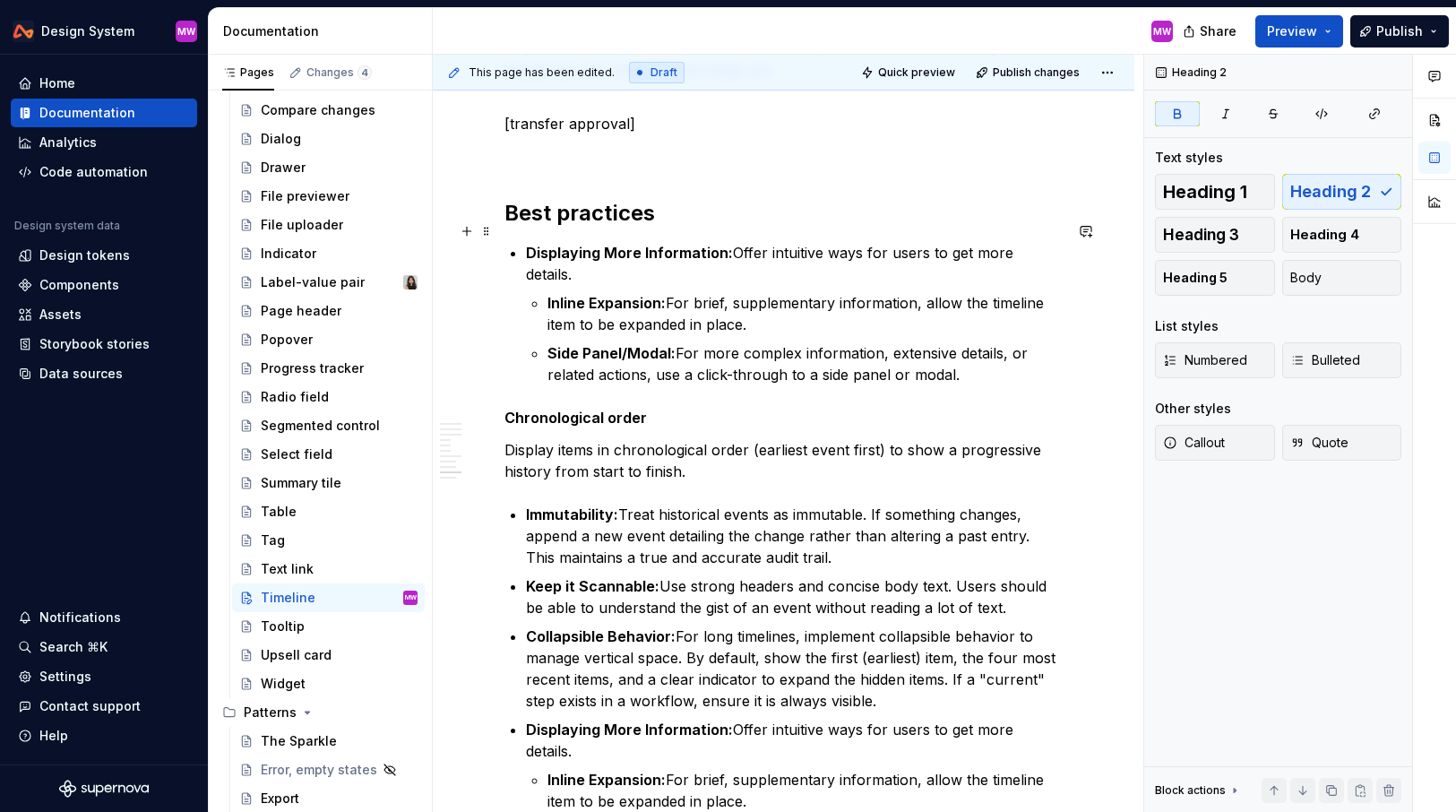
click at [529, 244] on strong "Displaying More Information:" at bounding box center [629, 252] width 207 height 17
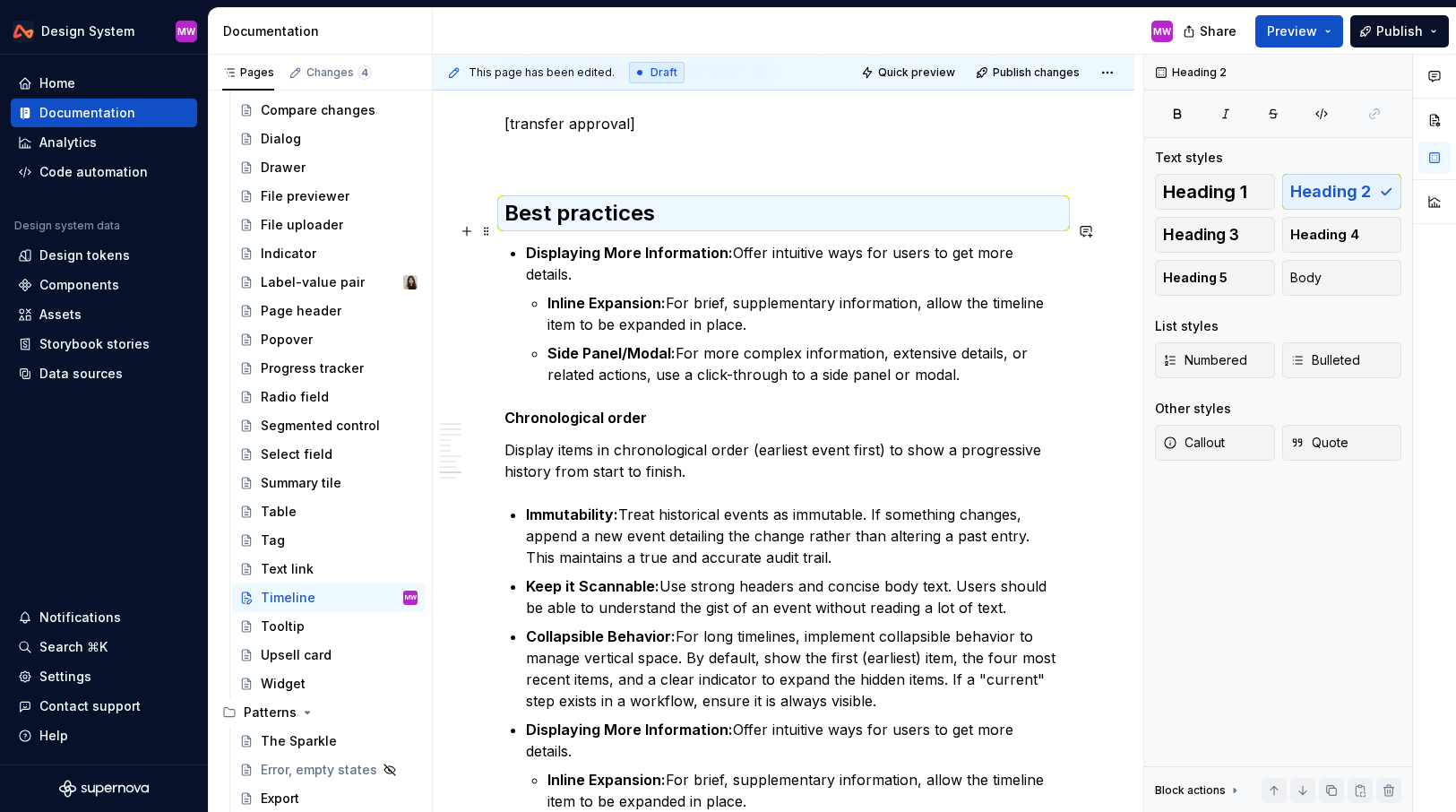
click at [529, 244] on strong "Displaying More Information:" at bounding box center [629, 252] width 207 height 17
click at [526, 244] on strong "Displaying More Information:" at bounding box center [629, 252] width 207 height 17
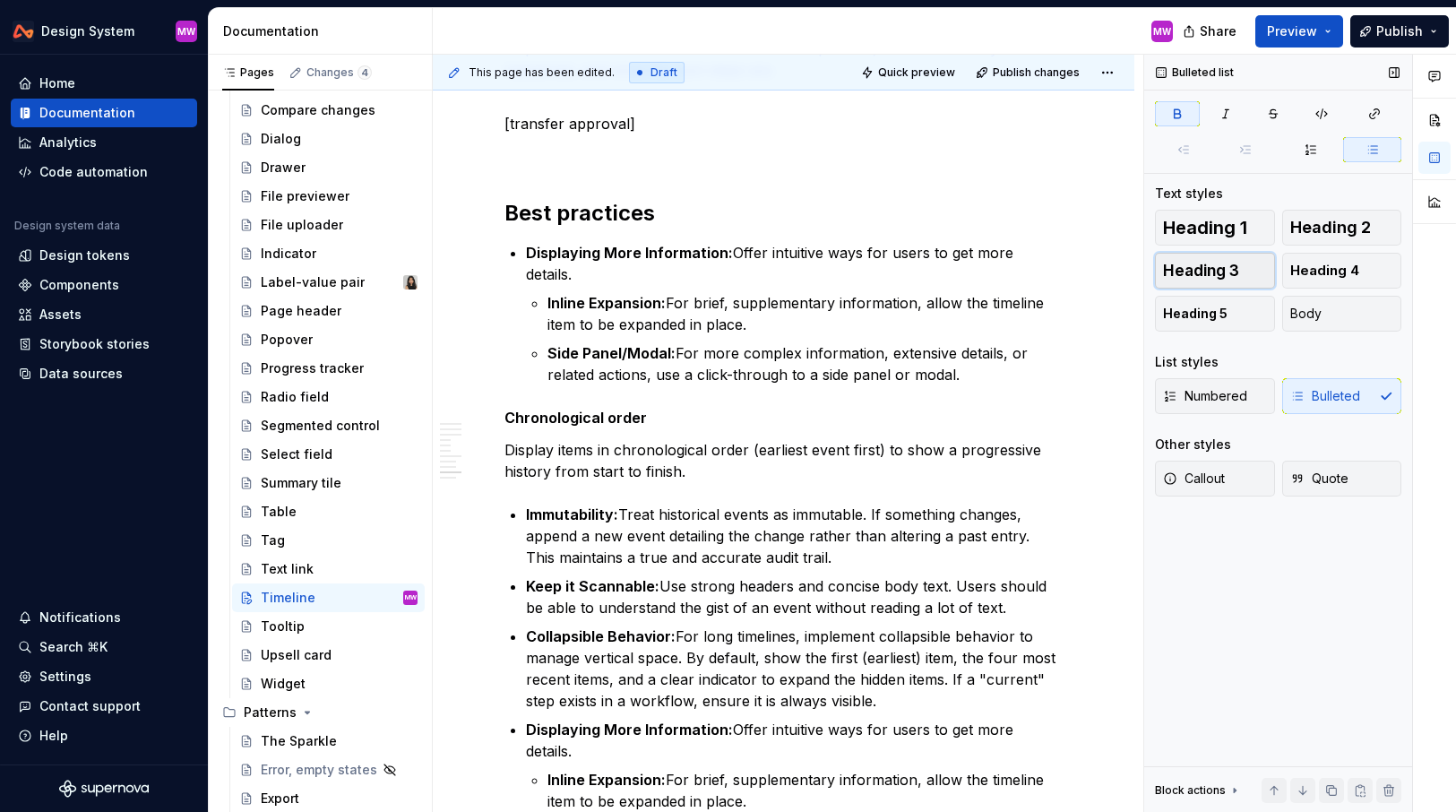
click at [1229, 269] on span "Heading 3" at bounding box center [1201, 270] width 76 height 17
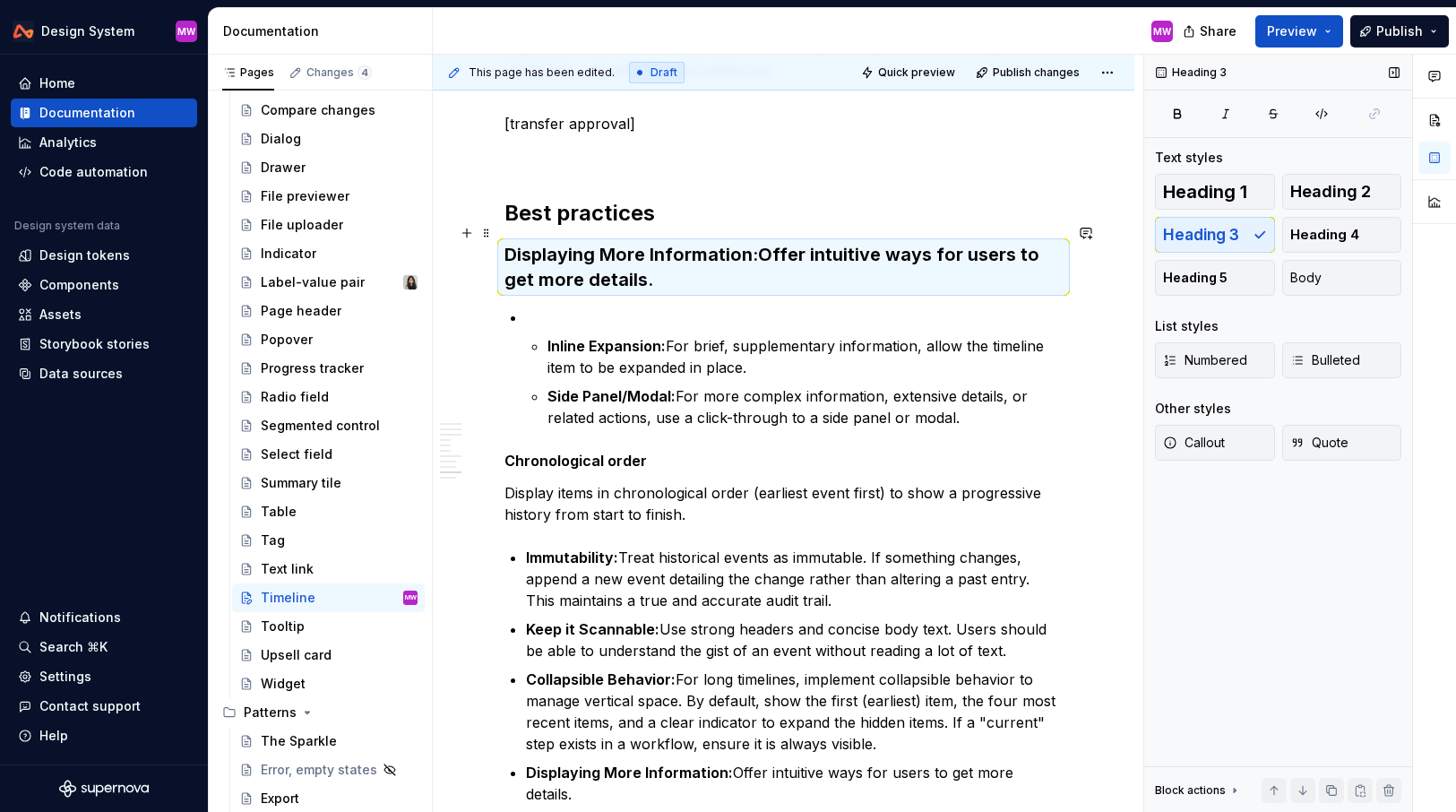
click at [763, 242] on h3 "Displaying More Information: Offer intuitive ways for users to get more details." at bounding box center [784, 267] width 558 height 51
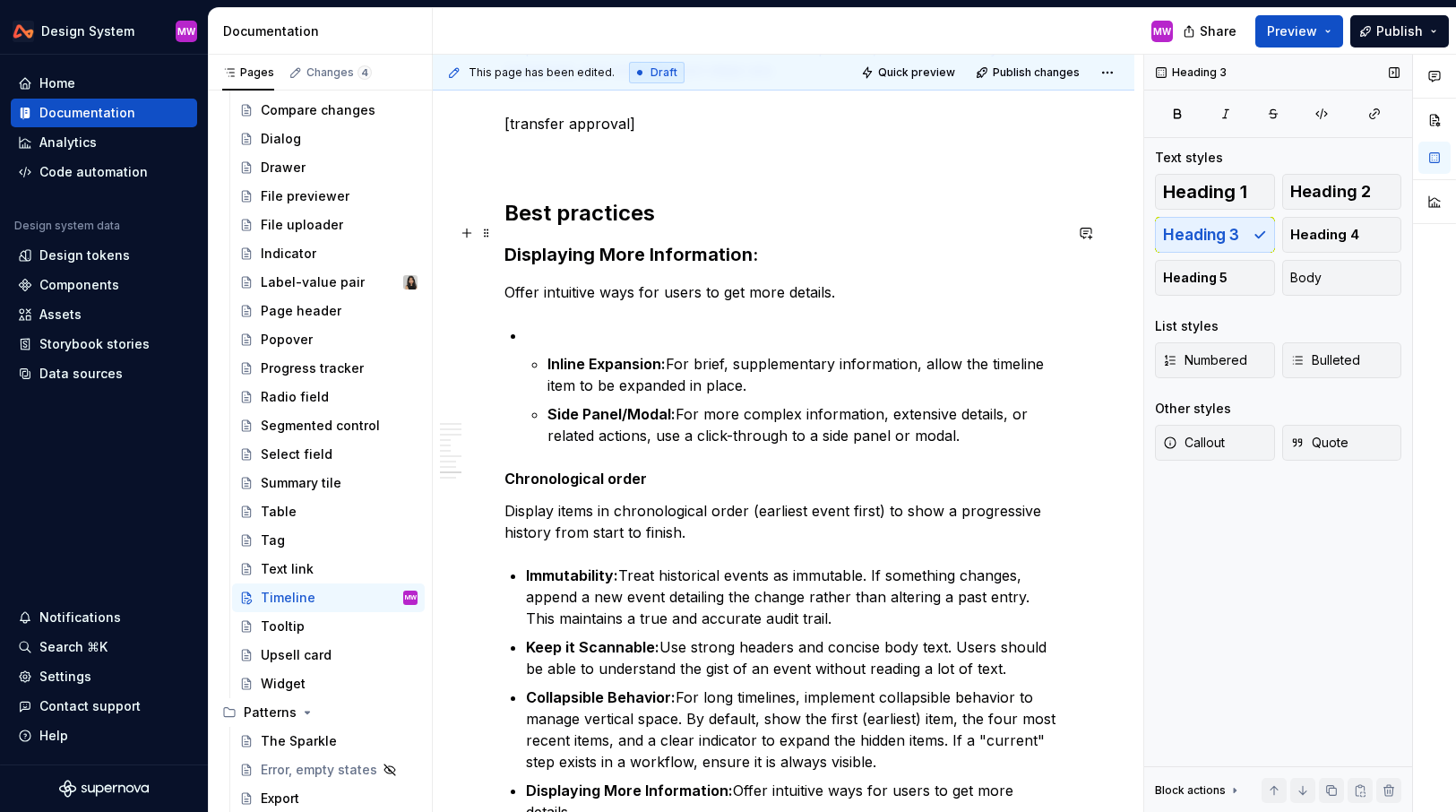
click at [774, 242] on h3 "Displaying More Information:" at bounding box center [784, 254] width 558 height 25
click at [651, 244] on strong "Displaying More Information" at bounding box center [629, 254] width 248 height 21
drag, startPoint x: 615, startPoint y: 232, endPoint x: 602, endPoint y: 232, distance: 13.0
click at [602, 244] on strong "Displaying More information" at bounding box center [629, 254] width 248 height 21
click at [868, 281] on p "Offer intuitive ways for users to get more details." at bounding box center [784, 292] width 558 height 21
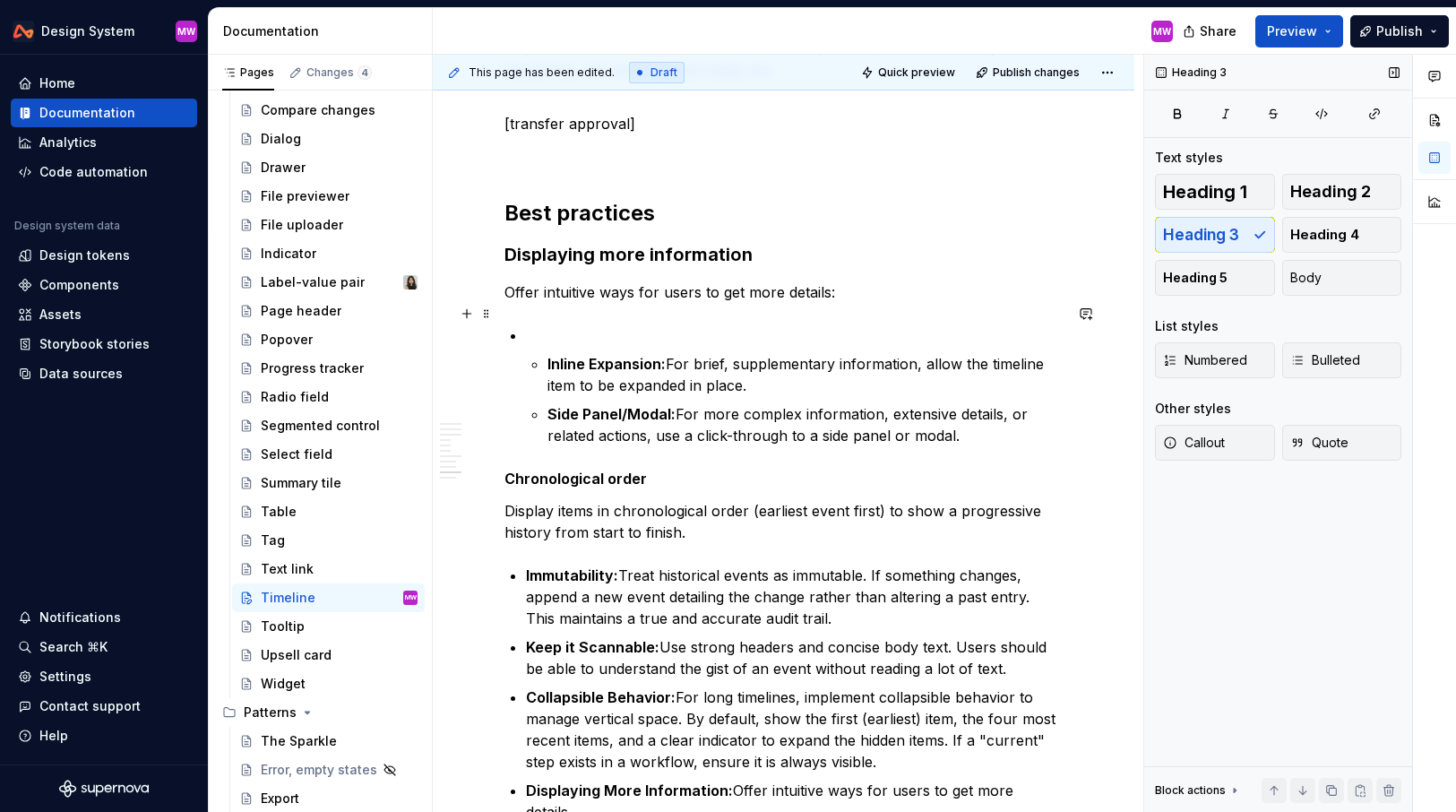
click at [567, 325] on p at bounding box center [795, 335] width 537 height 21
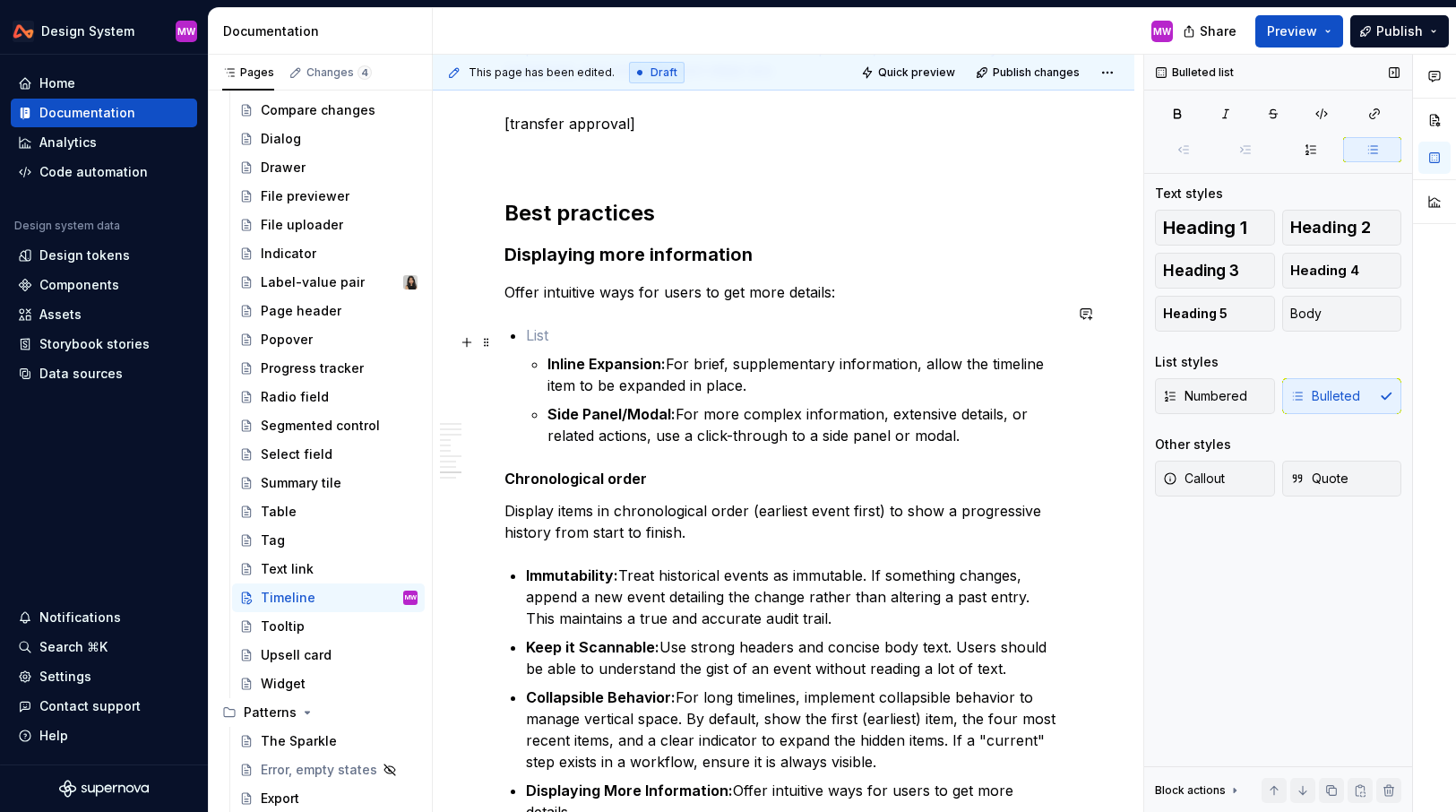
click at [545, 341] on li "Inline Expansion: For brief, supplementary information, allow the timeline item…" at bounding box center [795, 385] width 537 height 122
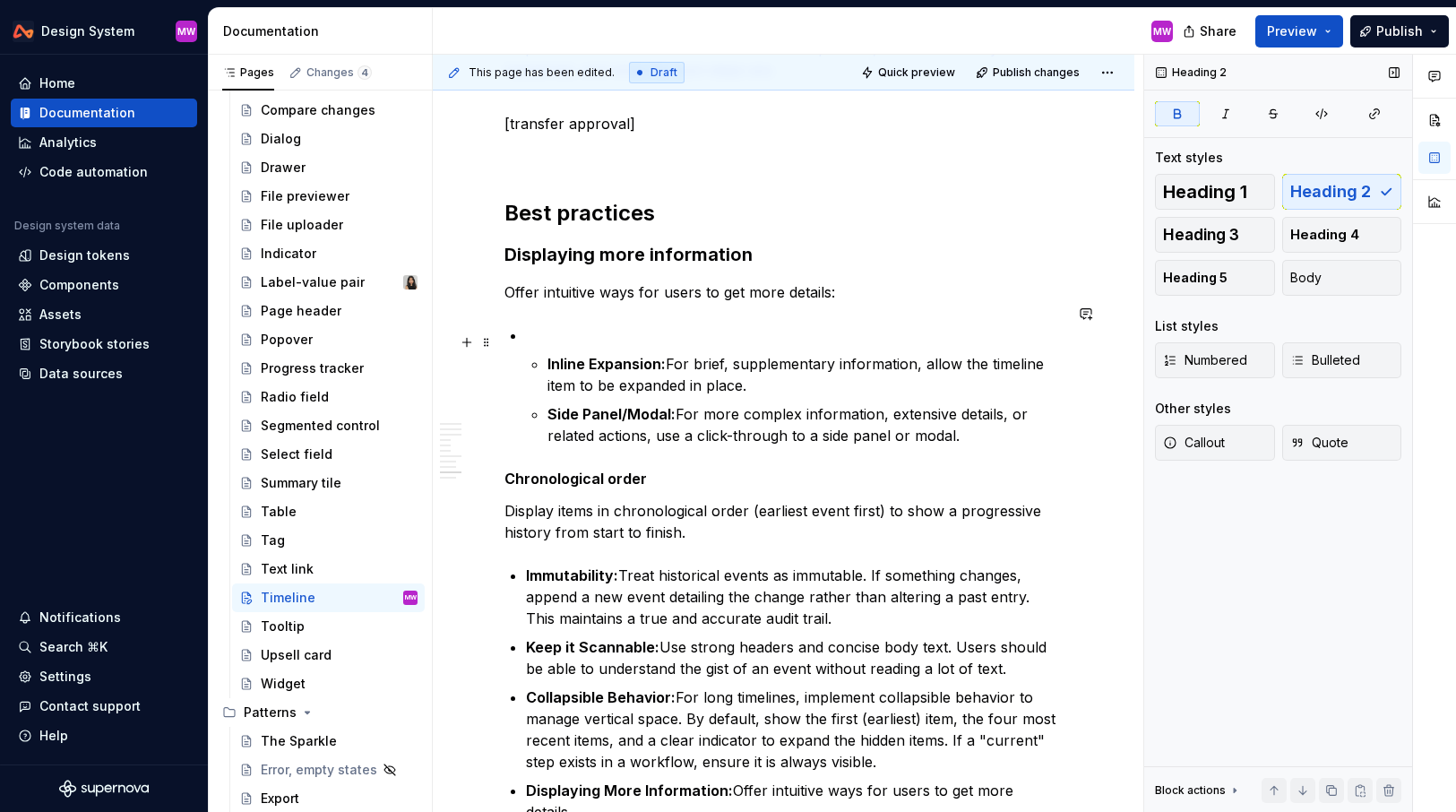
click at [581, 325] on p at bounding box center [795, 335] width 537 height 21
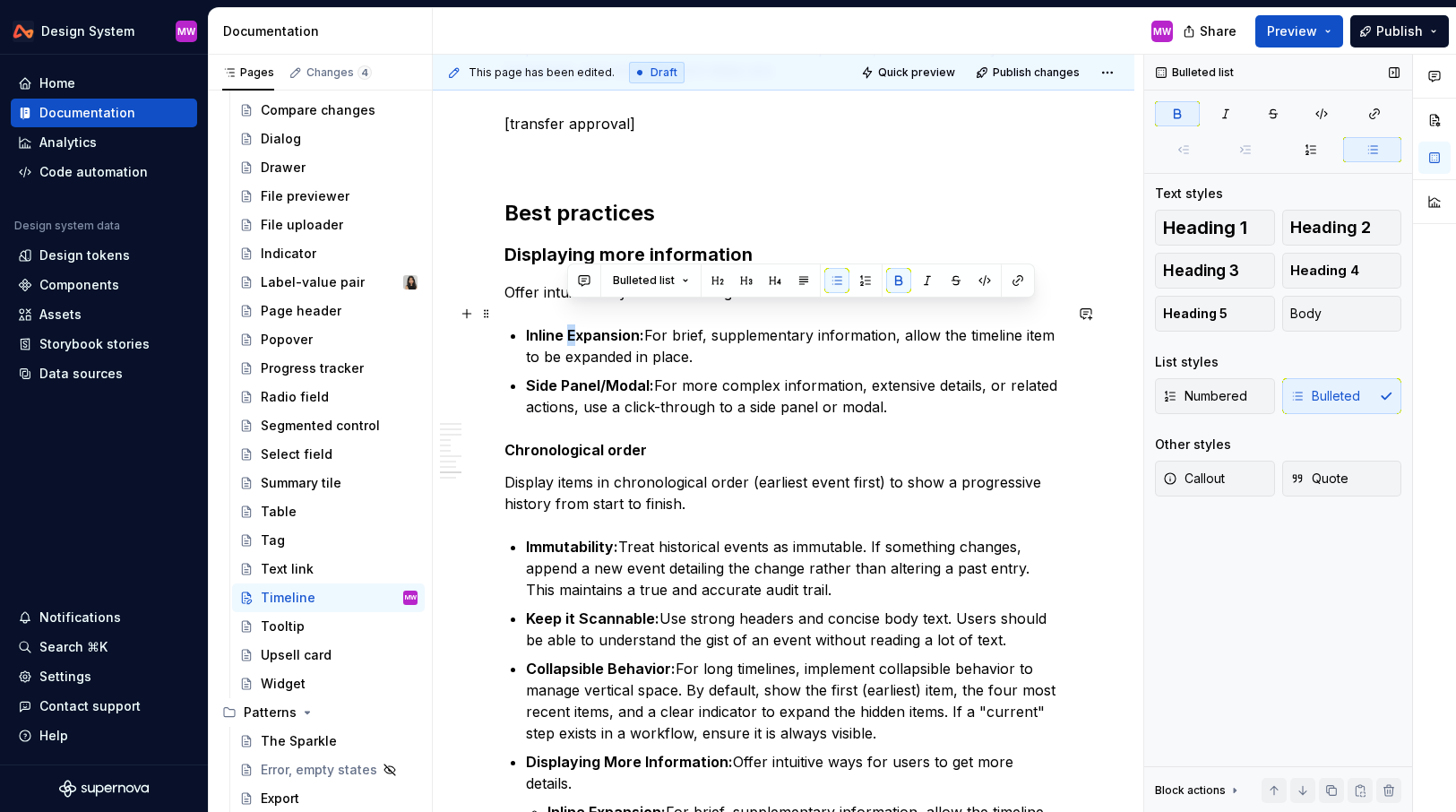
click at [570, 326] on strong "Inline Expansion:" at bounding box center [585, 335] width 119 height 17
click at [759, 336] on p "Inline expansion: For brief, supplementary information, allow the timeline item…" at bounding box center [795, 346] width 537 height 43
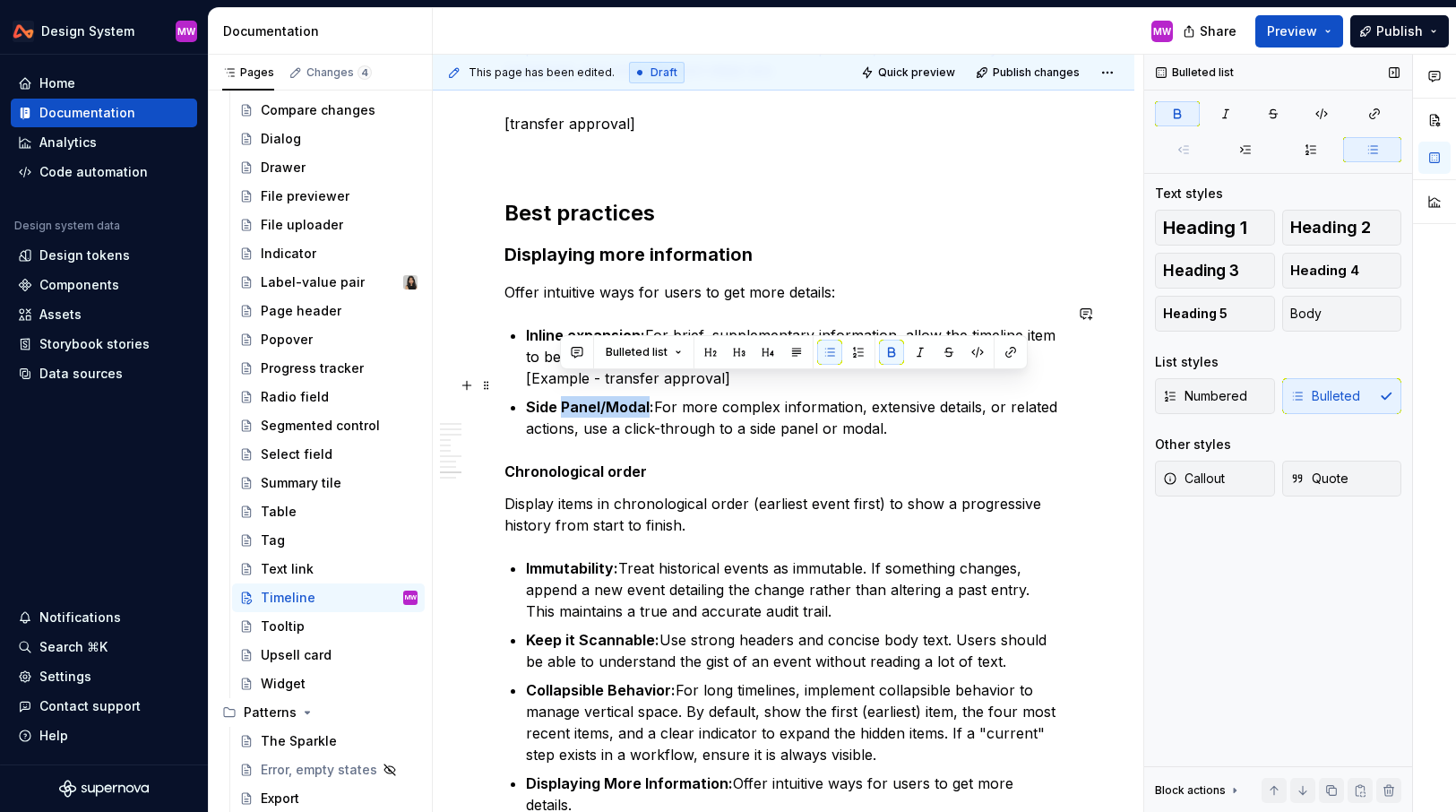
drag, startPoint x: 564, startPoint y: 383, endPoint x: 648, endPoint y: 384, distance: 84.0
click at [648, 398] on strong "Side Panel/Modal:" at bounding box center [590, 406] width 128 height 17
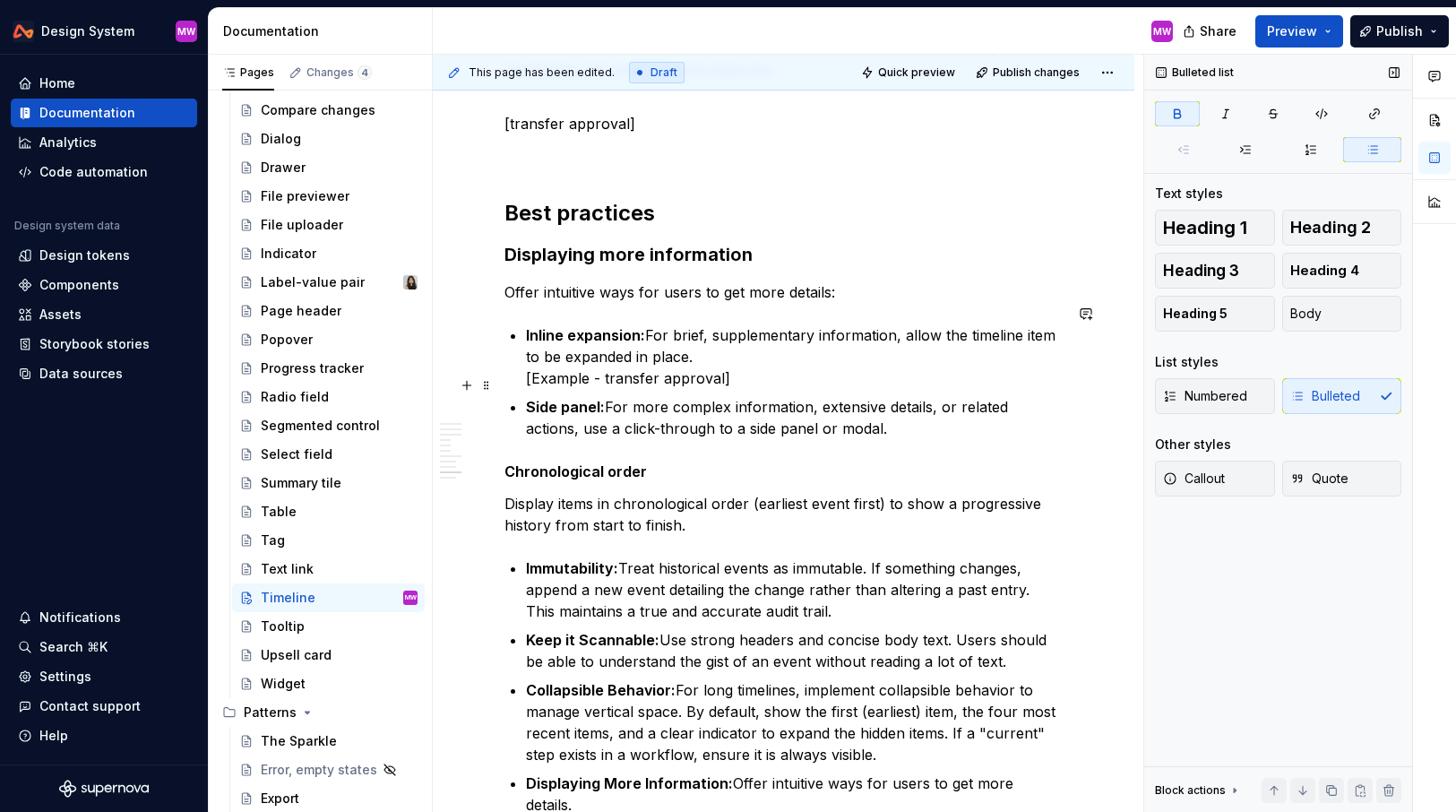
click at [894, 407] on p "Side panel: For more complex information, extensive details, or related actions…" at bounding box center [795, 417] width 537 height 43
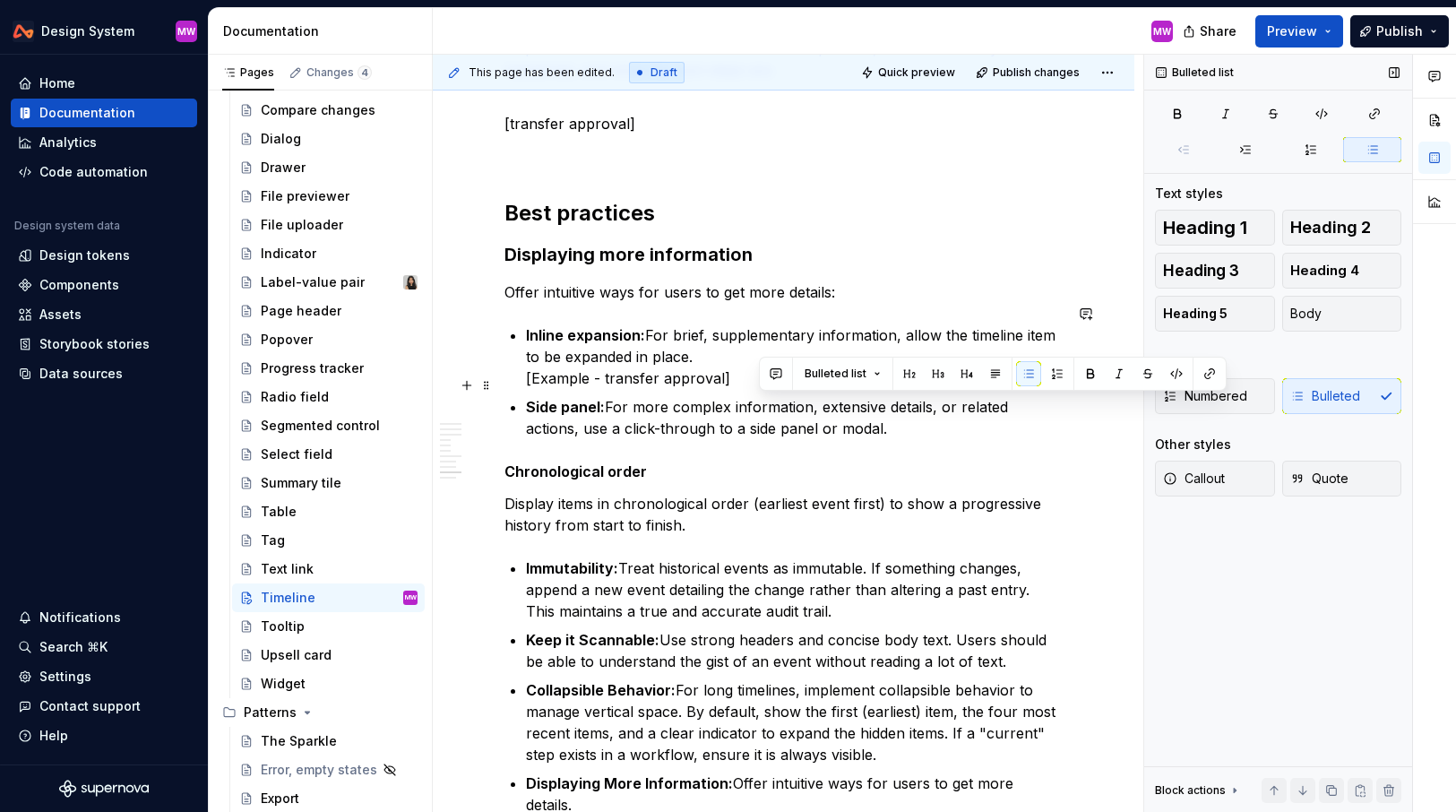
drag, startPoint x: 847, startPoint y: 406, endPoint x: 760, endPoint y: 406, distance: 87.0
click at [760, 406] on p "Side panel: For more complex information, extensive details, or related actions…" at bounding box center [795, 417] width 537 height 43
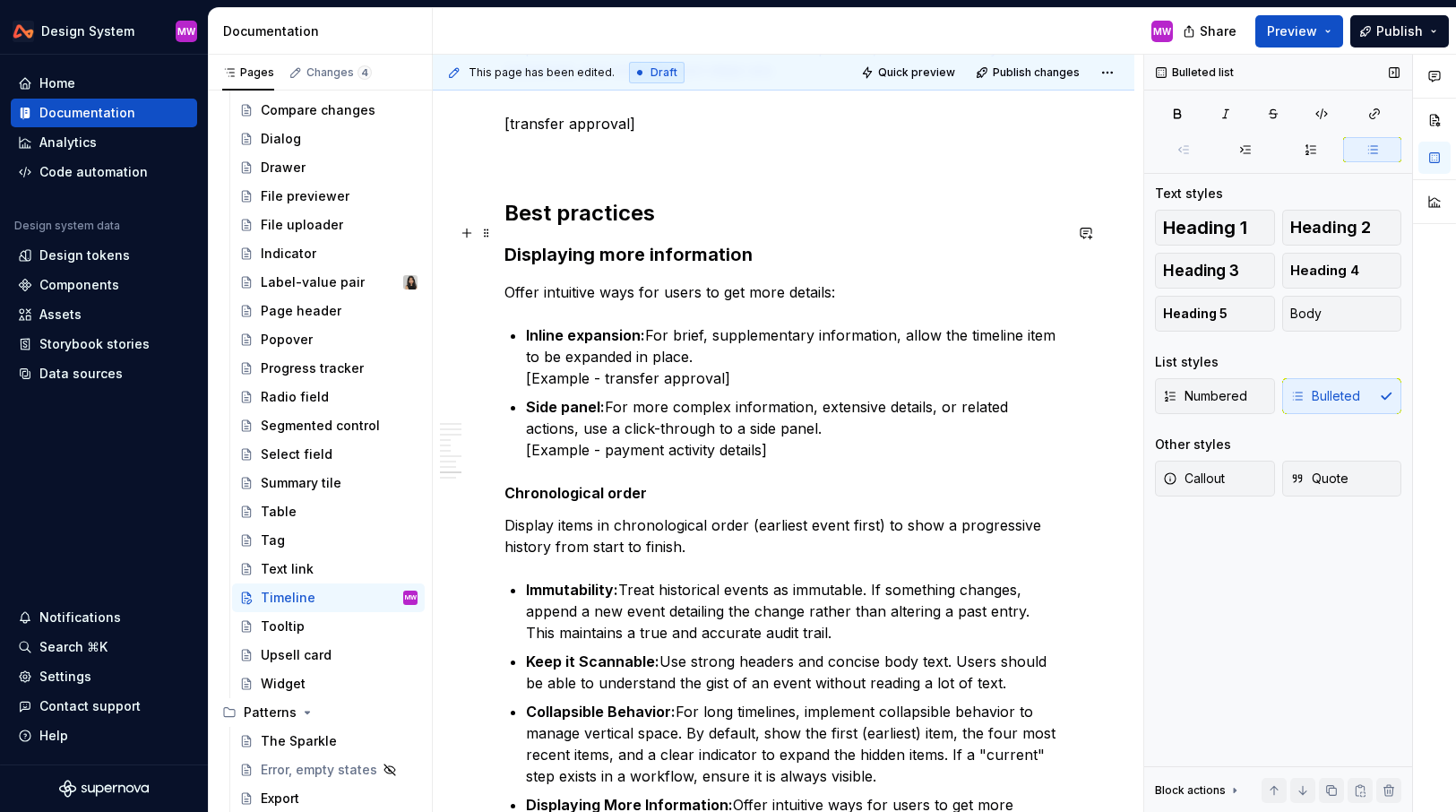
click at [790, 242] on h3 "Displaying more information" at bounding box center [784, 254] width 558 height 25
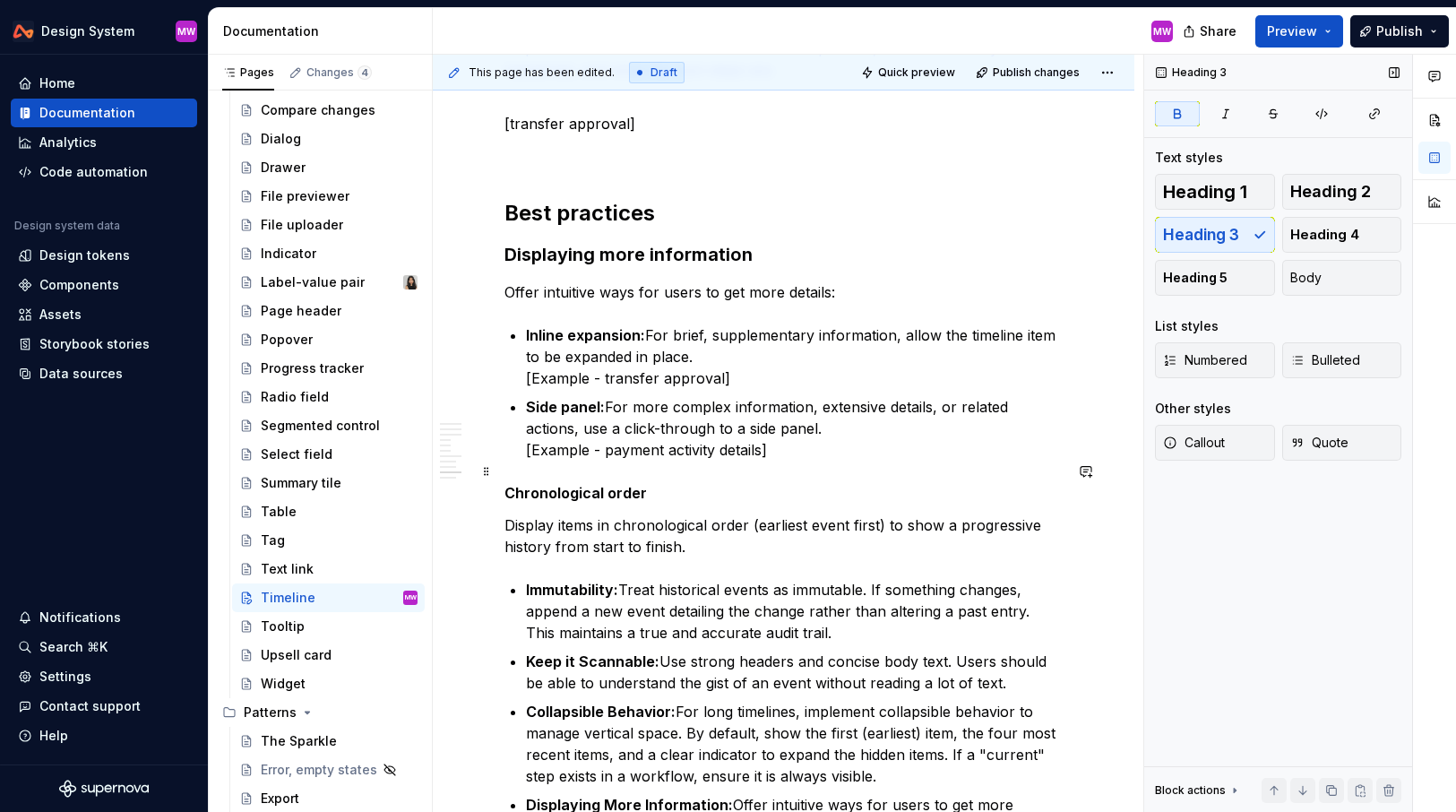
click at [506, 484] on strong "Chronological order" at bounding box center [576, 492] width 143 height 17
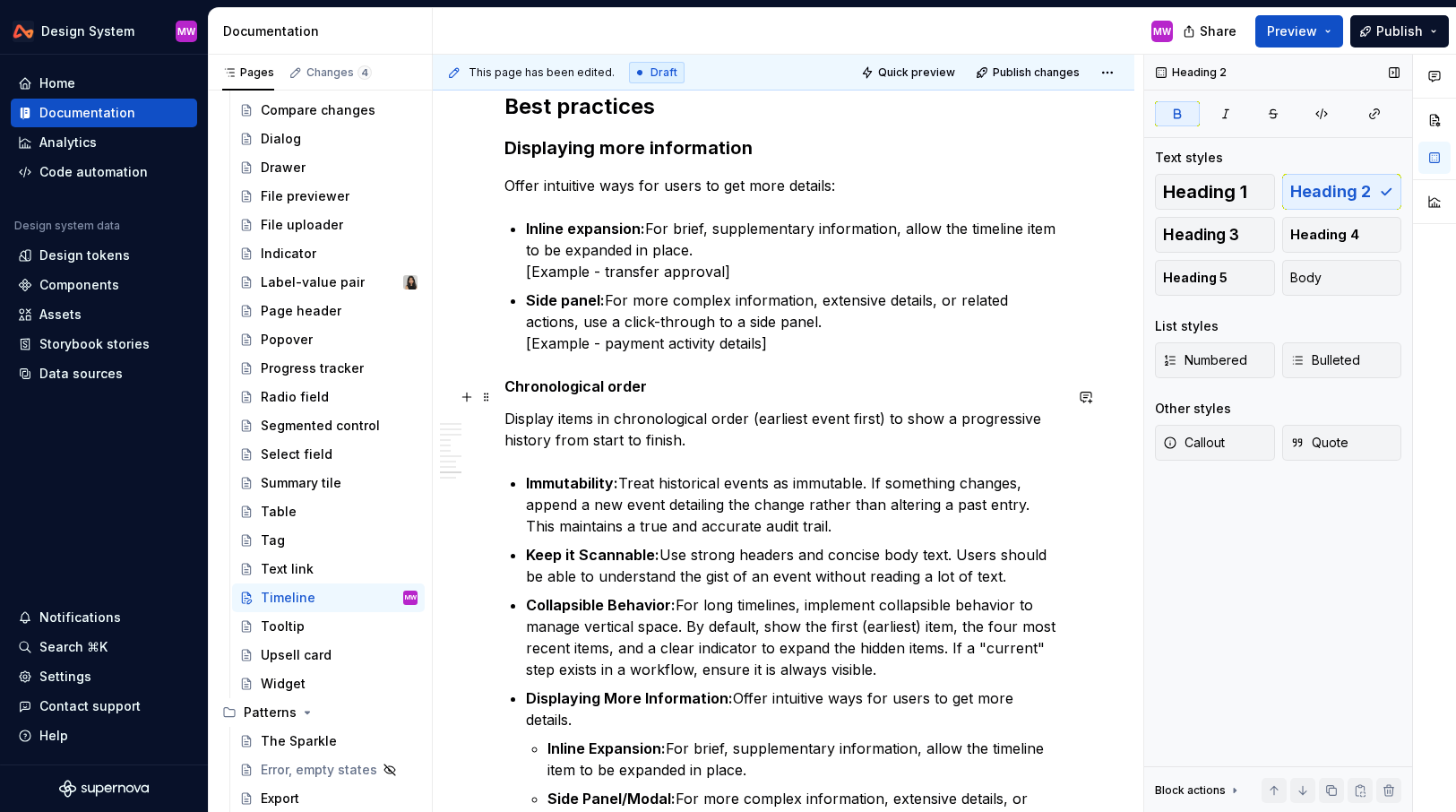
scroll to position [2556, 0]
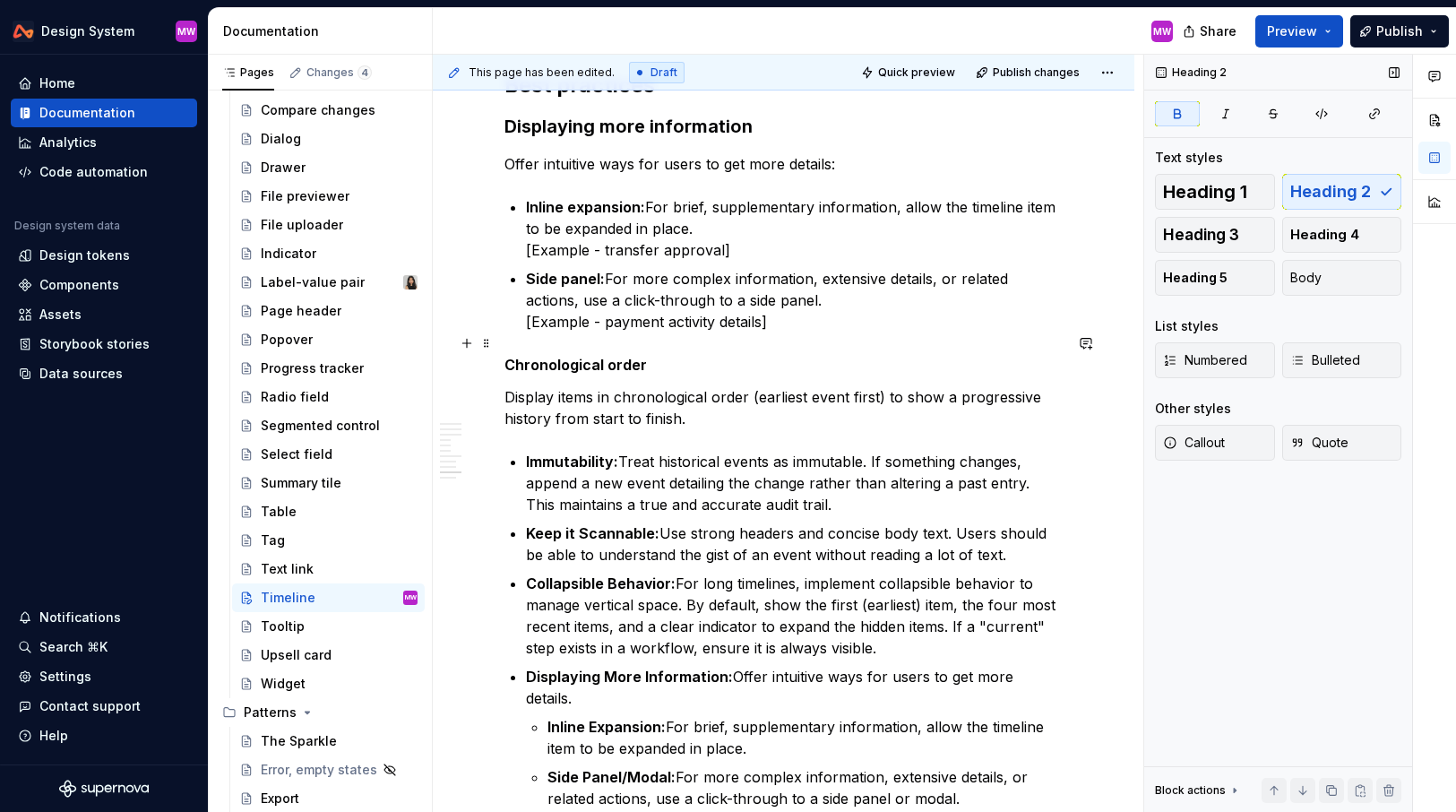
click at [684, 354] on p "Chronological order" at bounding box center [784, 364] width 558 height 21
click at [1175, 238] on span "Heading 3" at bounding box center [1201, 234] width 76 height 17
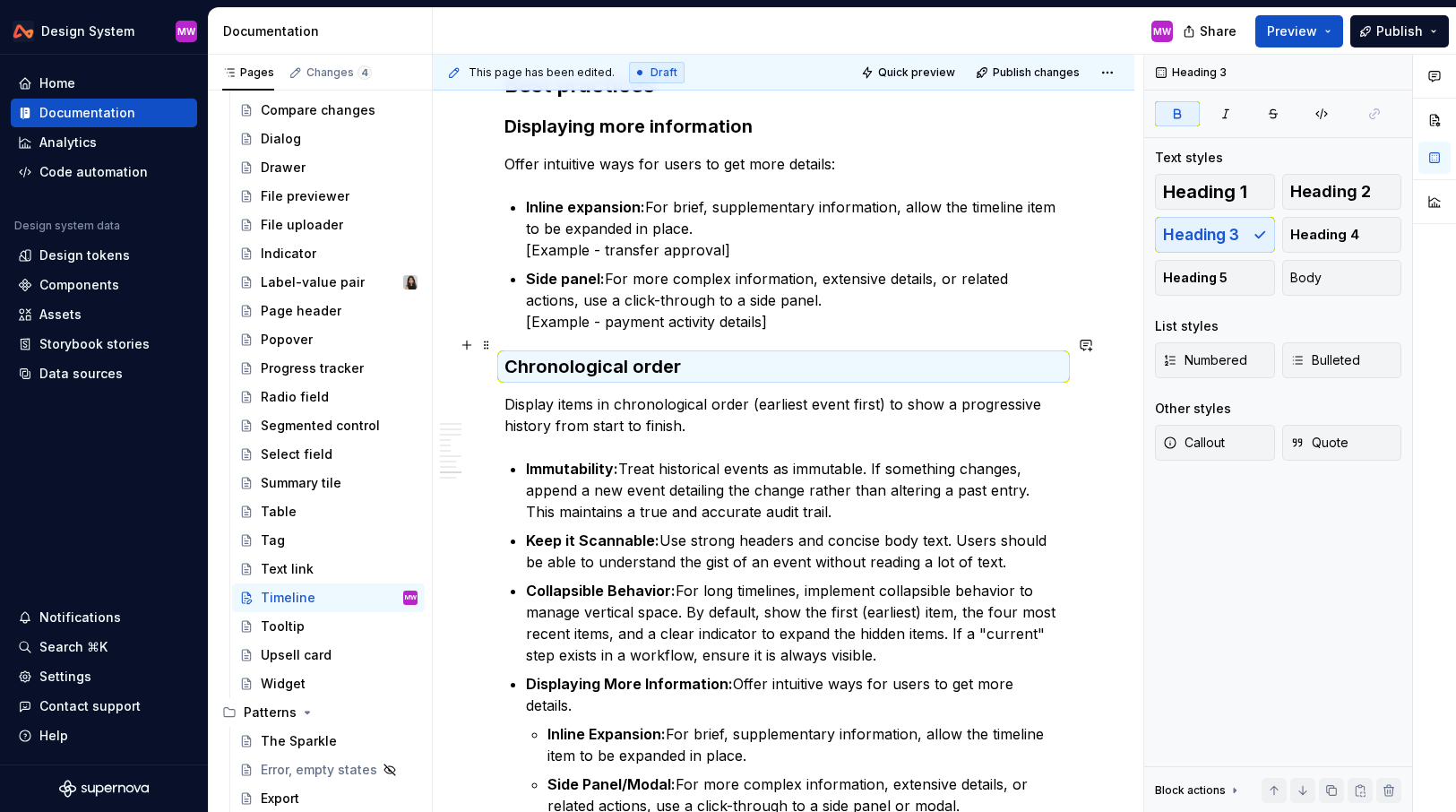
click at [730, 354] on h3 "Chronological order" at bounding box center [784, 366] width 558 height 25
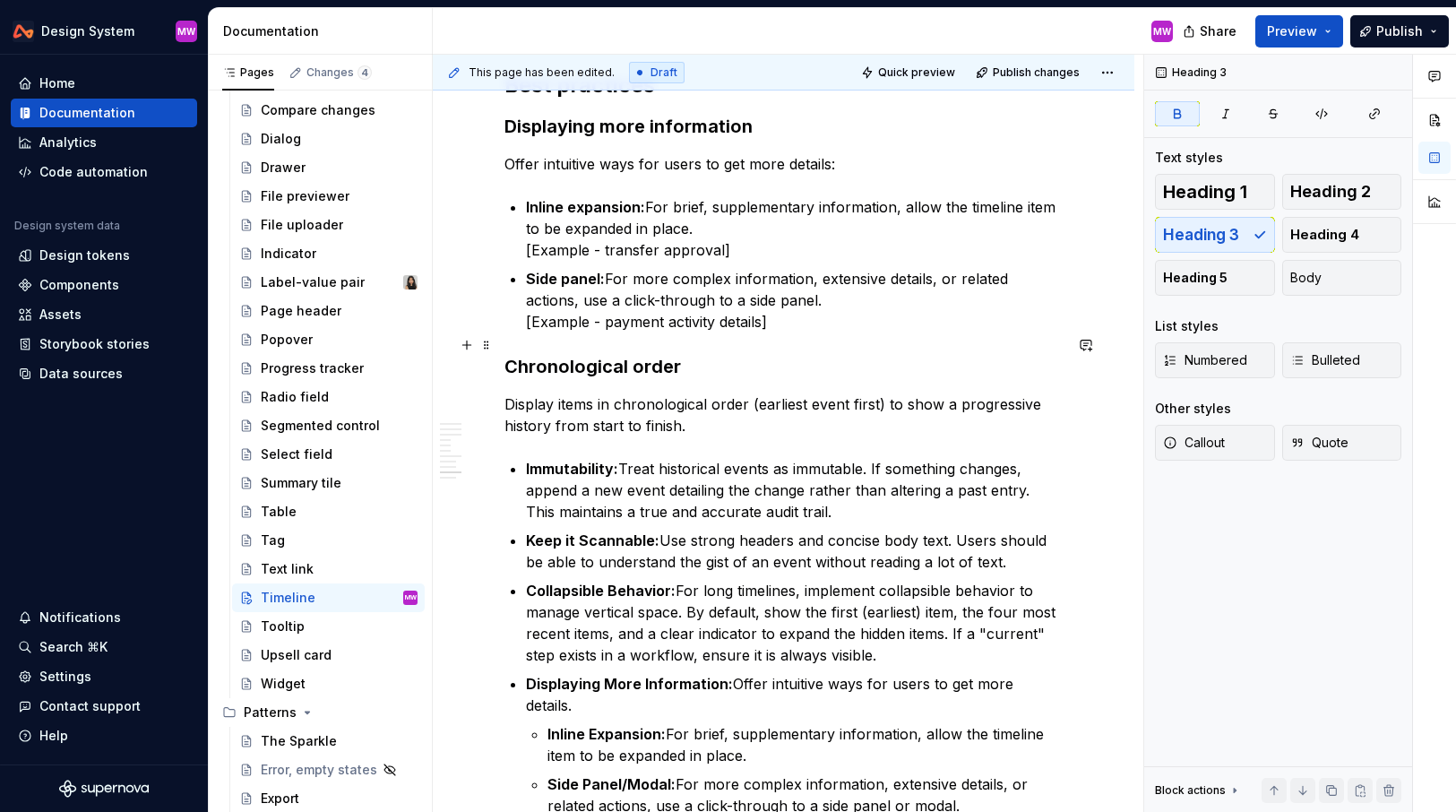
click at [730, 354] on h3 "Chronological order" at bounding box center [784, 366] width 558 height 25
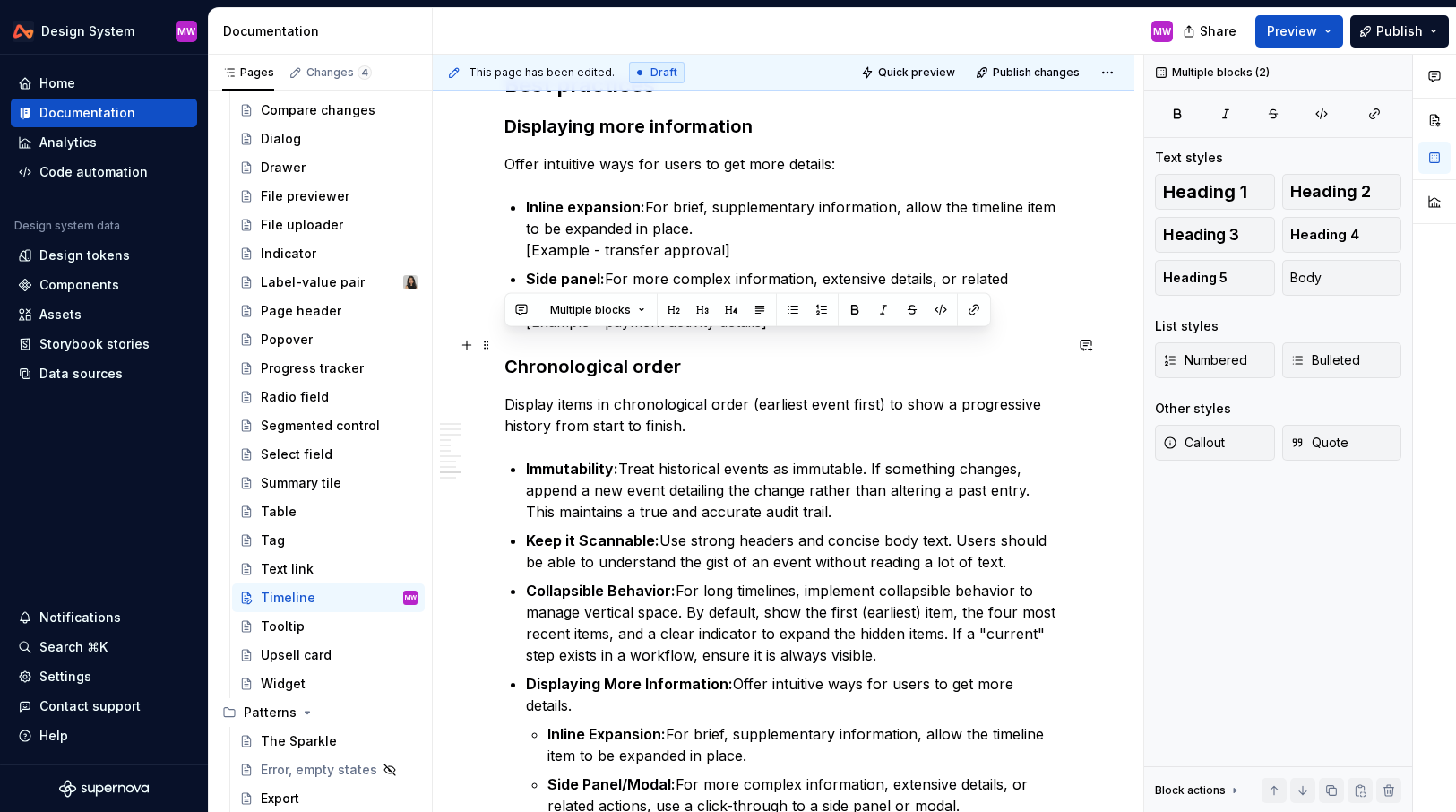
click at [701, 354] on h3 "Chronological order" at bounding box center [784, 366] width 558 height 25
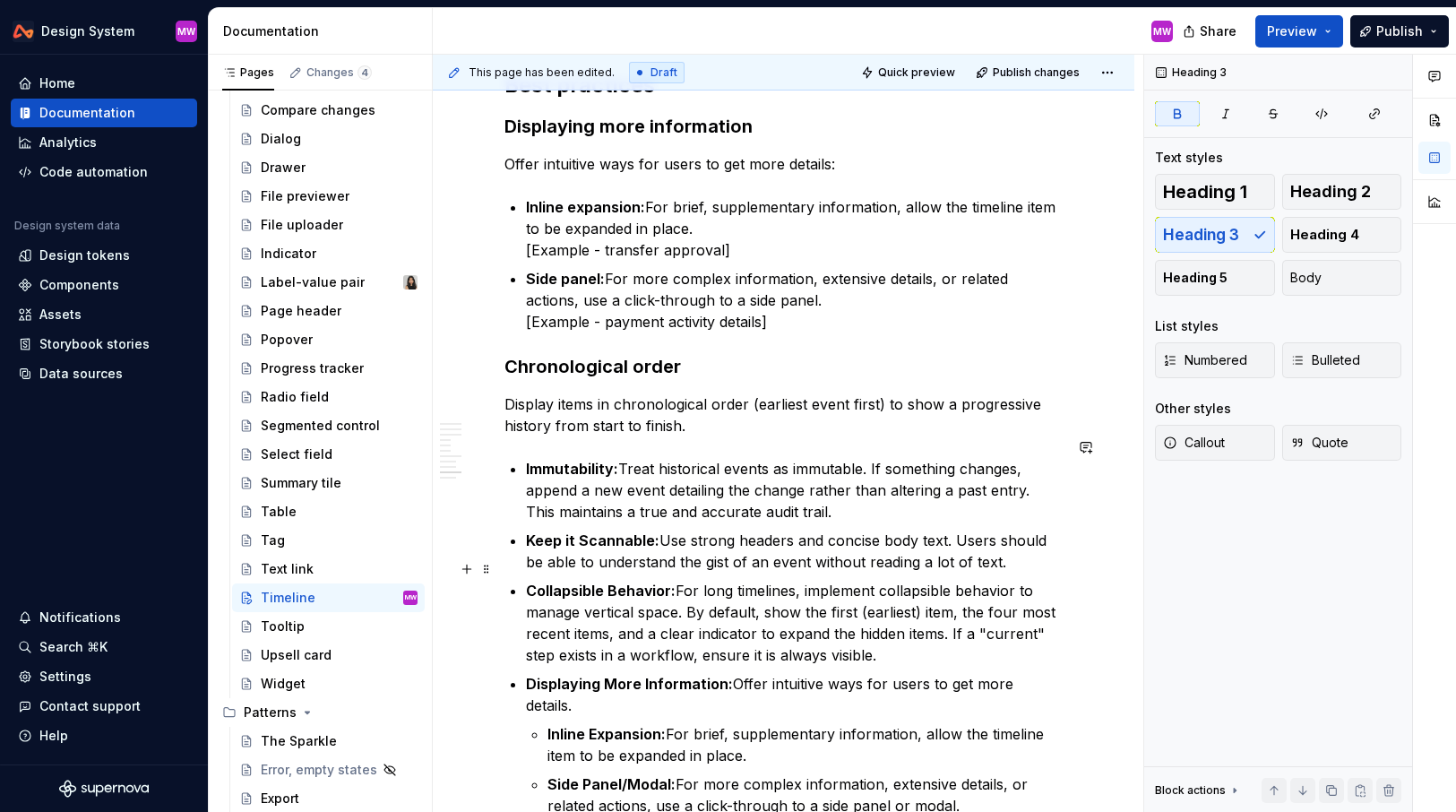
click at [1015, 538] on p "Keep it Scannable: Use strong headers and concise body text. Users should be ab…" at bounding box center [795, 551] width 537 height 43
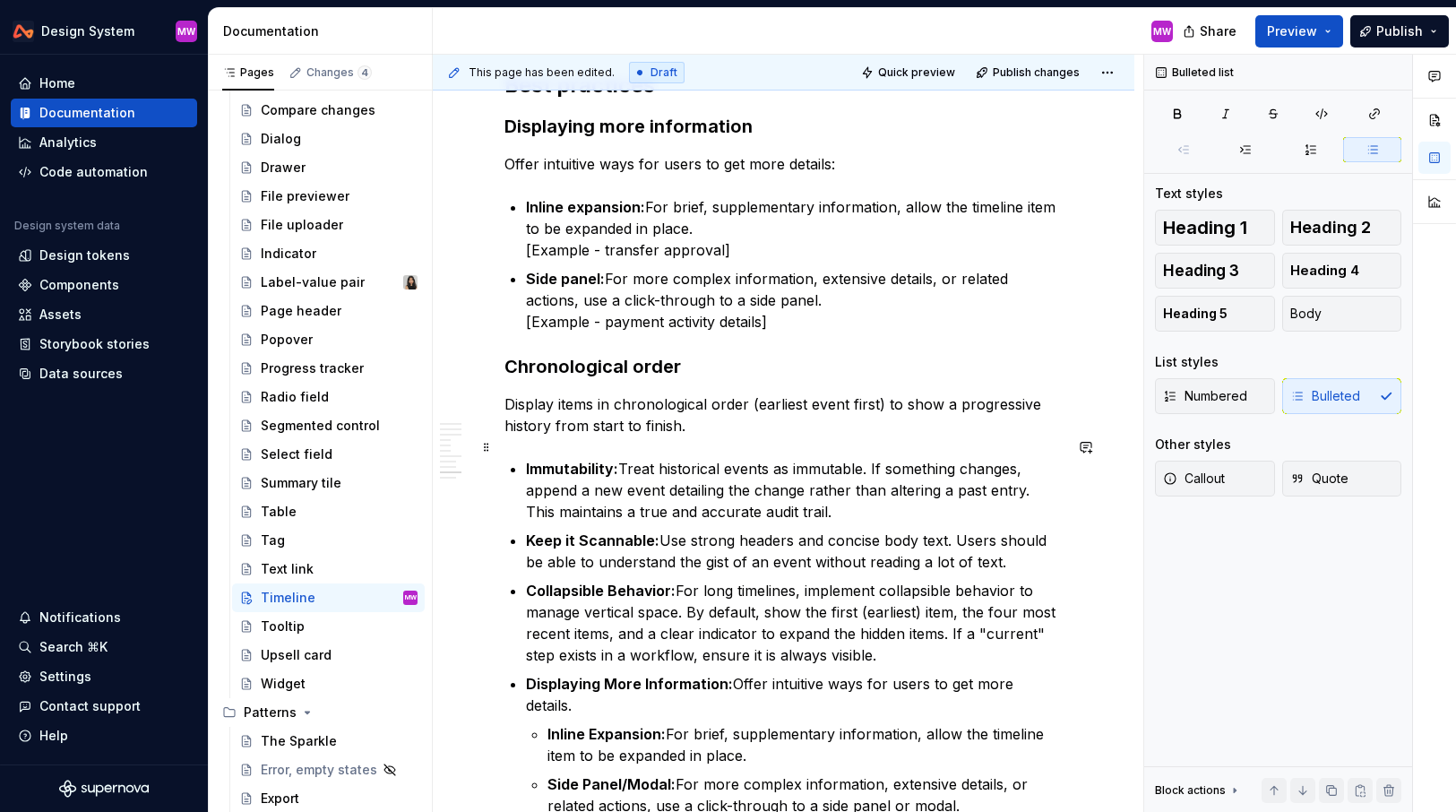
click at [765, 405] on p "Display items in chronological order (earliest event first) to show a progressi…" at bounding box center [784, 415] width 558 height 43
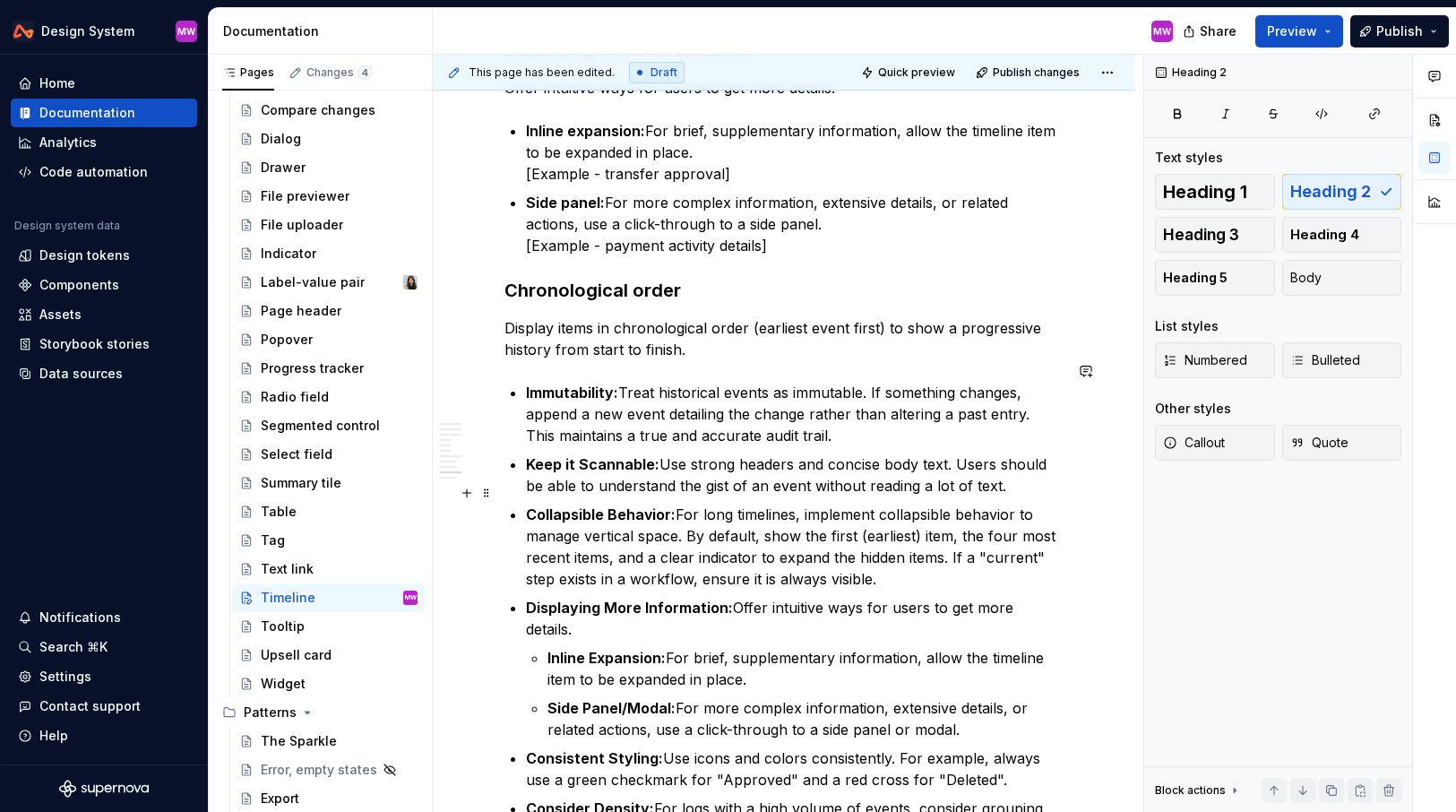
scroll to position [2654, 0]
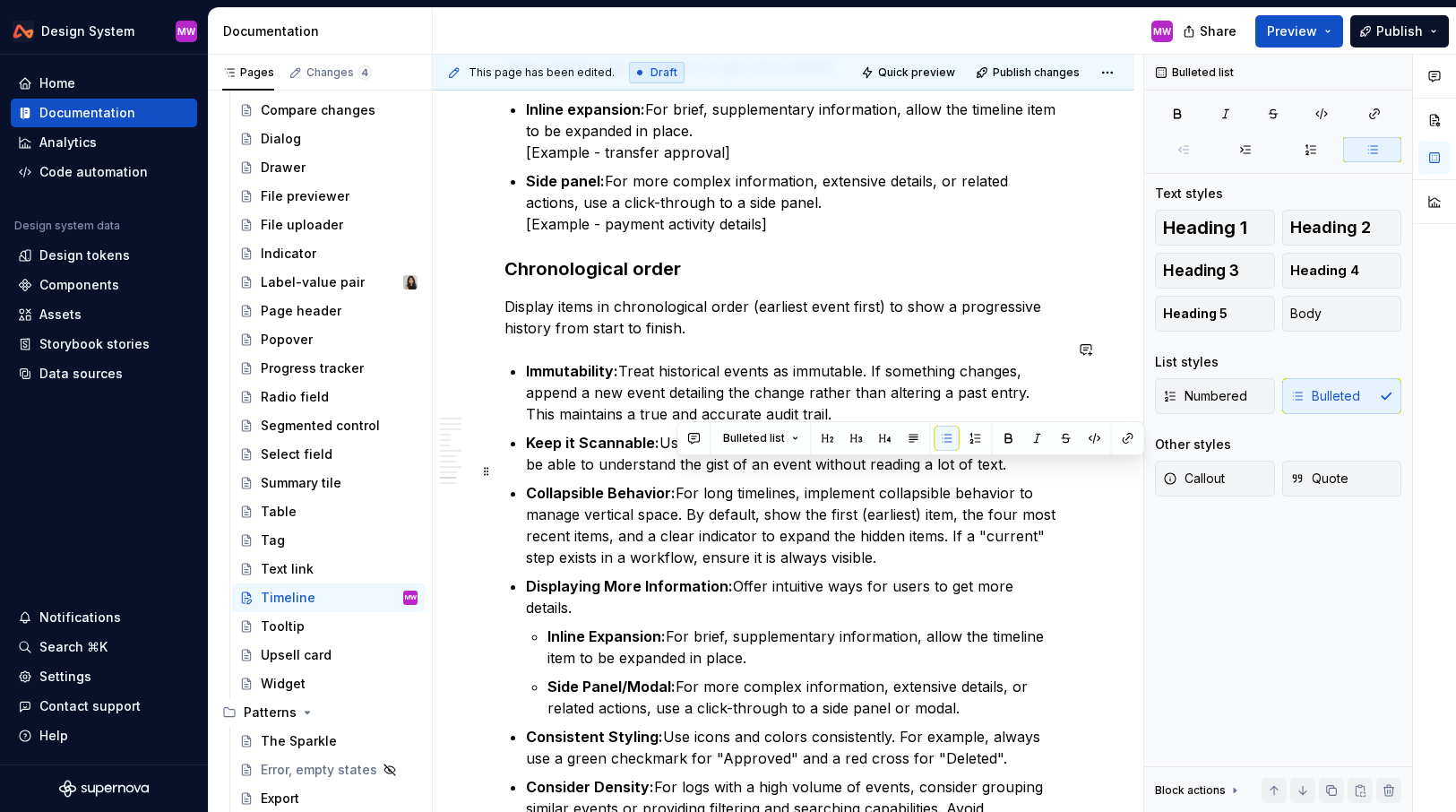
drag, startPoint x: 677, startPoint y: 469, endPoint x: 892, endPoint y: 532, distance: 224.0
click at [892, 532] on p "Collapsible Behavior: For long timelines, implement collapsible behavior to man…" at bounding box center [795, 525] width 537 height 86
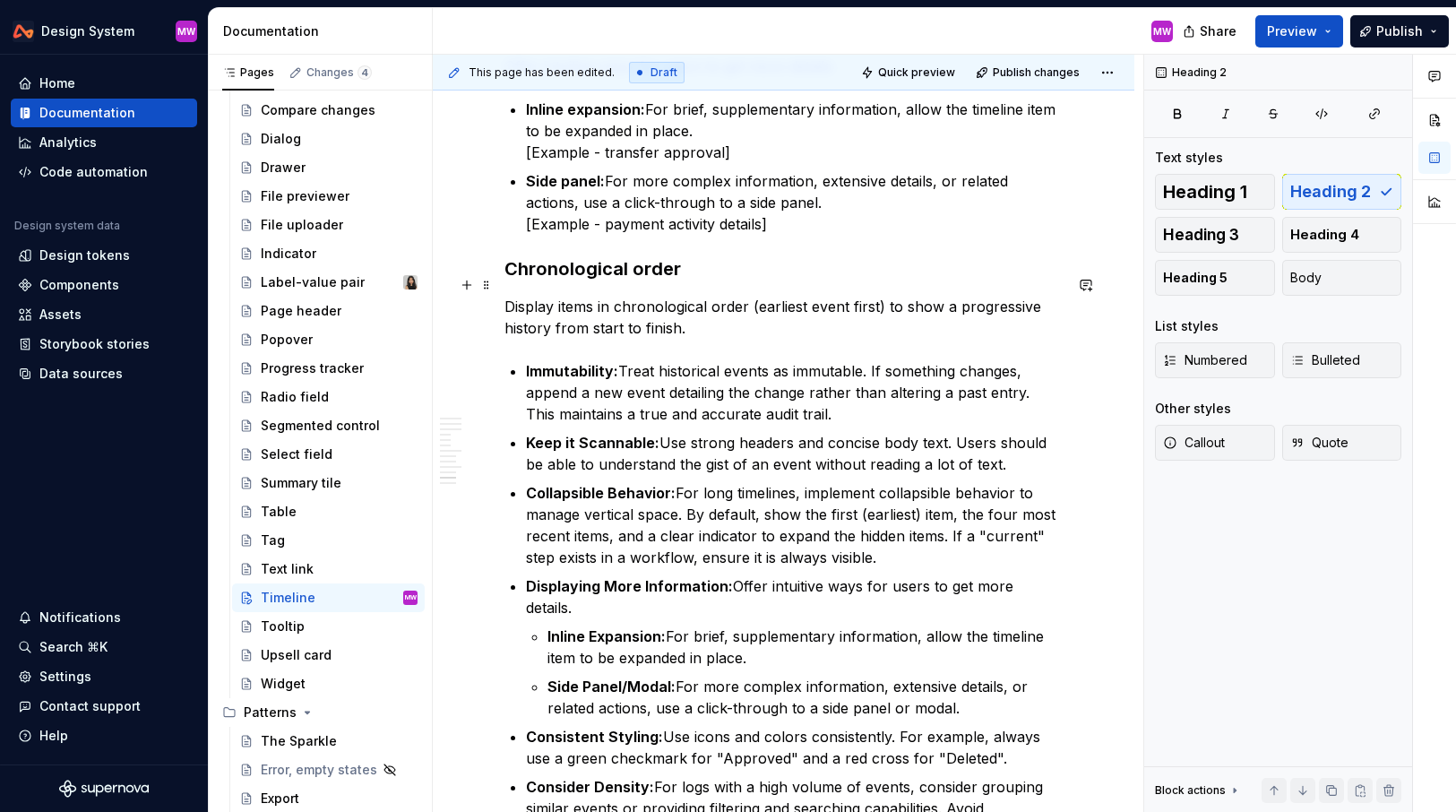
click at [755, 307] on p "Display items in chronological order (earliest event first) to show a progressi…" at bounding box center [784, 317] width 558 height 43
click at [738, 257] on h3 "Chronological order" at bounding box center [784, 269] width 558 height 25
click at [744, 302] on p "Display items in chronological order (earliest event first) to show a progressi…" at bounding box center [784, 317] width 558 height 43
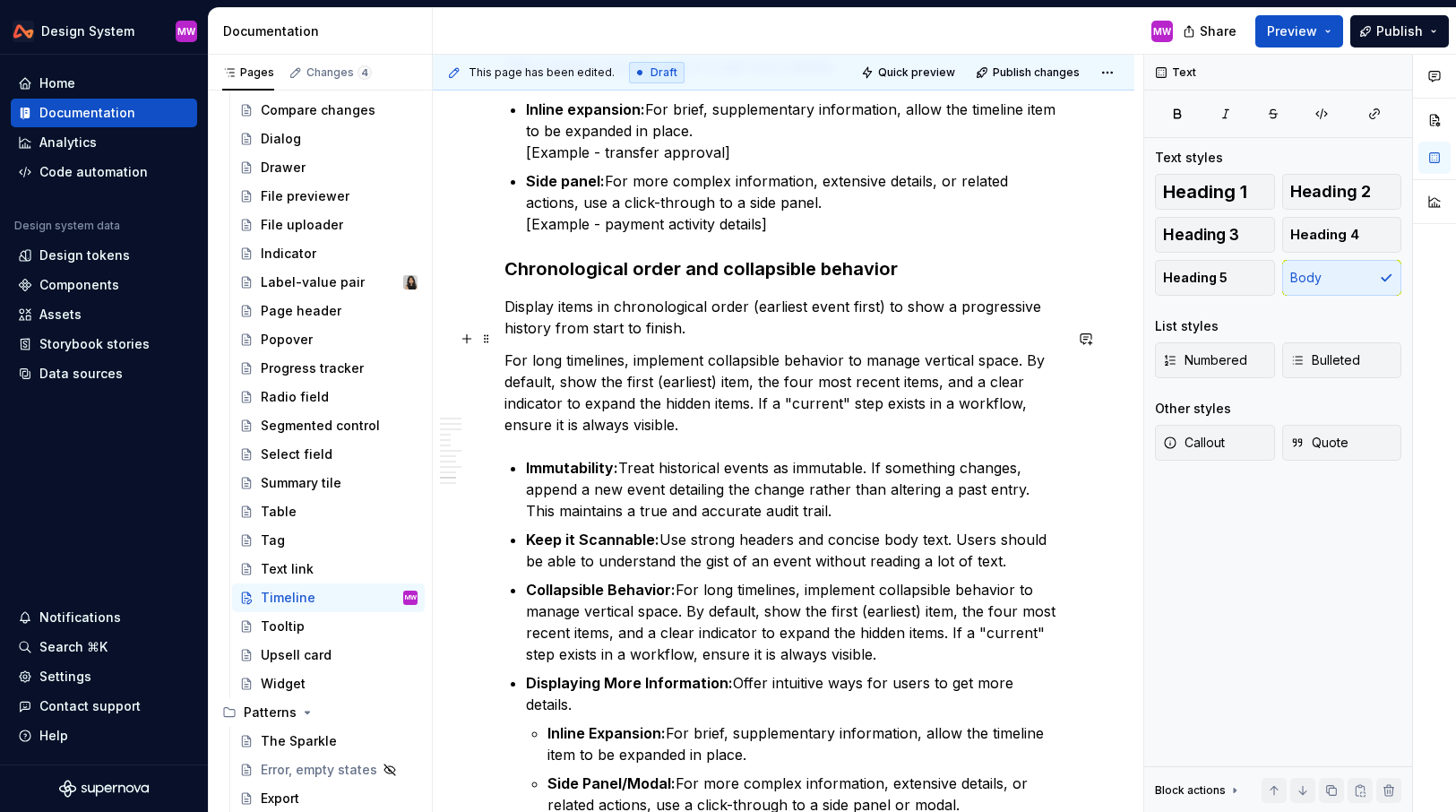
click at [844, 349] on p "For long timelines, implement collapsible behavior to manage vertical space. By…" at bounding box center [784, 393] width 558 height 86
click at [756, 360] on p "For long timelines, implement collapsible behavior to manage vertical space. By…" at bounding box center [784, 393] width 558 height 86
click at [719, 402] on p "For long timelines, implement collapsible behavior to manage vertical space. By…" at bounding box center [784, 393] width 558 height 86
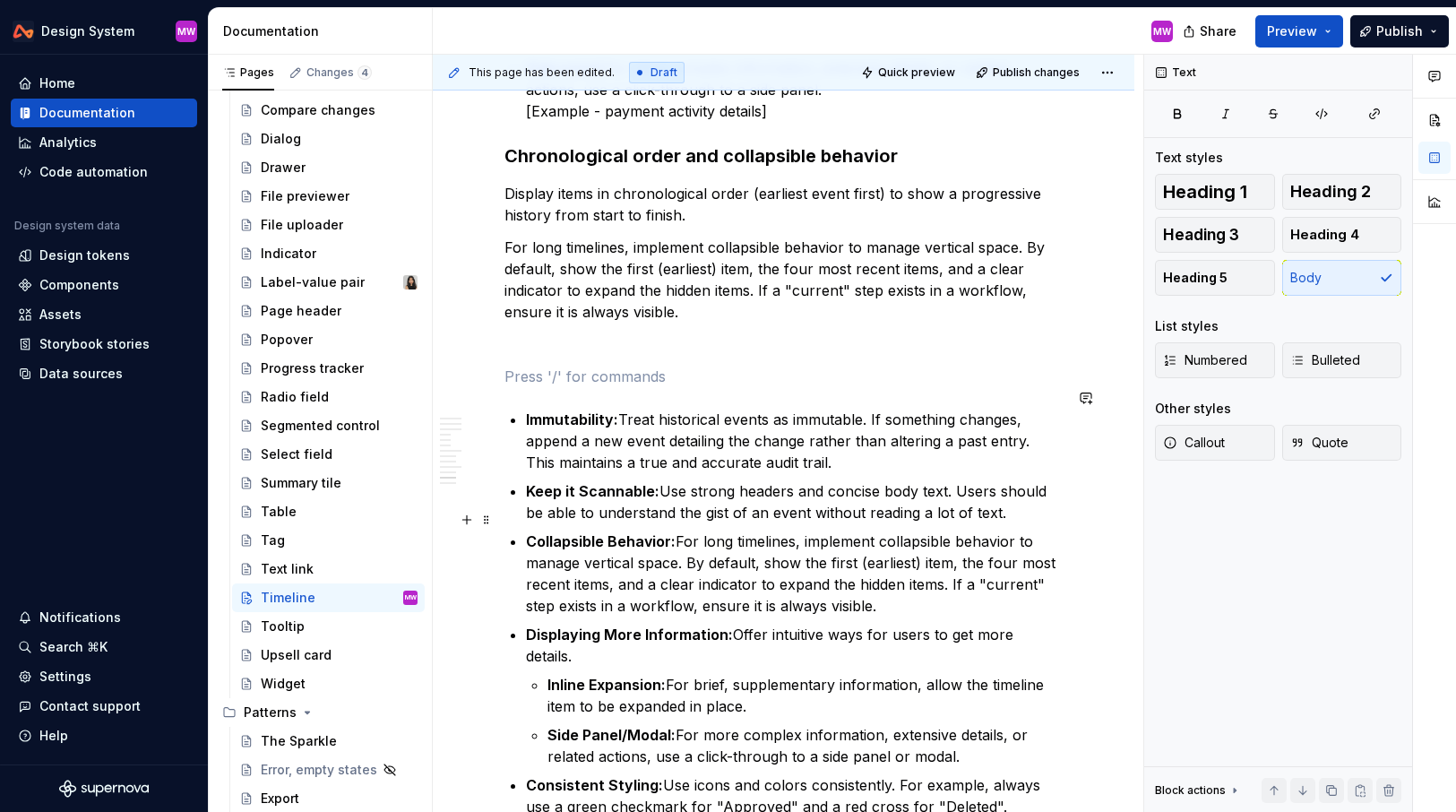
scroll to position [2806, 0]
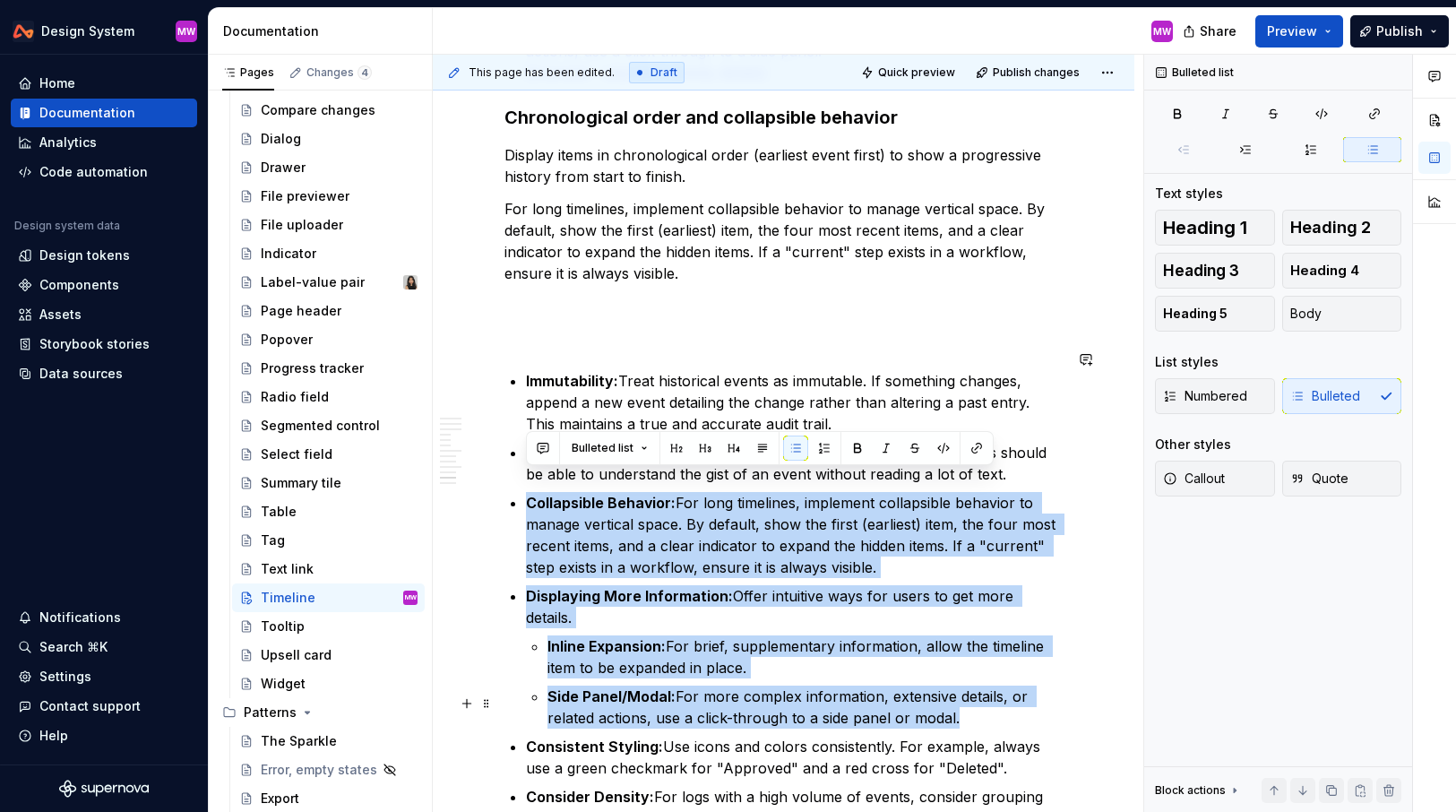
drag, startPoint x: 528, startPoint y: 480, endPoint x: 992, endPoint y: 687, distance: 508.1
click at [992, 687] on ul "Immutability: Treat historical events as immutable. If something changes, appen…" at bounding box center [795, 646] width 537 height 552
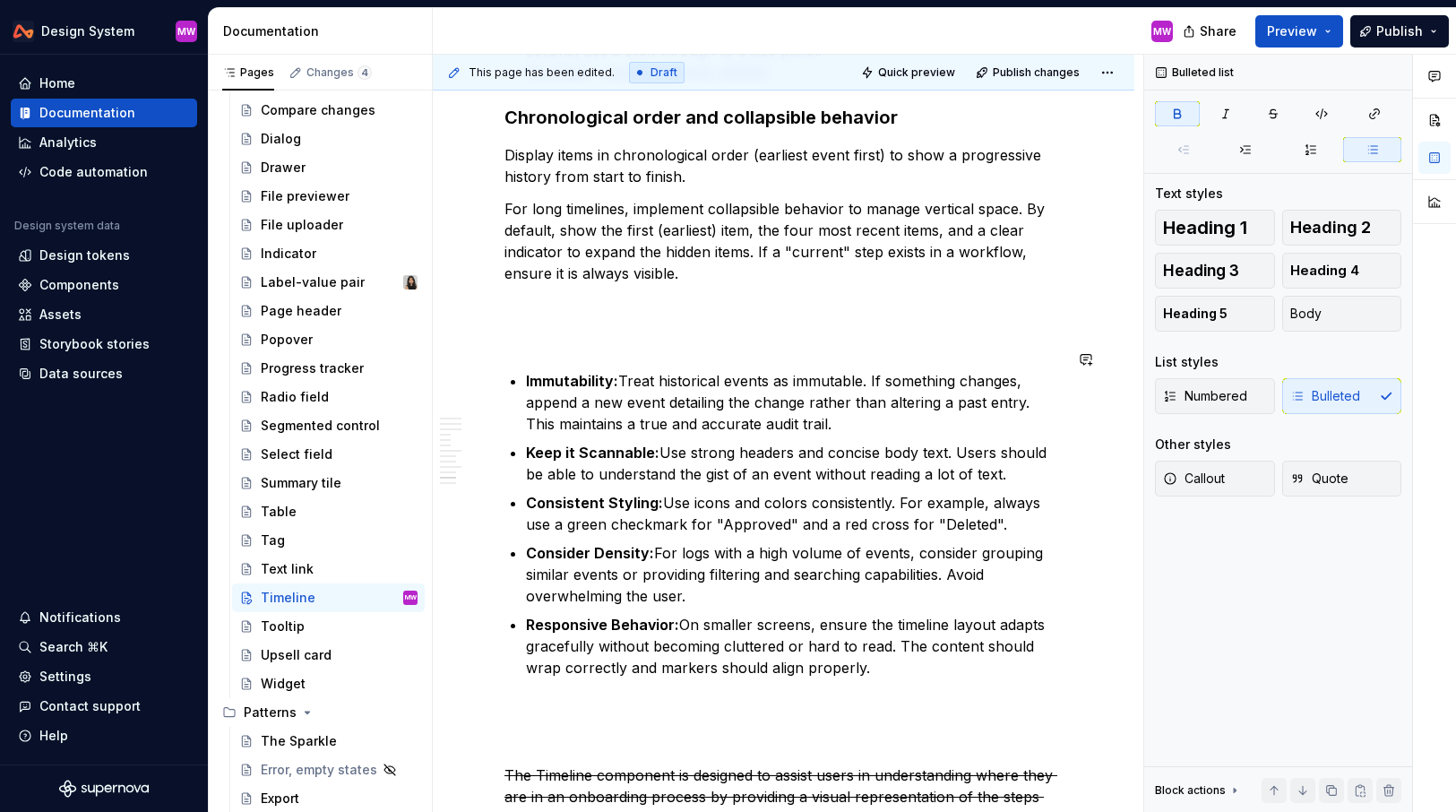
scroll to position [2889, 0]
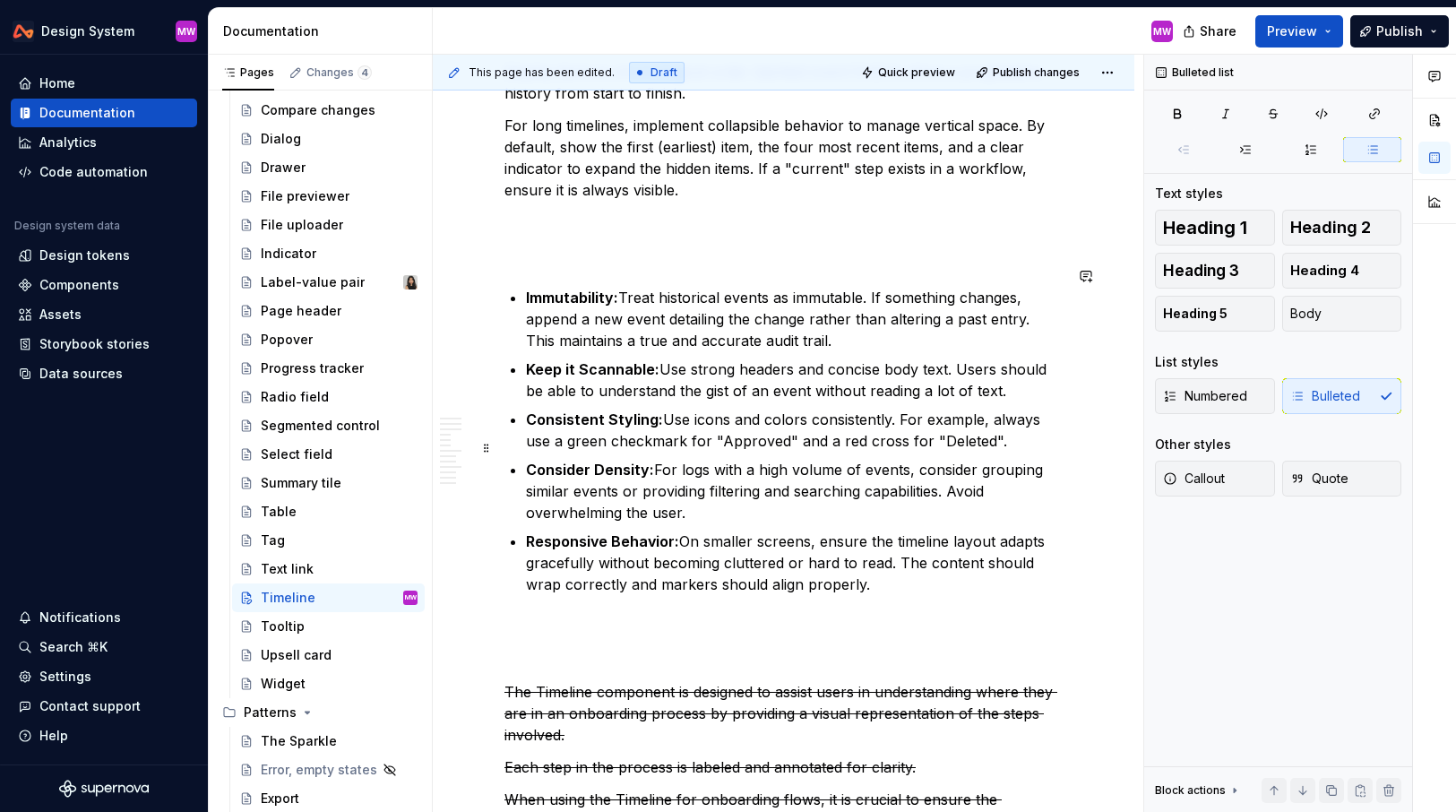
click at [724, 487] on p "Consider Density: For logs with a high volume of events, consider grouping simi…" at bounding box center [795, 491] width 537 height 64
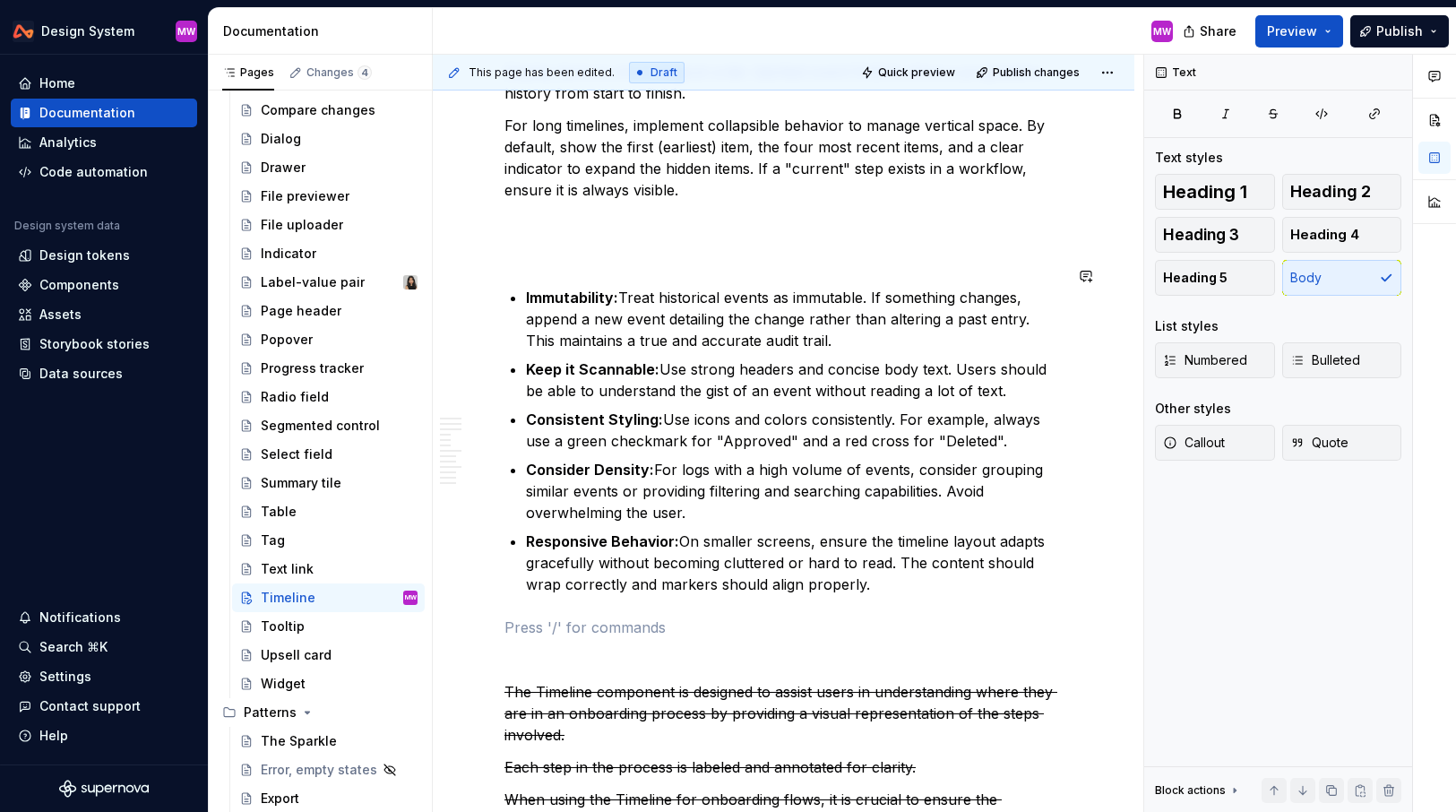
click at [887, 560] on p "Responsive Behavior: On smaller screens, ensure the timeline layout adapts grac…" at bounding box center [795, 563] width 537 height 64
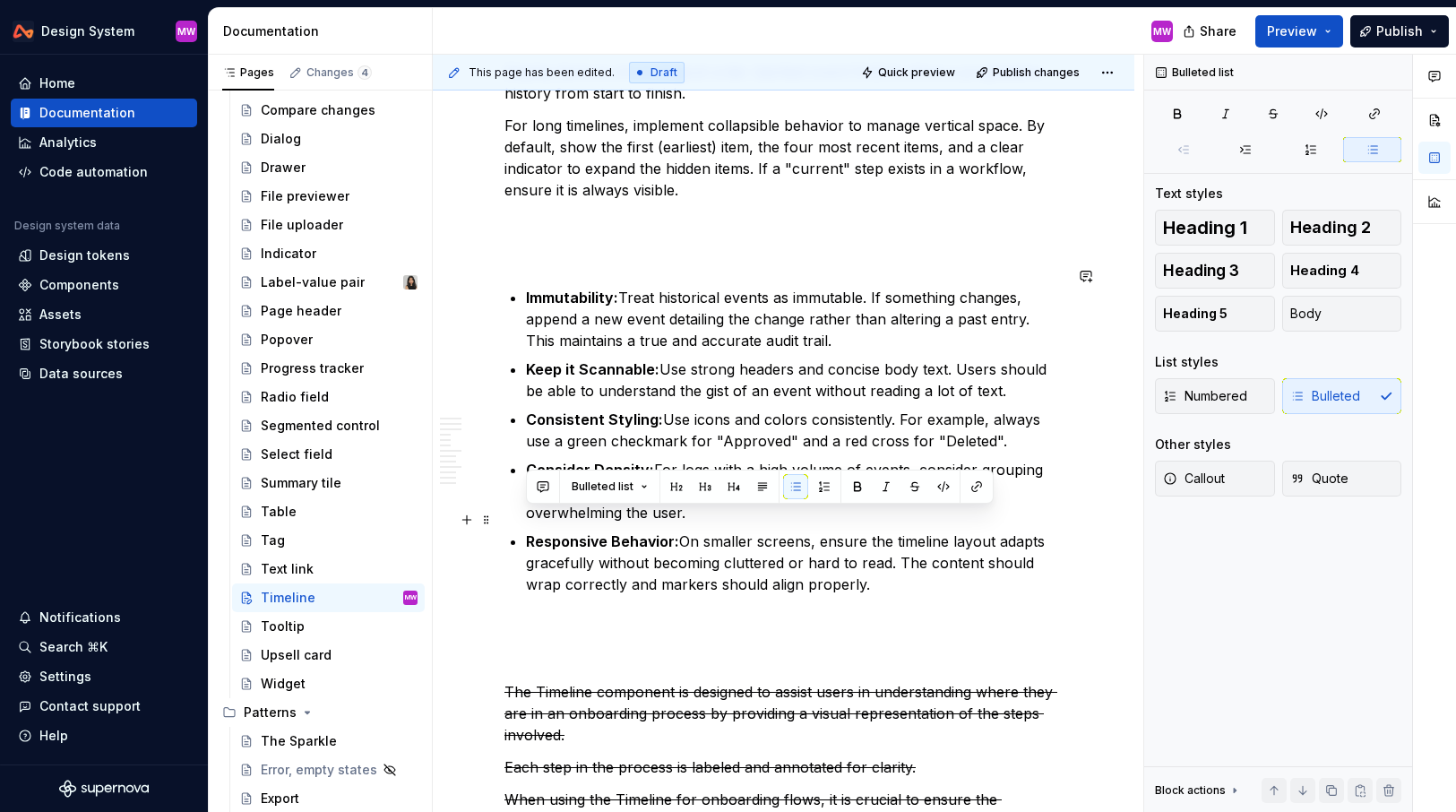
drag, startPoint x: 894, startPoint y: 561, endPoint x: 499, endPoint y: 517, distance: 397.4
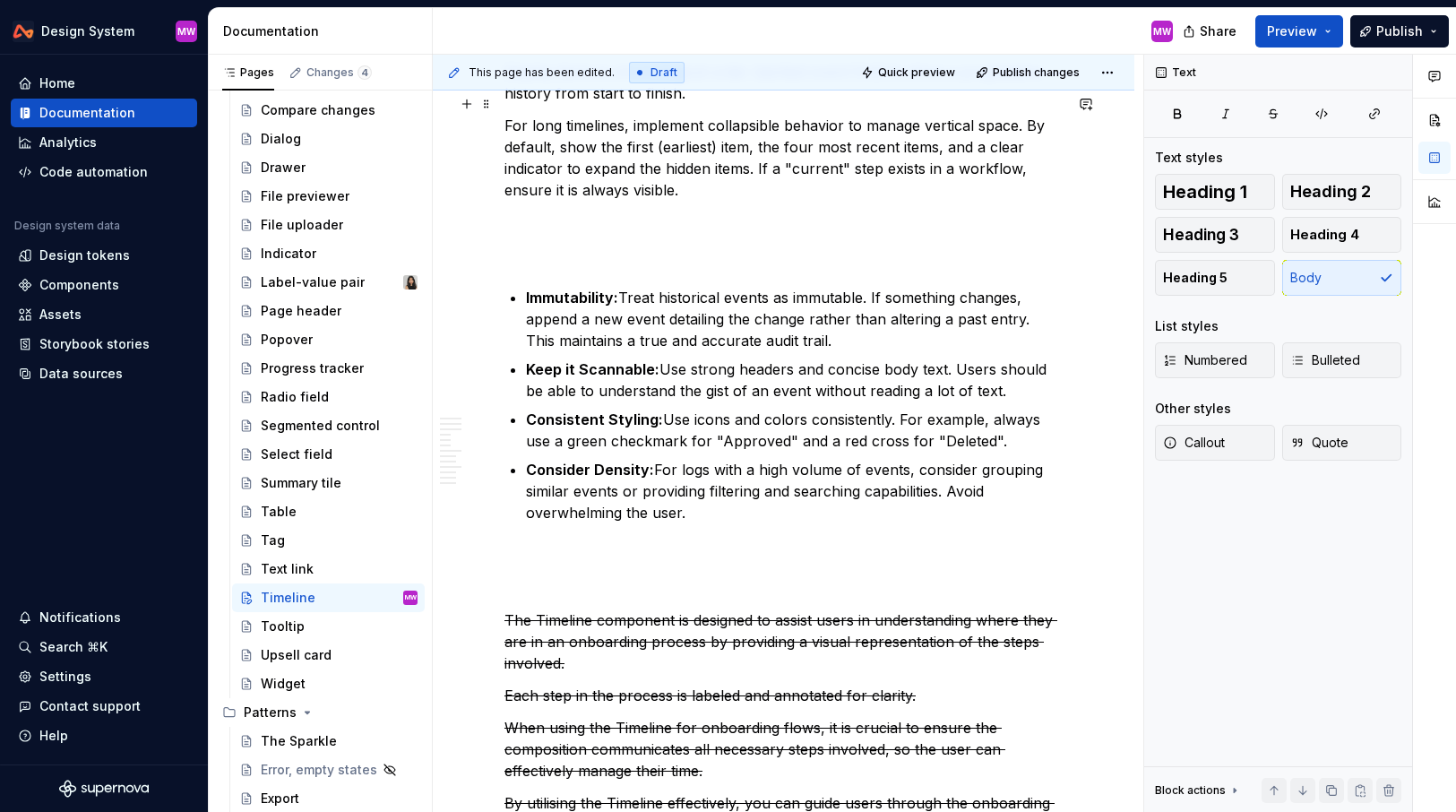
click at [743, 172] on p "For long timelines, implement collapsible behavior to manage vertical space. By…" at bounding box center [784, 158] width 558 height 86
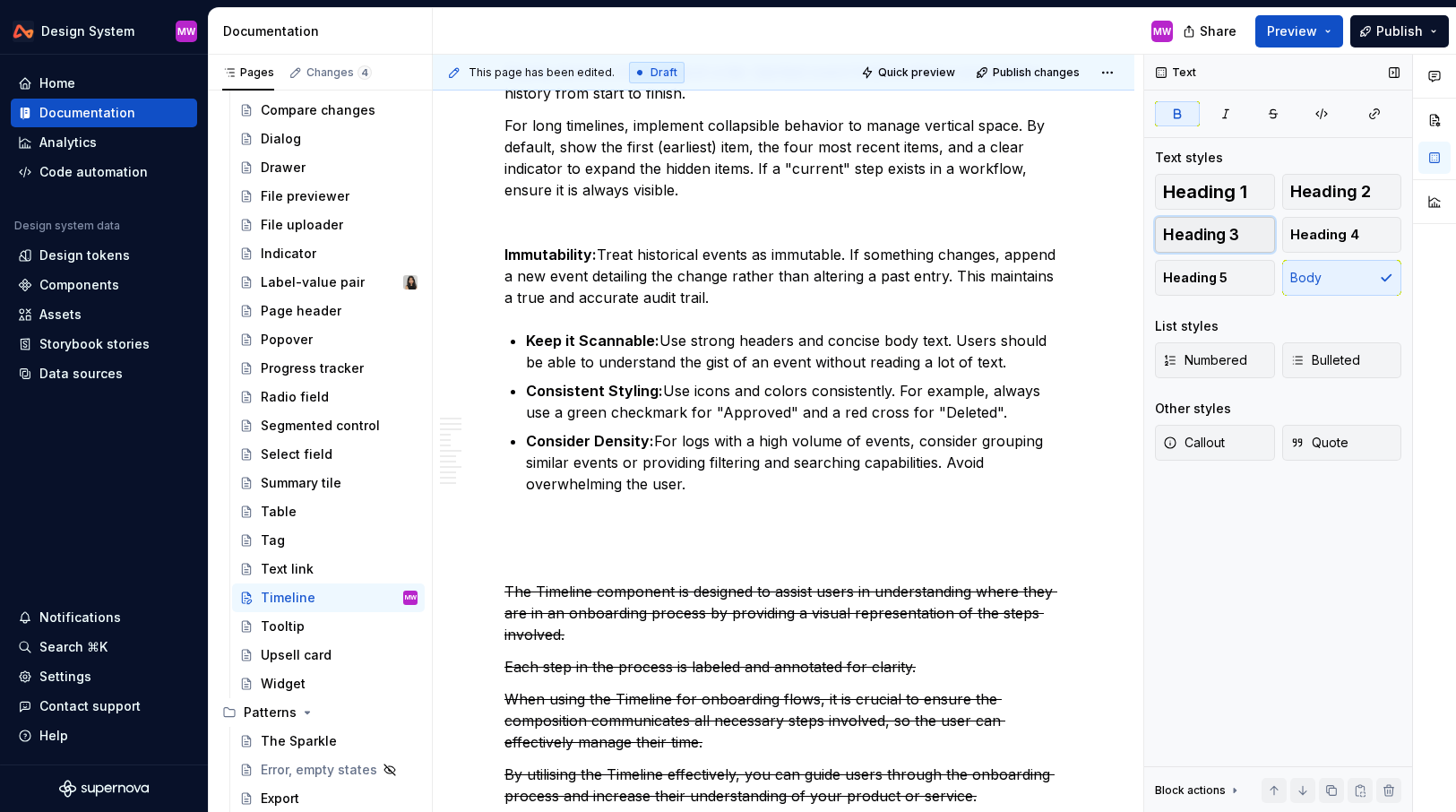
click at [1232, 231] on span "Heading 3" at bounding box center [1201, 234] width 76 height 17
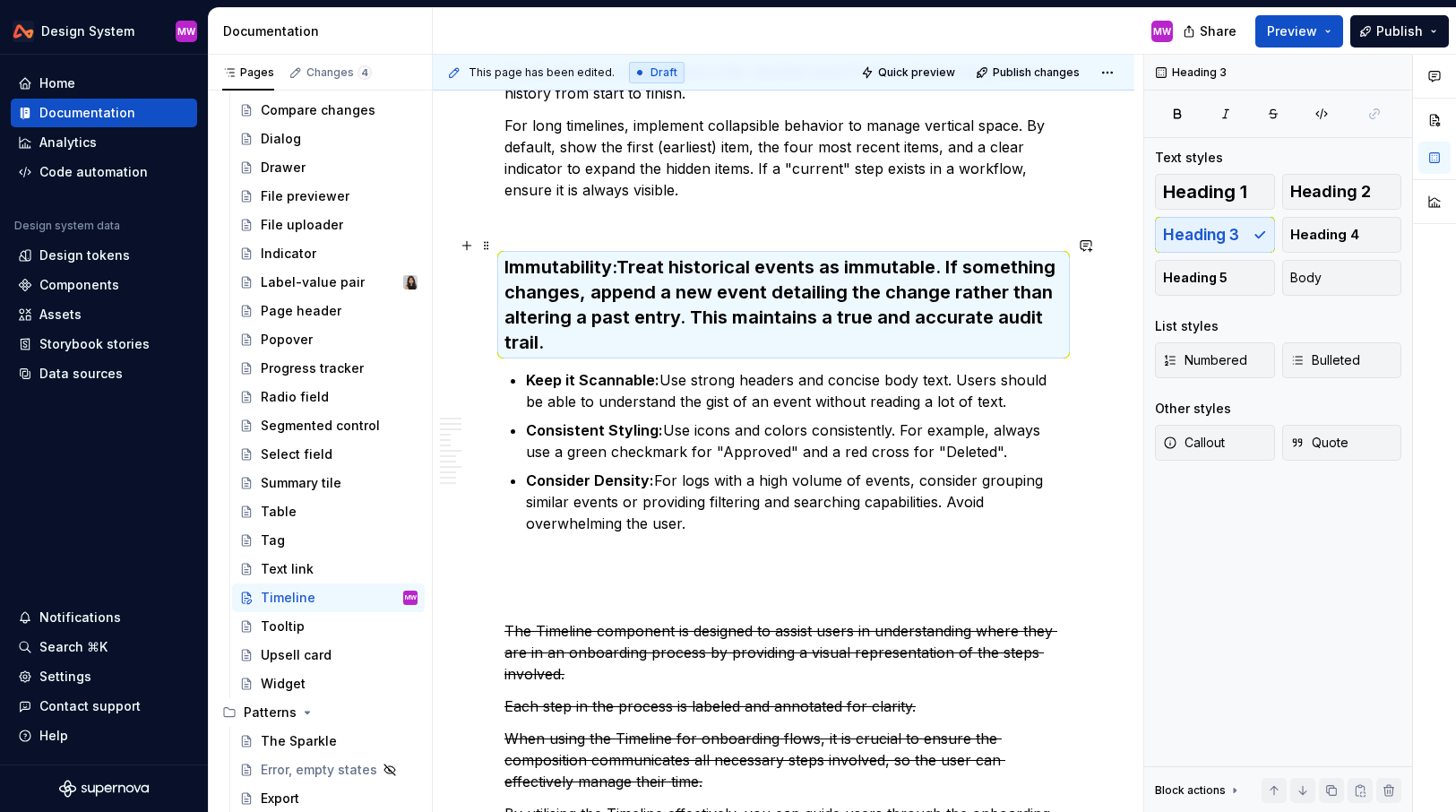
click at [624, 255] on h3 "Immutability: Treat historical events as immutable. If something changes, appen…" at bounding box center [784, 304] width 558 height 100
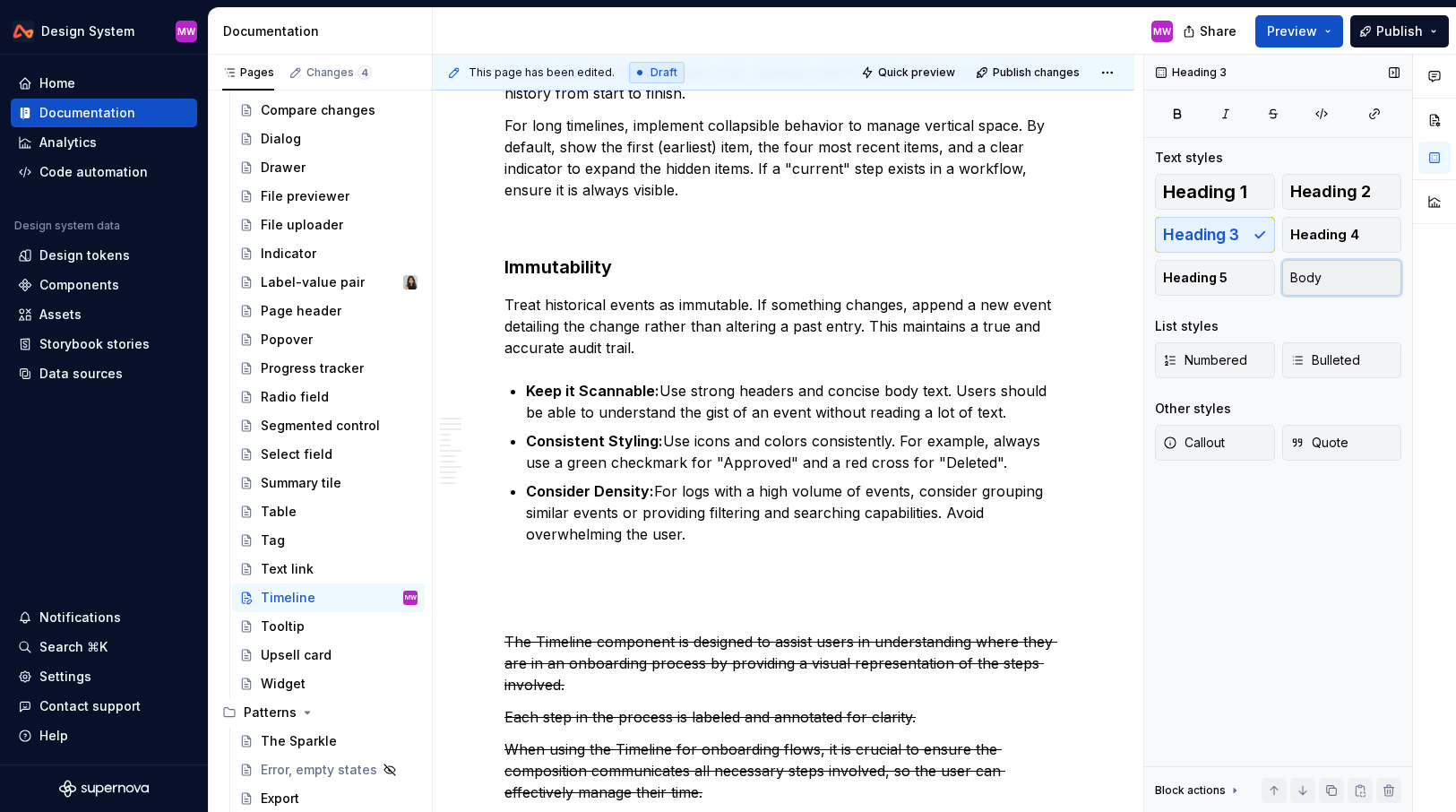
click at [1313, 278] on span "Body" at bounding box center [1306, 277] width 31 height 17
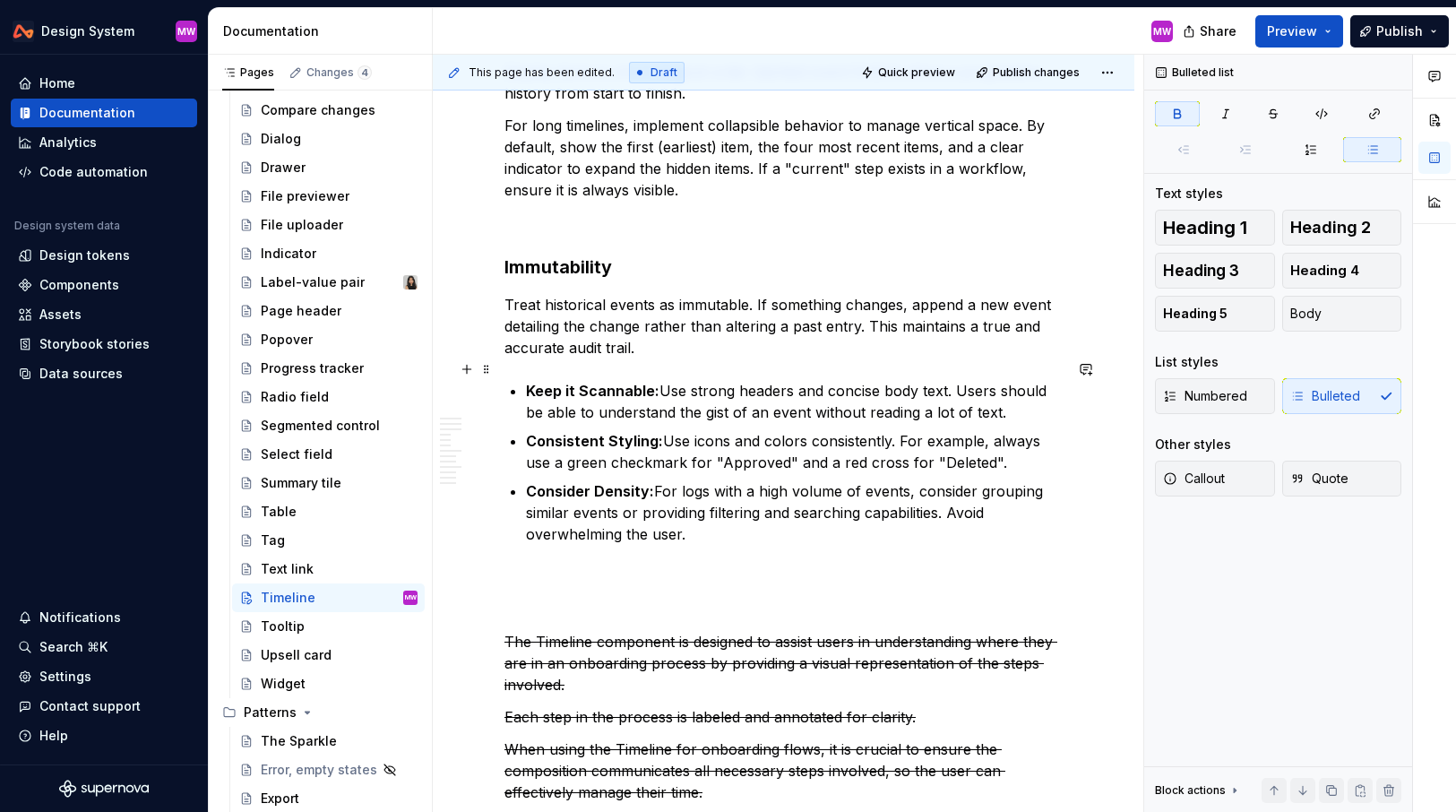
click at [556, 382] on strong "Keep it Scannable:" at bounding box center [592, 390] width 133 height 17
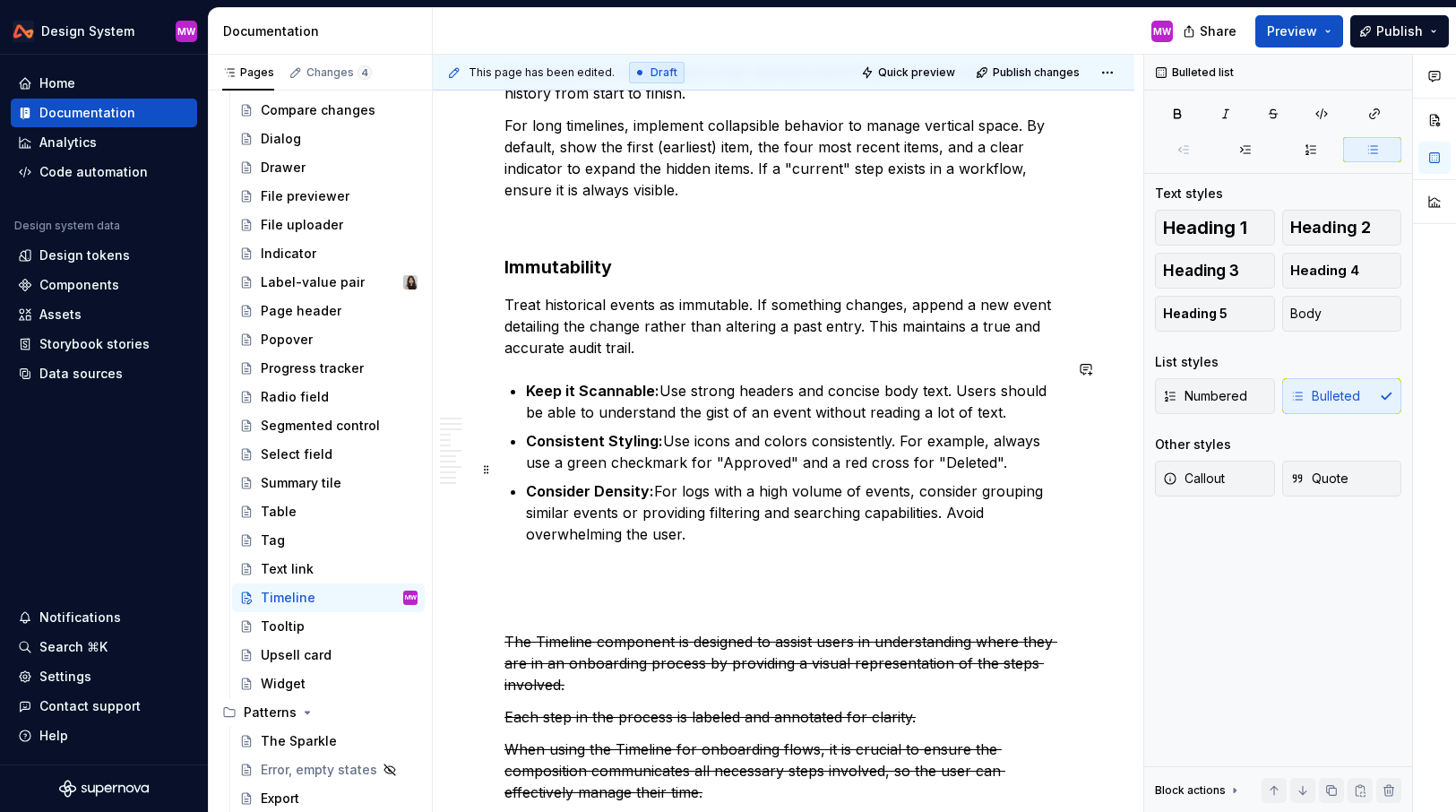
click at [731, 506] on p "Consider Density: For logs with a high volume of events, consider grouping simi…" at bounding box center [795, 512] width 537 height 64
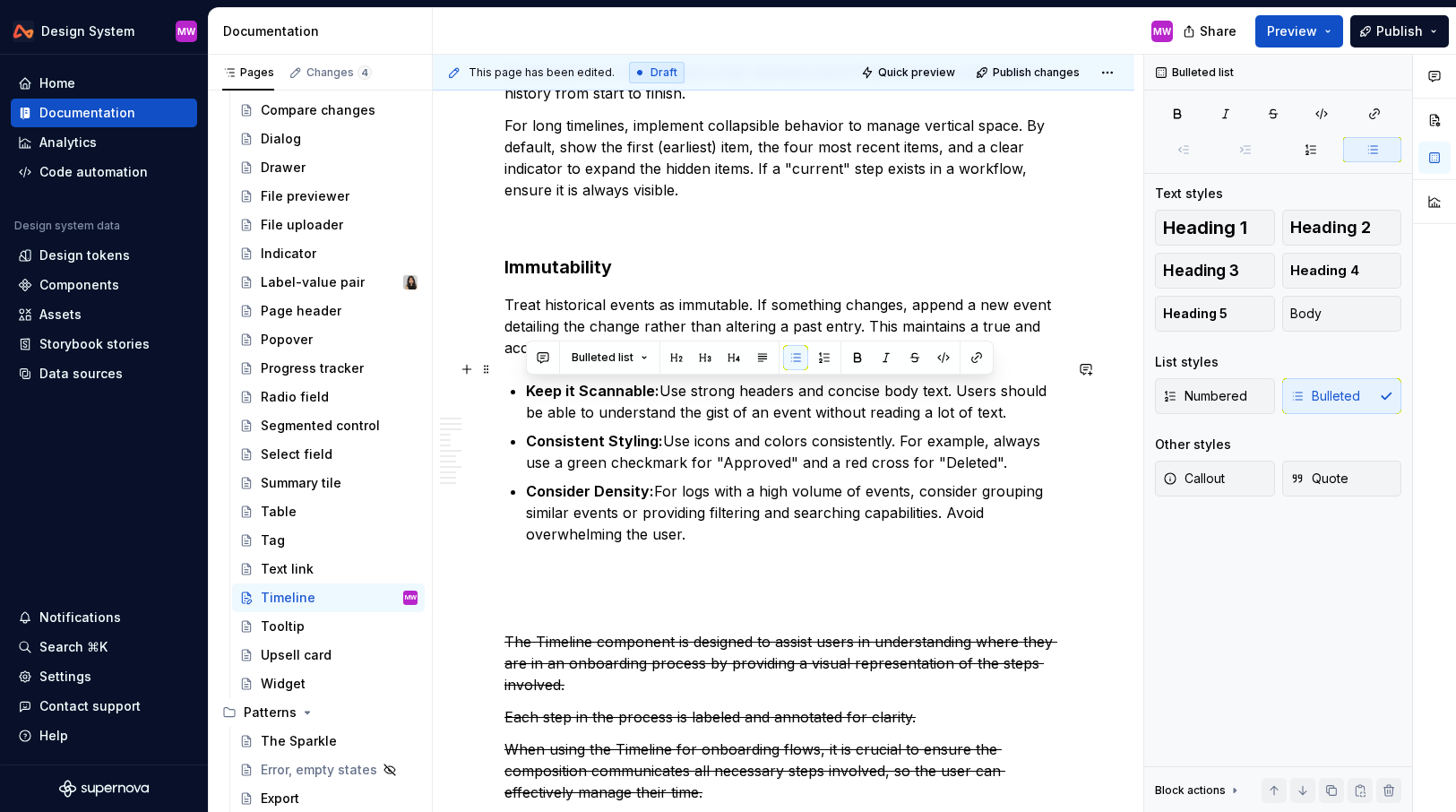
drag, startPoint x: 717, startPoint y: 509, endPoint x: 506, endPoint y: 372, distance: 251.6
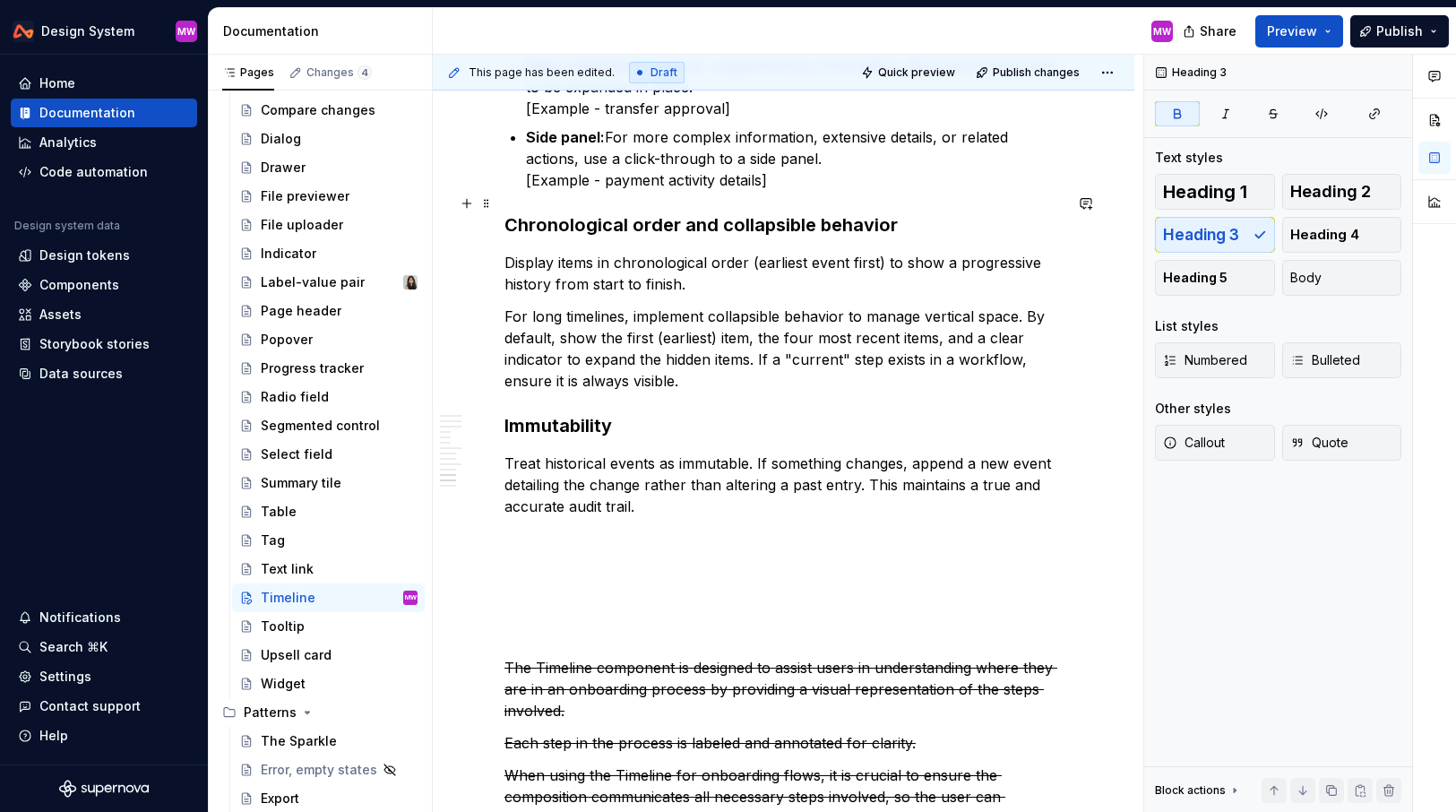
scroll to position [2818, 0]
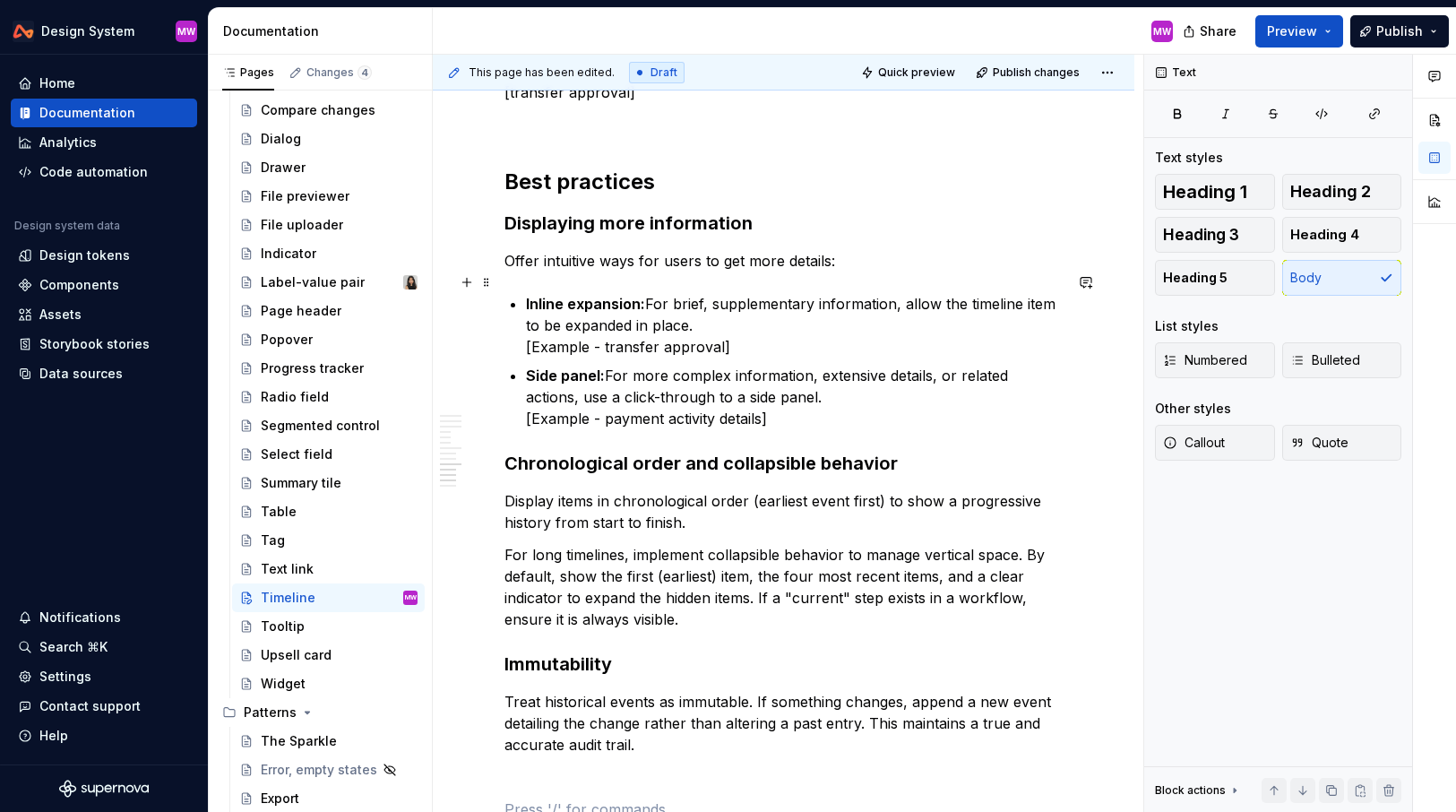
scroll to position [2425, 0]
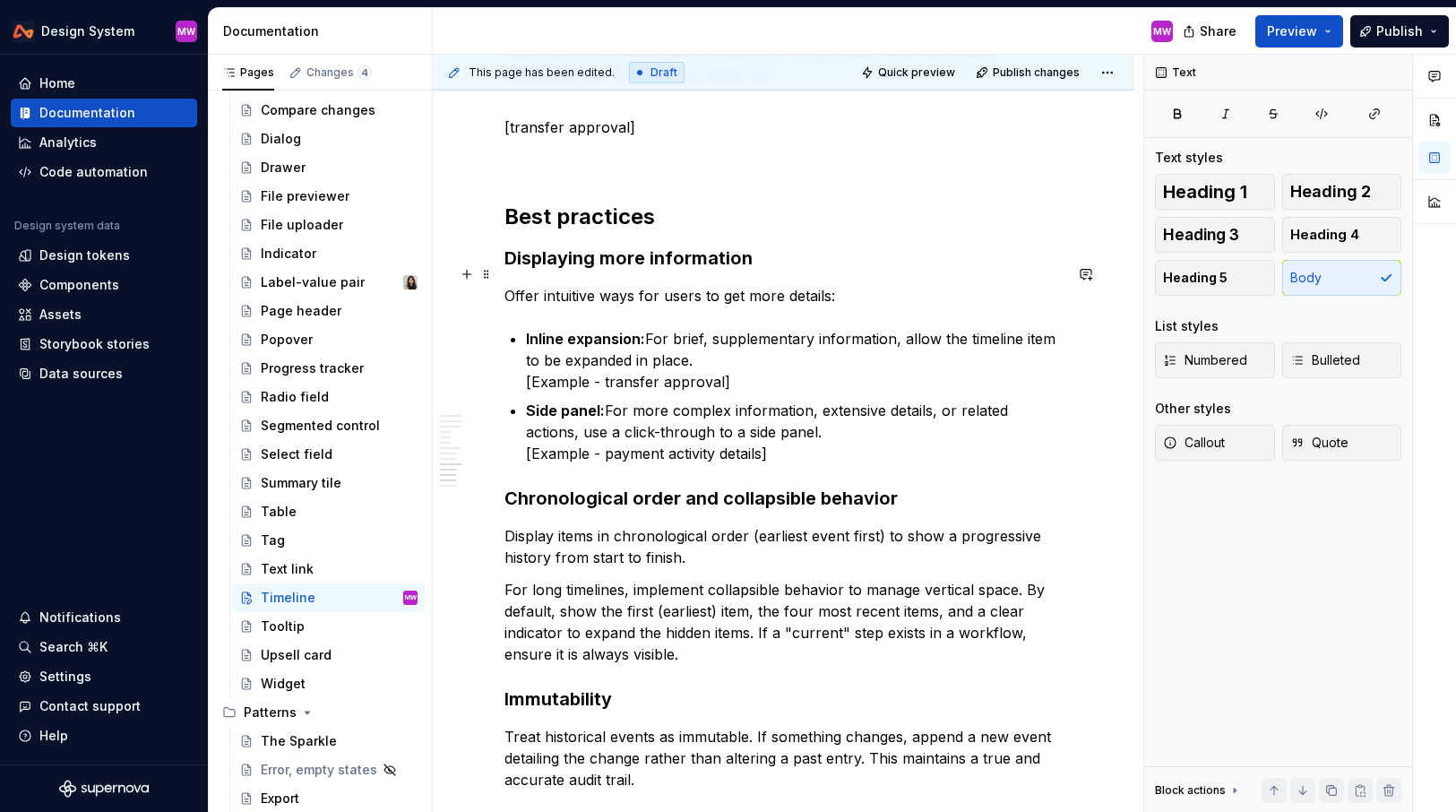
click at [859, 285] on p "Offer intuitive ways for users to get more details:" at bounding box center [784, 295] width 558 height 21
click at [505, 285] on p "Offer intuitive ways for users to get more details:" at bounding box center [784, 295] width 558 height 21
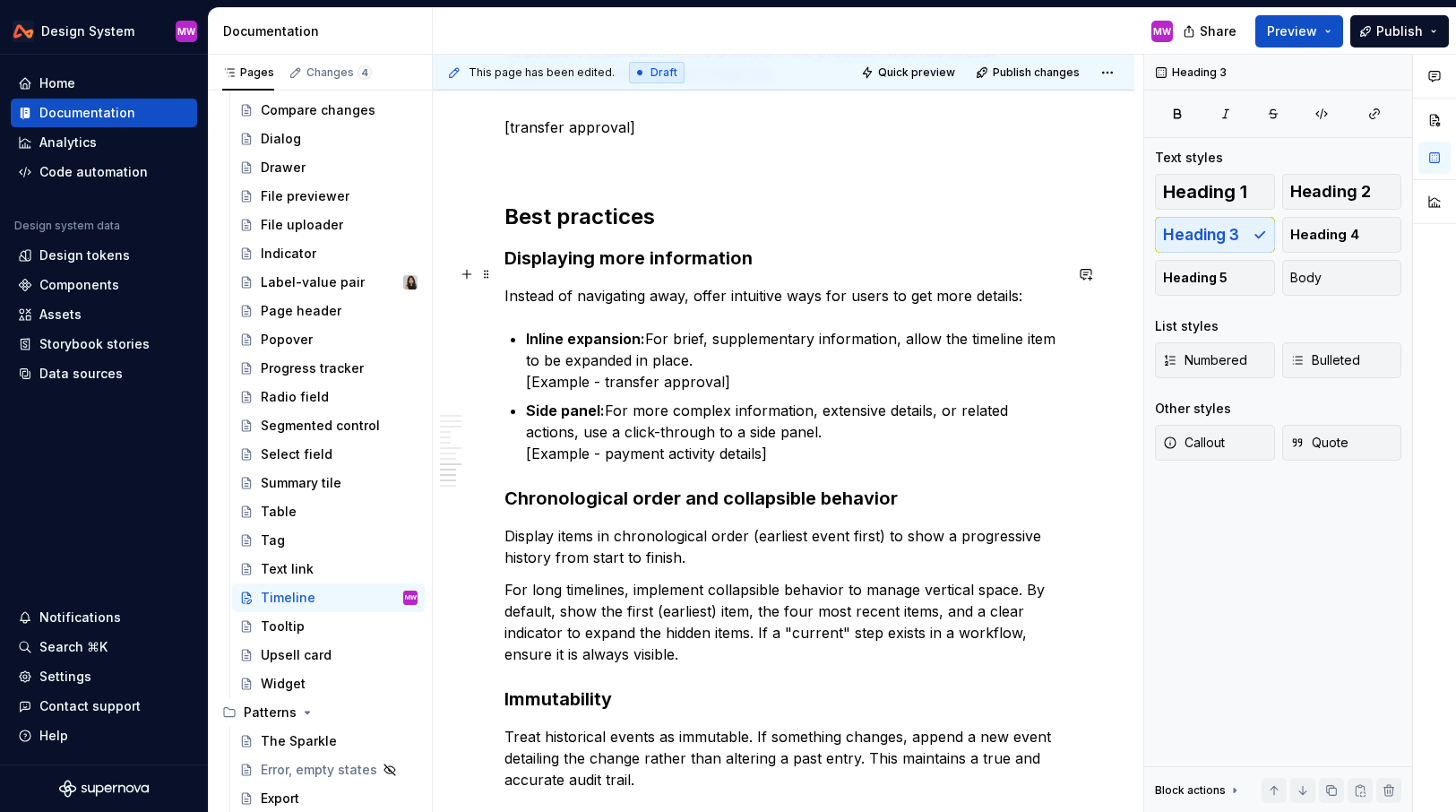
click at [1031, 285] on p "Instead of navigating away, offer intuitive ways for users to get more details:" at bounding box center [784, 295] width 558 height 21
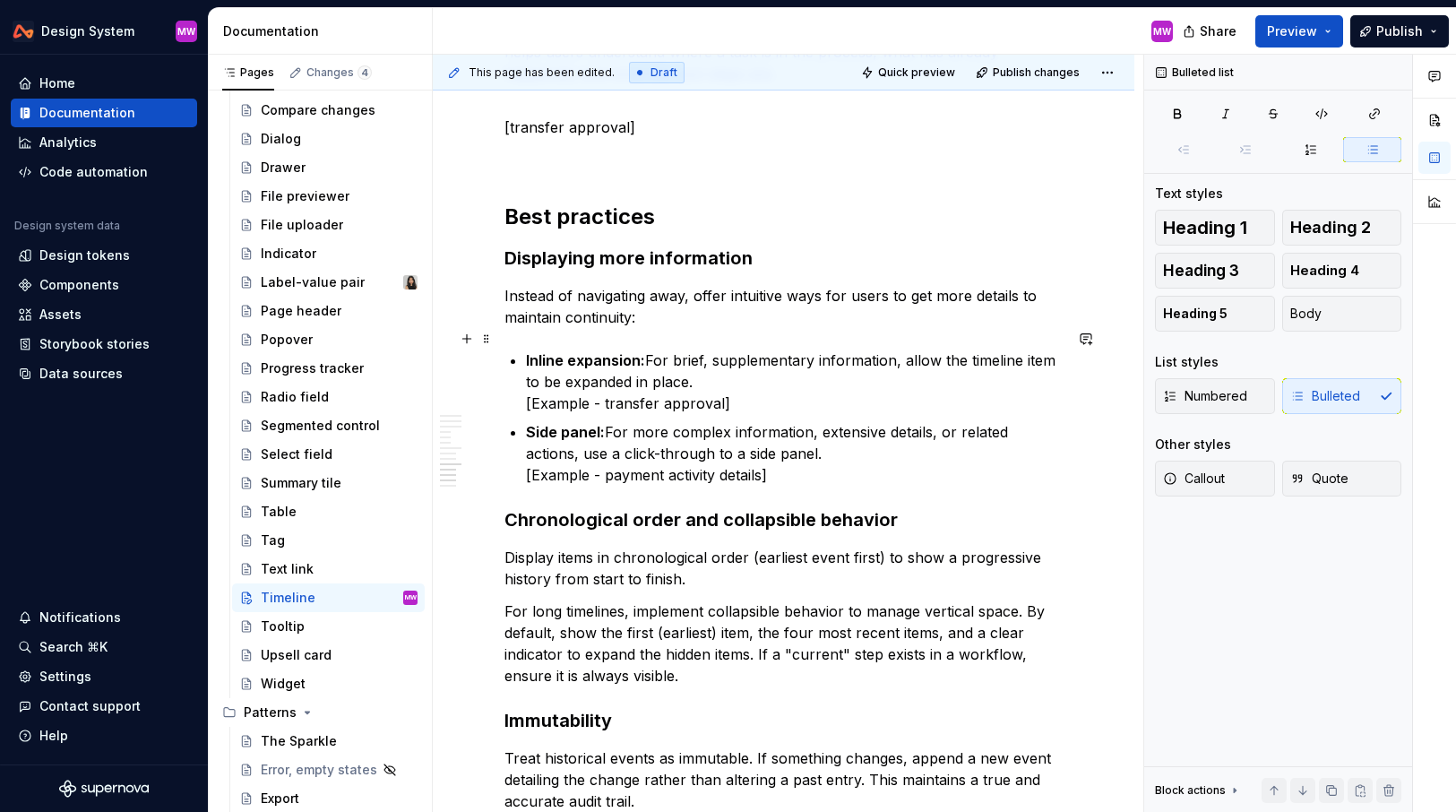
click at [707, 360] on p "Inline expansion: For brief, supplementary information, allow the timeline item…" at bounding box center [795, 382] width 537 height 64
click at [903, 349] on p "Inline expansion: For brief, supplementary information, allow the timeline item…" at bounding box center [795, 382] width 537 height 64
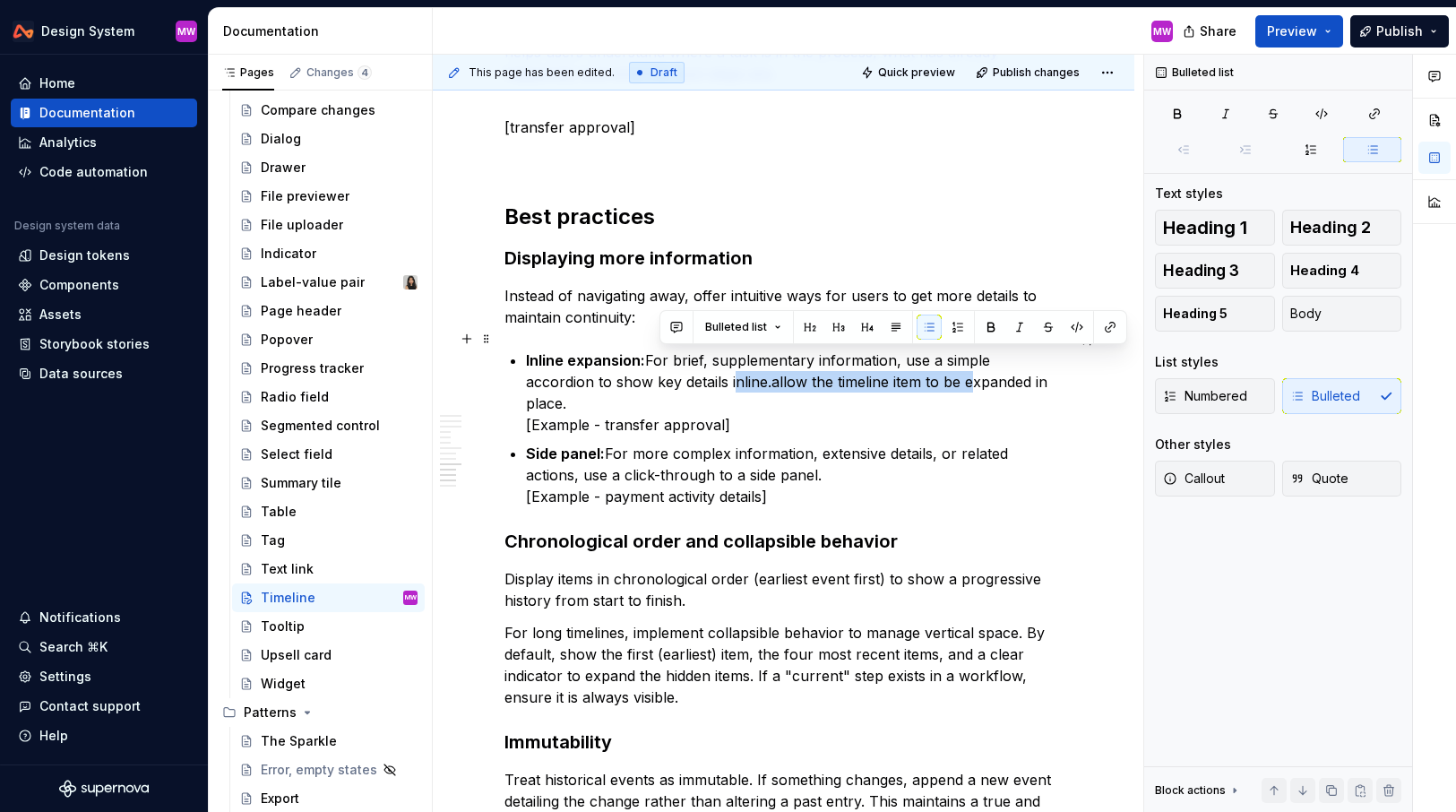
drag, startPoint x: 660, startPoint y: 360, endPoint x: 894, endPoint y: 360, distance: 234.0
click at [894, 360] on p "Inline expansion: For brief, supplementary information, use a simple accordion …" at bounding box center [795, 393] width 537 height 86
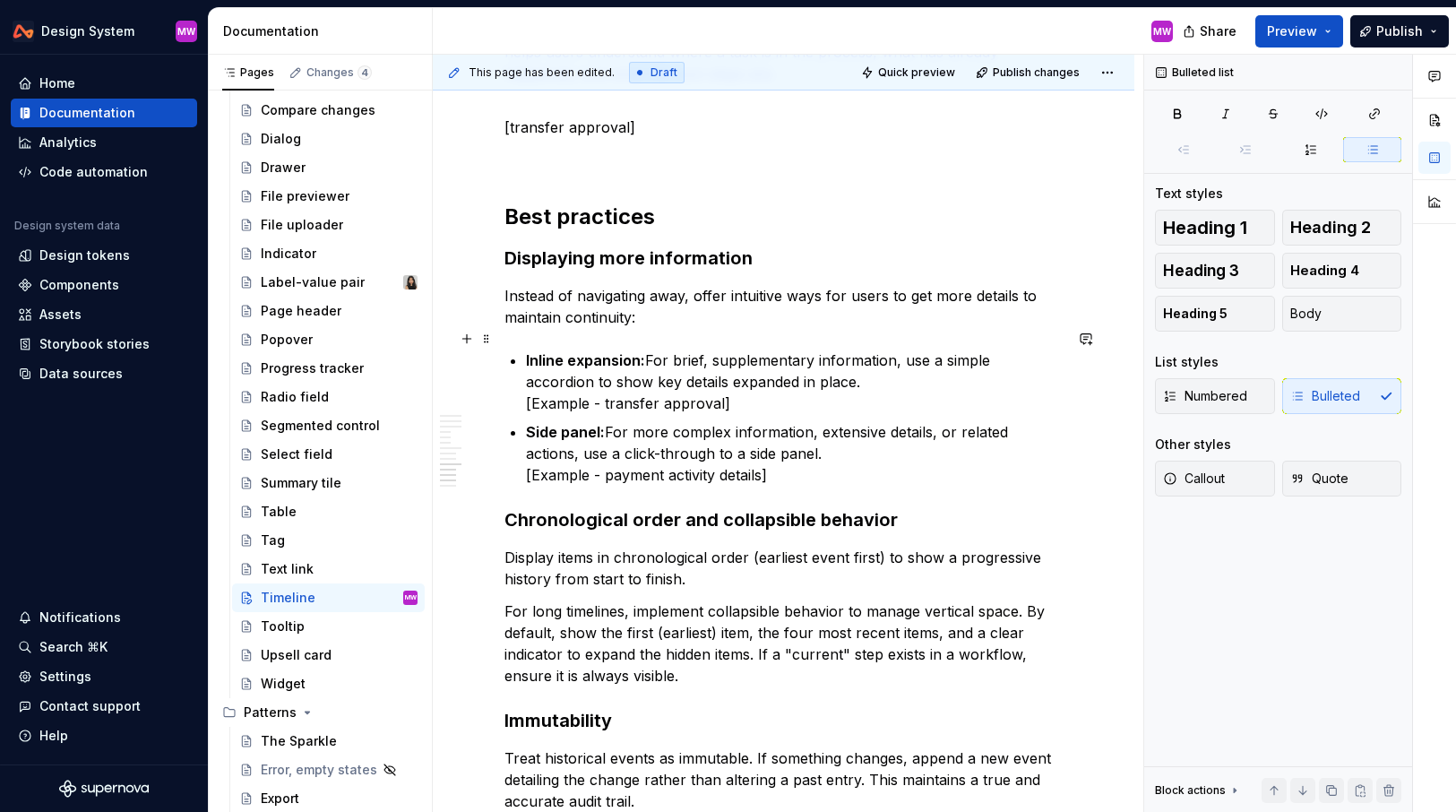
click at [870, 361] on p "Inline expansion: For brief, supplementary information, use a simple accordion …" at bounding box center [795, 382] width 537 height 64
click at [678, 433] on p "Side panel: For more complex information, extensive details, or related actions…" at bounding box center [795, 453] width 537 height 64
click at [848, 430] on p "Side panel: For more complex information, extensive details, or related actions…" at bounding box center [795, 453] width 537 height 64
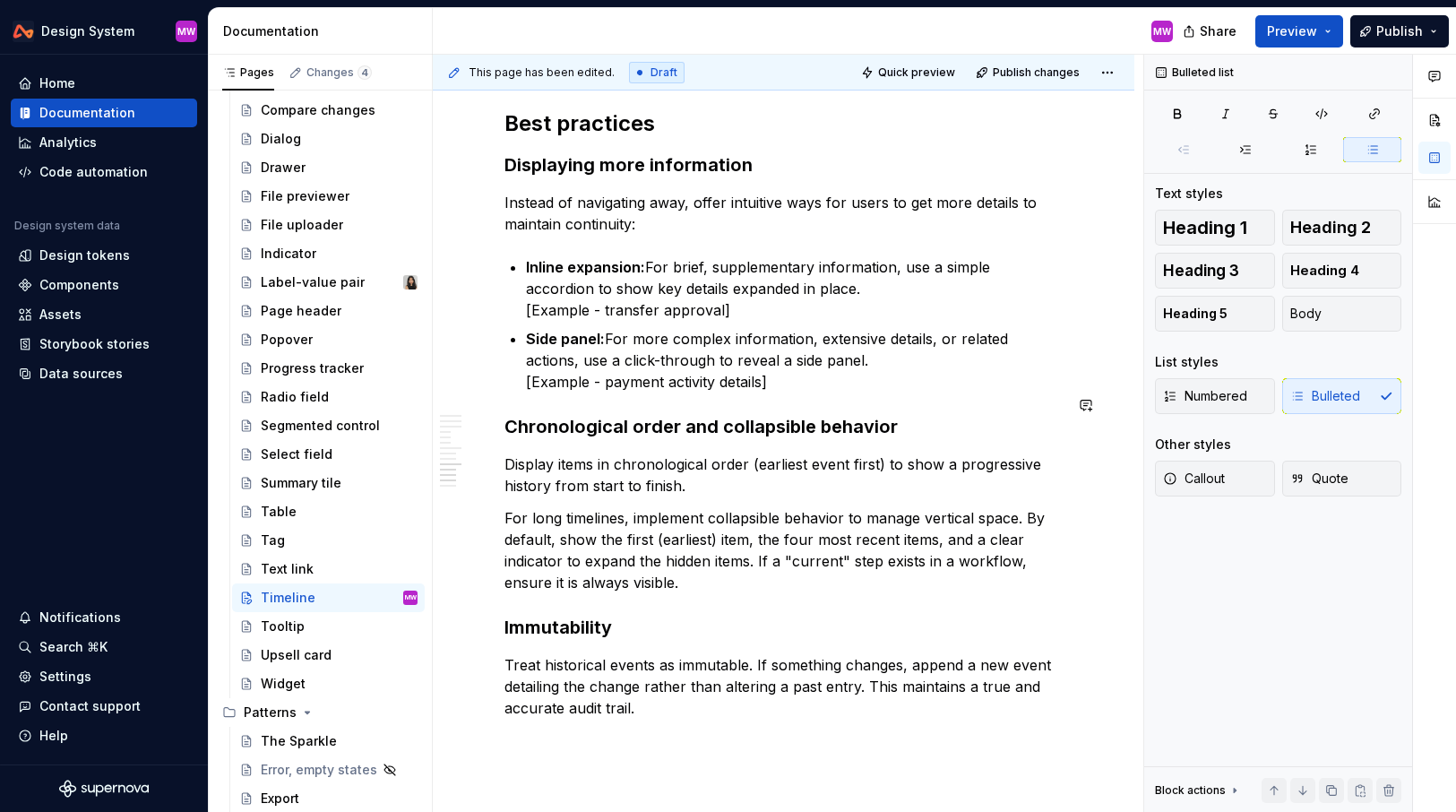
scroll to position [2562, 0]
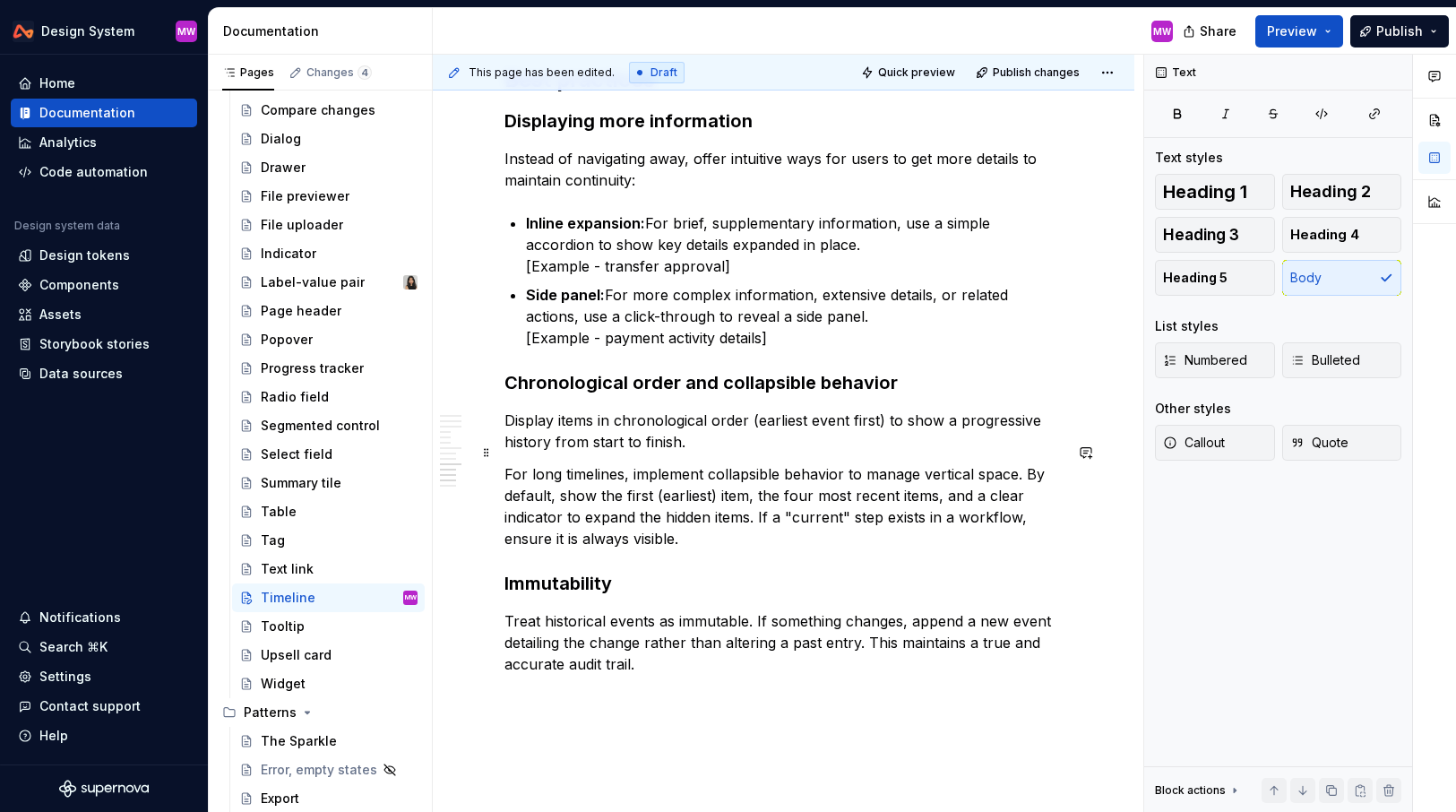
click at [735, 512] on p "For long timelines, implement collapsible behavior to manage vertical space. By…" at bounding box center [784, 507] width 558 height 86
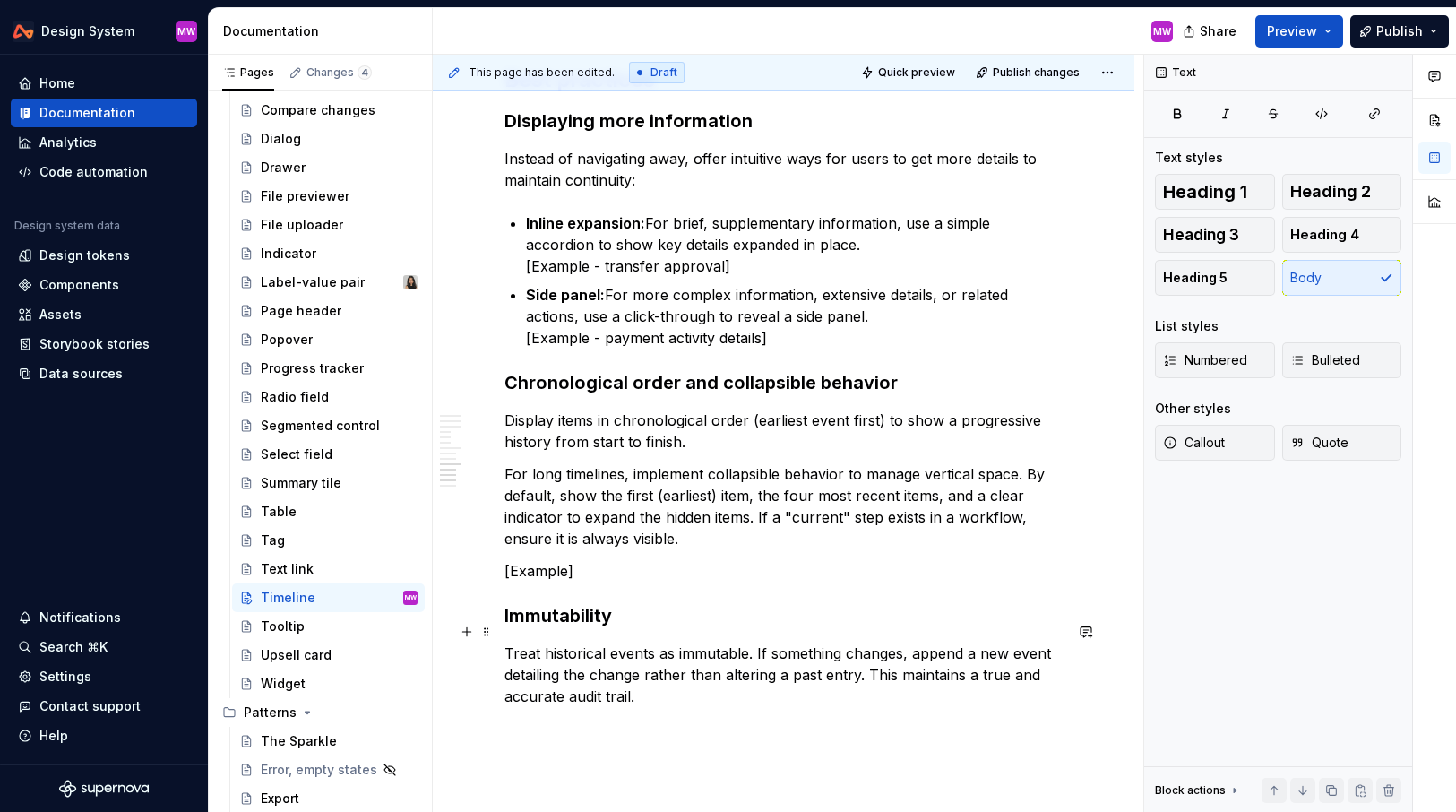
click at [746, 679] on p "Treat historical events as immutable. If something changes, append a new event …" at bounding box center [784, 675] width 558 height 64
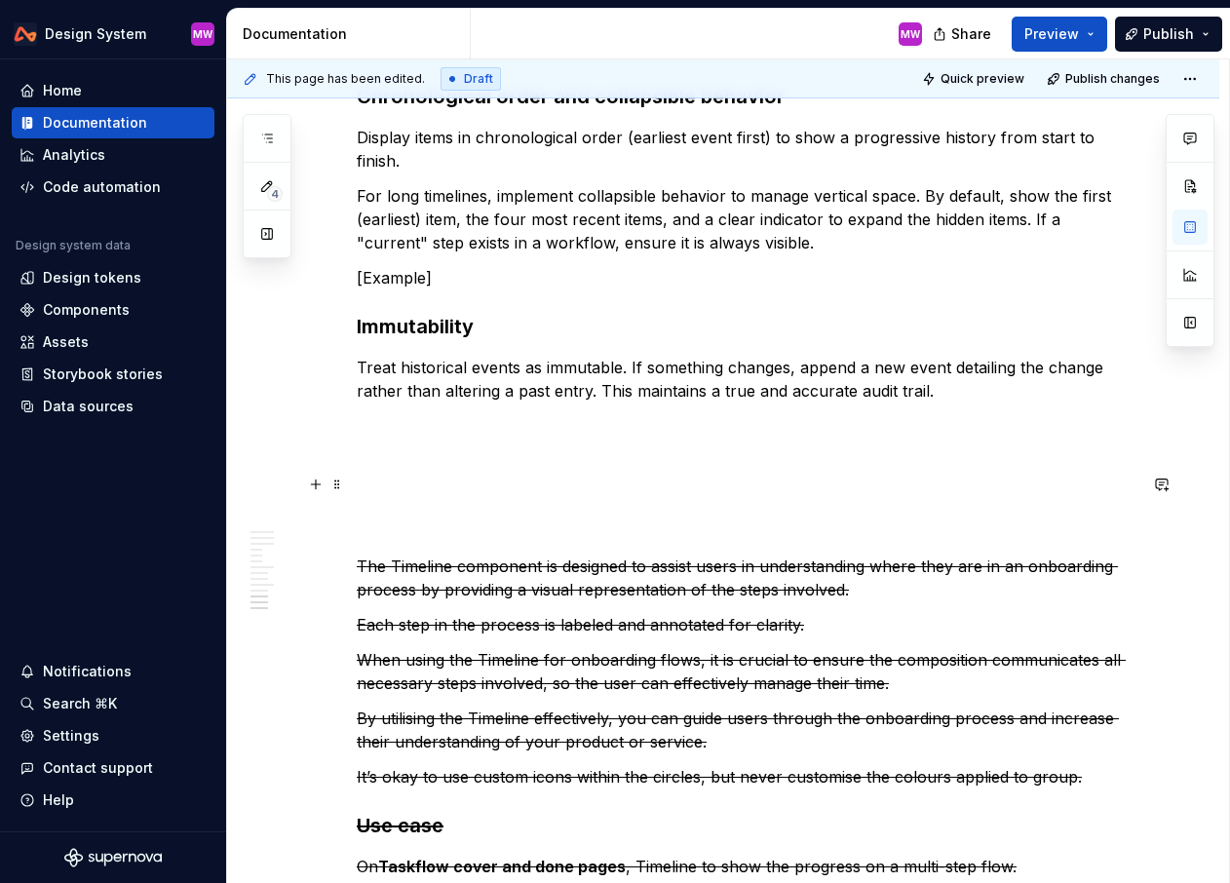
scroll to position [2892, 0]
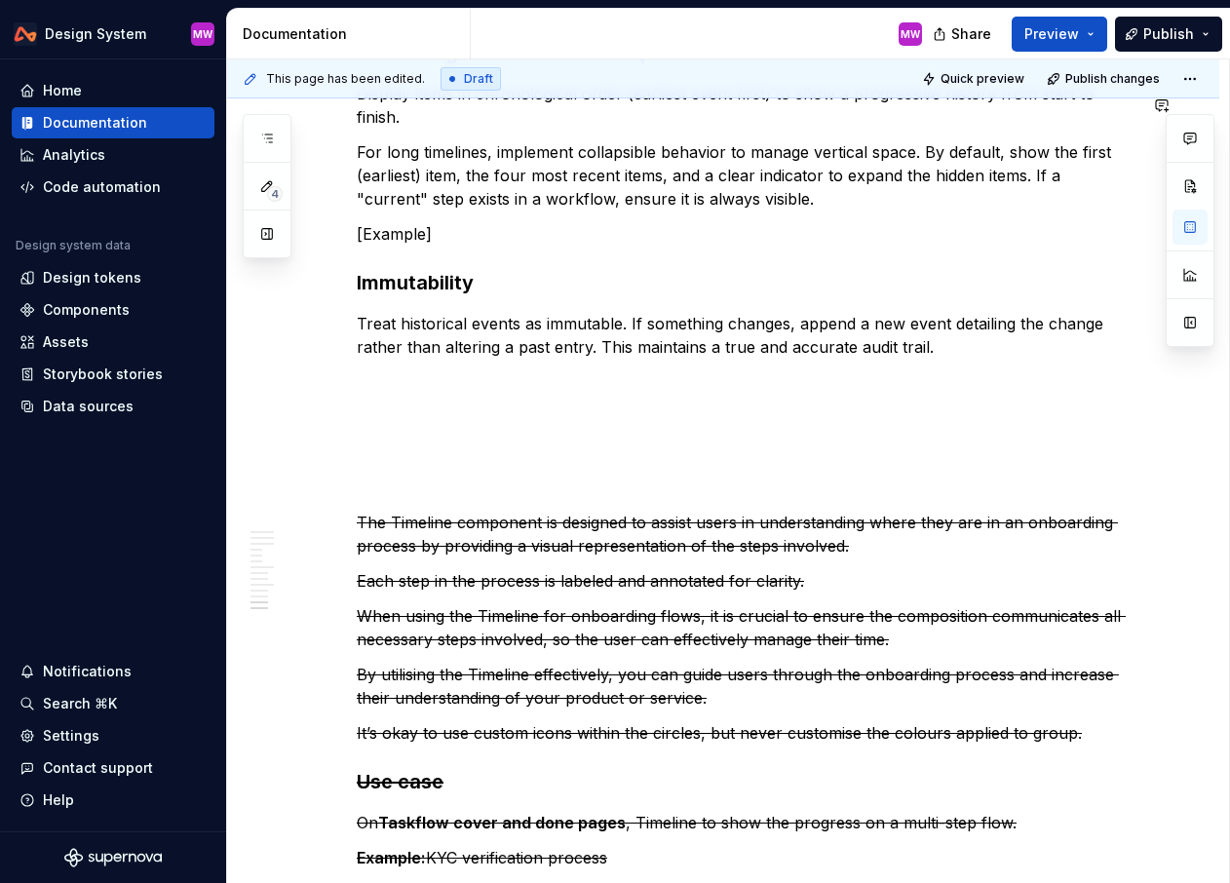
type textarea "*"
